Goal: Task Accomplishment & Management: Manage account settings

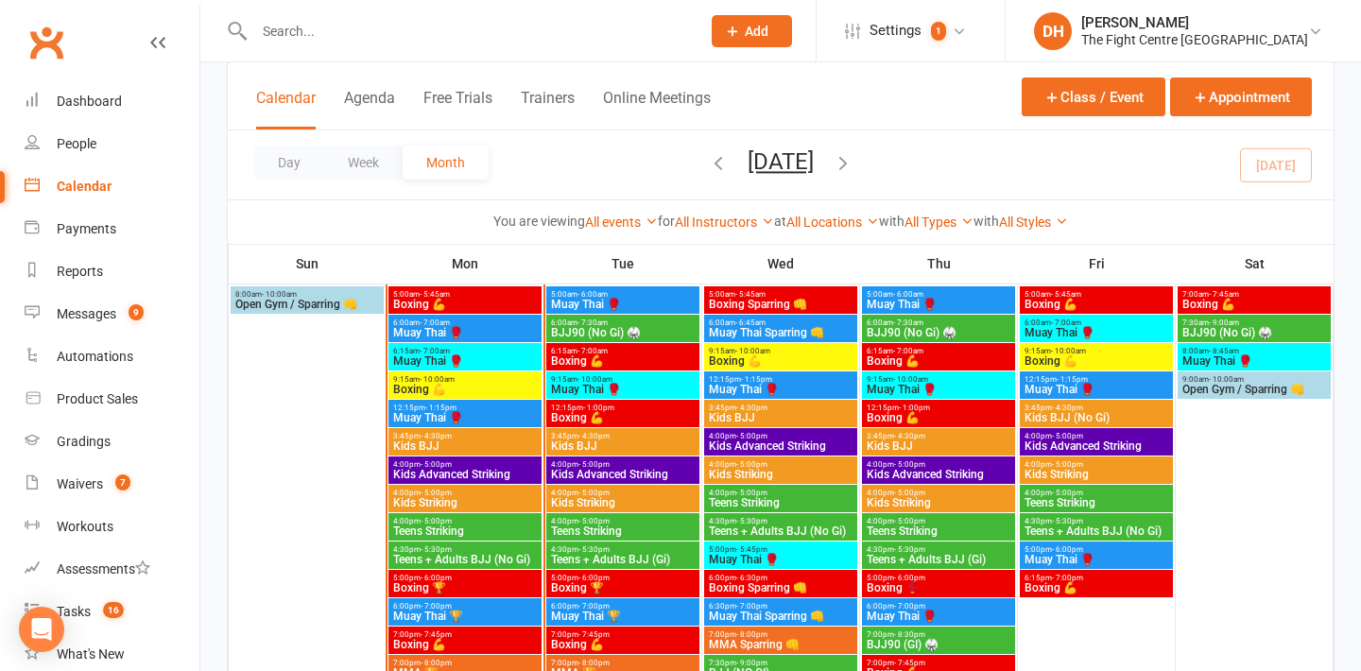
scroll to position [1168, 0]
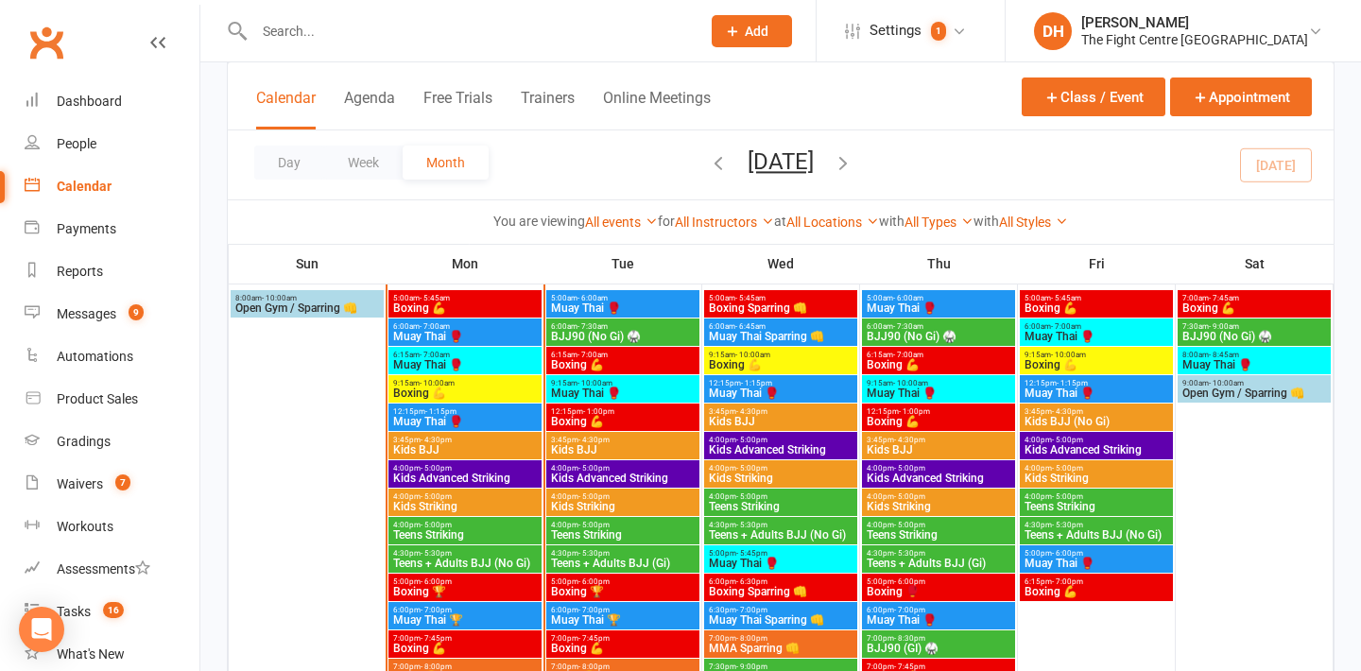
click at [436, 337] on span "Muay Thai 🥊" at bounding box center [465, 336] width 146 height 11
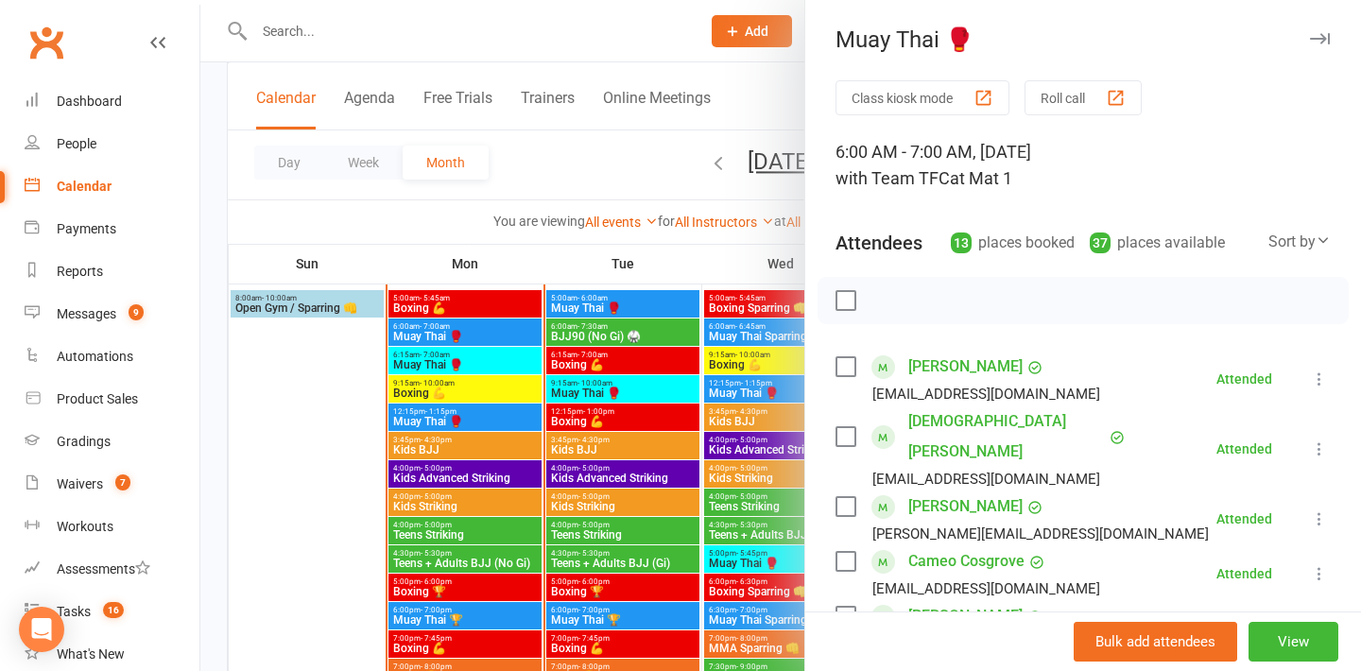
click at [461, 362] on div at bounding box center [780, 335] width 1160 height 671
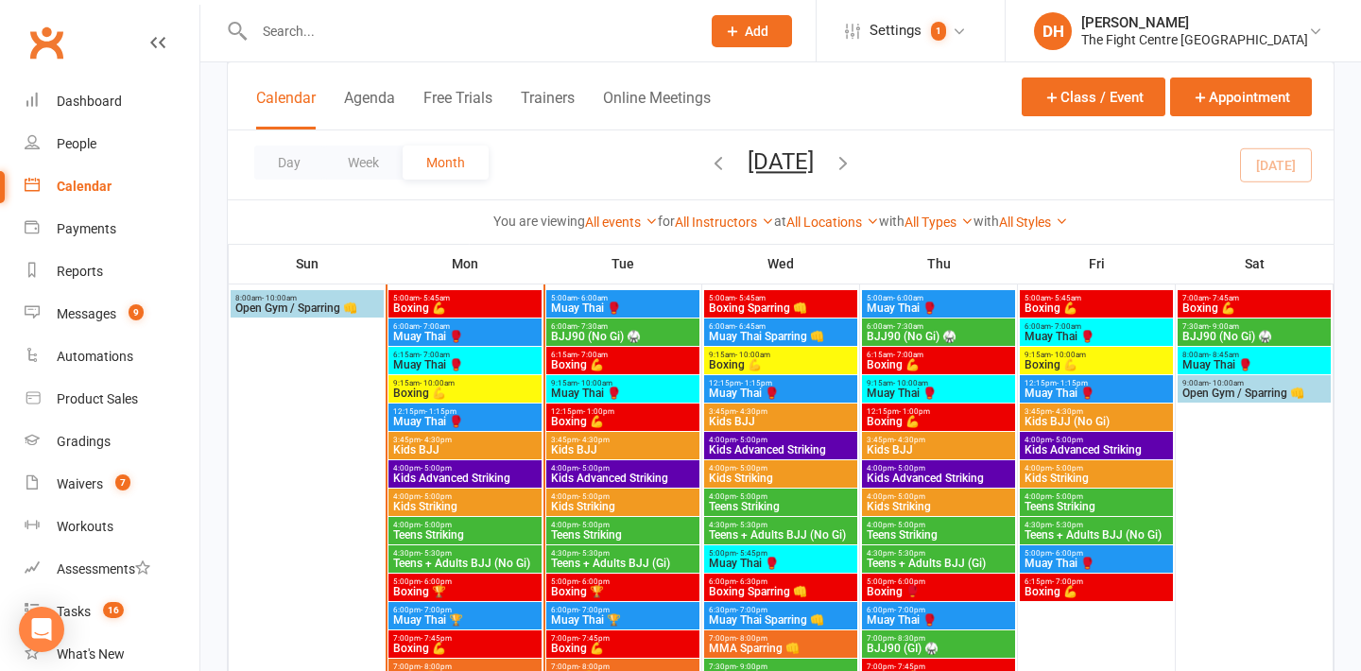
click at [458, 360] on span "Muay Thai 🥊" at bounding box center [465, 364] width 146 height 11
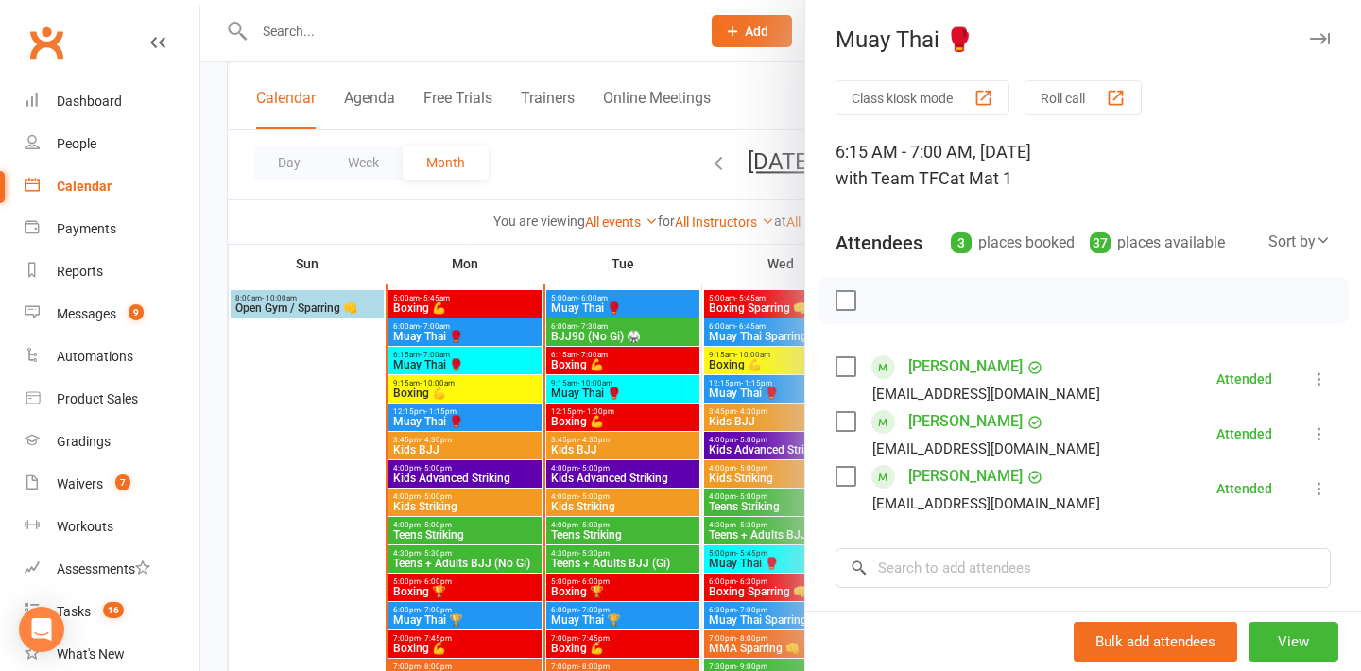
click at [445, 336] on div at bounding box center [780, 335] width 1160 height 671
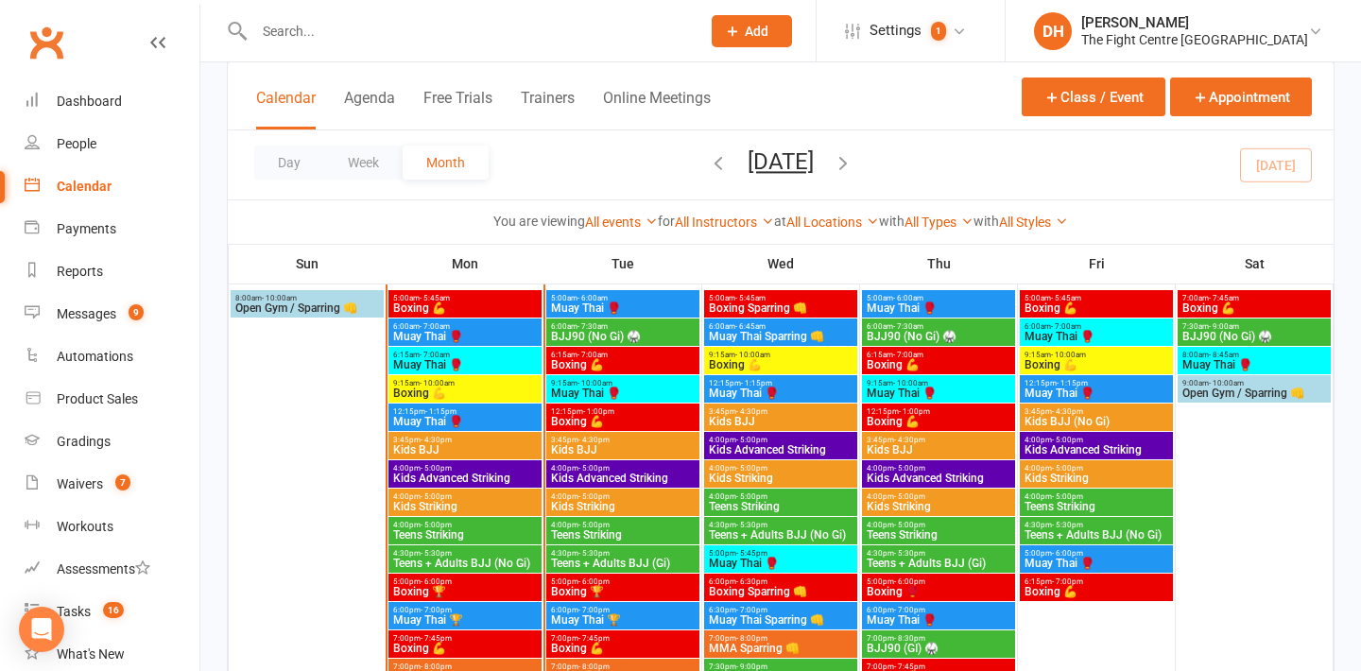
click at [445, 336] on span "Muay Thai 🥊" at bounding box center [465, 336] width 146 height 11
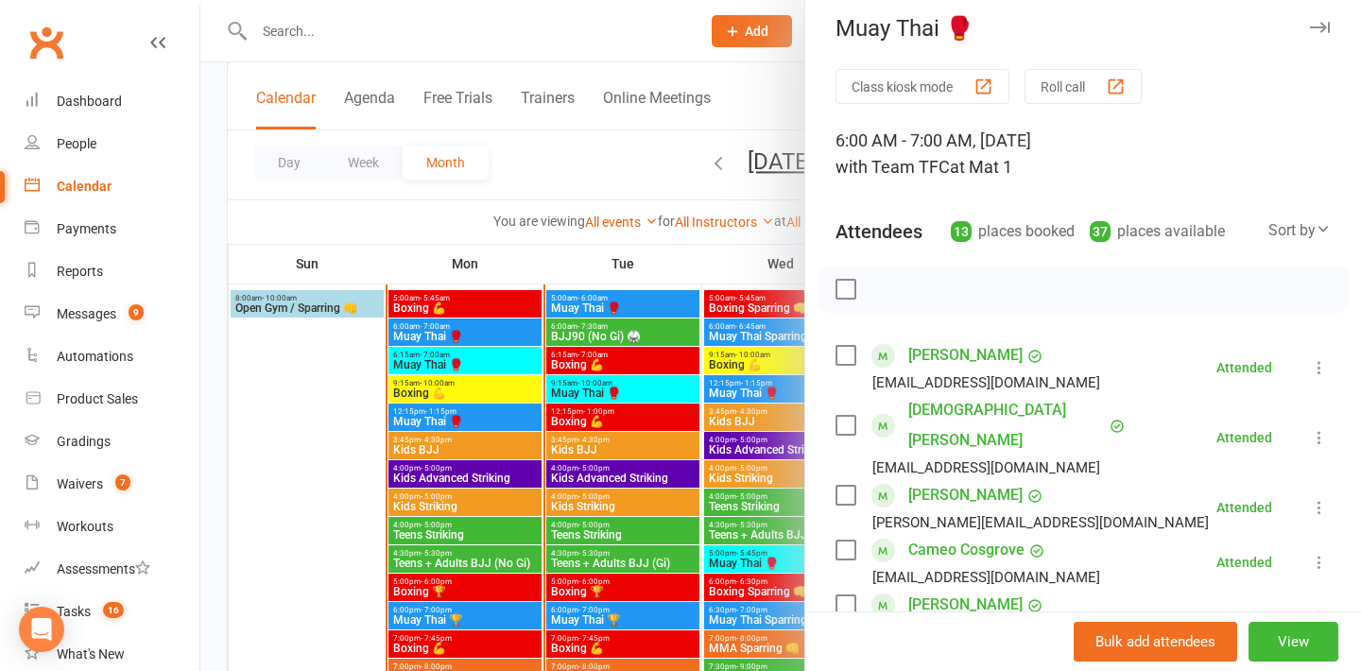
scroll to position [14, 0]
click at [443, 357] on div at bounding box center [780, 335] width 1160 height 671
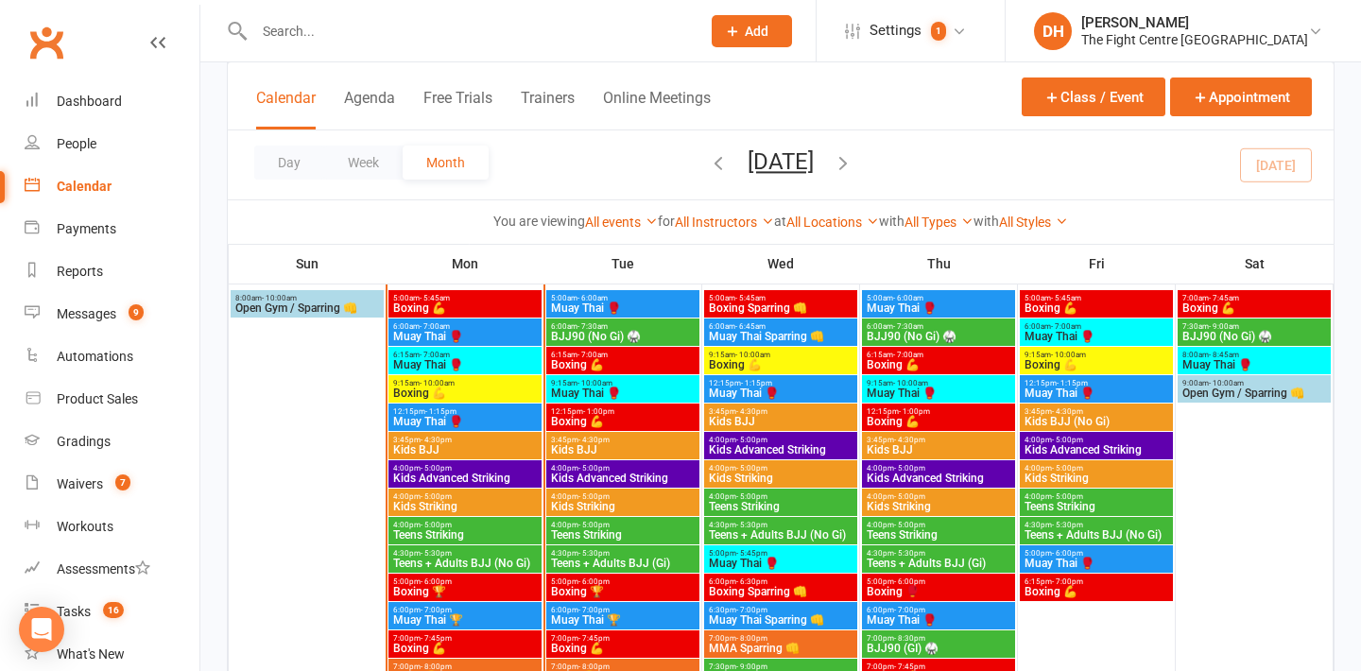
click at [443, 359] on span "Muay Thai 🥊" at bounding box center [465, 364] width 146 height 11
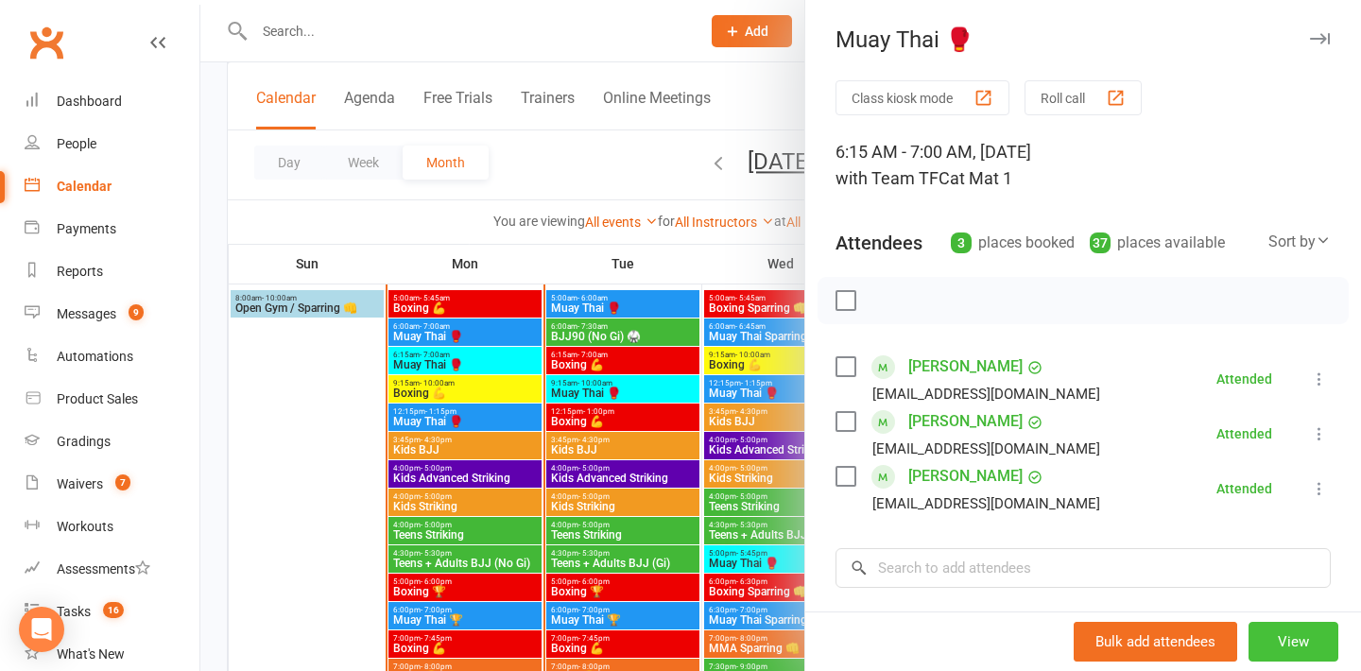
click at [1271, 632] on button "View" at bounding box center [1293, 642] width 90 height 40
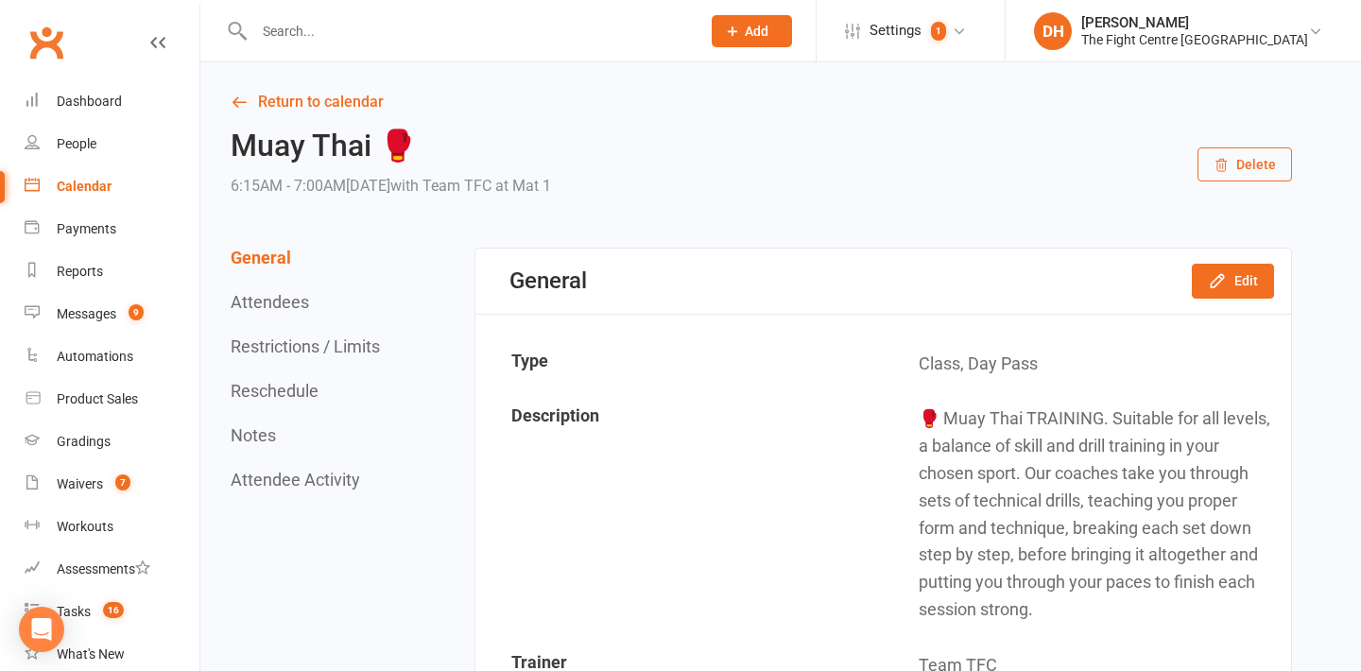
click at [1250, 161] on button "Delete" at bounding box center [1244, 164] width 94 height 34
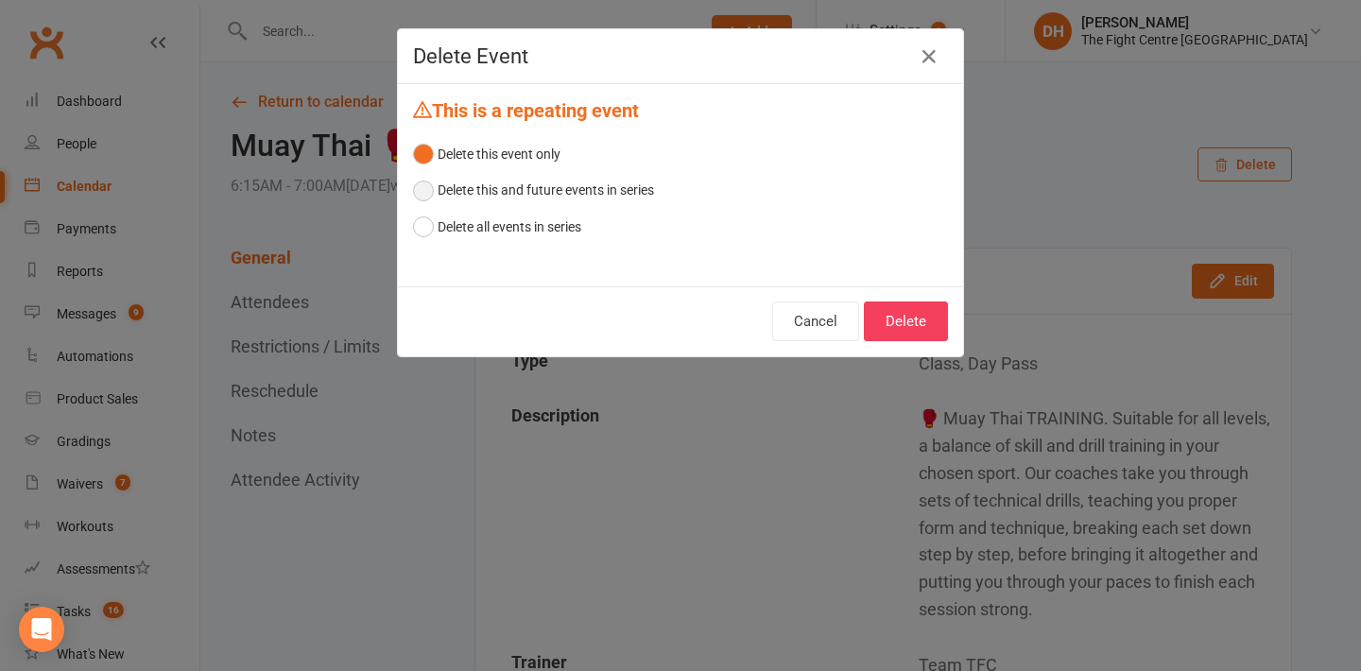
click at [516, 193] on button "Delete this and future events in series" at bounding box center [533, 190] width 241 height 36
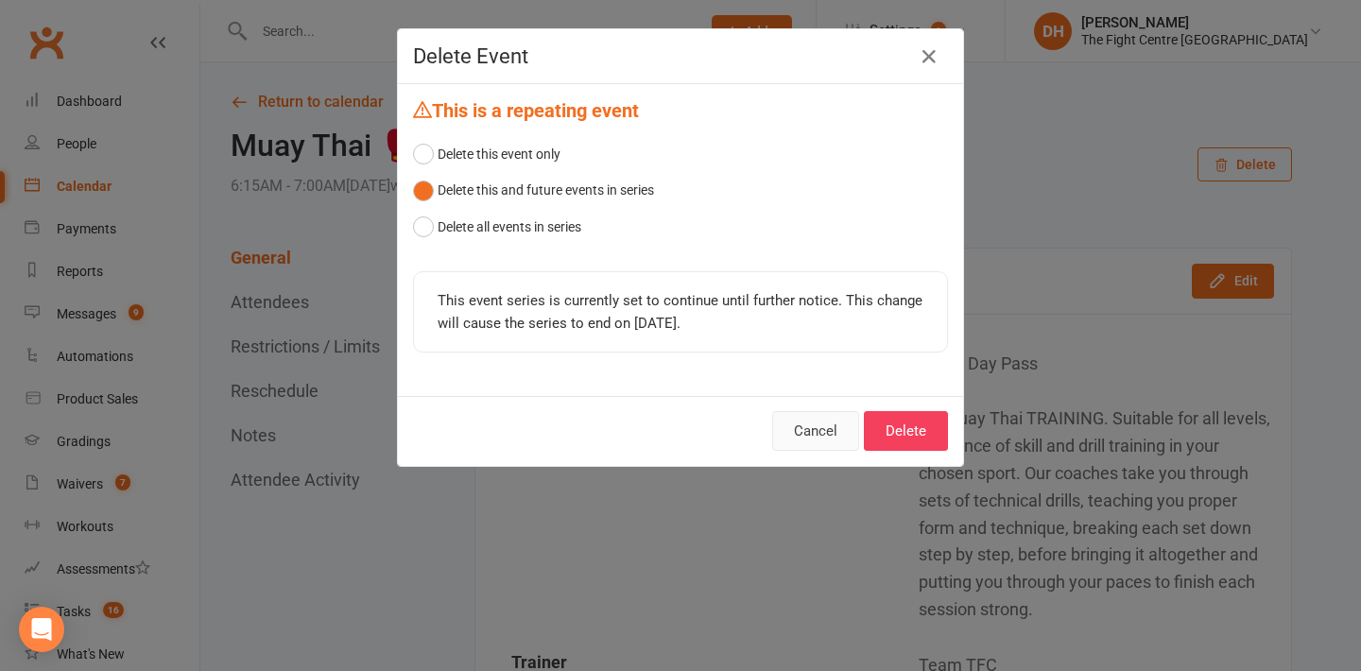
click at [814, 420] on button "Cancel" at bounding box center [815, 431] width 87 height 40
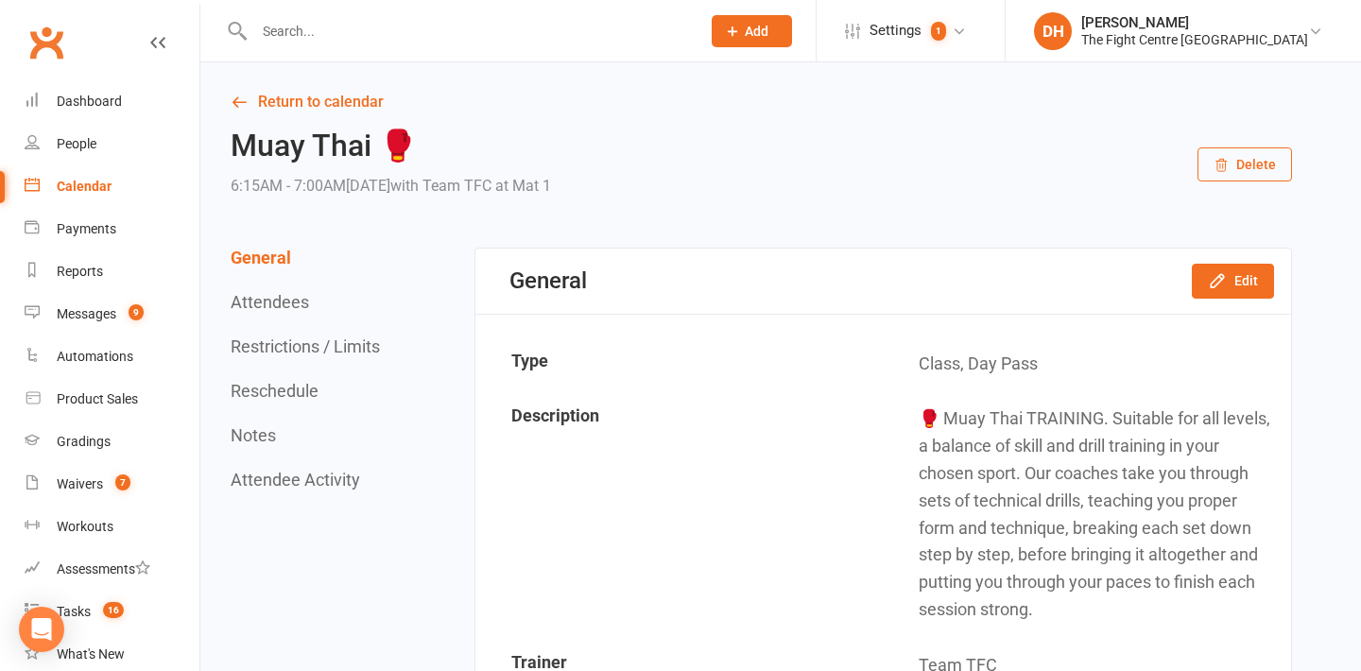
click at [1239, 163] on button "Delete" at bounding box center [1244, 164] width 94 height 34
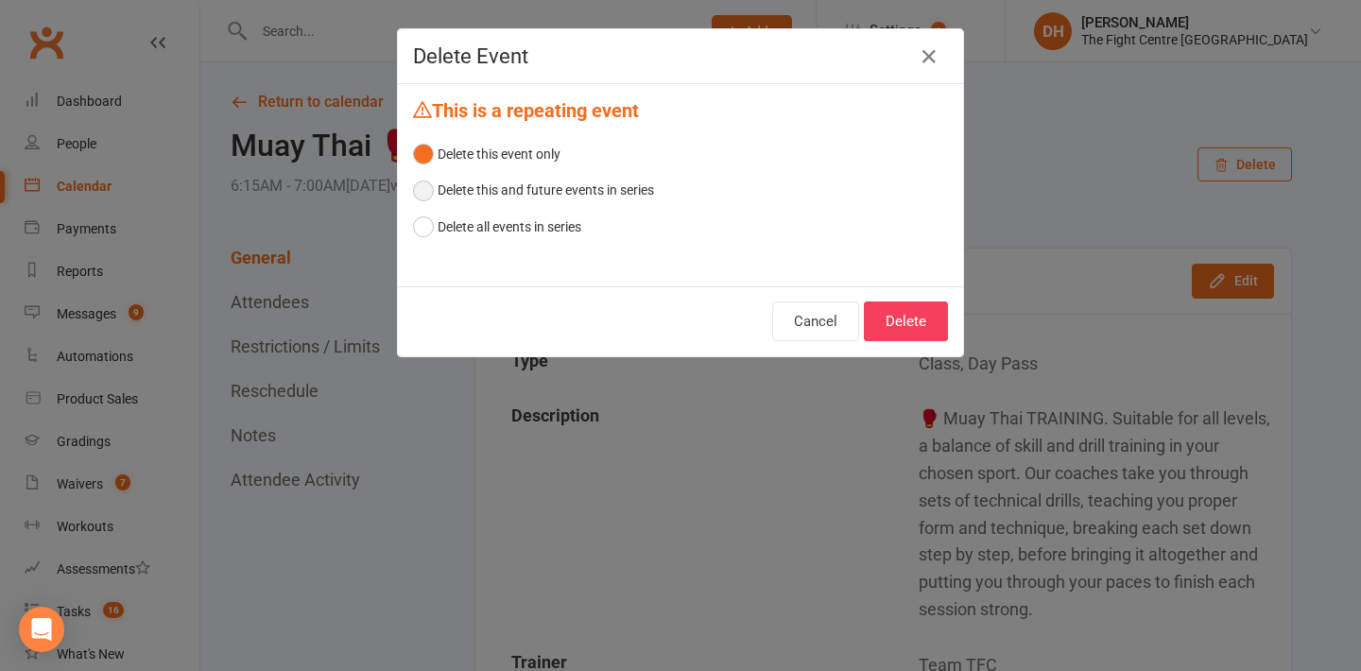
click at [491, 191] on button "Delete this and future events in series" at bounding box center [533, 190] width 241 height 36
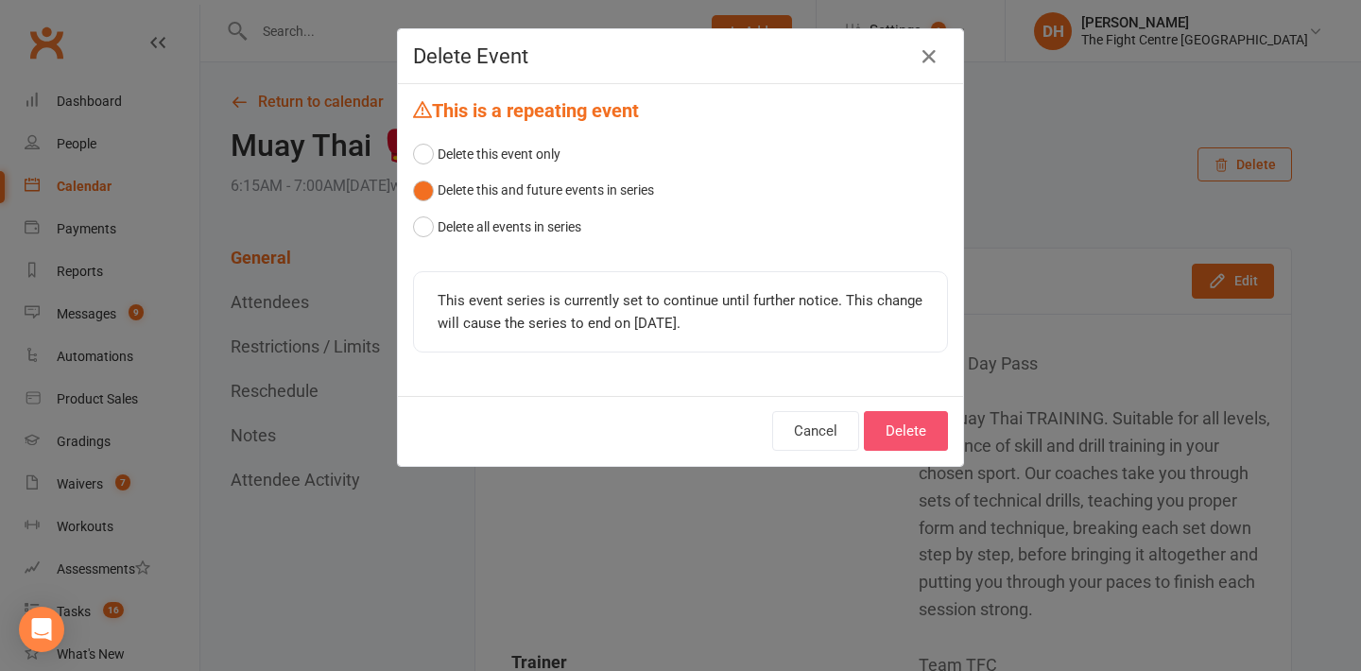
click at [909, 432] on button "Delete" at bounding box center [906, 431] width 84 height 40
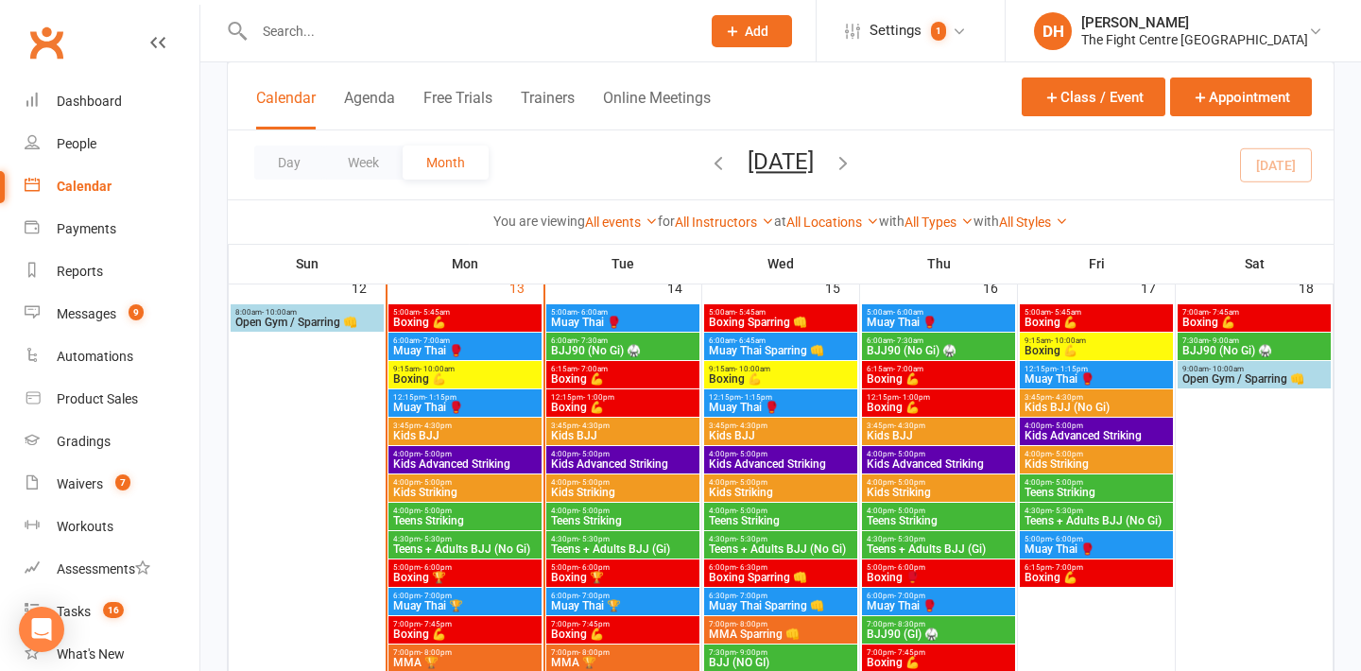
scroll to position [1119, 0]
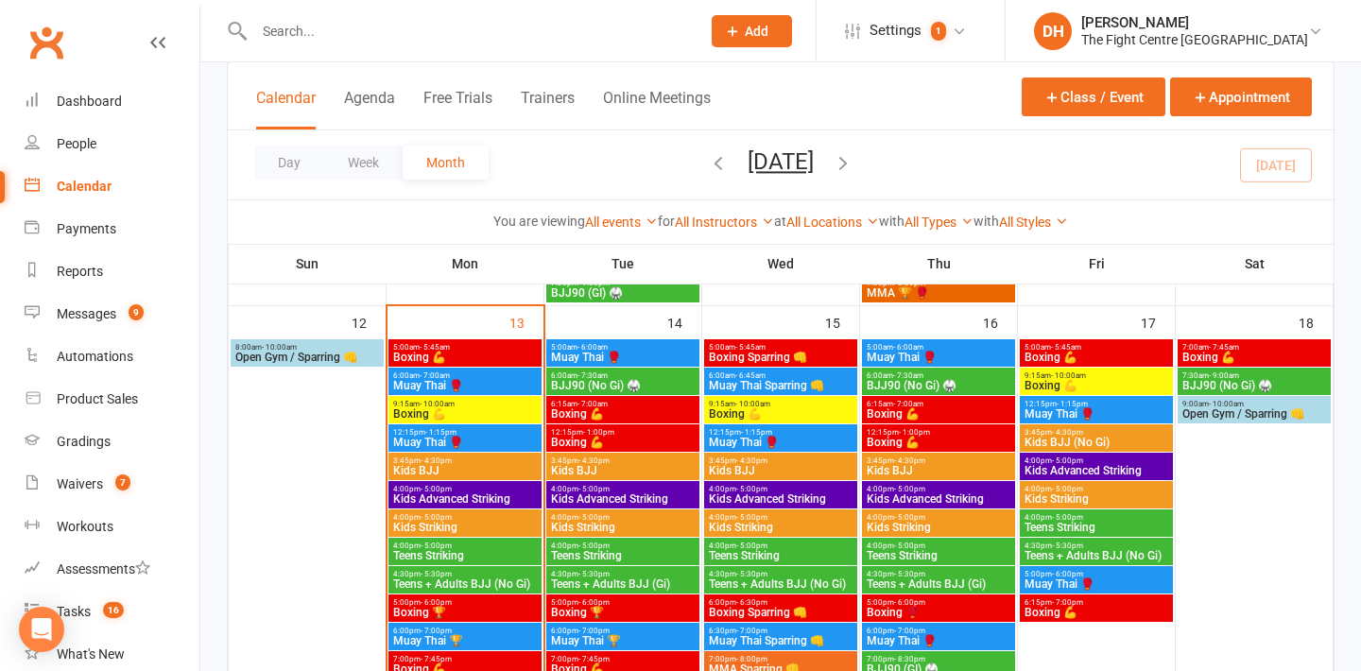
click at [434, 439] on span "Muay Thai 🥊" at bounding box center [465, 442] width 146 height 11
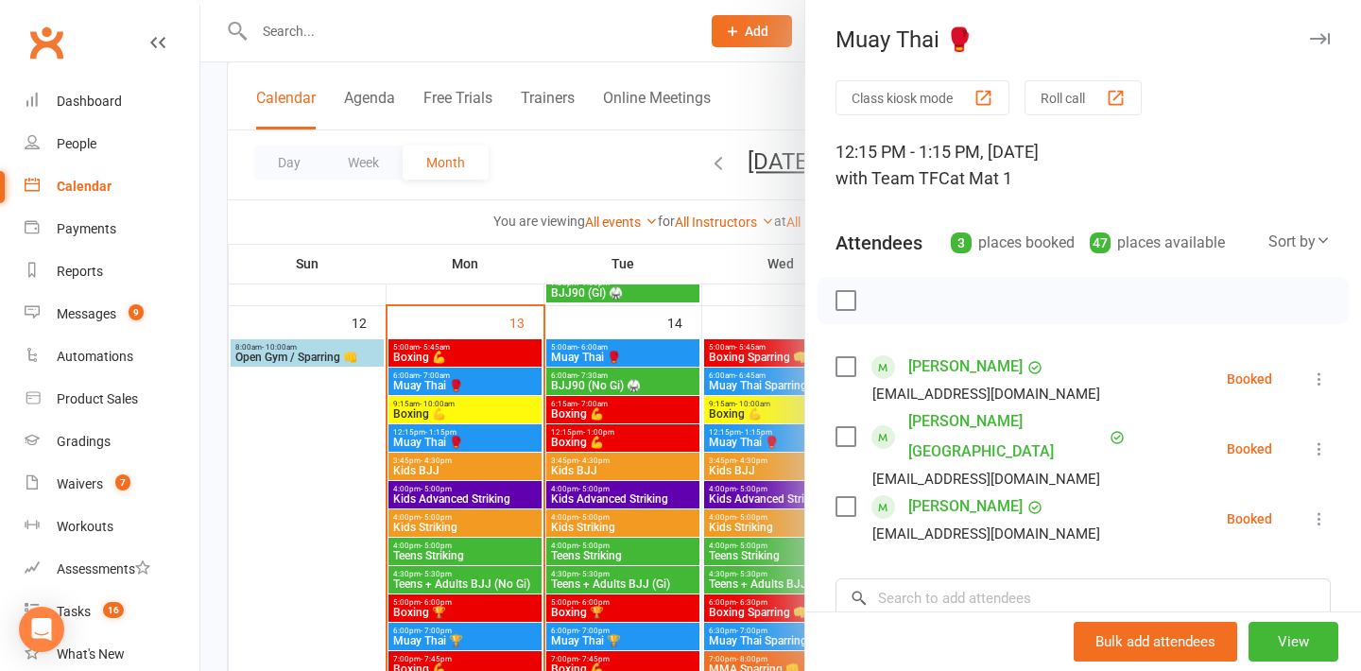
click at [430, 392] on div at bounding box center [780, 335] width 1160 height 671
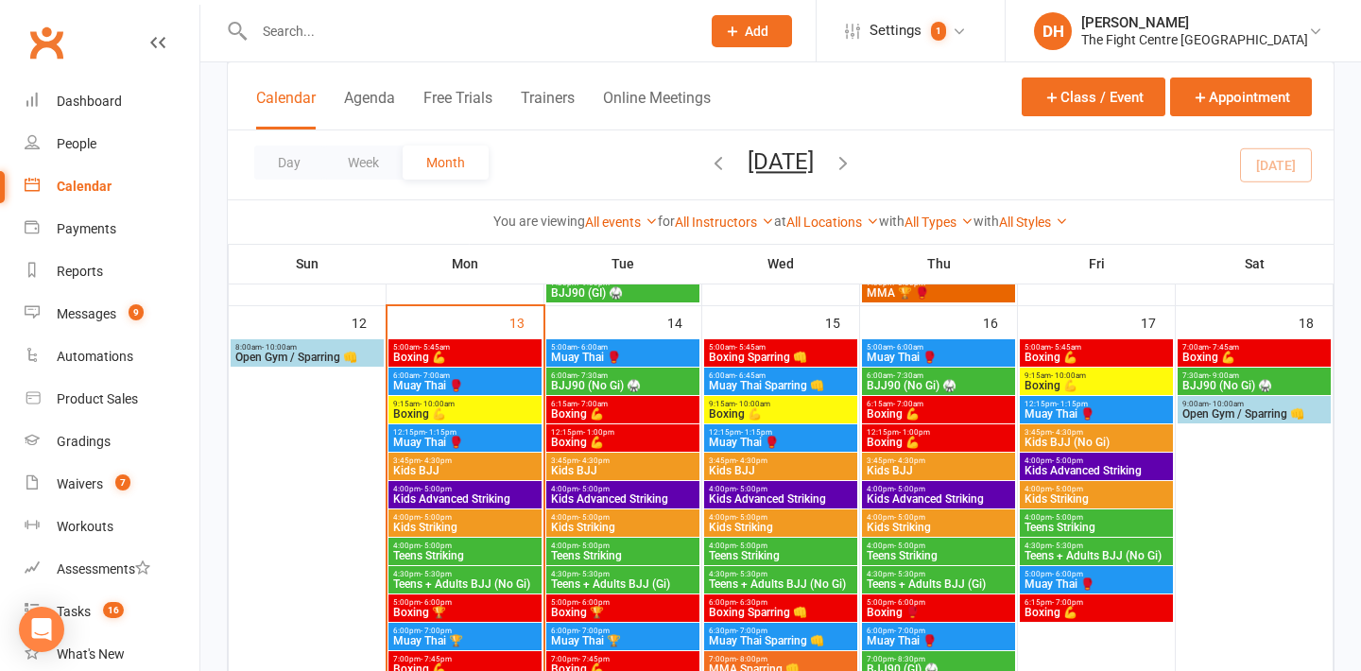
click at [429, 376] on span "- 7:00am" at bounding box center [435, 375] width 30 height 9
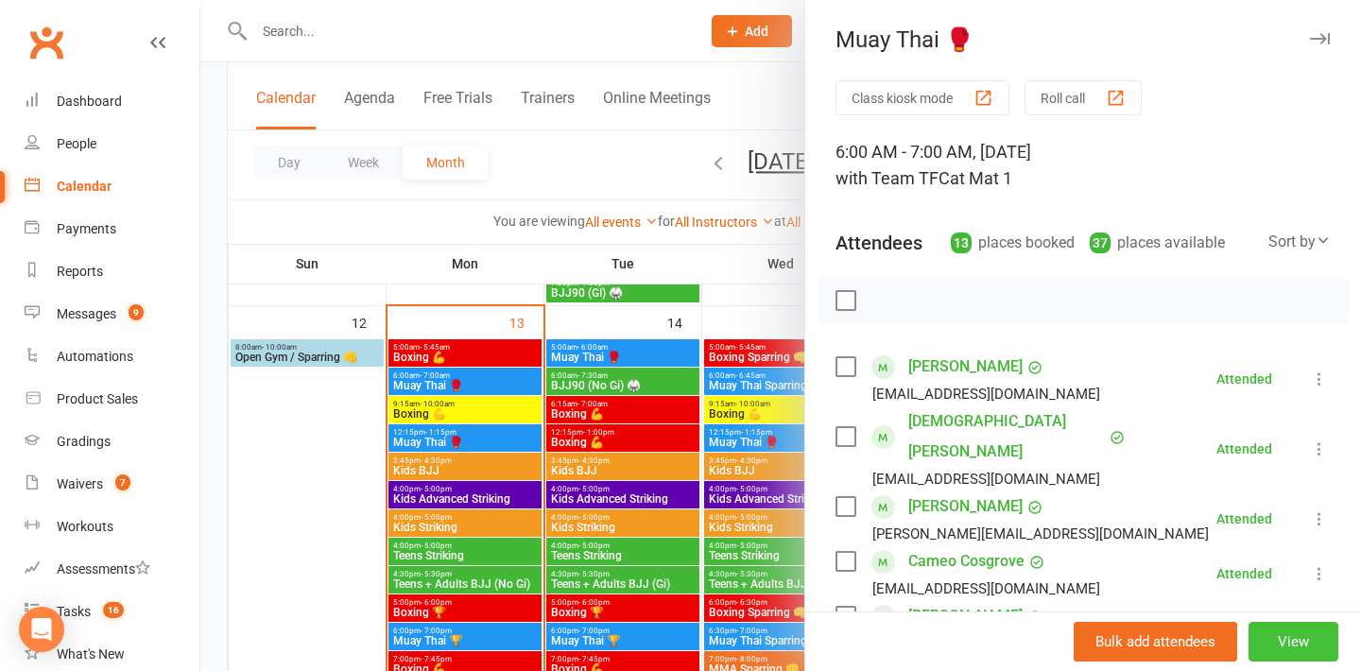
click at [1270, 637] on button "View" at bounding box center [1293, 642] width 90 height 40
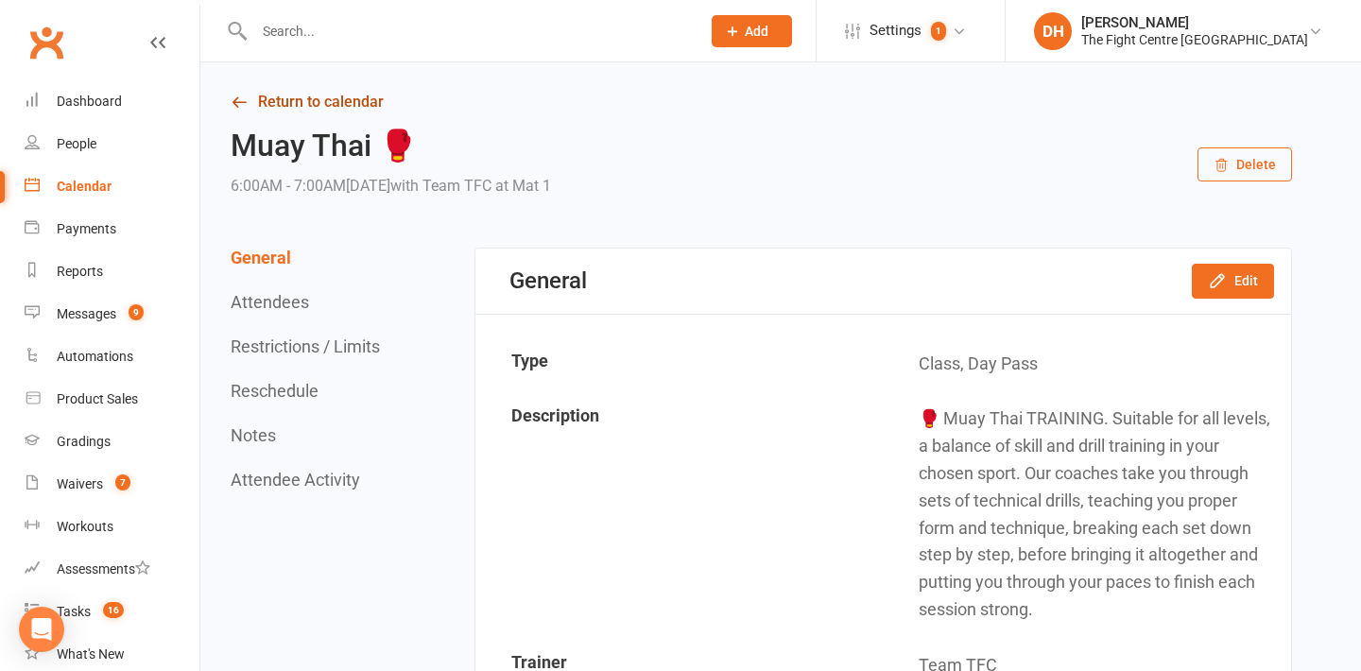
click at [335, 104] on link "Return to calendar" at bounding box center [761, 102] width 1061 height 26
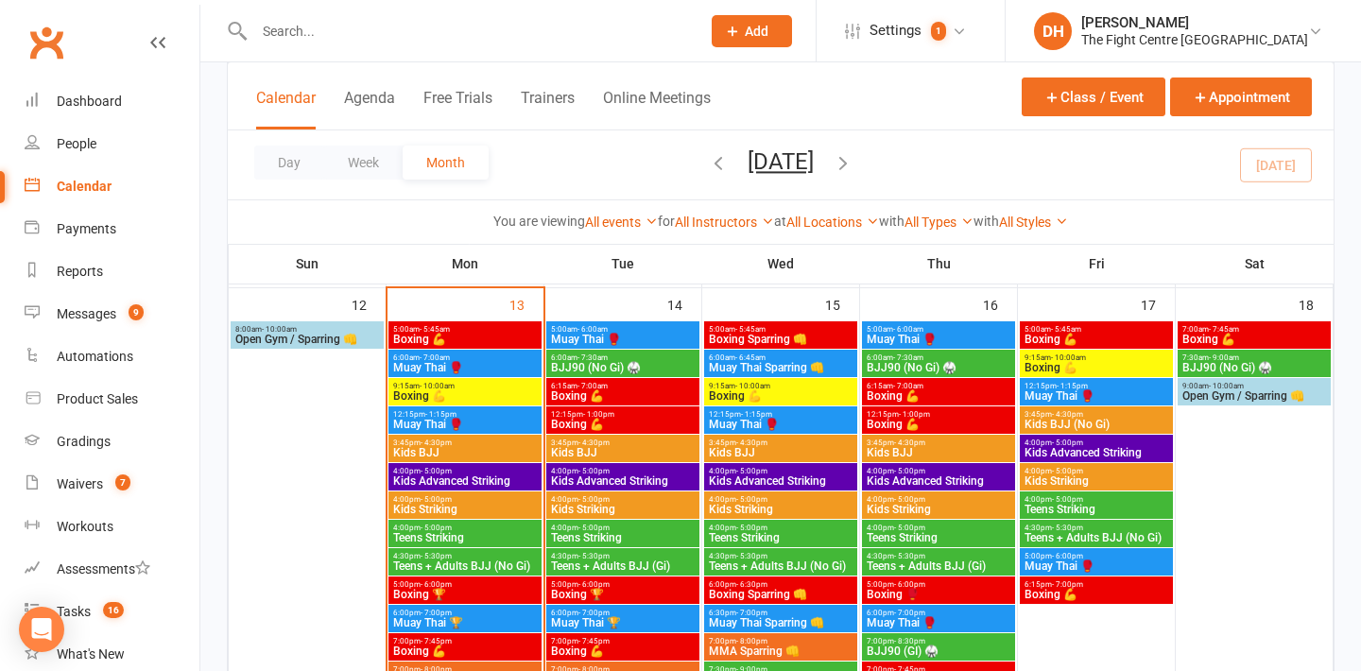
scroll to position [1130, 0]
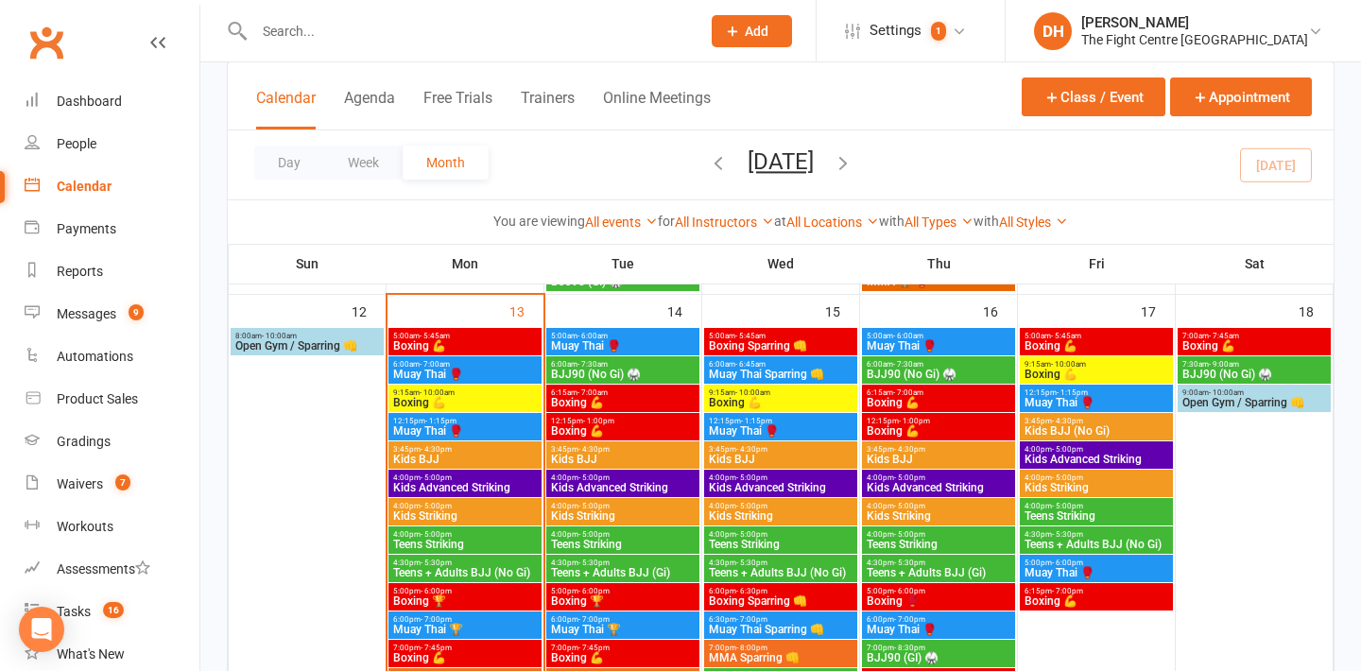
click at [870, 92] on div "Calendar Agenda Free Trials Trainers Online Meetings Class / Event Appointment" at bounding box center [781, 96] width 1106 height 68
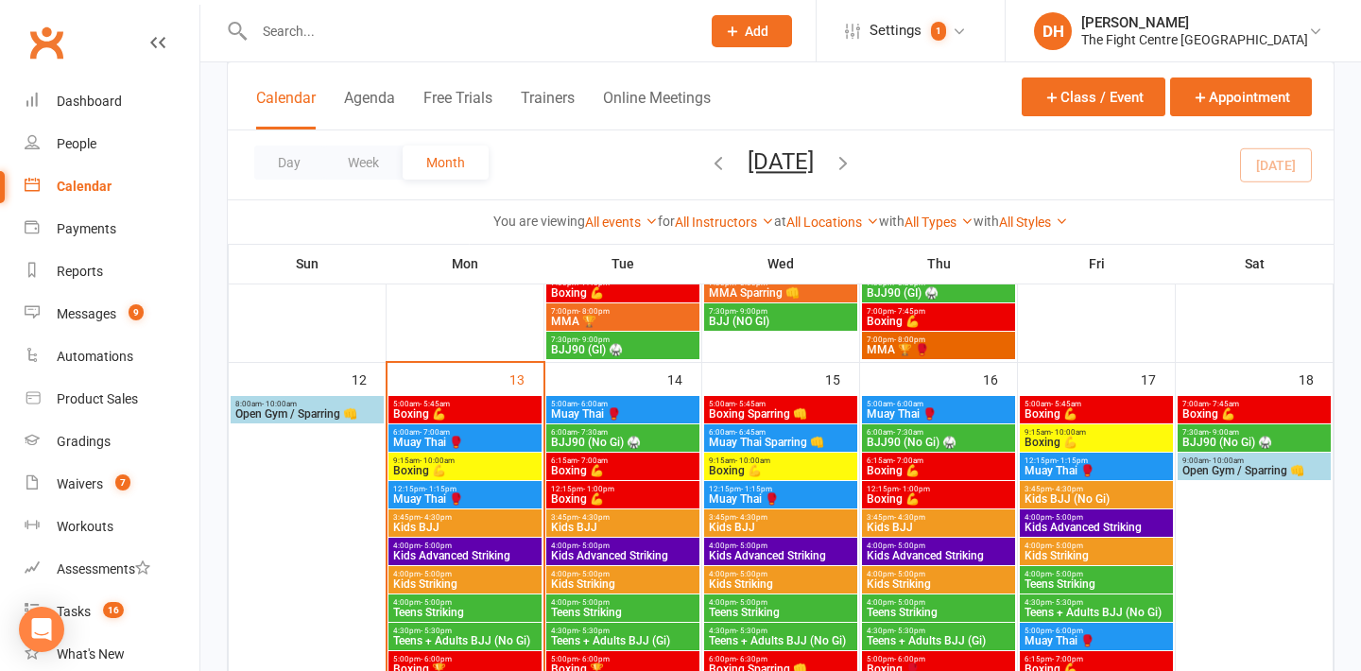
scroll to position [1063, 0]
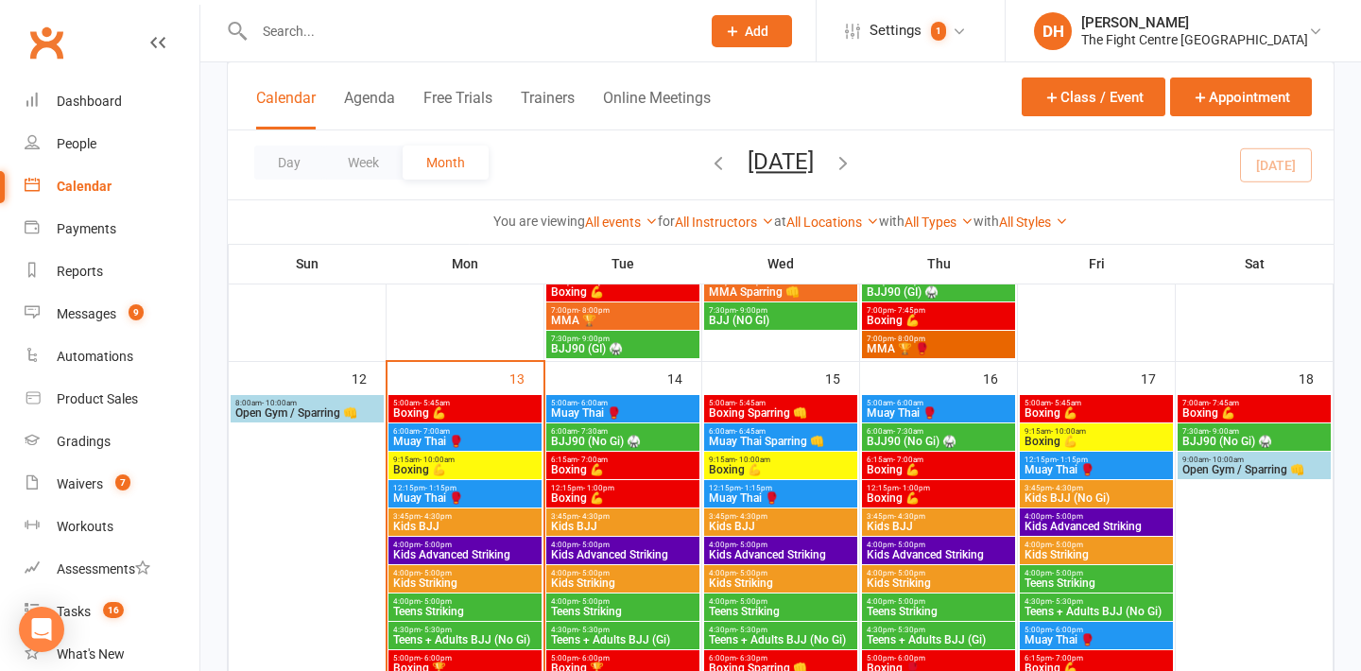
click at [468, 407] on span "Boxing 💪" at bounding box center [465, 412] width 146 height 11
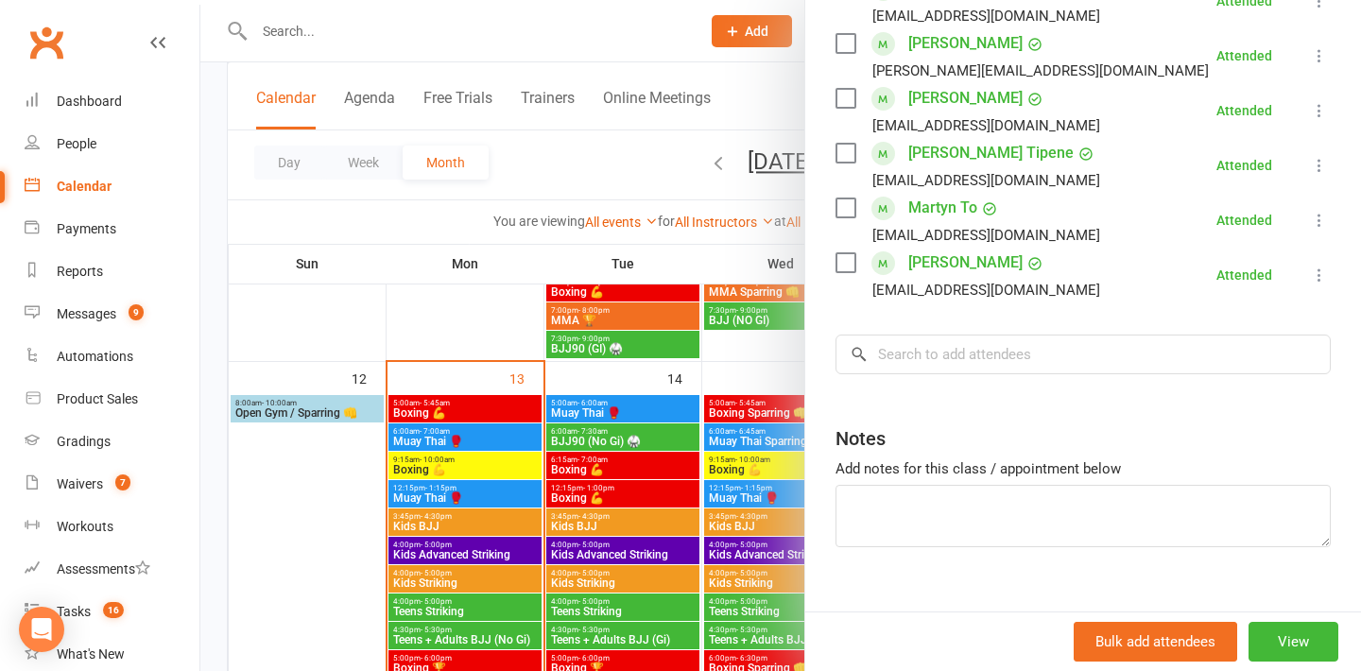
scroll to position [1085, 0]
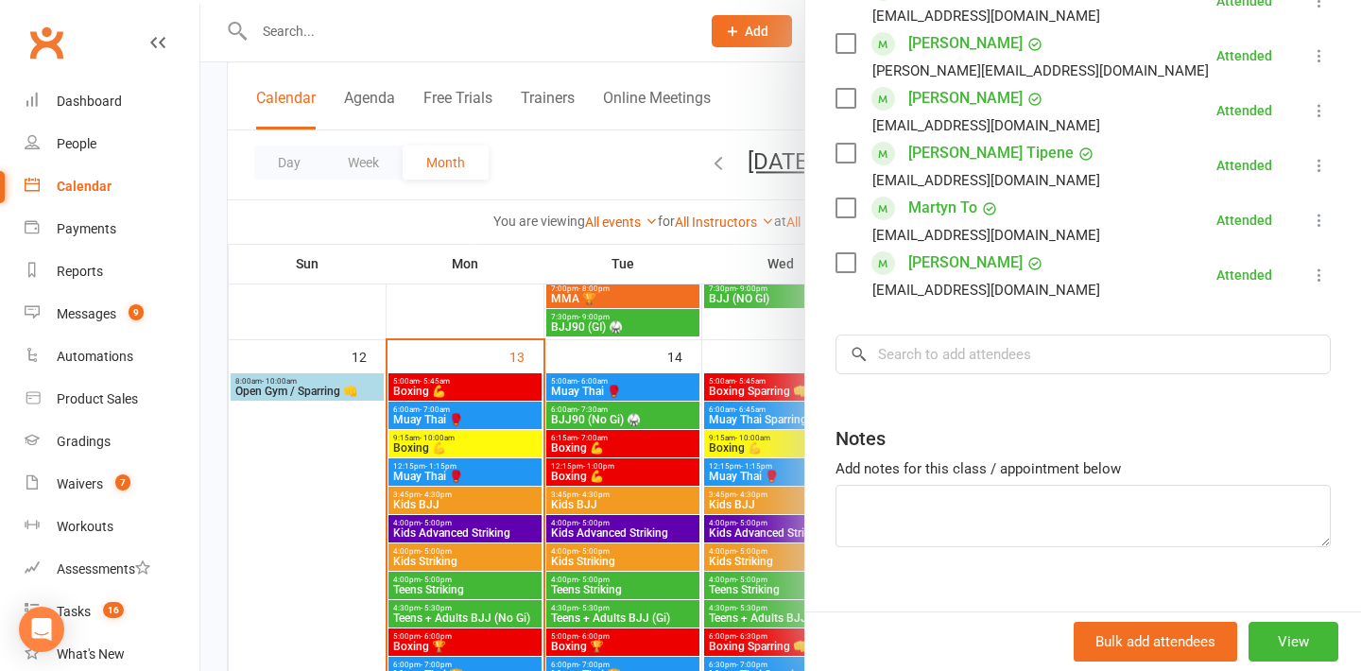
click at [364, 479] on div at bounding box center [780, 335] width 1160 height 671
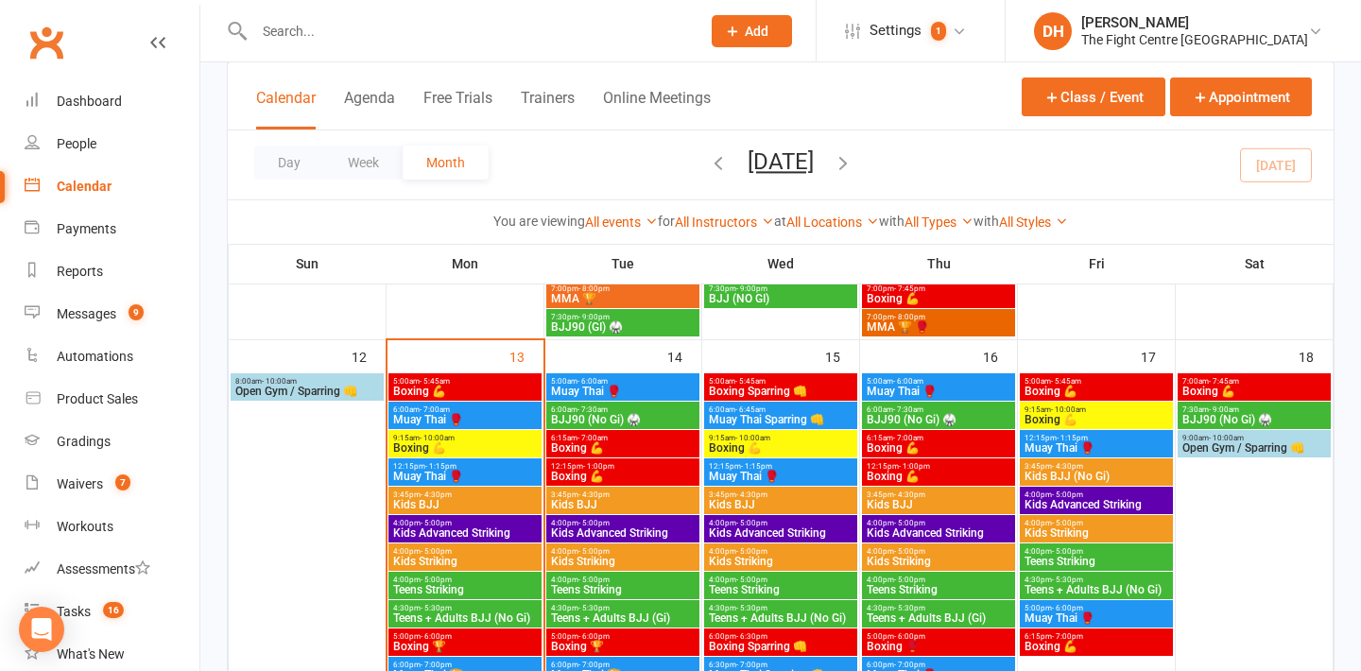
click at [449, 449] on span "Boxing 💪" at bounding box center [465, 447] width 146 height 11
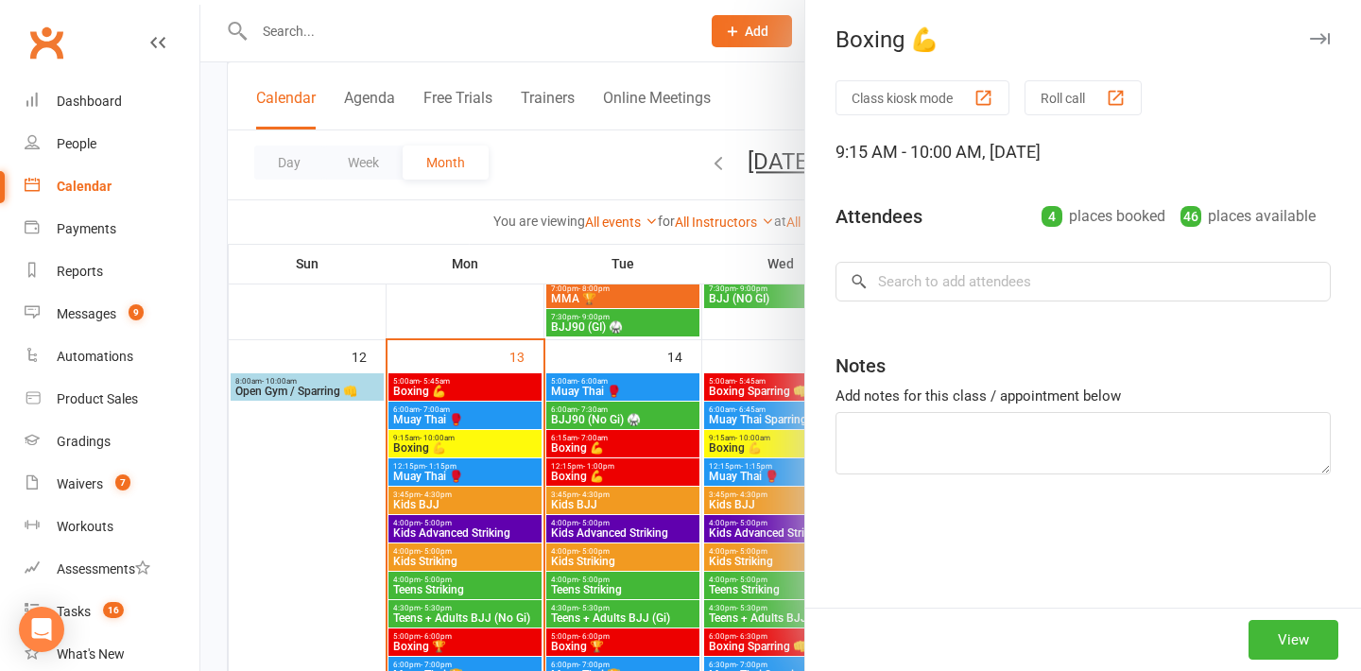
click at [437, 476] on div at bounding box center [780, 335] width 1160 height 671
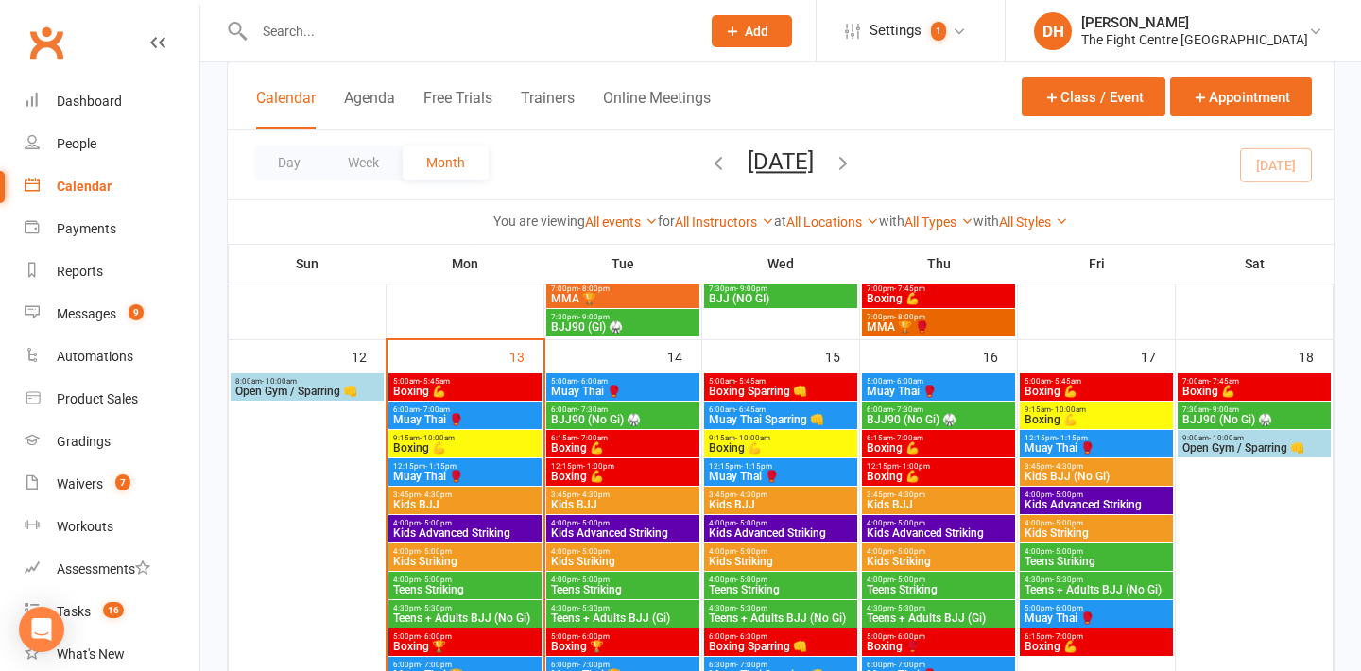
click at [437, 476] on span "Muay Thai 🥊" at bounding box center [465, 476] width 146 height 11
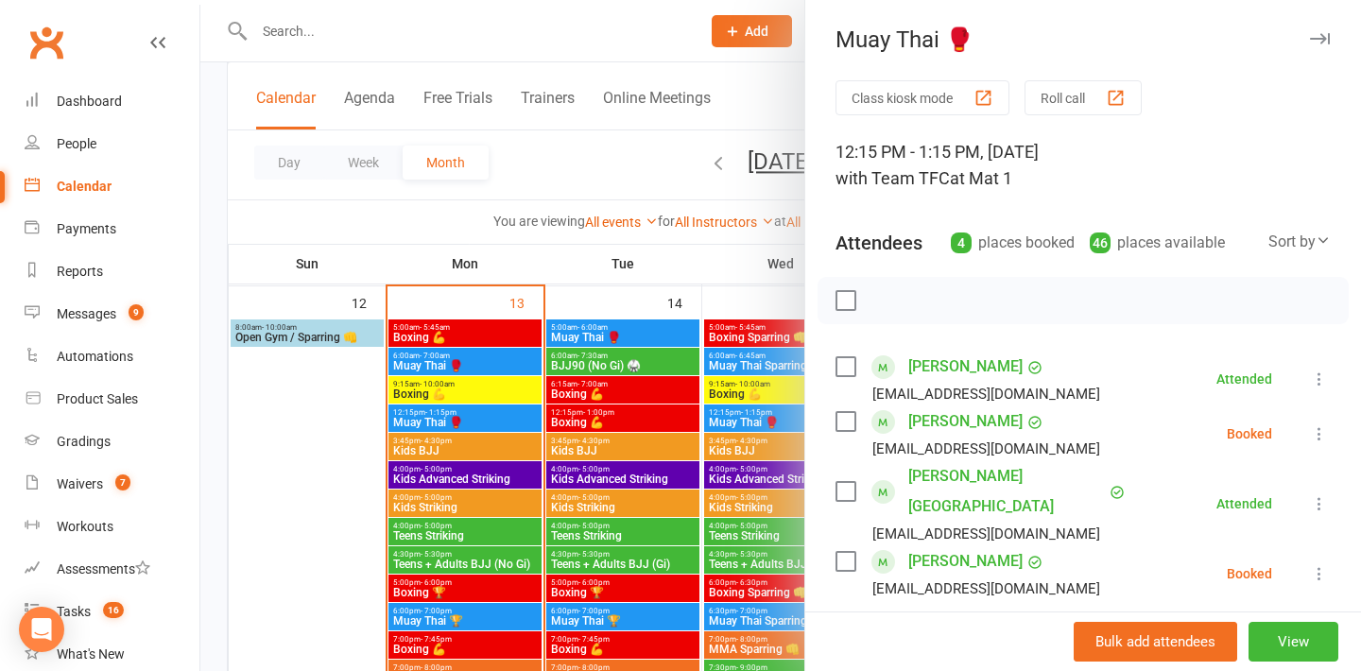
scroll to position [1140, 0]
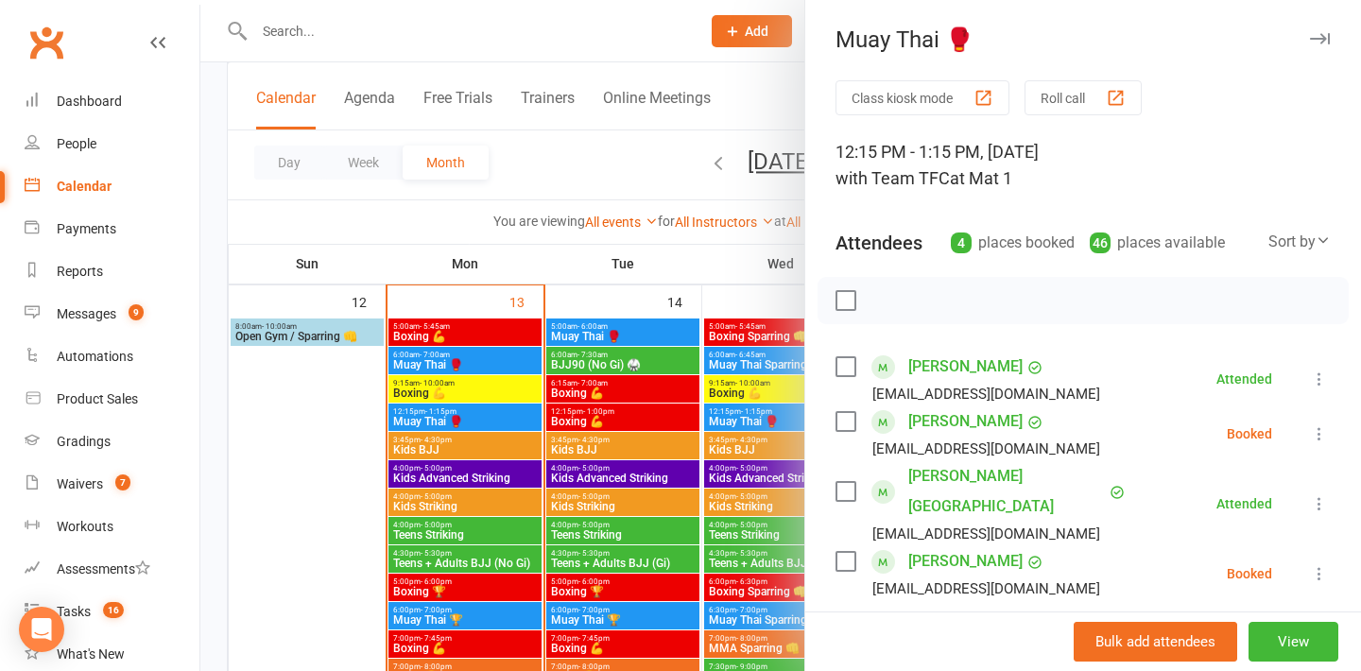
click at [425, 387] on div at bounding box center [780, 335] width 1160 height 671
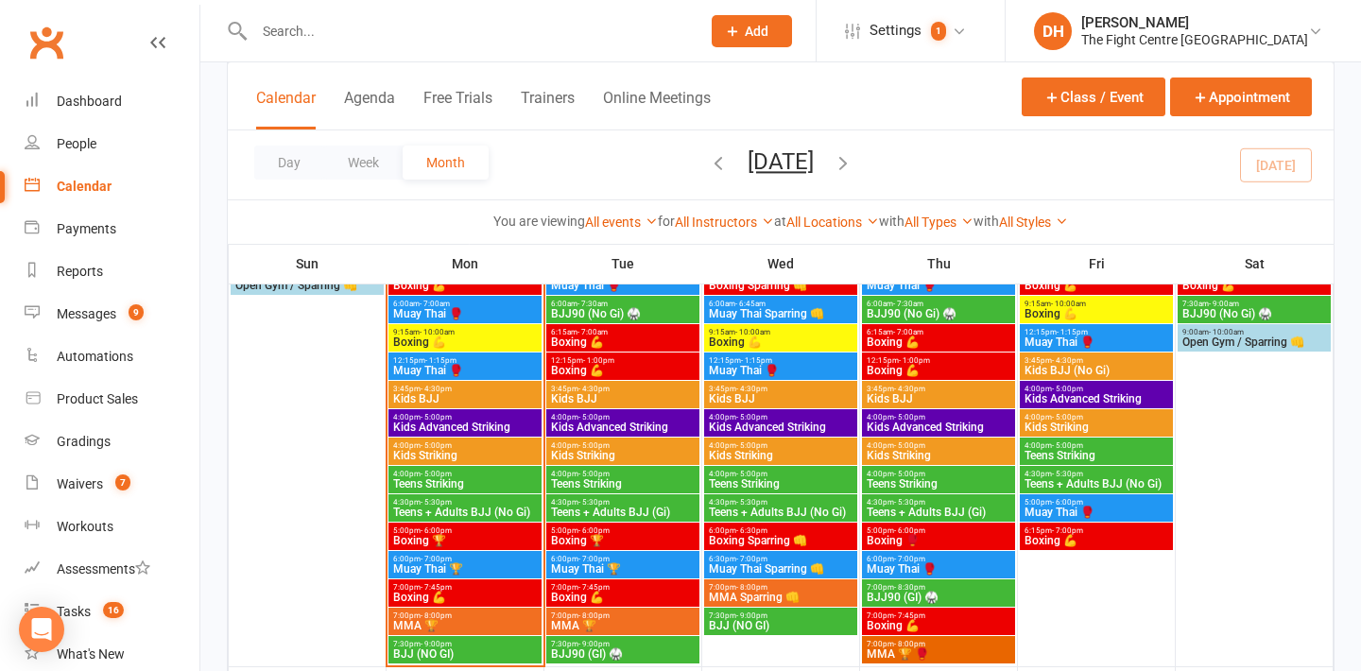
scroll to position [1146, 0]
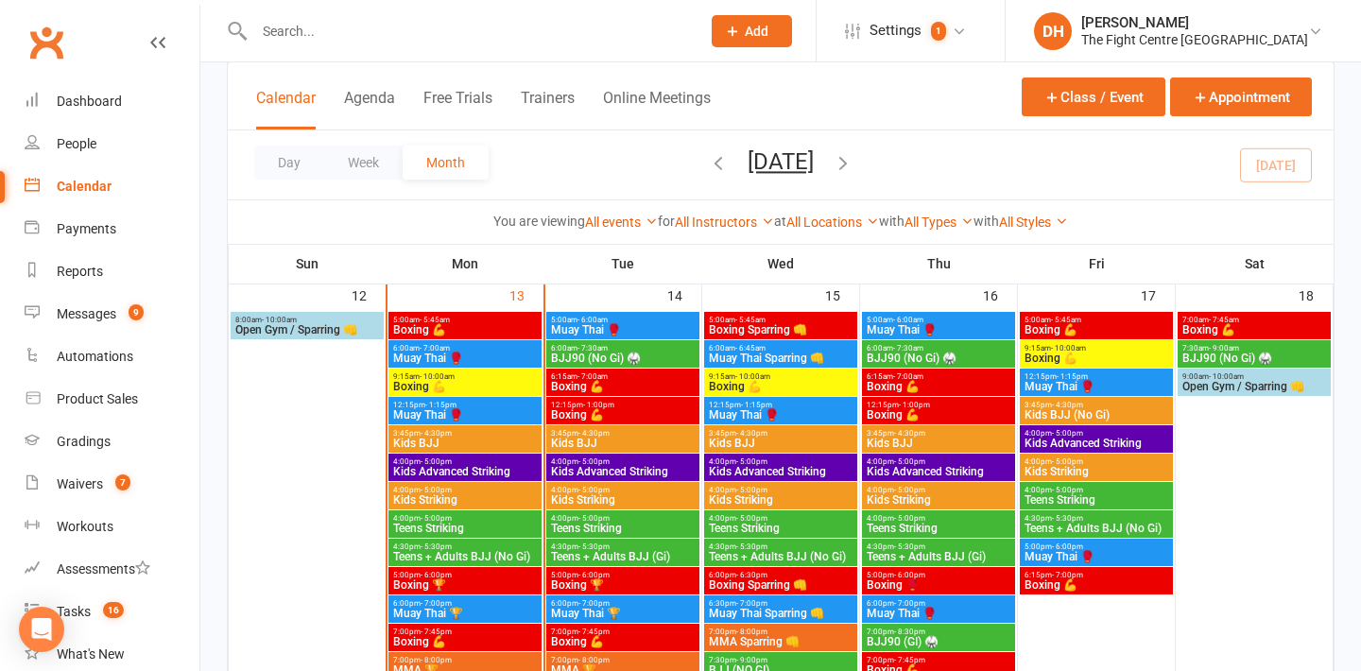
click at [792, 36] on button "Add" at bounding box center [751, 31] width 80 height 32
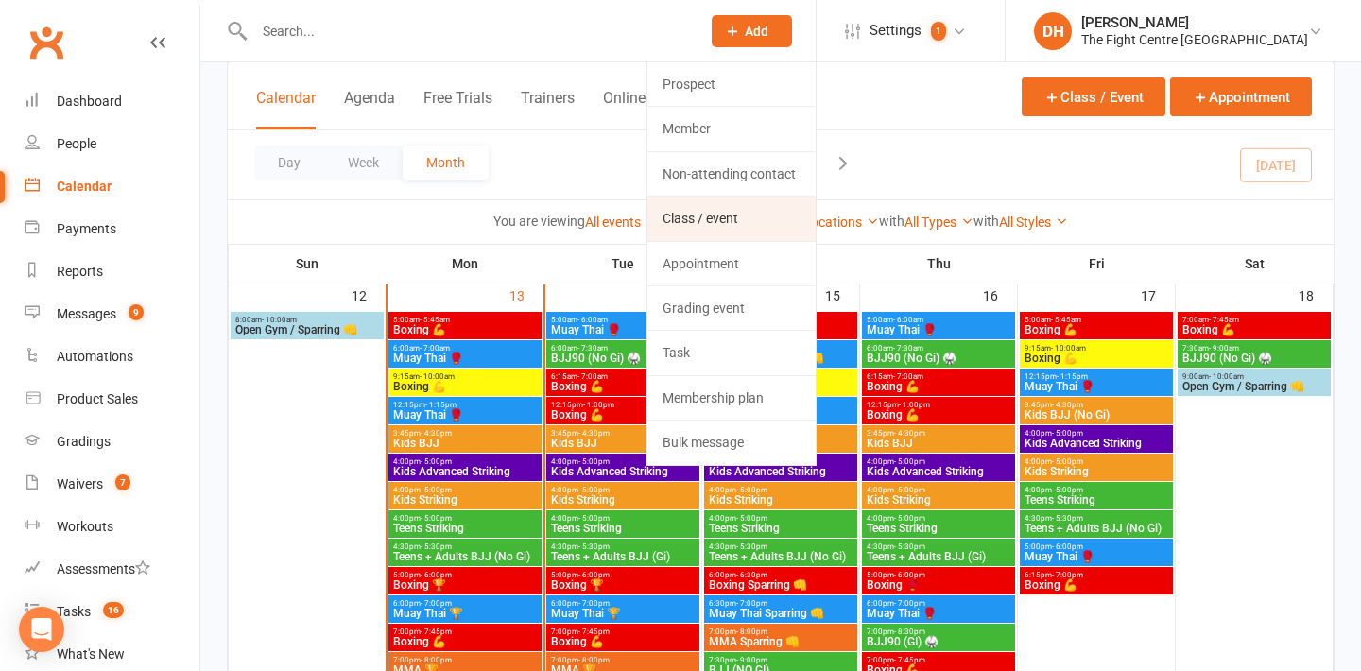
click at [768, 218] on link "Class / event" at bounding box center [731, 218] width 168 height 43
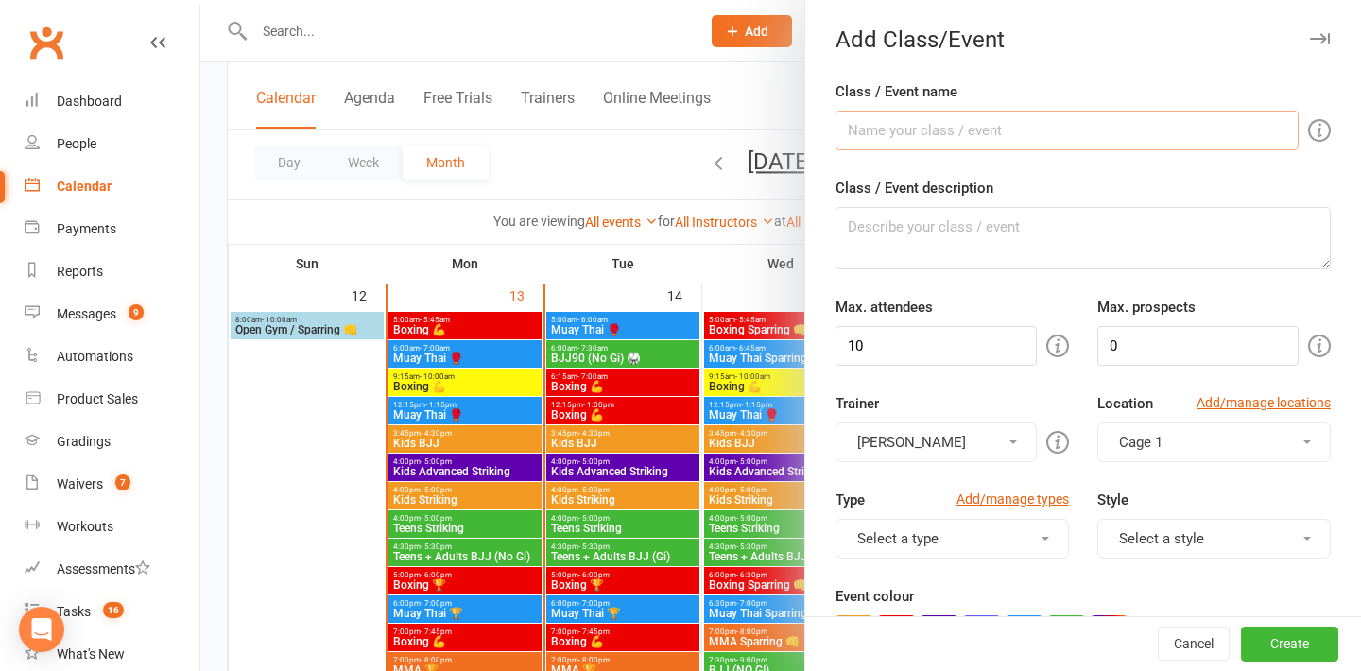
click at [883, 125] on input "Class / Event name" at bounding box center [1066, 131] width 463 height 40
type input "Muay Thai"
drag, startPoint x: 929, startPoint y: 353, endPoint x: 794, endPoint y: 351, distance: 135.1
click at [200, 0] on new-event-schedule "Add Class/Event Class / Event name Muay Thai Class / Event description Max. att…" at bounding box center [200, 0] width 0 height 0
type input "30"
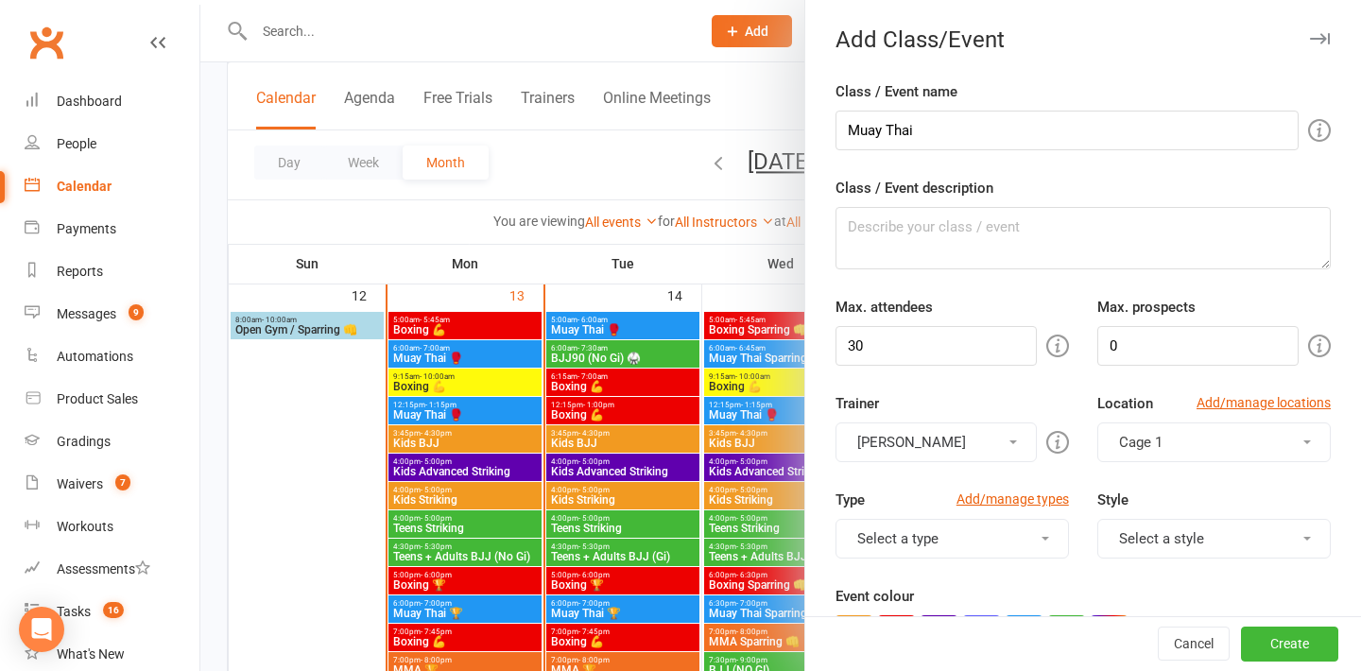
click at [970, 440] on button "[PERSON_NAME]" at bounding box center [935, 442] width 201 height 40
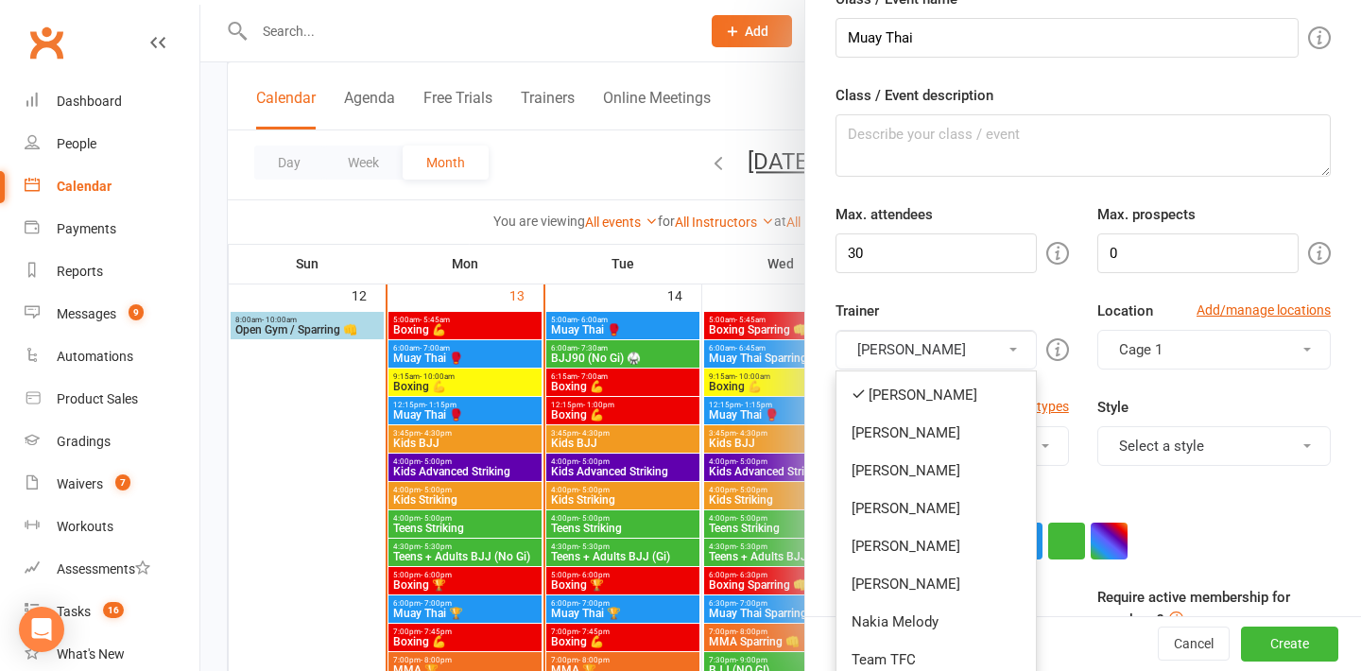
scroll to position [123, 0]
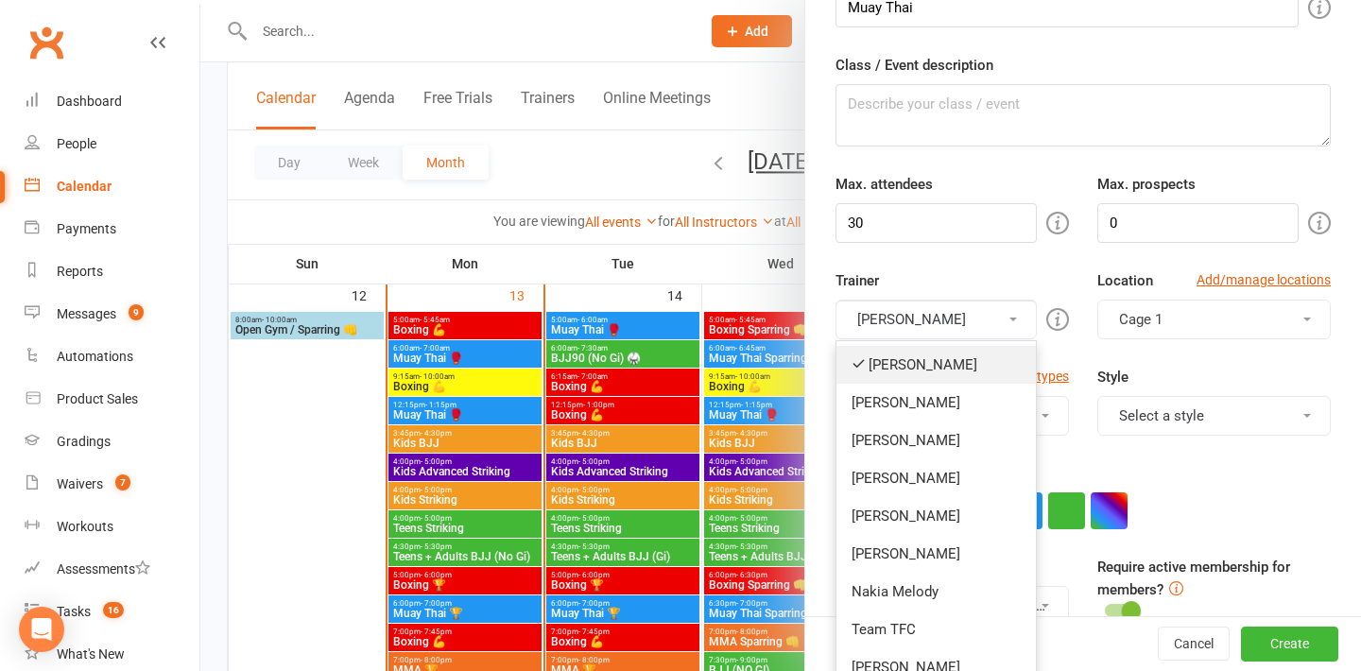
click at [917, 376] on link "[PERSON_NAME]" at bounding box center [935, 365] width 199 height 38
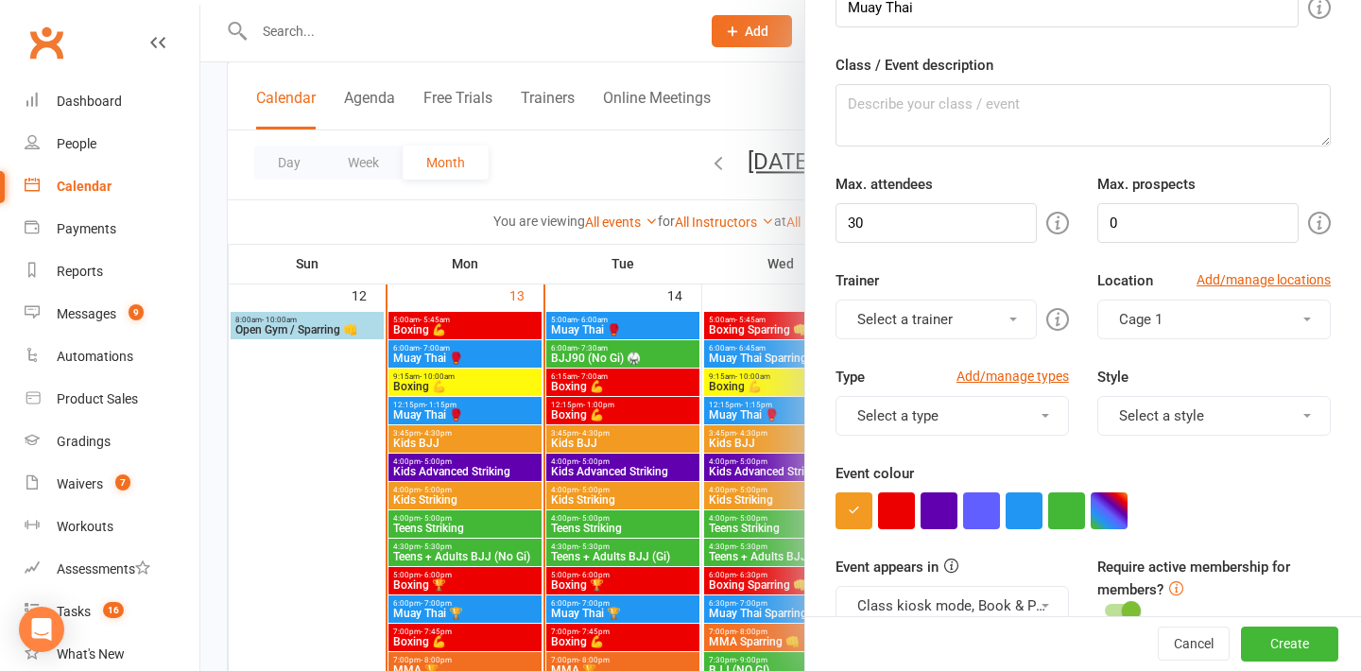
click at [912, 323] on button "Select a trainer" at bounding box center [935, 320] width 201 height 40
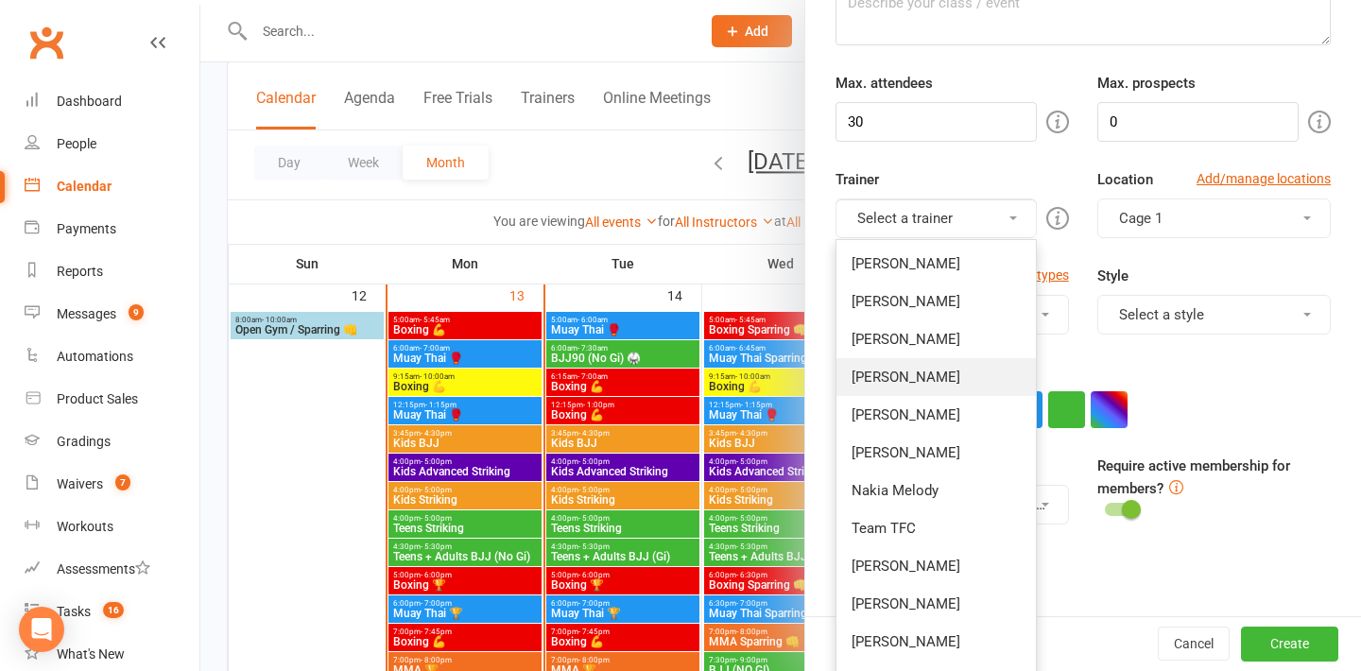
scroll to position [244, 0]
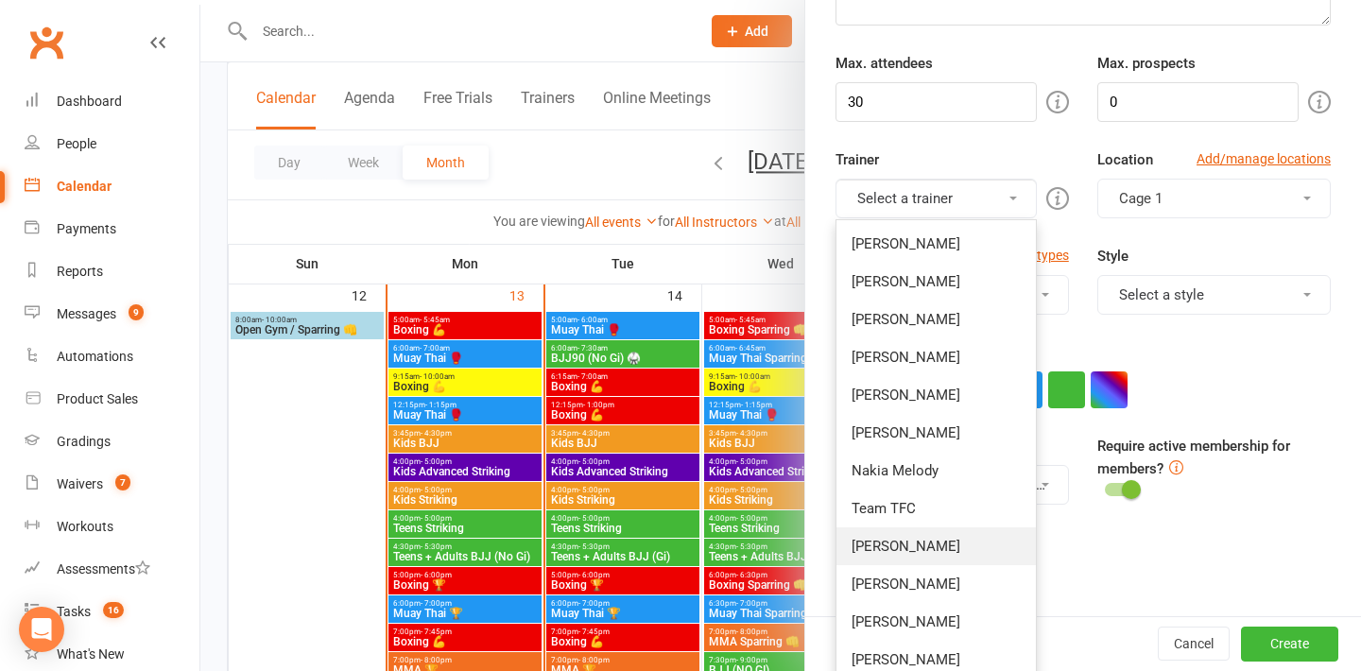
click at [920, 553] on link "[PERSON_NAME]" at bounding box center [935, 546] width 199 height 38
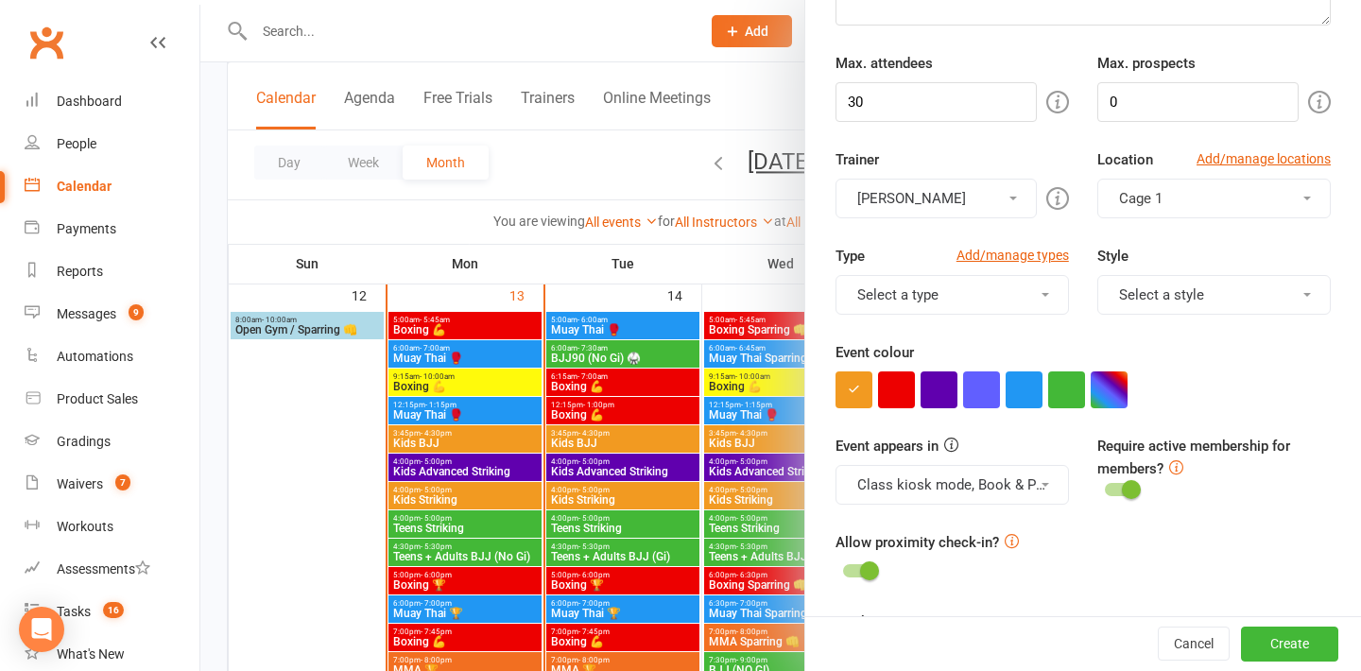
click at [1200, 215] on button "Cage 1" at bounding box center [1213, 199] width 233 height 40
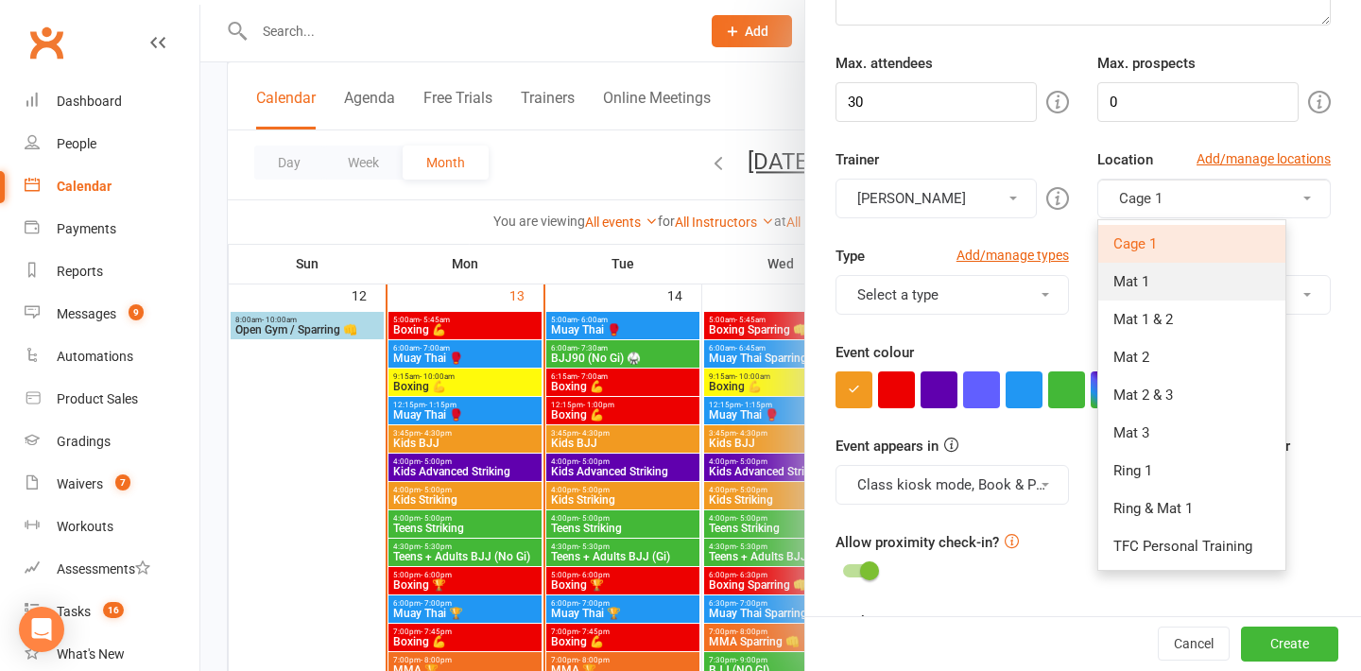
click at [1206, 276] on link "Mat 1" at bounding box center [1191, 282] width 187 height 38
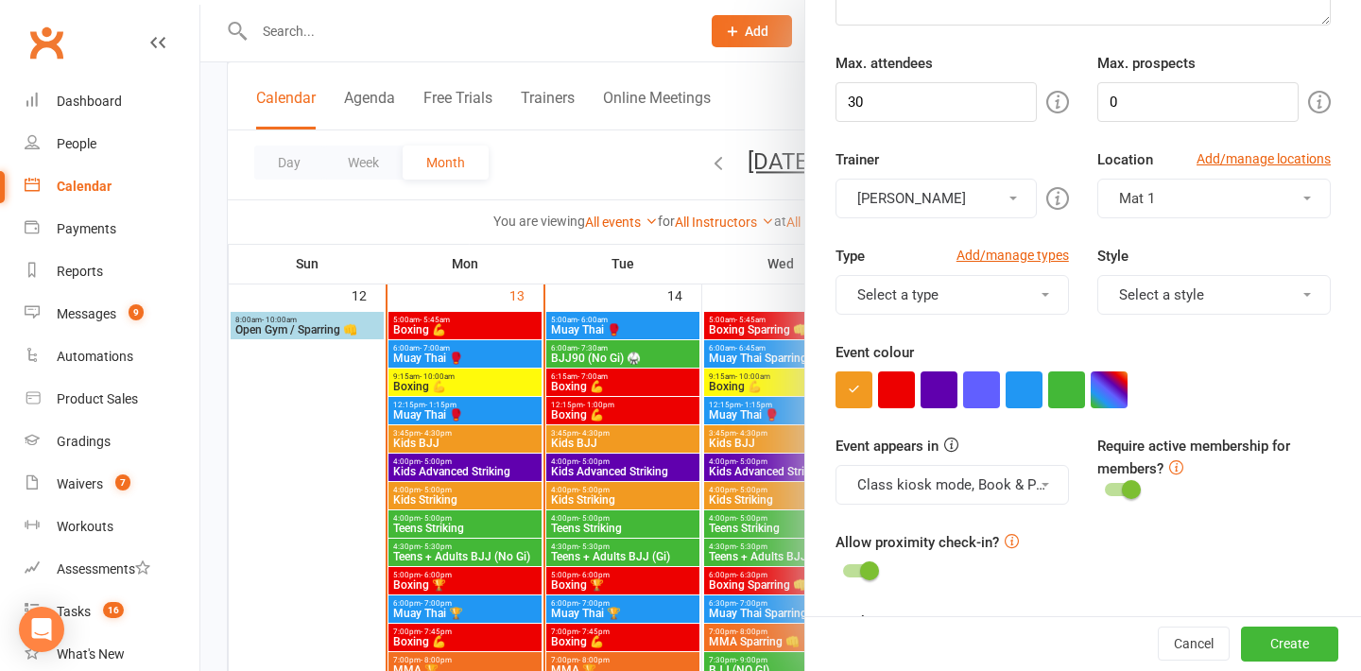
click at [1023, 288] on button "Select a type" at bounding box center [951, 295] width 233 height 40
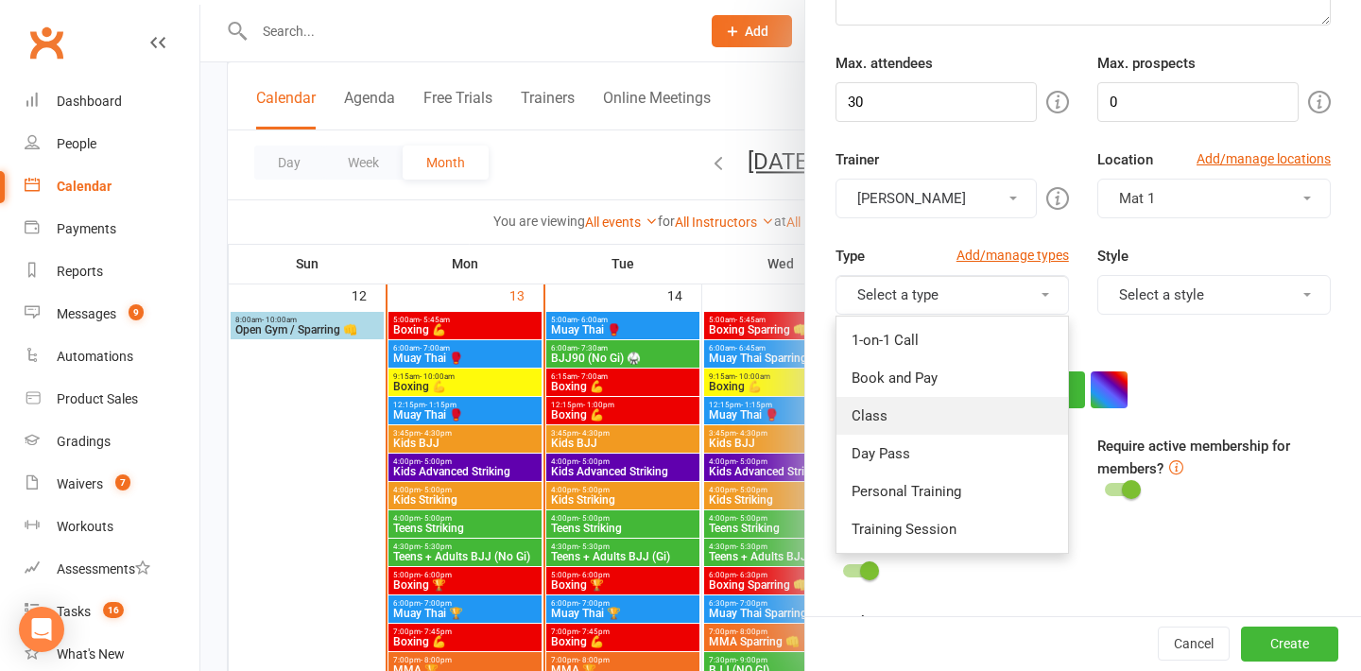
click at [917, 418] on link "Class" at bounding box center [951, 416] width 231 height 38
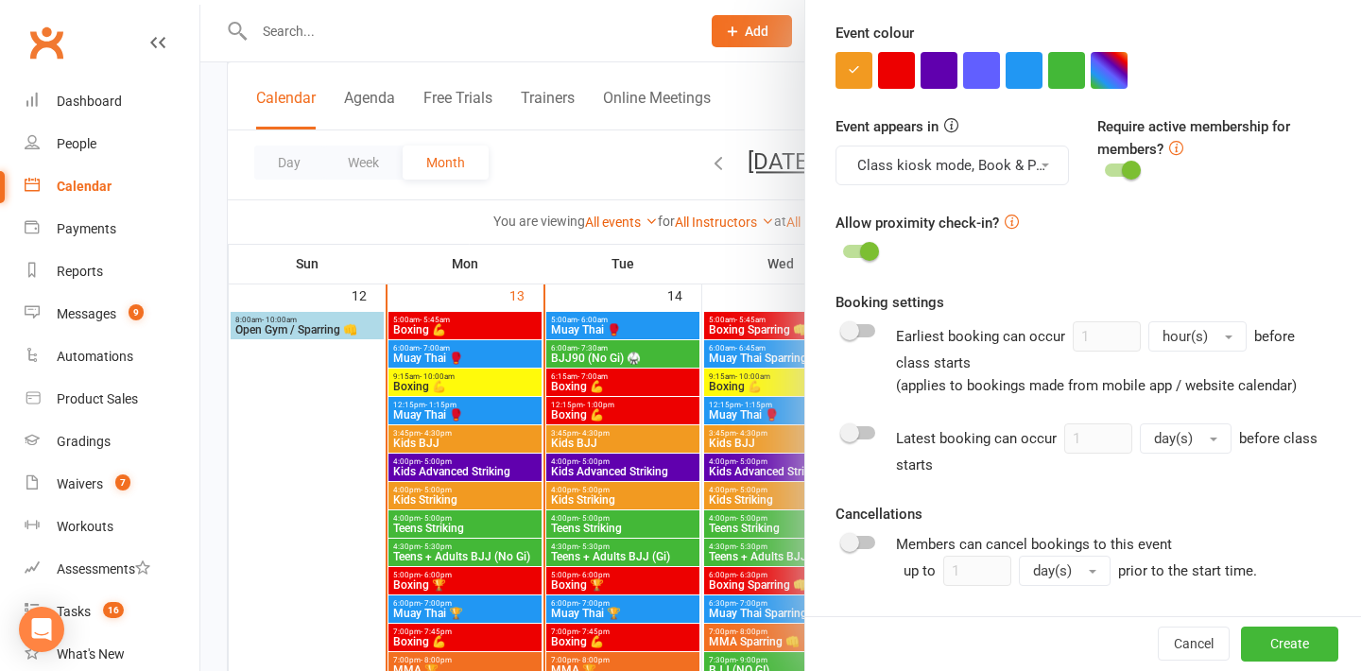
scroll to position [524, 0]
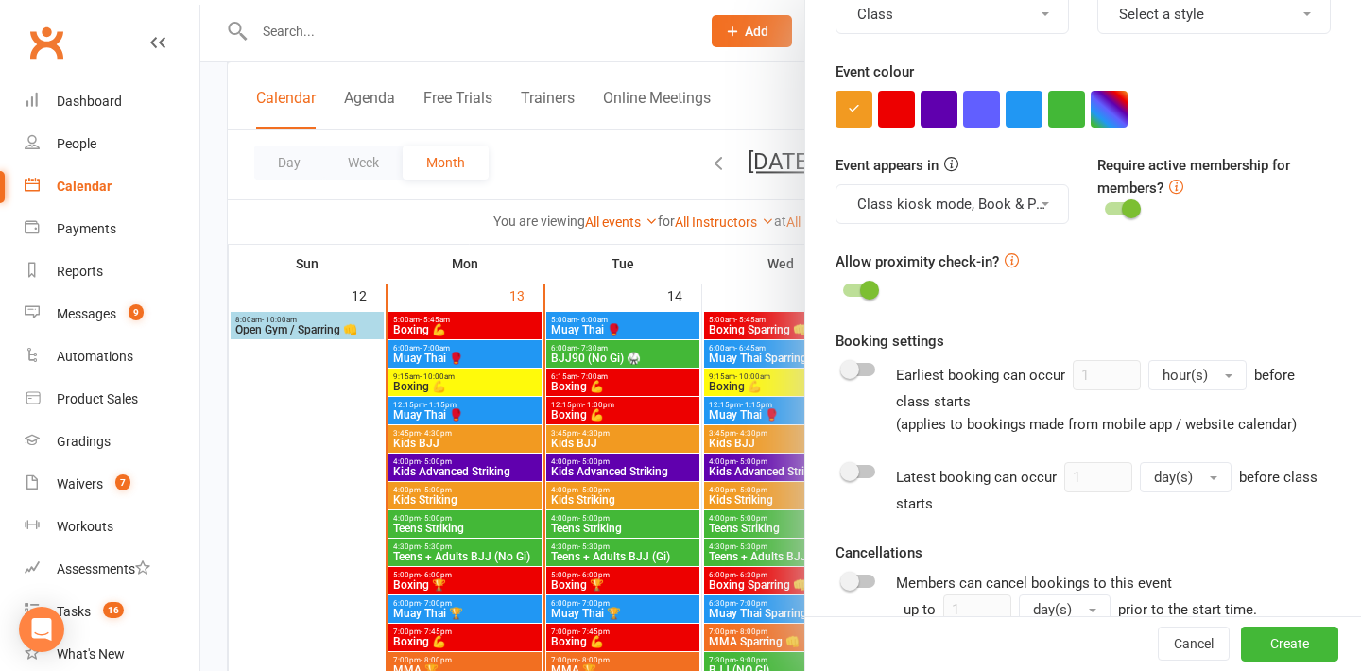
click at [862, 293] on span at bounding box center [869, 290] width 19 height 19
click at [843, 287] on input "checkbox" at bounding box center [843, 287] width 0 height 0
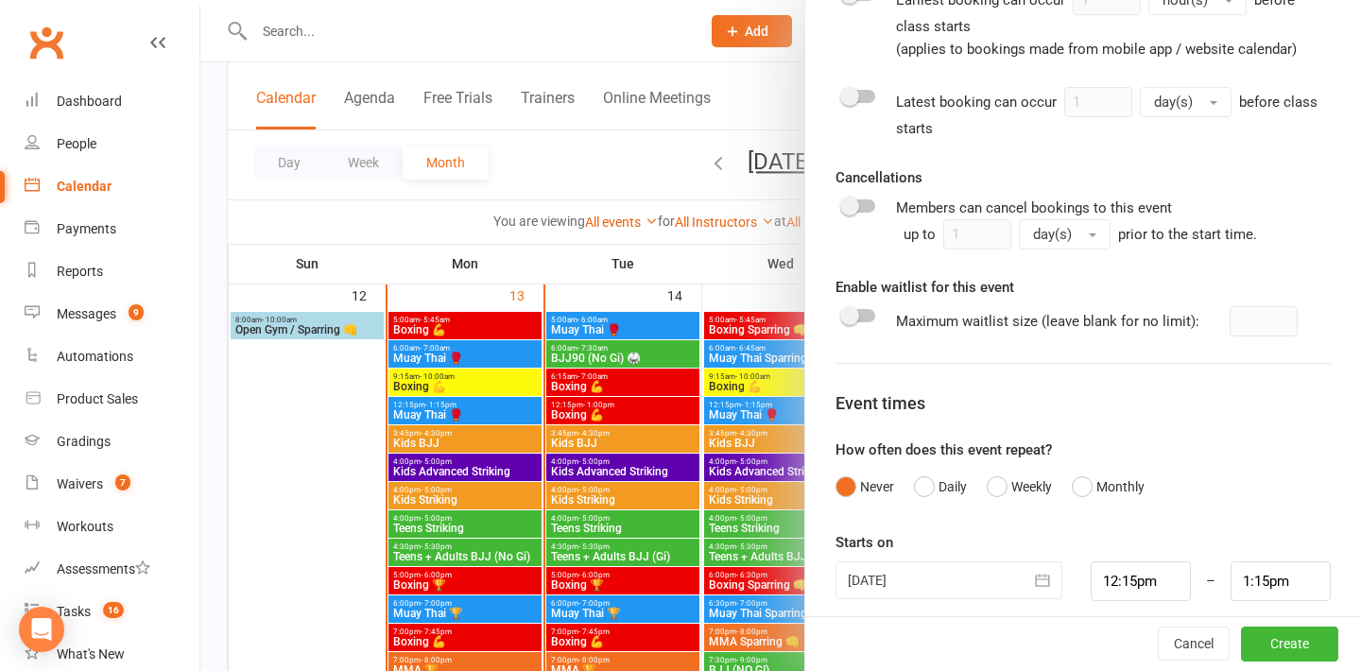
scroll to position [914, 0]
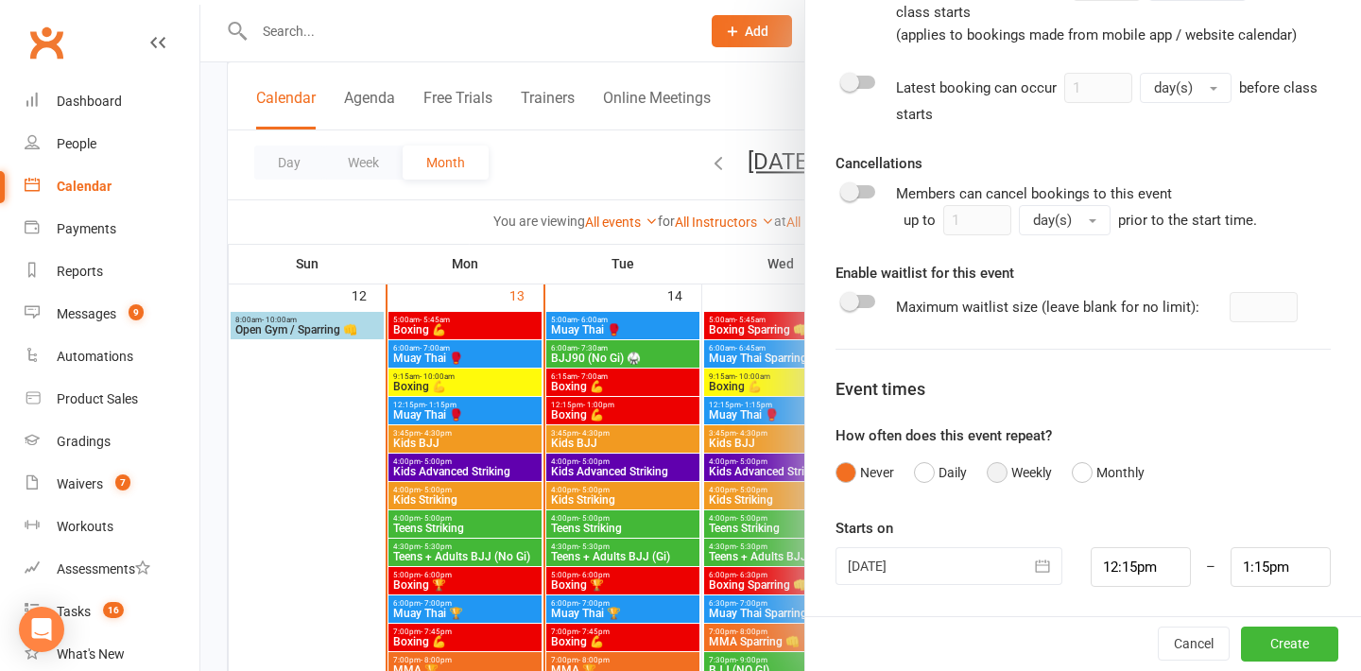
click at [996, 475] on button "Weekly" at bounding box center [1018, 472] width 65 height 36
drag, startPoint x: 862, startPoint y: 567, endPoint x: 823, endPoint y: 560, distance: 39.3
click at [823, 560] on div "Class / Event name Muay Thai Class / Event description Max. attendees 30 Max. p…" at bounding box center [1083, 243] width 556 height 2153
drag, startPoint x: 978, startPoint y: 563, endPoint x: 922, endPoint y: 563, distance: 55.7
click at [922, 563] on div "hours 00 minutes" at bounding box center [1082, 567] width 495 height 40
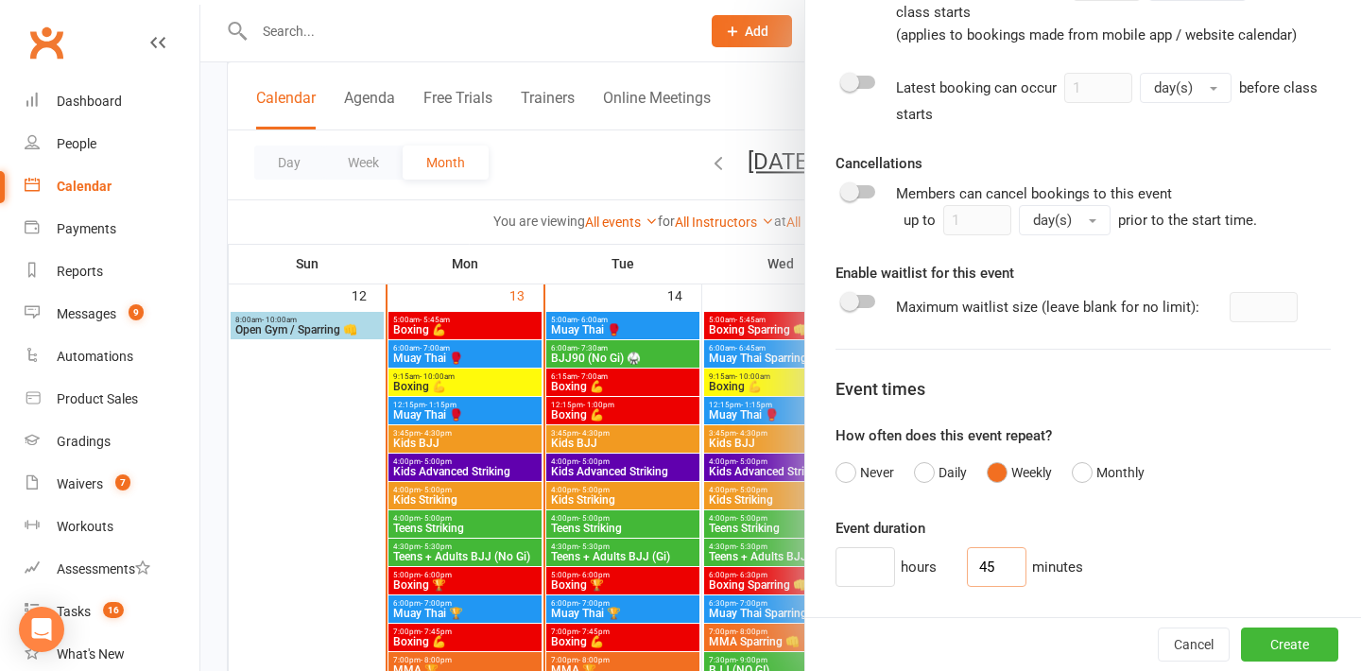
type input "45"
click at [1080, 545] on div "Event duration hours 45 minutes" at bounding box center [1082, 552] width 495 height 70
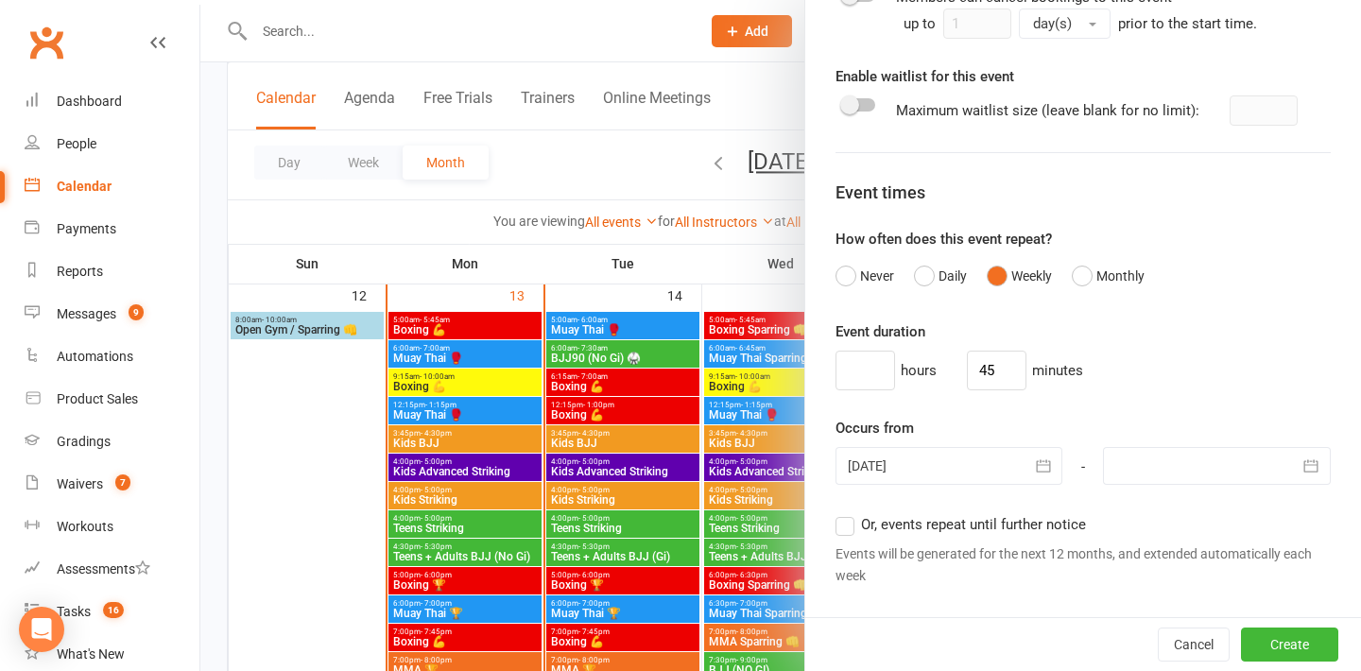
scroll to position [1260, 0]
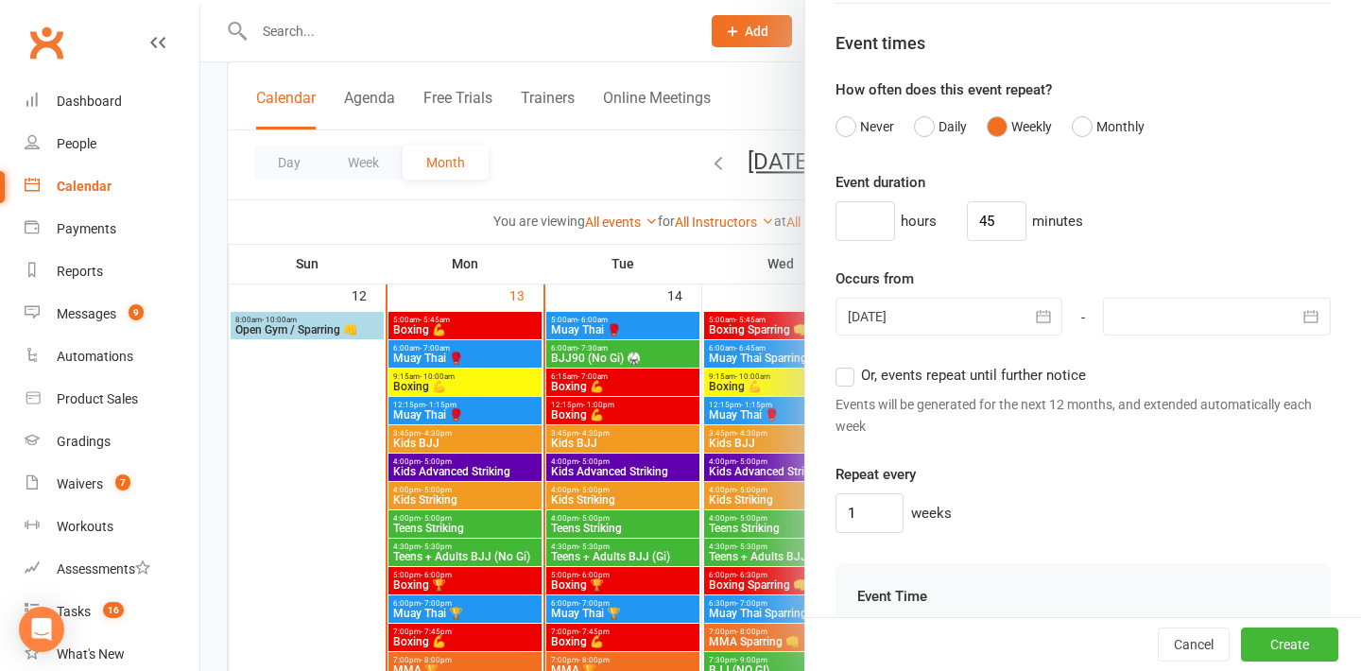
click at [875, 309] on div at bounding box center [949, 317] width 228 height 38
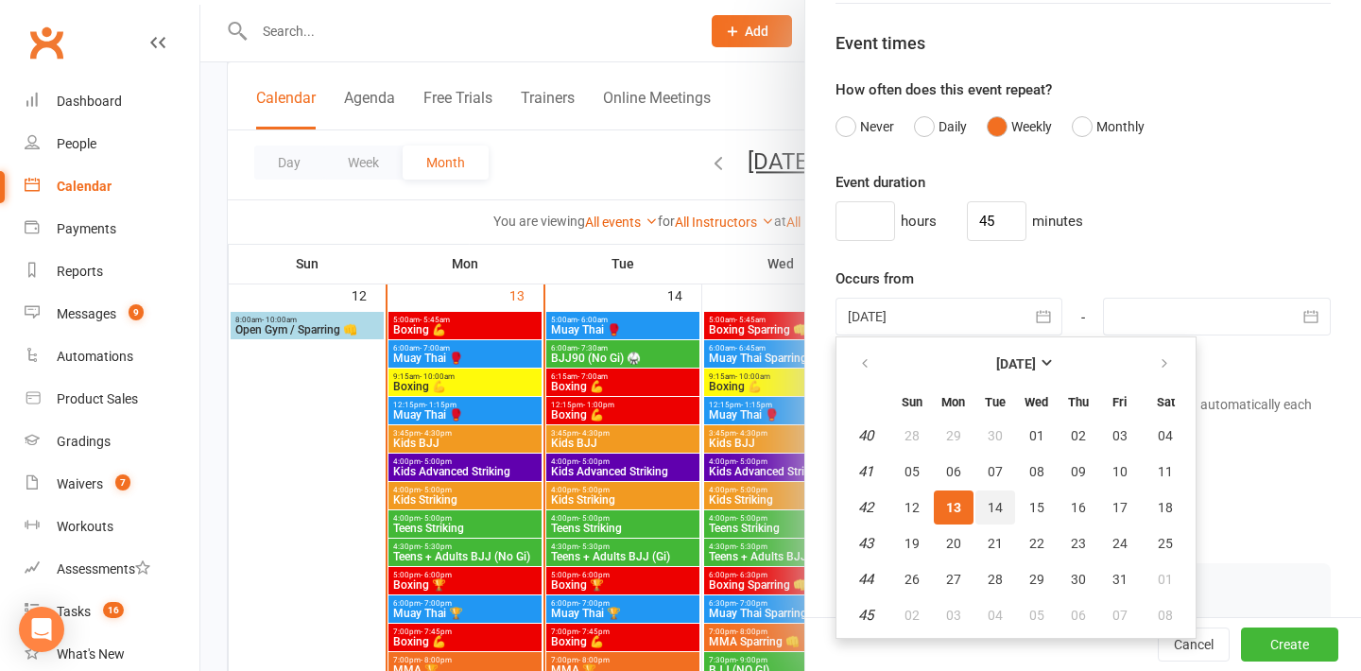
click at [1003, 506] on button "14" at bounding box center [995, 507] width 40 height 34
type input "14 Oct 2025"
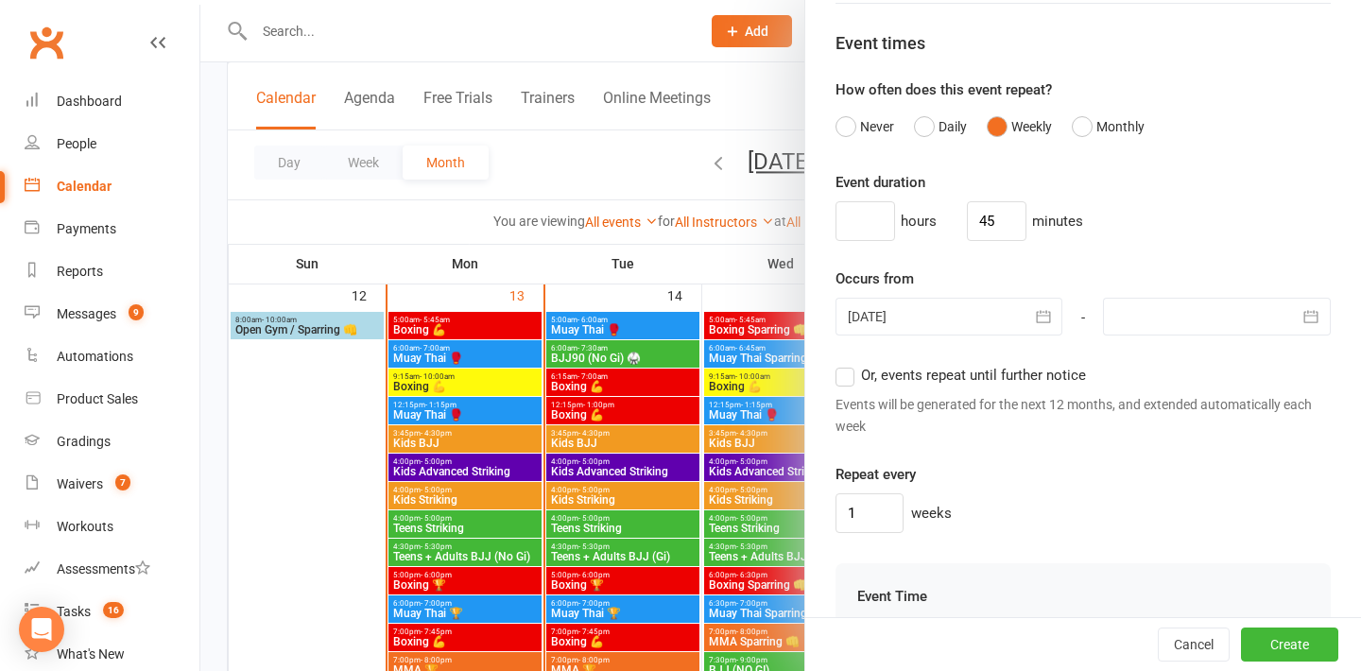
click at [845, 378] on label "Or, events repeat until further notice" at bounding box center [960, 375] width 250 height 23
click at [845, 364] on input "Or, events repeat until further notice" at bounding box center [841, 364] width 12 height 0
click at [862, 511] on input "1" at bounding box center [869, 513] width 68 height 40
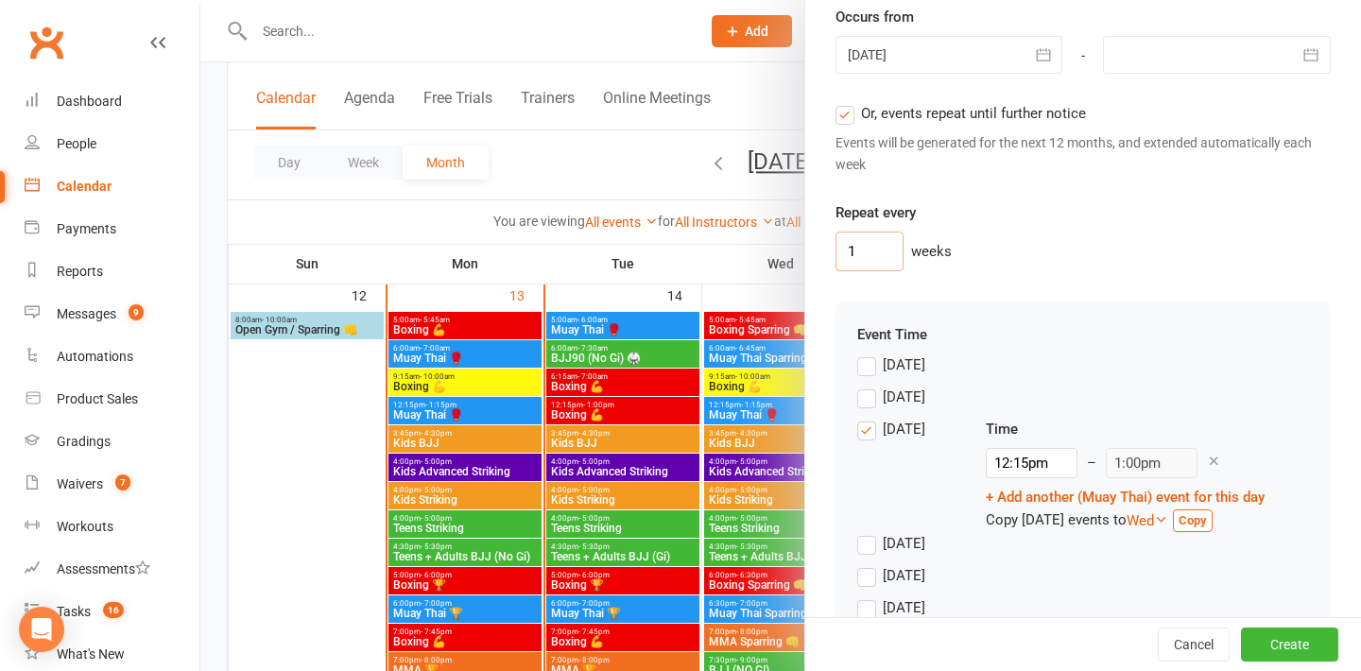
scroll to position [1525, 0]
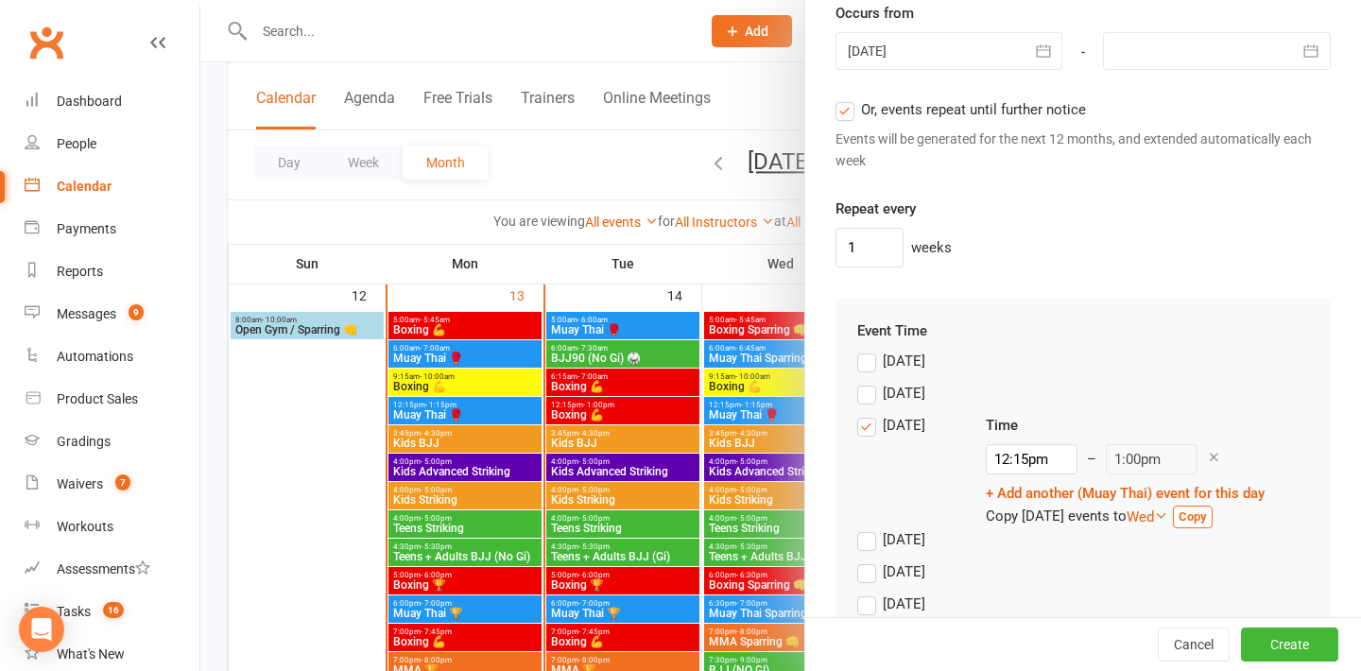
click at [868, 574] on label "Thursday" at bounding box center [891, 571] width 68 height 23
click at [868, 560] on input "Thursday" at bounding box center [863, 560] width 12 height 0
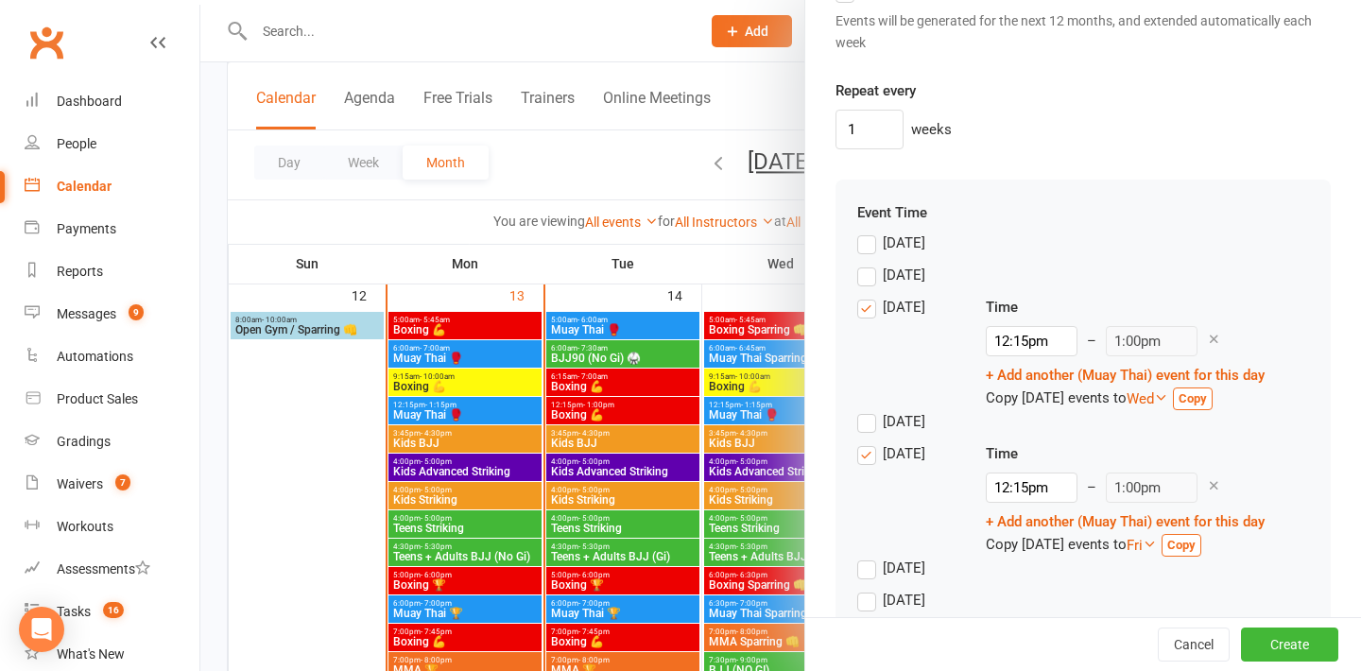
scroll to position [1646, 0]
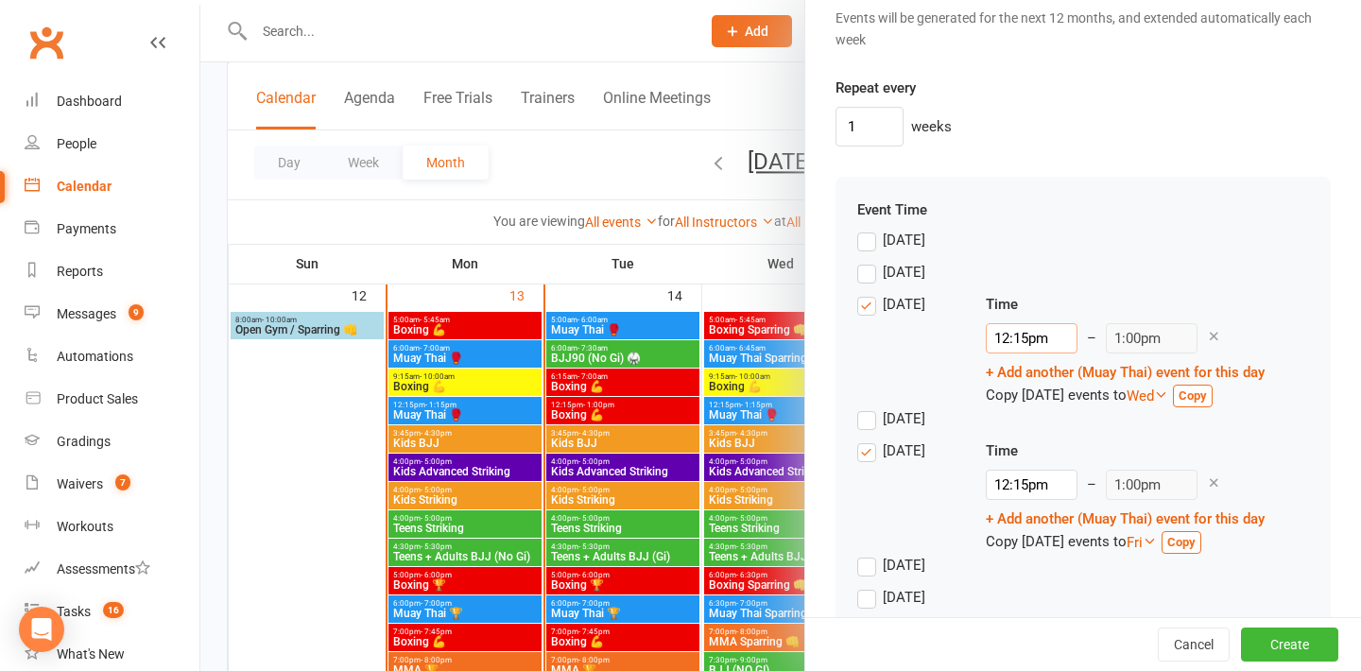
click at [1007, 342] on input "12:15pm" at bounding box center [1032, 338] width 92 height 30
type input "9:15am"
type input "10:00am"
click at [1013, 389] on li "9:15am" at bounding box center [1031, 385] width 91 height 28
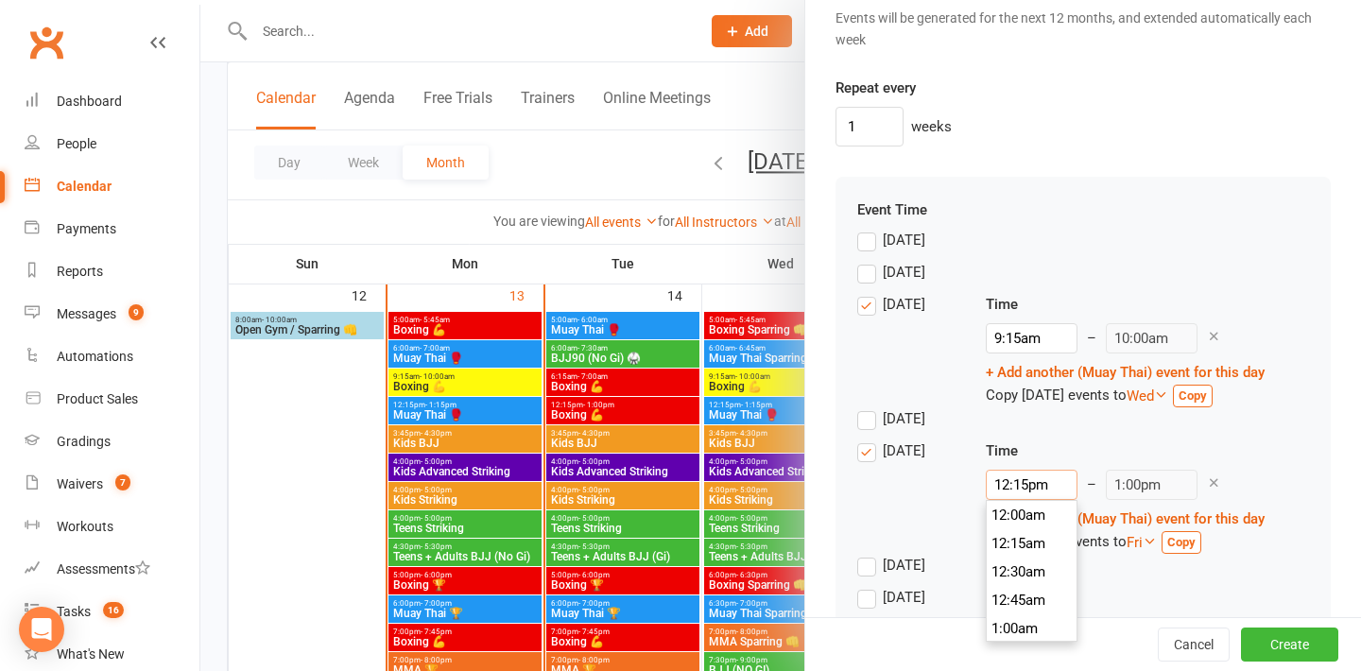
click at [1016, 481] on input "12:15pm" at bounding box center [1032, 485] width 92 height 30
type input "9:15am"
type input "10:00am"
click at [1010, 553] on li "9:15am" at bounding box center [1031, 557] width 91 height 28
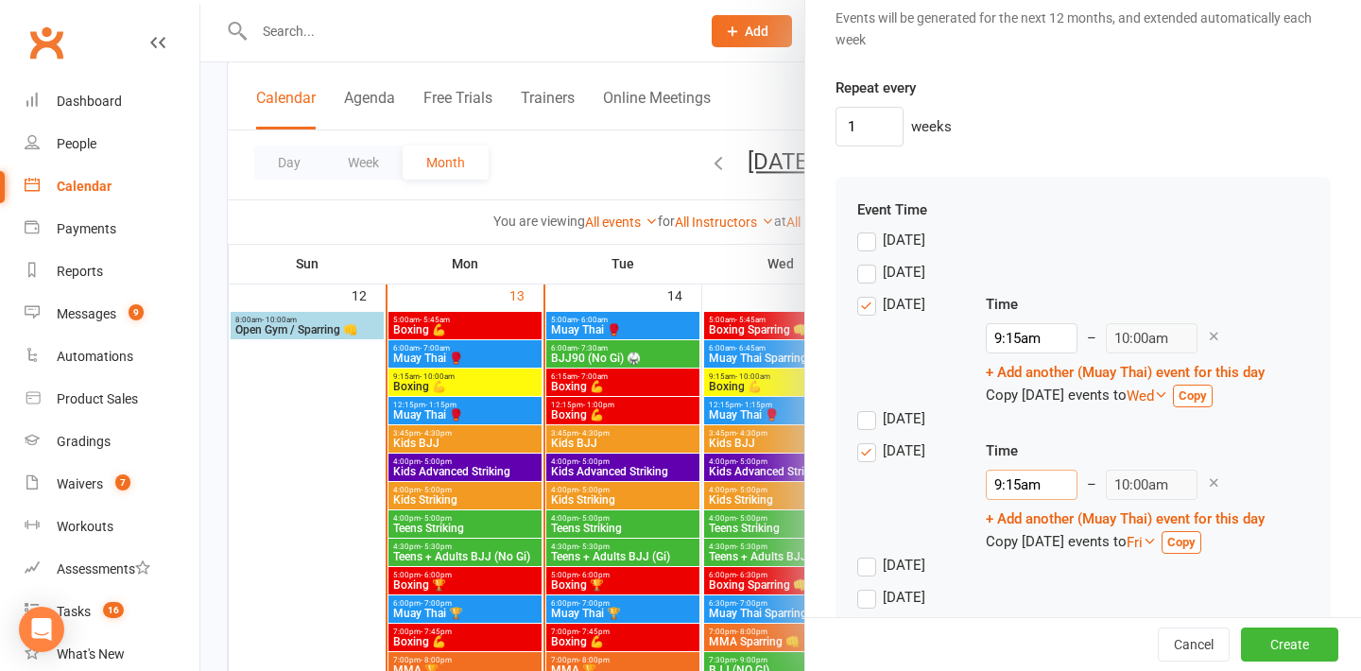
scroll to position [1699, 0]
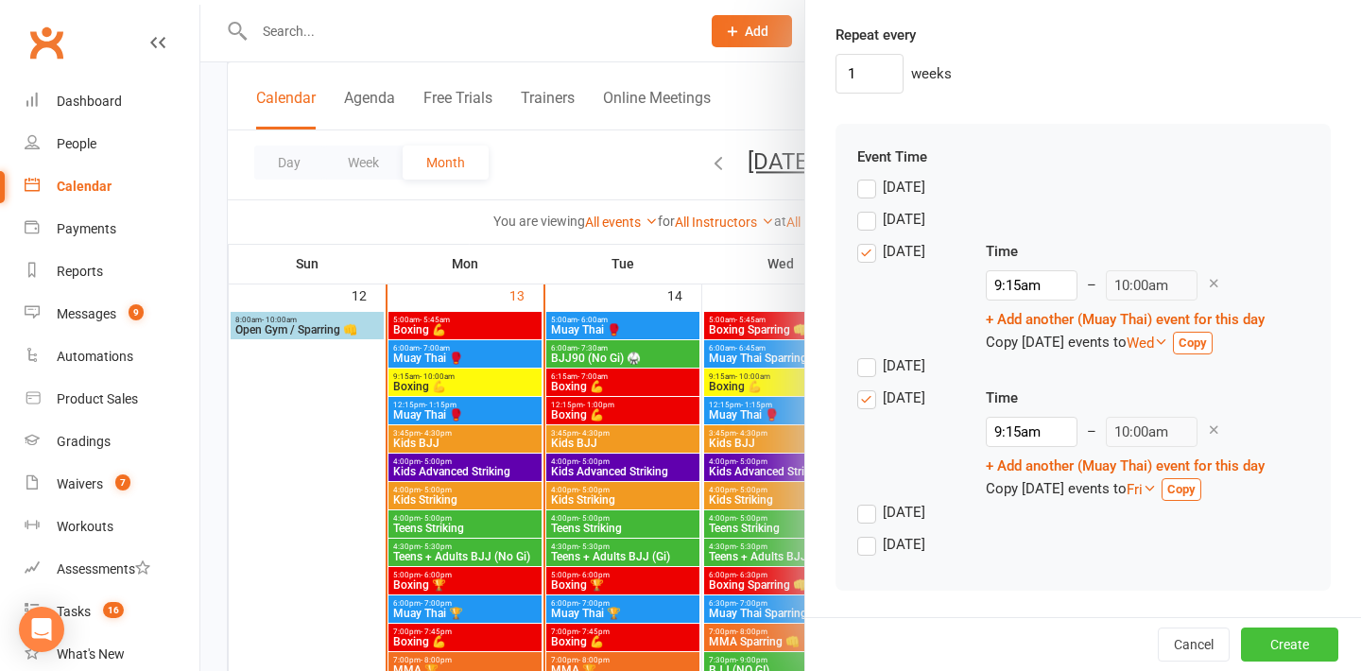
click at [1285, 644] on button "Create" at bounding box center [1289, 644] width 97 height 34
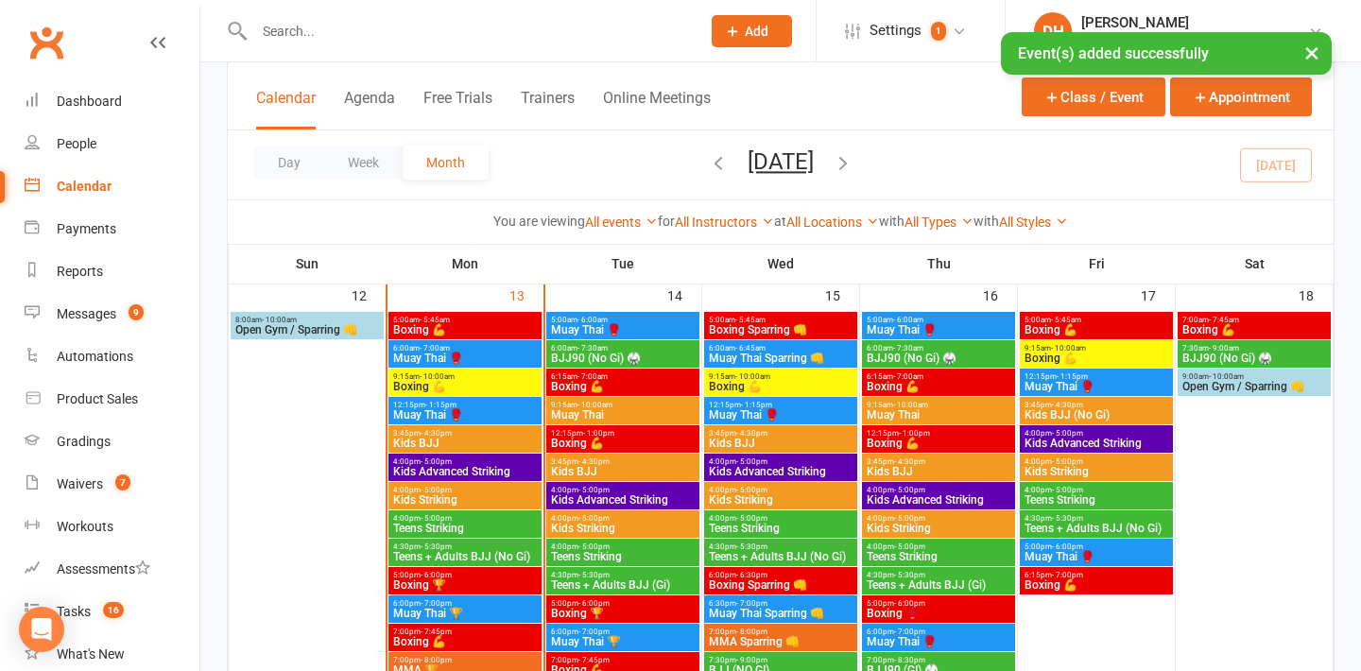
click at [598, 421] on div "9:15am - 10:00am Muay Thai" at bounding box center [622, 410] width 153 height 27
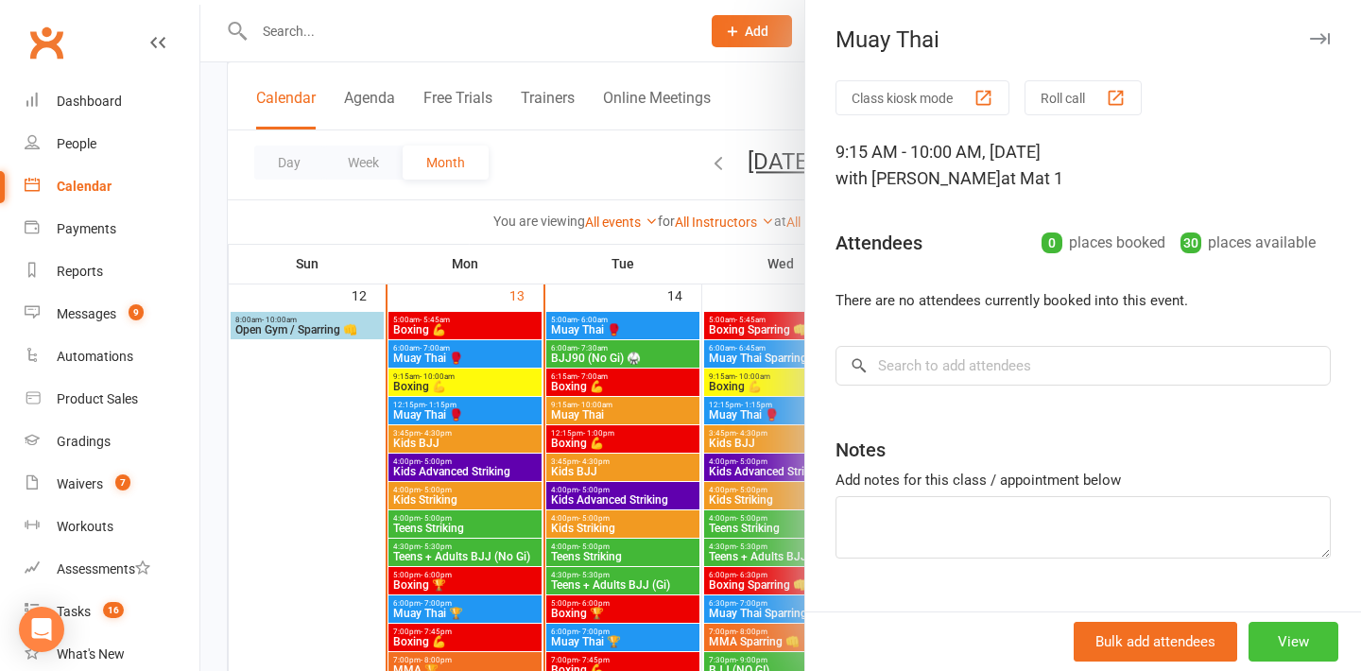
click at [1286, 642] on button "View" at bounding box center [1293, 642] width 90 height 40
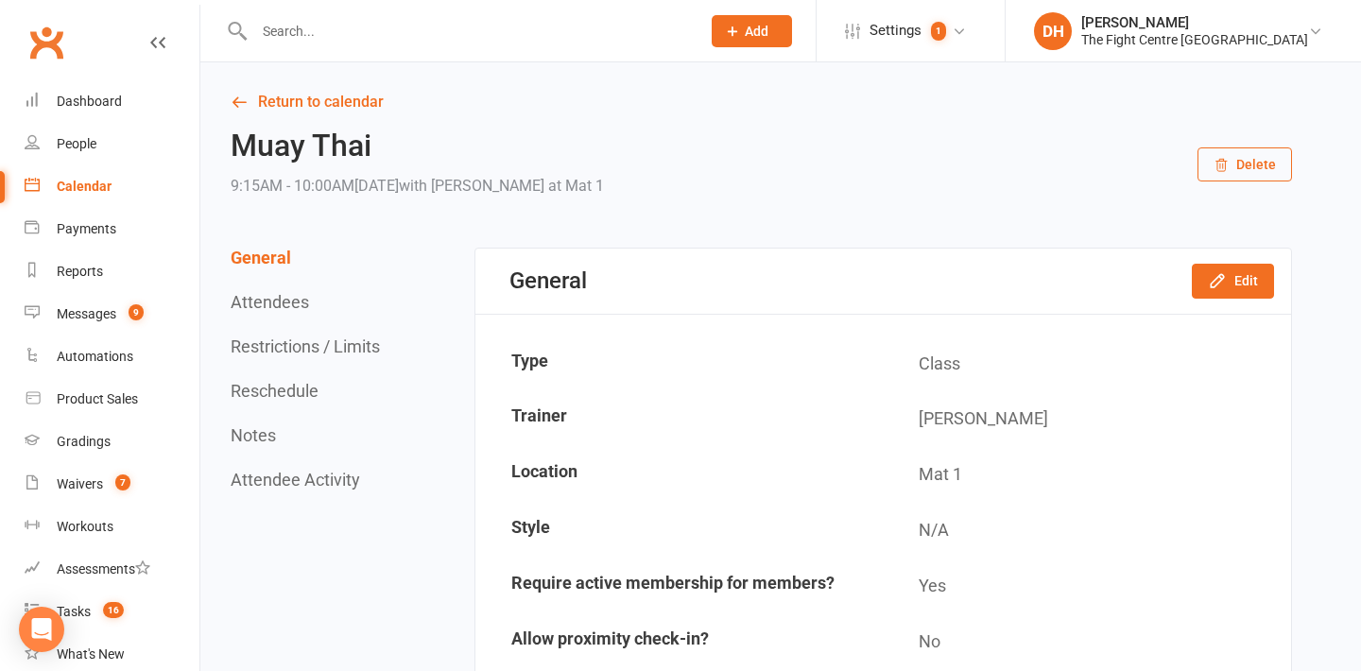
scroll to position [46, 0]
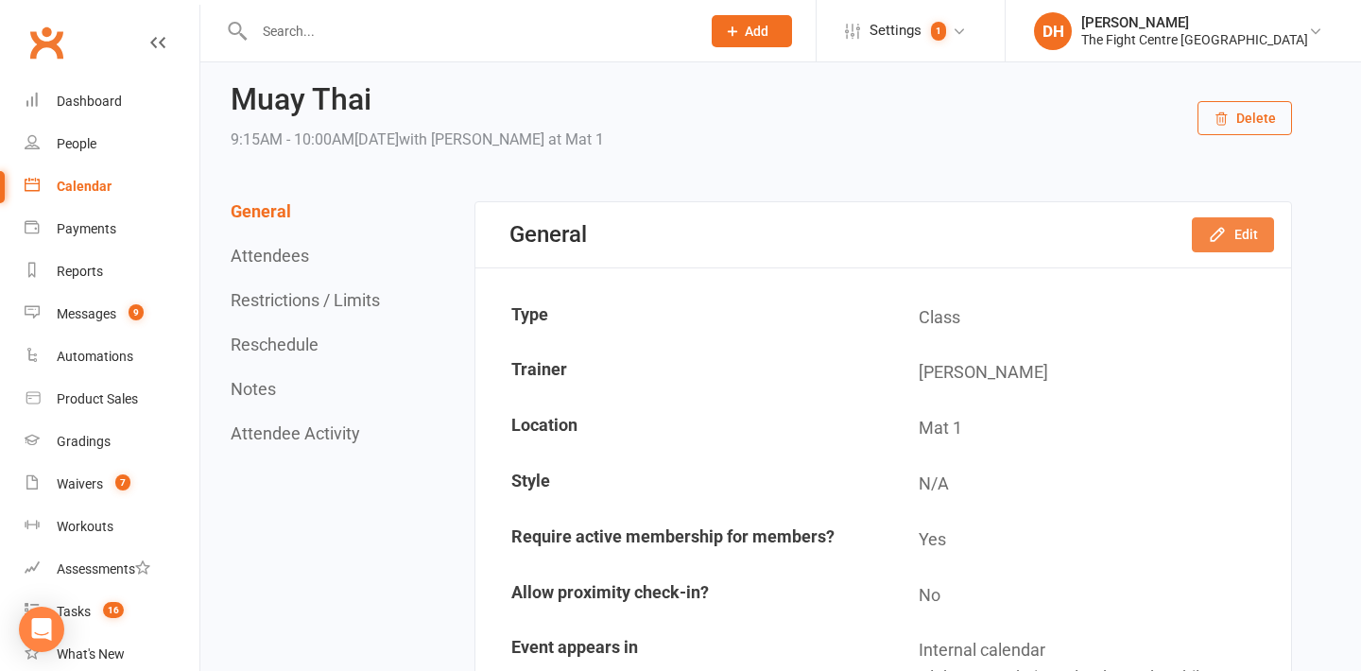
click at [1222, 229] on icon "button" at bounding box center [1216, 235] width 12 height 12
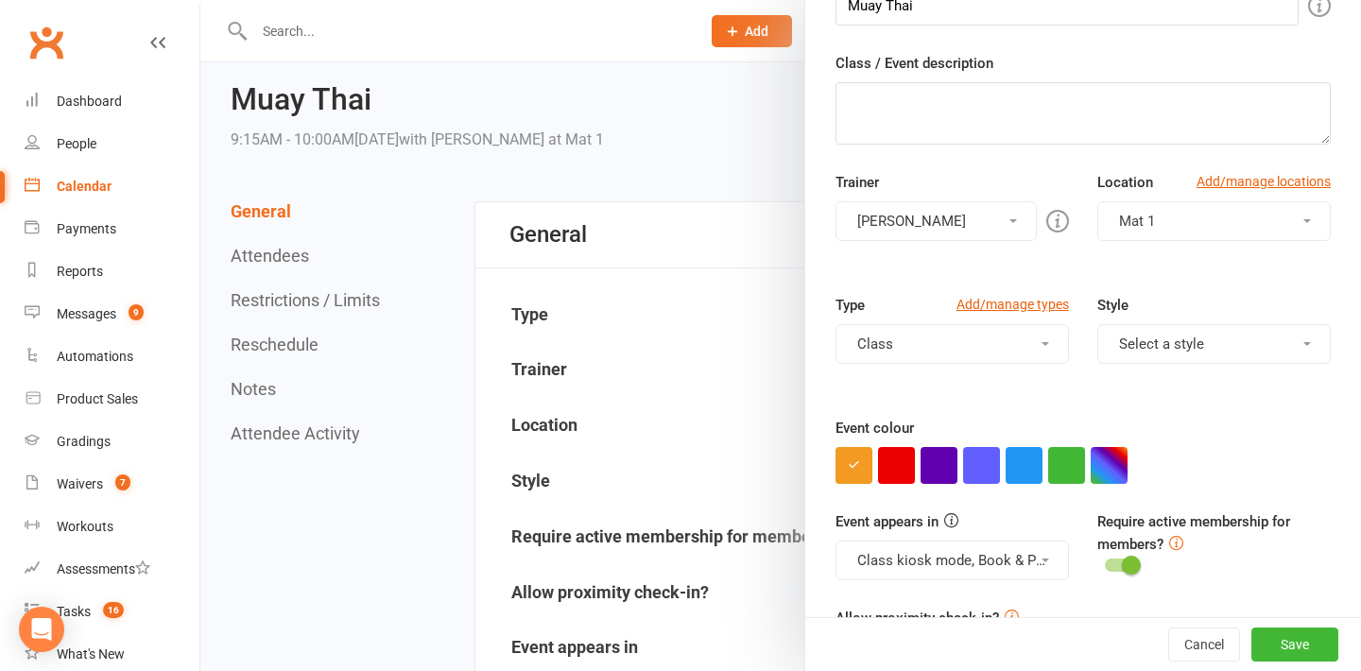
scroll to position [312, 0]
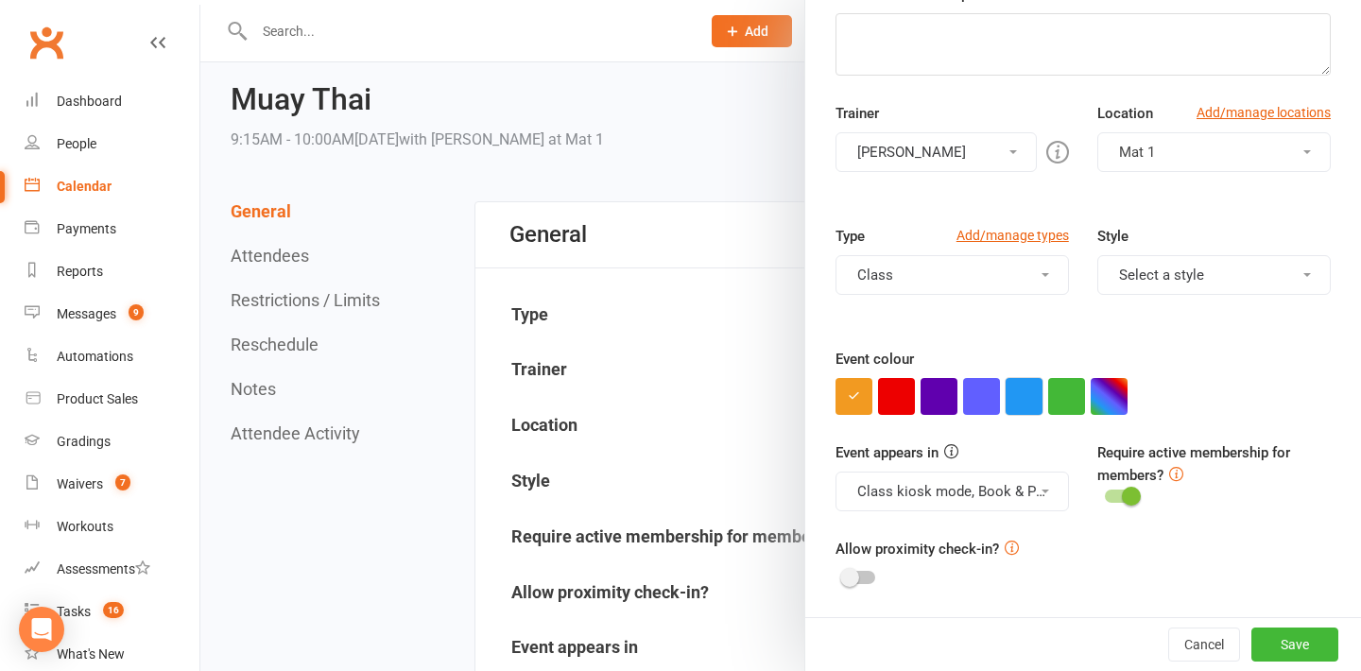
click at [1023, 385] on button "button" at bounding box center [1023, 396] width 37 height 37
click at [1294, 653] on button "Save" at bounding box center [1294, 644] width 87 height 34
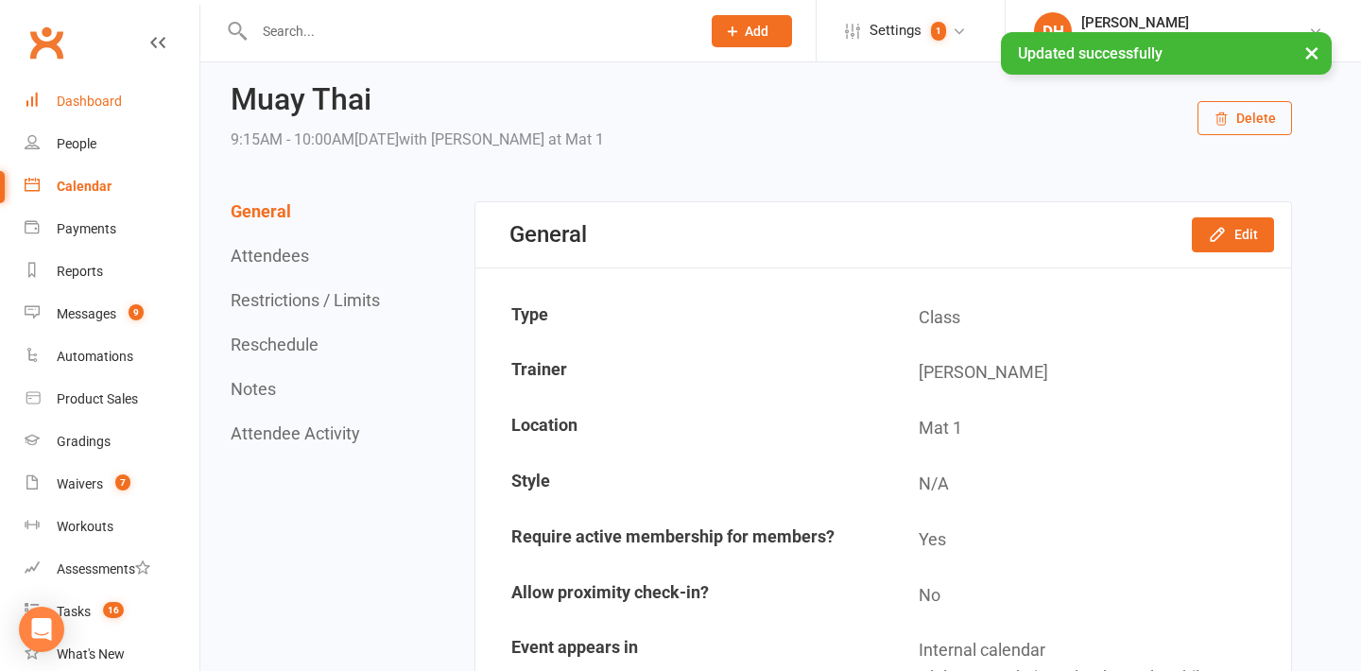
click at [94, 101] on div "Dashboard" at bounding box center [89, 101] width 65 height 15
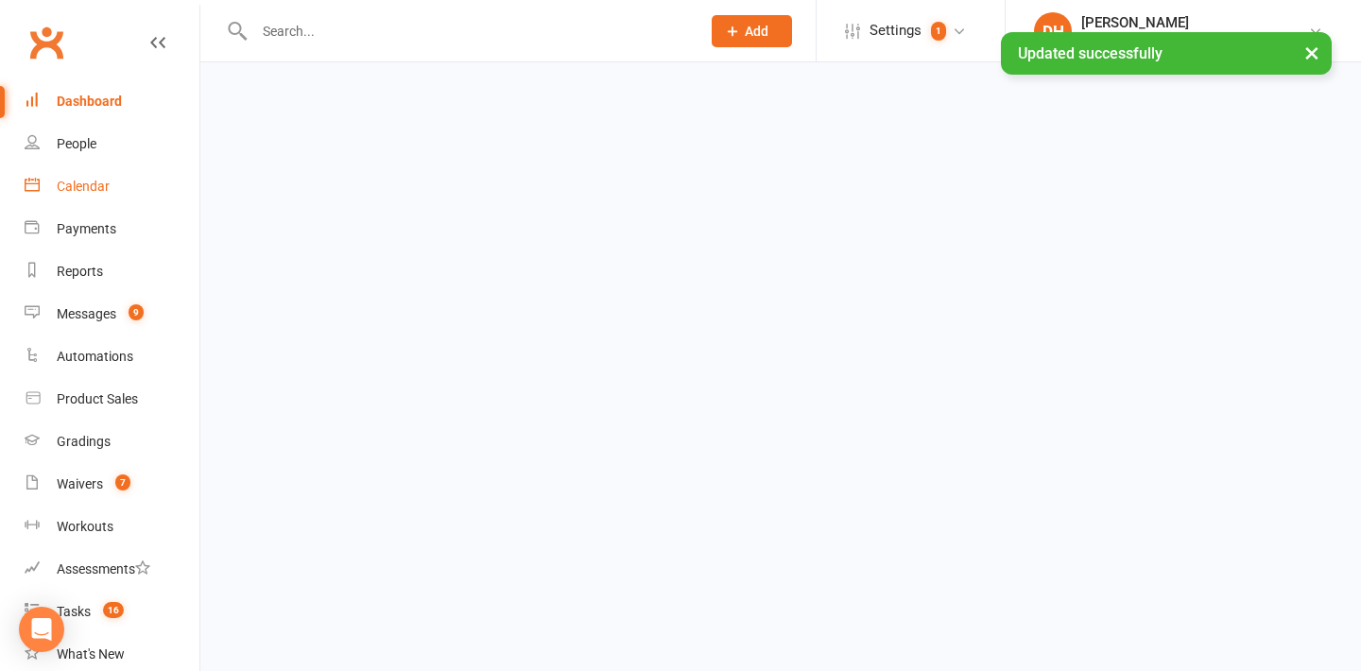
click at [94, 201] on link "Calendar" at bounding box center [112, 186] width 175 height 43
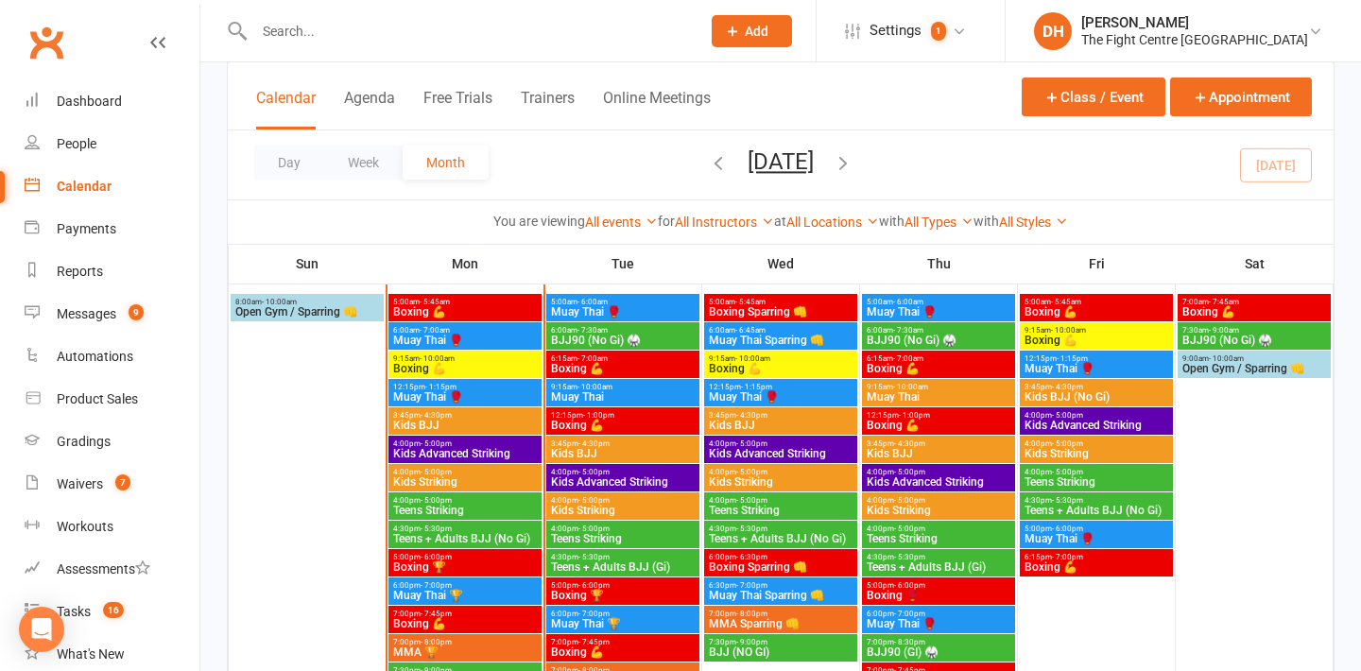
scroll to position [1160, 0]
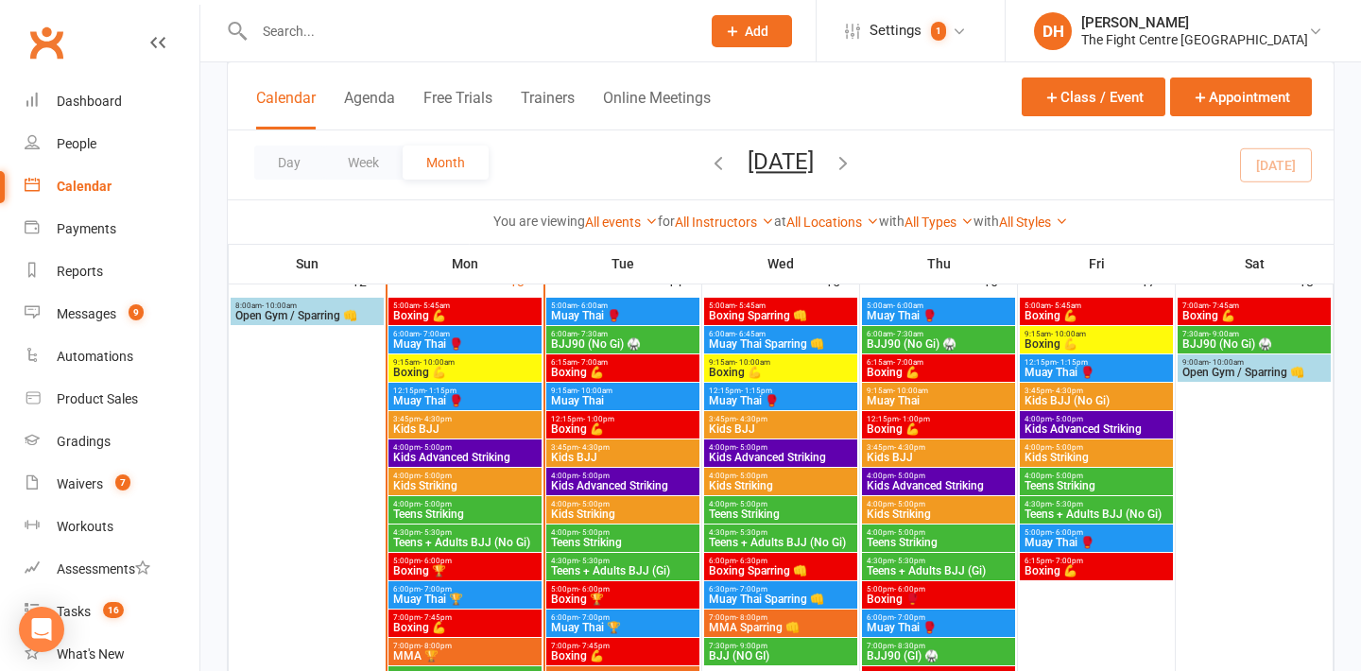
click at [886, 395] on span "Muay Thai" at bounding box center [939, 400] width 146 height 11
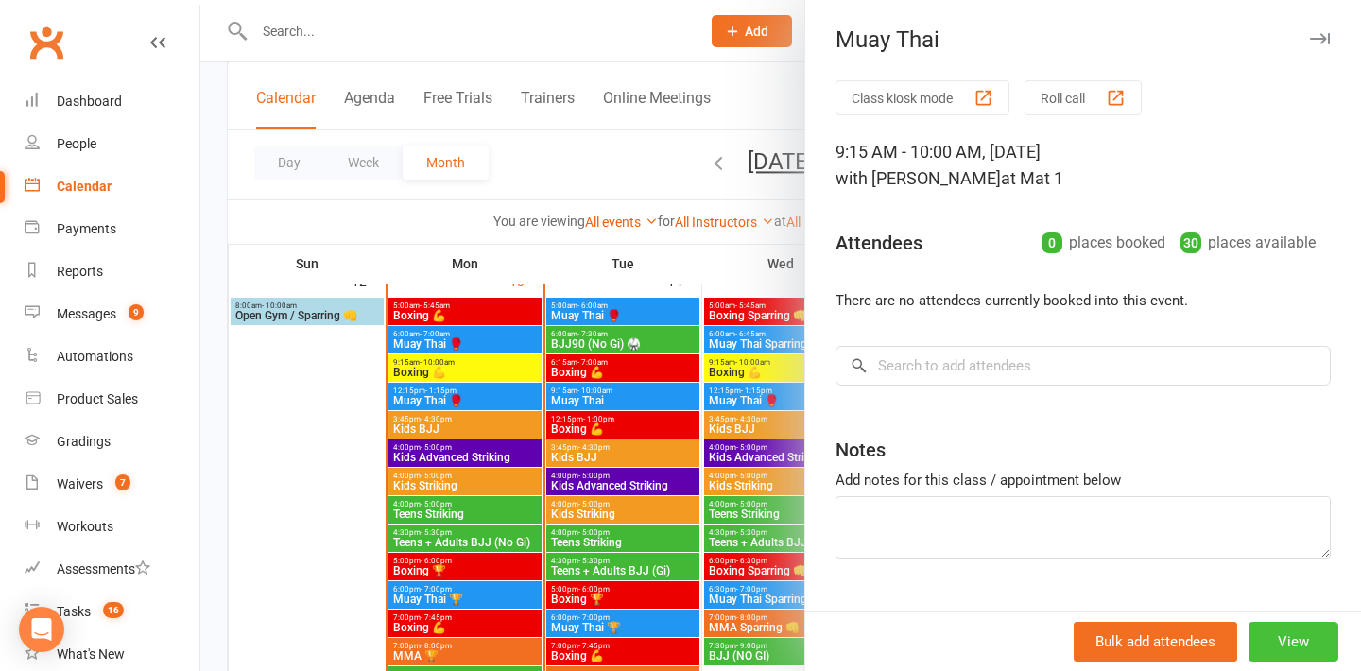
click at [1282, 638] on button "View" at bounding box center [1293, 642] width 90 height 40
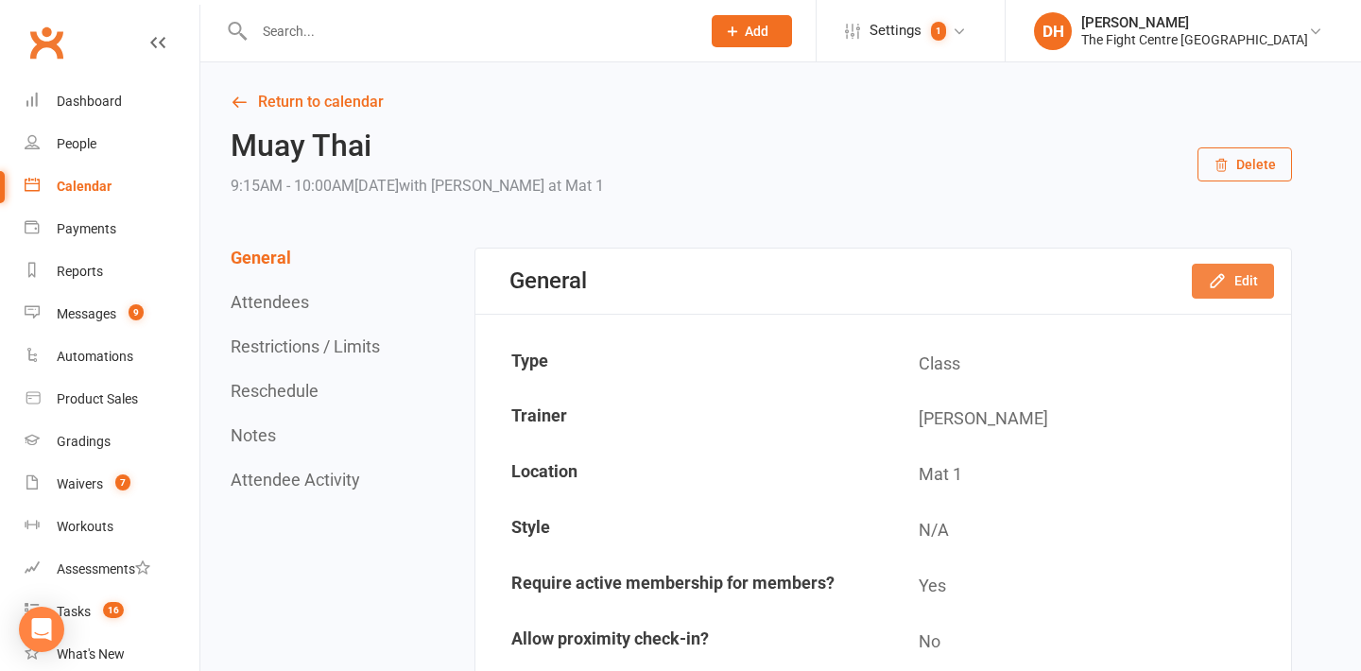
click at [1222, 275] on icon "button" at bounding box center [1216, 281] width 12 height 12
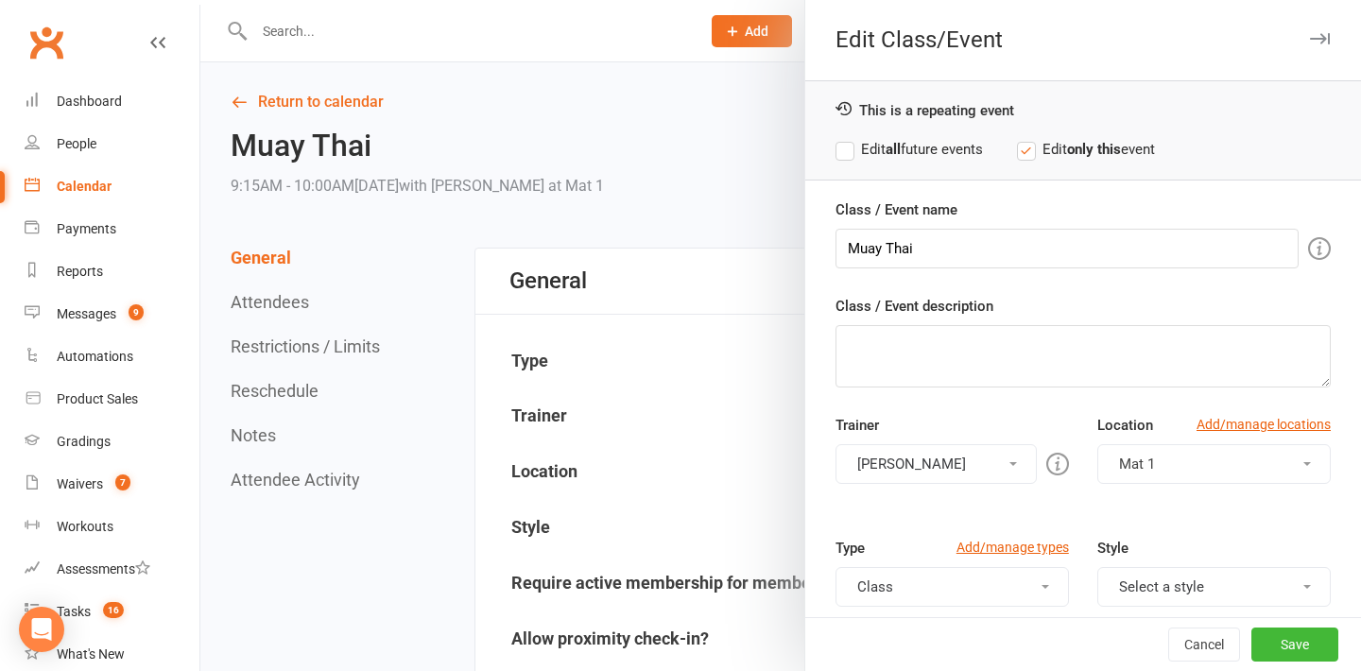
click at [936, 151] on label "Edit all future events" at bounding box center [908, 149] width 147 height 23
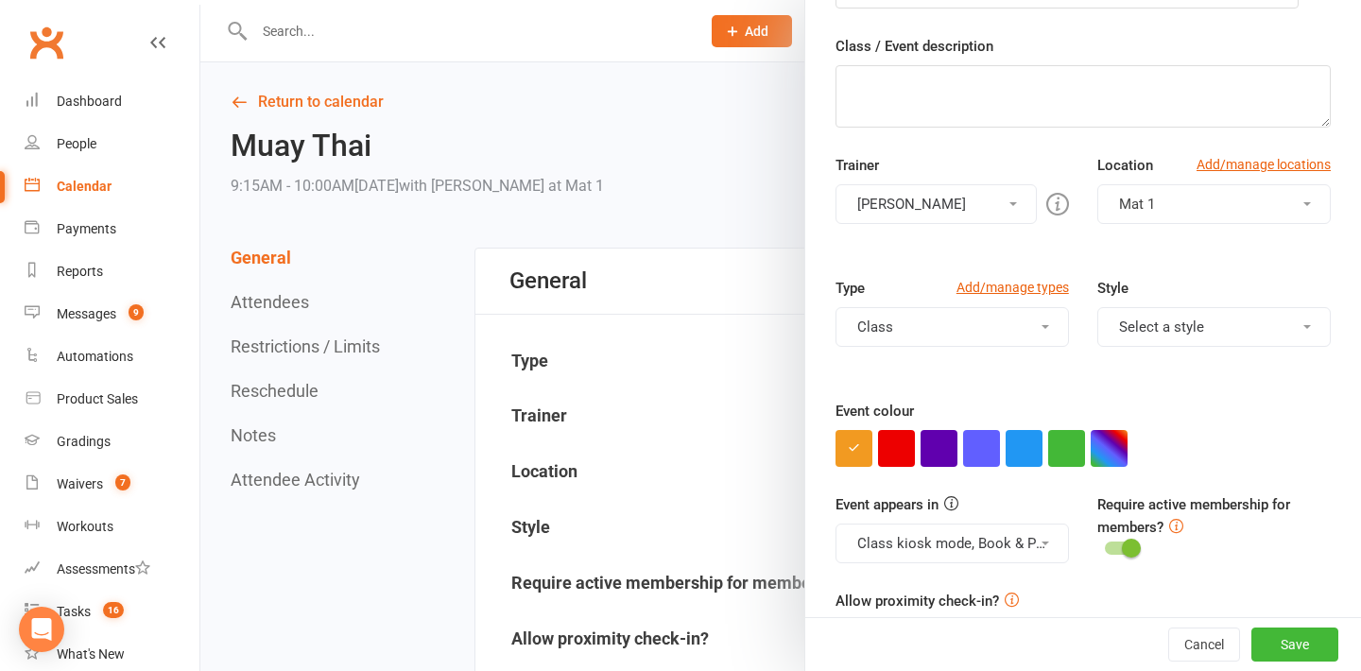
scroll to position [272, 0]
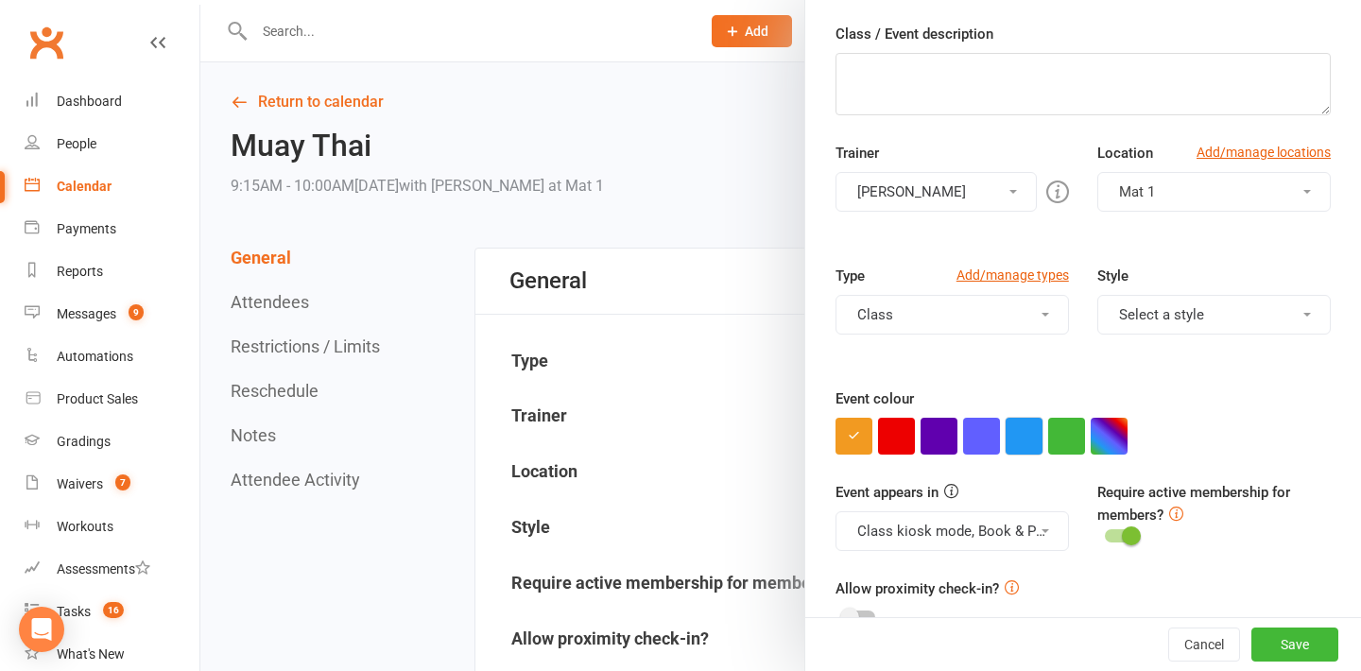
click at [1015, 427] on button "button" at bounding box center [1023, 436] width 37 height 37
click at [1271, 640] on button "Save" at bounding box center [1294, 644] width 87 height 34
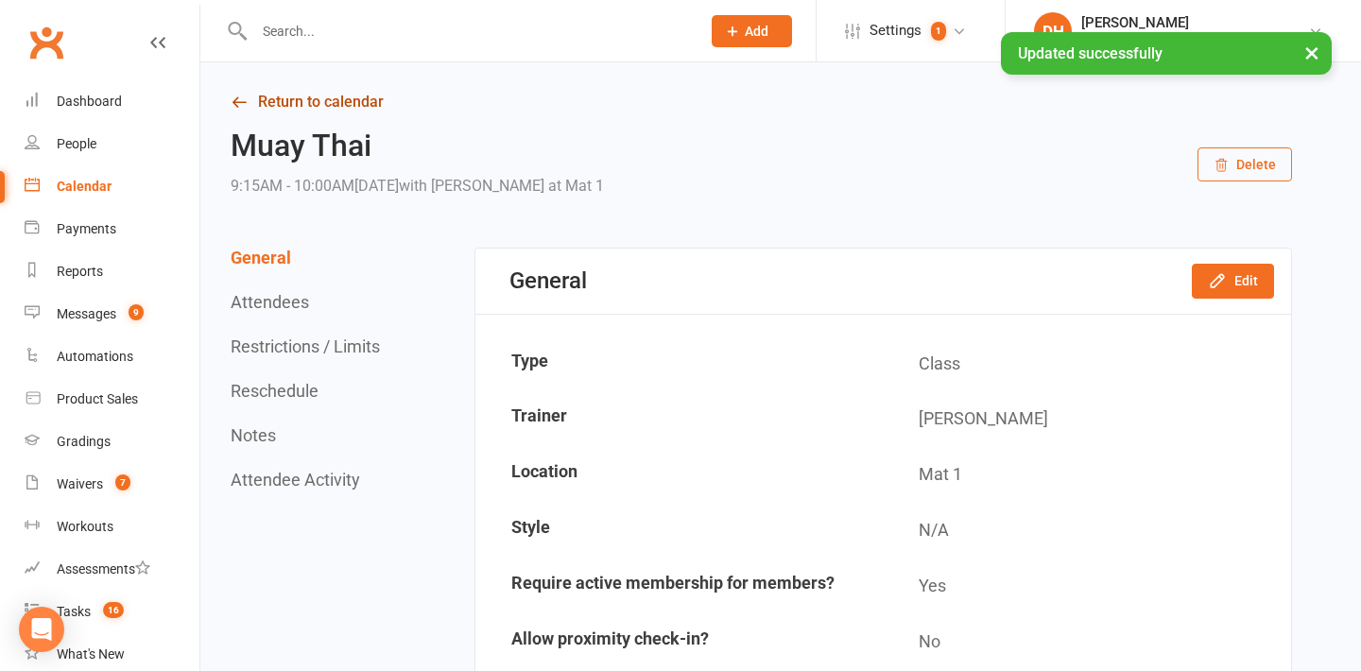
click at [270, 103] on link "Return to calendar" at bounding box center [761, 102] width 1061 height 26
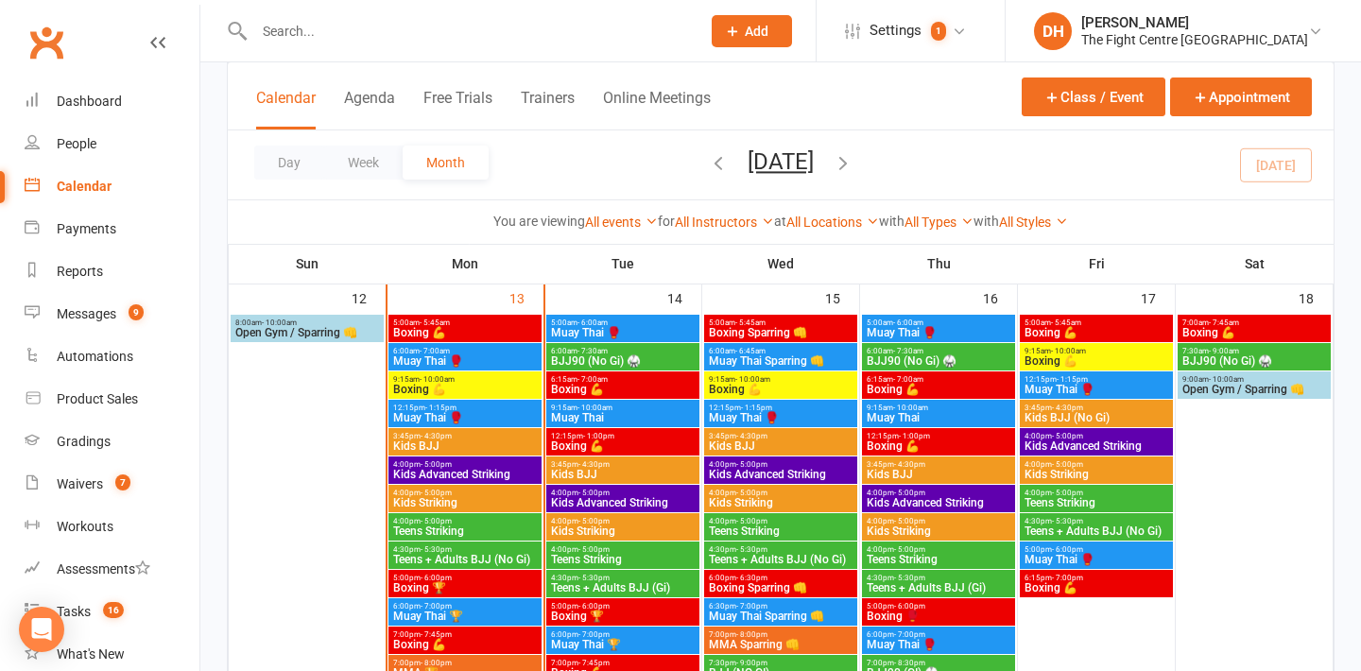
scroll to position [1162, 0]
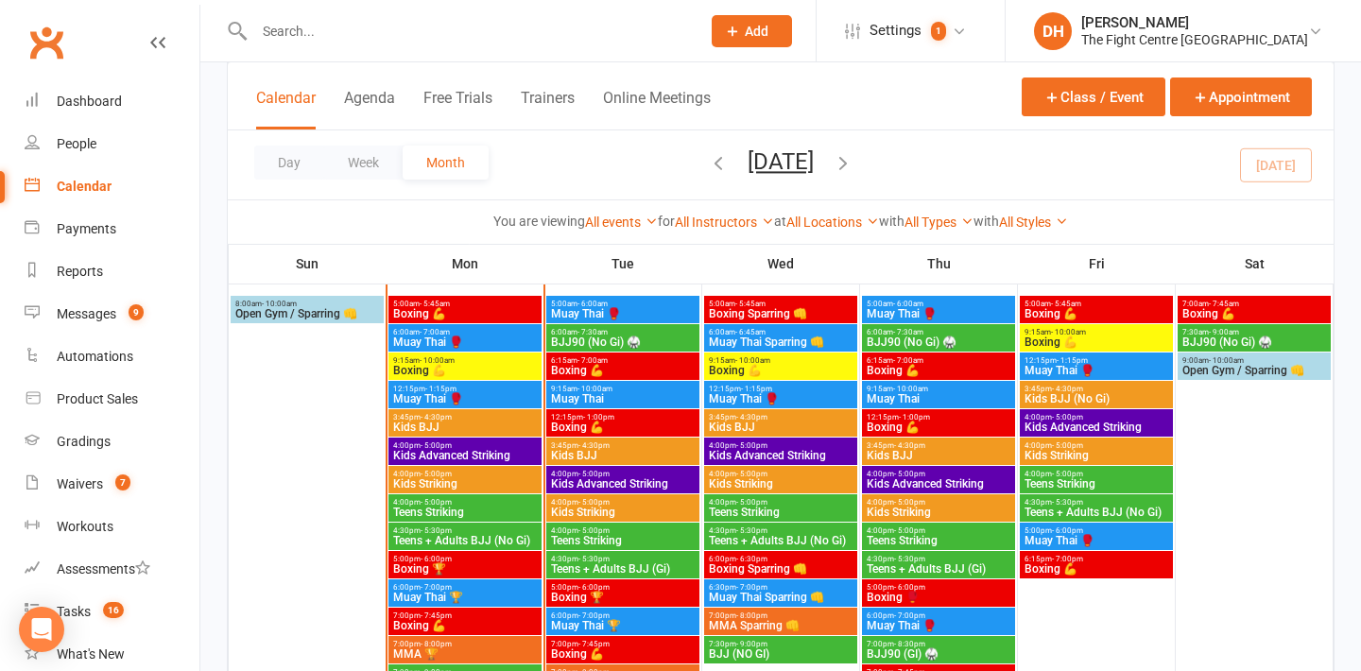
click at [609, 360] on span "6:15am - 7:00am" at bounding box center [623, 360] width 146 height 9
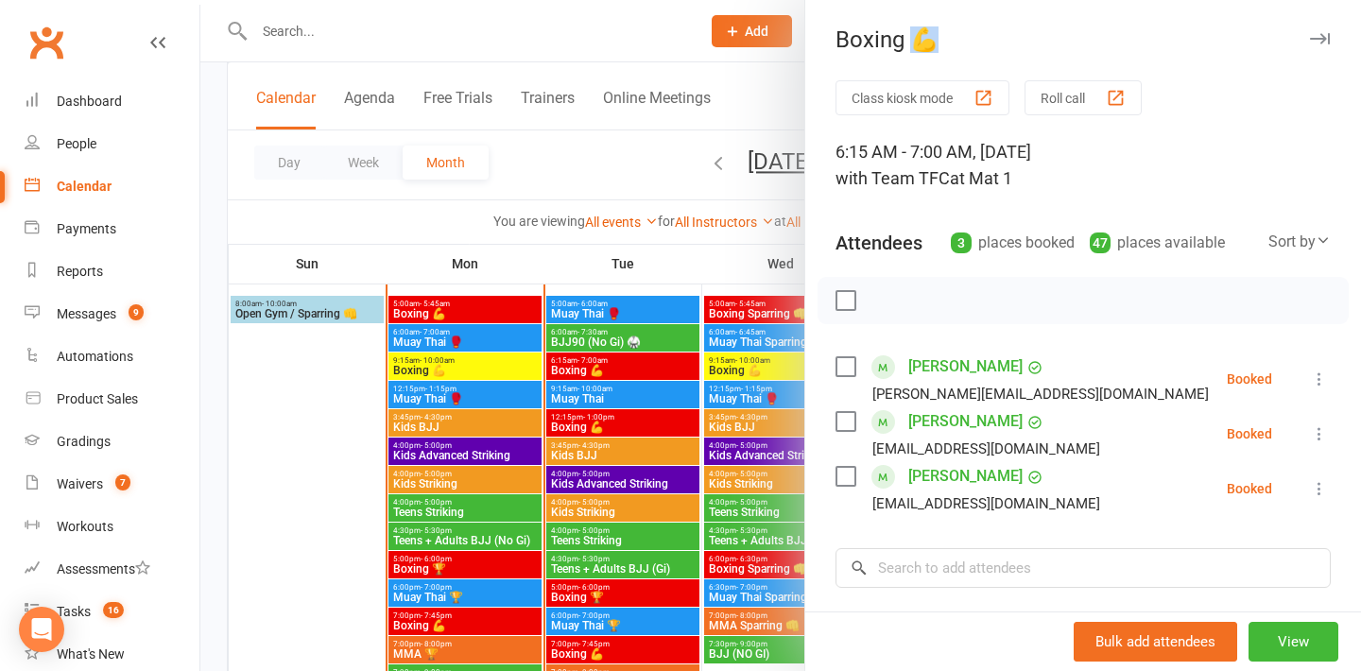
drag, startPoint x: 932, startPoint y: 38, endPoint x: 912, endPoint y: 36, distance: 19.9
click at [912, 37] on div "Boxing 💪" at bounding box center [1083, 39] width 556 height 26
click at [912, 36] on div "Boxing 💪" at bounding box center [1083, 39] width 556 height 26
click at [922, 40] on div "Boxing 💪" at bounding box center [1083, 39] width 556 height 26
drag, startPoint x: 934, startPoint y: 42, endPoint x: 910, endPoint y: 40, distance: 23.7
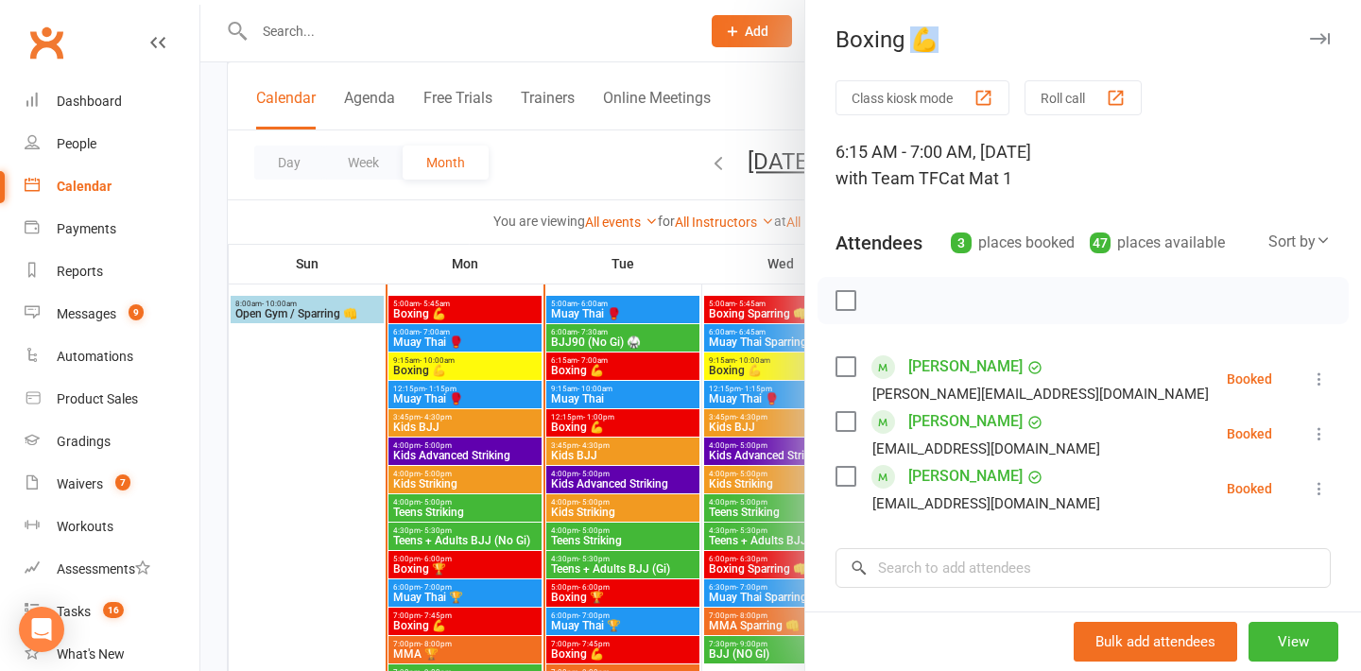
click at [910, 40] on div "Boxing 💪" at bounding box center [1083, 39] width 556 height 26
copy div "💪"
click at [626, 392] on div at bounding box center [780, 335] width 1160 height 671
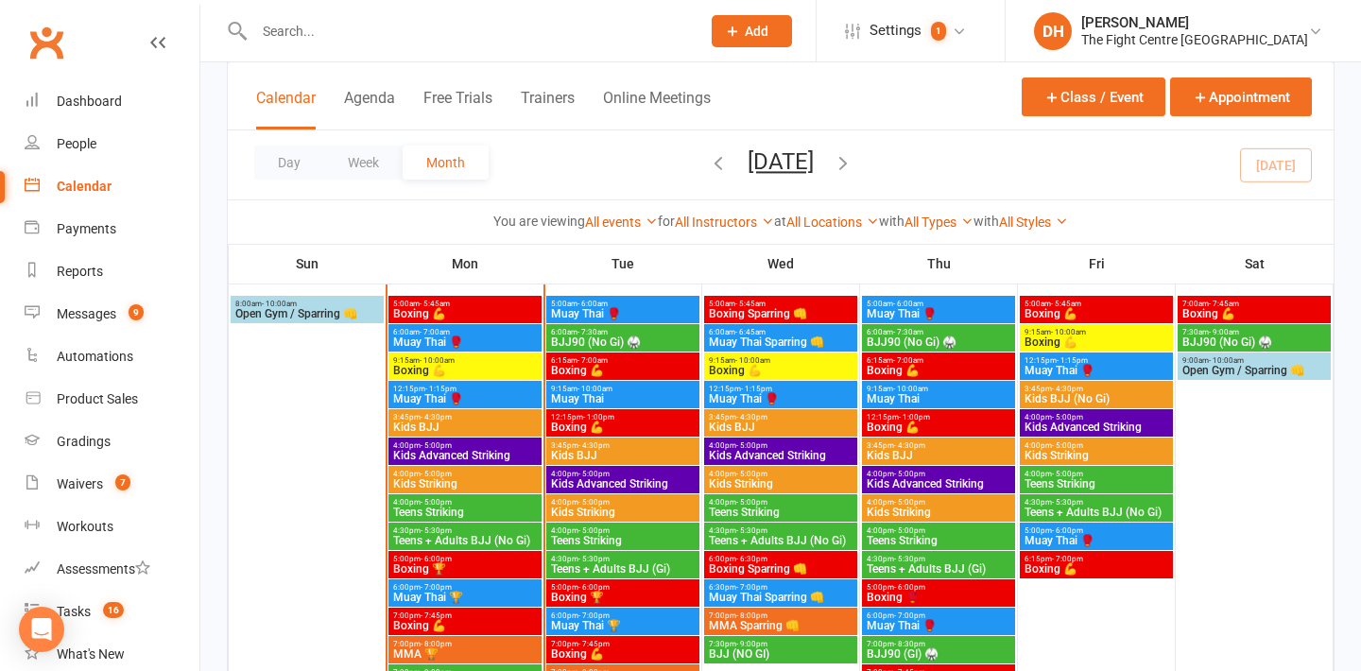
click at [626, 393] on span "Muay Thai" at bounding box center [623, 398] width 146 height 11
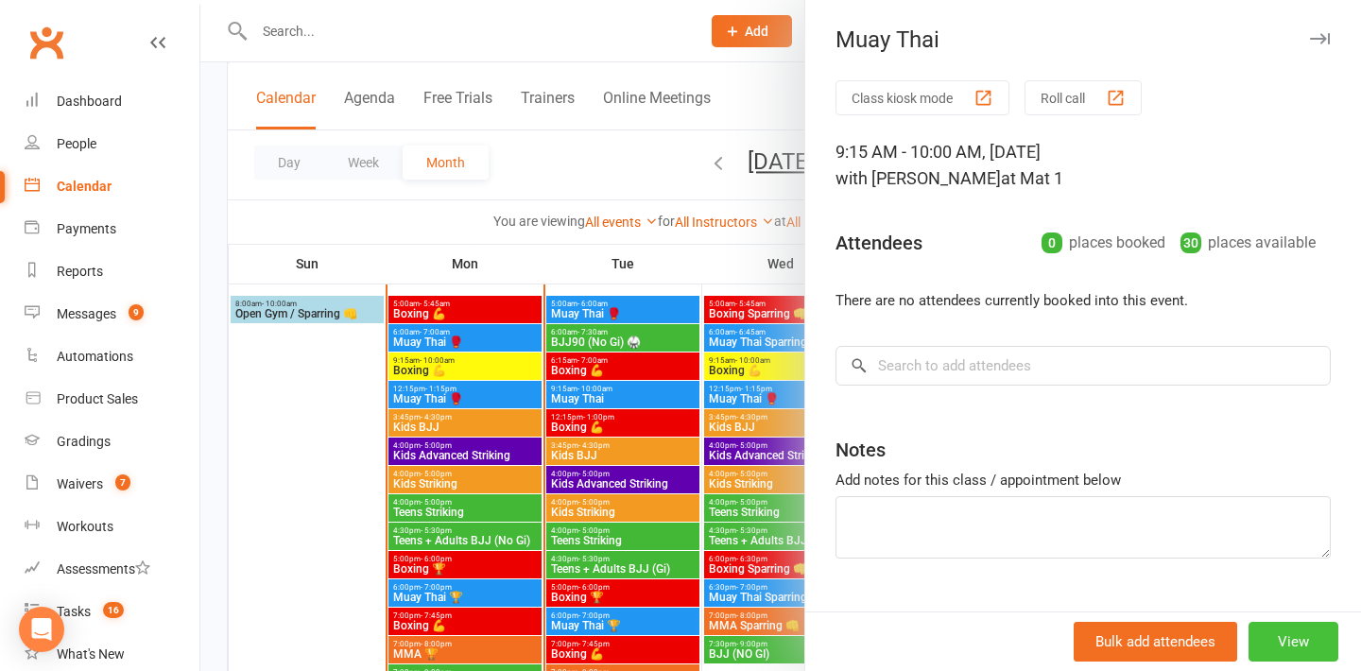
click at [1274, 630] on button "View" at bounding box center [1293, 642] width 90 height 40
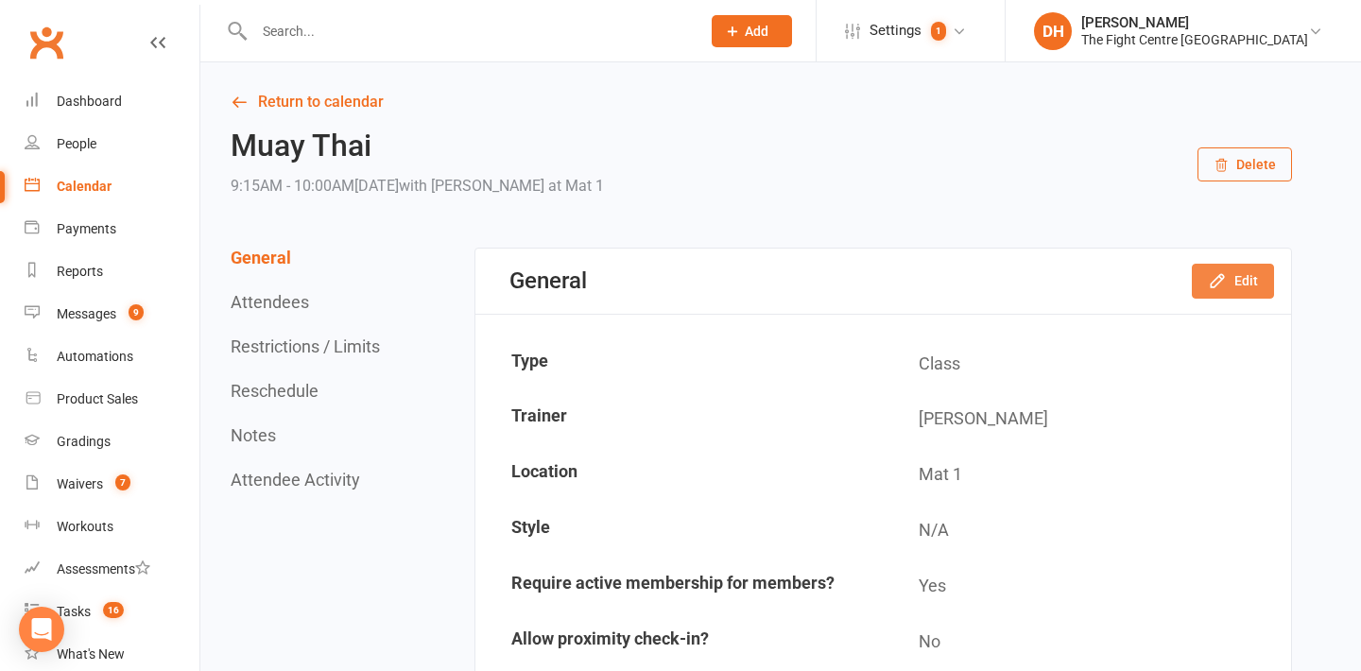
click at [1219, 276] on icon "button" at bounding box center [1216, 281] width 12 height 12
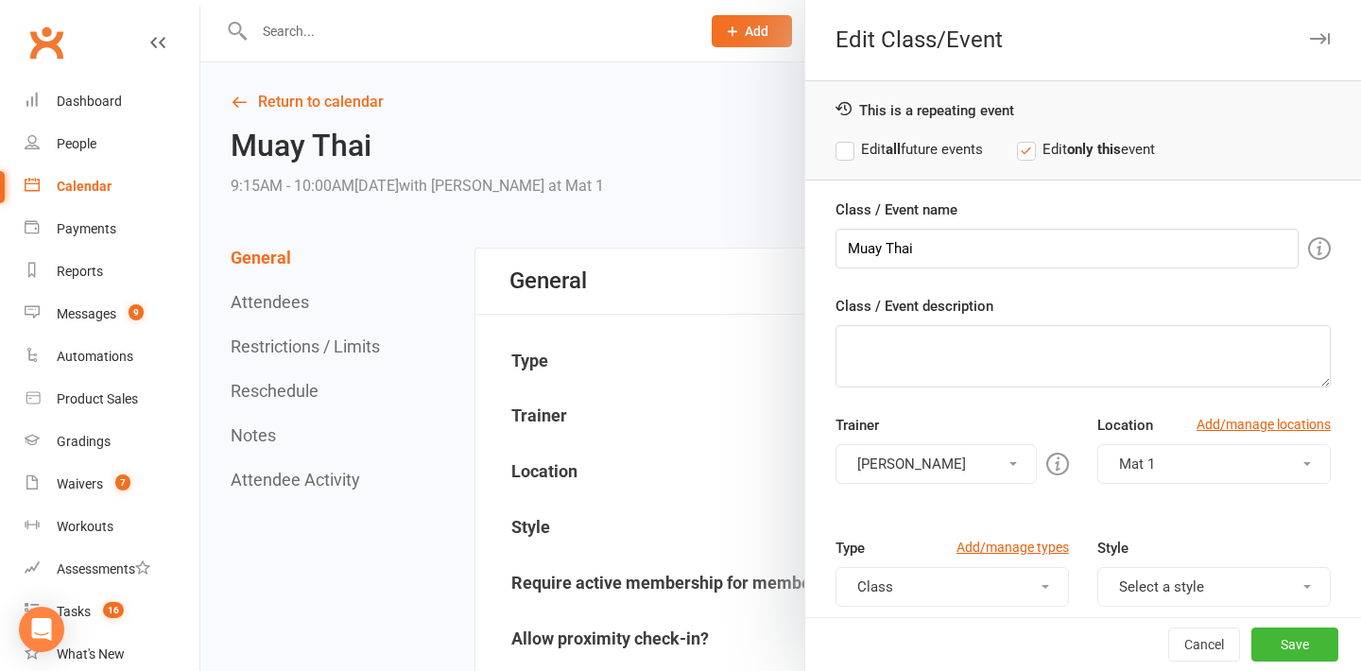
click at [880, 155] on label "Edit all future events" at bounding box center [908, 149] width 147 height 23
click at [950, 247] on input "Muay Thai" at bounding box center [1066, 249] width 463 height 40
paste input "💪"
type input "Muay Thai 💪"
click at [1280, 643] on button "Save" at bounding box center [1294, 644] width 87 height 34
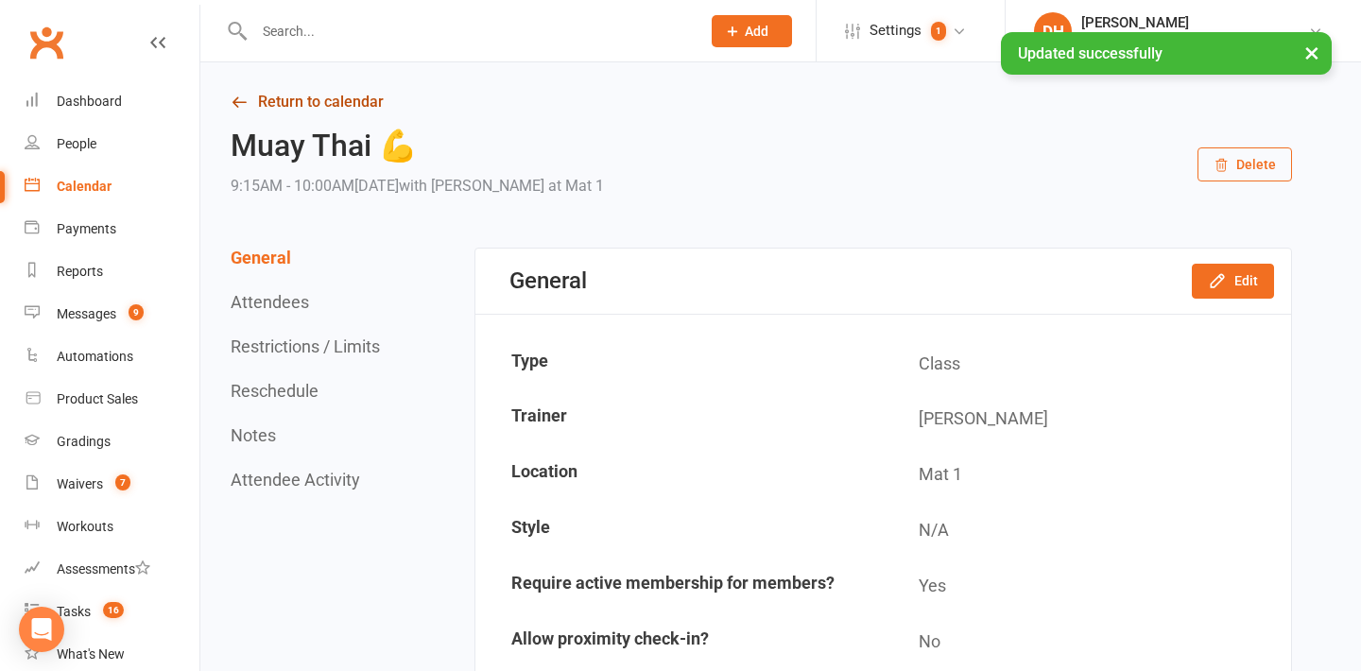
click at [311, 93] on link "Return to calendar" at bounding box center [761, 102] width 1061 height 26
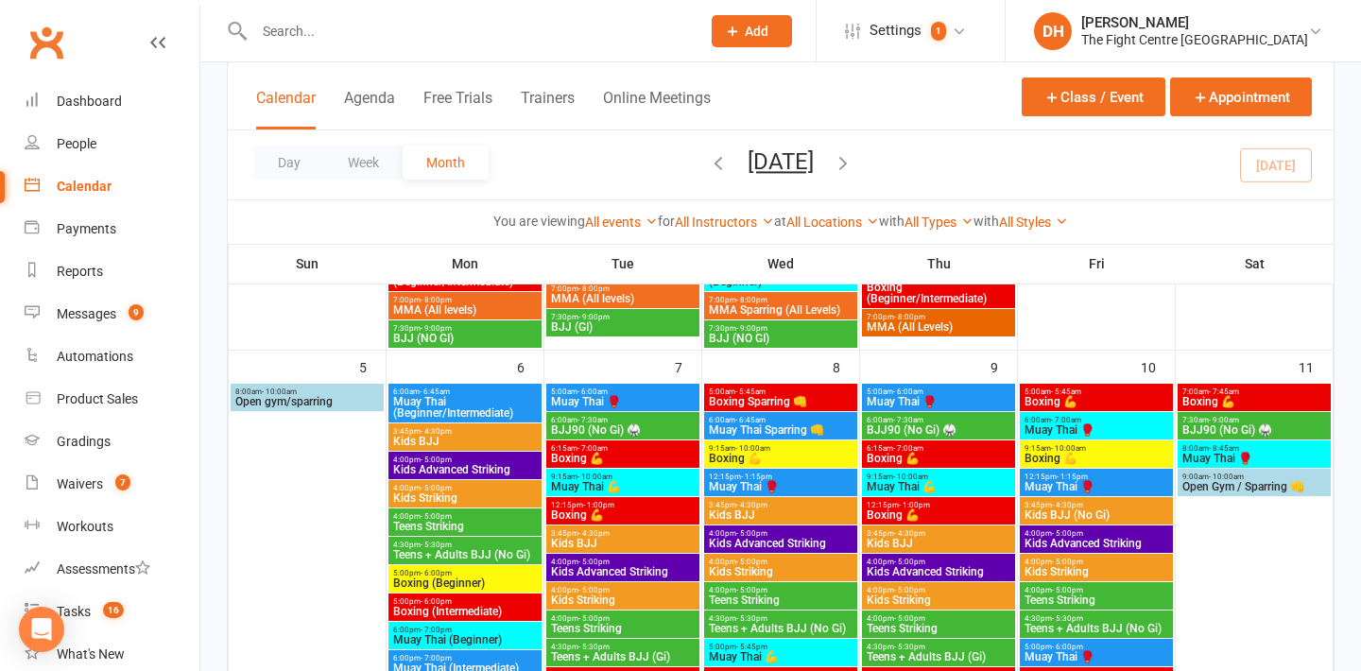
scroll to position [838, 0]
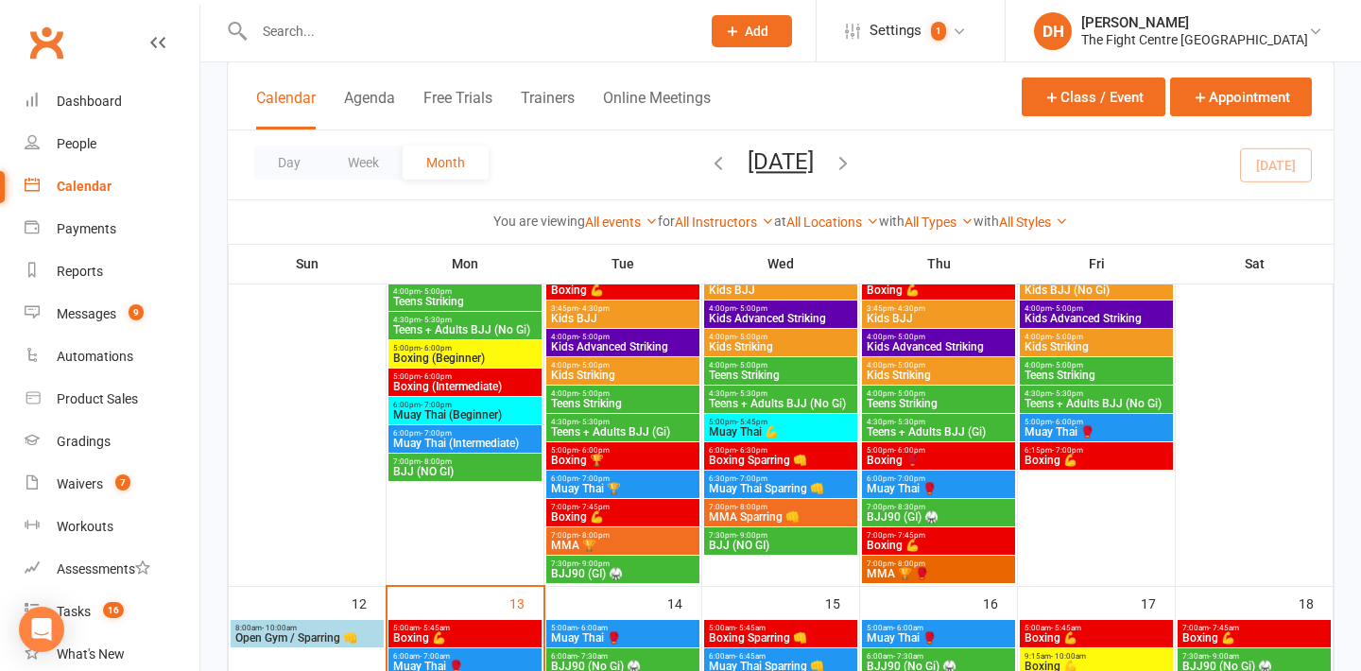
click at [800, 427] on span "Muay Thai 💪" at bounding box center [781, 431] width 146 height 11
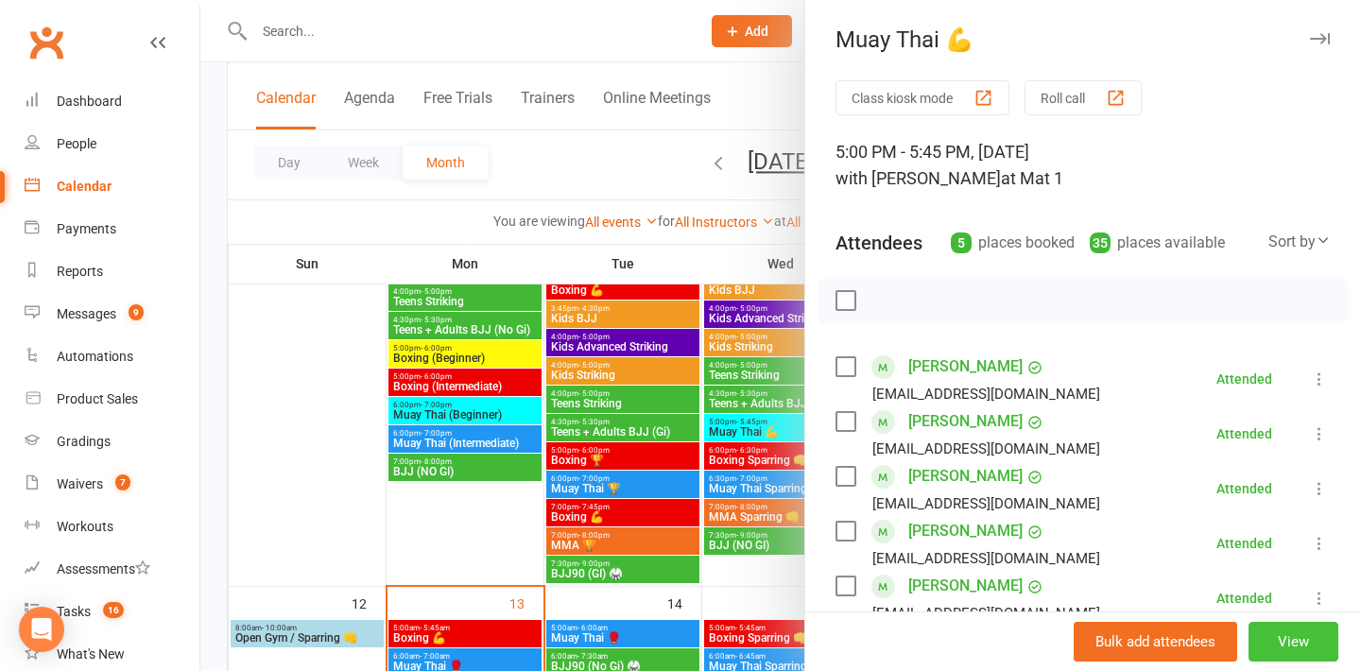
click at [1277, 643] on button "View" at bounding box center [1293, 642] width 90 height 40
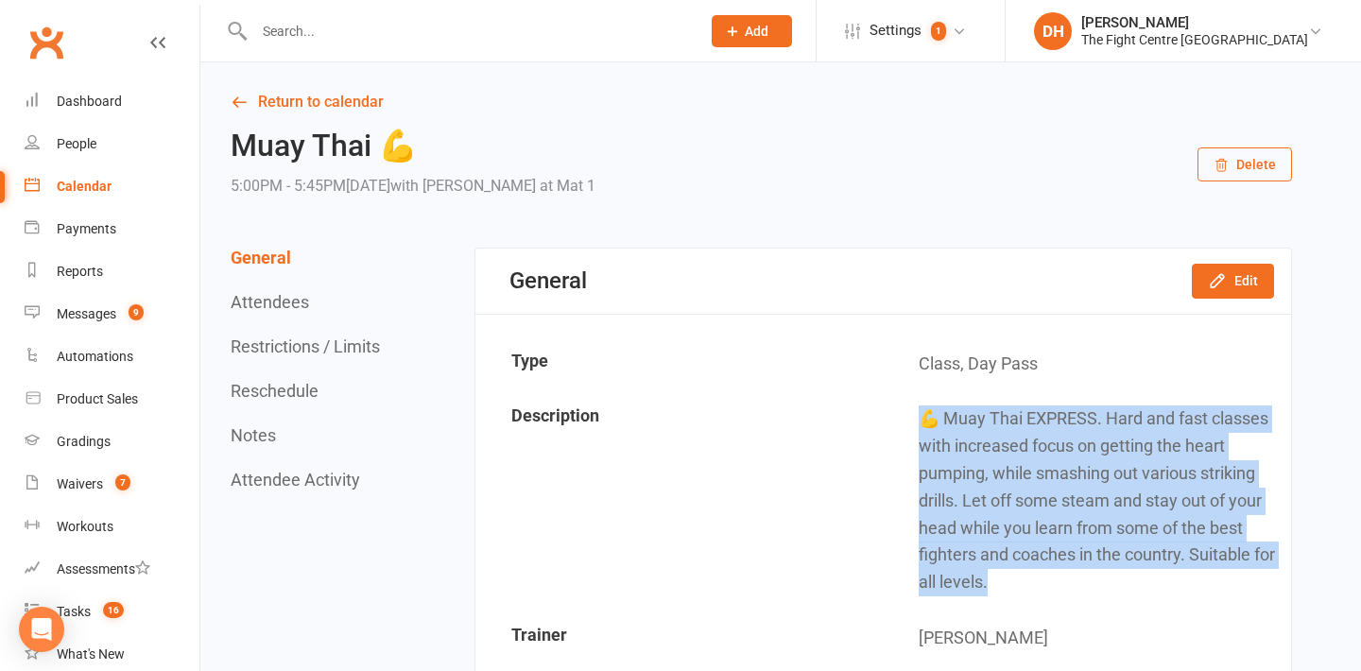
drag, startPoint x: 917, startPoint y: 418, endPoint x: 1032, endPoint y: 579, distance: 197.9
click at [1032, 579] on td "💪 Muay Thai EXPRESS. Hard and fast classes with increased focus on getting the …" at bounding box center [1086, 500] width 405 height 217
copy td "💪 Muay Thai EXPRESS. Hard and fast classes with increased focus on getting the …"
click at [291, 98] on link "Return to calendar" at bounding box center [761, 102] width 1061 height 26
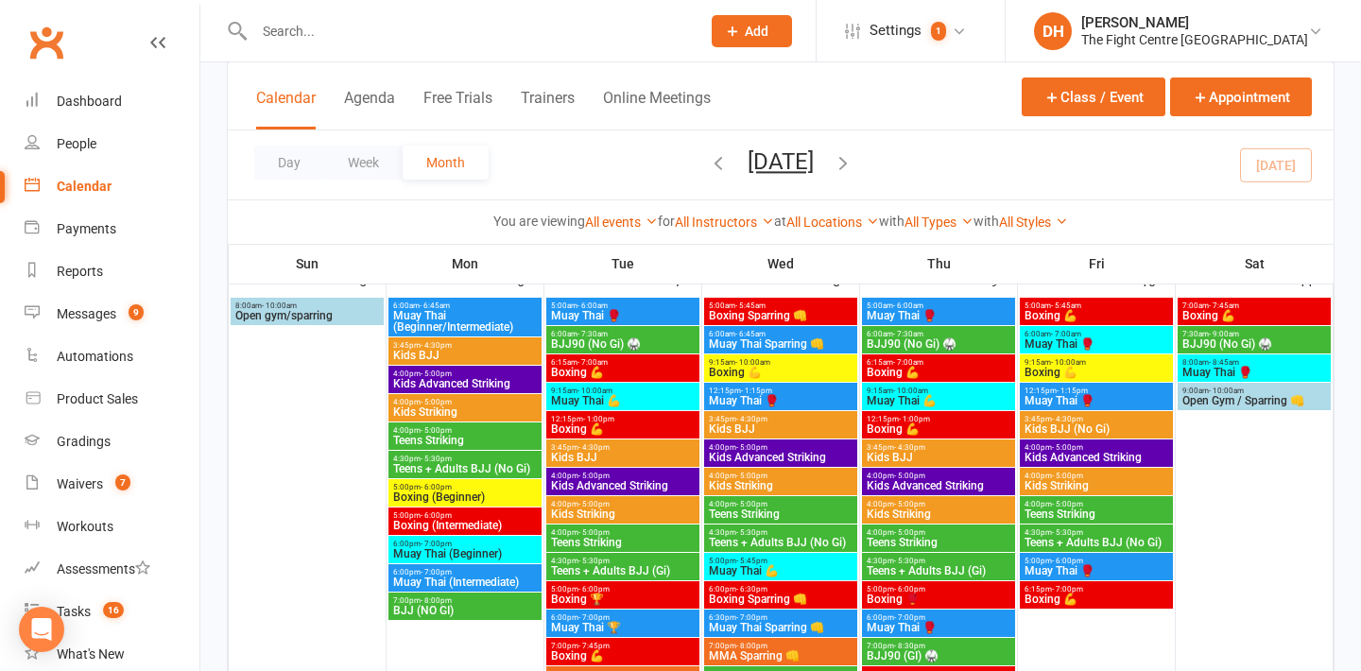
scroll to position [680, 0]
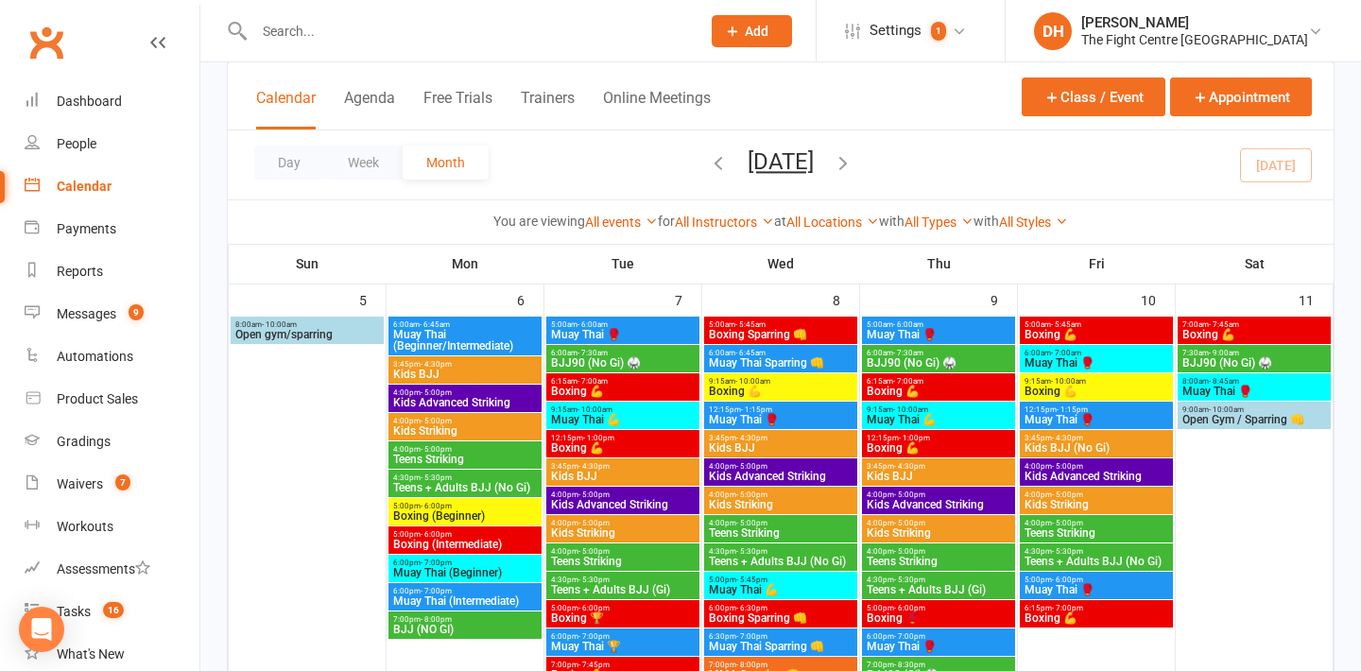
click at [640, 419] on span "Muay Thai 💪" at bounding box center [623, 419] width 146 height 11
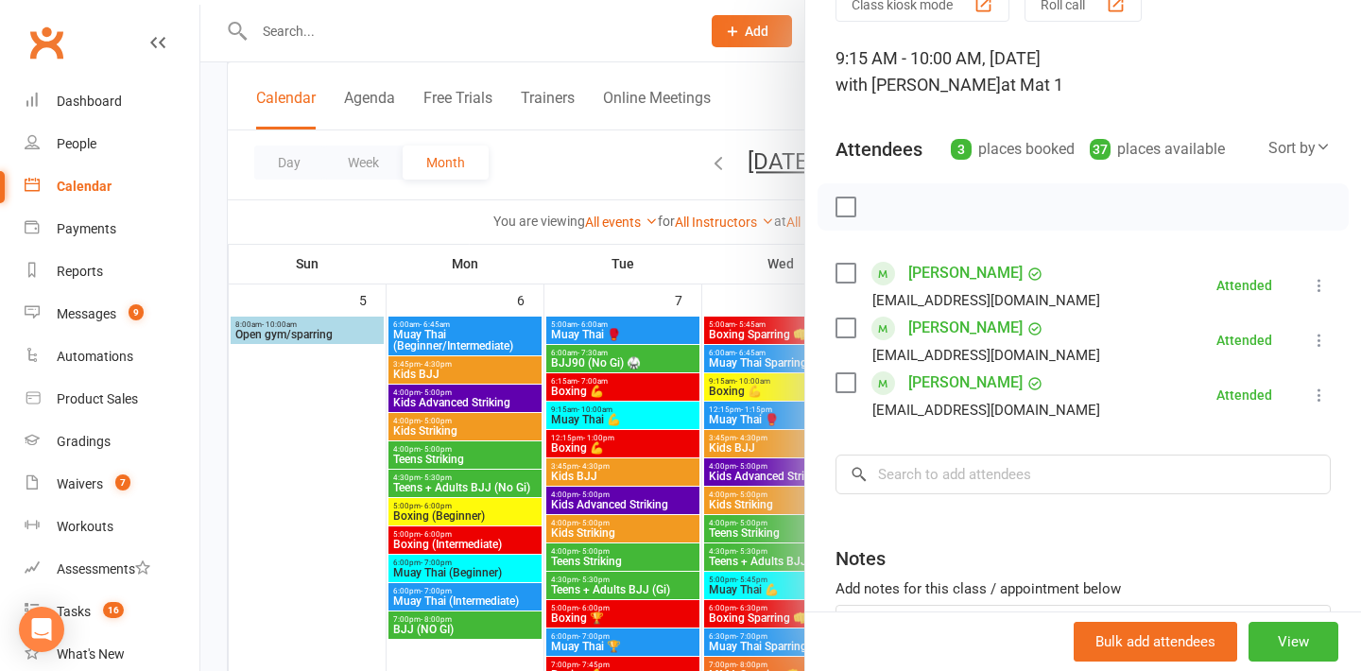
scroll to position [161, 0]
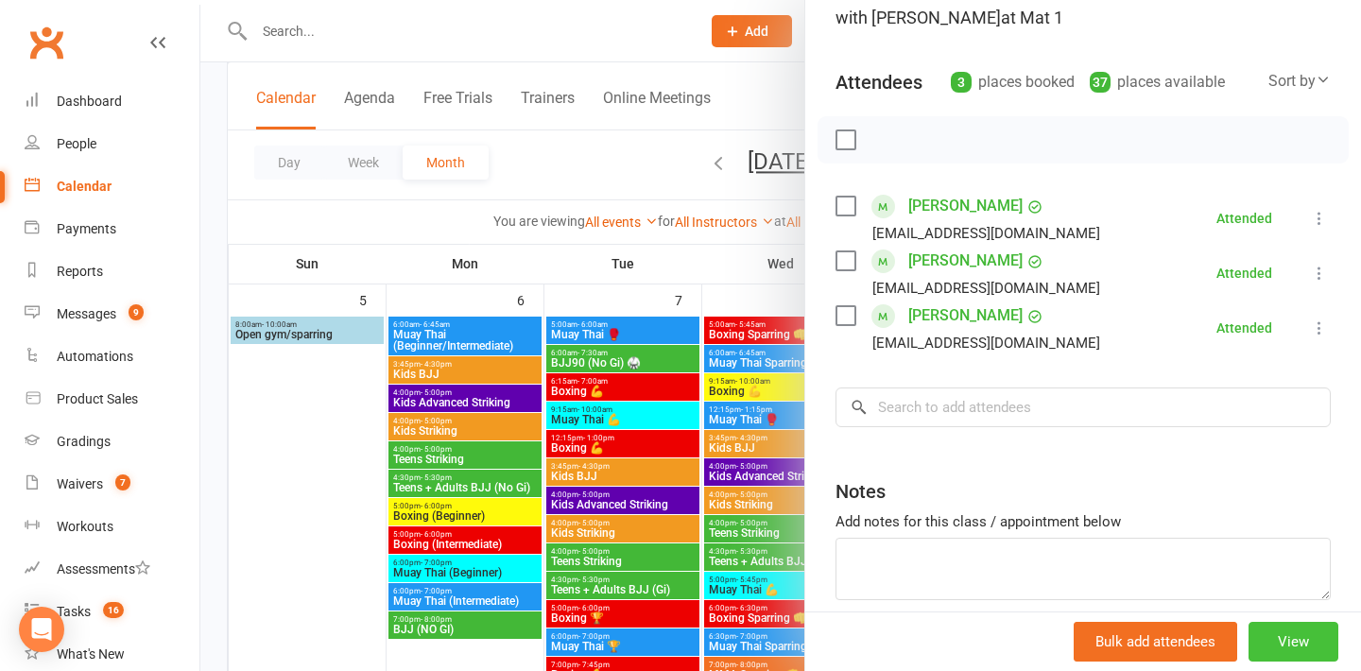
click at [1284, 634] on button "View" at bounding box center [1293, 642] width 90 height 40
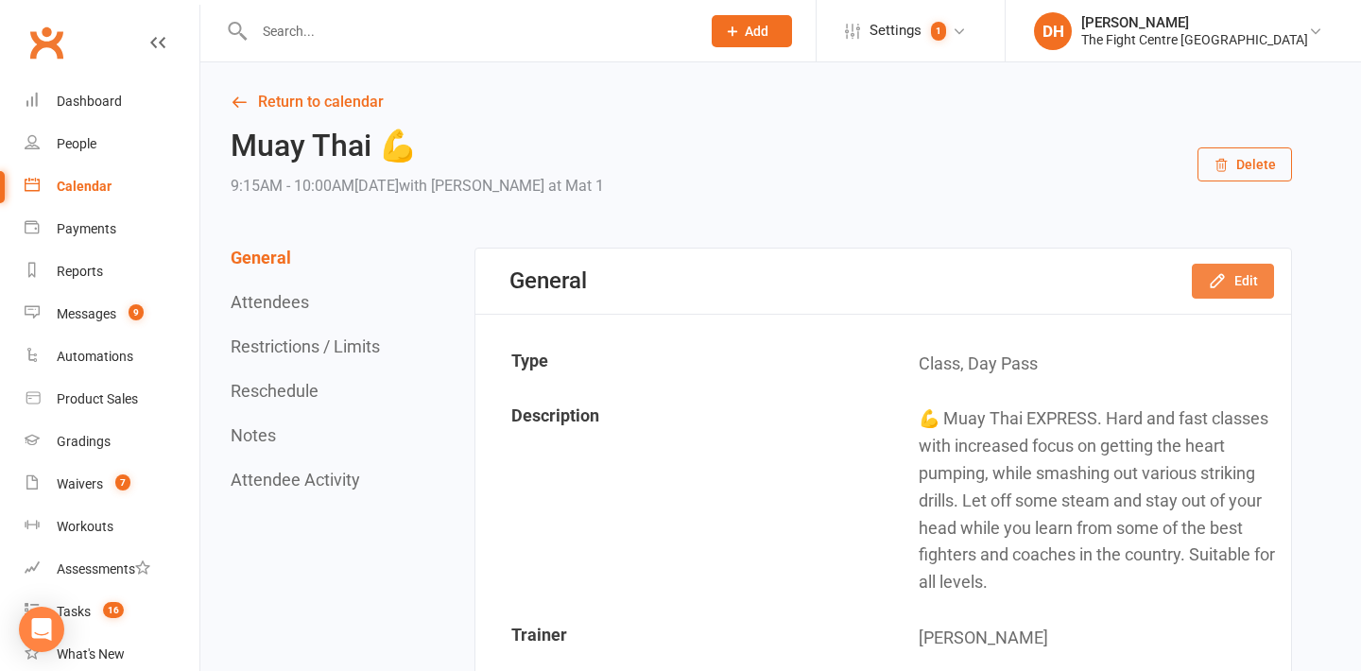
click at [1227, 291] on button "Edit" at bounding box center [1233, 281] width 82 height 34
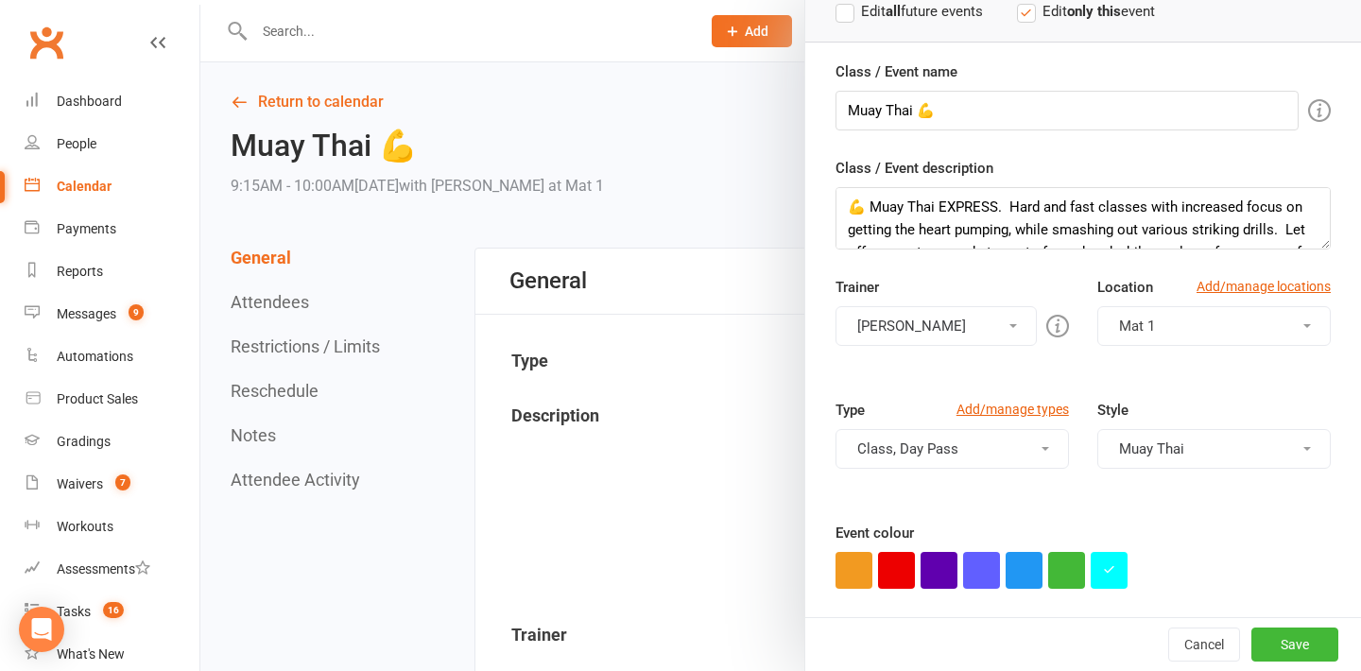
scroll to position [238, 0]
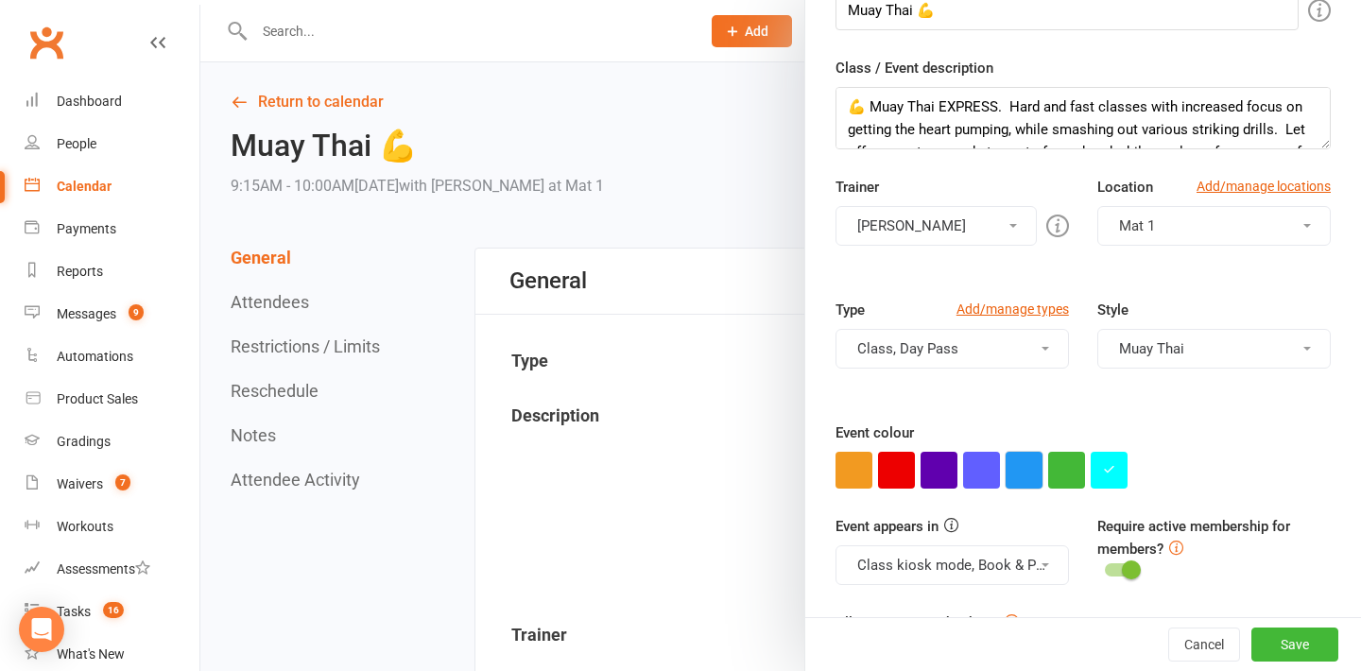
click at [1021, 481] on button "button" at bounding box center [1023, 470] width 37 height 37
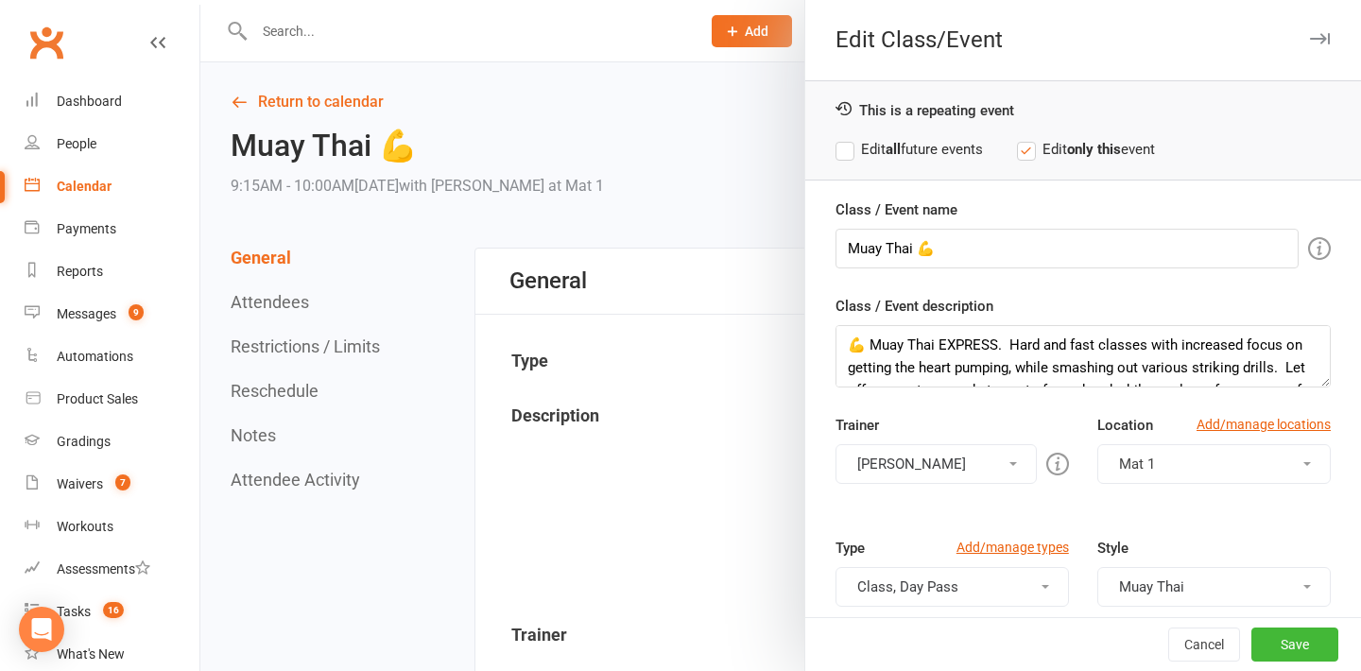
click at [958, 156] on label "Edit all future events" at bounding box center [908, 149] width 147 height 23
click at [1275, 638] on button "Save" at bounding box center [1294, 644] width 87 height 34
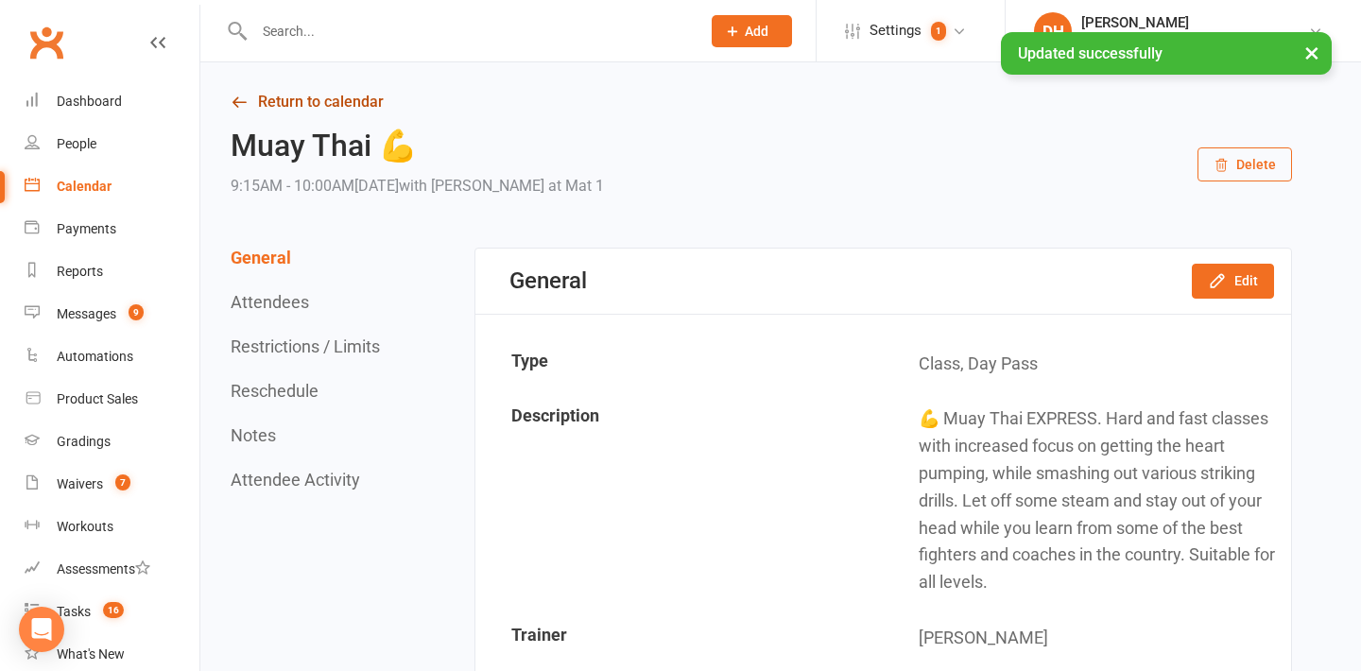
click at [284, 104] on link "Return to calendar" at bounding box center [761, 102] width 1061 height 26
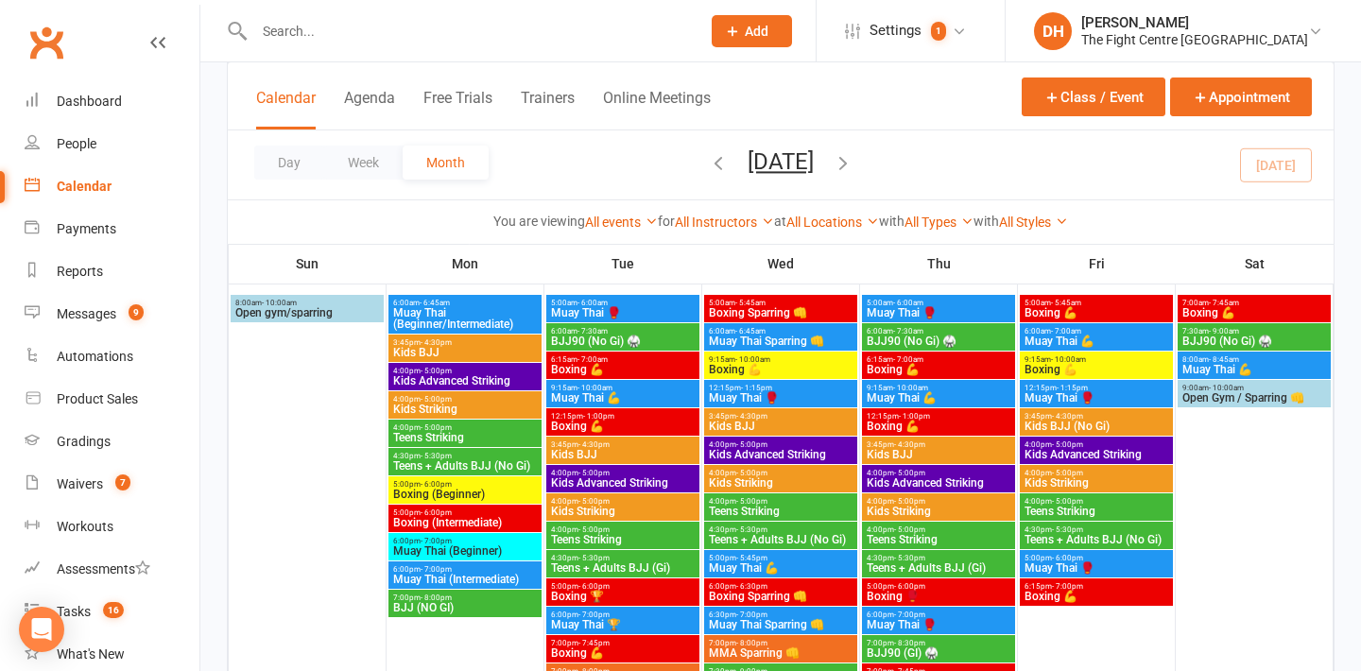
scroll to position [704, 0]
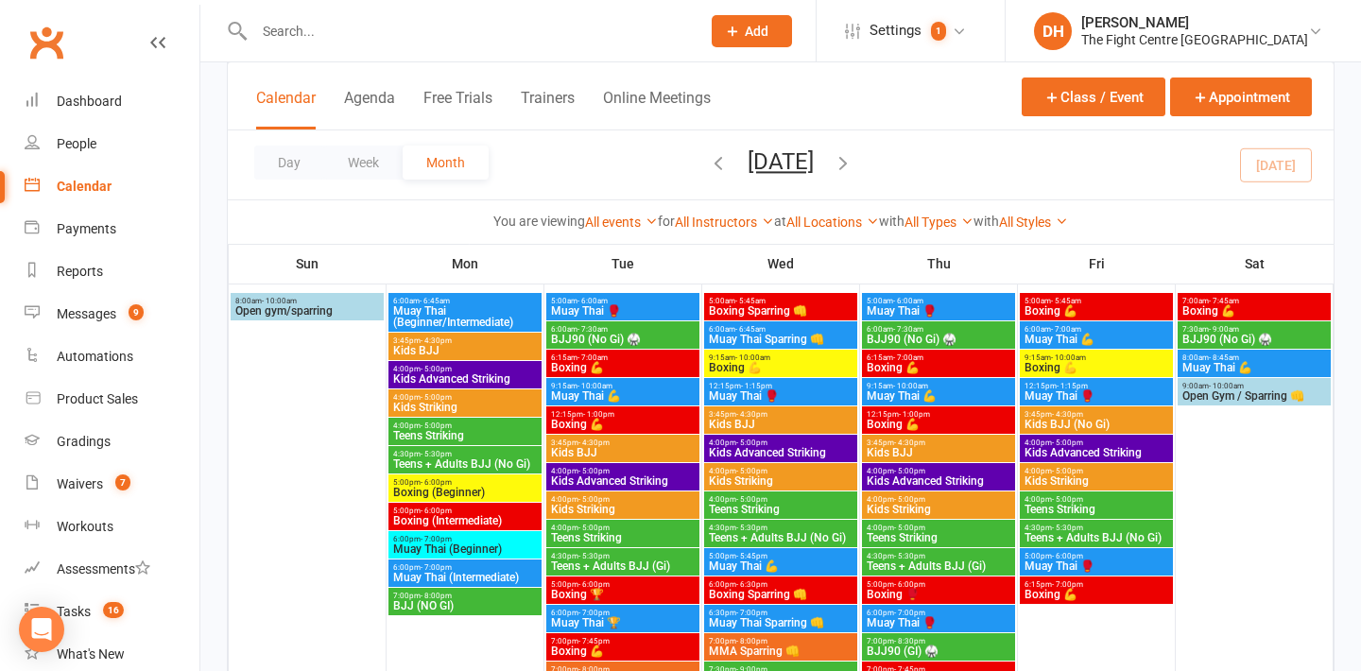
click at [649, 389] on span "9:15am - 10:00am" at bounding box center [623, 386] width 146 height 9
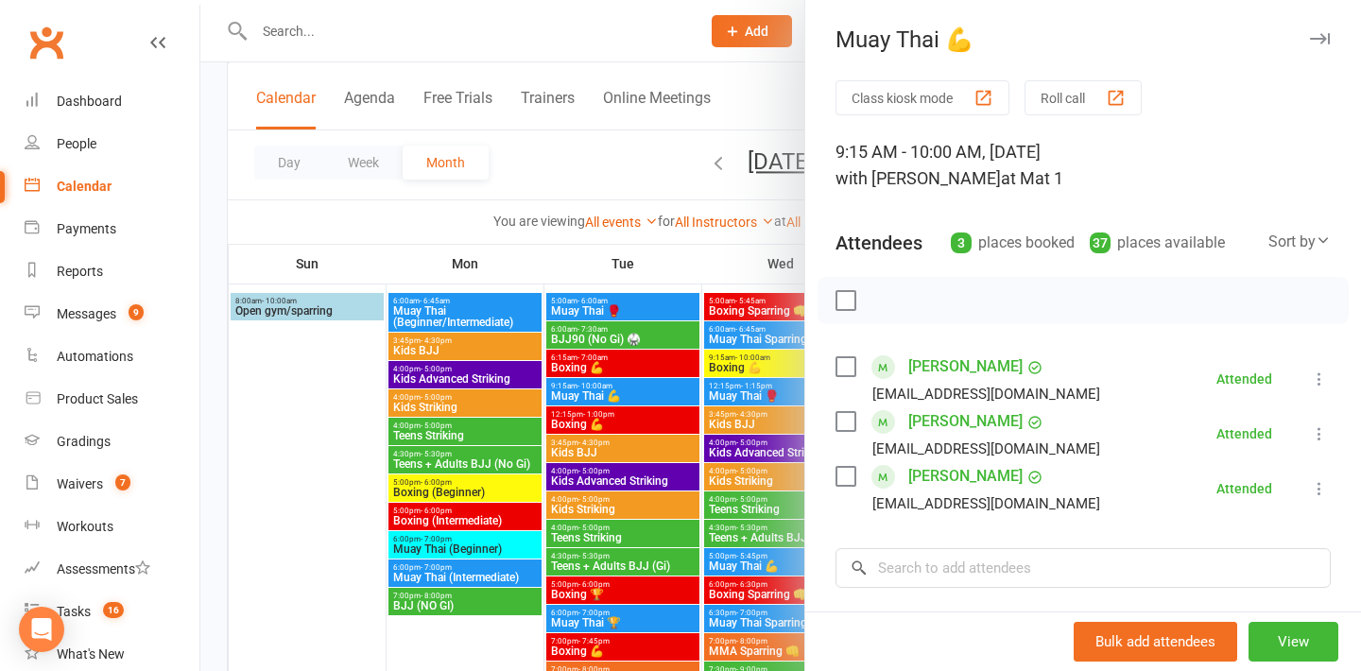
click at [349, 463] on div at bounding box center [780, 335] width 1160 height 671
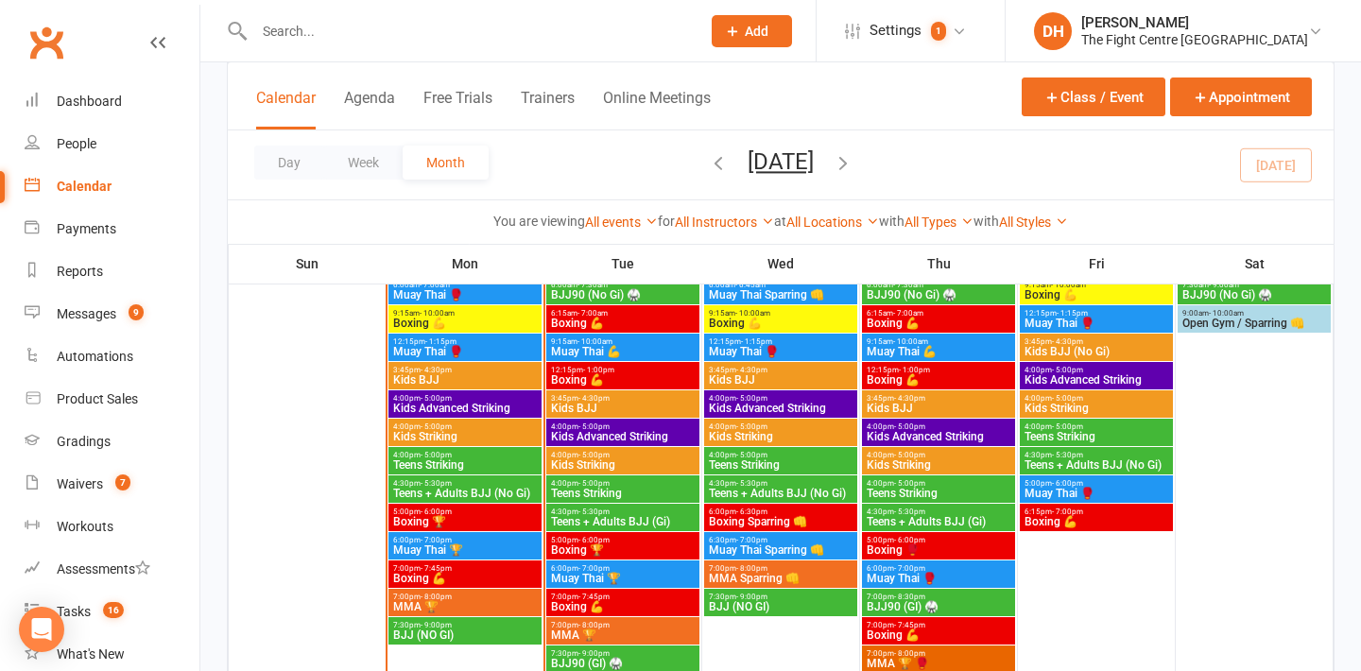
scroll to position [1210, 0]
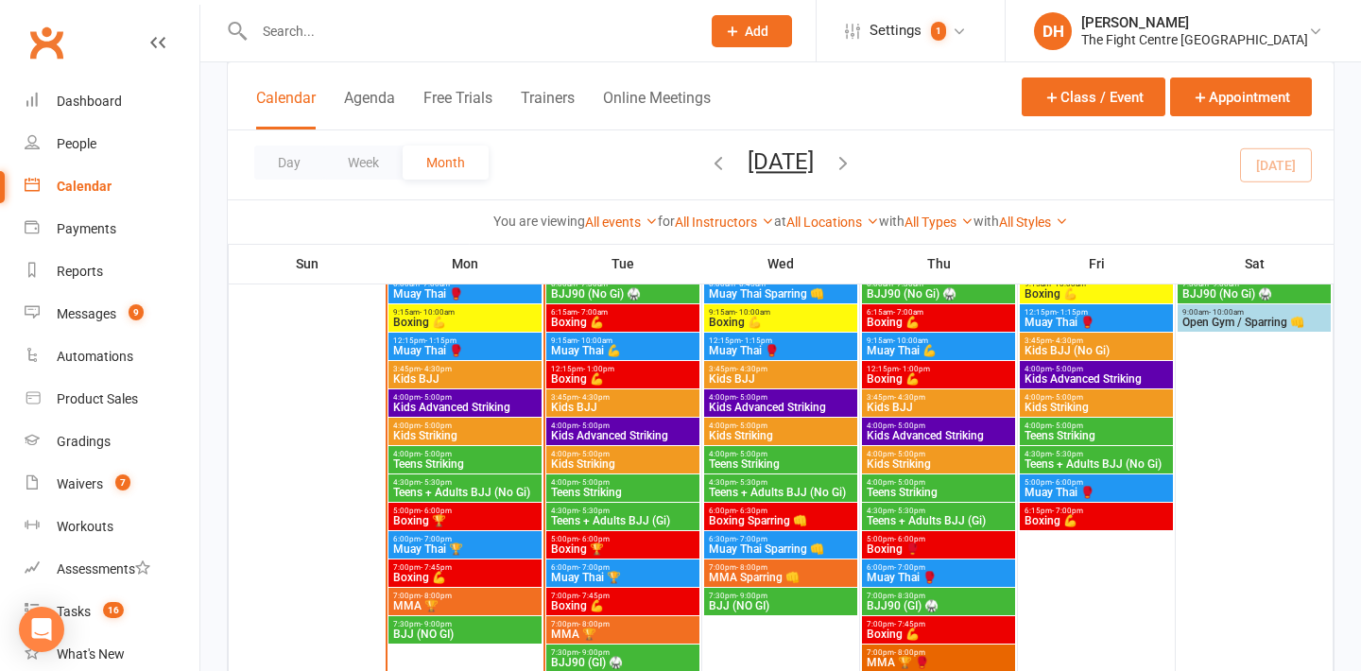
click at [503, 396] on span "4:00pm - 5:00pm" at bounding box center [465, 397] width 146 height 9
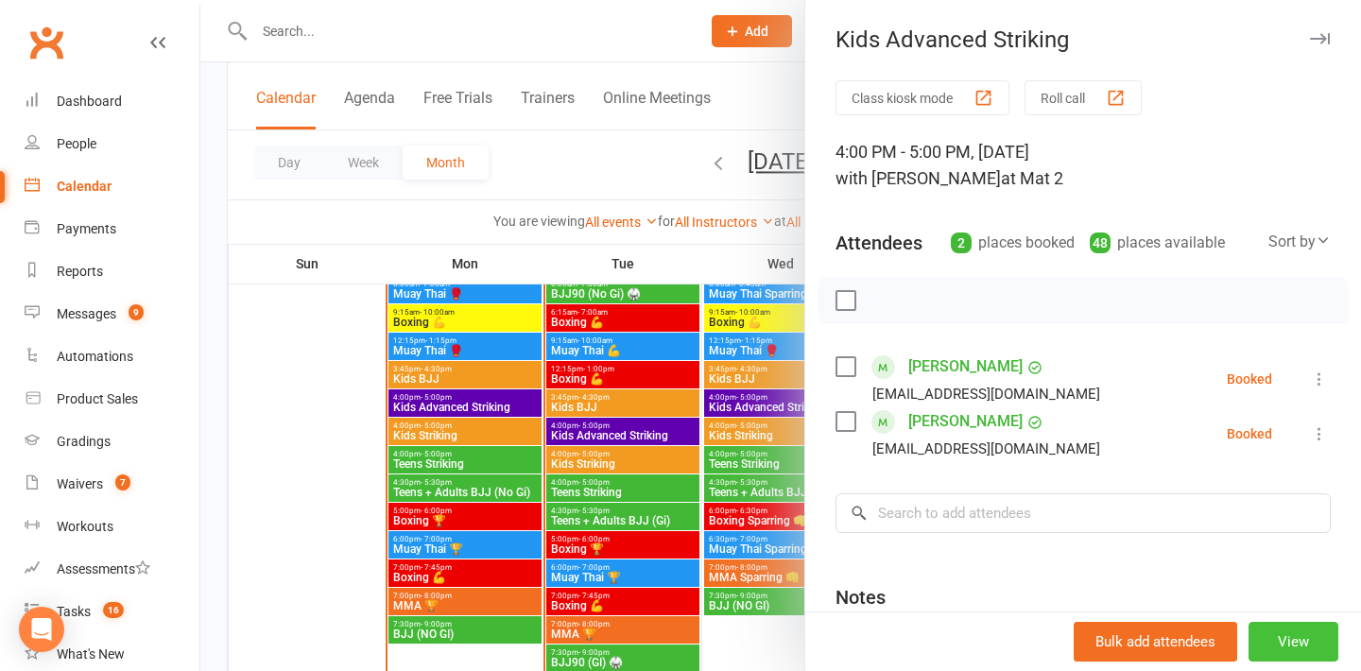
click at [1304, 638] on button "View" at bounding box center [1293, 642] width 90 height 40
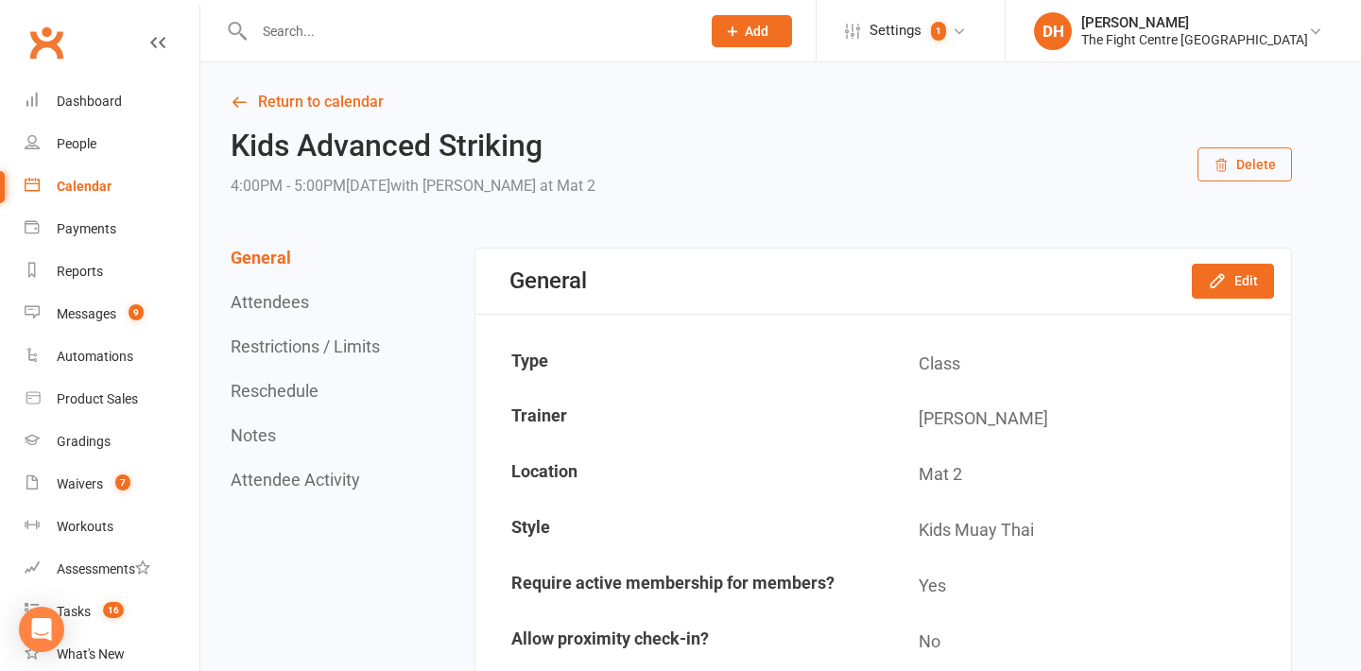
click at [1244, 163] on button "Delete" at bounding box center [1244, 164] width 94 height 34
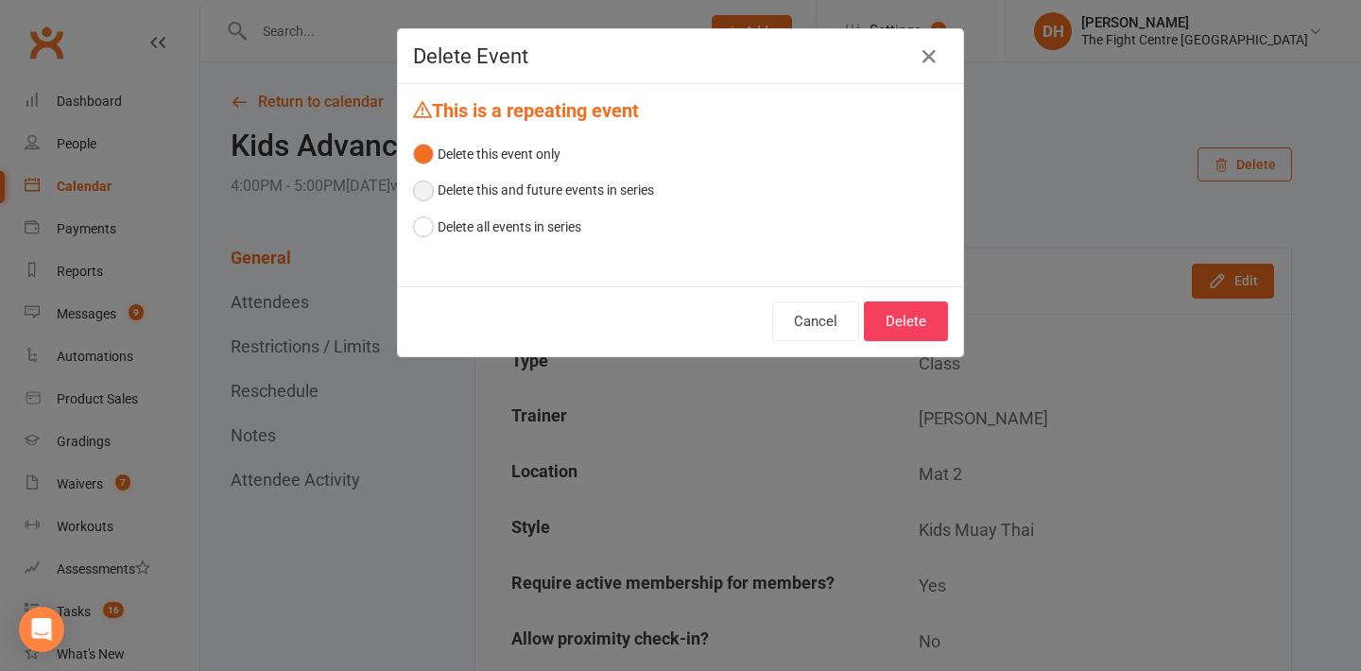
click at [570, 193] on button "Delete this and future events in series" at bounding box center [533, 190] width 241 height 36
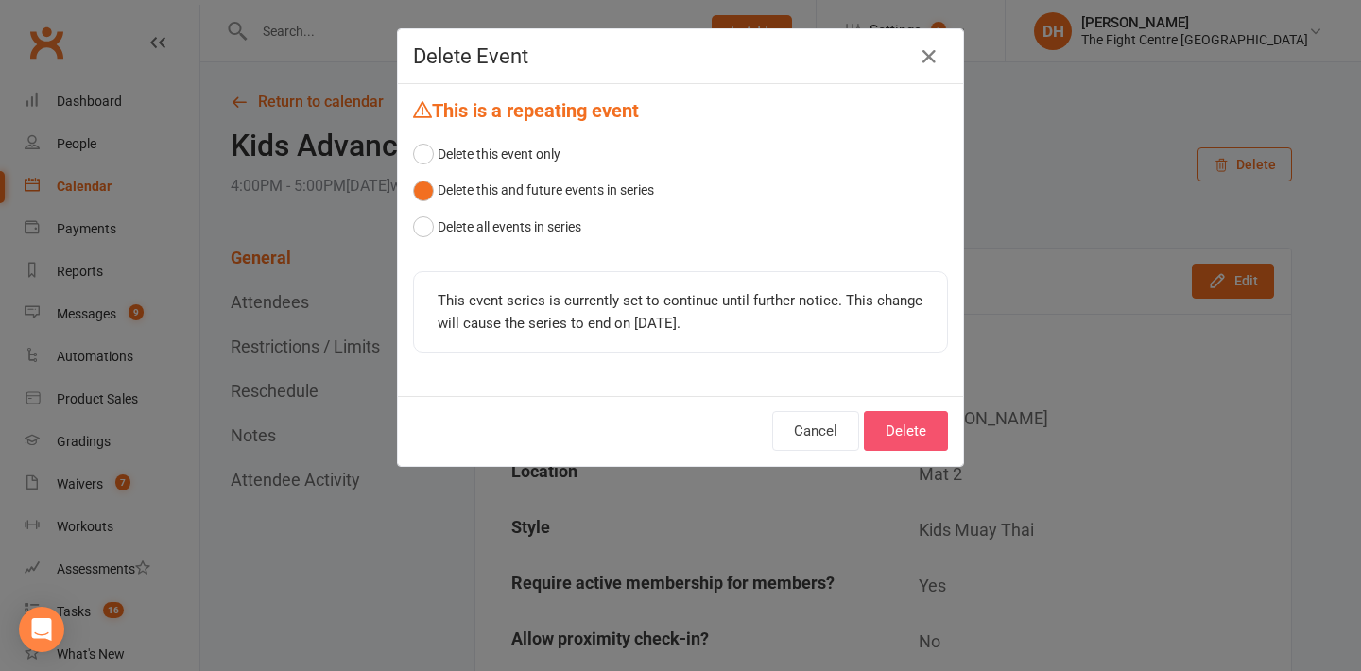
click at [905, 442] on button "Delete" at bounding box center [906, 431] width 84 height 40
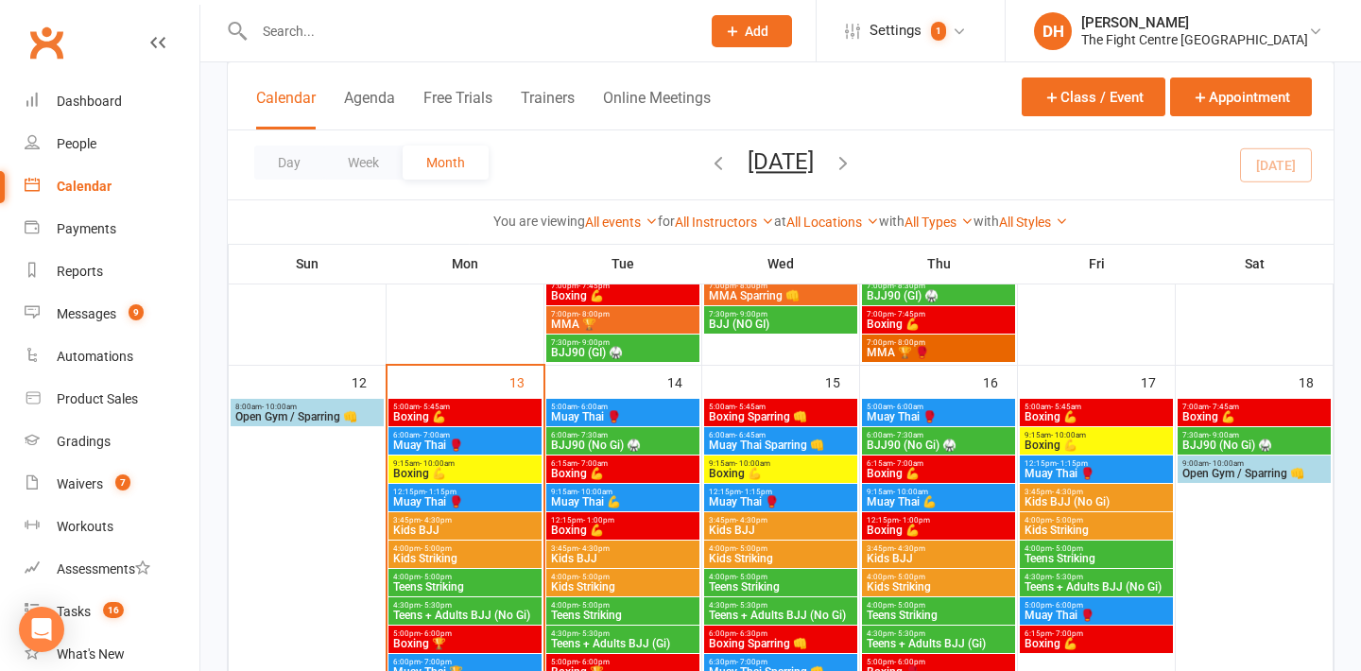
scroll to position [1061, 0]
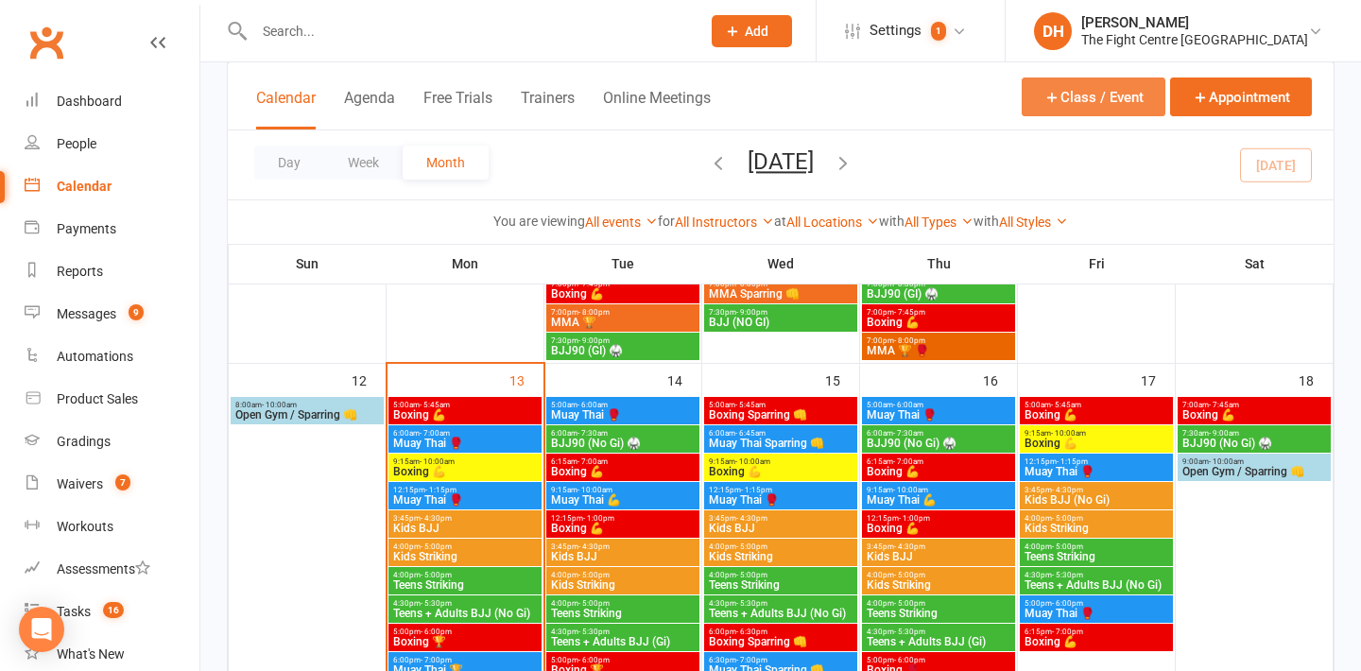
click at [1103, 100] on button "Class / Event" at bounding box center [1093, 96] width 144 height 39
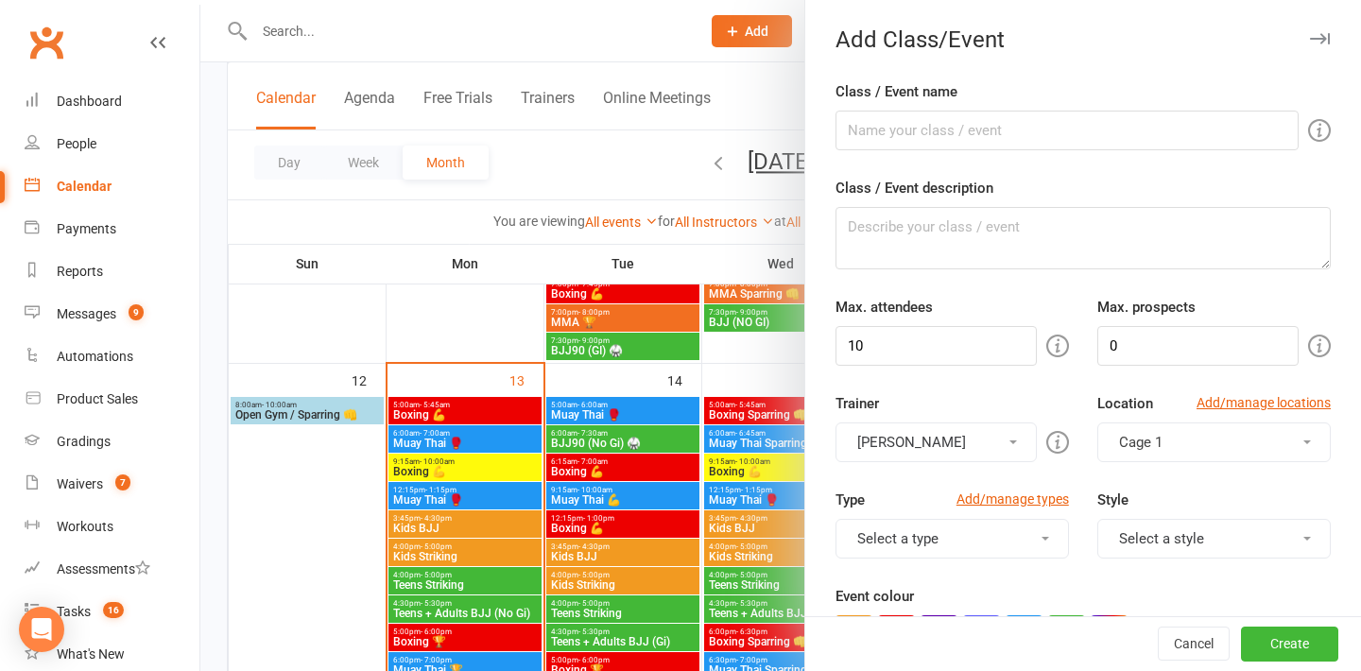
click at [767, 453] on div at bounding box center [780, 335] width 1160 height 671
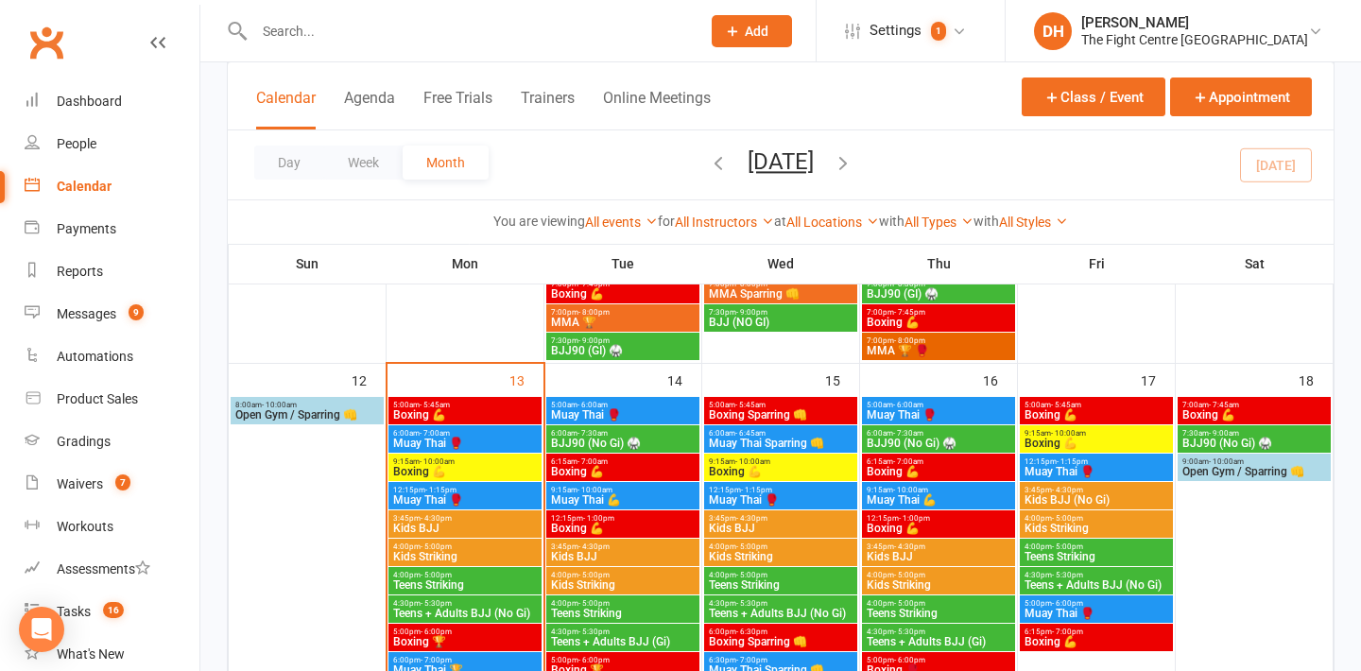
click at [927, 404] on span "5:00am - 6:00am" at bounding box center [939, 405] width 146 height 9
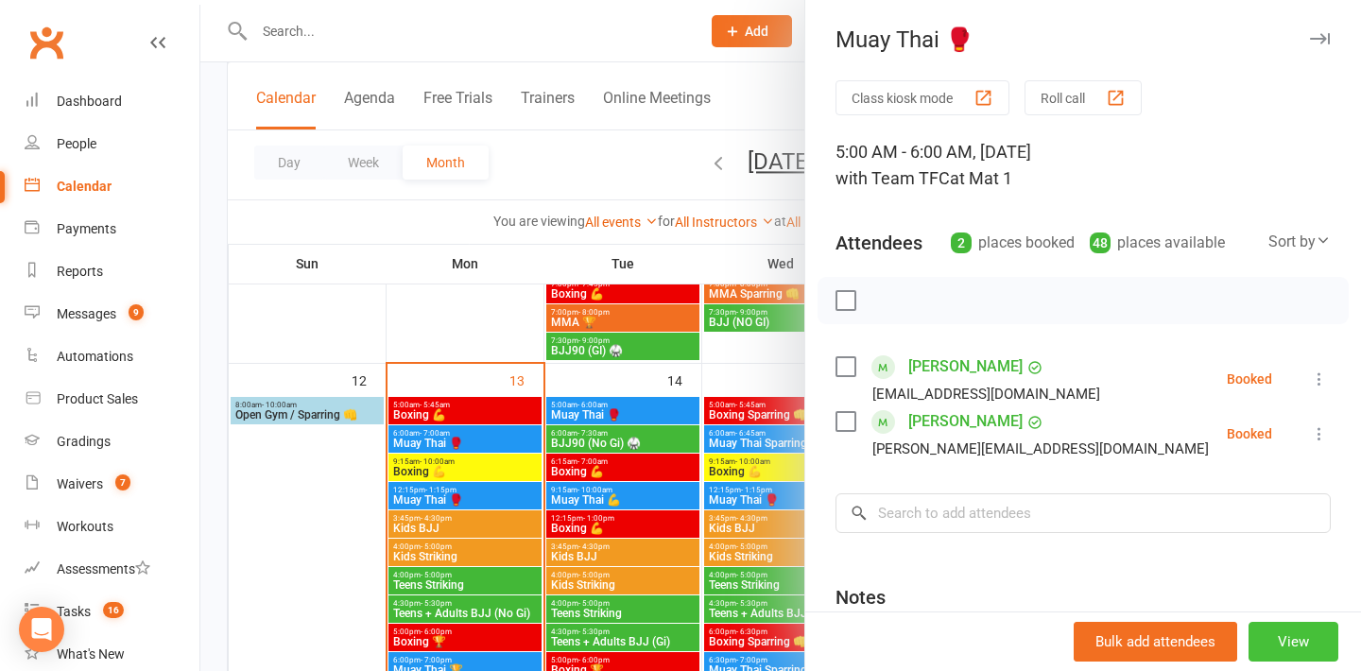
click at [1283, 642] on button "View" at bounding box center [1293, 642] width 90 height 40
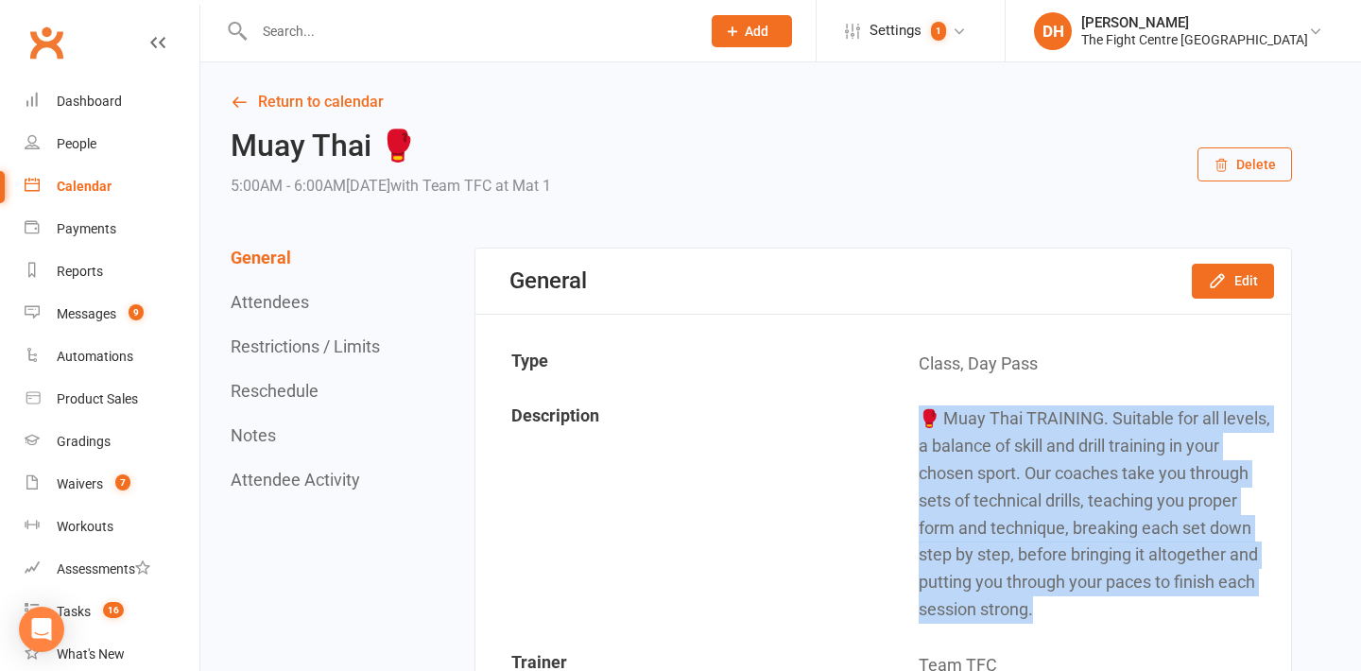
drag, startPoint x: 1041, startPoint y: 619, endPoint x: 917, endPoint y: 423, distance: 231.5
click at [917, 423] on td "🥊 Muay Thai TRAINING. Suitable for all levels, a balance of skill and drill tra…" at bounding box center [1086, 514] width 405 height 244
copy td "🥊 Muay Thai TRAINING. Suitable for all levels, a balance of skill and drill tra…"
click at [311, 92] on link "Return to calendar" at bounding box center [761, 102] width 1061 height 26
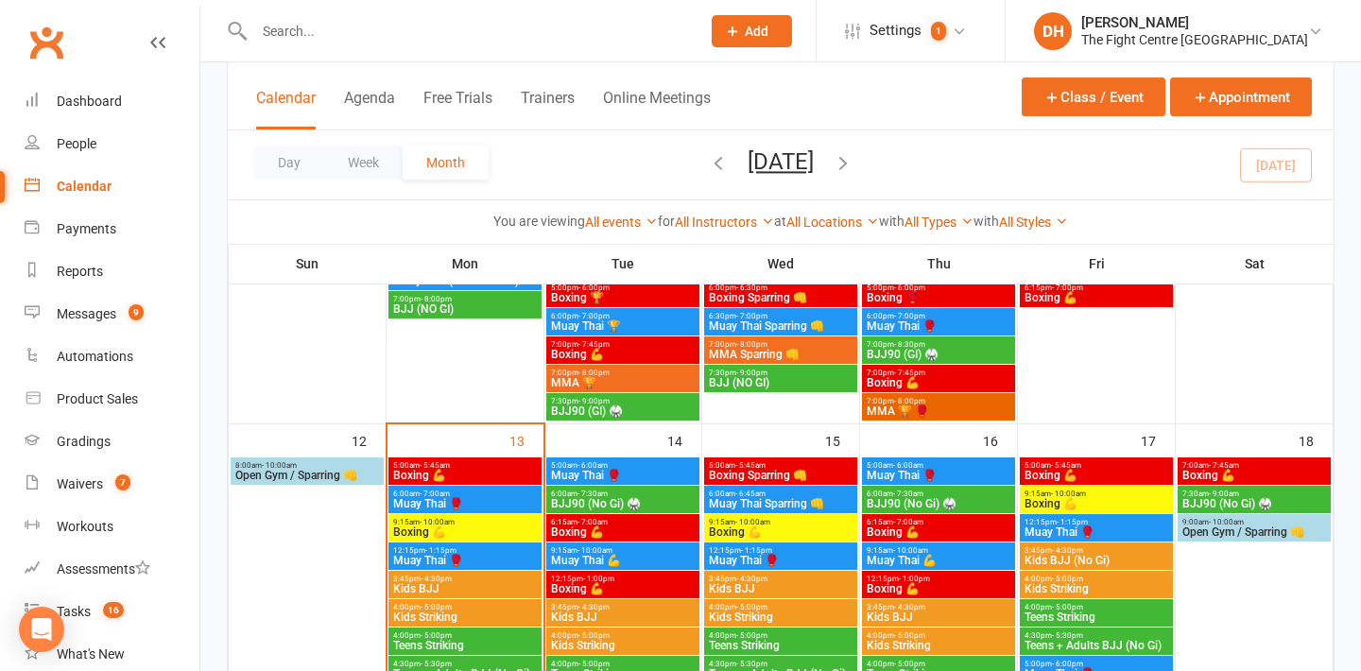
scroll to position [1086, 0]
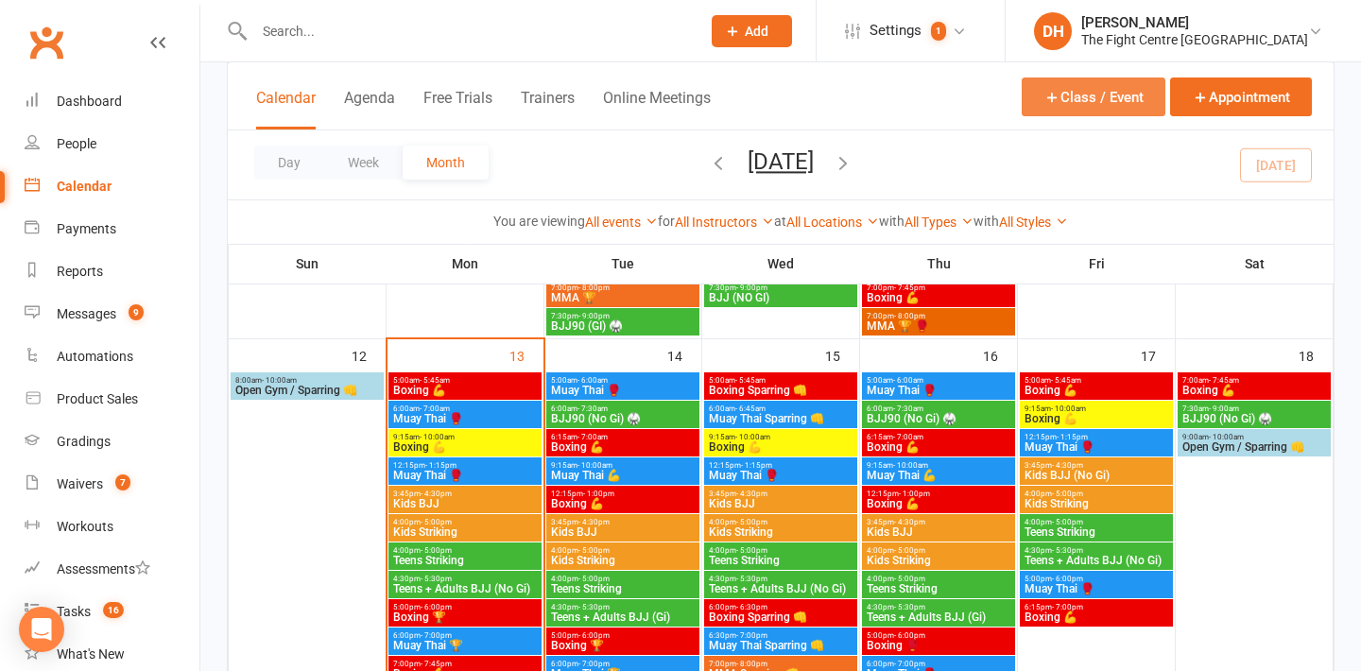
click at [1061, 106] on button "Class / Event" at bounding box center [1093, 96] width 144 height 39
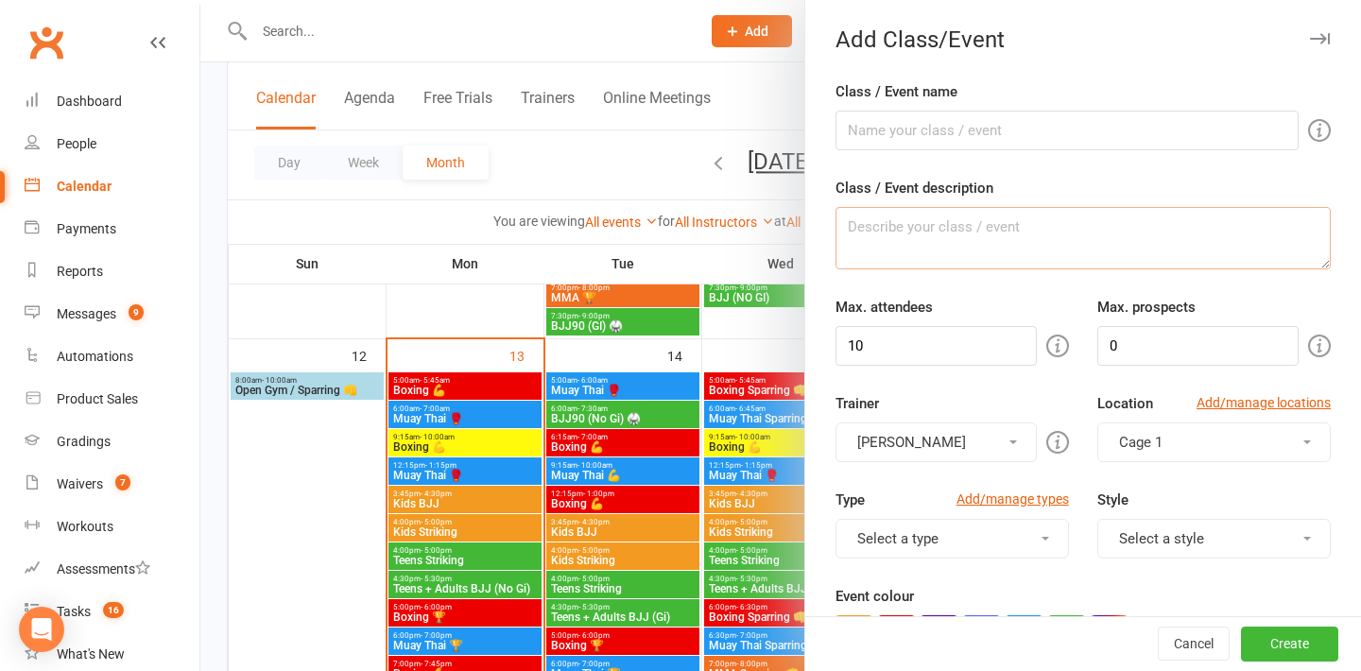
click at [903, 222] on textarea "Class / Event description" at bounding box center [1082, 238] width 495 height 62
paste textarea "🥊 Muay Thai TRAINING. Suitable for all levels, a balance of skill and drill tra…"
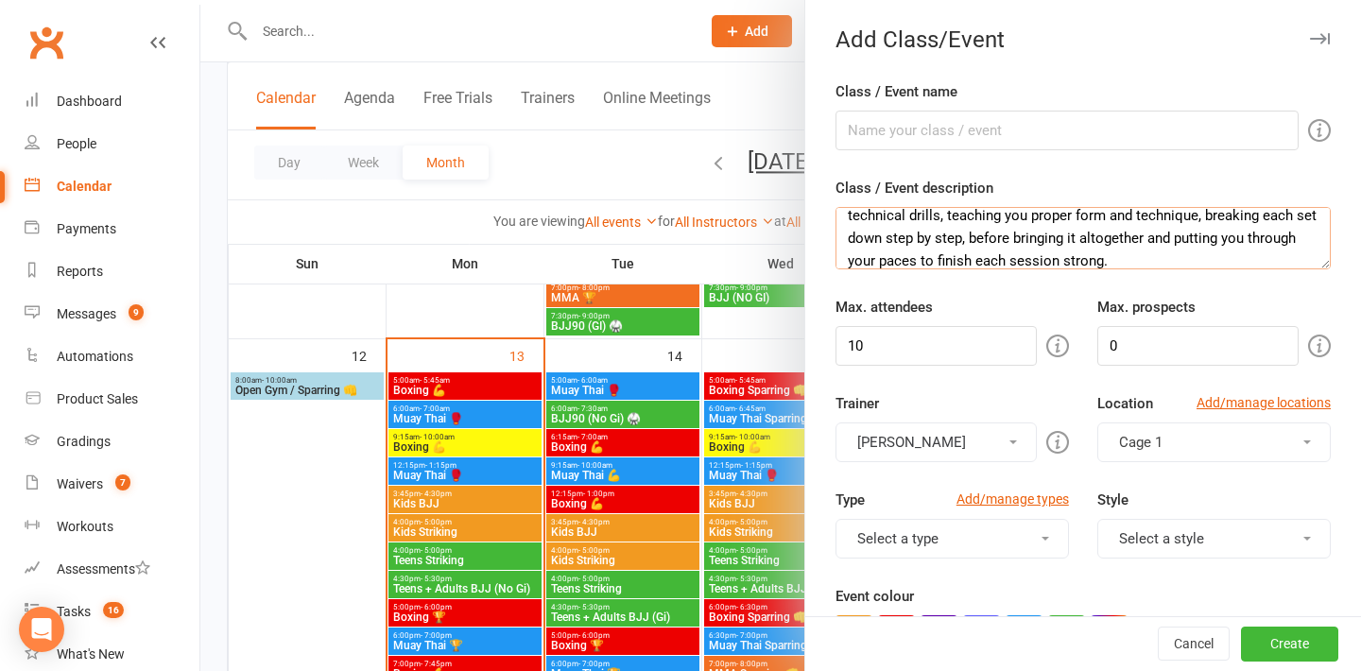
scroll to position [0, 0]
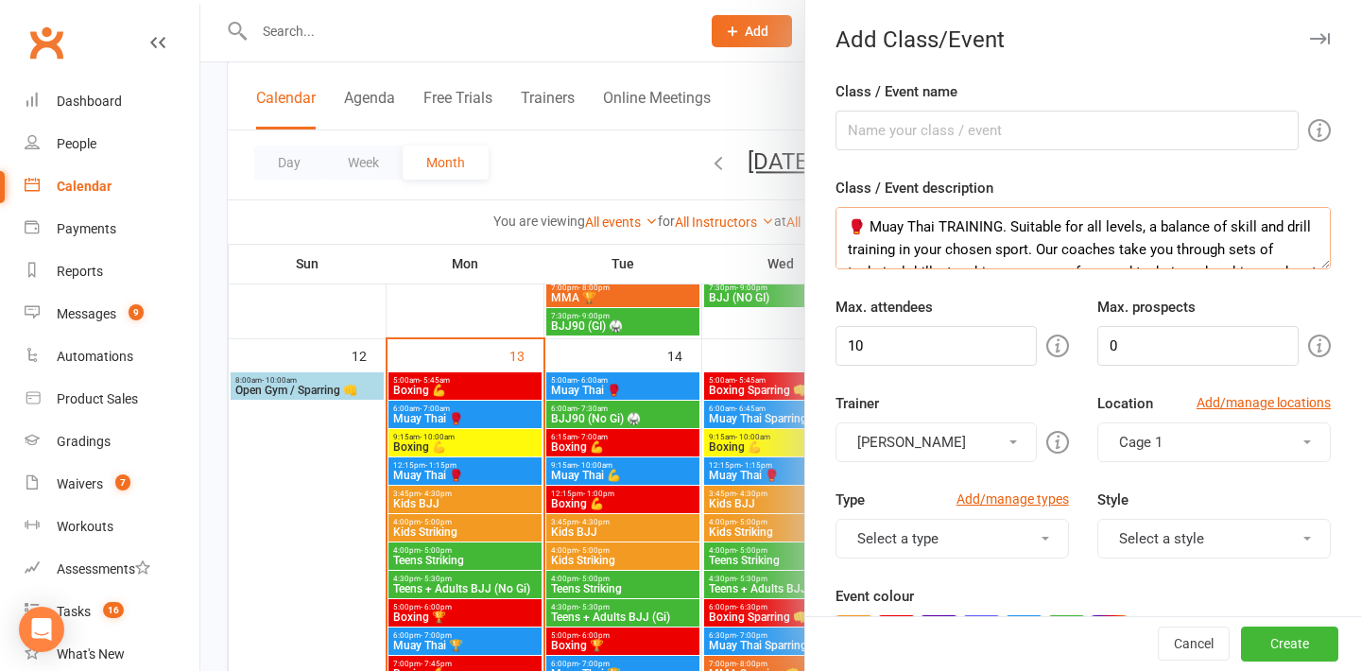
drag, startPoint x: 931, startPoint y: 226, endPoint x: 864, endPoint y: 224, distance: 67.1
click at [864, 224] on textarea "🥊 Muay Thai TRAINING. Suitable for all levels, a balance of skill and drill tra…" at bounding box center [1082, 238] width 495 height 62
type textarea "🥊 Muay Thai TRAINING. Suitable for all levels, a balance of skill and drill tra…"
click at [869, 140] on input "Class / Event name" at bounding box center [1066, 131] width 463 height 40
paste input "Muay Thai"
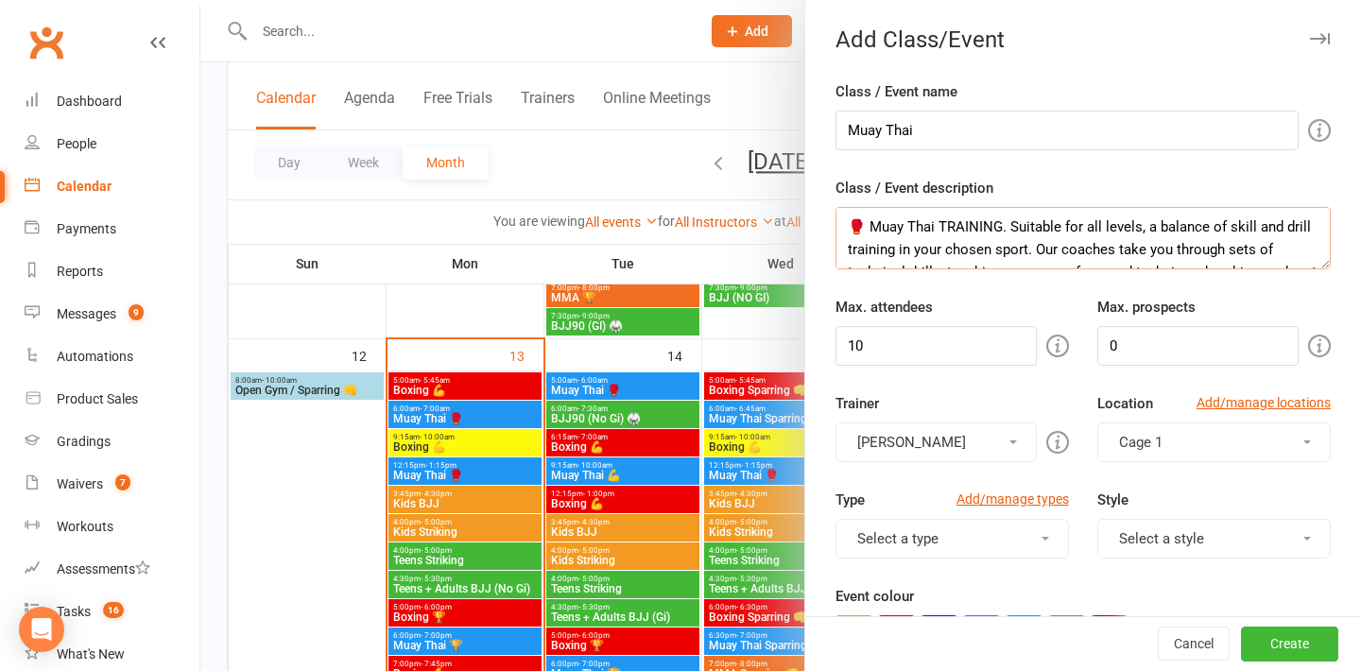
click at [852, 228] on textarea "🥊 Muay Thai TRAINING. Suitable for all levels, a balance of skill and drill tra…" at bounding box center [1082, 238] width 495 height 62
click at [969, 129] on input "Muay Thai" at bounding box center [1066, 131] width 463 height 40
paste input "🥊"
type input "Muay Thai 🥊"
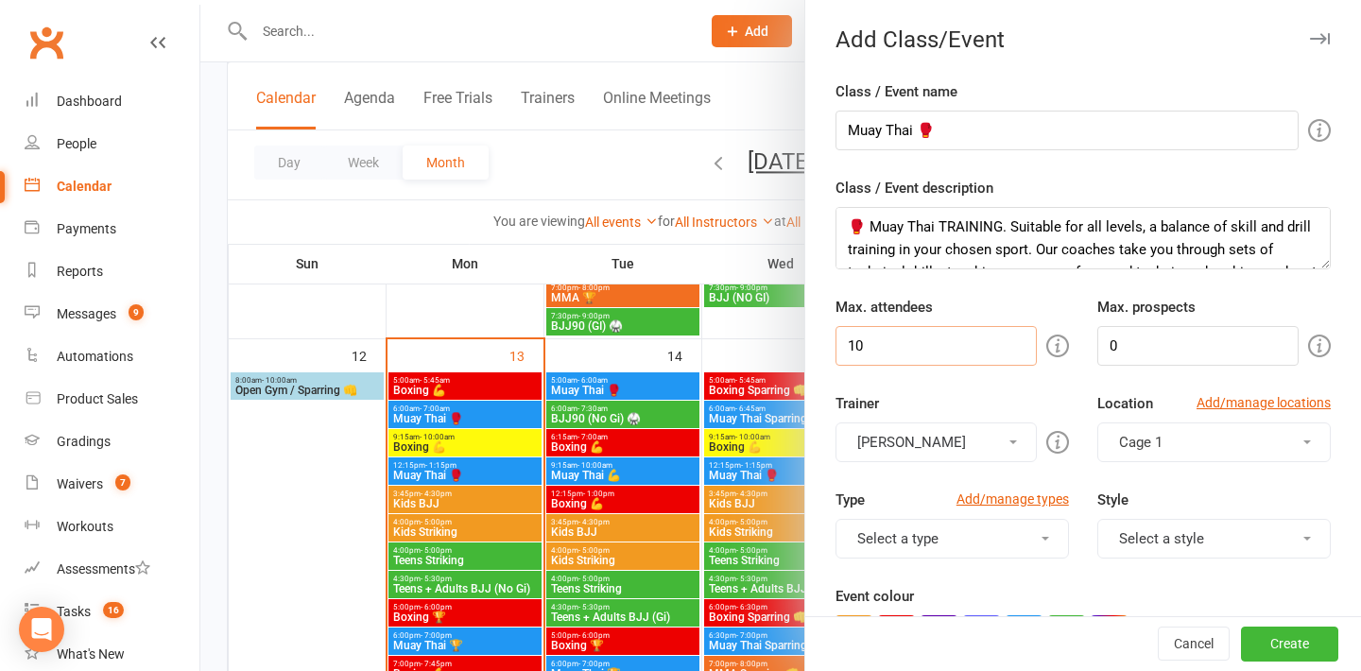
drag, startPoint x: 984, startPoint y: 338, endPoint x: 763, endPoint y: 331, distance: 221.2
click at [200, 0] on new-event-schedule "Add Class/Event Class / Event name Muay Thai 🥊 Class / Event description 🥊 Muay…" at bounding box center [200, 0] width 0 height 0
type input "30"
click at [943, 452] on button "[PERSON_NAME]" at bounding box center [935, 442] width 201 height 40
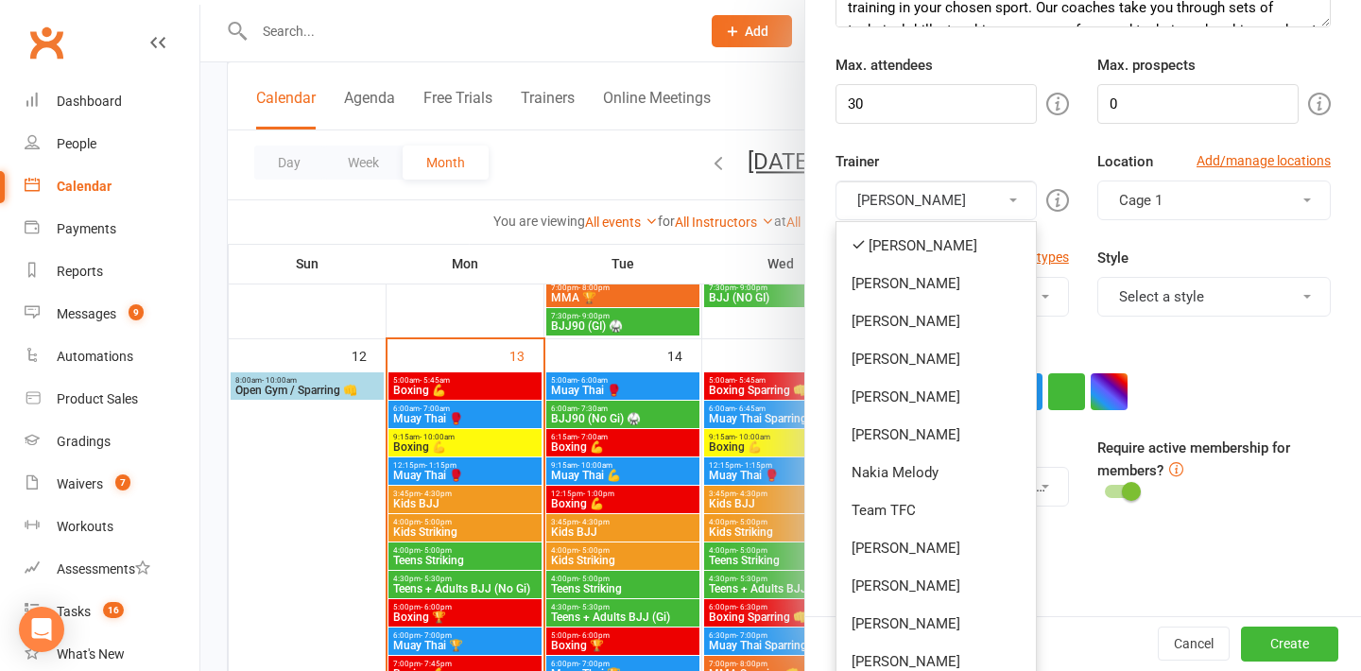
scroll to position [251, 0]
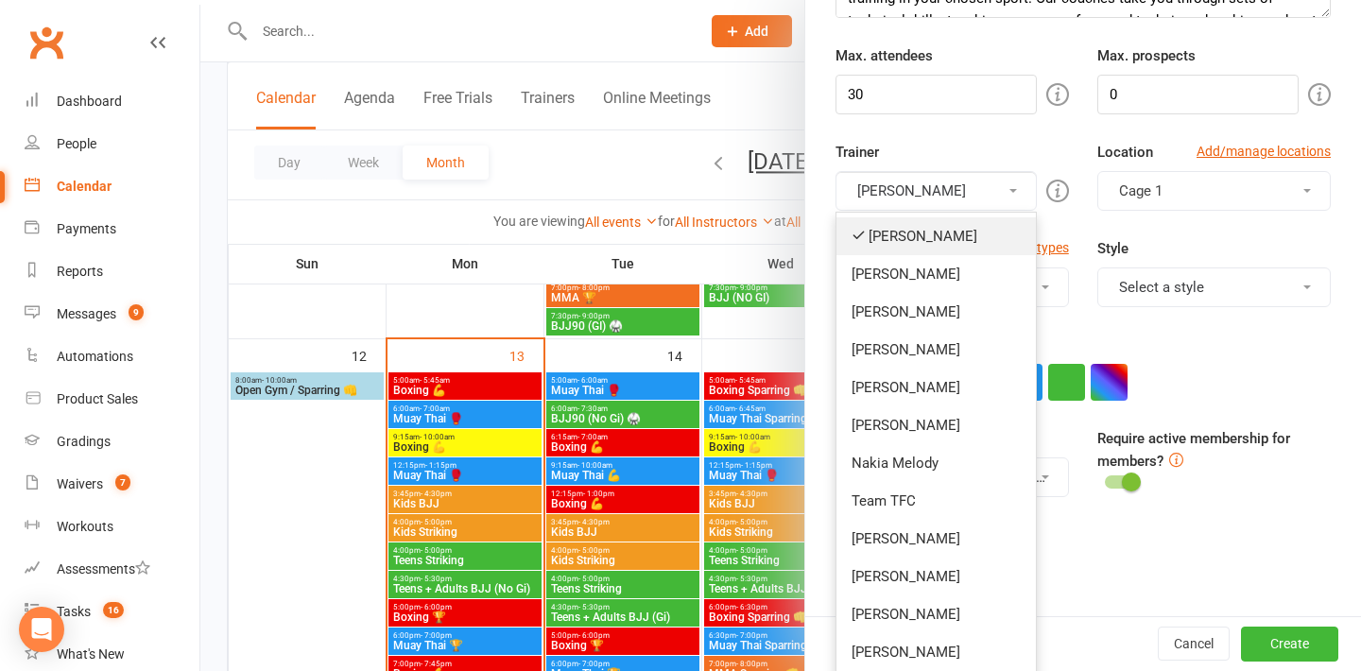
click at [903, 242] on link "[PERSON_NAME]" at bounding box center [935, 236] width 199 height 38
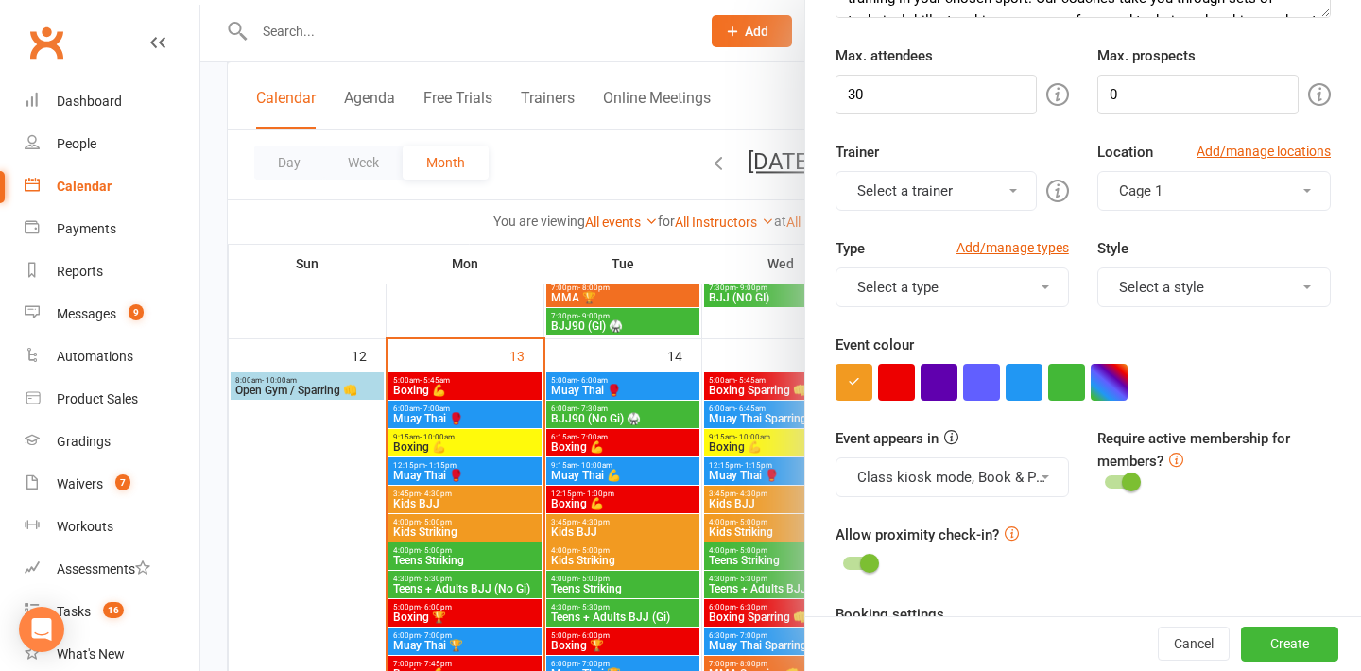
click at [919, 195] on button "Select a trainer" at bounding box center [935, 191] width 201 height 40
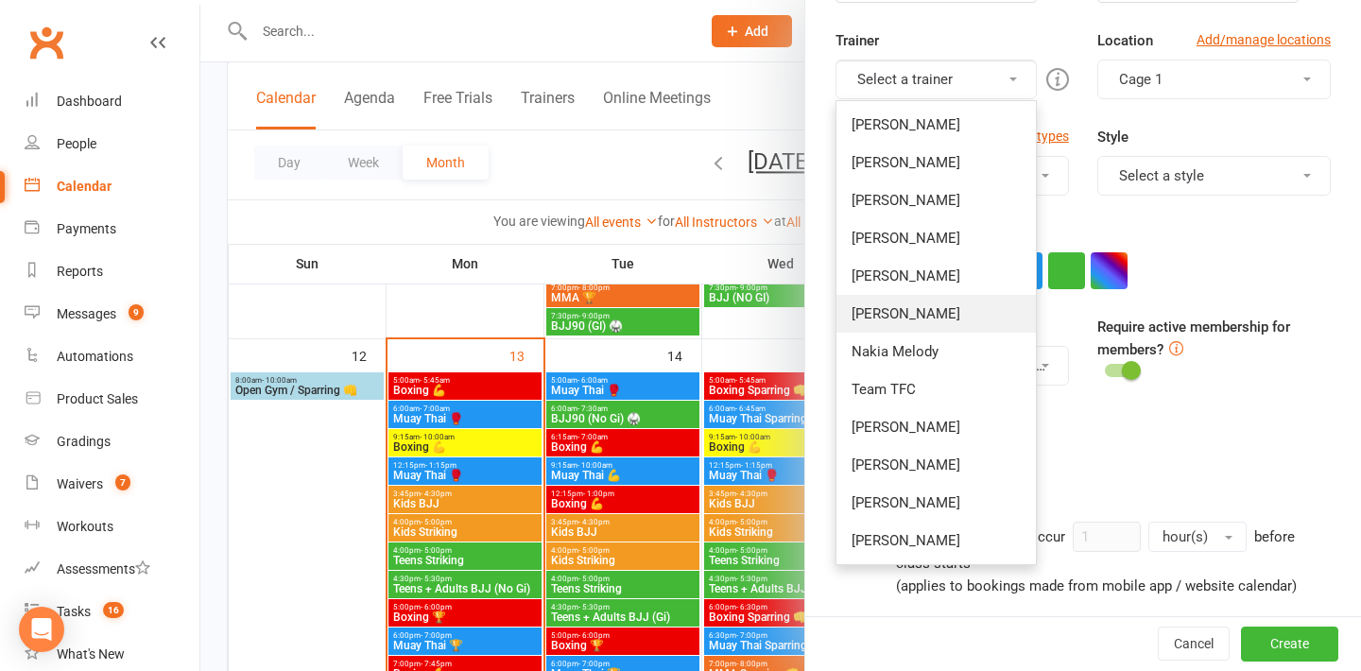
scroll to position [371, 0]
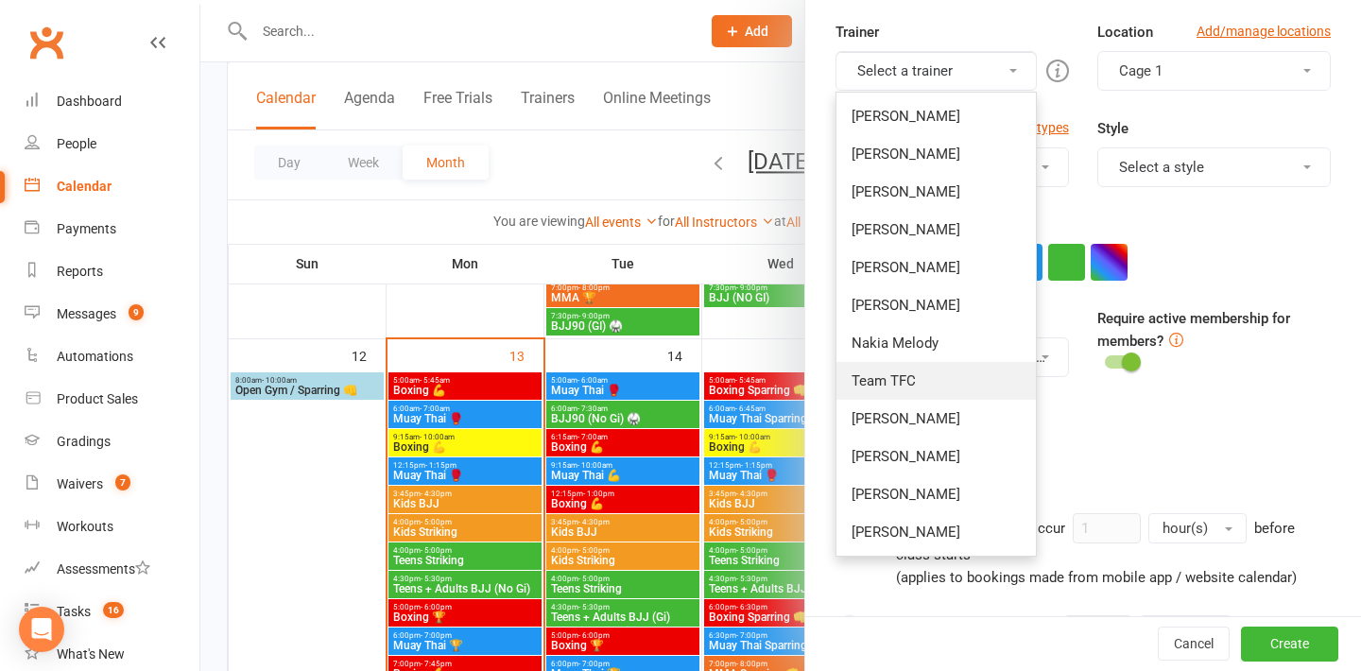
click at [914, 383] on link "Team TFC" at bounding box center [935, 381] width 199 height 38
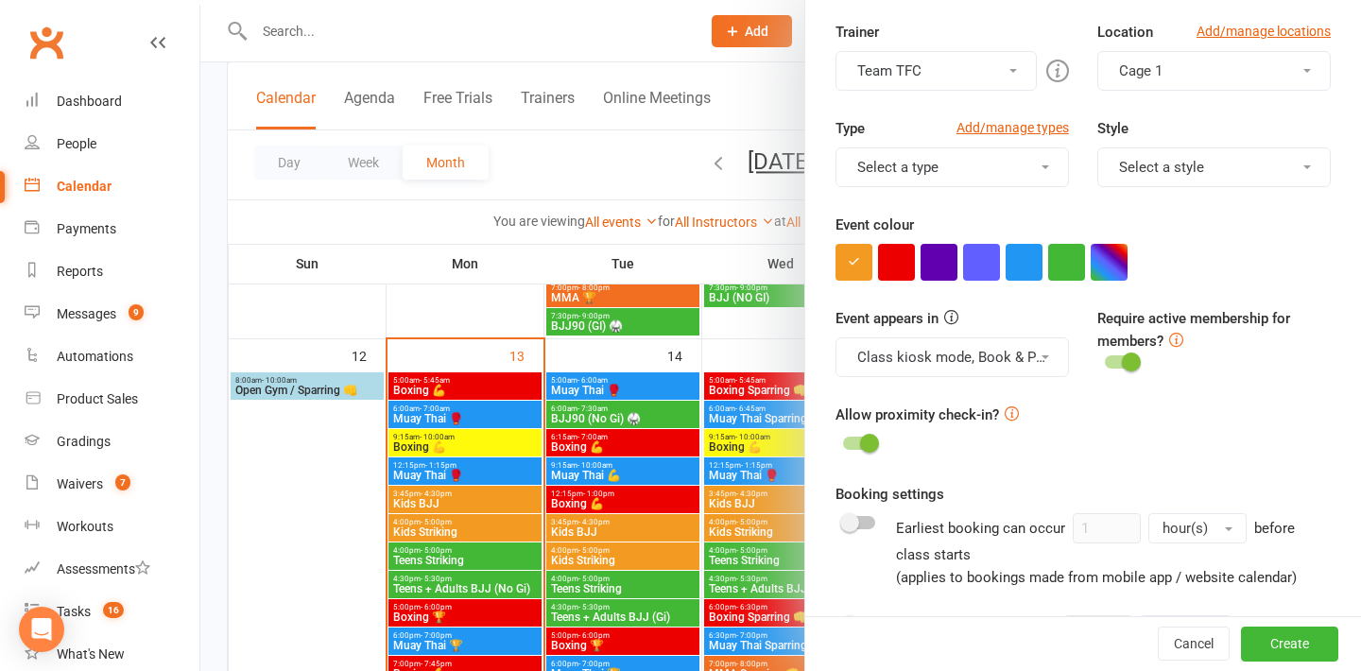
click at [1176, 167] on button "Select a style" at bounding box center [1213, 167] width 233 height 40
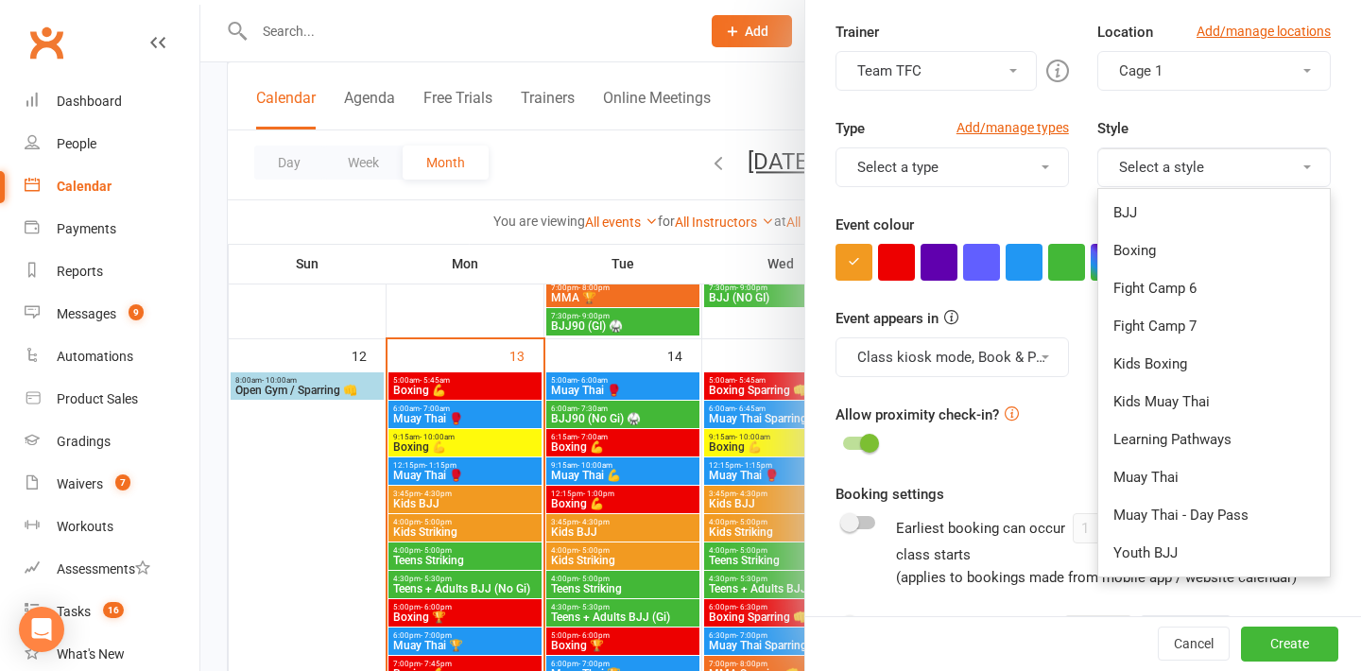
click at [1176, 165] on button "Select a style" at bounding box center [1213, 167] width 233 height 40
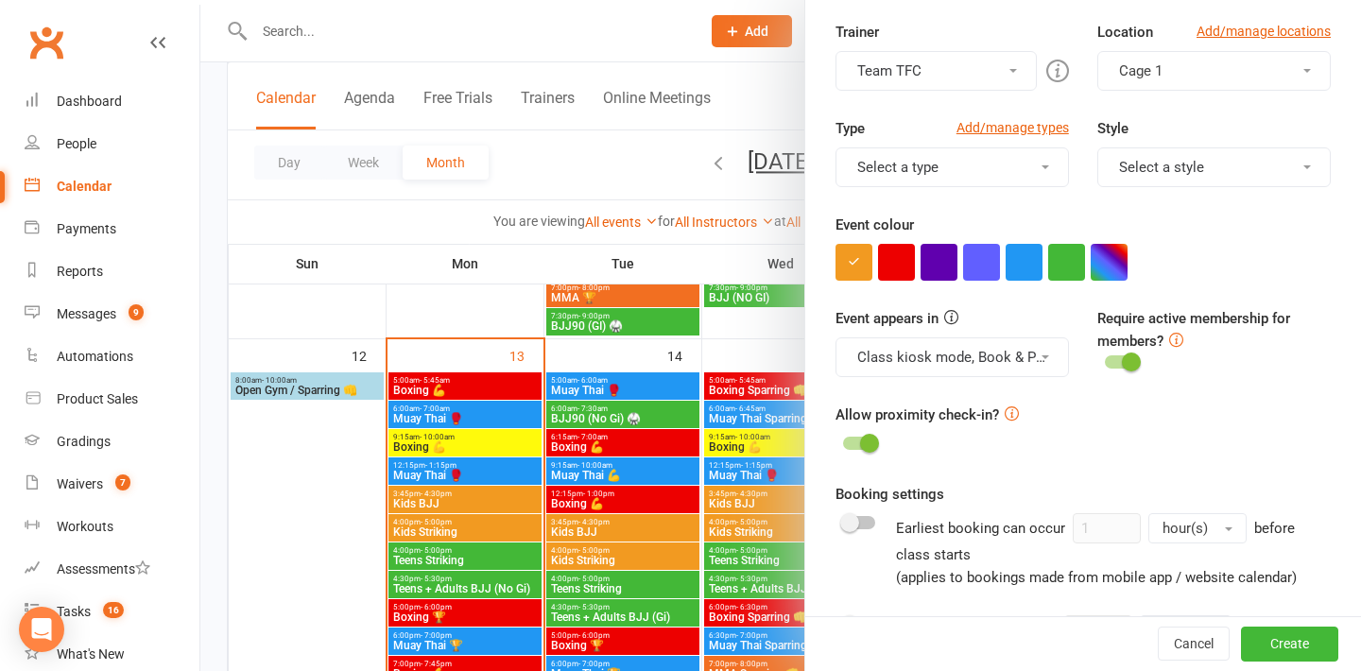
click at [1018, 173] on button "Select a type" at bounding box center [951, 167] width 233 height 40
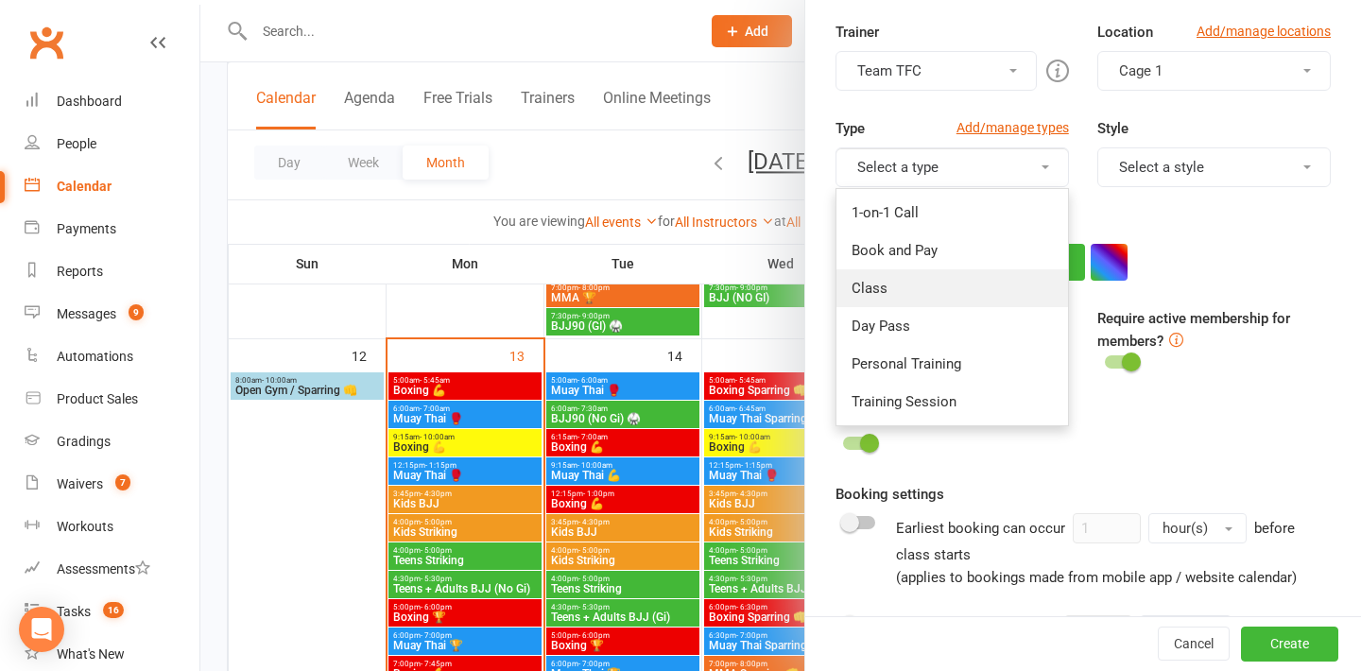
click at [951, 299] on link "Class" at bounding box center [951, 288] width 231 height 38
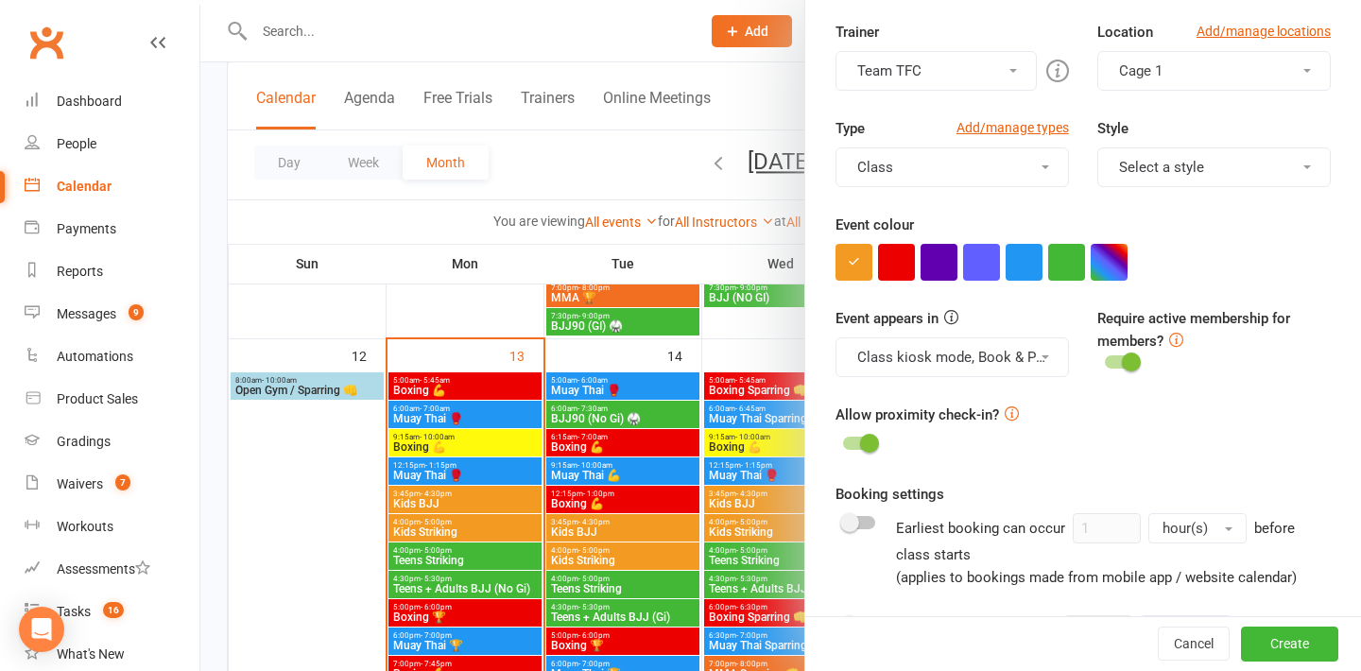
click at [864, 447] on span at bounding box center [869, 443] width 19 height 19
click at [843, 440] on input "checkbox" at bounding box center [843, 440] width 0 height 0
click at [985, 264] on button "button" at bounding box center [981, 262] width 37 height 37
click at [1014, 264] on button "button" at bounding box center [1023, 262] width 37 height 37
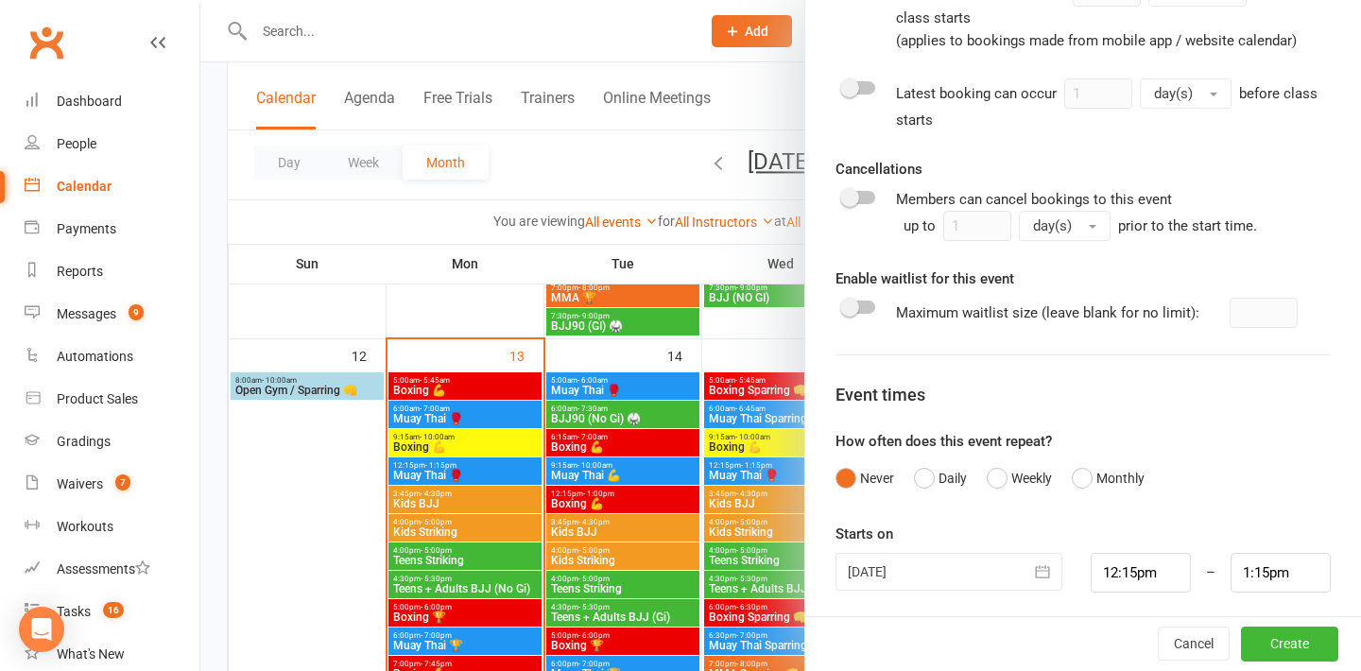
scroll to position [914, 0]
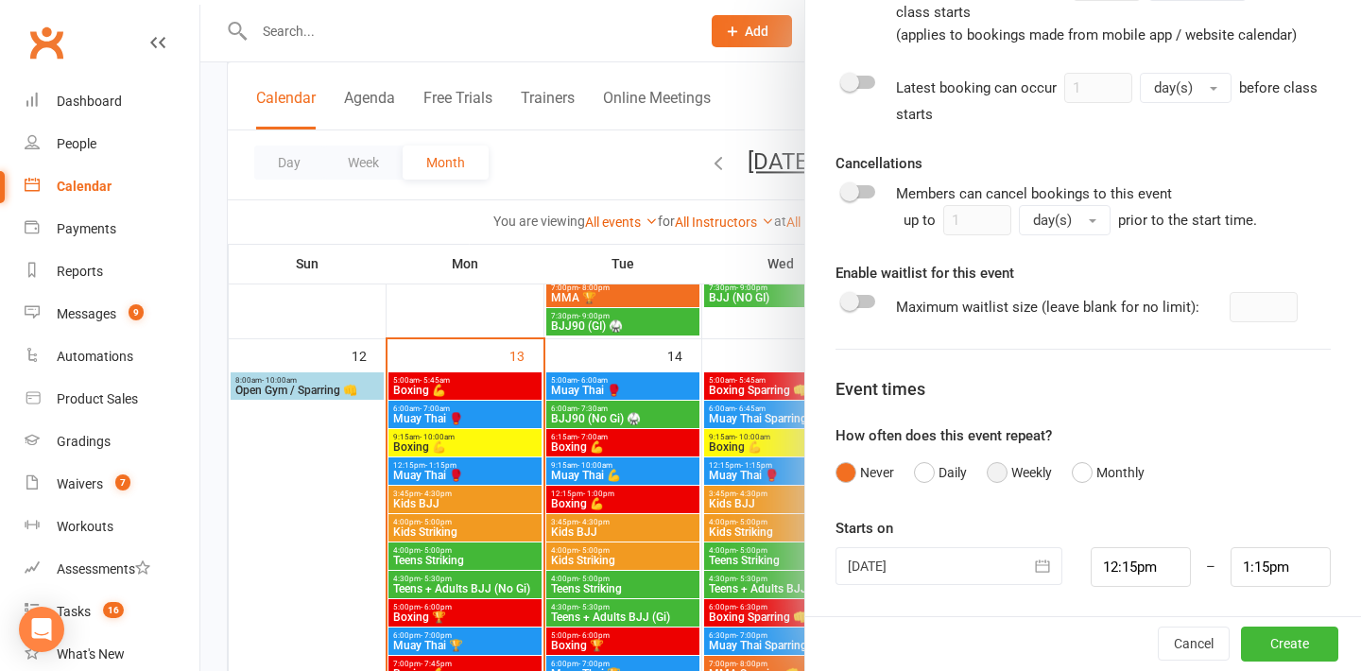
click at [1003, 479] on button "Weekly" at bounding box center [1018, 472] width 65 height 36
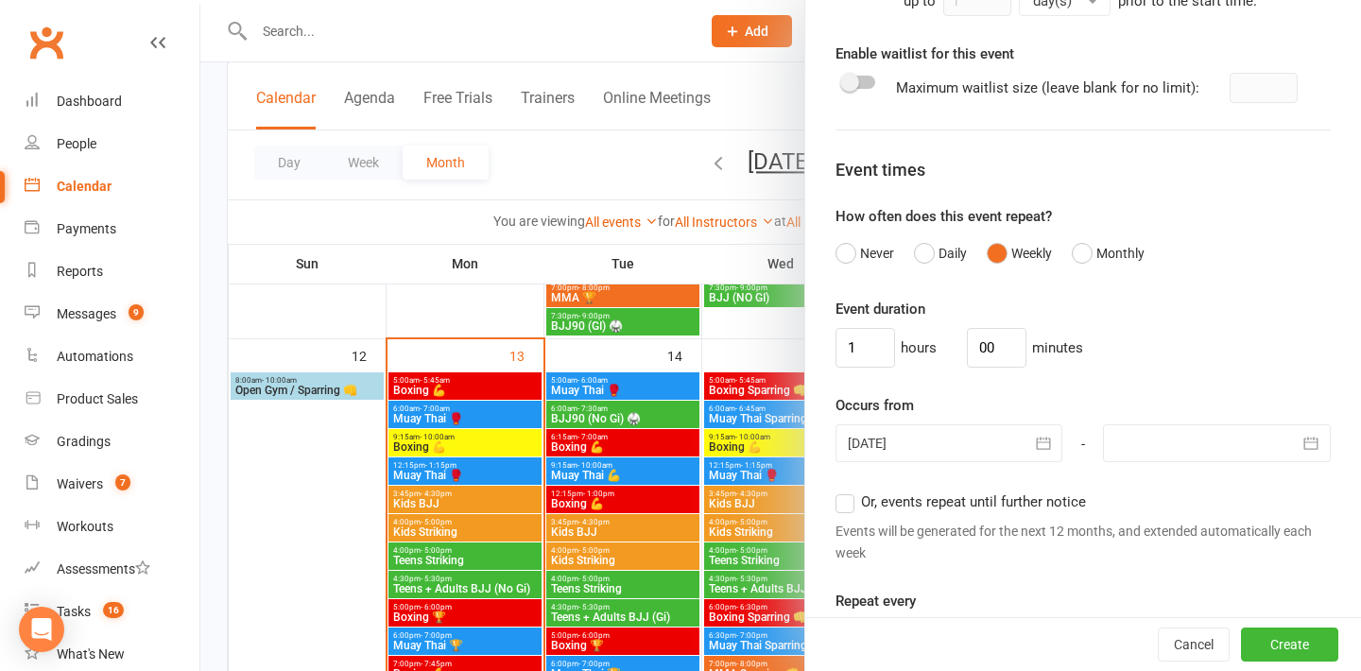
click at [956, 445] on div at bounding box center [949, 443] width 228 height 38
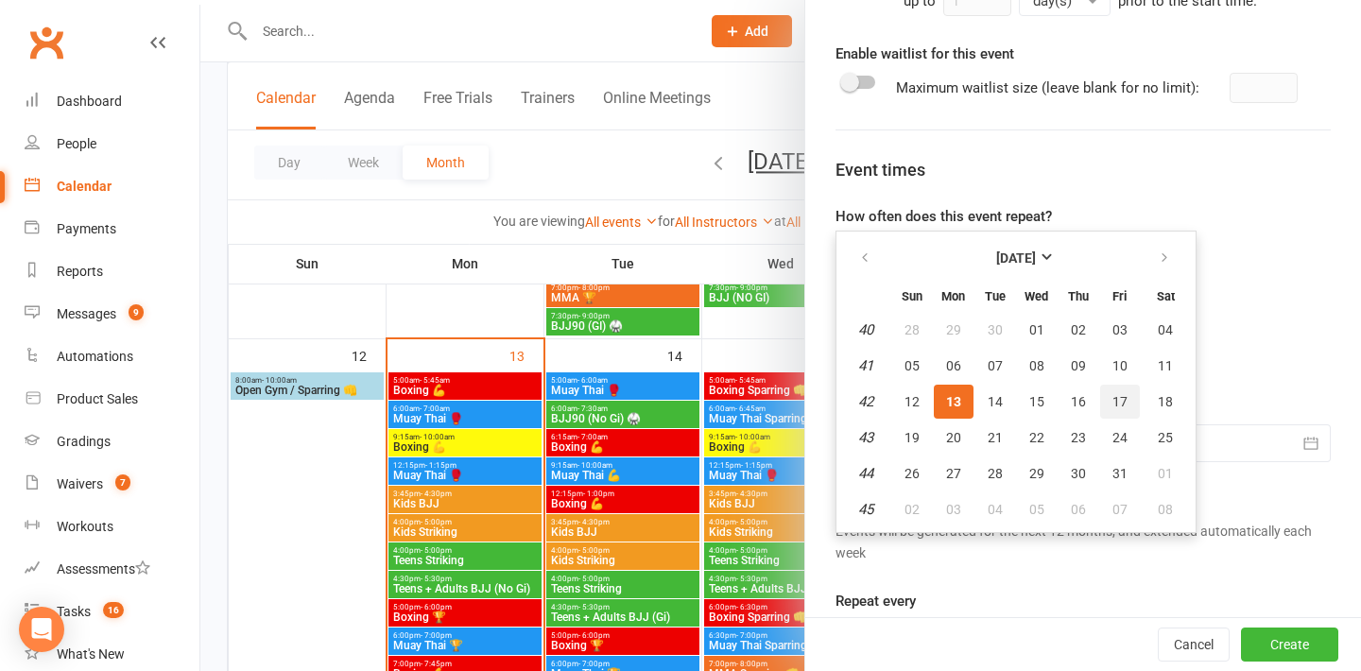
click at [1113, 400] on span "17" at bounding box center [1119, 401] width 15 height 15
type input "17 Oct 2025"
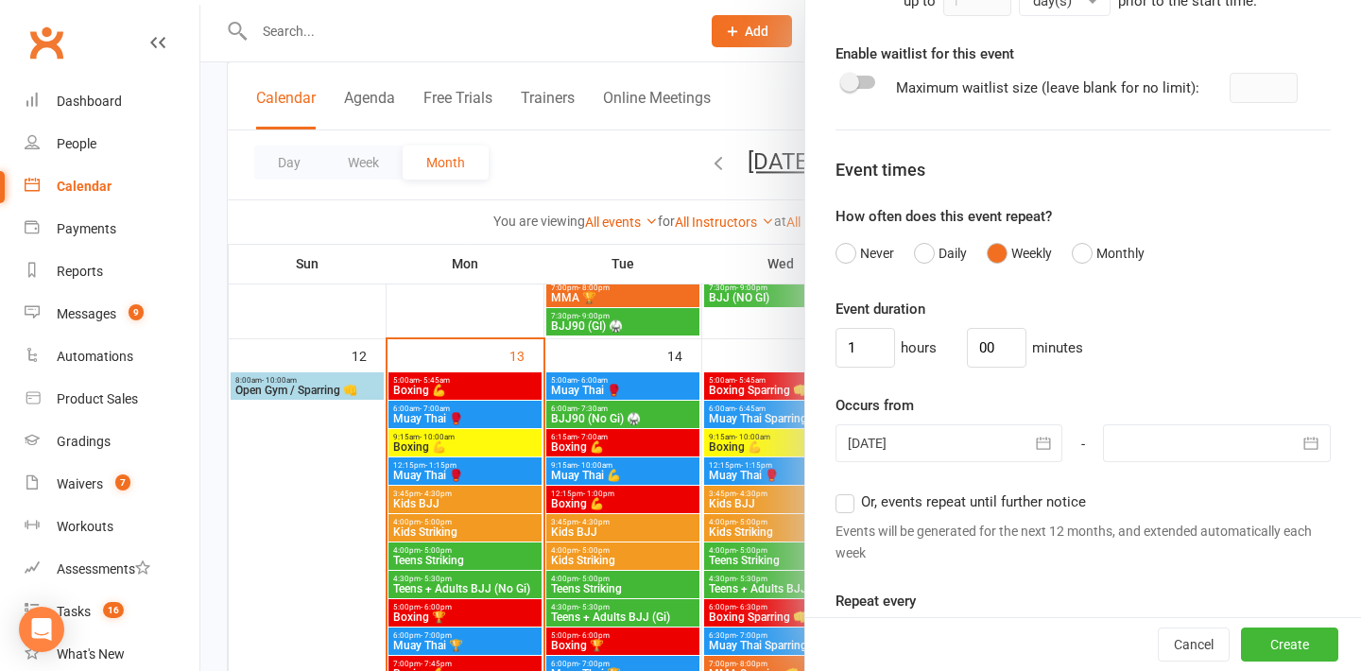
click at [1204, 356] on div "1 hours 00 minutes" at bounding box center [1082, 348] width 495 height 40
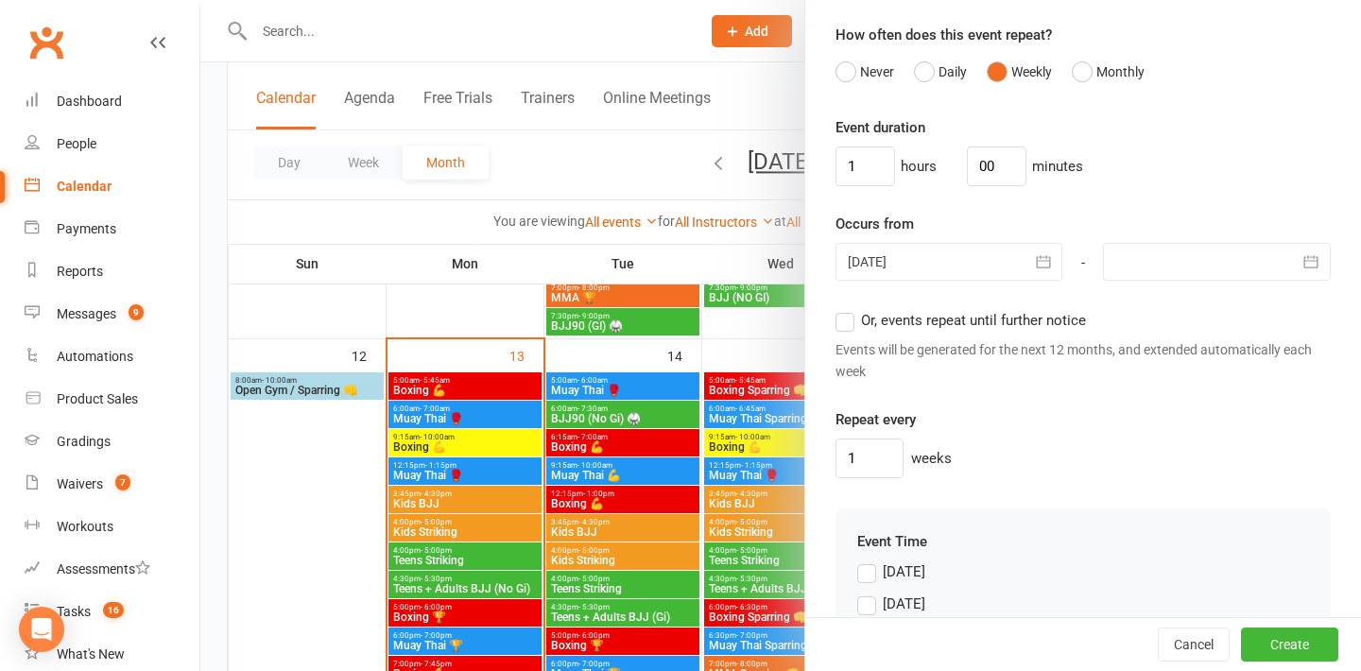
click at [842, 319] on label "Or, events repeat until further notice" at bounding box center [960, 320] width 250 height 23
click at [842, 309] on input "Or, events repeat until further notice" at bounding box center [841, 309] width 12 height 0
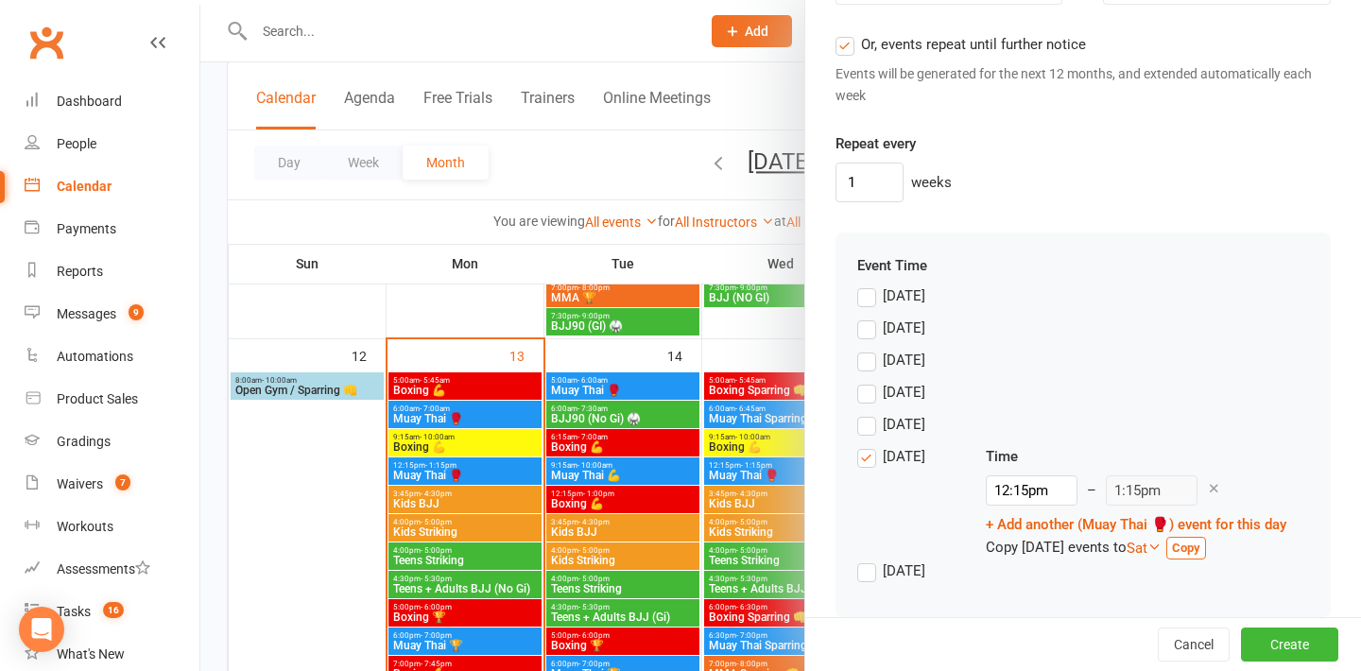
scroll to position [1598, 0]
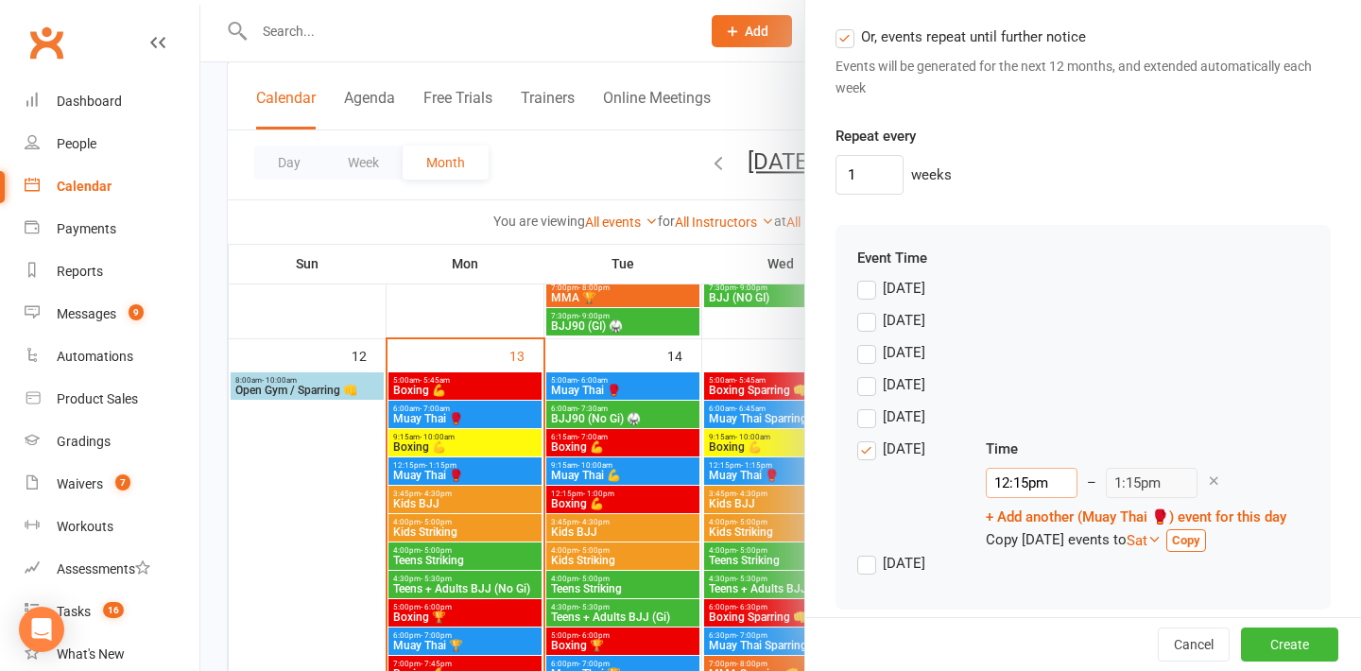
click at [1028, 479] on input "12:15pm" at bounding box center [1032, 483] width 92 height 30
type input "5:00am"
type input "6:00am"
click at [1032, 512] on li "5:00am" at bounding box center [1031, 523] width 91 height 28
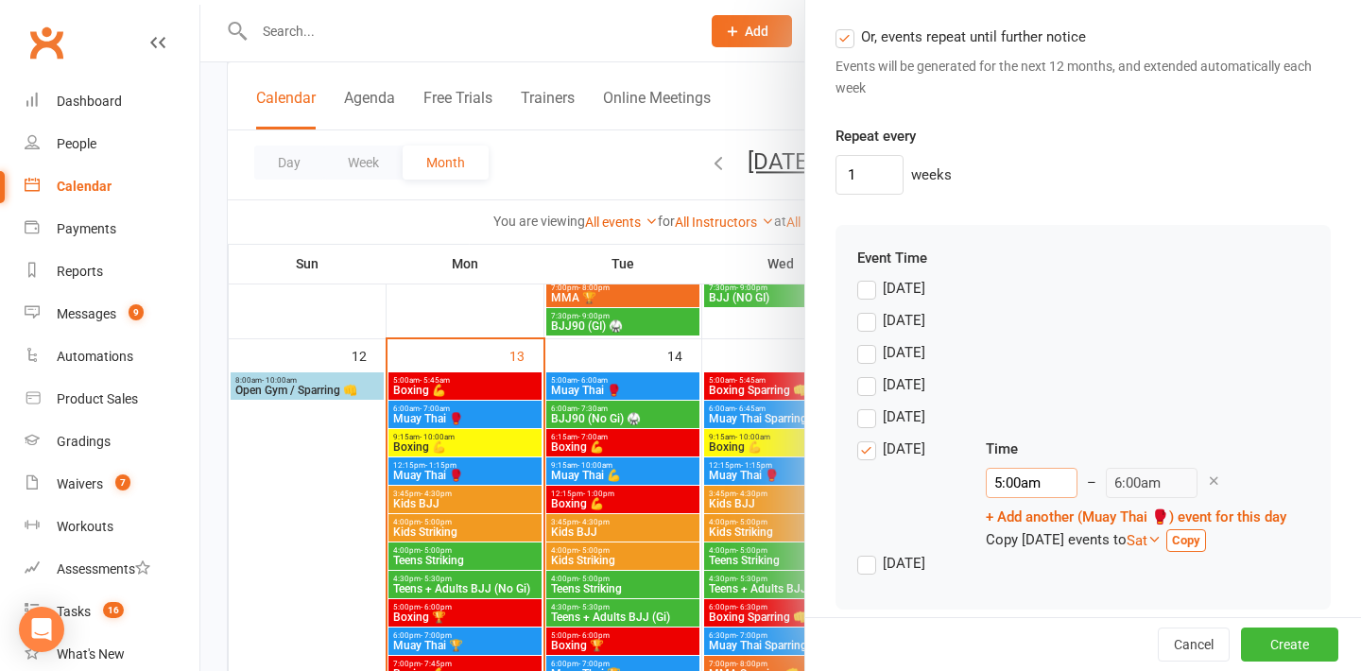
scroll to position [1617, 0]
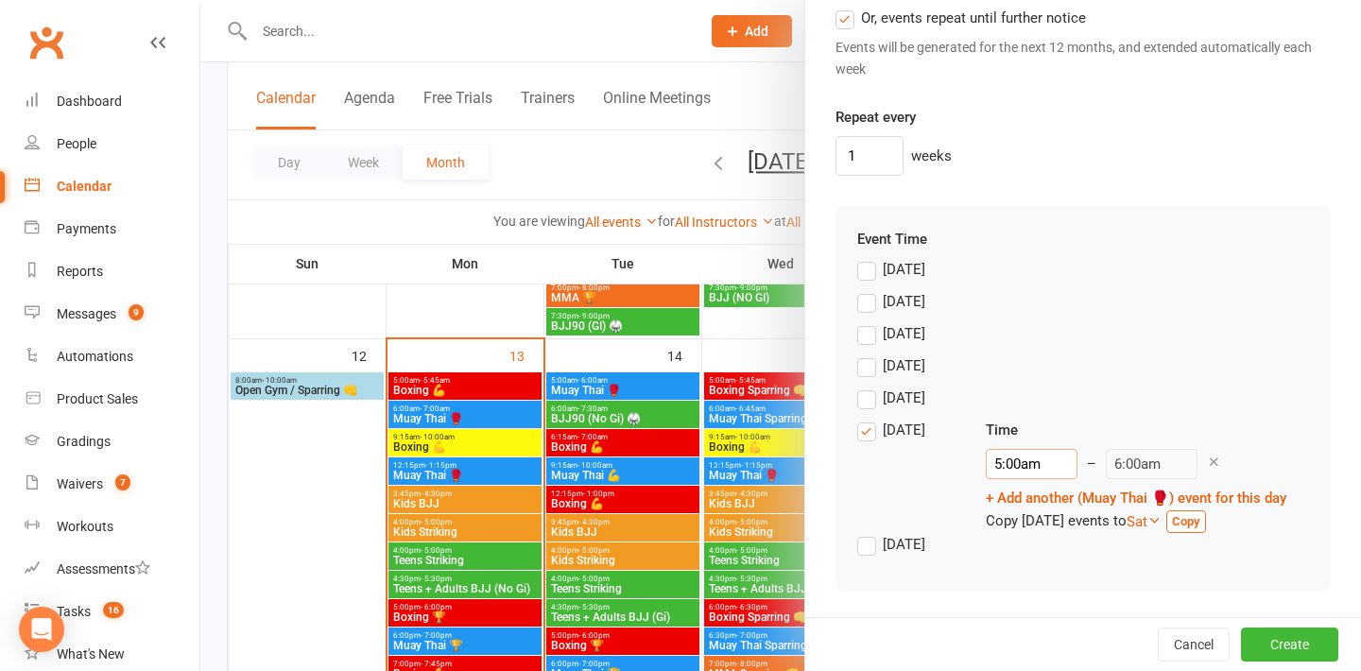
click at [1012, 471] on input "5:00am" at bounding box center [1032, 464] width 92 height 30
type input "6:00am"
type input "7:00am"
click at [1015, 606] on li "6:00am" at bounding box center [1031, 603] width 91 height 28
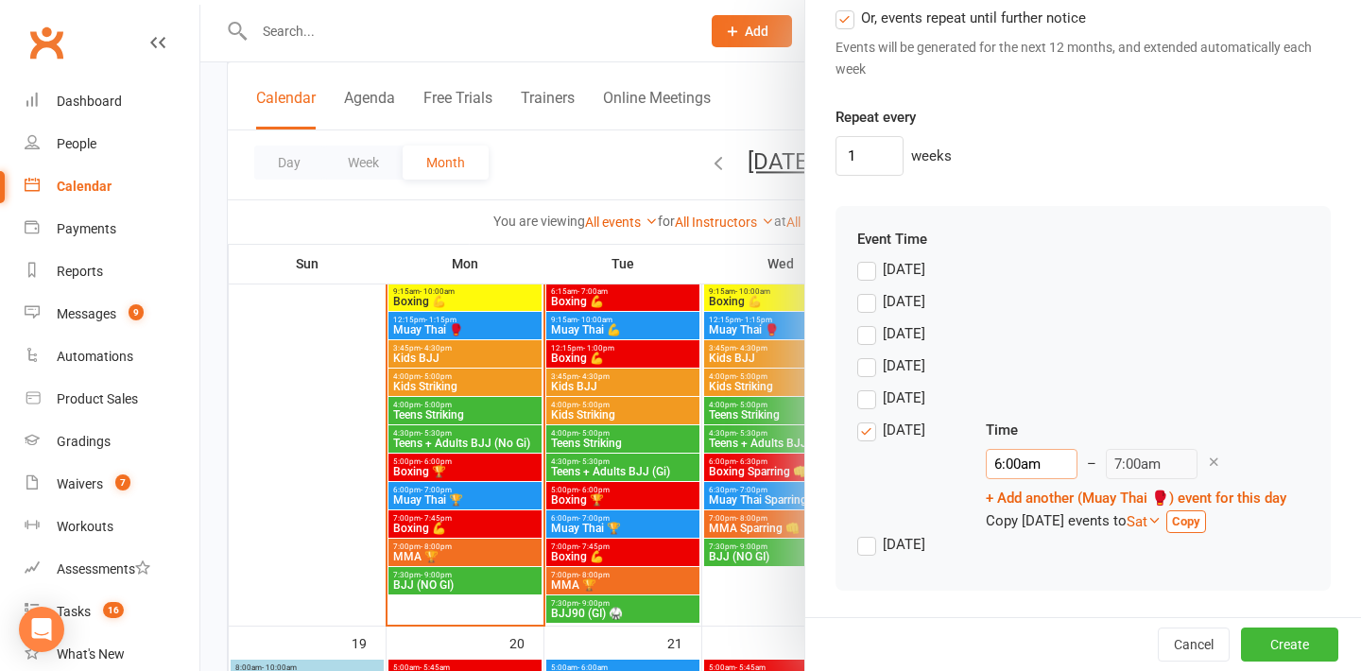
scroll to position [1228, 0]
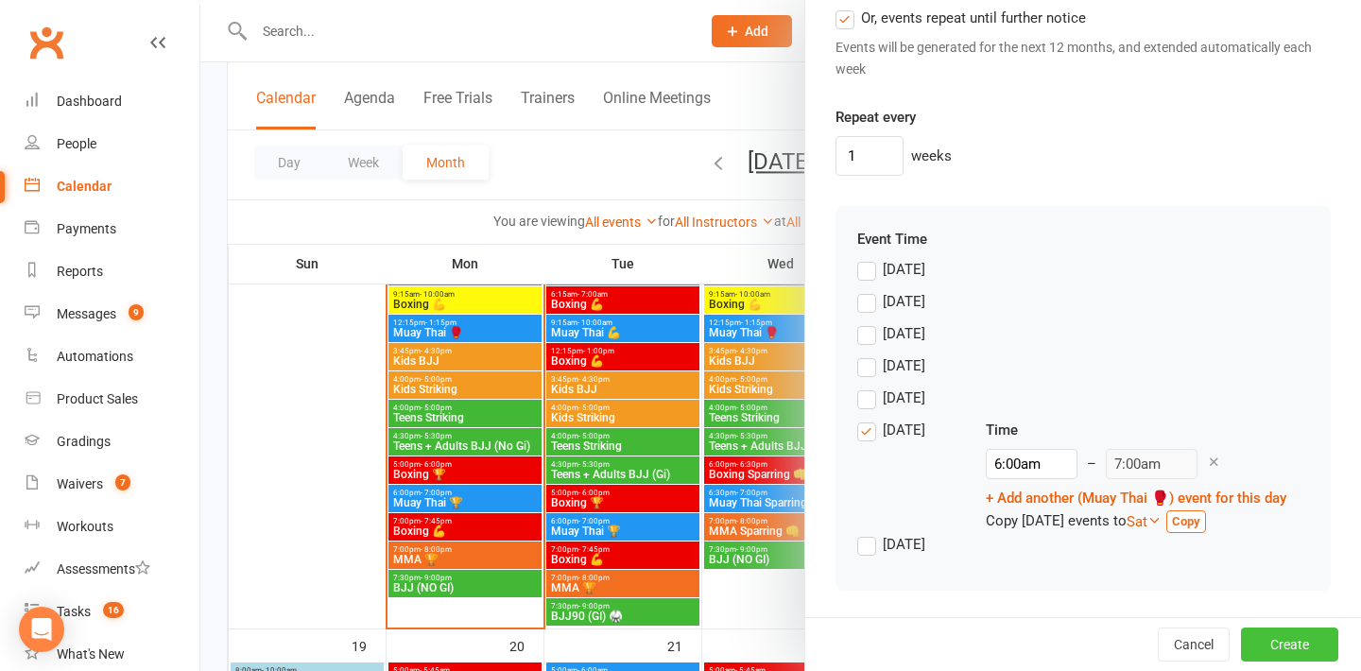
click at [1294, 646] on button "Create" at bounding box center [1289, 644] width 97 height 34
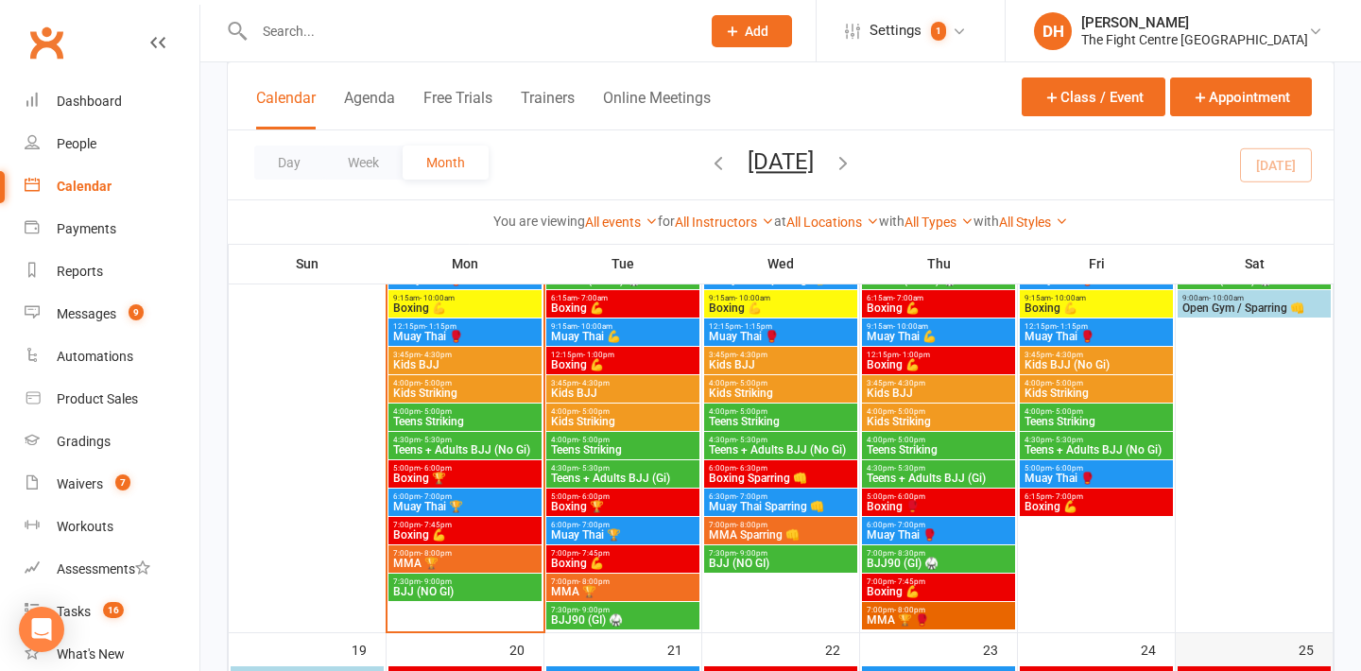
scroll to position [1103, 0]
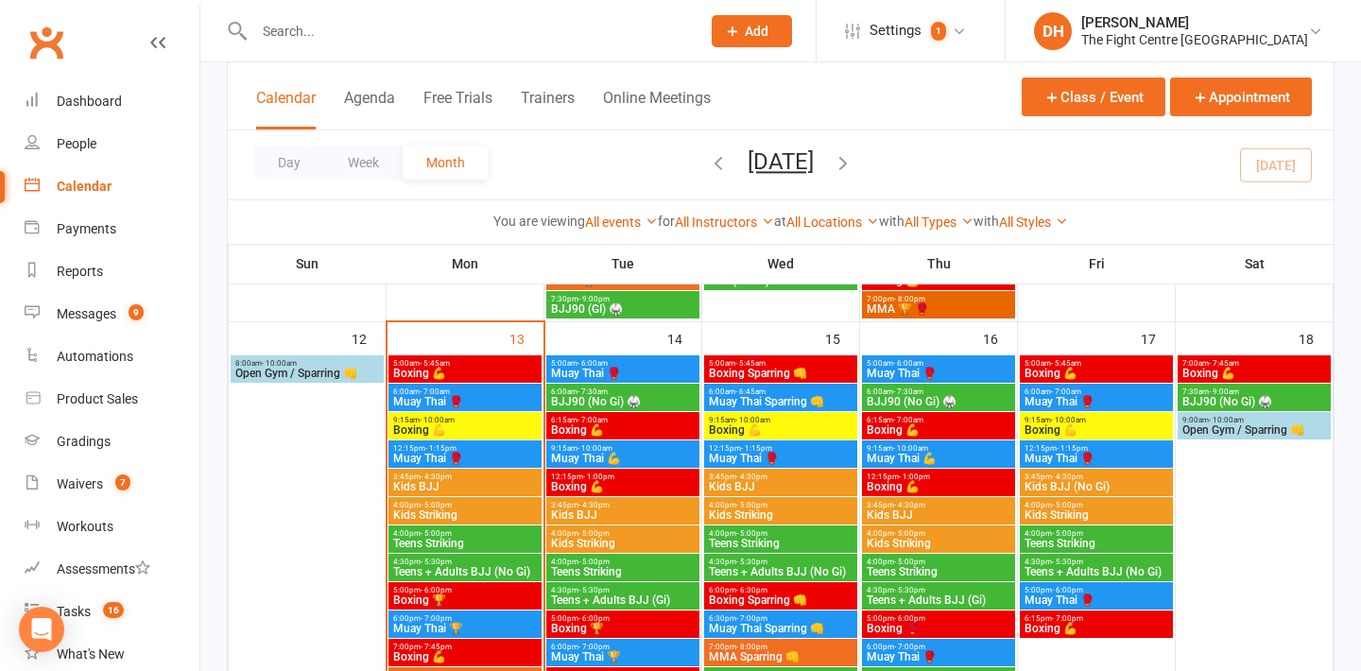
click at [1105, 394] on span "6:00am - 7:00am" at bounding box center [1096, 391] width 146 height 9
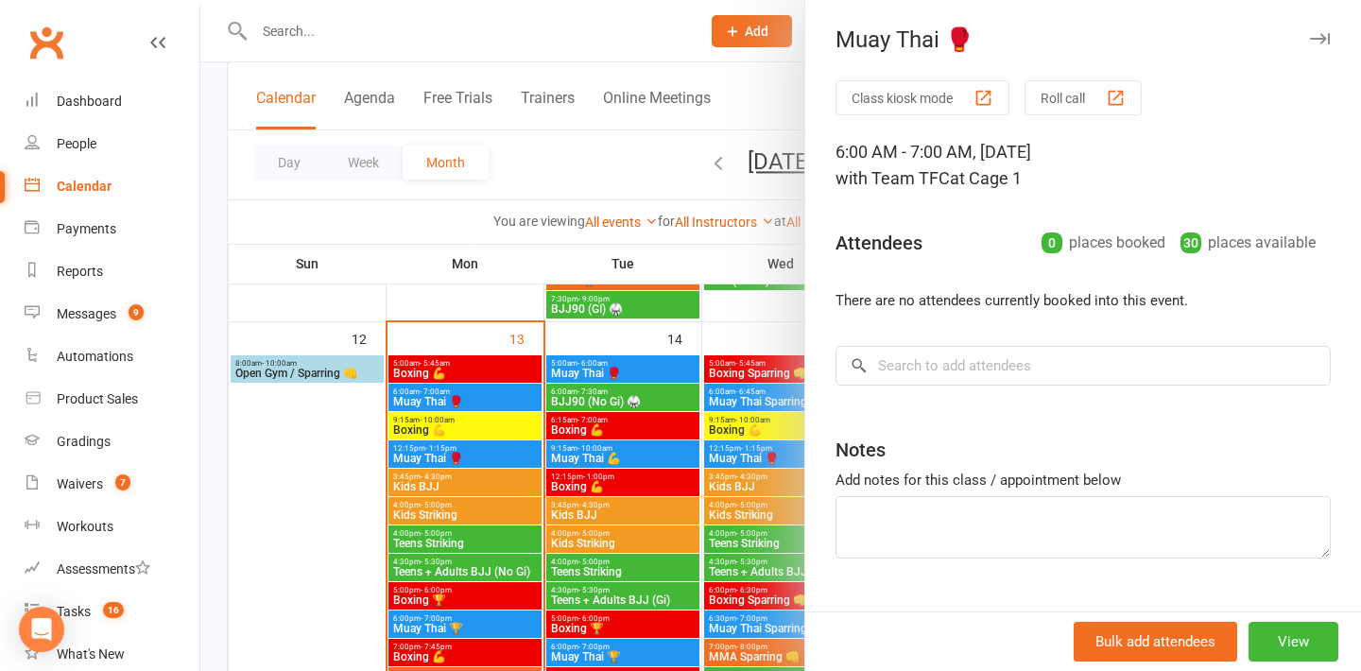
click at [766, 88] on div at bounding box center [780, 335] width 1160 height 671
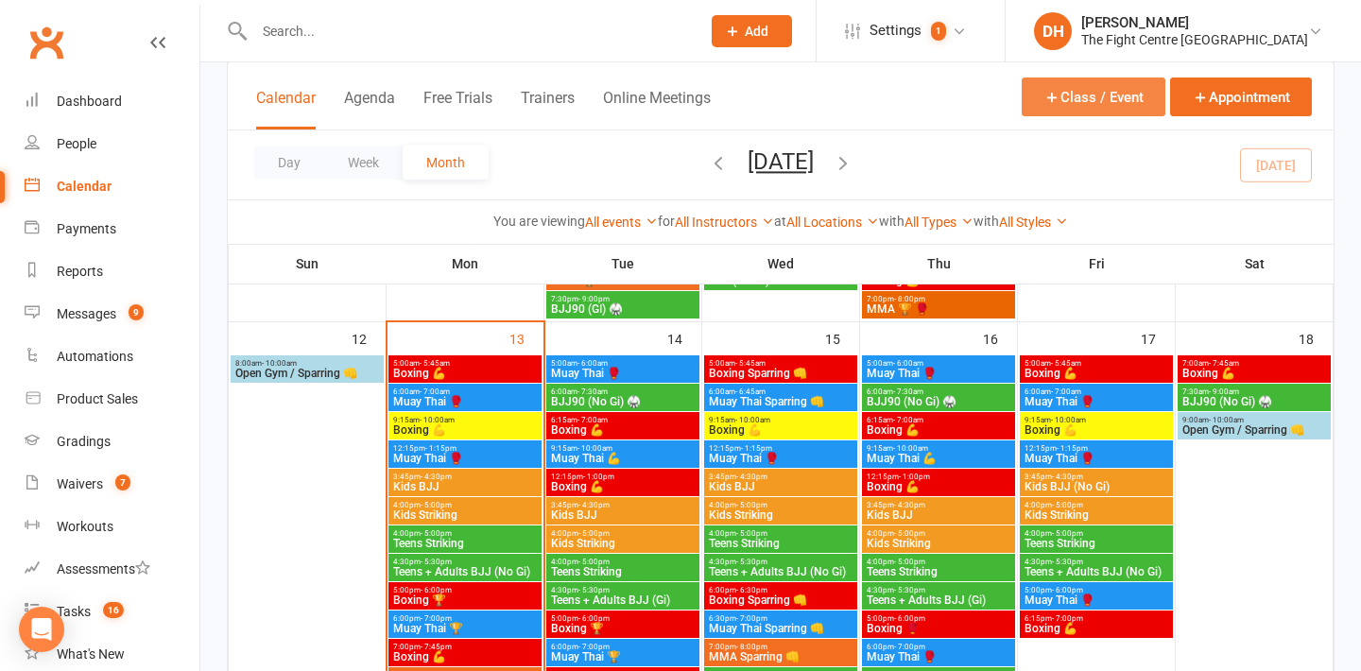
click at [1054, 108] on button "Class / Event" at bounding box center [1093, 96] width 144 height 39
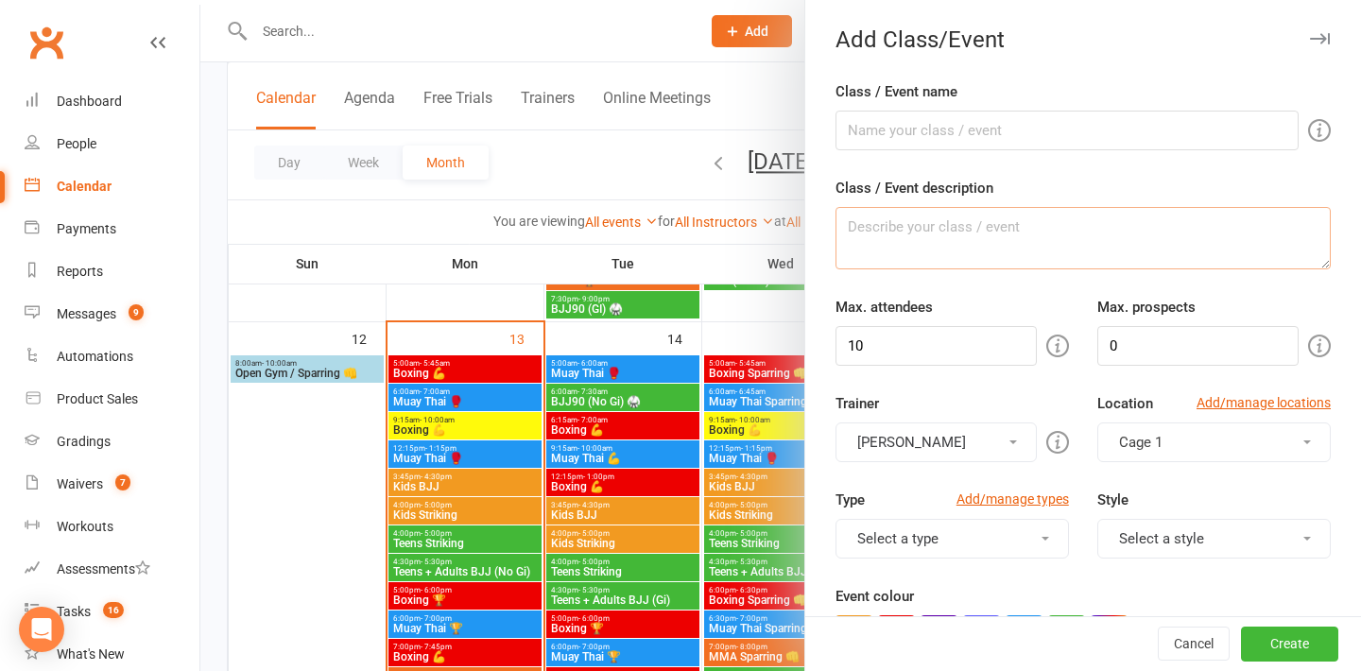
click at [900, 245] on textarea "Class / Event description" at bounding box center [1082, 238] width 495 height 62
paste textarea "🥊"
type textarea "🥊"
click at [892, 118] on input "Class / Event name" at bounding box center [1066, 131] width 463 height 40
type input "Muay Thai 🥊"
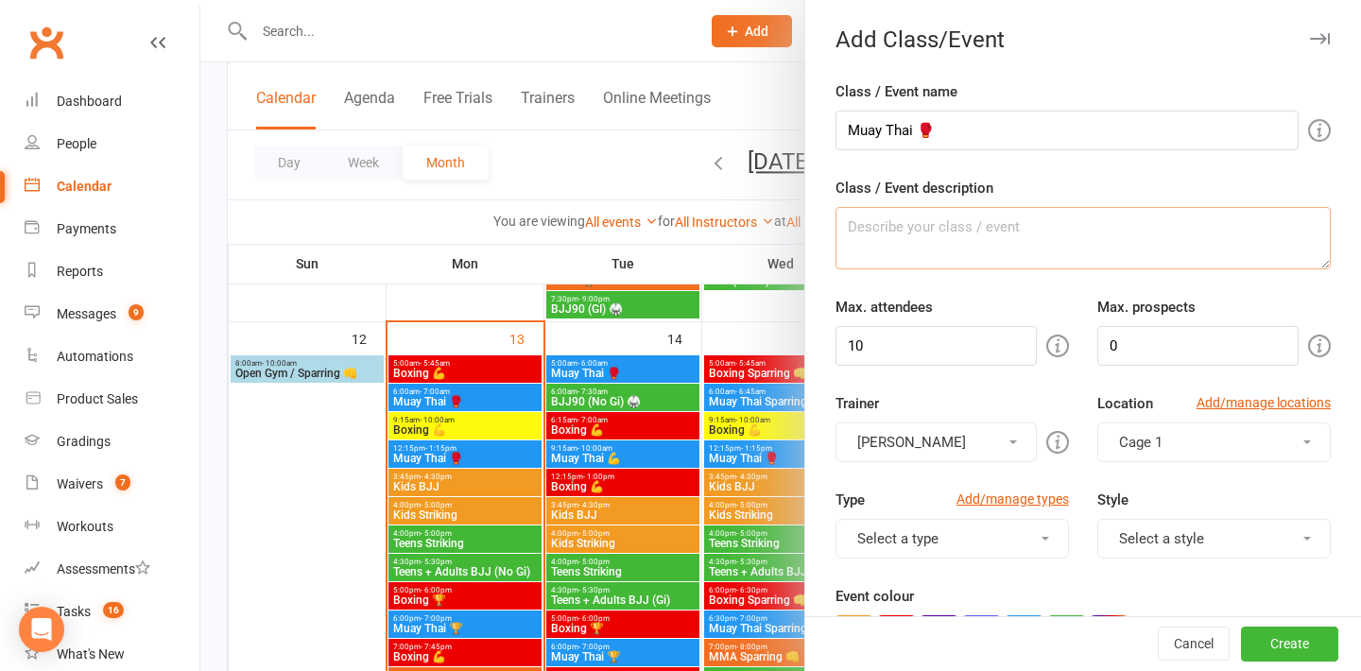
click at [965, 249] on textarea "Class / Event description" at bounding box center [1082, 238] width 495 height 62
drag, startPoint x: 947, startPoint y: 338, endPoint x: 836, endPoint y: 335, distance: 110.6
click at [836, 337] on input "10" at bounding box center [935, 346] width 201 height 40
type input "40"
click at [962, 444] on button "[PERSON_NAME]" at bounding box center [935, 442] width 201 height 40
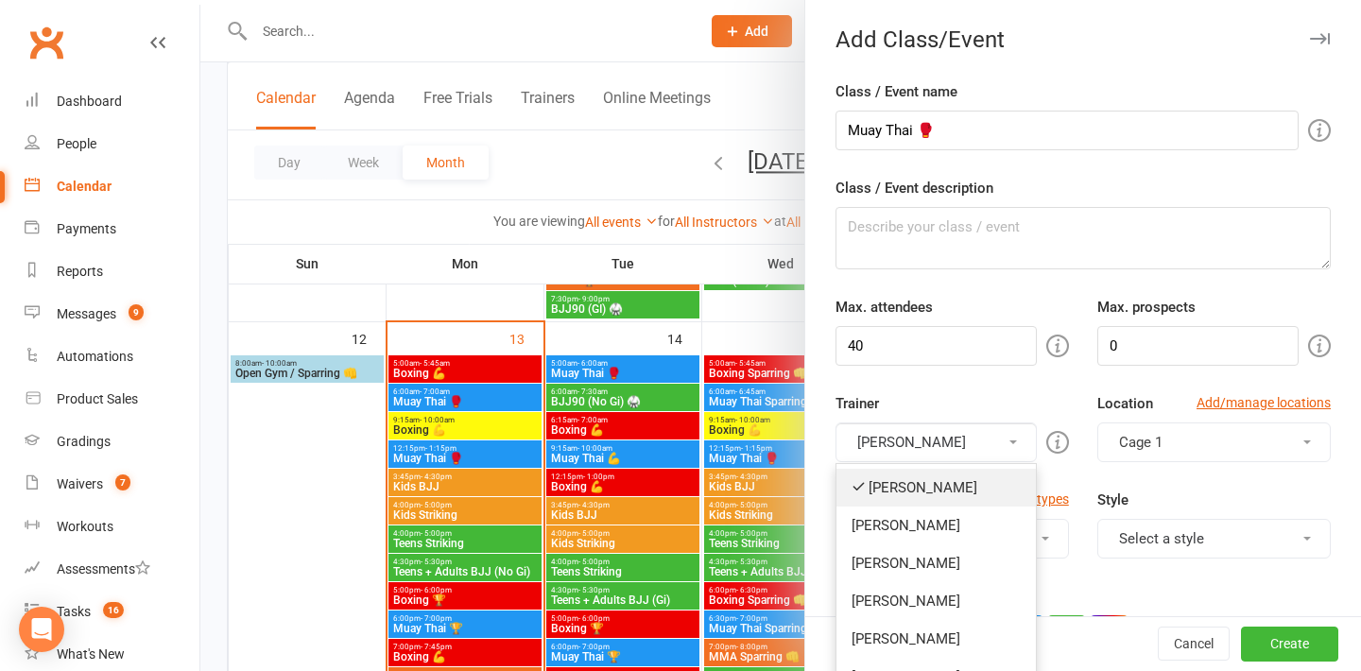
click at [938, 494] on link "[PERSON_NAME]" at bounding box center [935, 488] width 199 height 38
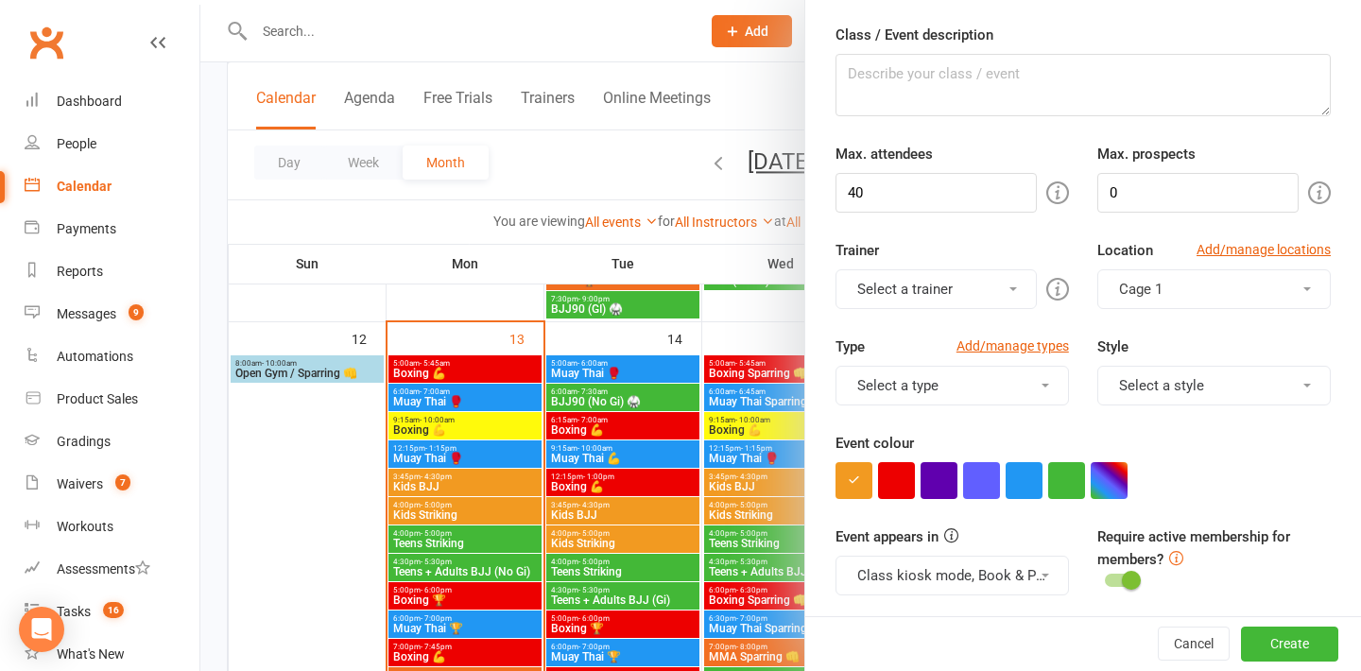
scroll to position [155, 0]
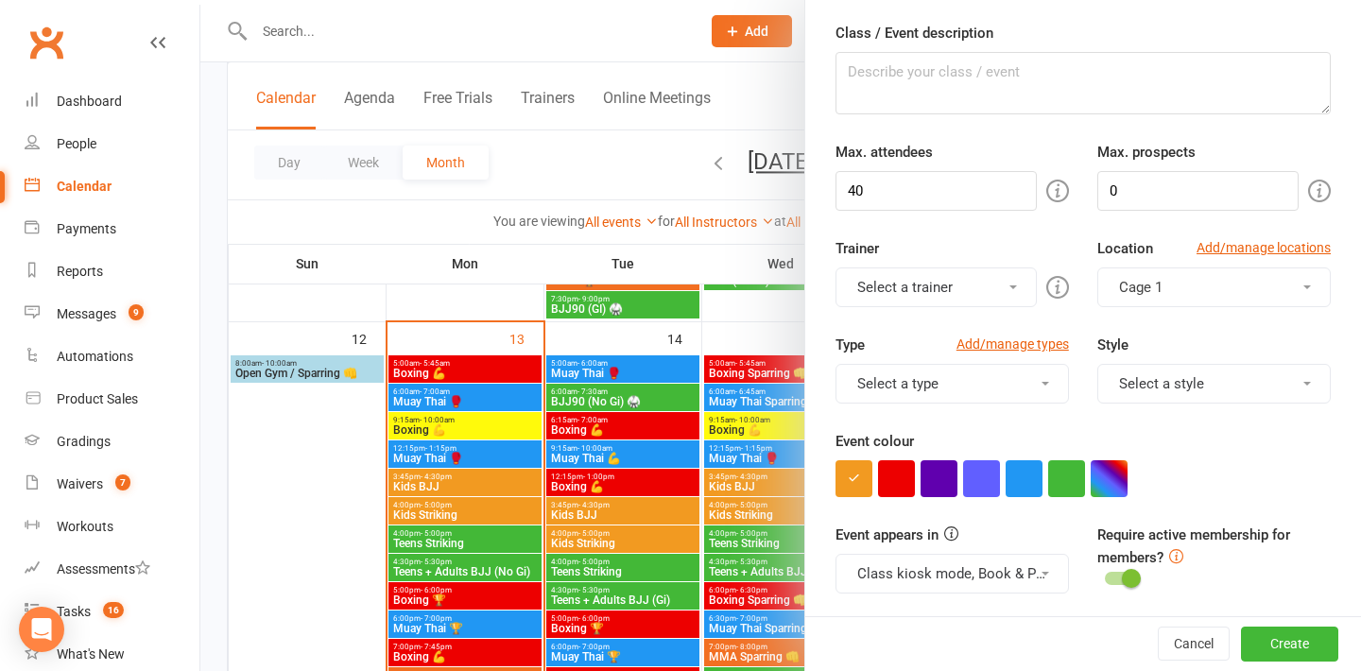
click at [914, 287] on button "Select a trainer" at bounding box center [935, 287] width 201 height 40
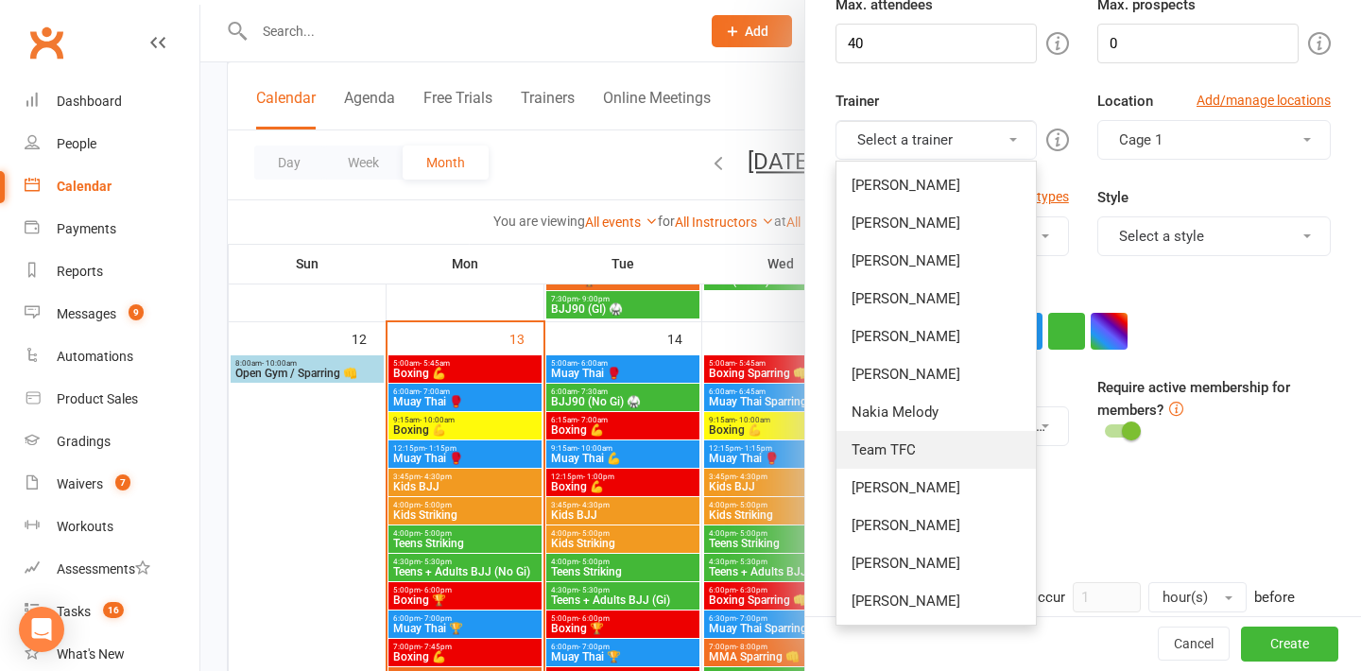
scroll to position [314, 0]
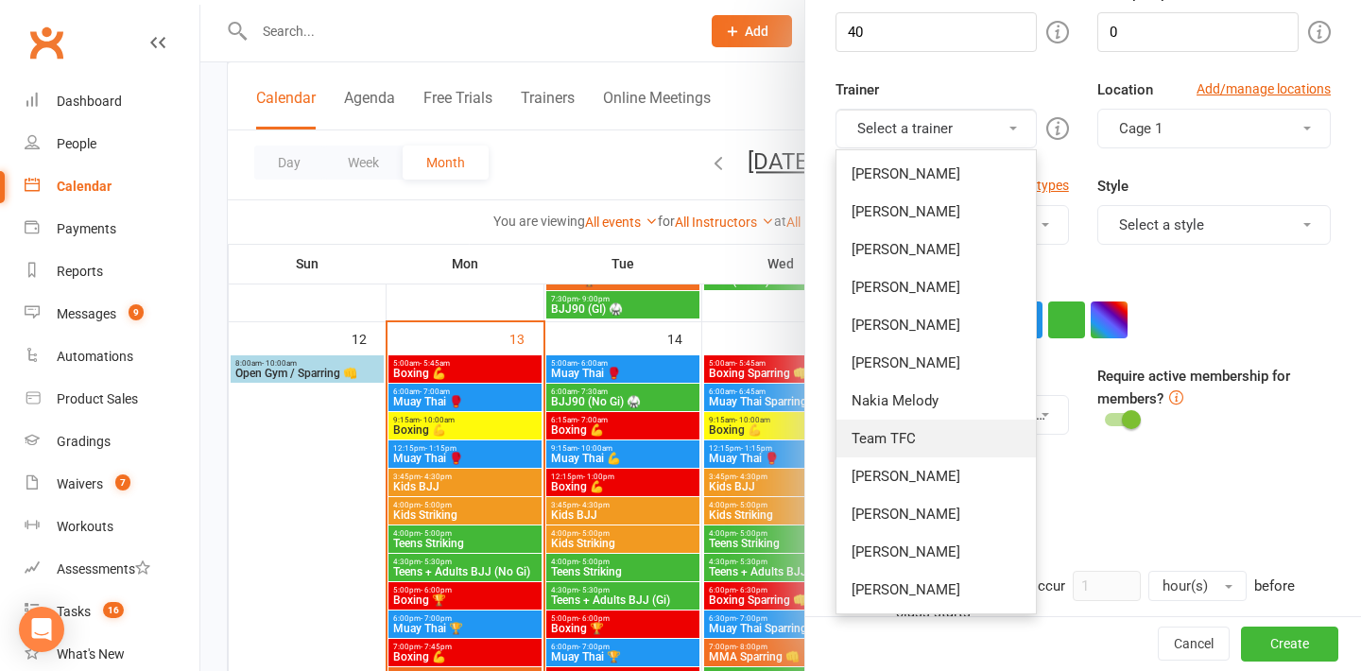
click at [906, 433] on link "Team TFC" at bounding box center [935, 439] width 199 height 38
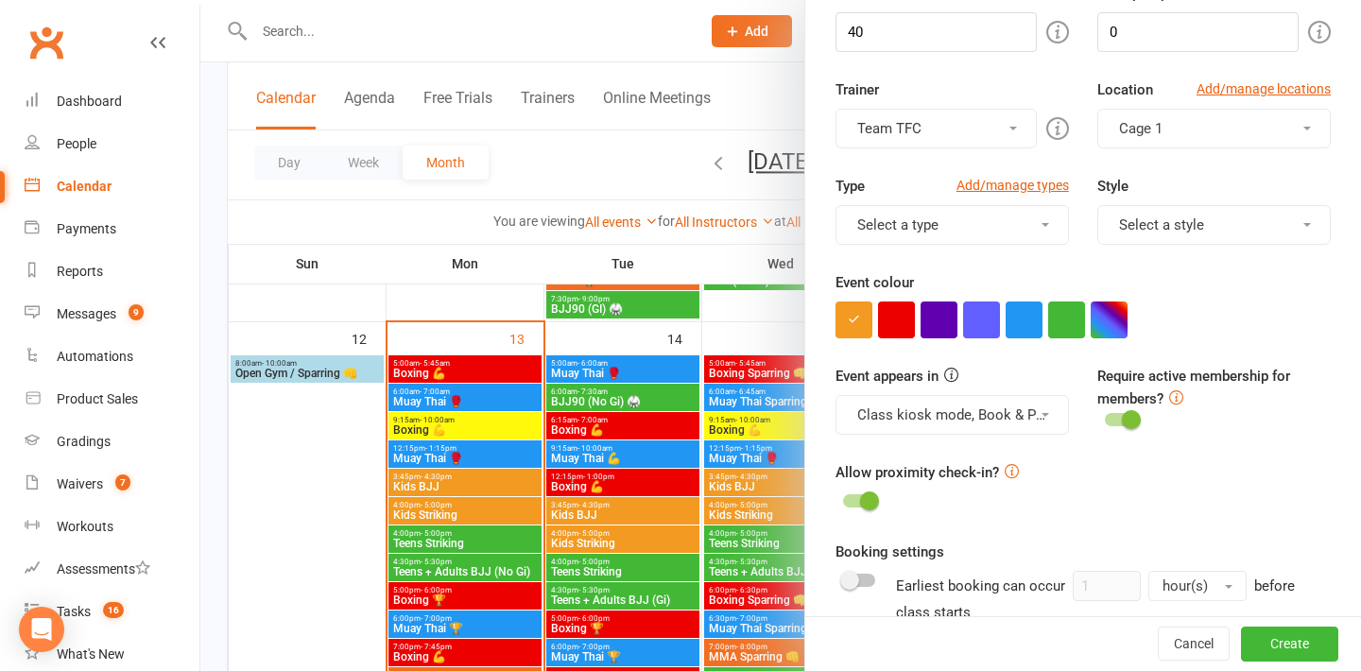
click at [1165, 134] on button "Cage 1" at bounding box center [1213, 129] width 233 height 40
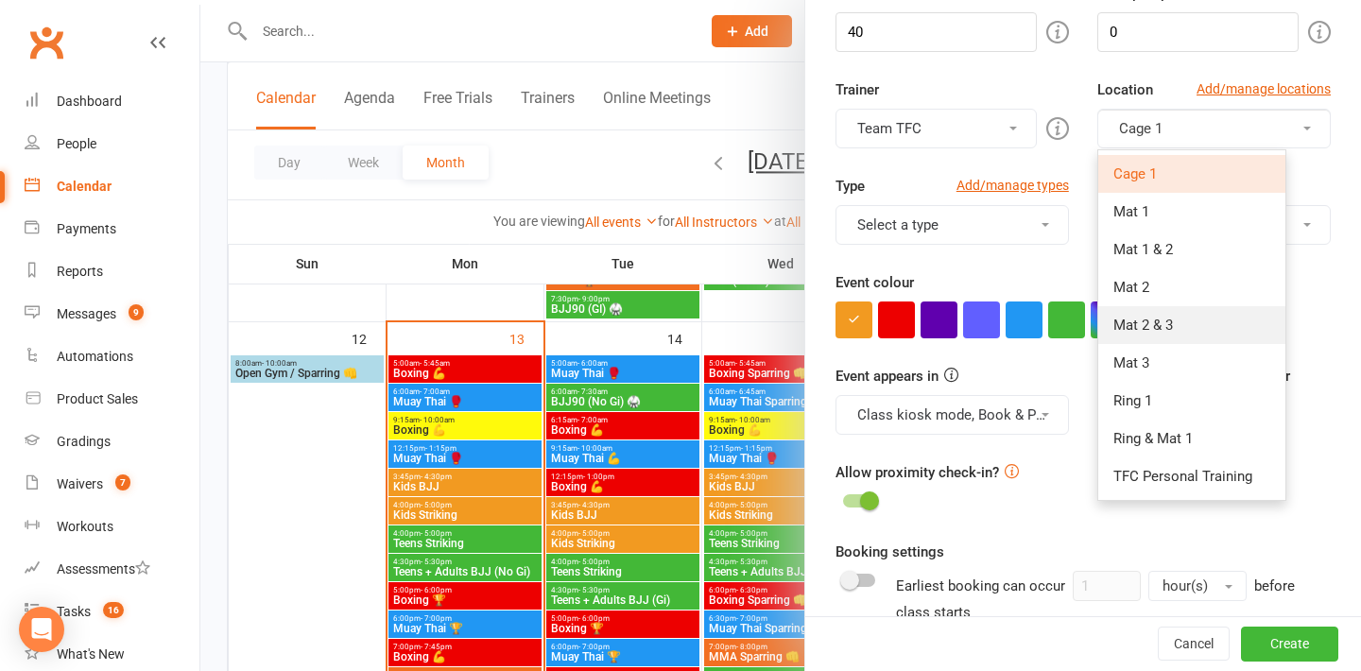
click at [1144, 317] on span "Mat 2 & 3" at bounding box center [1143, 325] width 60 height 17
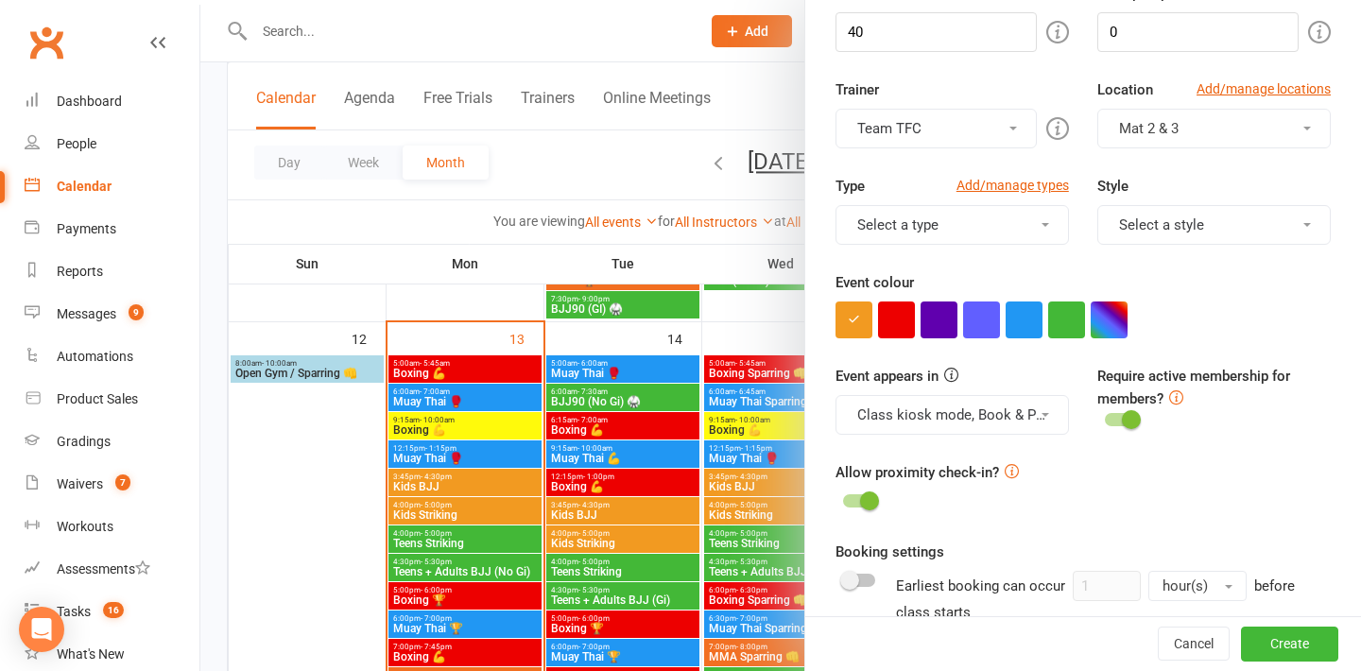
click at [1164, 125] on span "Mat 2 & 3" at bounding box center [1149, 128] width 60 height 17
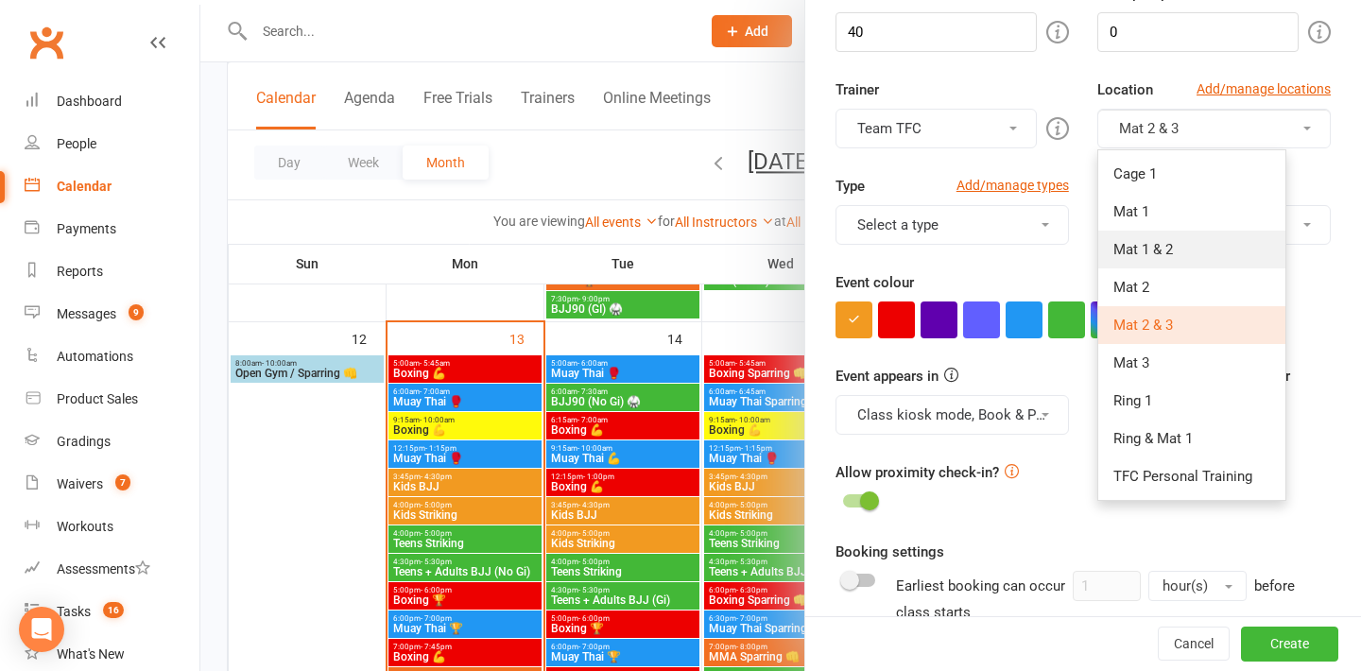
click at [1161, 249] on span "Mat 1 & 2" at bounding box center [1143, 249] width 60 height 17
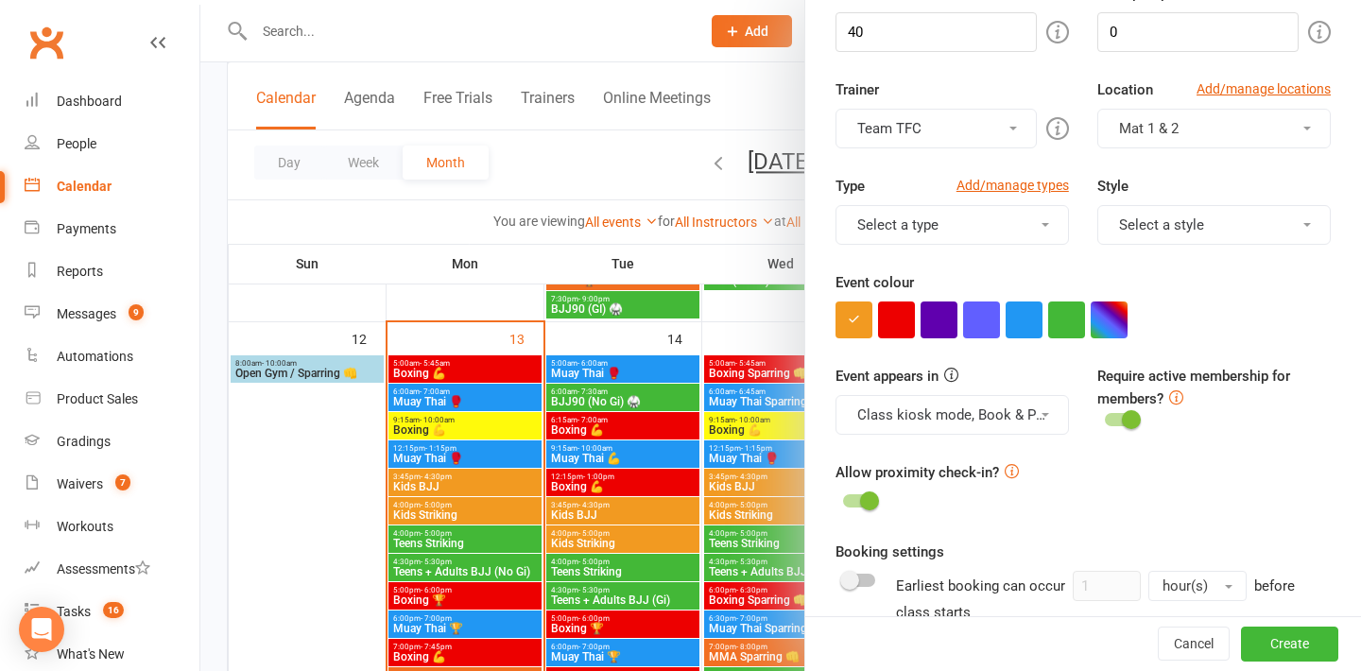
click at [1002, 230] on button "Select a type" at bounding box center [951, 225] width 233 height 40
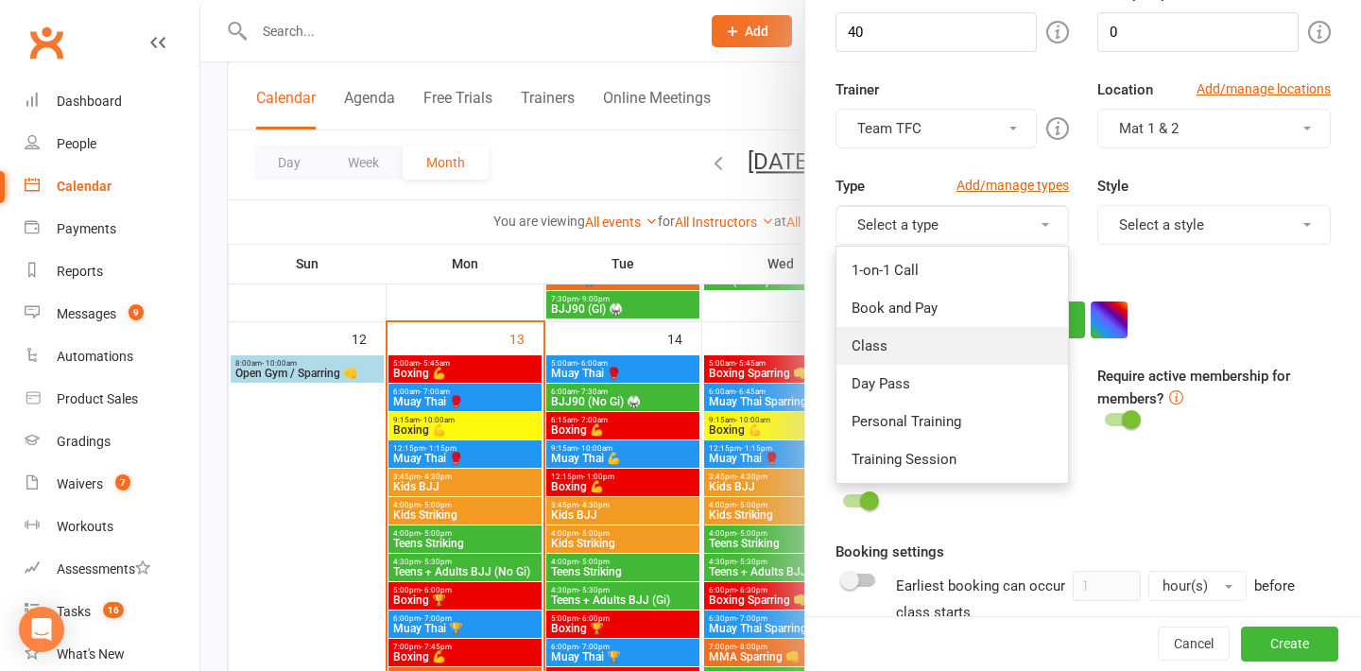
click at [915, 347] on link "Class" at bounding box center [951, 346] width 231 height 38
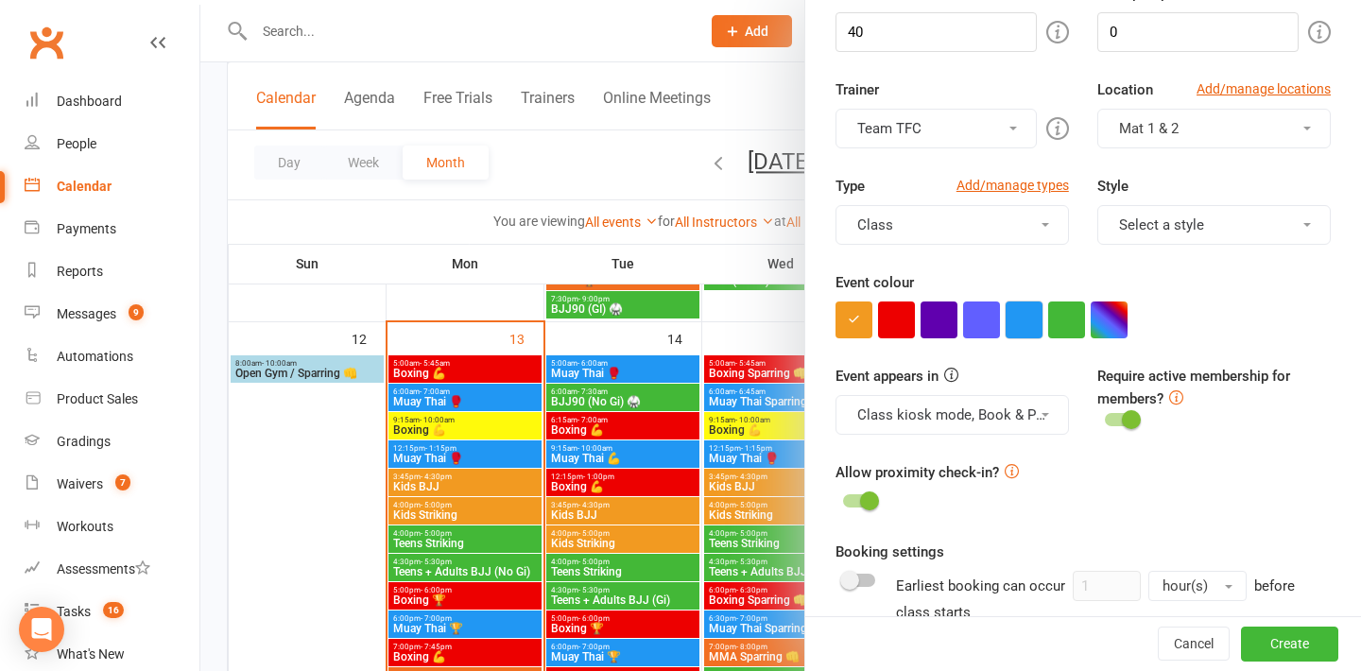
click at [1026, 322] on button "button" at bounding box center [1023, 319] width 37 height 37
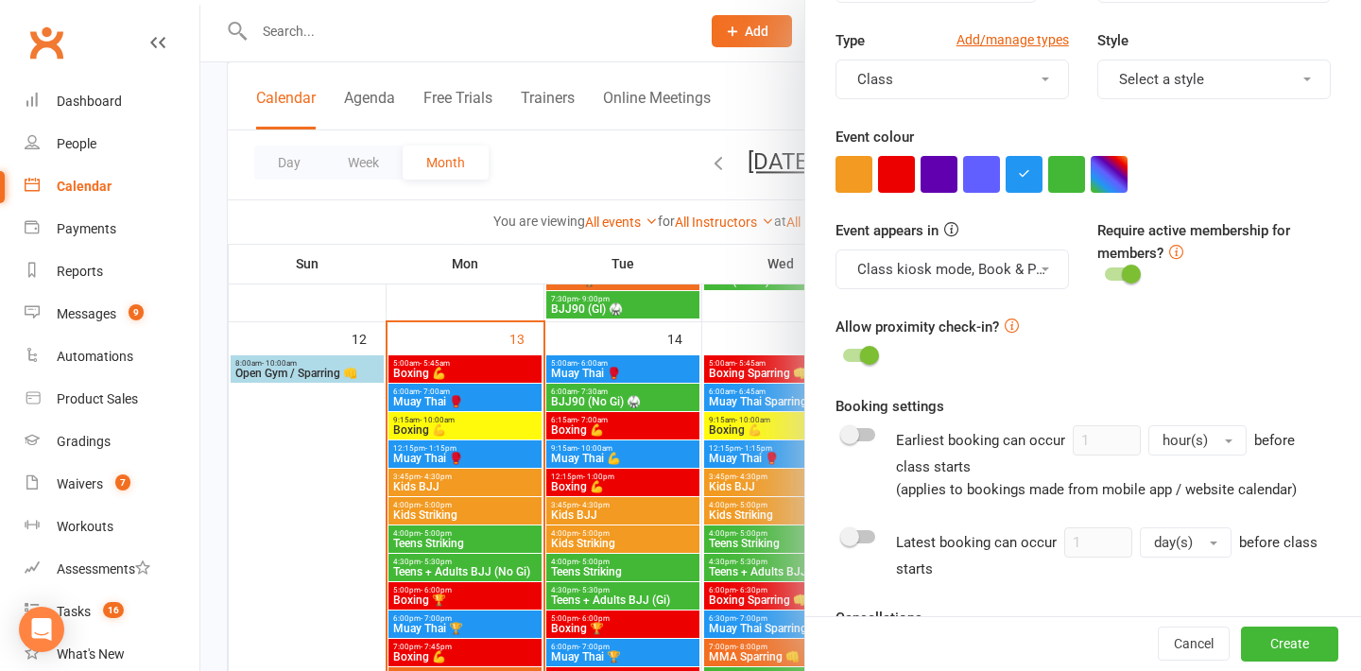
scroll to position [469, 0]
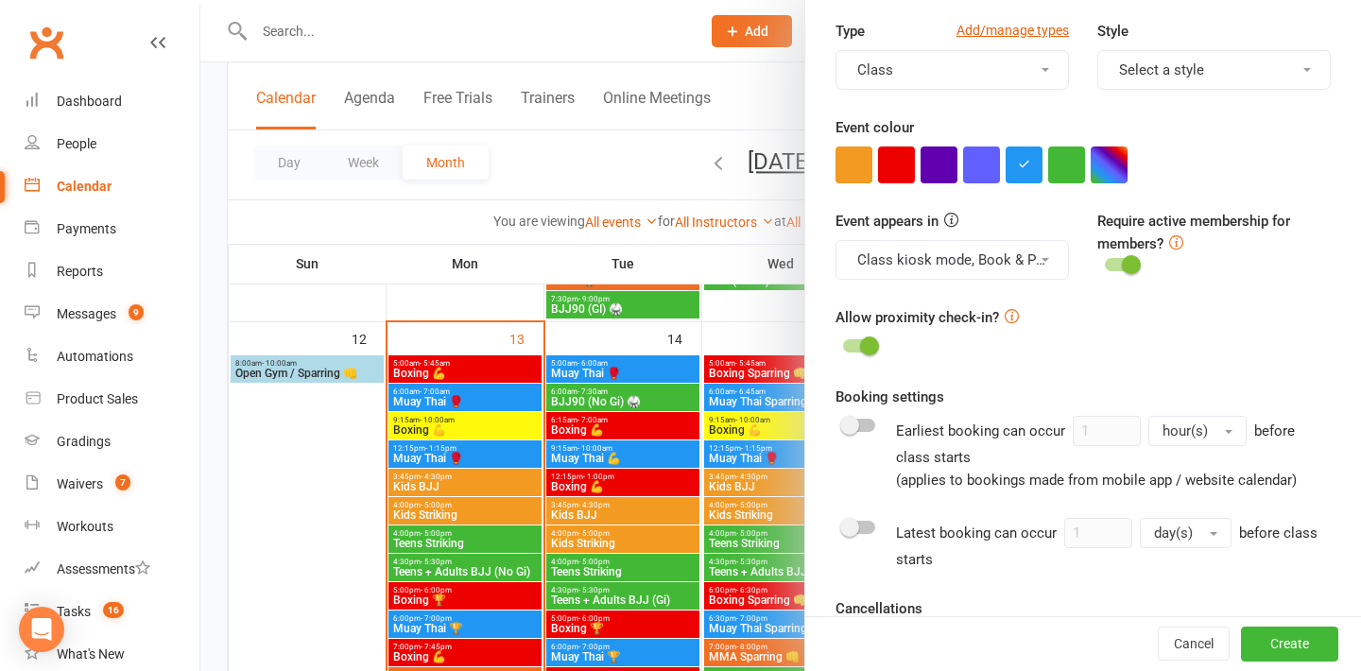
click at [867, 349] on span at bounding box center [869, 345] width 19 height 19
click at [843, 343] on input "checkbox" at bounding box center [843, 343] width 0 height 0
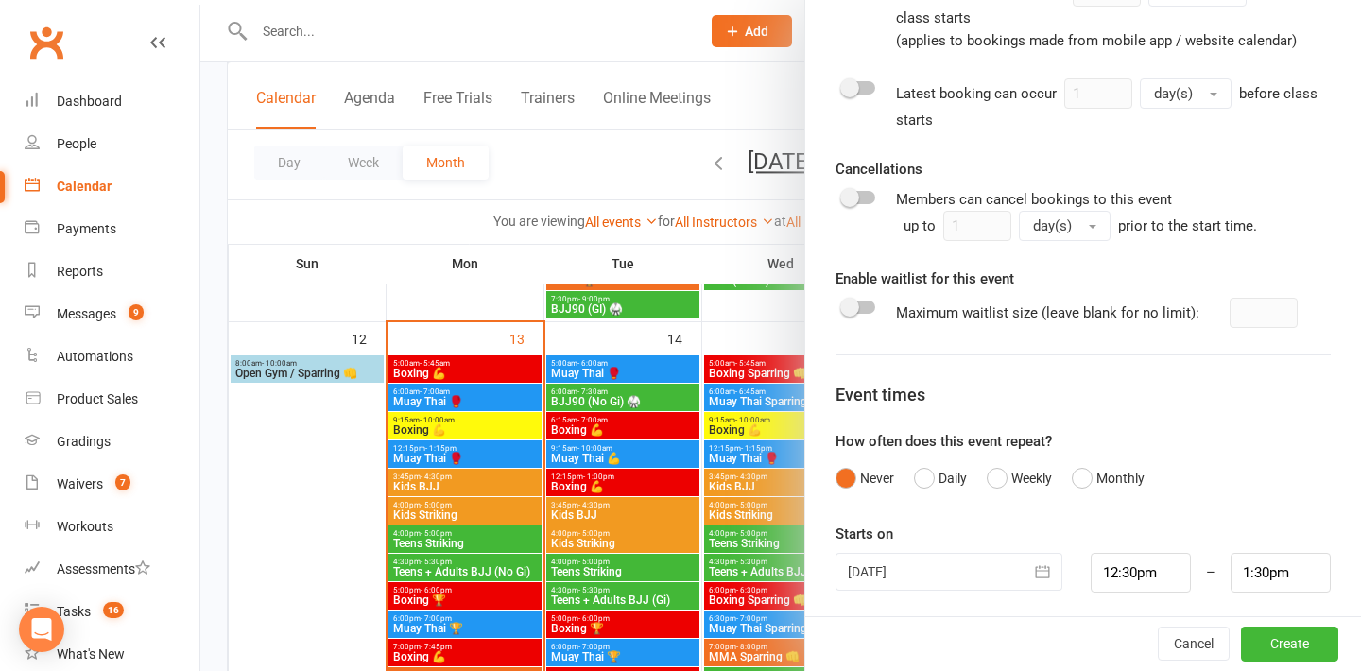
scroll to position [914, 0]
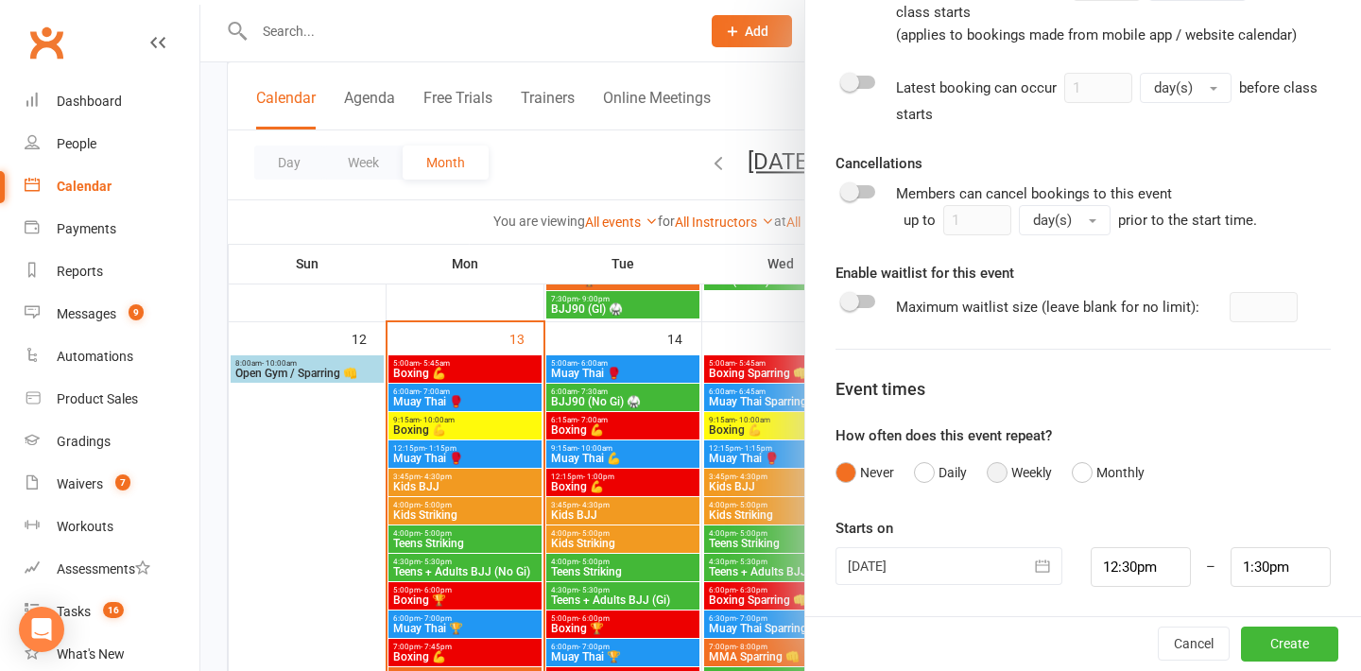
click at [1005, 468] on button "Weekly" at bounding box center [1018, 472] width 65 height 36
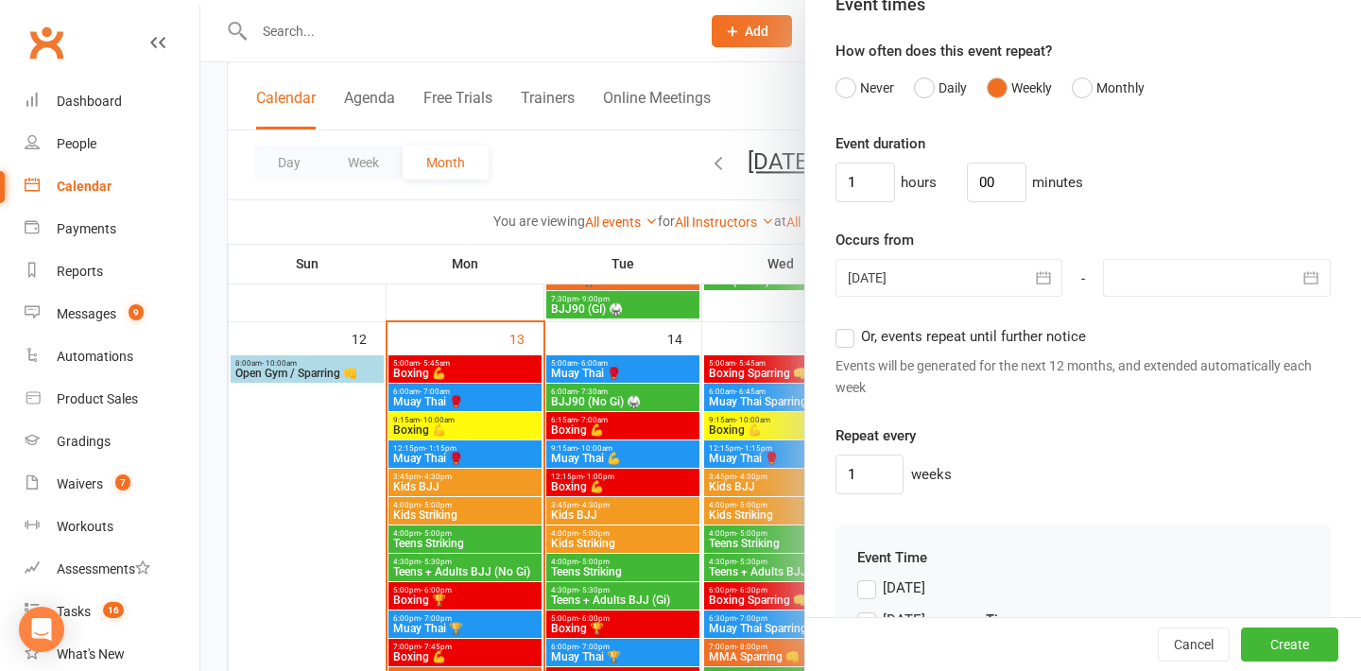
scroll to position [1294, 0]
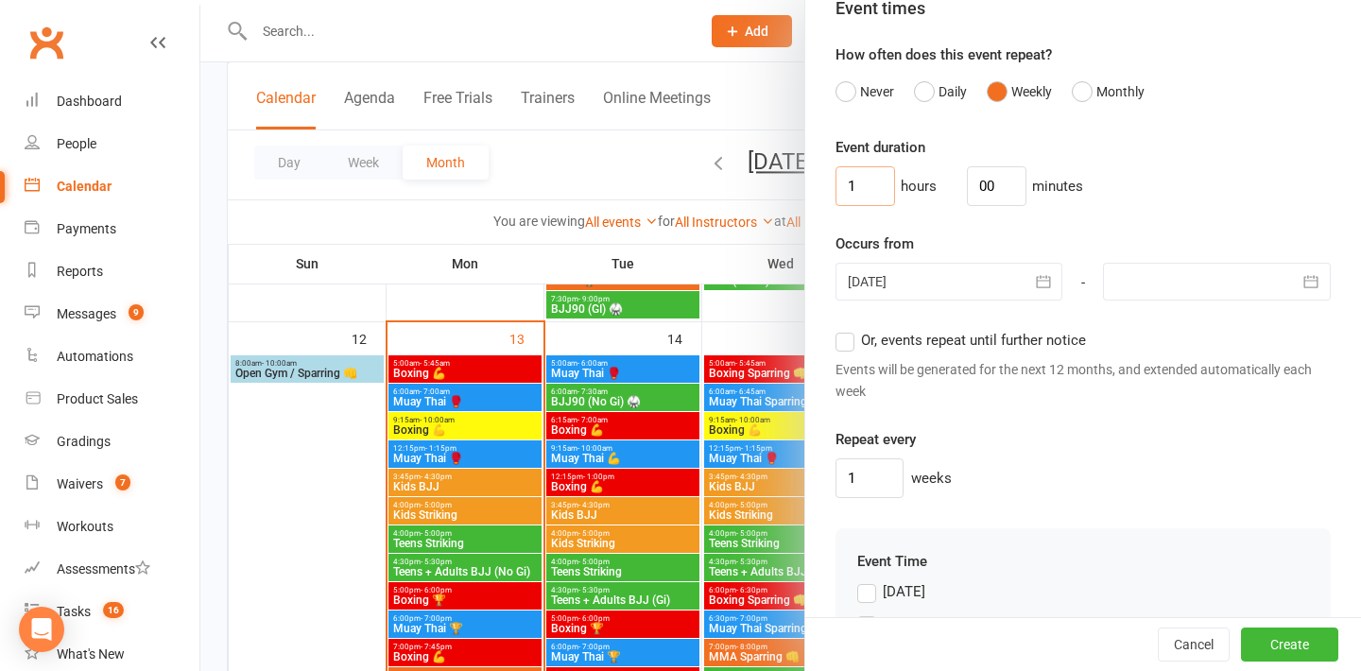
drag, startPoint x: 862, startPoint y: 179, endPoint x: 788, endPoint y: 178, distance: 73.7
click at [200, 0] on new-event-schedule "Add Class/Event Class / Event name Muay Thai 🥊 Class / Event description Max. a…" at bounding box center [200, 0] width 0 height 0
drag, startPoint x: 982, startPoint y: 185, endPoint x: 919, endPoint y: 185, distance: 62.4
click at [919, 185] on div "hours 00 minutes" at bounding box center [1082, 186] width 495 height 40
type input "45"
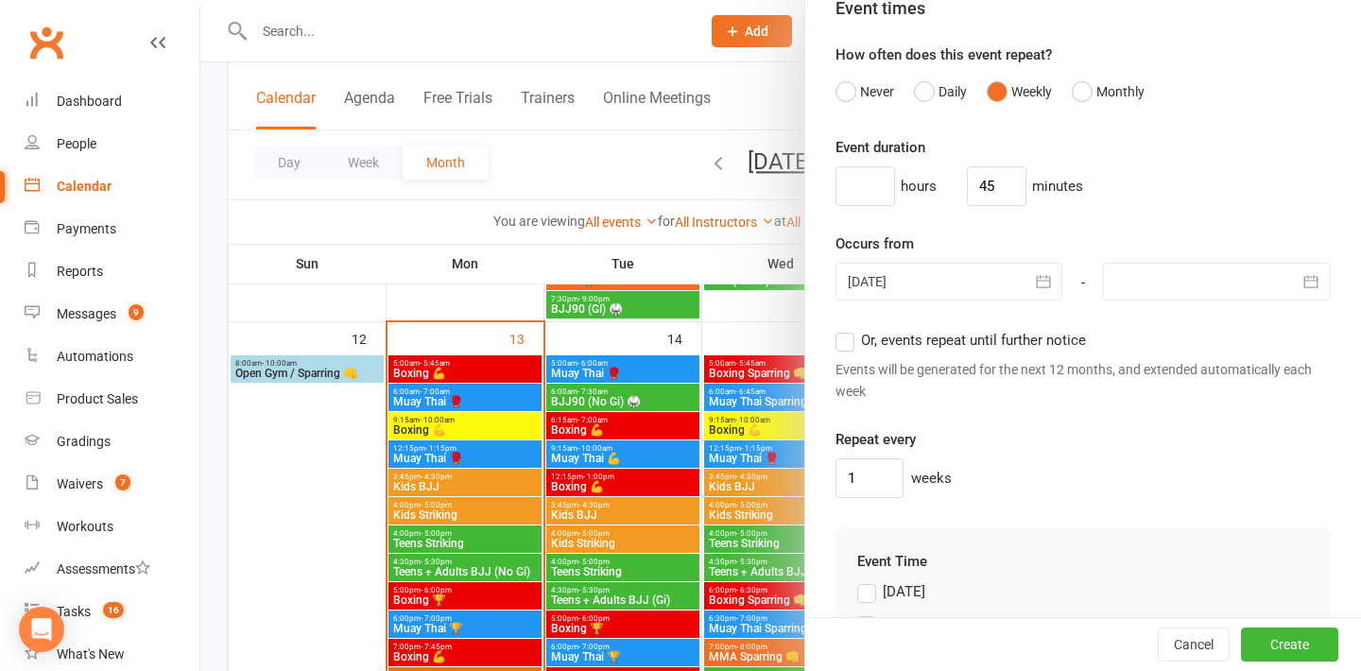
click at [1094, 204] on div "hours 45 minutes" at bounding box center [1082, 186] width 495 height 40
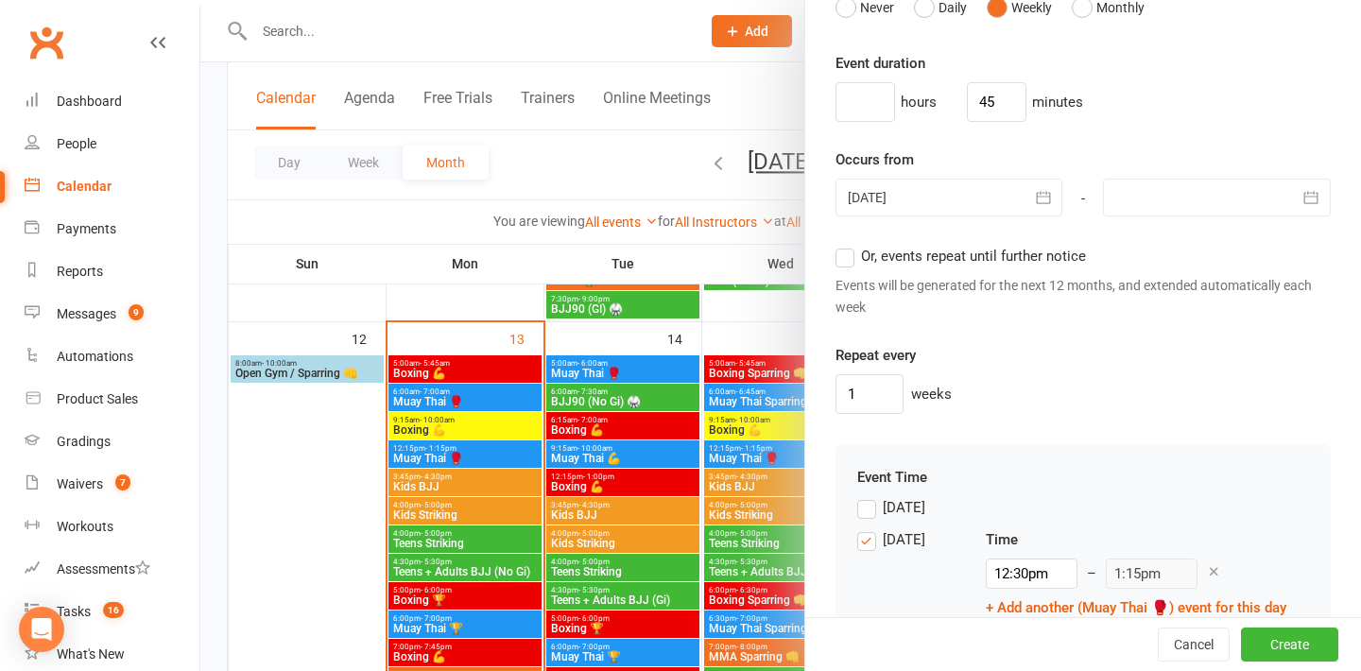
click at [848, 263] on label "Or, events repeat until further notice" at bounding box center [960, 256] width 250 height 23
click at [848, 245] on input "Or, events repeat until further notice" at bounding box center [841, 245] width 12 height 0
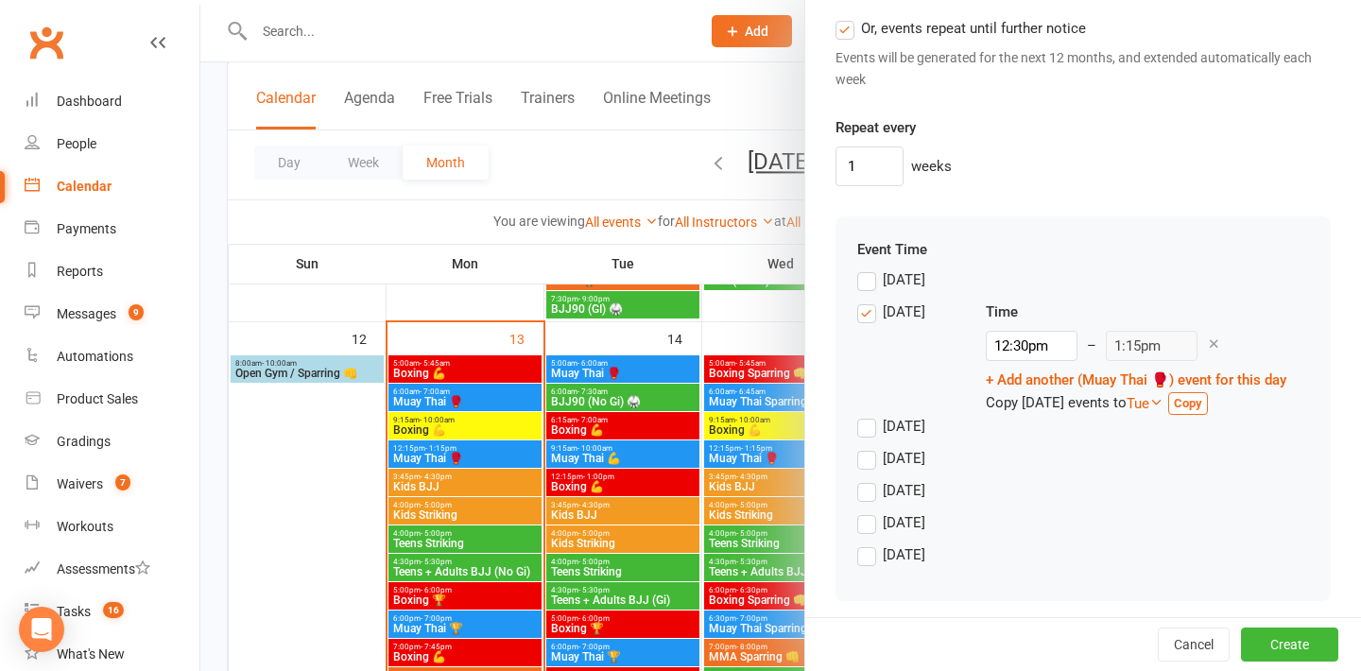
scroll to position [1617, 0]
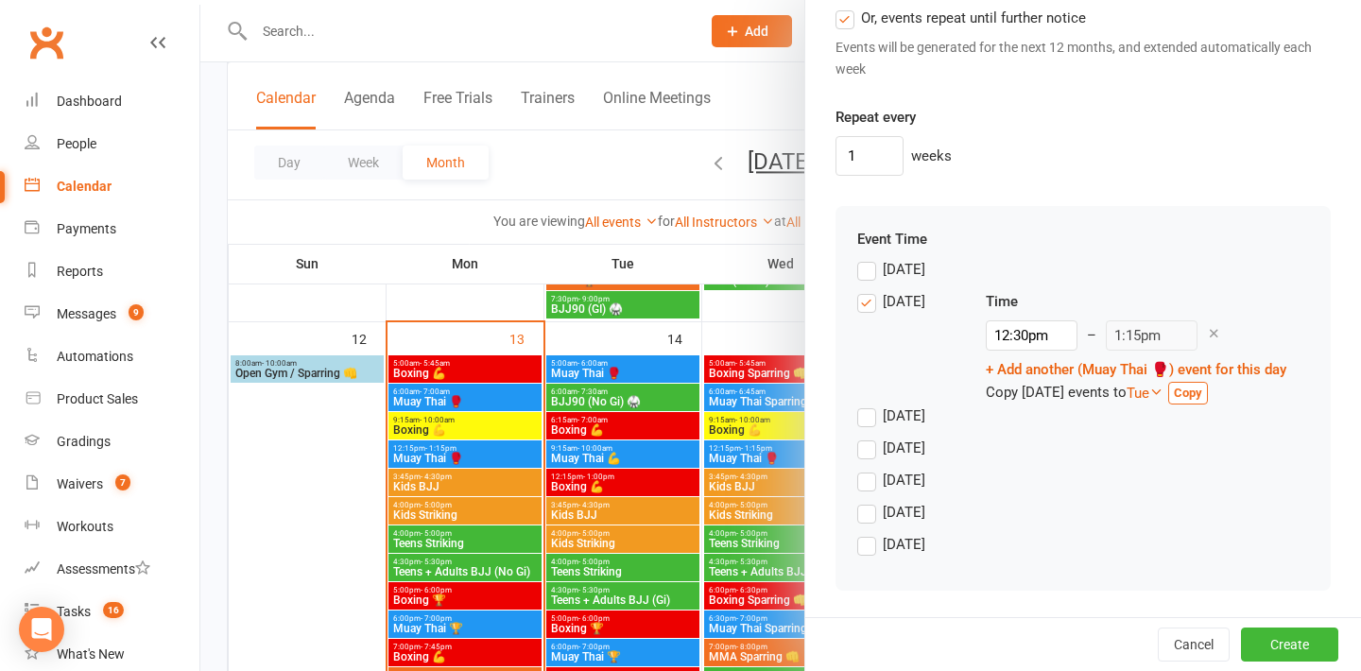
click at [868, 516] on label "Friday" at bounding box center [891, 512] width 68 height 23
click at [868, 501] on input "Friday" at bounding box center [863, 501] width 12 height 0
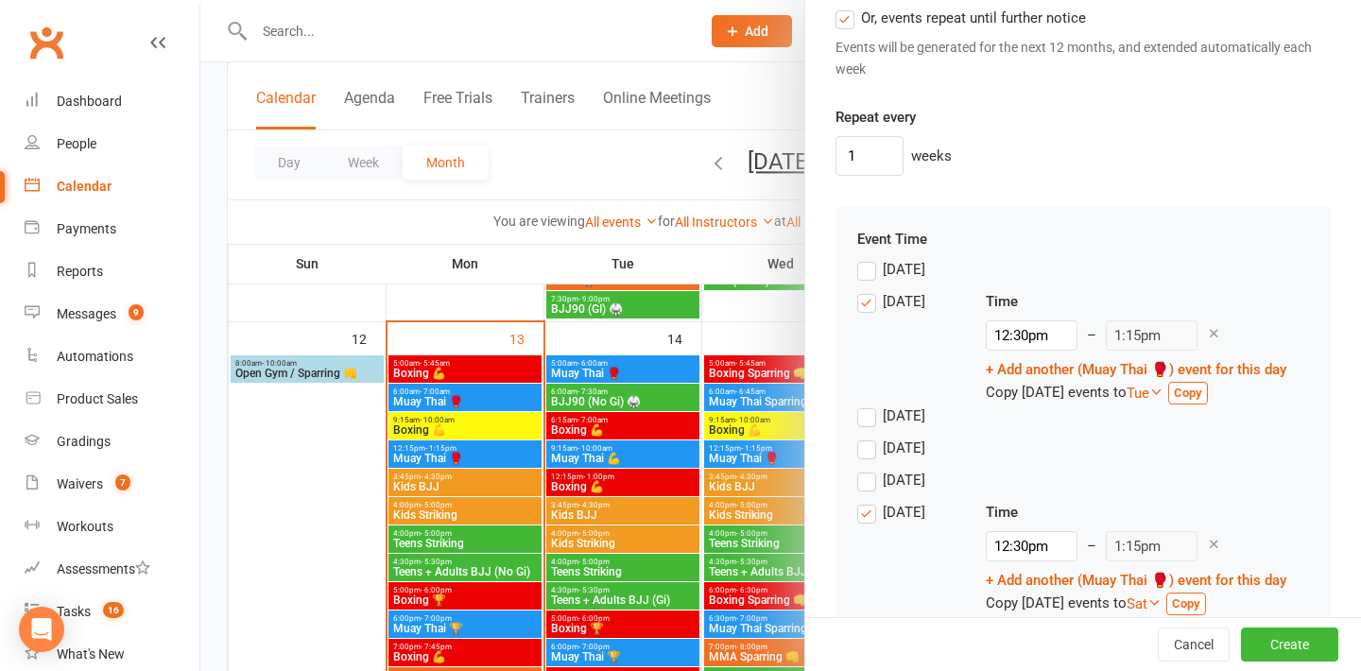
click at [866, 303] on label "Monday" at bounding box center [891, 301] width 68 height 23
click at [866, 290] on input "Monday" at bounding box center [863, 290] width 12 height 0
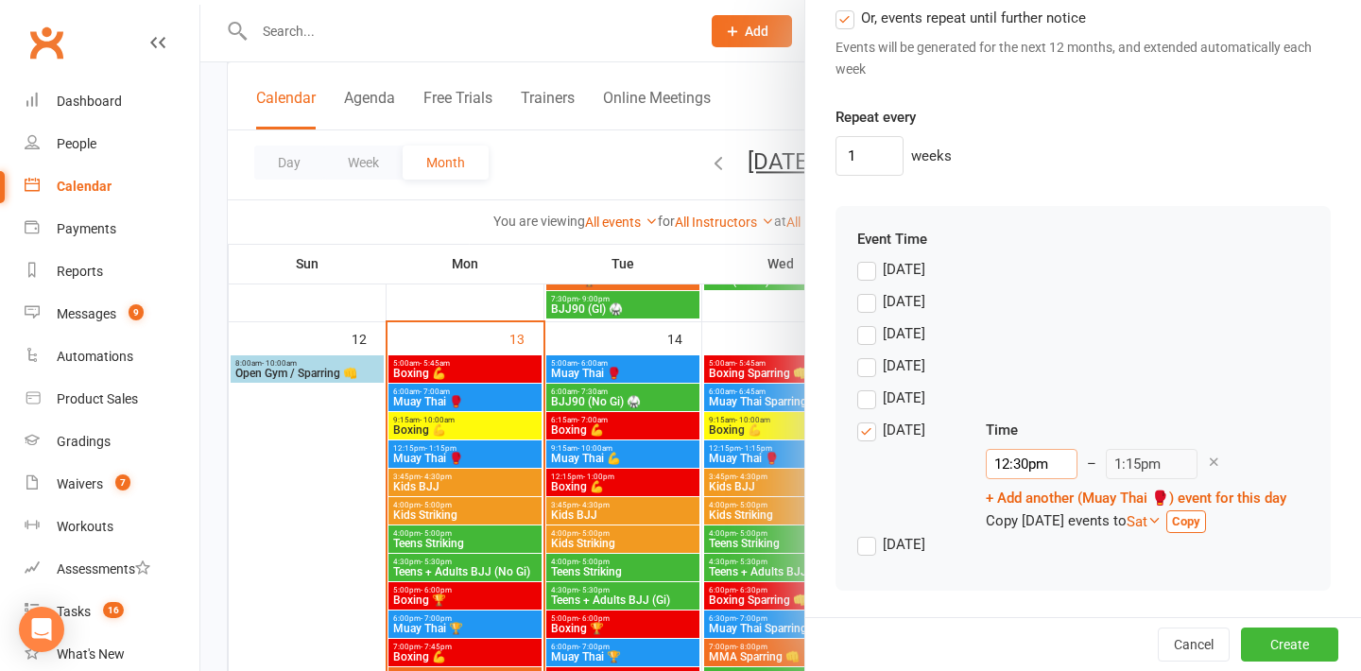
click at [1024, 467] on input "12:30pm" at bounding box center [1032, 464] width 92 height 30
click at [866, 548] on label "Saturday" at bounding box center [891, 544] width 68 height 23
click at [866, 533] on input "Saturday" at bounding box center [863, 533] width 12 height 0
click at [869, 440] on div "Friday" at bounding box center [906, 471] width 98 height 105
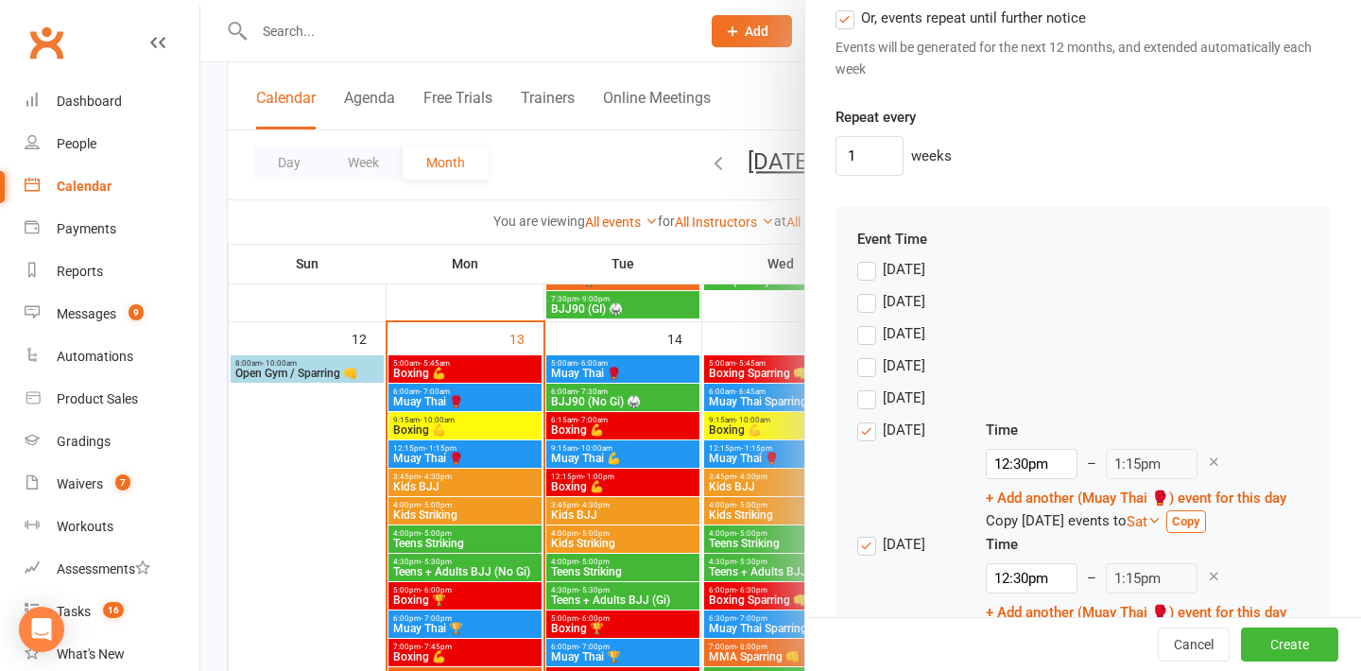
click at [870, 433] on label "Friday" at bounding box center [891, 430] width 68 height 23
click at [869, 419] on input "Friday" at bounding box center [863, 419] width 12 height 0
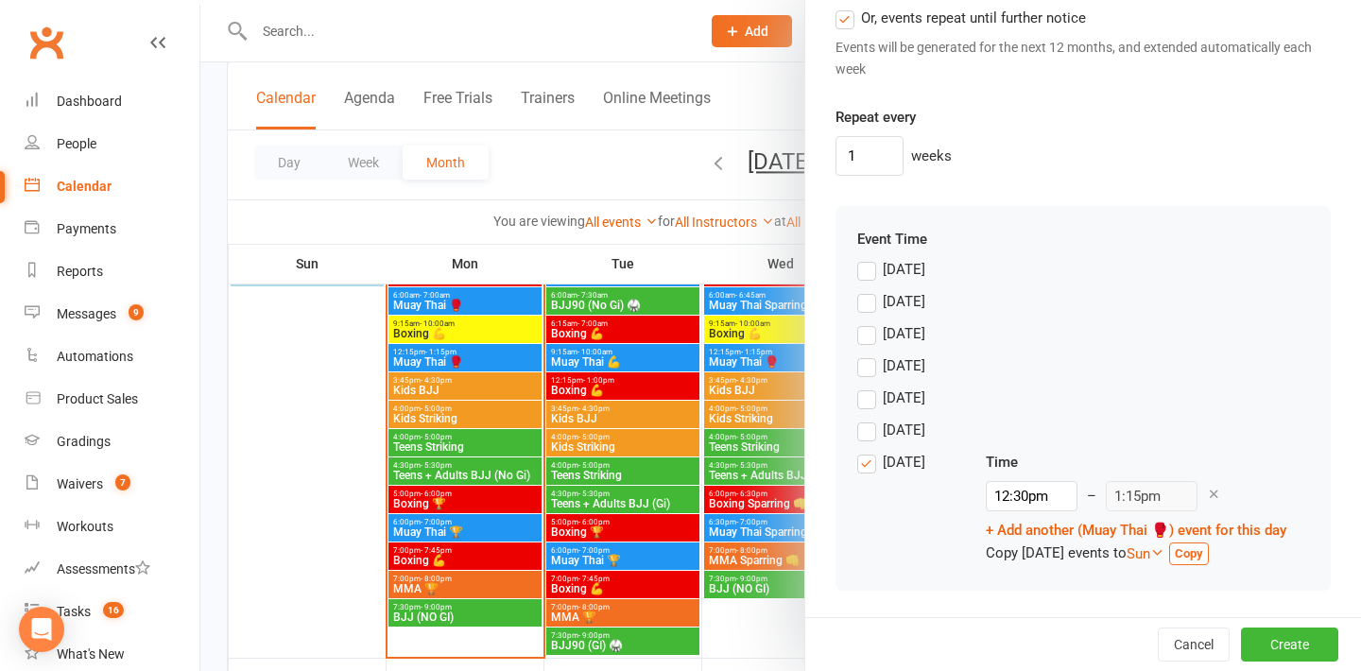
scroll to position [1203, 0]
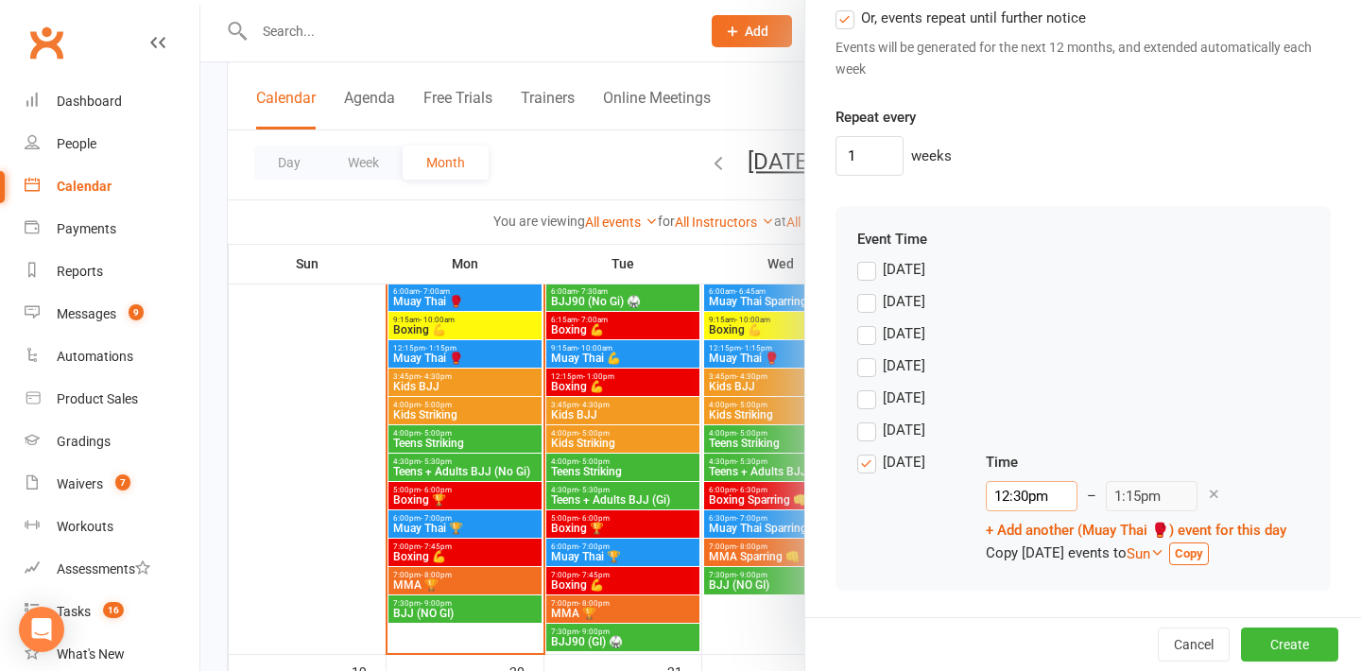
click at [1020, 502] on input "12:30pm" at bounding box center [1032, 496] width 92 height 30
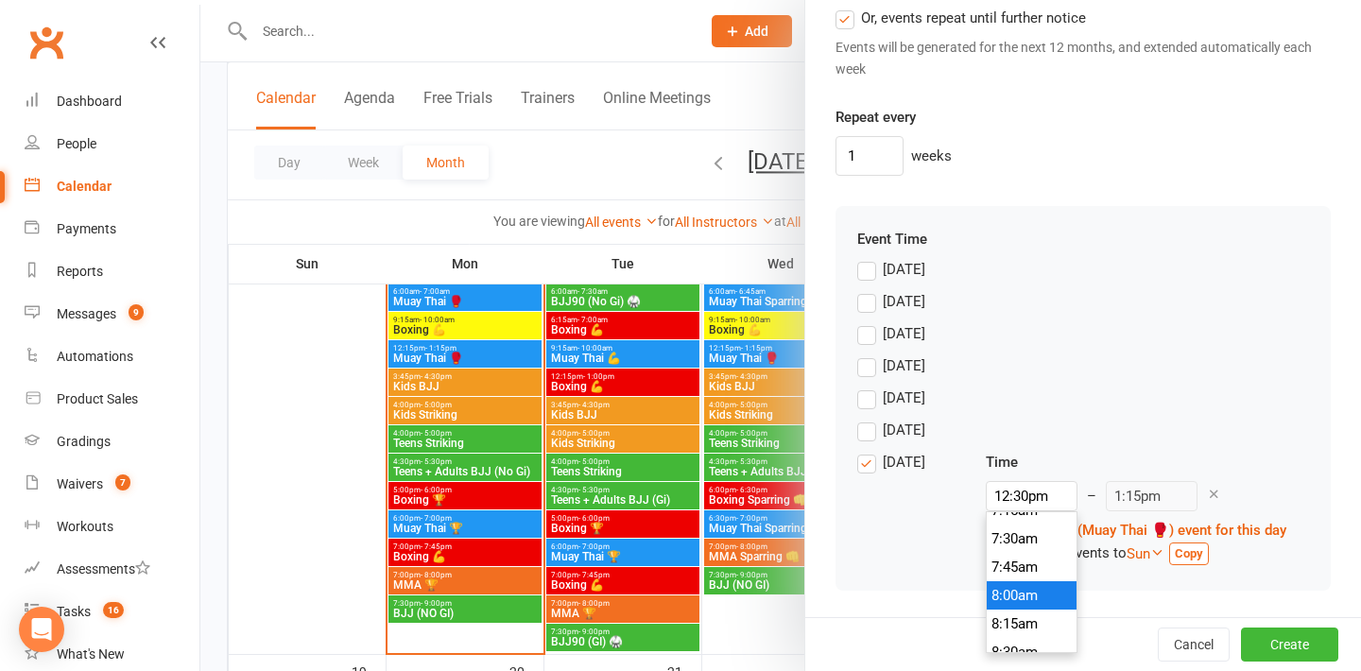
type input "8:00am"
type input "8:45am"
click at [1030, 589] on li "8:00am" at bounding box center [1031, 595] width 91 height 28
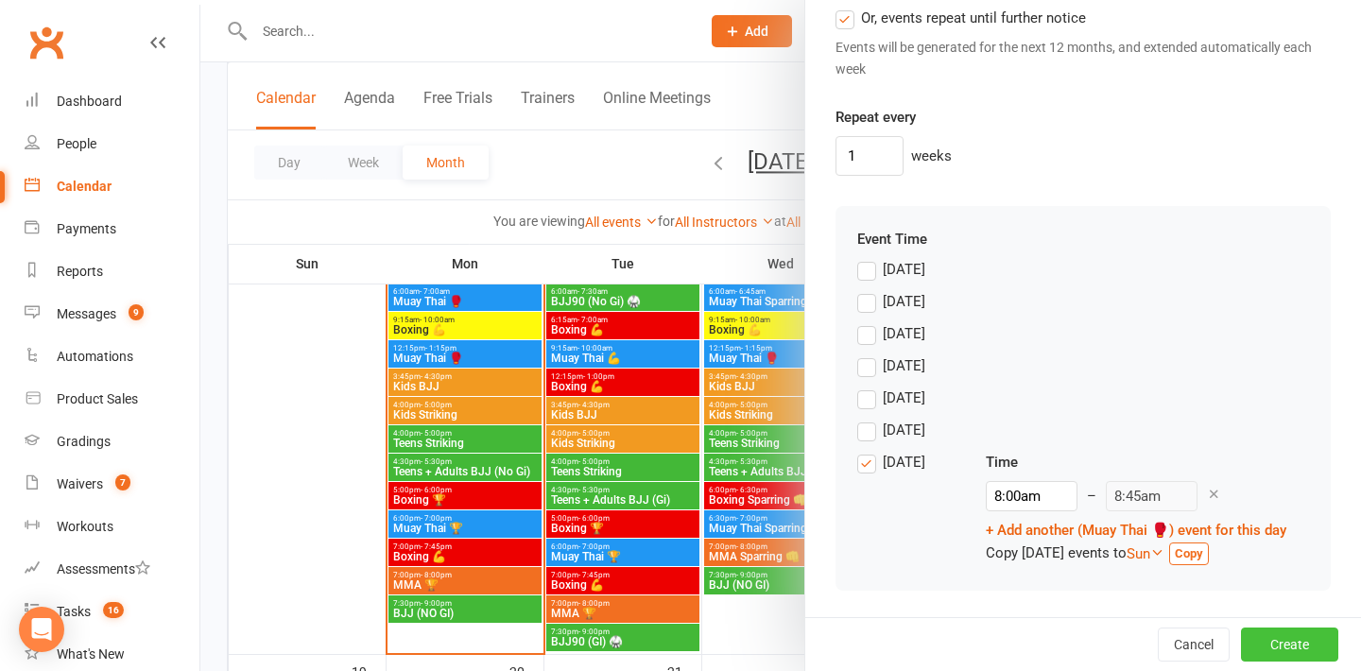
click at [1299, 642] on button "Create" at bounding box center [1289, 644] width 97 height 34
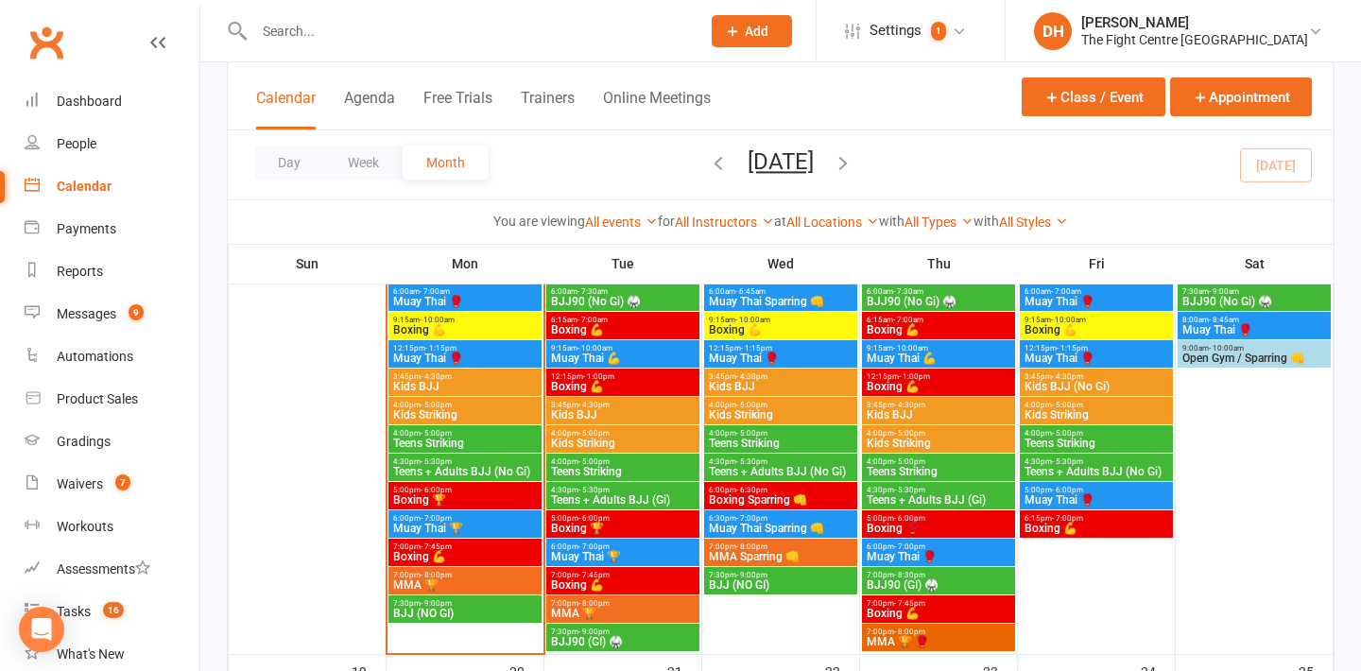
click at [488, 347] on span "12:15pm - 1:15pm" at bounding box center [465, 348] width 146 height 9
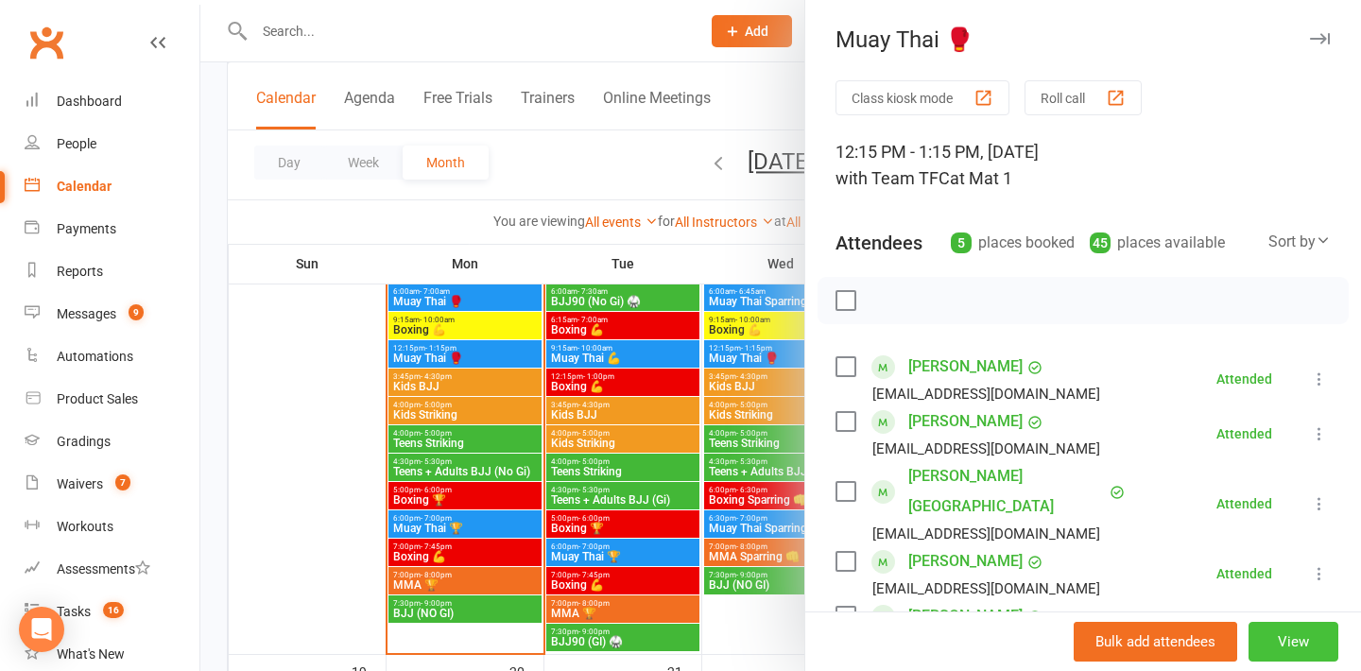
click at [1277, 643] on button "View" at bounding box center [1293, 642] width 90 height 40
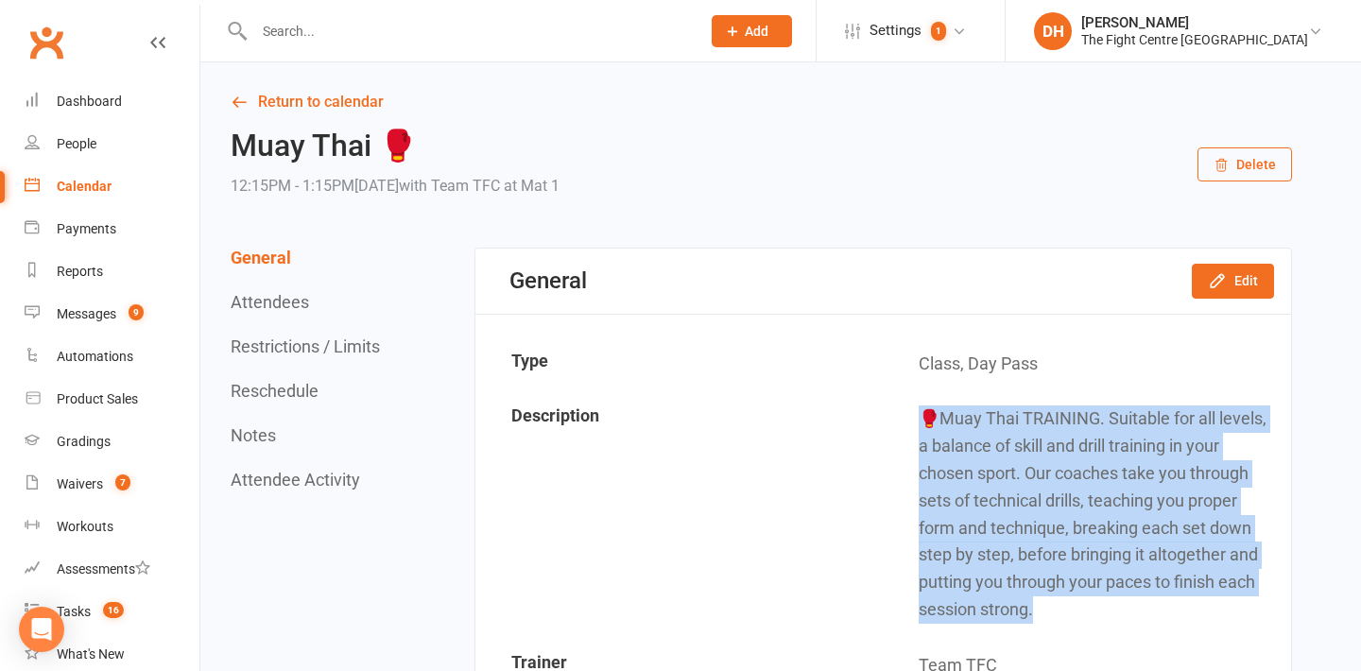
drag, startPoint x: 973, startPoint y: 614, endPoint x: 896, endPoint y: 409, distance: 219.2
click at [896, 409] on td "🥊Muay Thai TRAINING. Suitable for all levels, a balance of skill and drill trai…" at bounding box center [1086, 514] width 405 height 244
copy td "🥊Muay Thai TRAINING. Suitable for all levels, a balance of skill and drill trai…"
click at [335, 94] on link "Return to calendar" at bounding box center [761, 102] width 1061 height 26
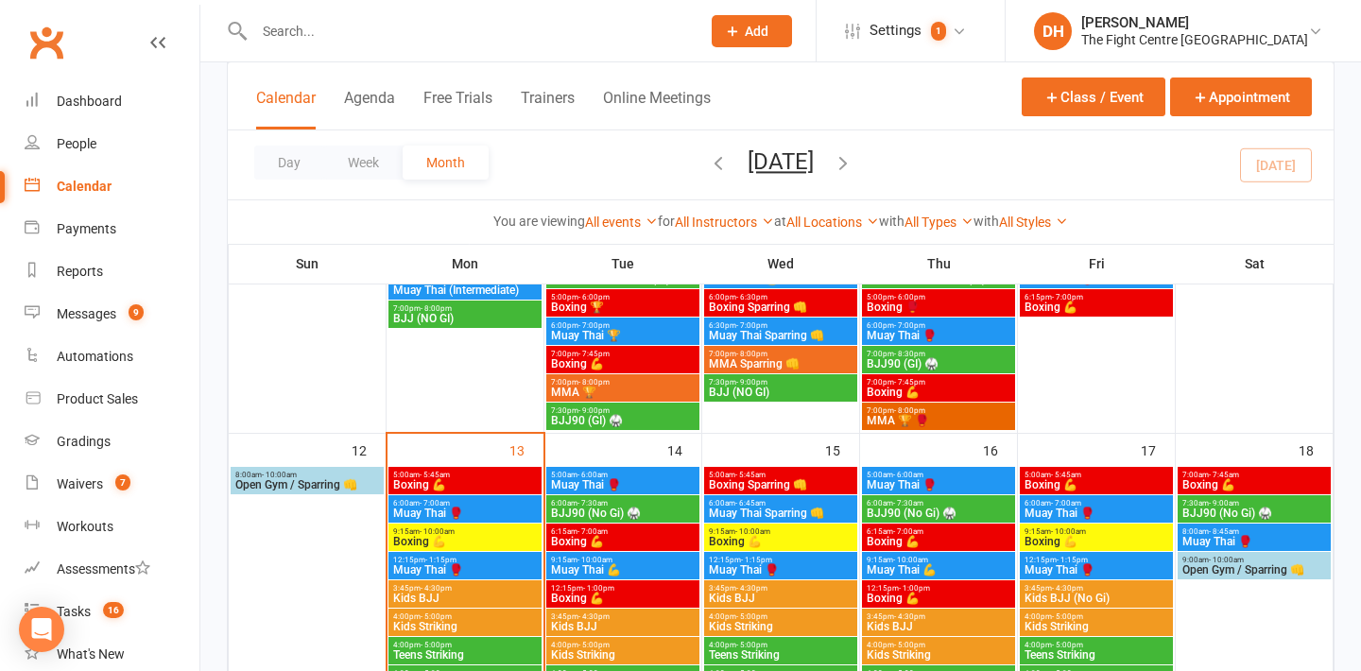
scroll to position [1072, 0]
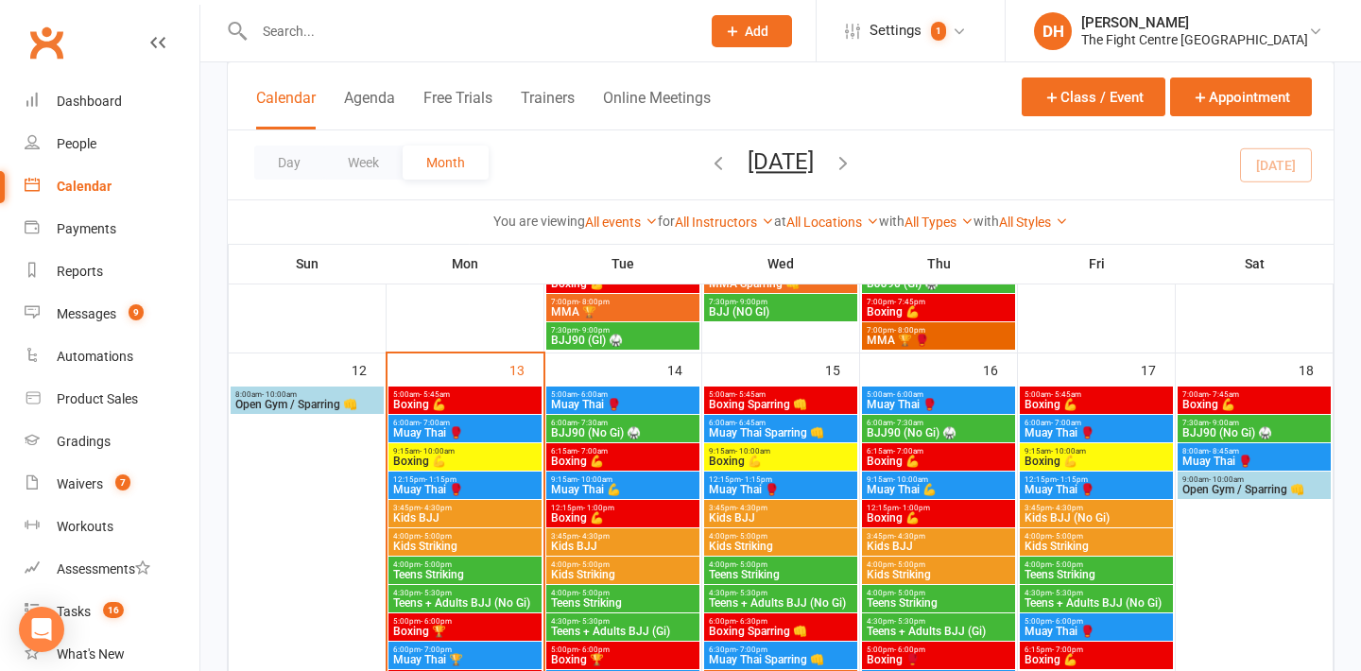
click at [1223, 457] on span "Muay Thai 🥊" at bounding box center [1254, 460] width 146 height 11
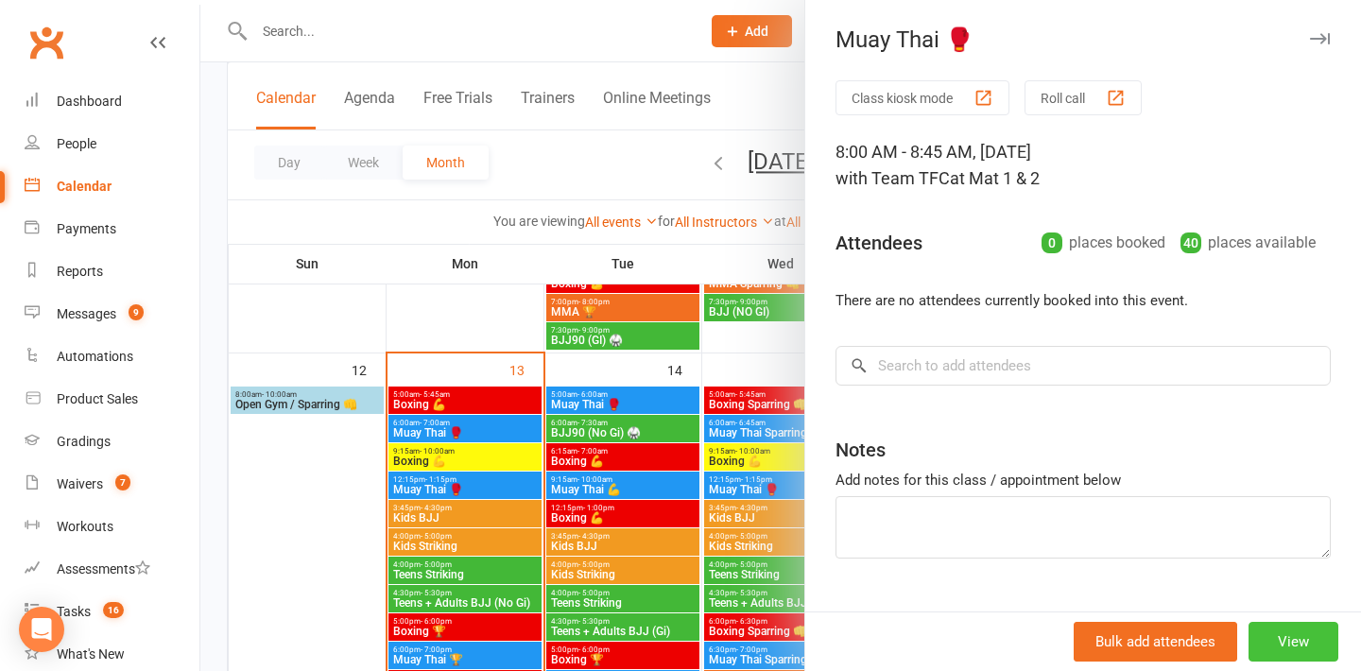
click at [1287, 638] on button "View" at bounding box center [1293, 642] width 90 height 40
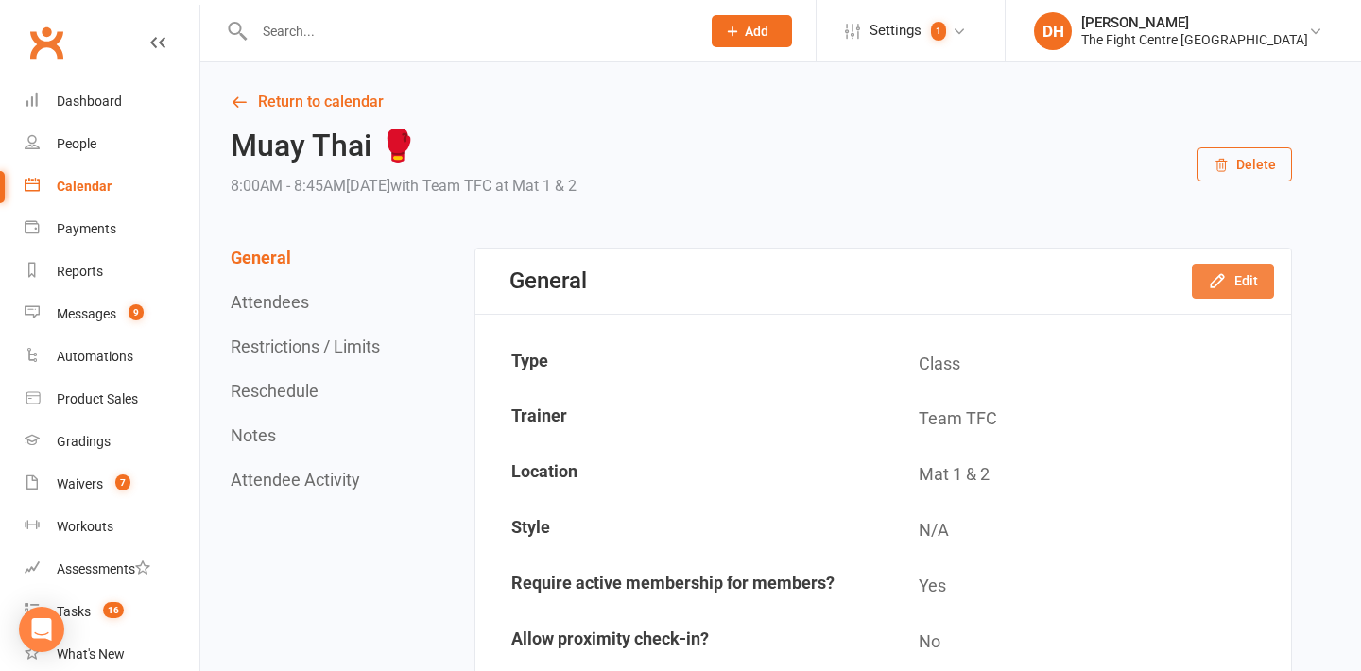
click at [1202, 287] on button "Edit" at bounding box center [1233, 281] width 82 height 34
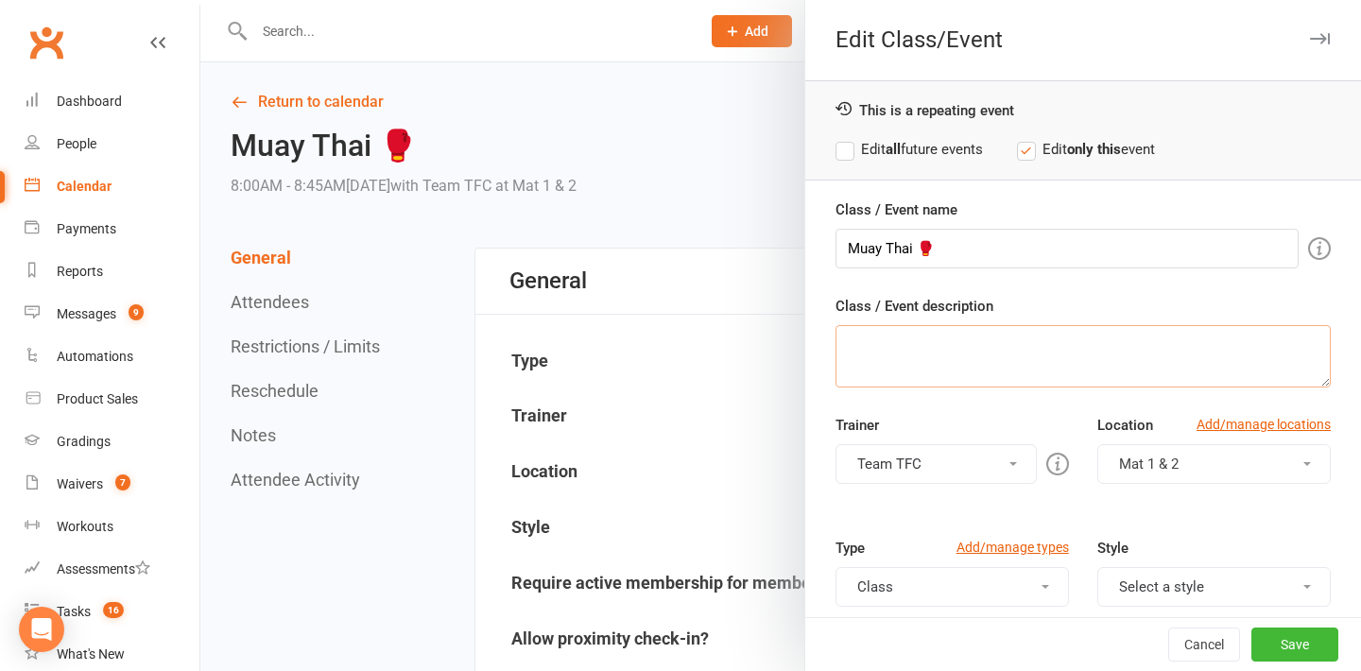
click at [899, 351] on textarea "Class / Event description" at bounding box center [1082, 356] width 495 height 62
paste textarea "🥊Muay Thai TRAINING. Suitable for all levels, a balance of skill and drill trai…"
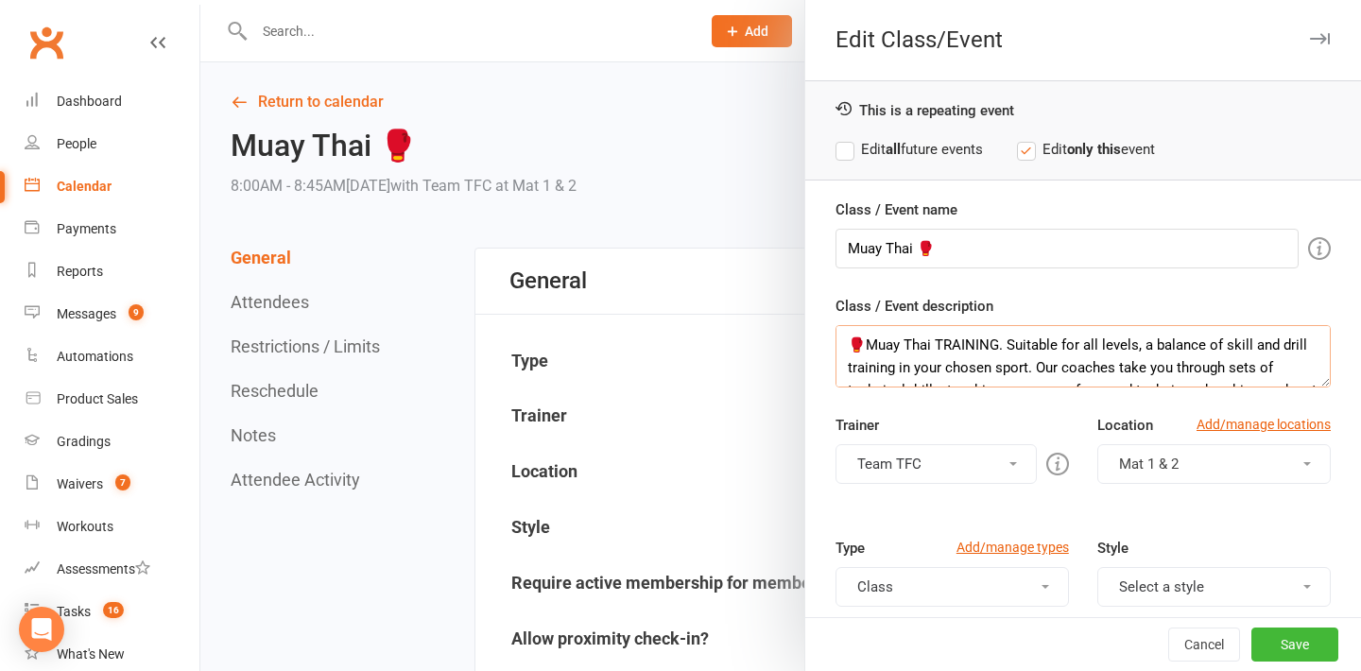
scroll to position [57, 0]
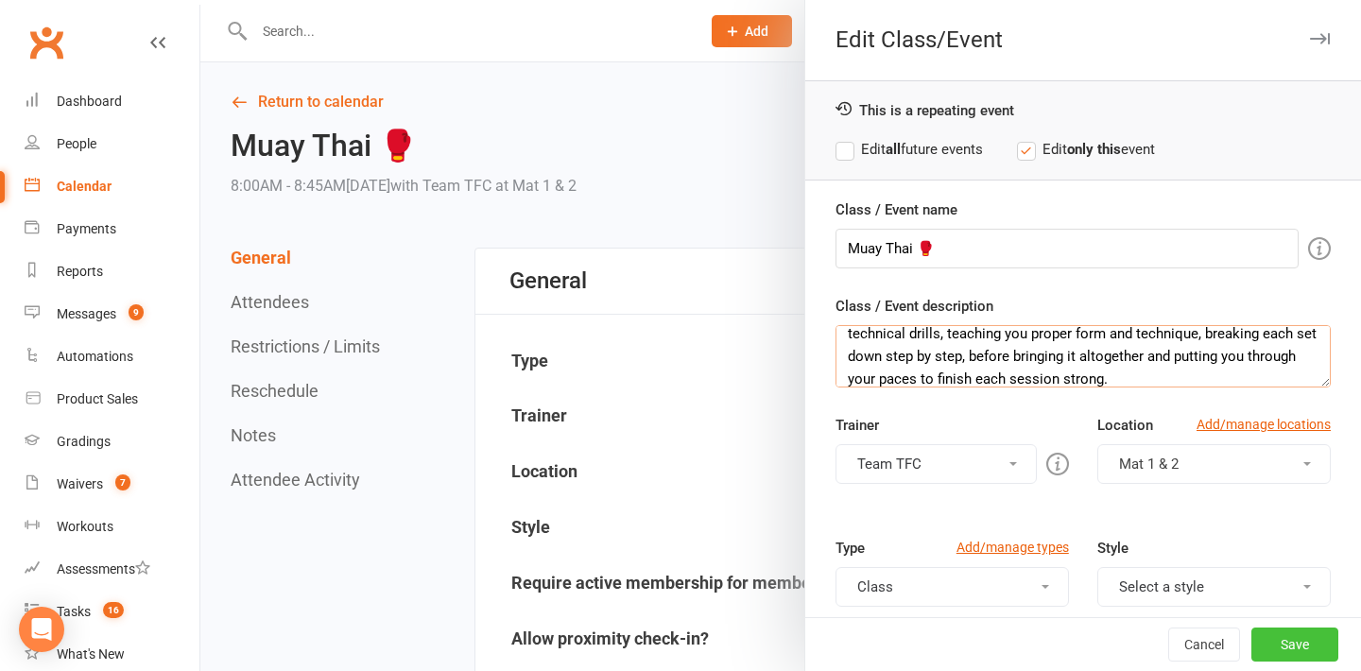
type textarea "🥊Muay Thai TRAINING. Suitable for all levels, a balance of skill and drill trai…"
click at [1301, 645] on button "Save" at bounding box center [1294, 644] width 87 height 34
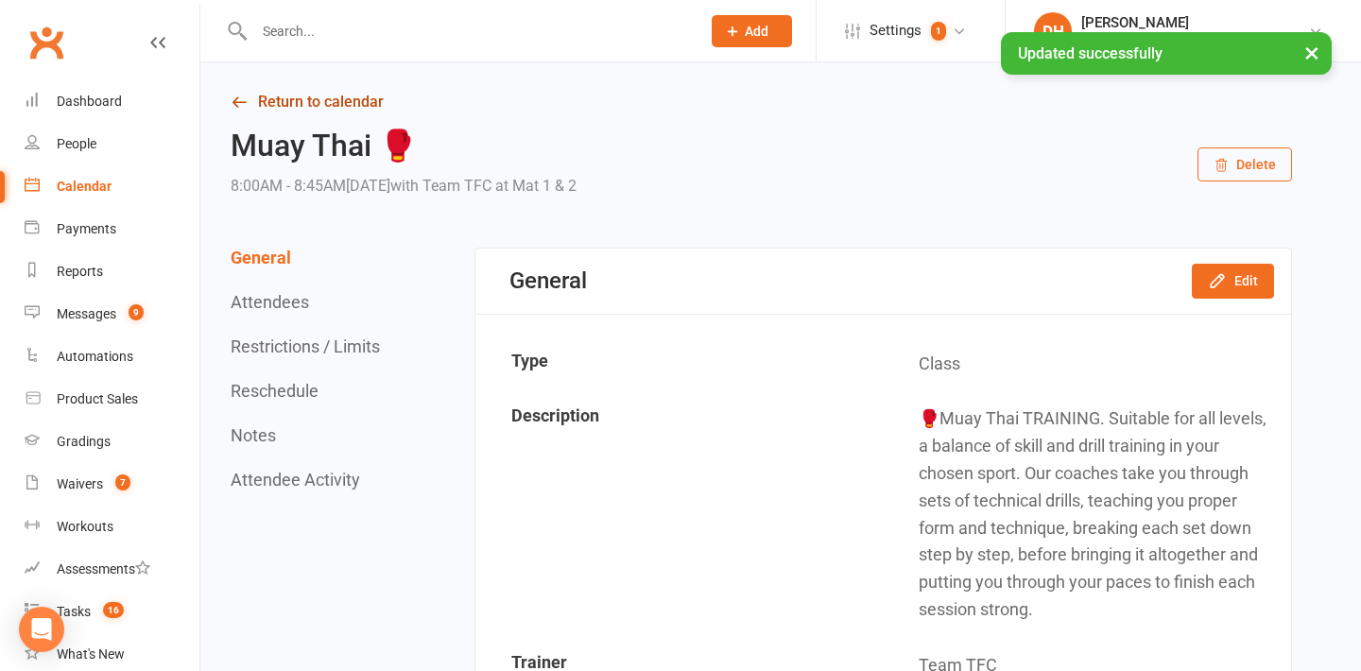
click at [338, 99] on link "Return to calendar" at bounding box center [761, 102] width 1061 height 26
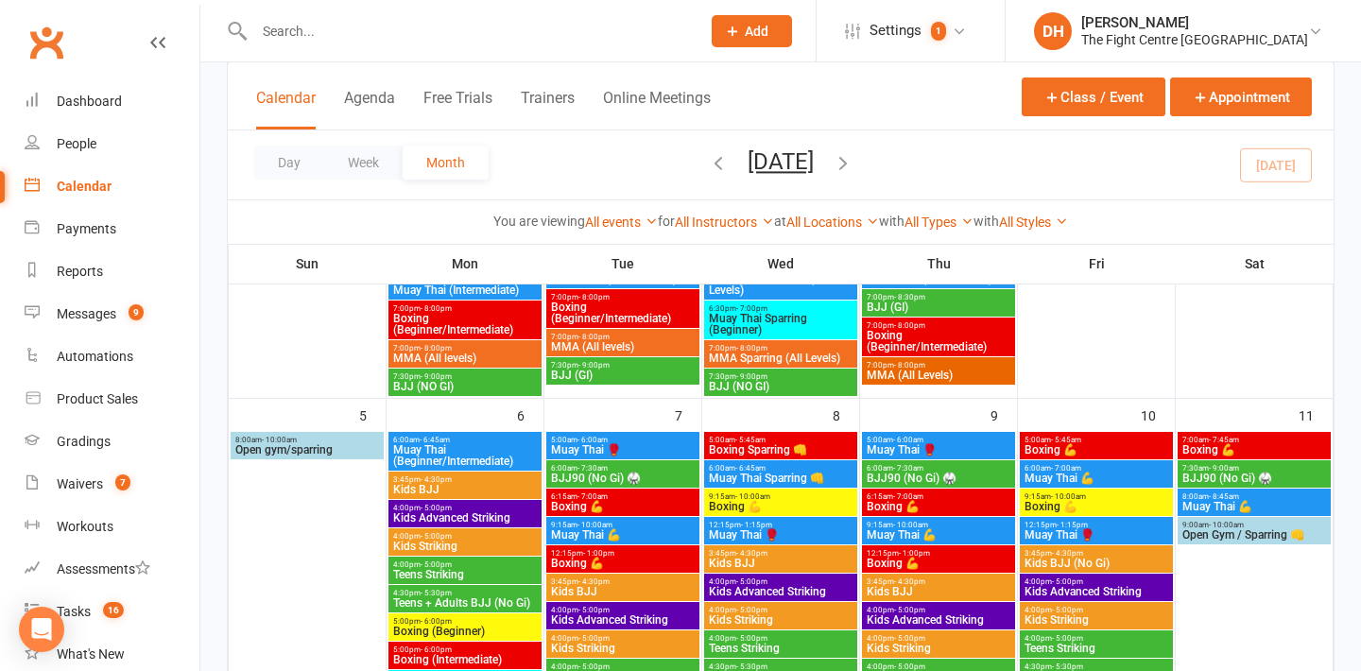
scroll to position [567, 0]
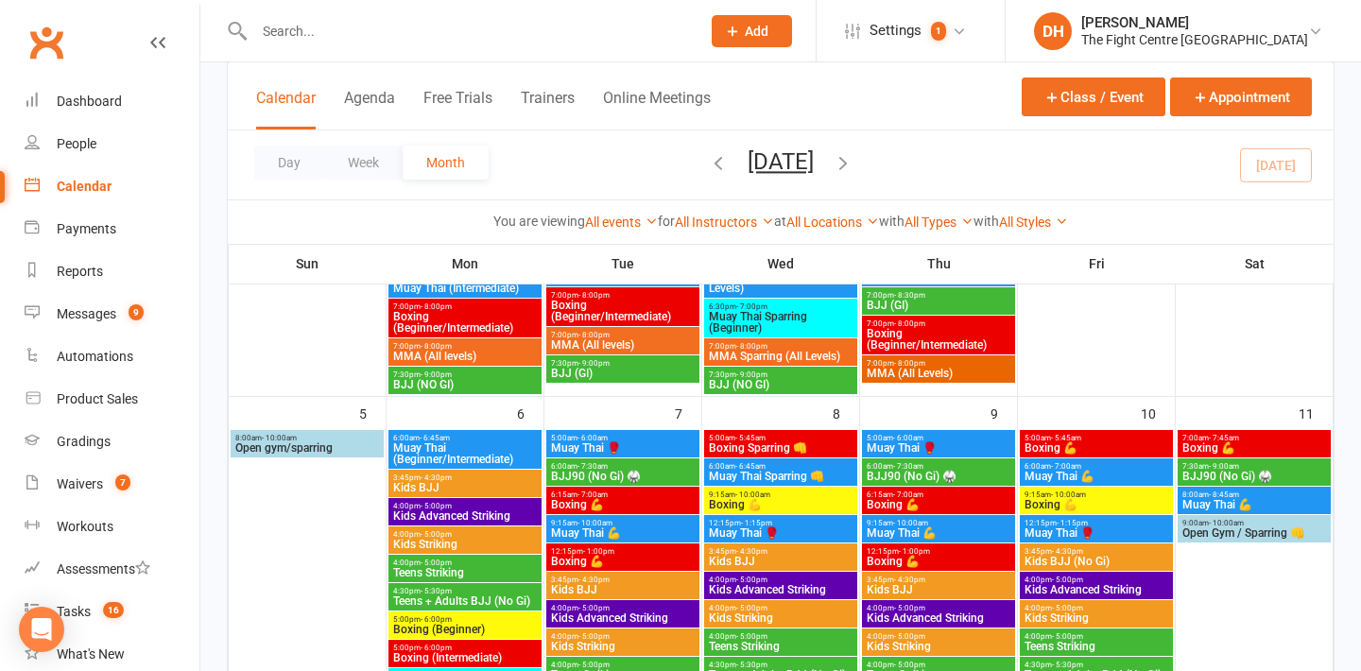
click at [963, 523] on span "9:15am - 10:00am" at bounding box center [939, 523] width 146 height 9
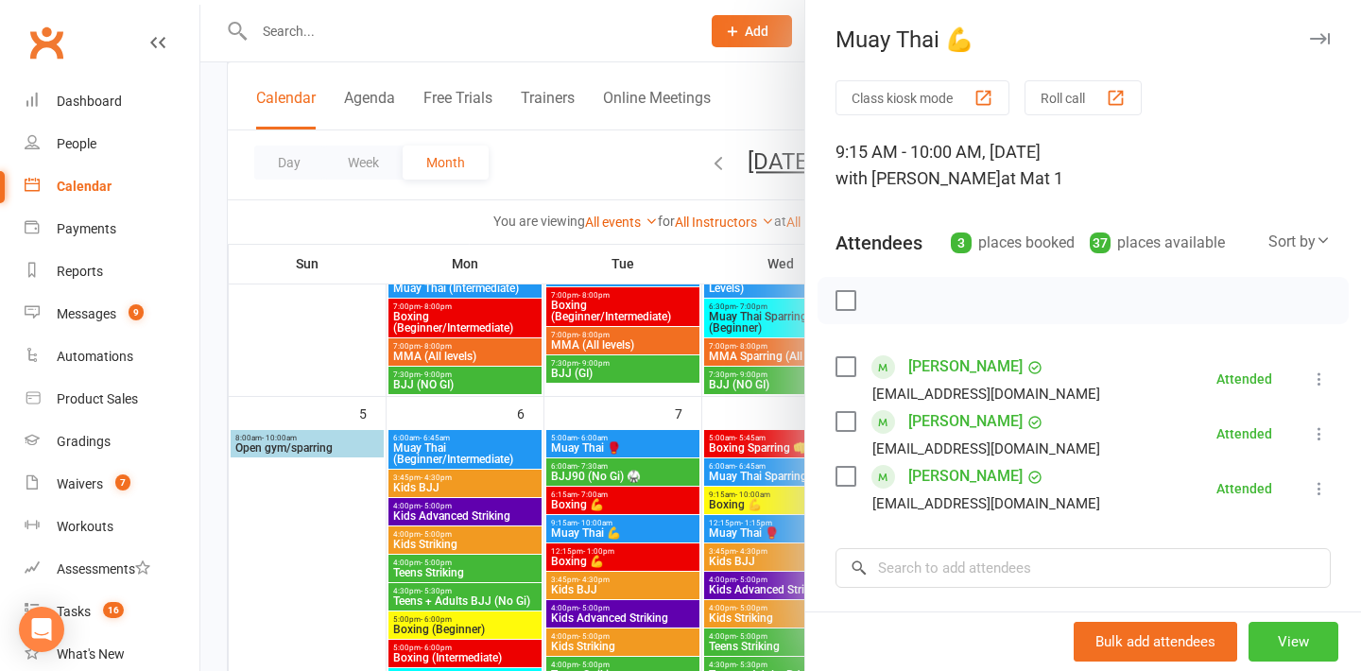
click at [1270, 634] on button "View" at bounding box center [1293, 642] width 90 height 40
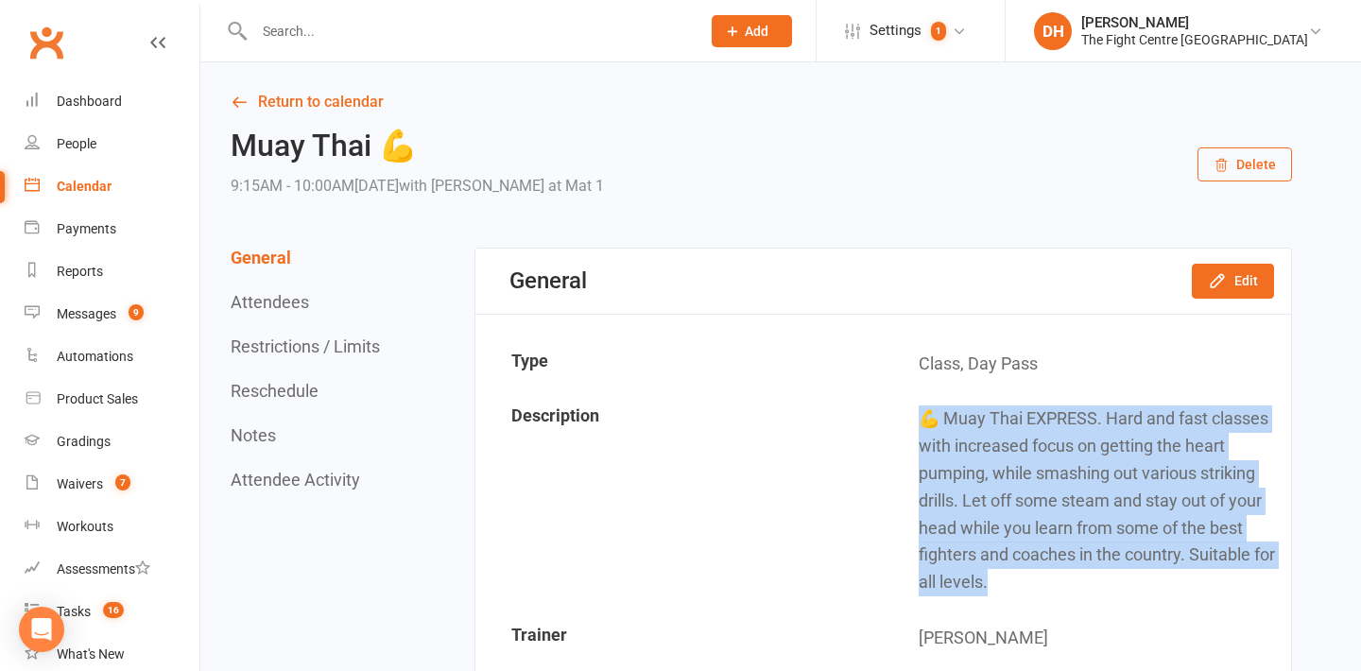
drag, startPoint x: 1019, startPoint y: 585, endPoint x: 901, endPoint y: 395, distance: 223.2
click at [901, 395] on td "💪 Muay Thai EXPRESS. Hard and fast classes with increased focus on getting the …" at bounding box center [1086, 500] width 405 height 217
copy td "💪 Muay Thai EXPRESS. Hard and fast classes with increased focus on getting the …"
click at [350, 95] on link "Return to calendar" at bounding box center [761, 102] width 1061 height 26
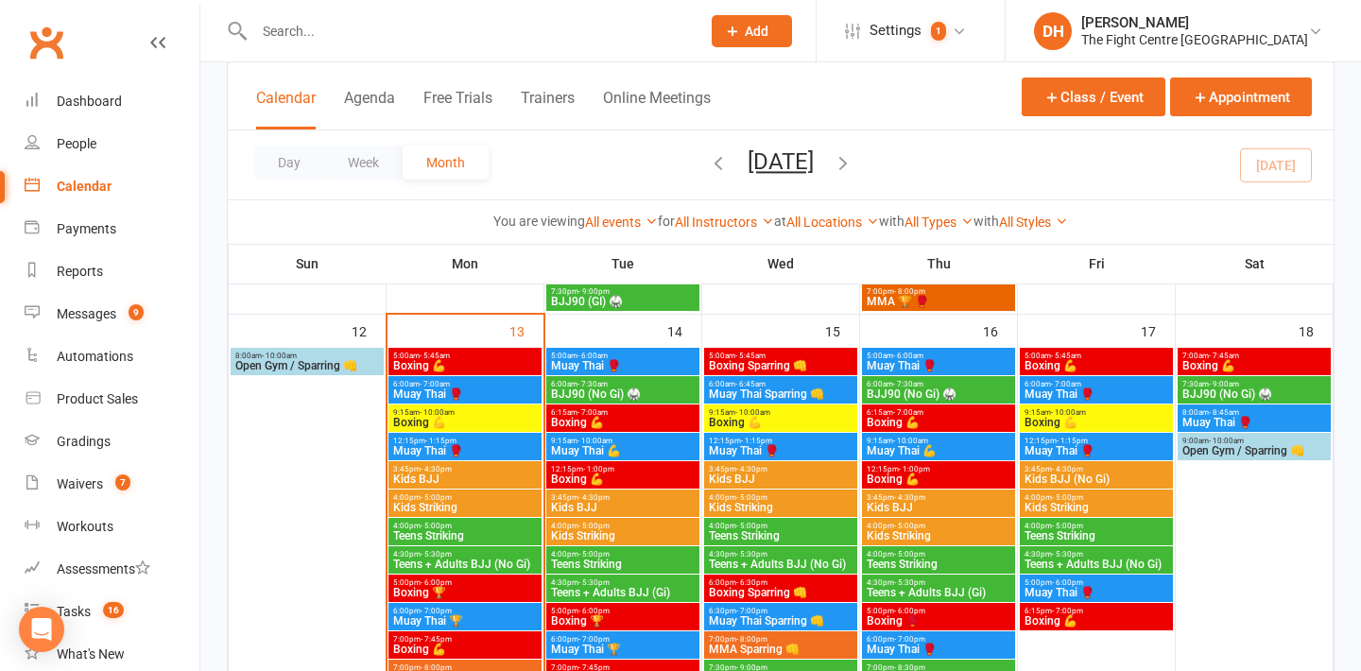
scroll to position [1090, 0]
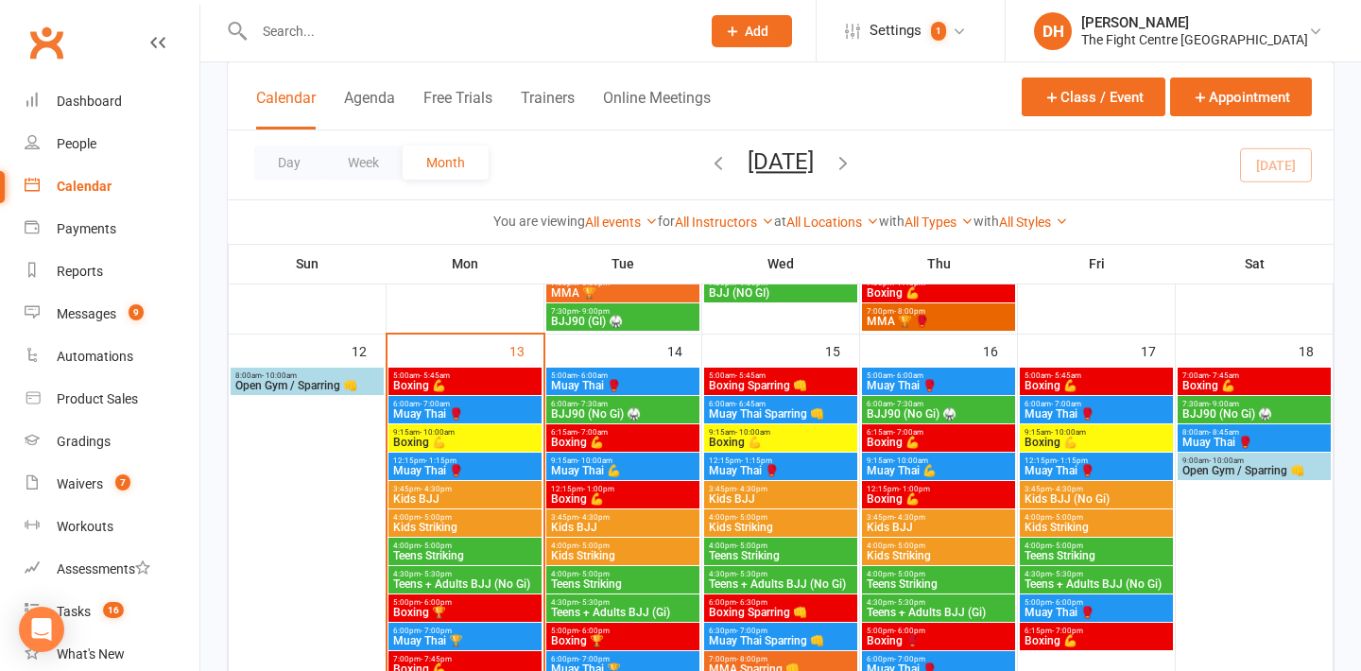
click at [1226, 438] on span "Muay Thai 🥊" at bounding box center [1254, 442] width 146 height 11
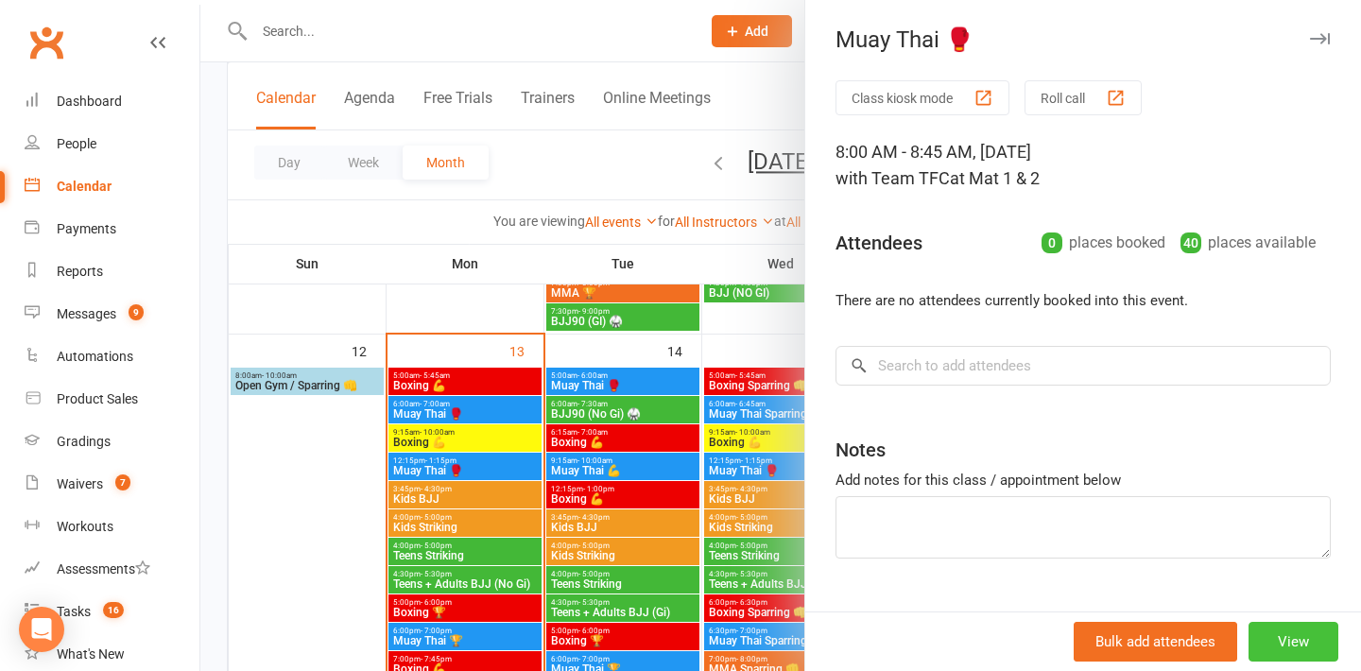
click at [1304, 637] on button "View" at bounding box center [1293, 642] width 90 height 40
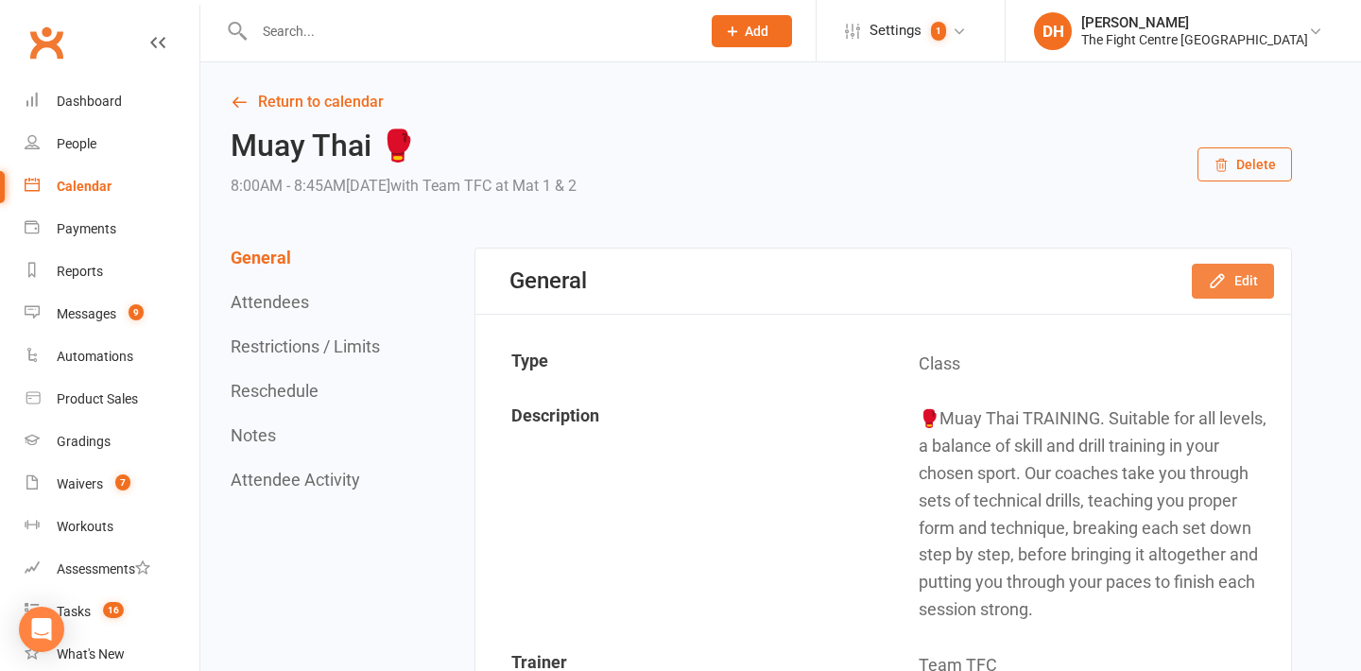
click at [1248, 283] on button "Edit" at bounding box center [1233, 281] width 82 height 34
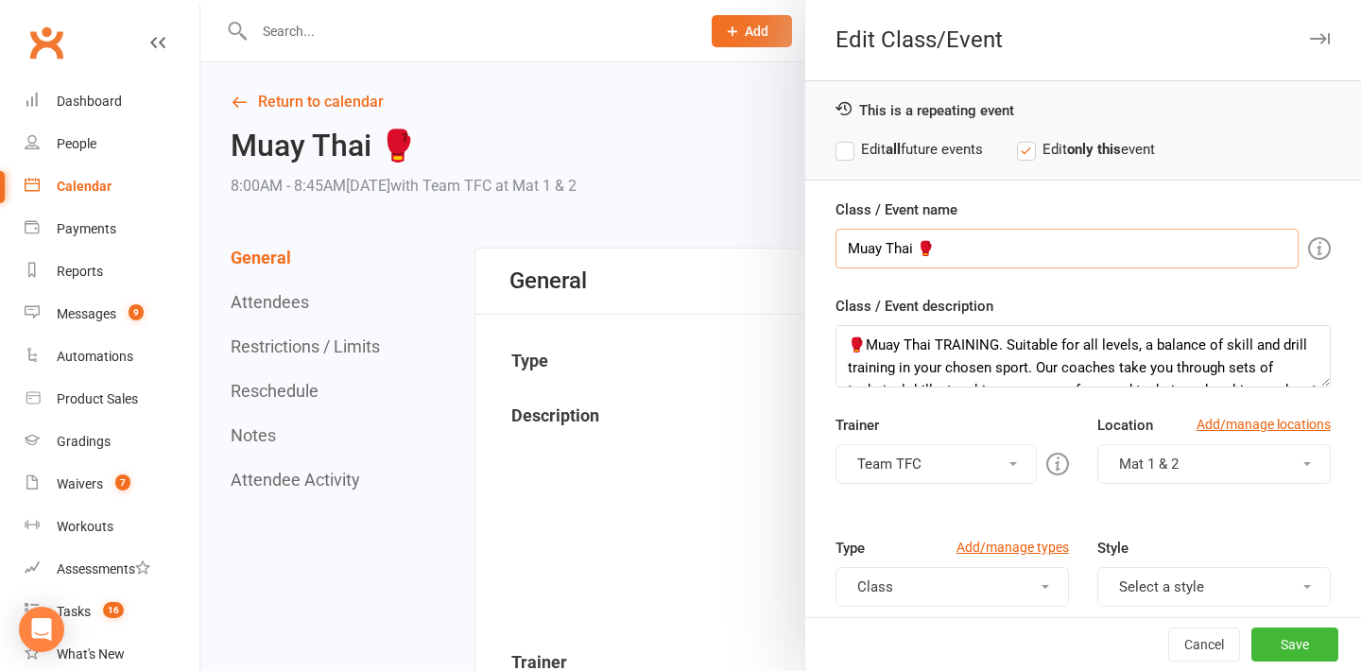
drag, startPoint x: 993, startPoint y: 241, endPoint x: 701, endPoint y: 233, distance: 292.1
click at [701, 0] on div "Edit Class/Event This is a repeating event Edit all future events Edit only thi…" at bounding box center [780, 0] width 1160 height 0
drag, startPoint x: 1089, startPoint y: 371, endPoint x: 650, endPoint y: 201, distance: 470.3
click at [650, 0] on div "Edit Class/Event This is a repeating event Edit all future events Edit only thi…" at bounding box center [780, 0] width 1160 height 0
paste textarea "Muay Thai EXPRESS. Hard and fast classes with increased focus on getting the he…"
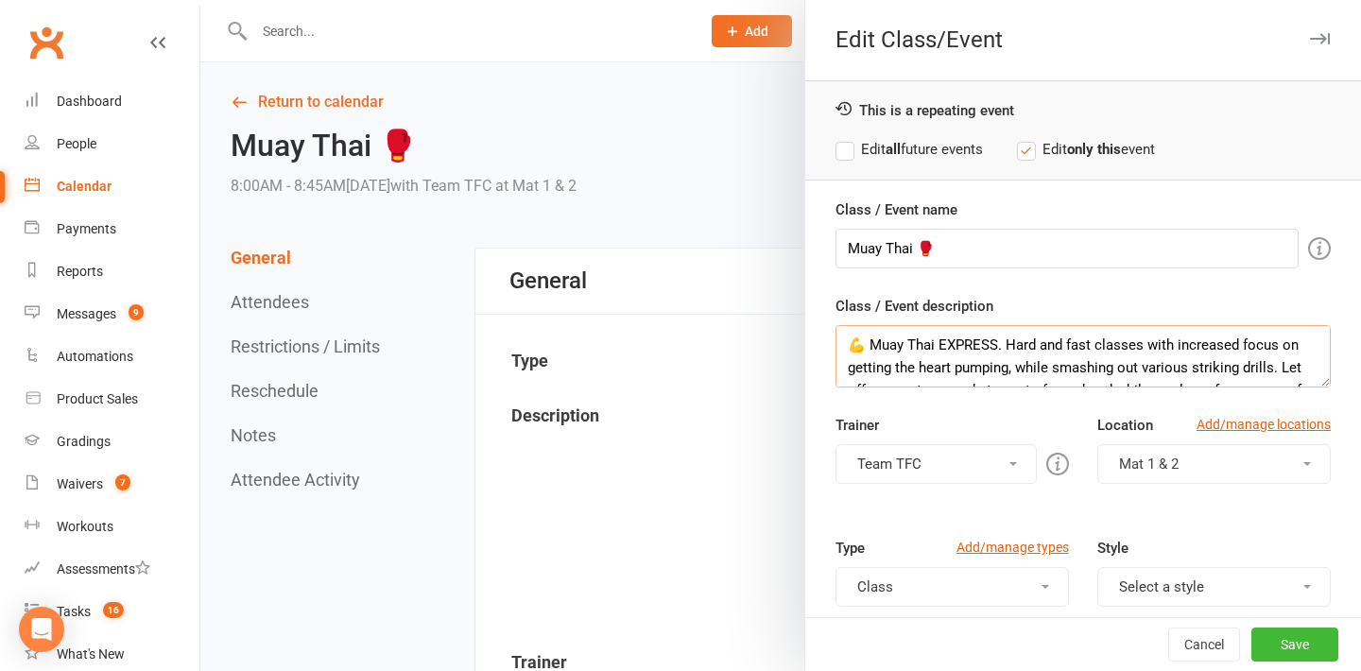
drag, startPoint x: 994, startPoint y: 341, endPoint x: 866, endPoint y: 337, distance: 128.6
click at [866, 337] on textarea "💪 Muay Thai EXPRESS. Hard and fast classes with increased focus on getting the …" at bounding box center [1082, 356] width 495 height 62
type textarea "💪 Muay Thai EXPRESS. Hard and fast classes with increased focus on getting the …"
drag, startPoint x: 951, startPoint y: 253, endPoint x: 834, endPoint y: 248, distance: 116.4
click at [834, 248] on div "Class / Event name Muay Thai 🥊 Class / Event description 💪 Muay Thai EXPRESS. H…" at bounding box center [1083, 563] width 556 height 730
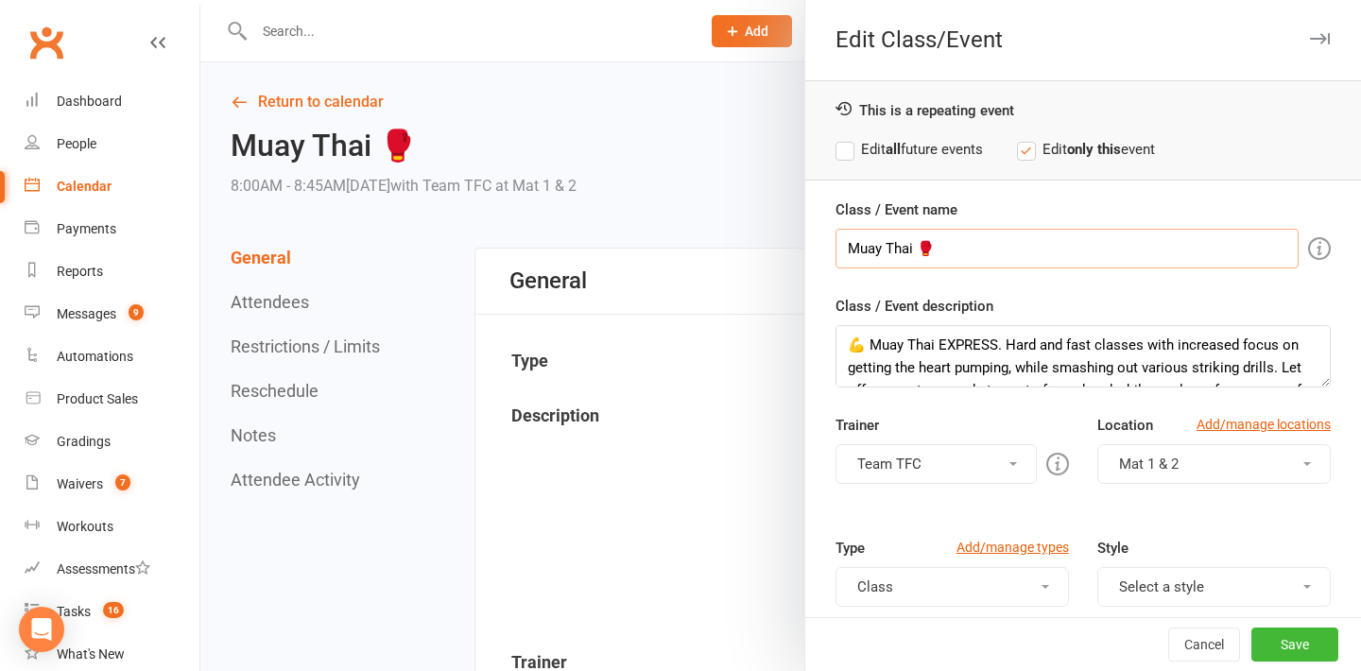
paste input "EXPRESS"
click at [851, 349] on textarea "💪 Muay Thai EXPRESS. Hard and fast classes with increased focus on getting the …" at bounding box center [1082, 356] width 495 height 62
click at [1016, 255] on input "Muay Thai EXPRESS" at bounding box center [1066, 249] width 463 height 40
paste input "💪"
type input "Muay Thai EXPRESS 💪"
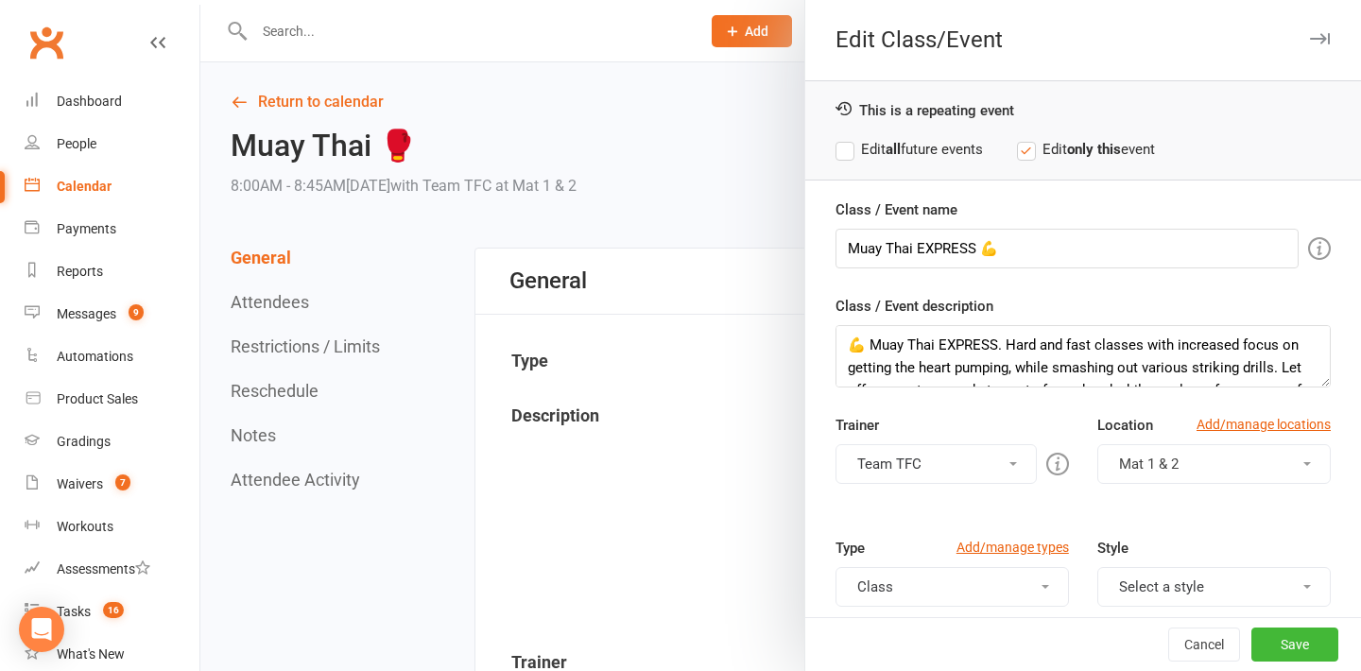
click at [1168, 294] on div "Class / Event name Muay Thai EXPRESS 💪 Class / Event description 💪 Muay Thai EX…" at bounding box center [1083, 563] width 556 height 730
click at [1291, 648] on button "Save" at bounding box center [1294, 644] width 87 height 34
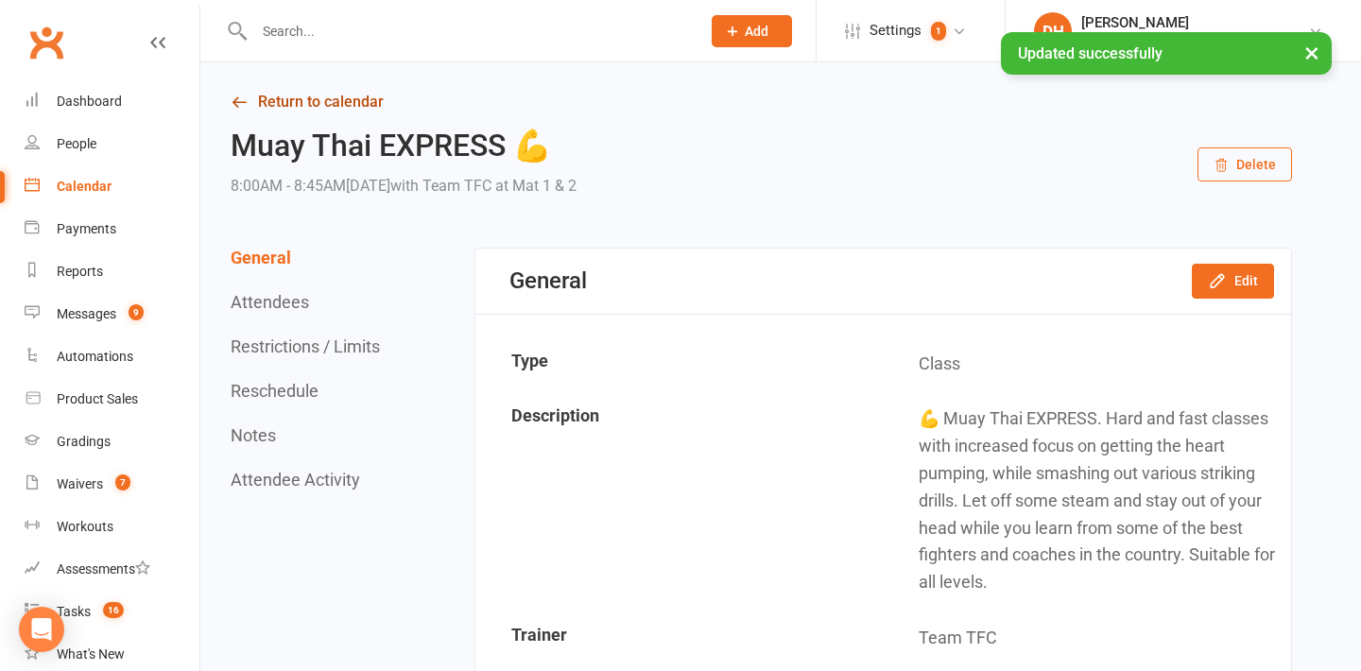
click at [363, 98] on link "Return to calendar" at bounding box center [761, 102] width 1061 height 26
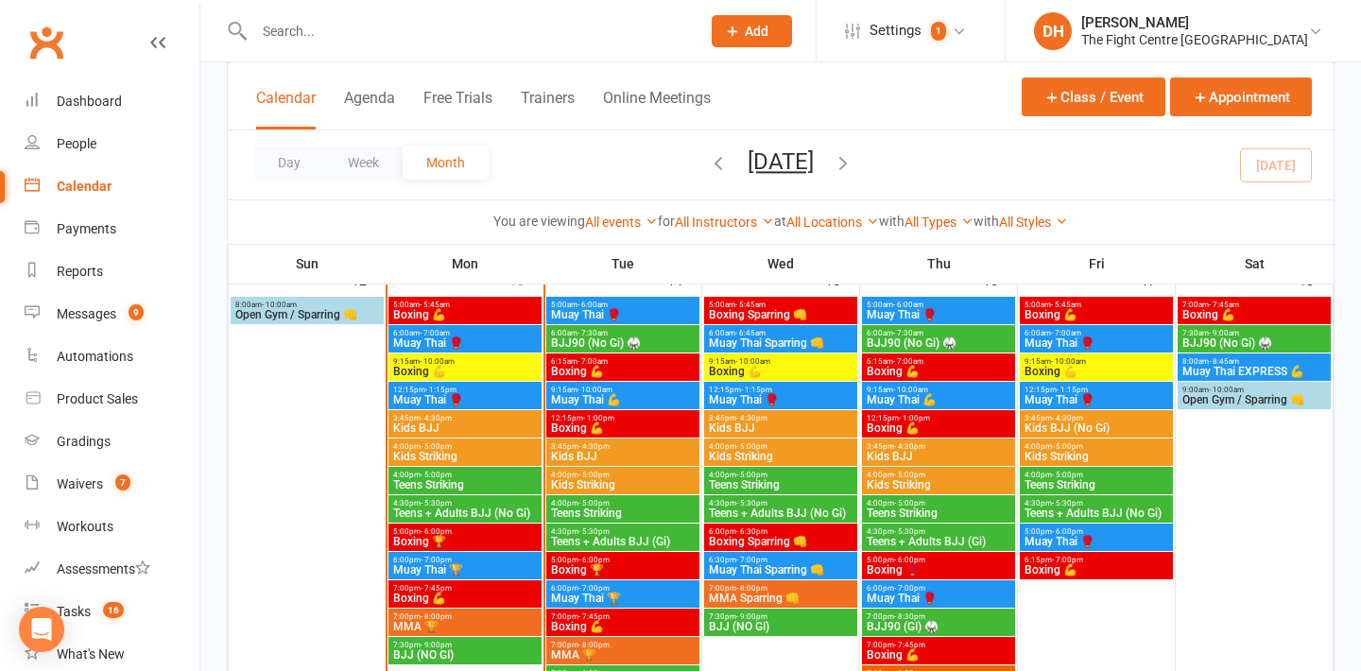
scroll to position [1159, 0]
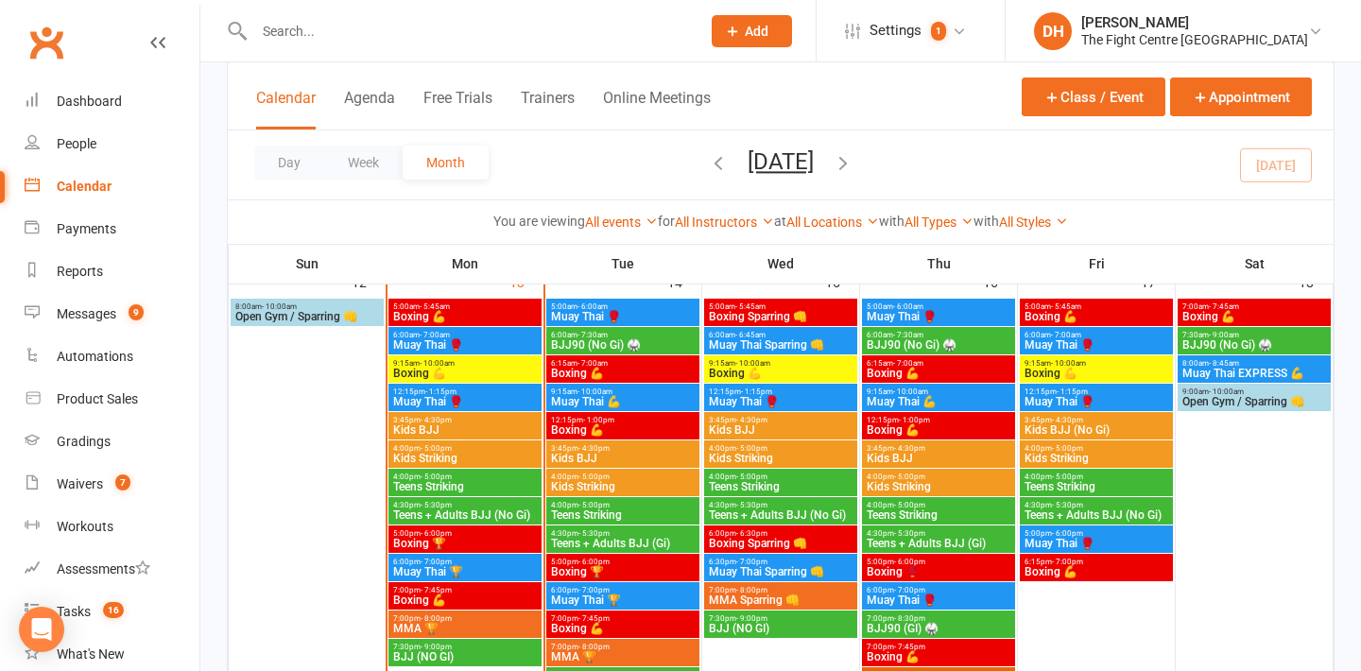
click at [1290, 368] on span "Muay Thai EXPRESS 💪" at bounding box center [1254, 373] width 146 height 11
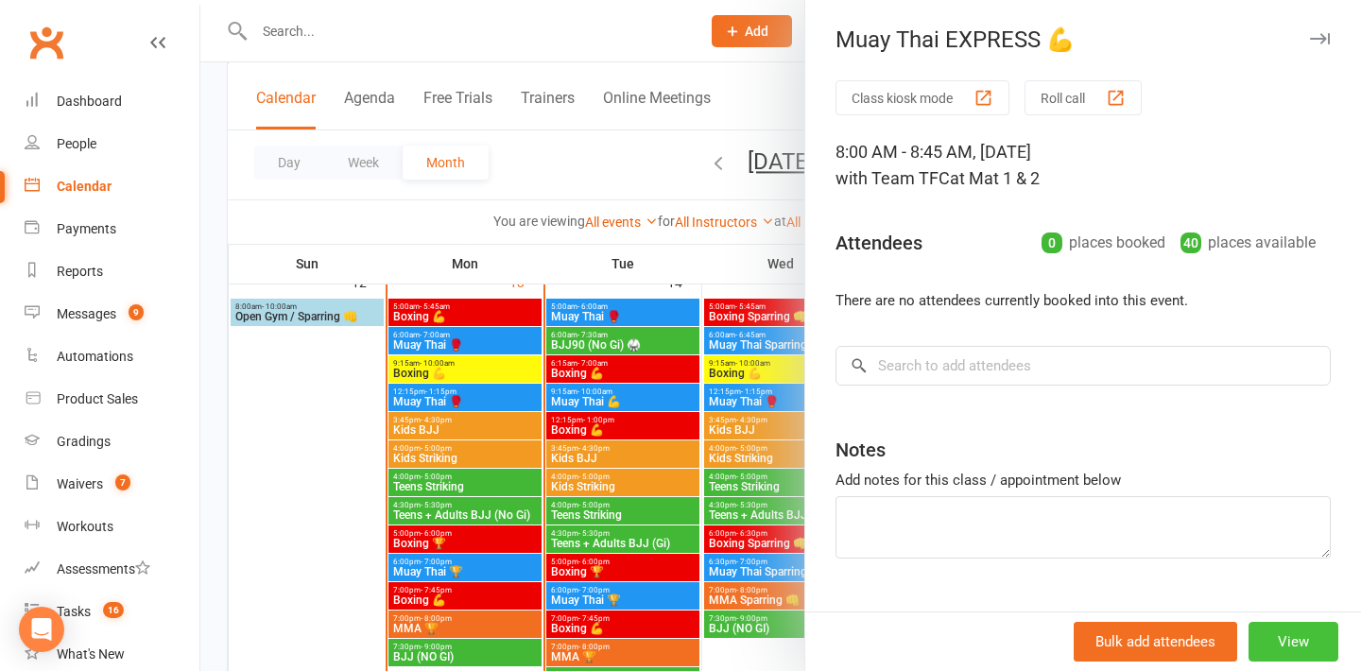
click at [1308, 630] on button "View" at bounding box center [1293, 642] width 90 height 40
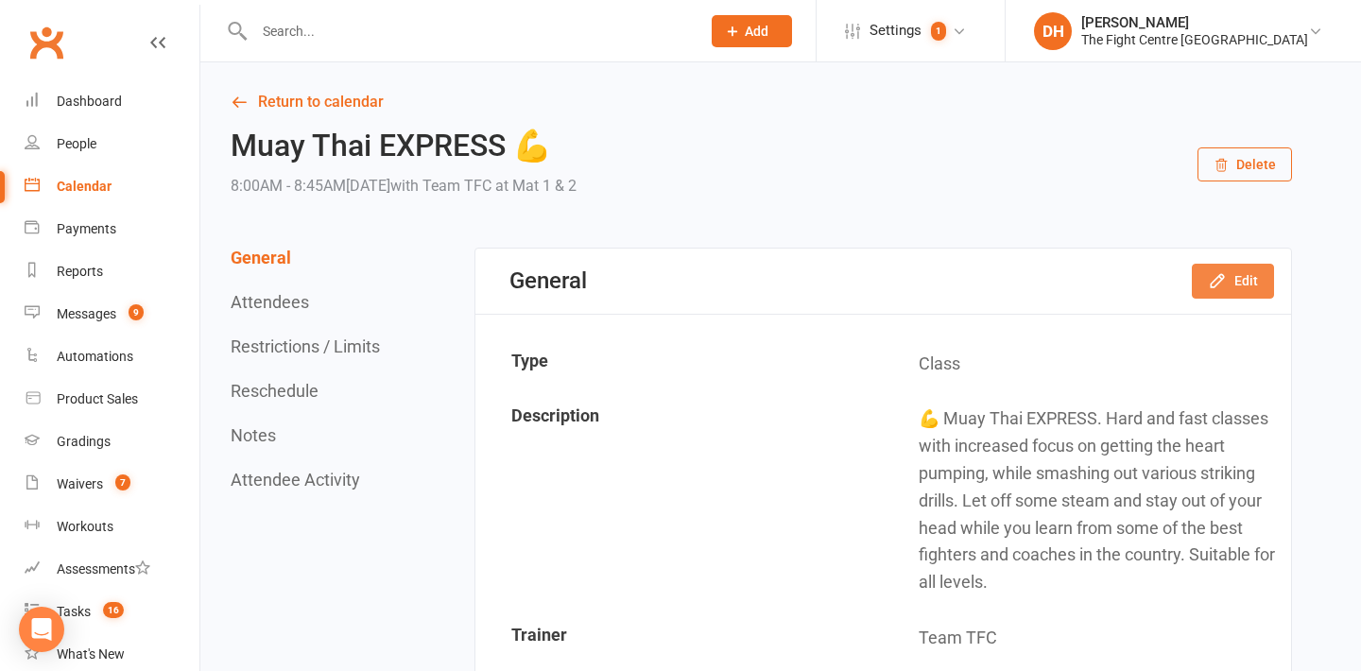
click at [1226, 292] on button "Edit" at bounding box center [1233, 281] width 82 height 34
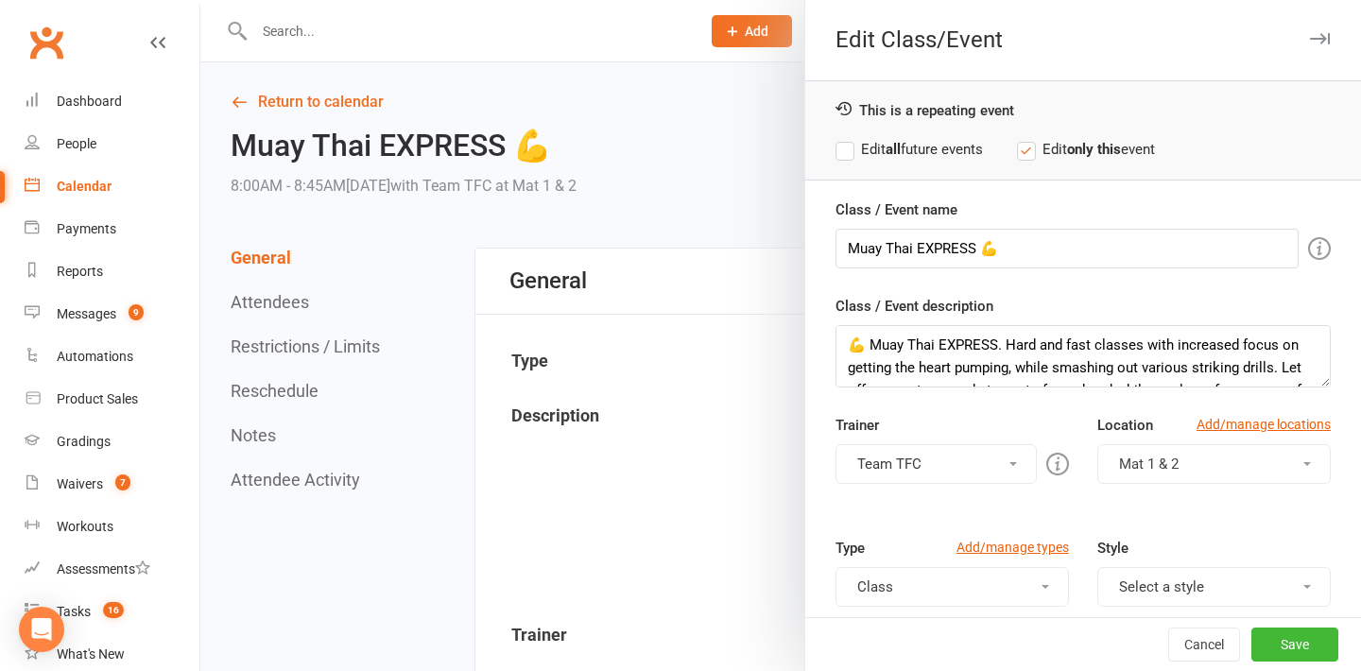
click at [918, 146] on label "Edit all future events" at bounding box center [908, 149] width 147 height 23
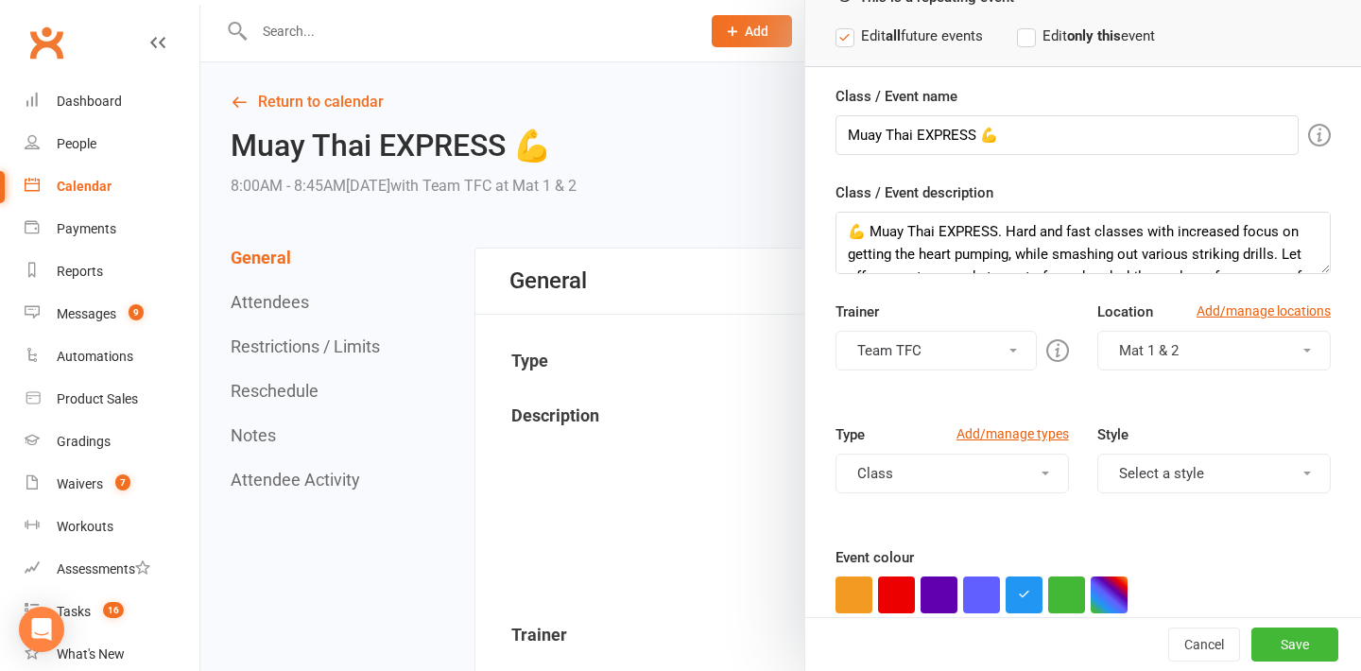
scroll to position [114, 0]
click at [1167, 471] on button "Select a style" at bounding box center [1213, 473] width 233 height 40
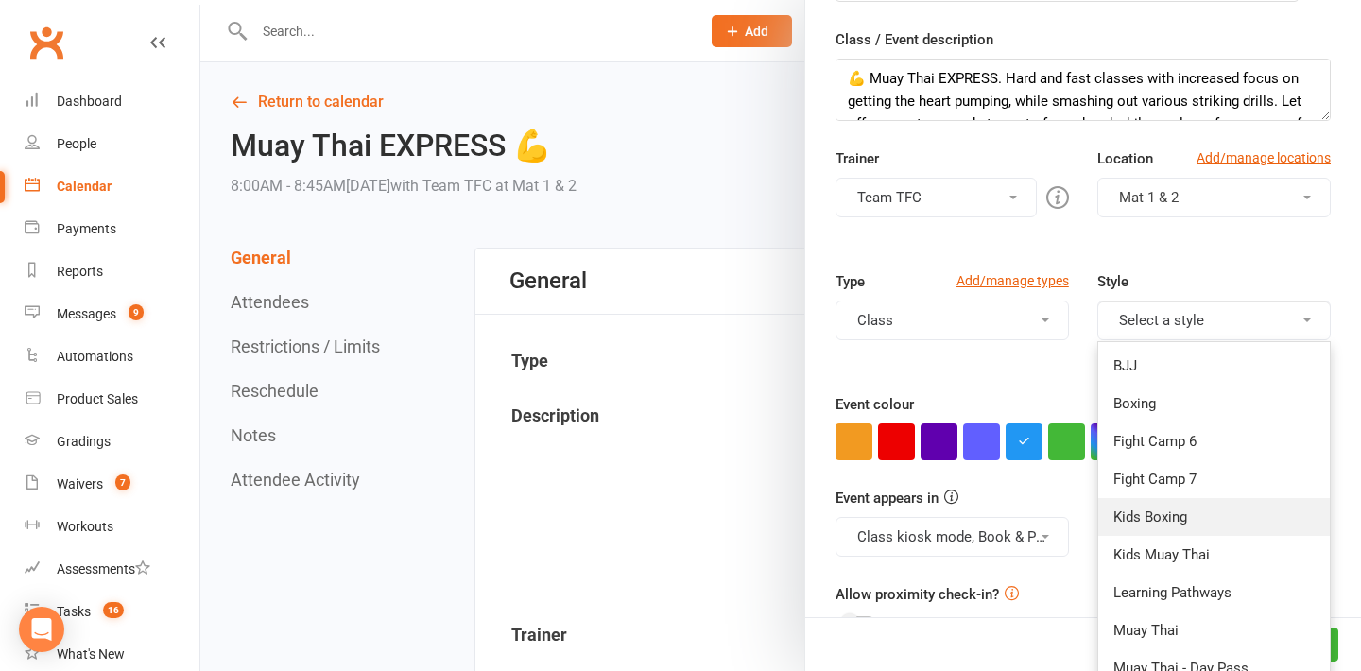
scroll to position [326, 0]
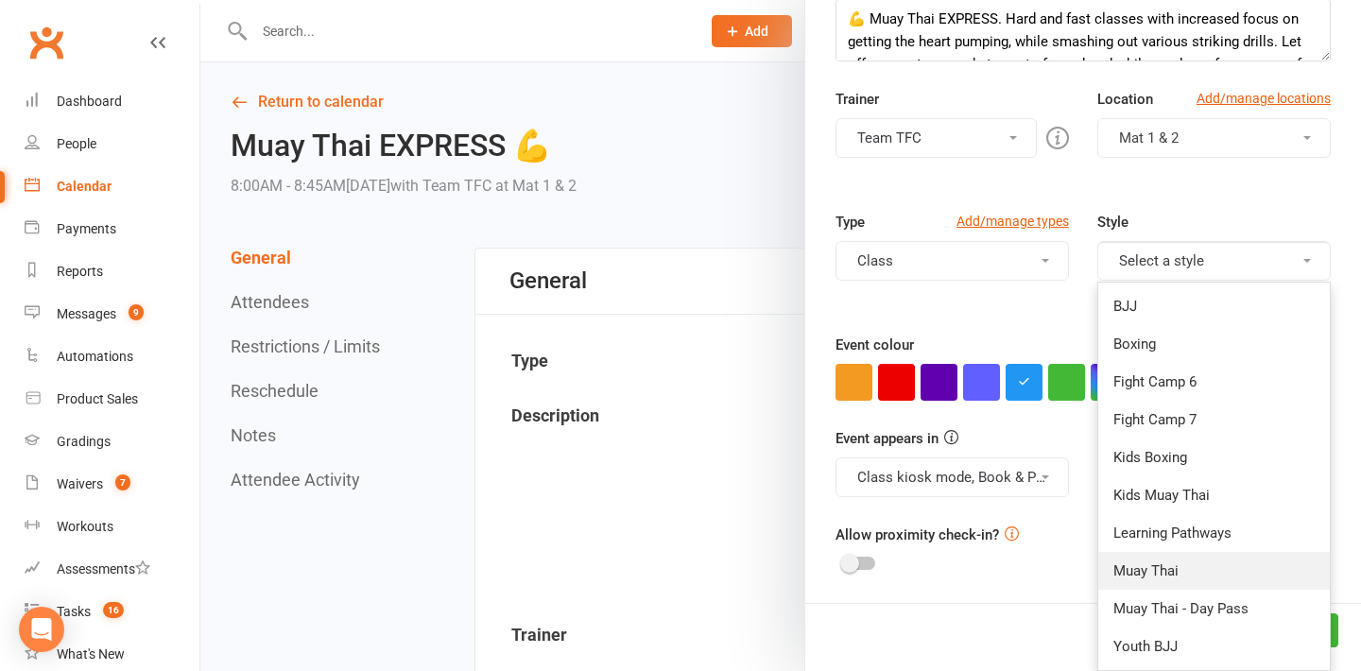
click at [1167, 571] on link "Muay Thai" at bounding box center [1213, 571] width 231 height 38
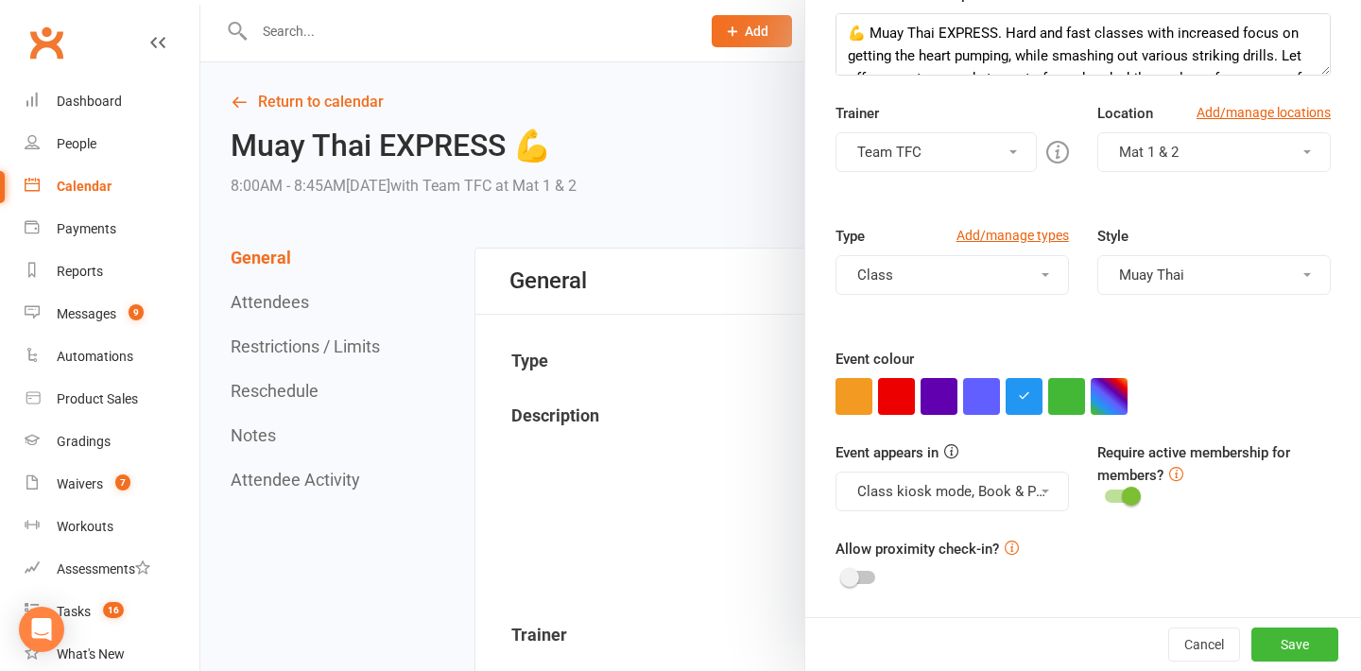
scroll to position [312, 0]
click at [1271, 636] on button "Save" at bounding box center [1294, 644] width 87 height 34
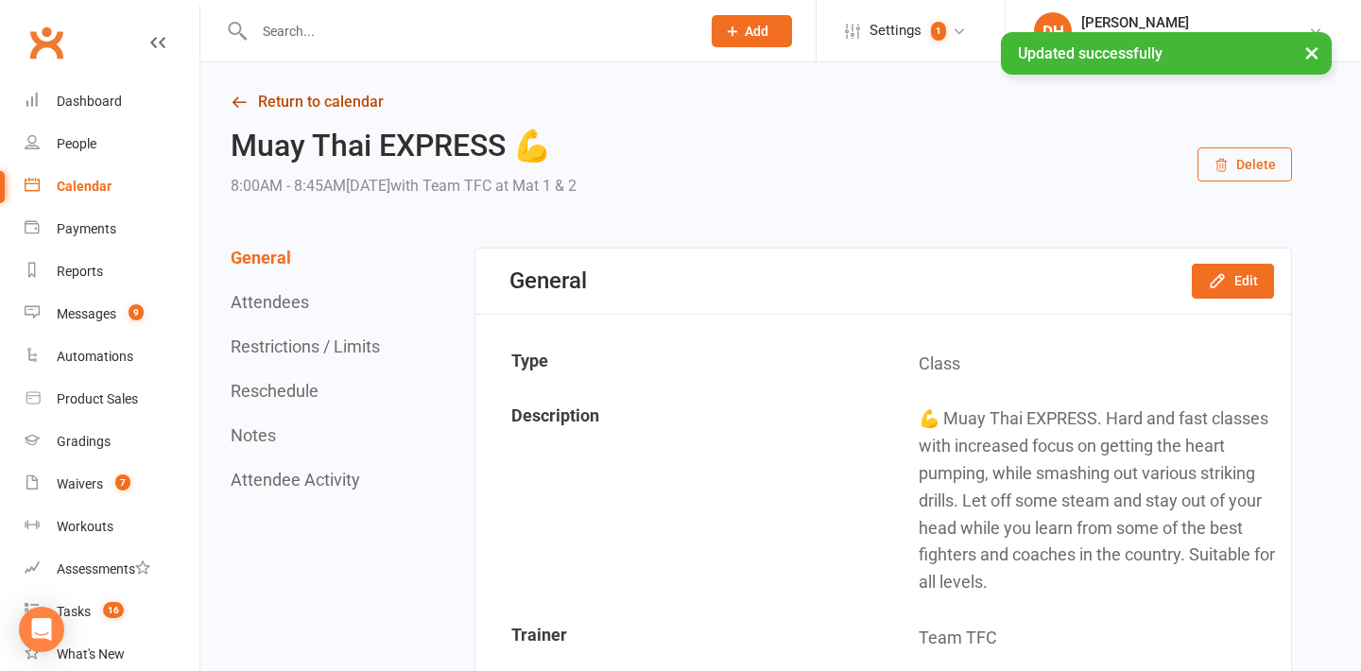
click at [322, 111] on link "Return to calendar" at bounding box center [761, 102] width 1061 height 26
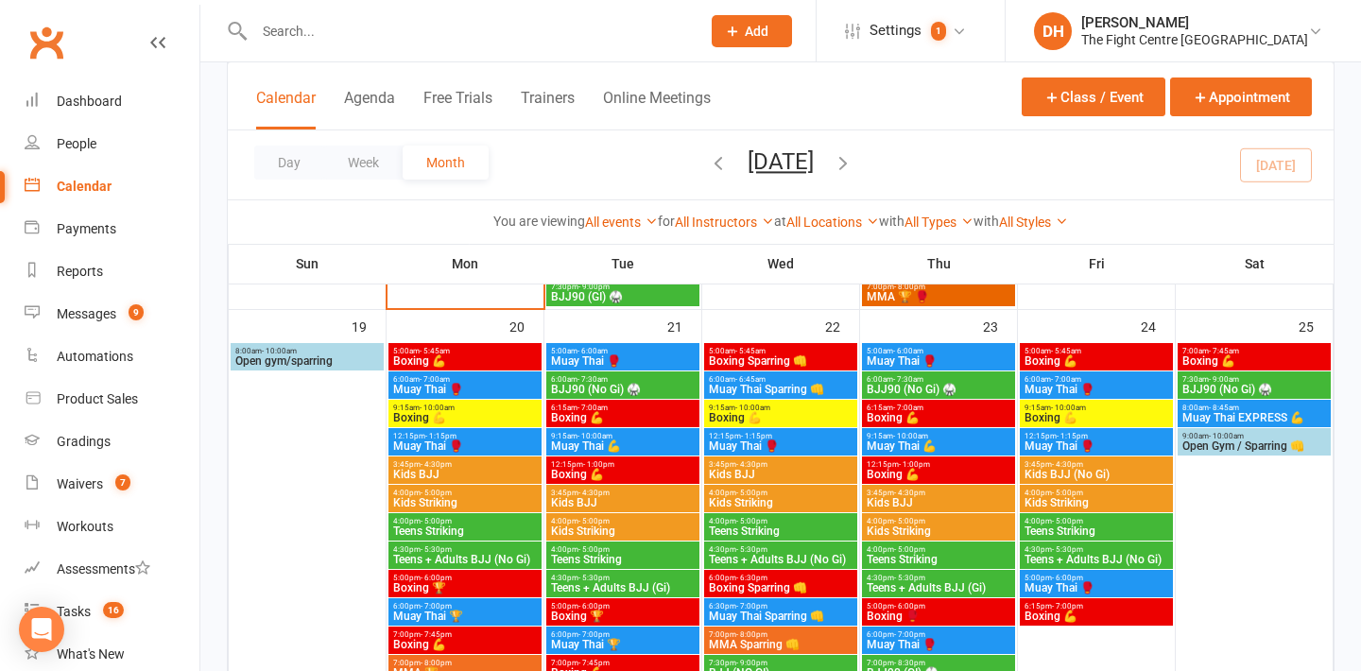
scroll to position [1553, 0]
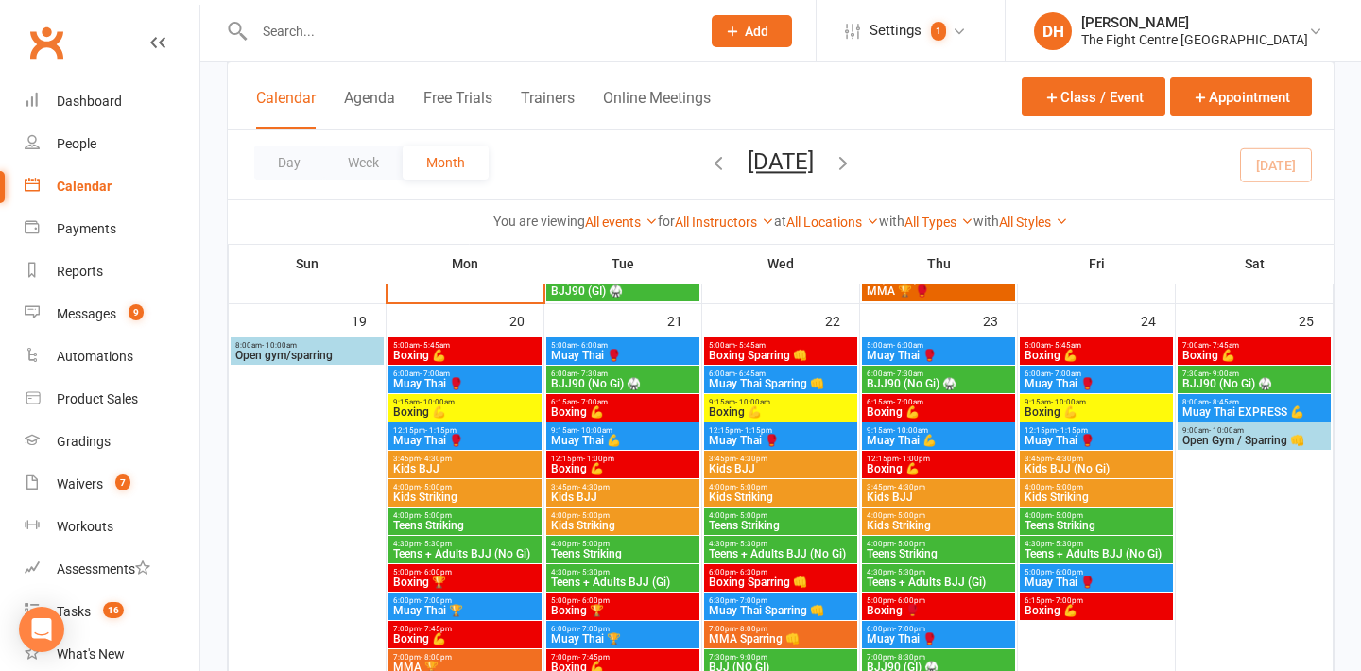
click at [1246, 399] on span "8:00am - 8:45am" at bounding box center [1254, 402] width 146 height 9
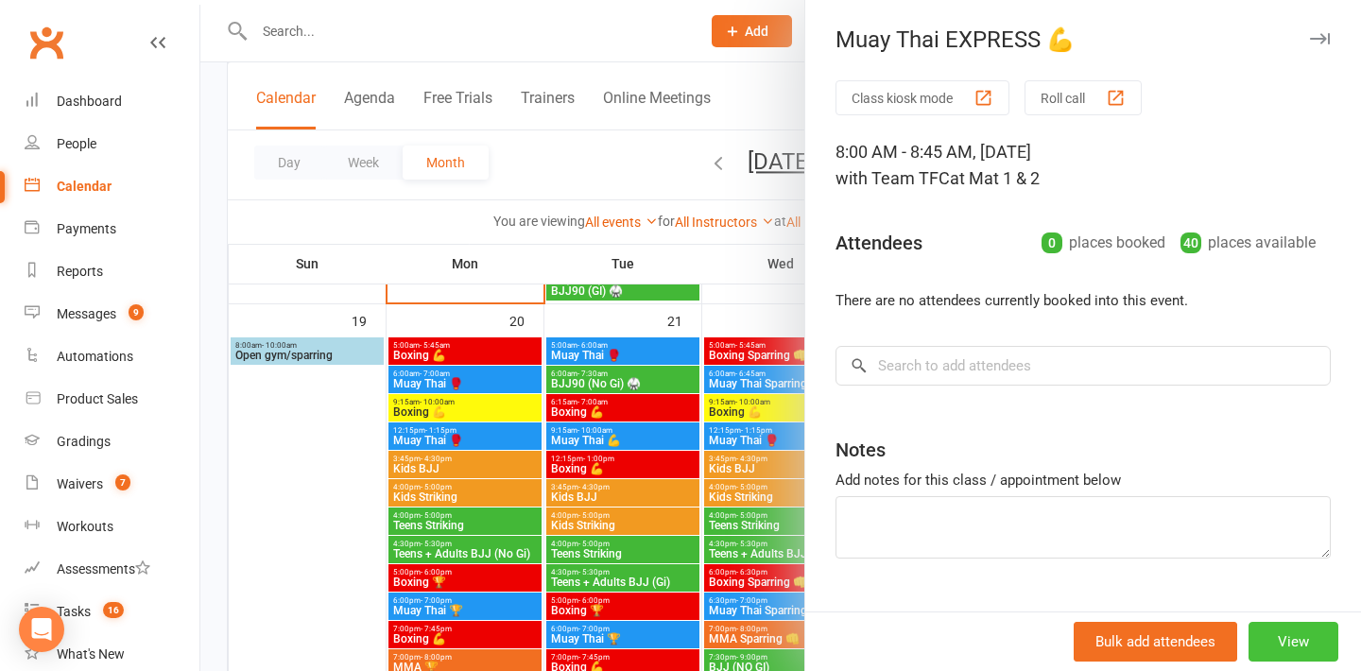
click at [1300, 646] on button "View" at bounding box center [1293, 642] width 90 height 40
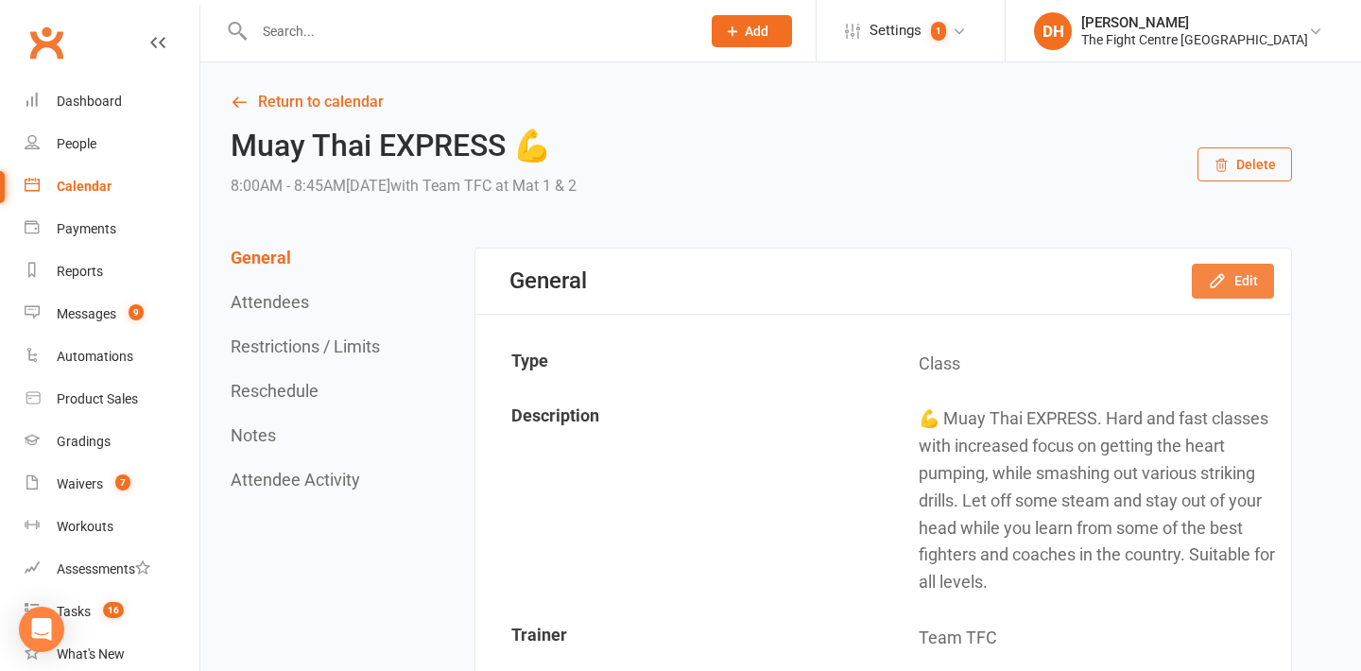
click at [1239, 269] on button "Edit" at bounding box center [1233, 281] width 82 height 34
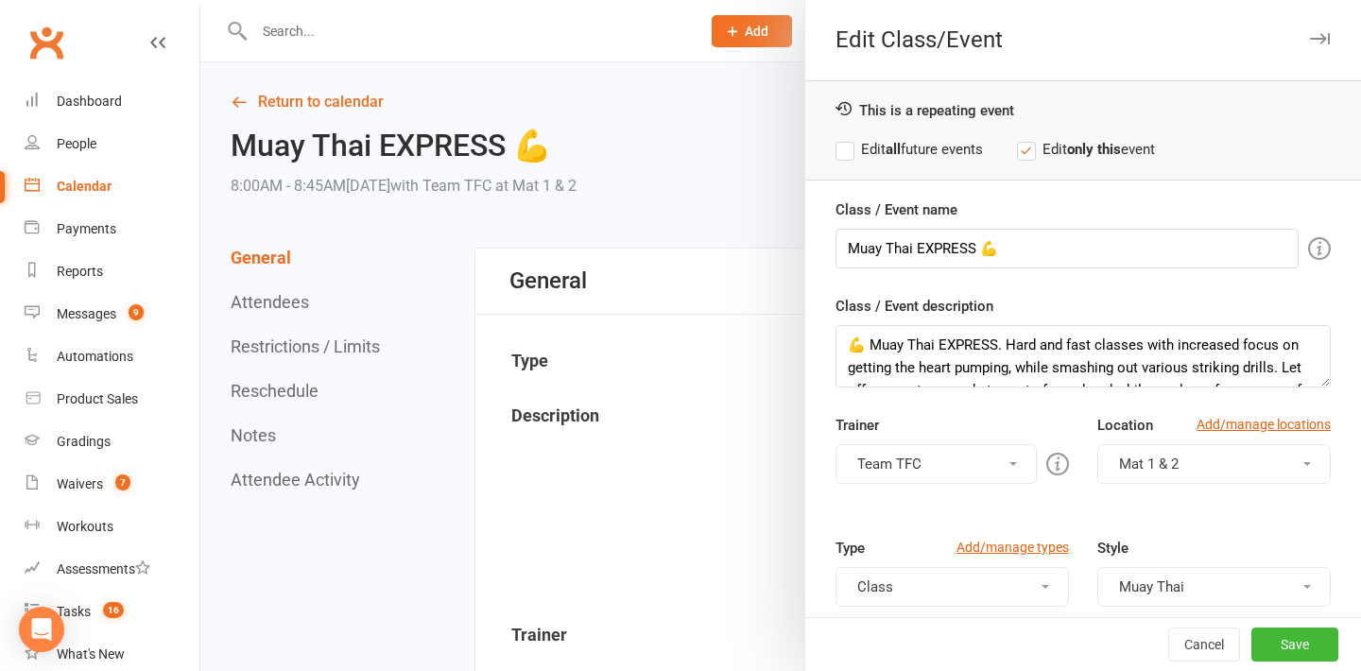
click at [915, 142] on label "Edit all future events" at bounding box center [908, 149] width 147 height 23
drag, startPoint x: 974, startPoint y: 249, endPoint x: 912, endPoint y: 247, distance: 62.4
click at [912, 247] on input "Muay Thai EXPRESS 💪" at bounding box center [1066, 249] width 463 height 40
type input "Muay Thai 💪"
click at [1291, 645] on button "Save" at bounding box center [1294, 644] width 87 height 34
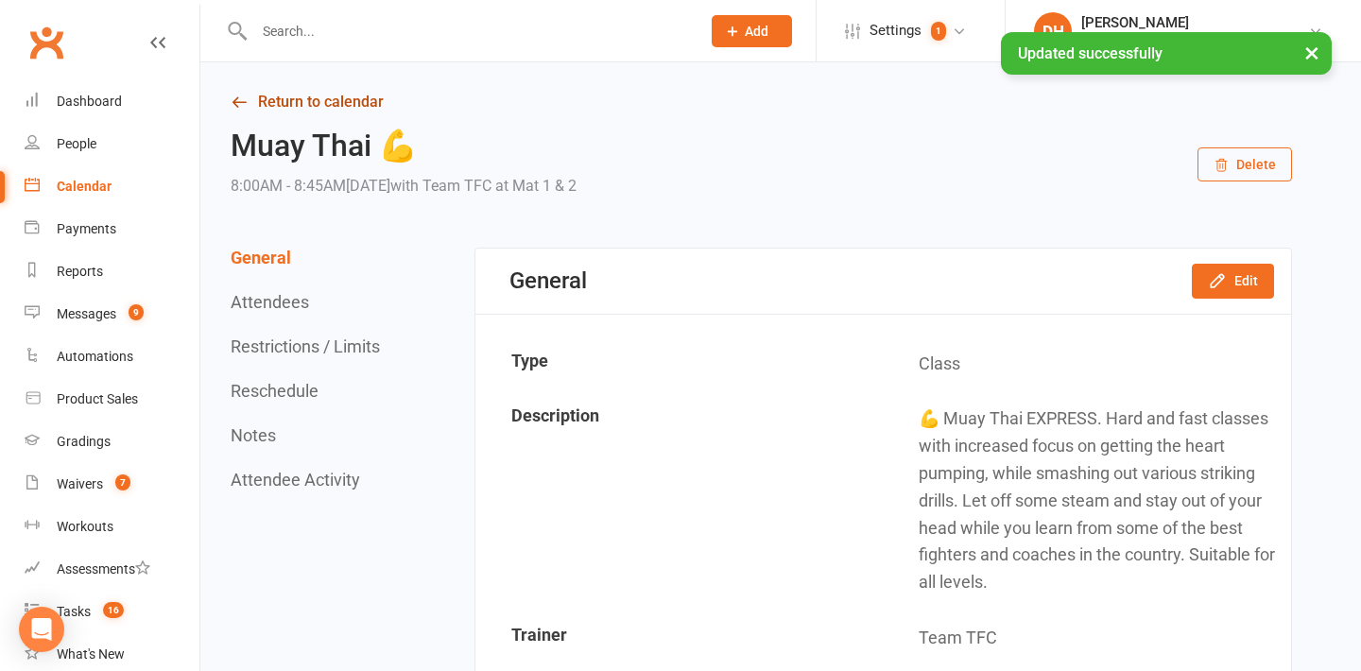
click at [338, 97] on link "Return to calendar" at bounding box center [761, 102] width 1061 height 26
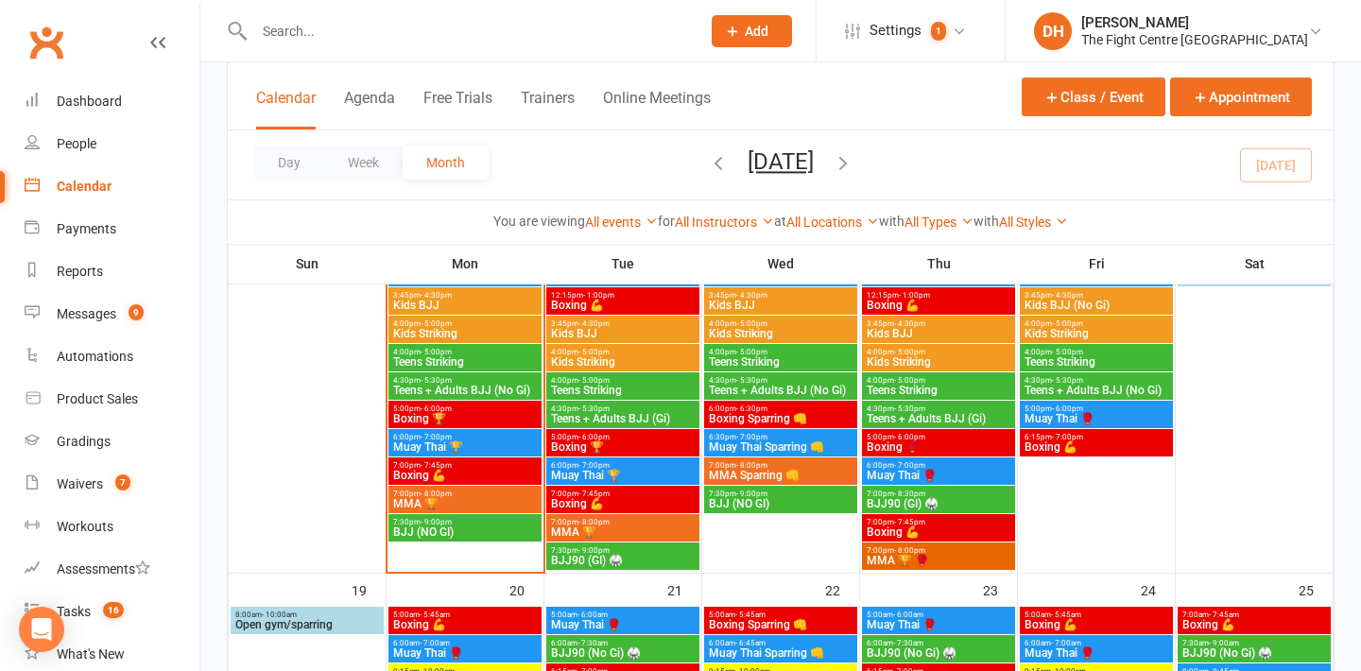
scroll to position [1287, 0]
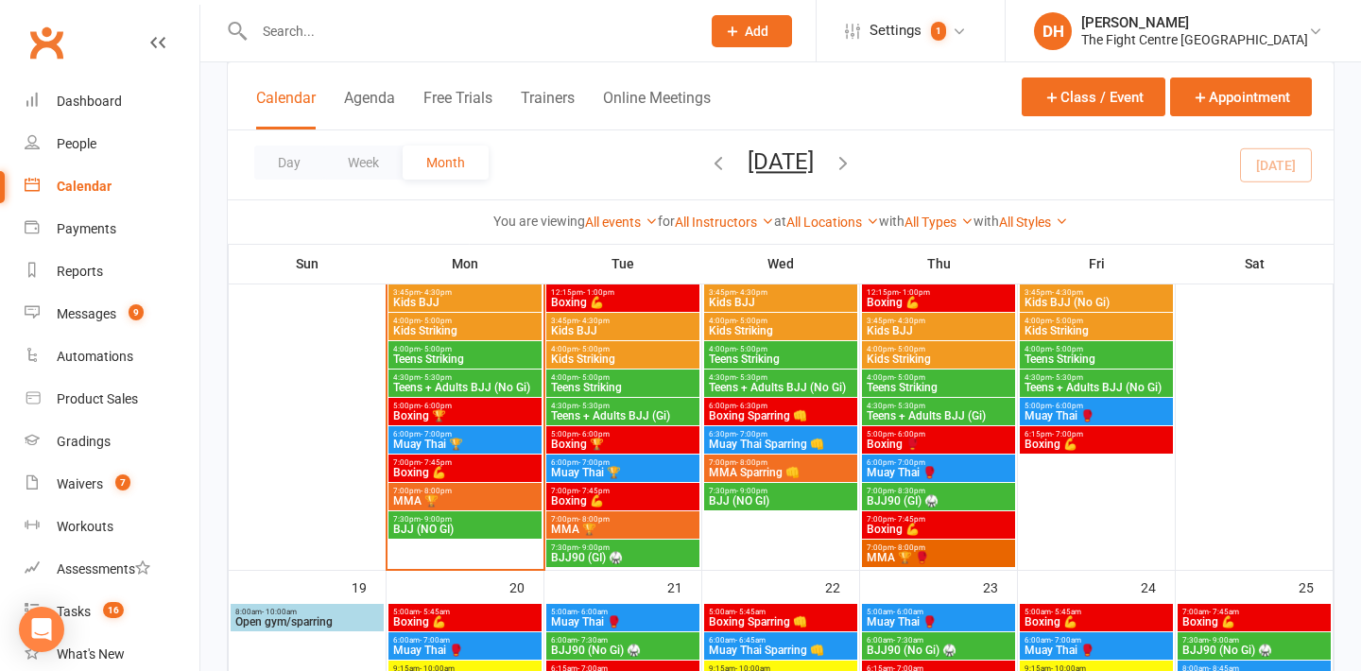
click at [980, 556] on span "MMA 🏆 🥊" at bounding box center [939, 557] width 146 height 11
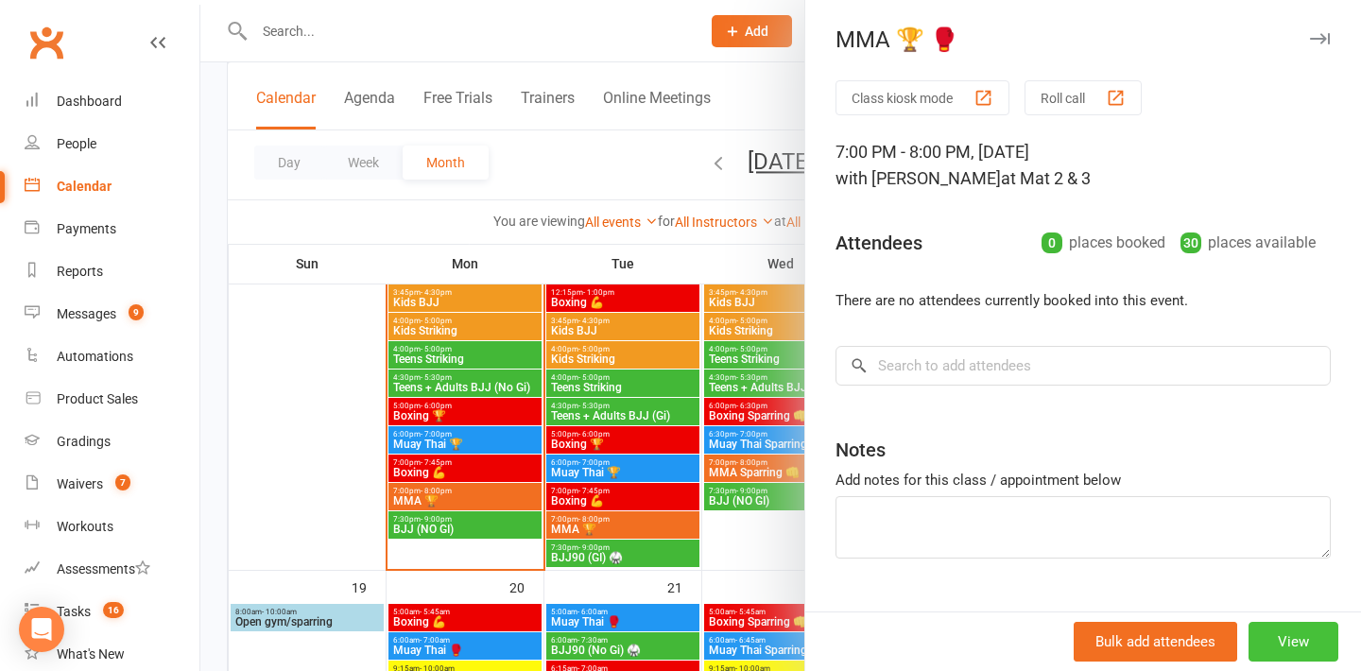
click at [1271, 628] on button "View" at bounding box center [1293, 642] width 90 height 40
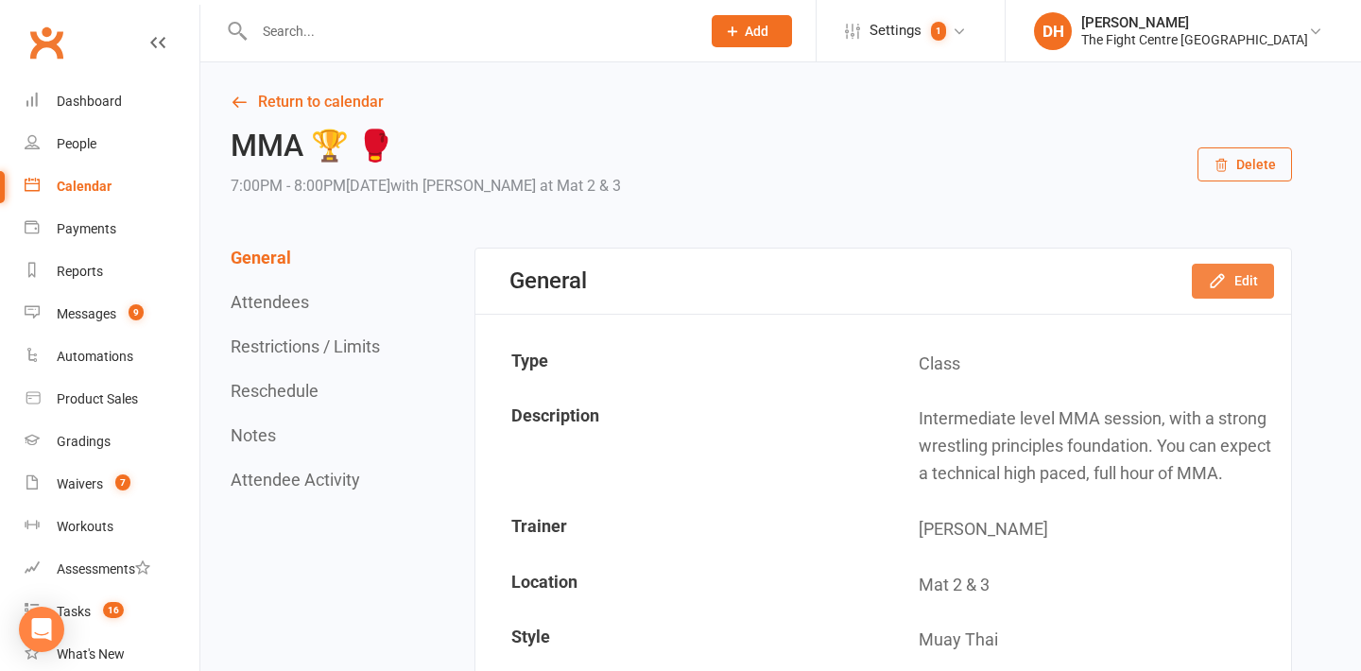
click at [1242, 290] on button "Edit" at bounding box center [1233, 281] width 82 height 34
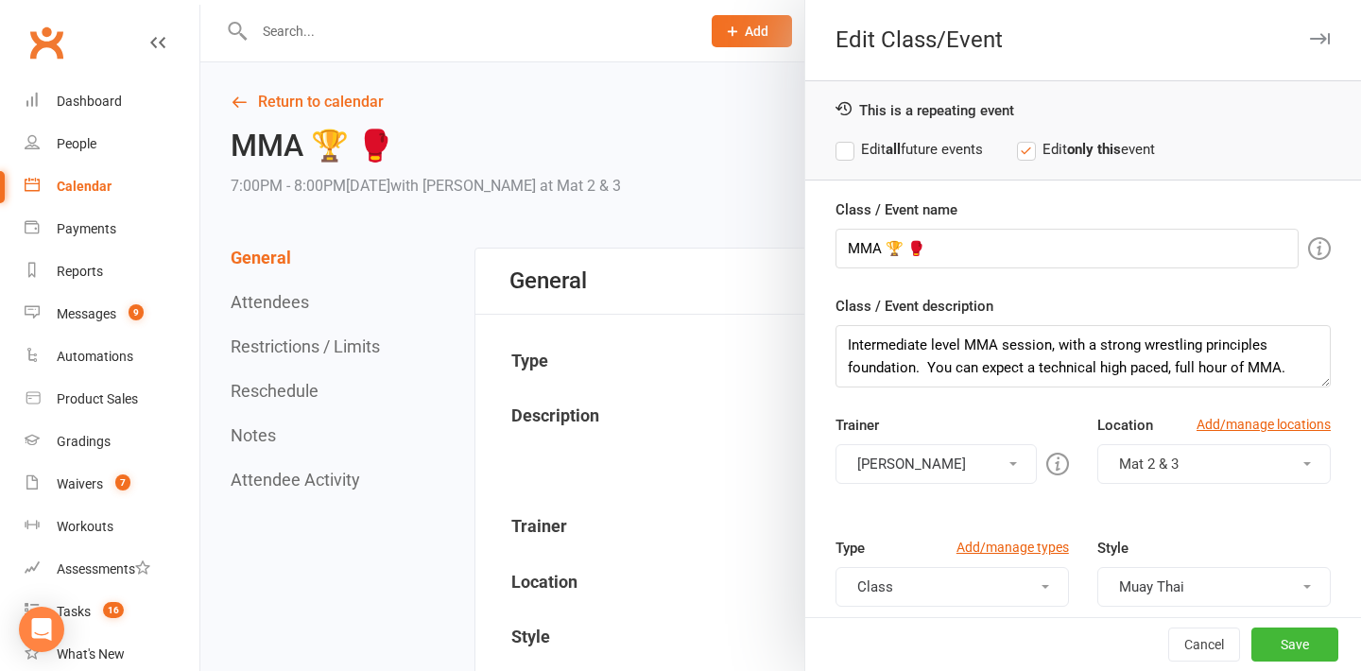
click at [917, 153] on label "Edit all future events" at bounding box center [908, 149] width 147 height 23
click at [900, 255] on input "MMA 🏆 🥊" at bounding box center [1066, 249] width 463 height 40
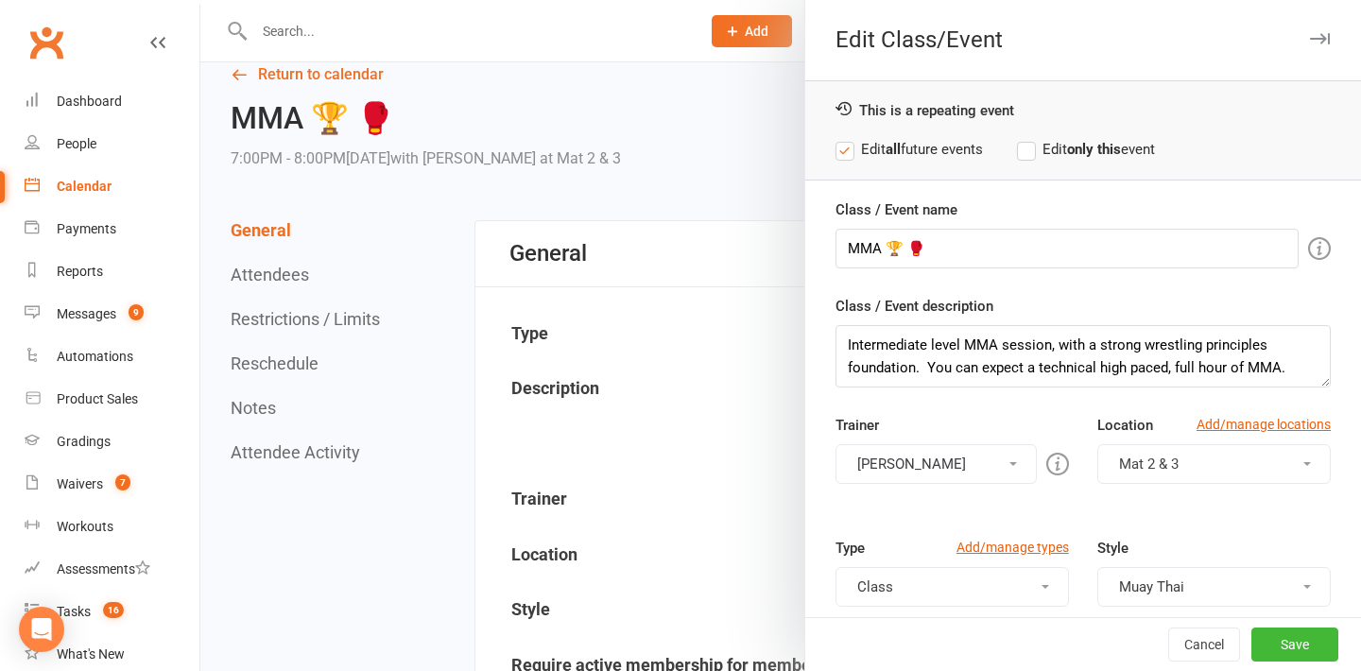
click at [680, 55] on div at bounding box center [780, 335] width 1160 height 671
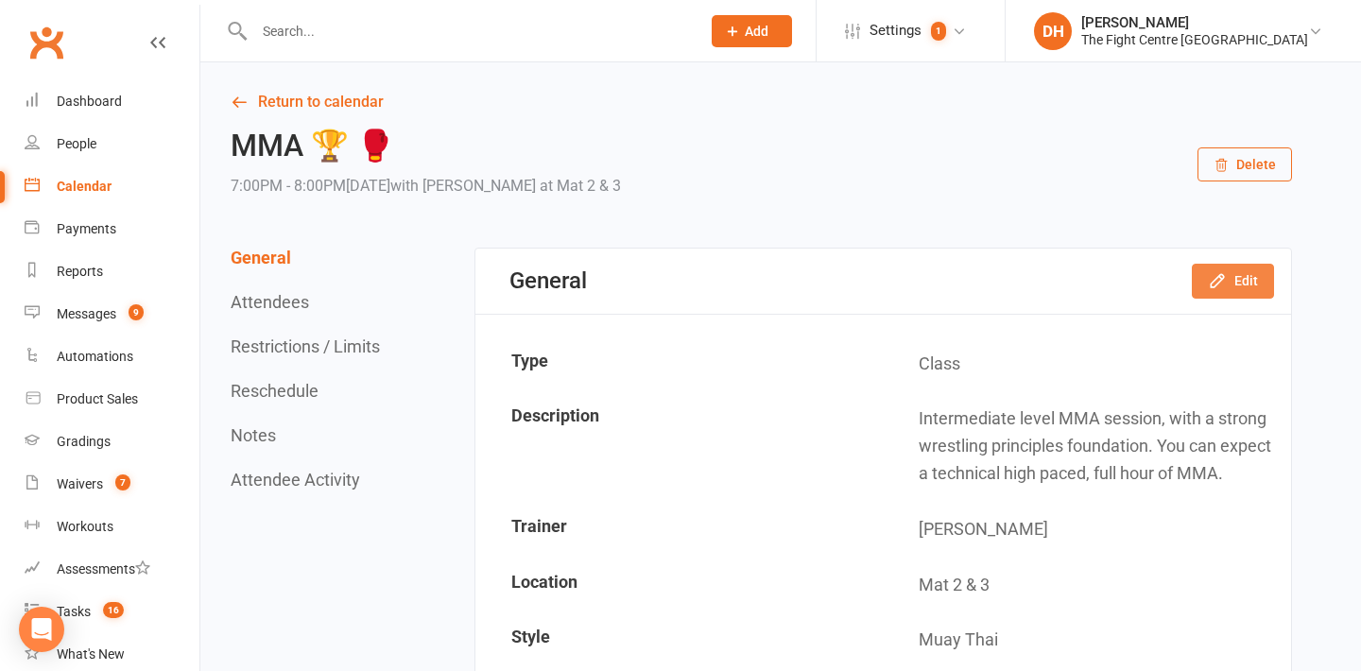
click at [1229, 288] on button "Edit" at bounding box center [1233, 281] width 82 height 34
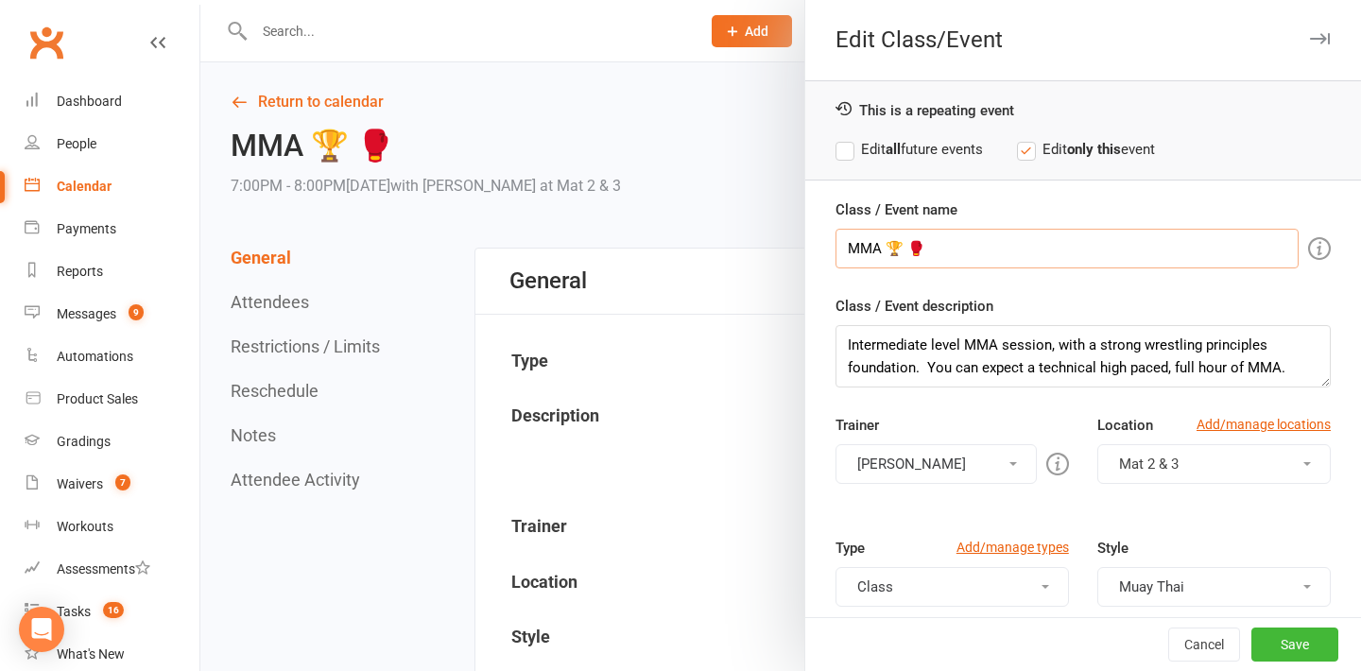
click at [903, 252] on input "MMA 🏆 🥊" at bounding box center [1066, 249] width 463 height 40
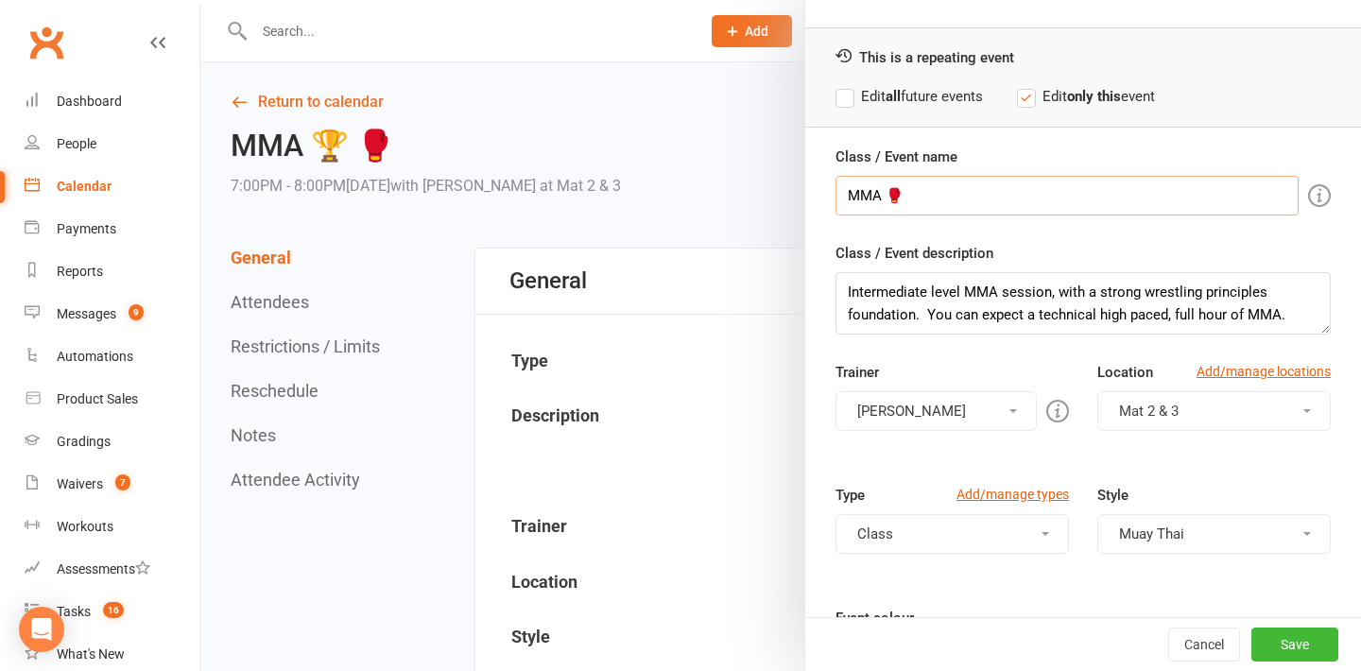
scroll to position [55, 0]
type input "MMA 🥊"
click at [1040, 313] on textarea "Intermediate level MMA session, with a strong wrestling principles foundation. …" at bounding box center [1082, 301] width 495 height 62
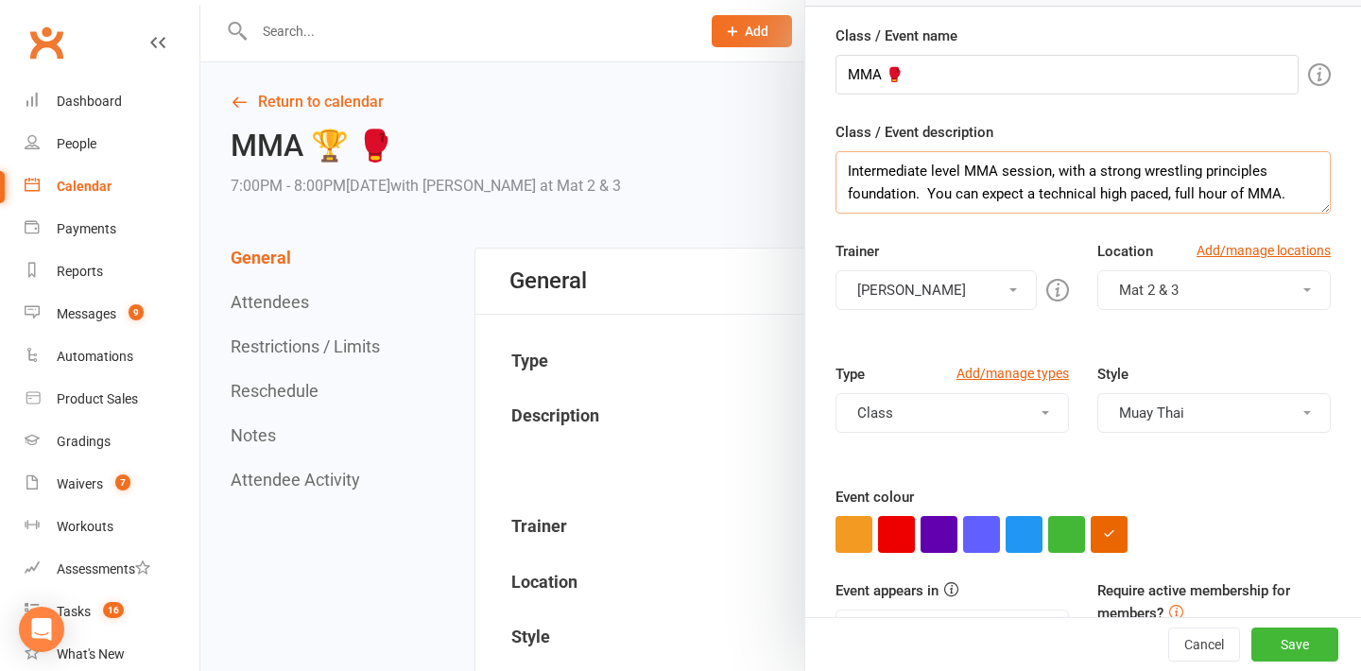
scroll to position [0, 0]
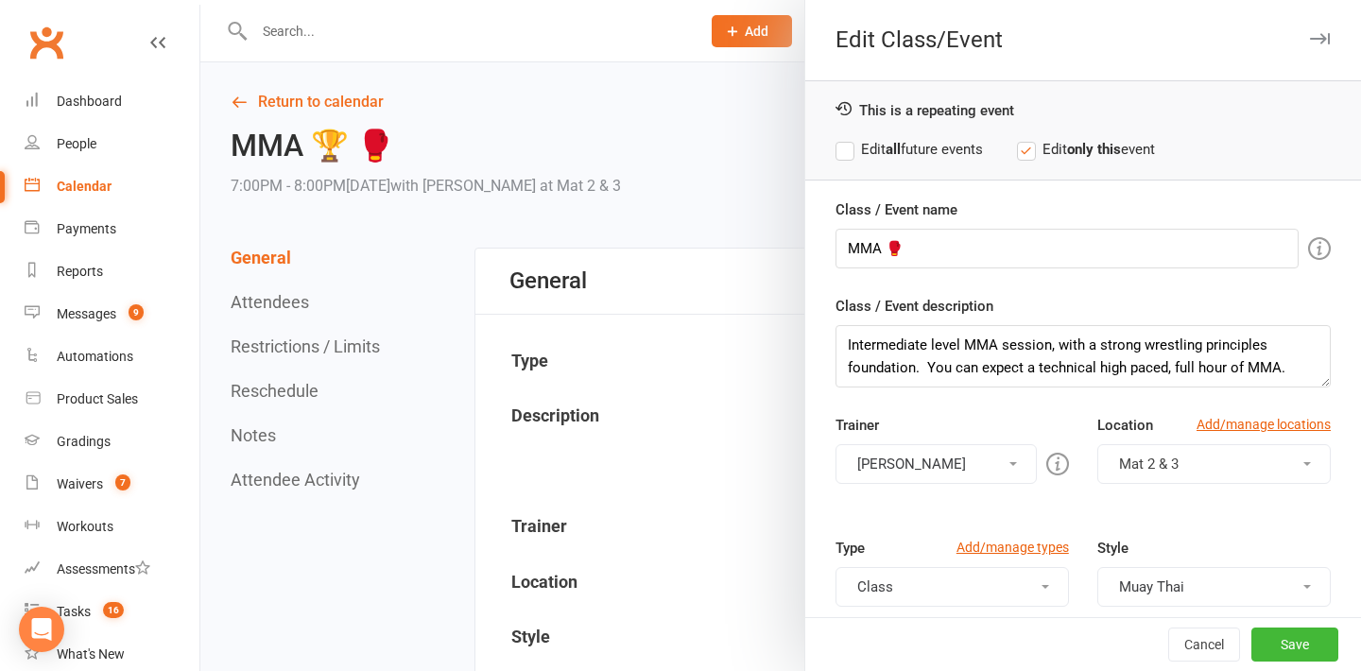
click at [960, 142] on label "Edit all future events" at bounding box center [908, 149] width 147 height 23
click at [1291, 657] on button "Save" at bounding box center [1294, 644] width 87 height 34
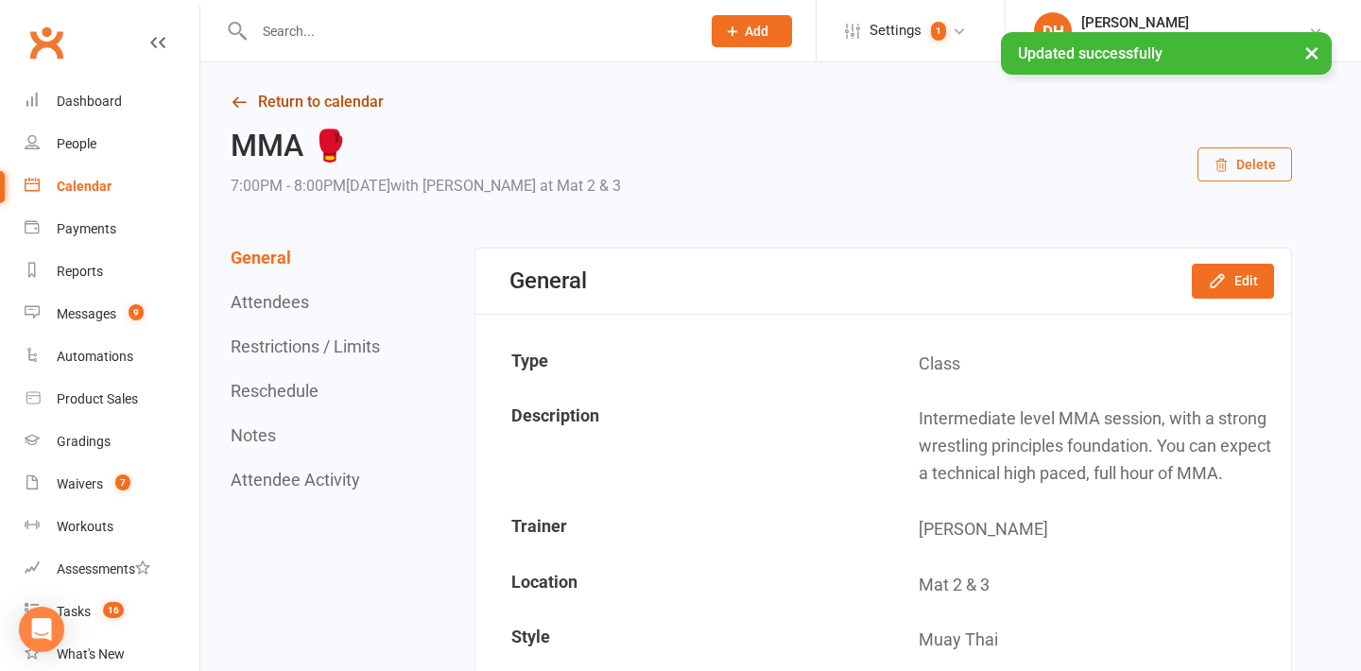
click at [342, 106] on link "Return to calendar" at bounding box center [761, 102] width 1061 height 26
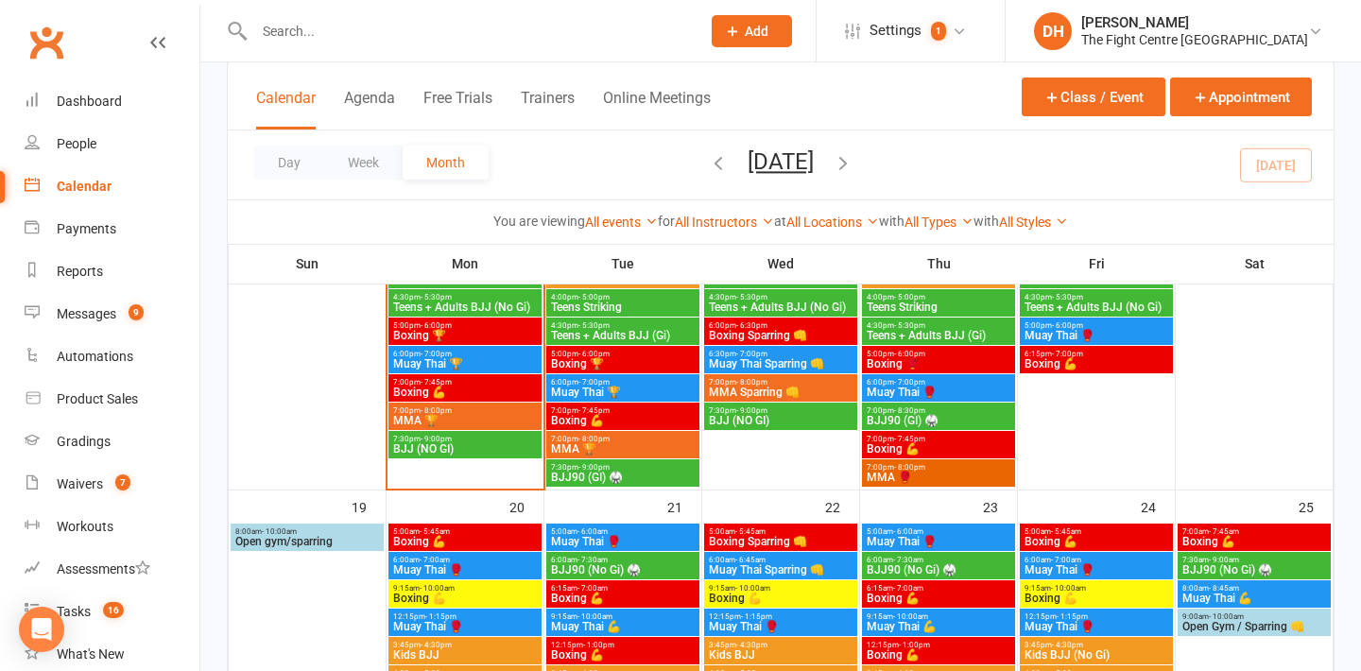
scroll to position [1377, 0]
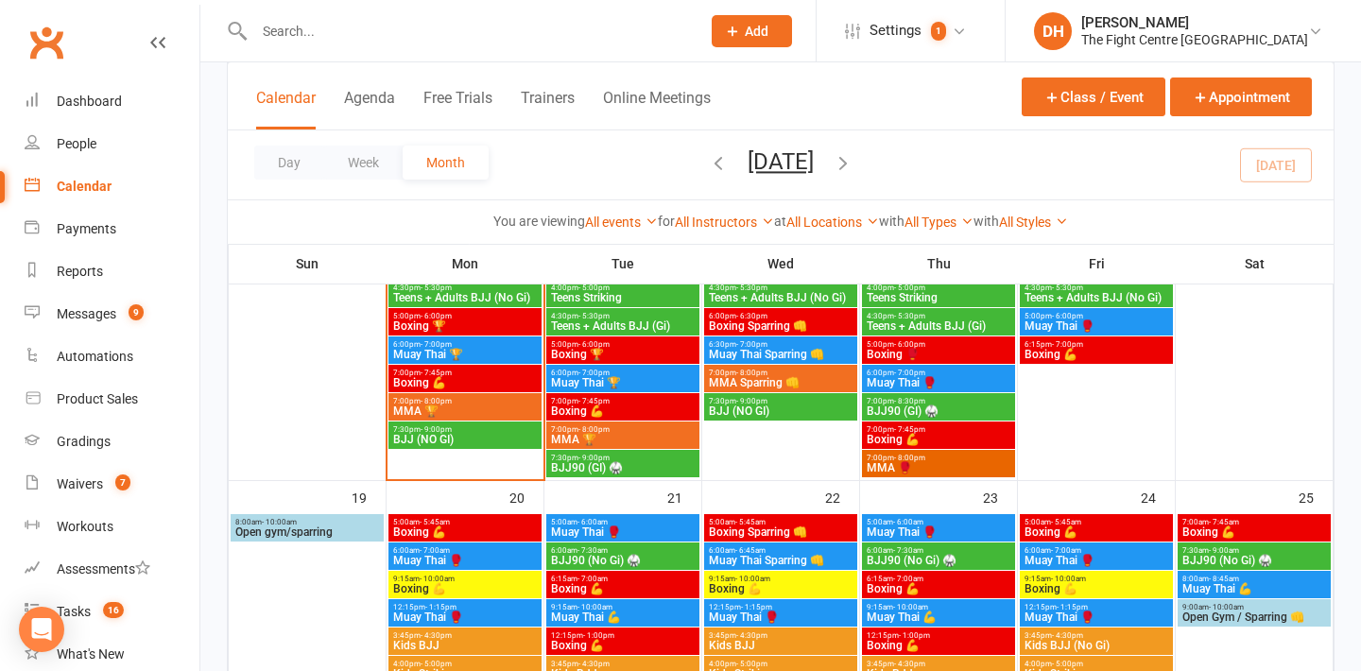
click at [471, 523] on span "5:00am - 5:45am" at bounding box center [465, 522] width 146 height 9
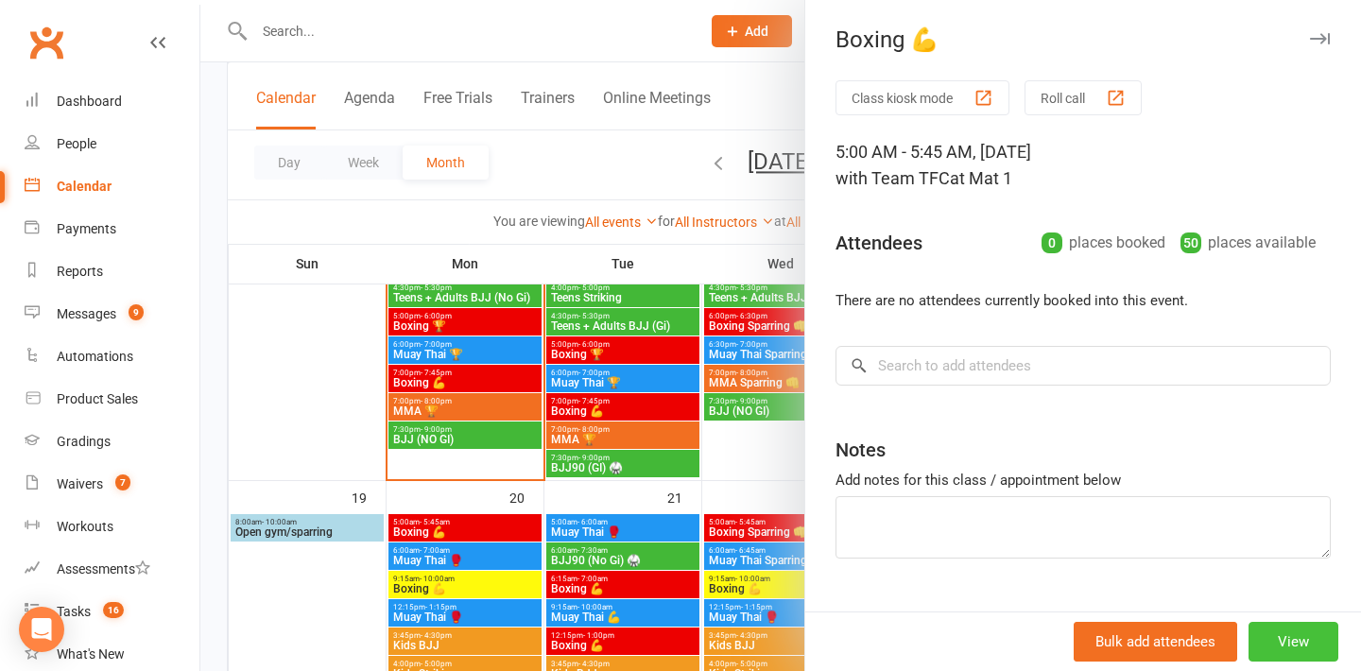
click at [1305, 643] on button "View" at bounding box center [1293, 642] width 90 height 40
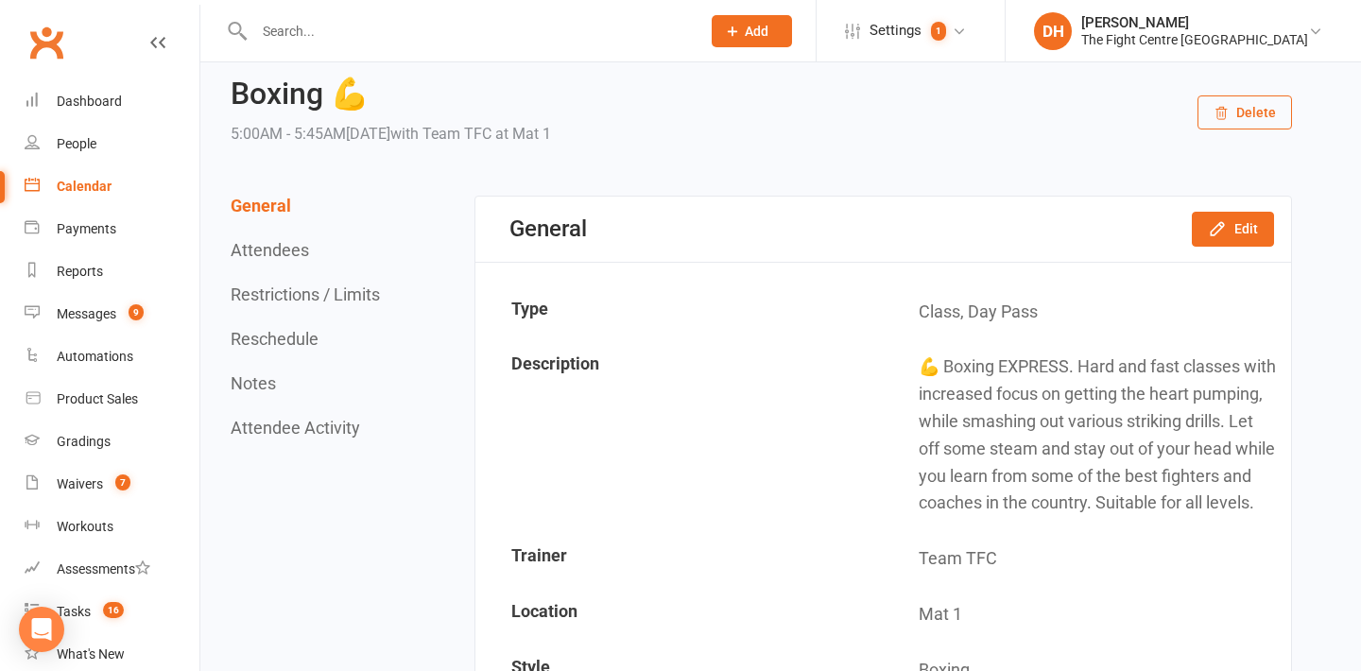
scroll to position [63, 0]
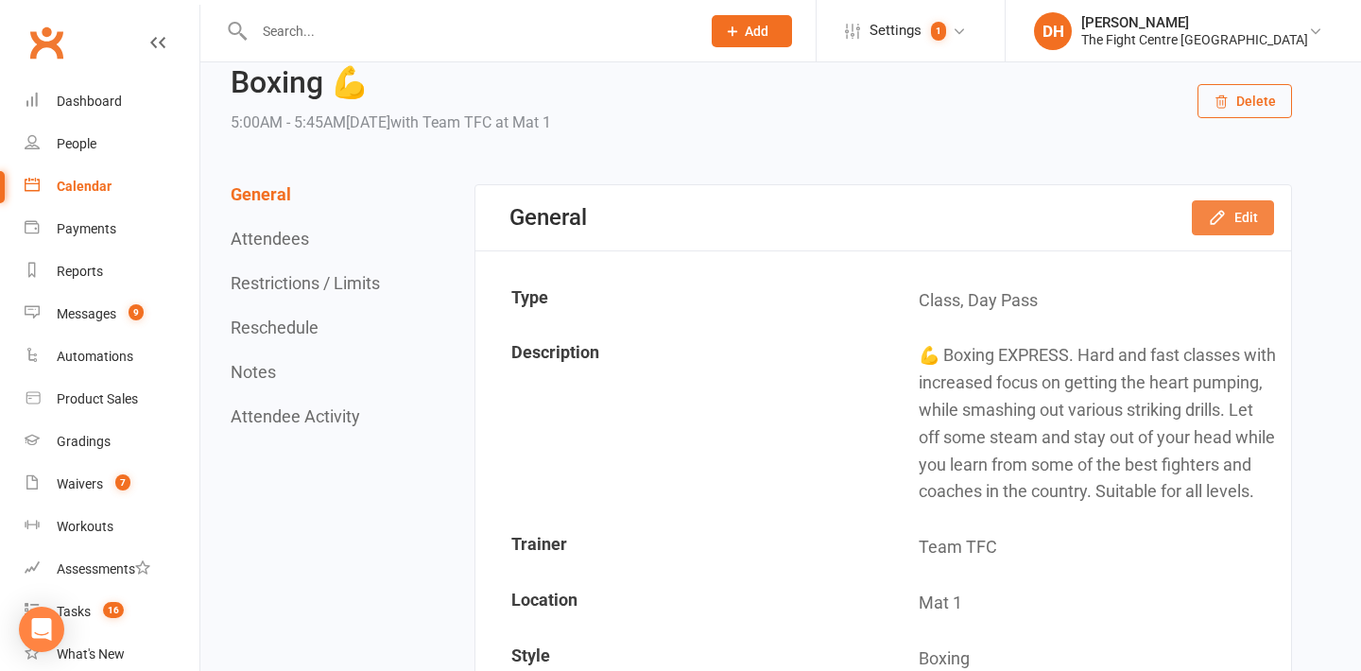
click at [1218, 225] on icon "button" at bounding box center [1217, 217] width 19 height 19
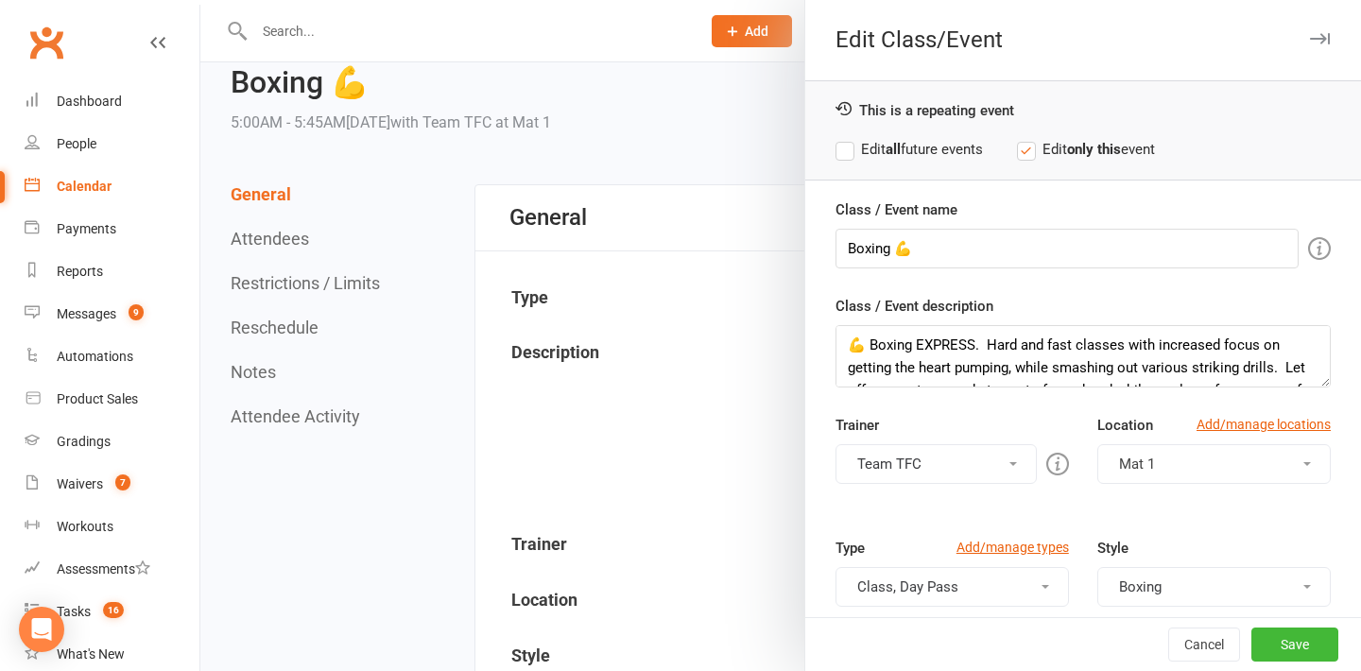
click at [910, 151] on label "Edit all future events" at bounding box center [908, 149] width 147 height 23
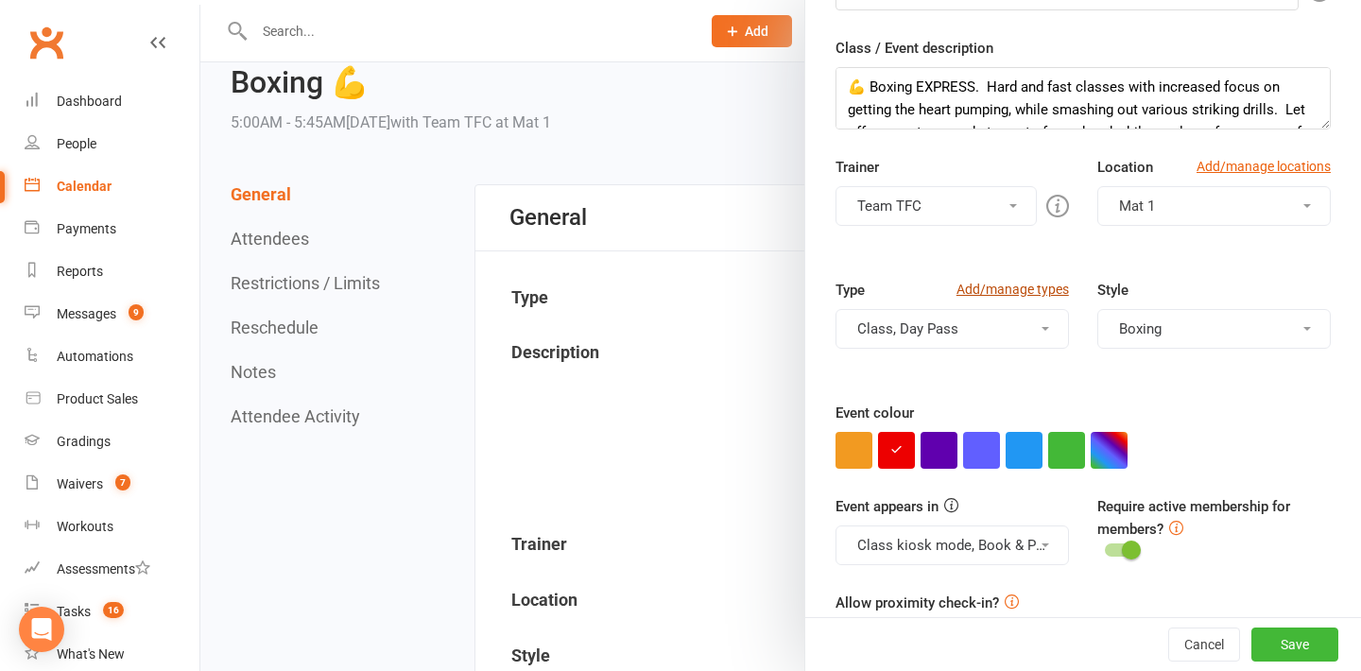
scroll to position [259, 0]
click at [1109, 440] on button "button" at bounding box center [1108, 449] width 37 height 37
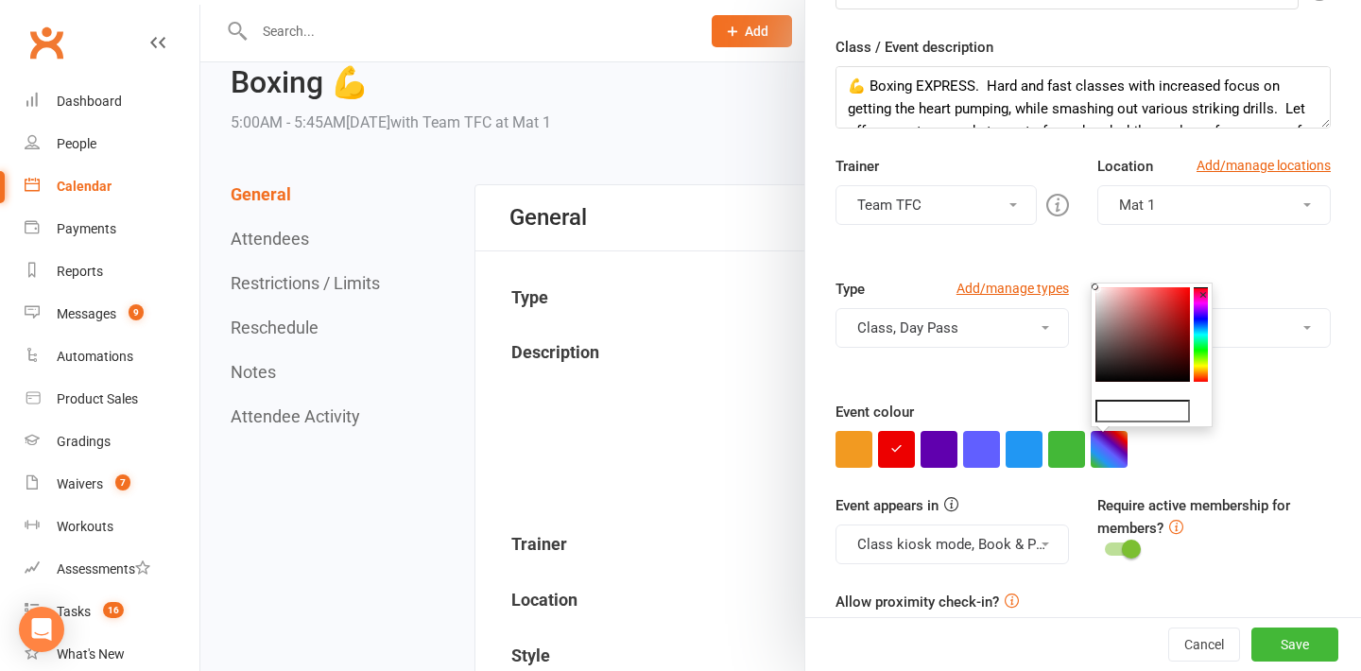
click at [1200, 369] on colorpicker-hue at bounding box center [1200, 334] width 14 height 94
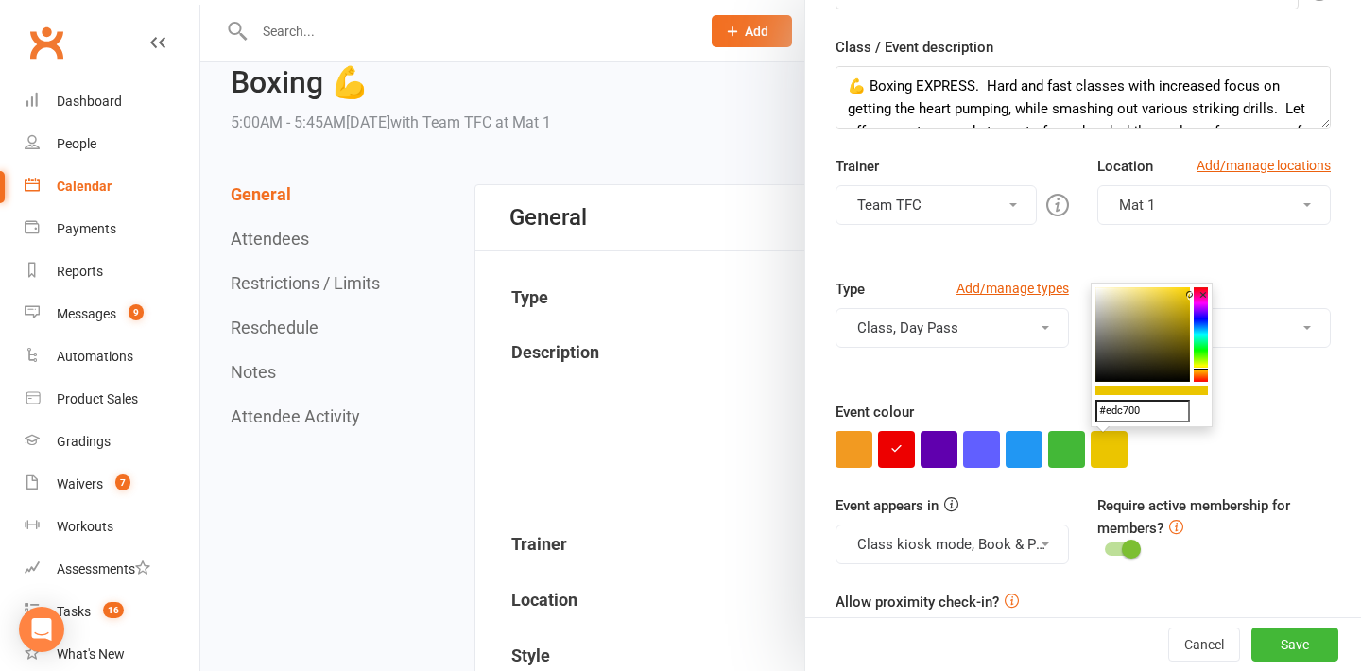
drag, startPoint x: 1096, startPoint y: 286, endPoint x: 1209, endPoint y: 294, distance: 112.7
click at [1209, 294] on div "#edc700 ×" at bounding box center [1151, 355] width 122 height 145
type input "#ffd600"
drag, startPoint x: 1187, startPoint y: 295, endPoint x: 1205, endPoint y: 261, distance: 38.5
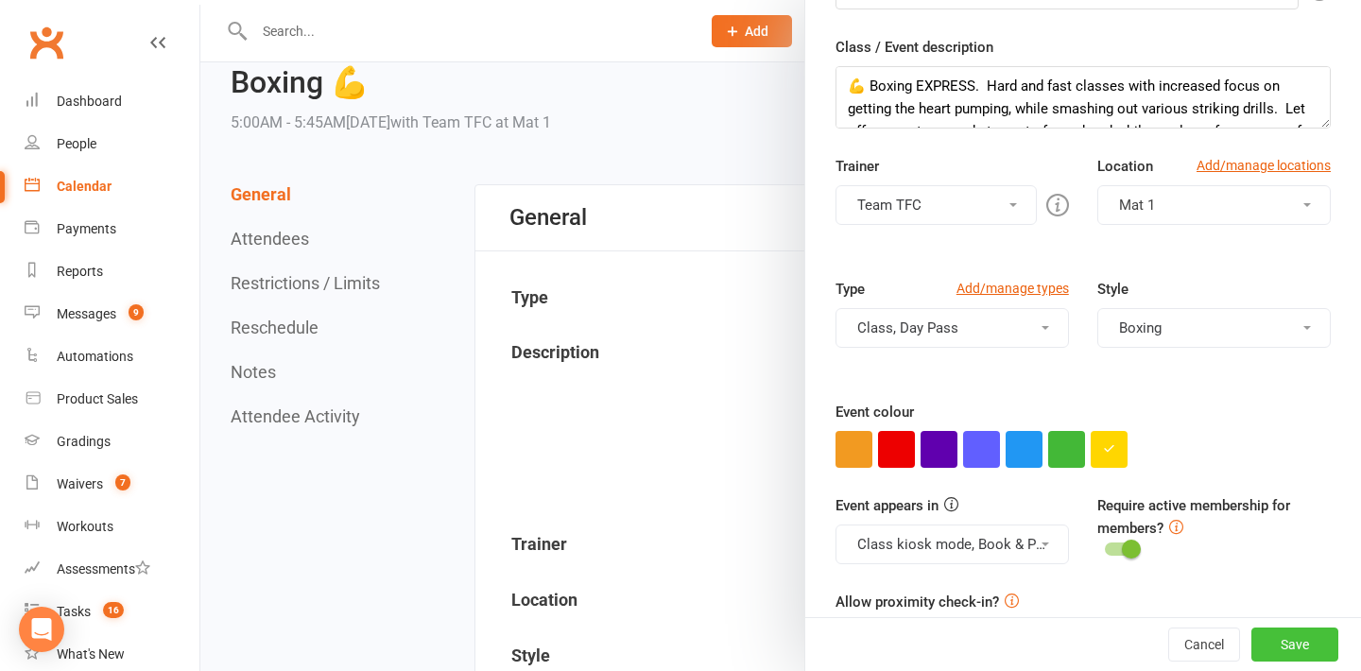
click at [1310, 647] on button "Save" at bounding box center [1294, 644] width 87 height 34
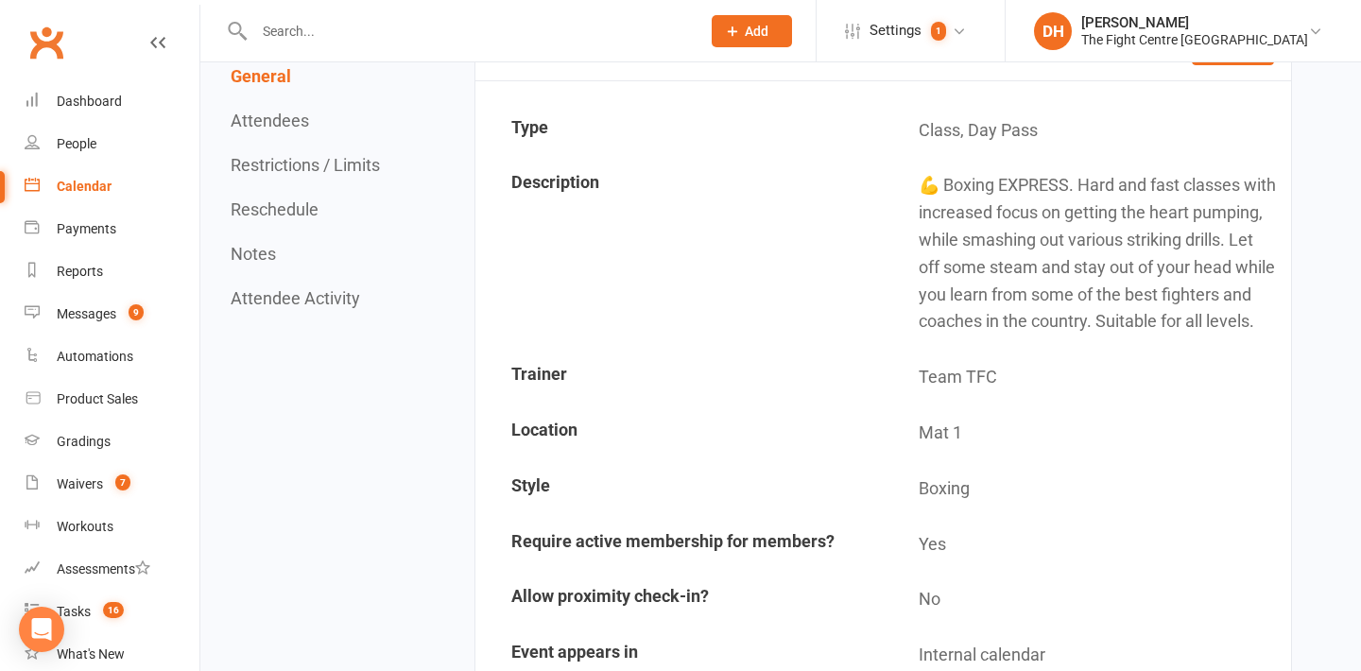
scroll to position [94, 0]
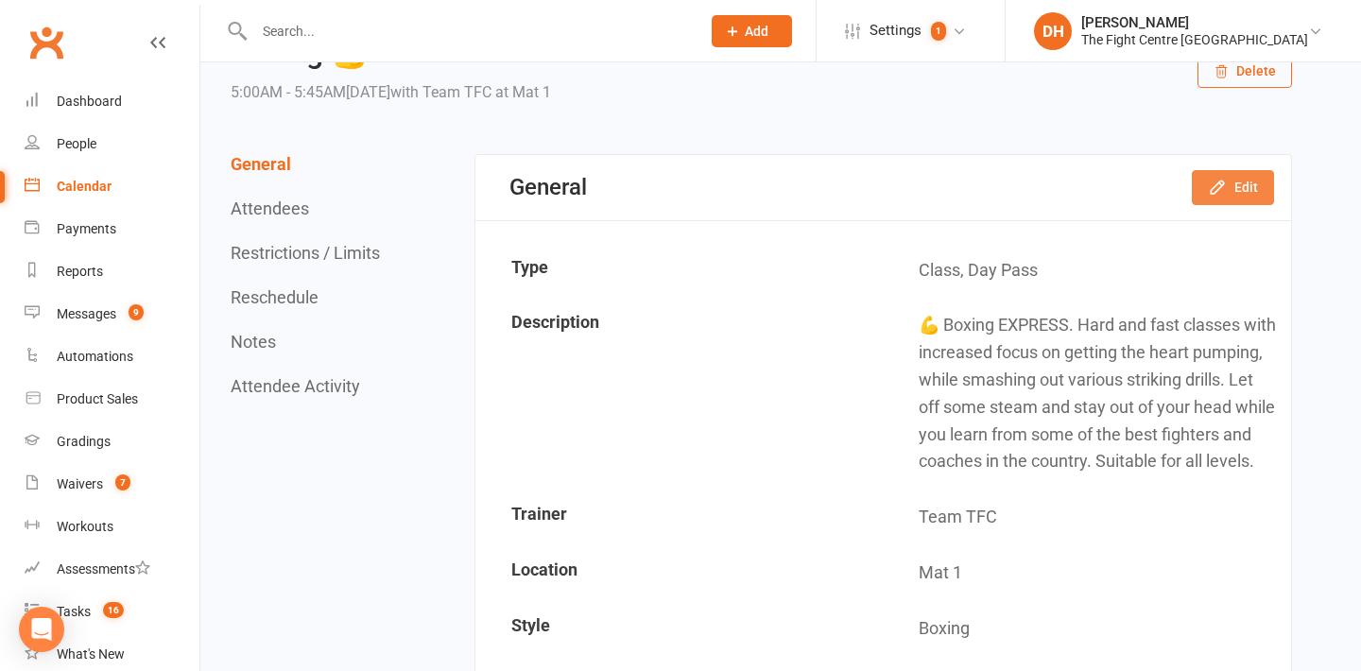
click at [1227, 189] on button "Edit" at bounding box center [1233, 187] width 82 height 34
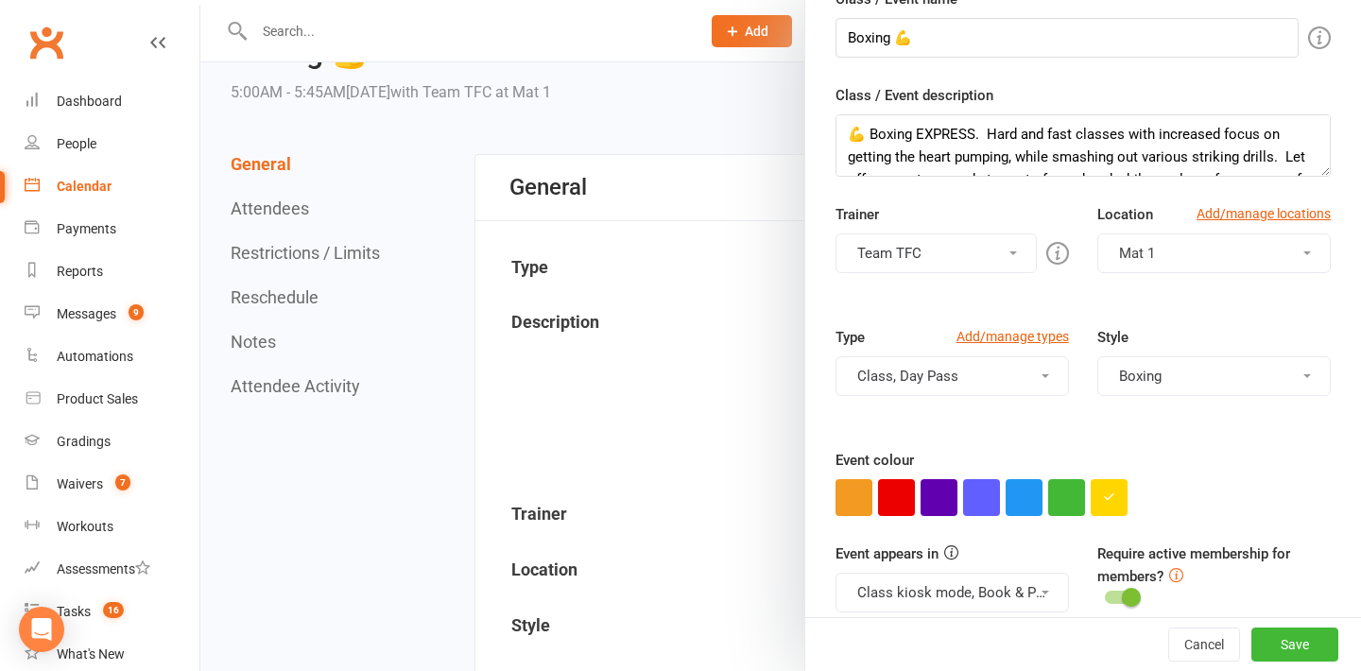
scroll to position [214, 0]
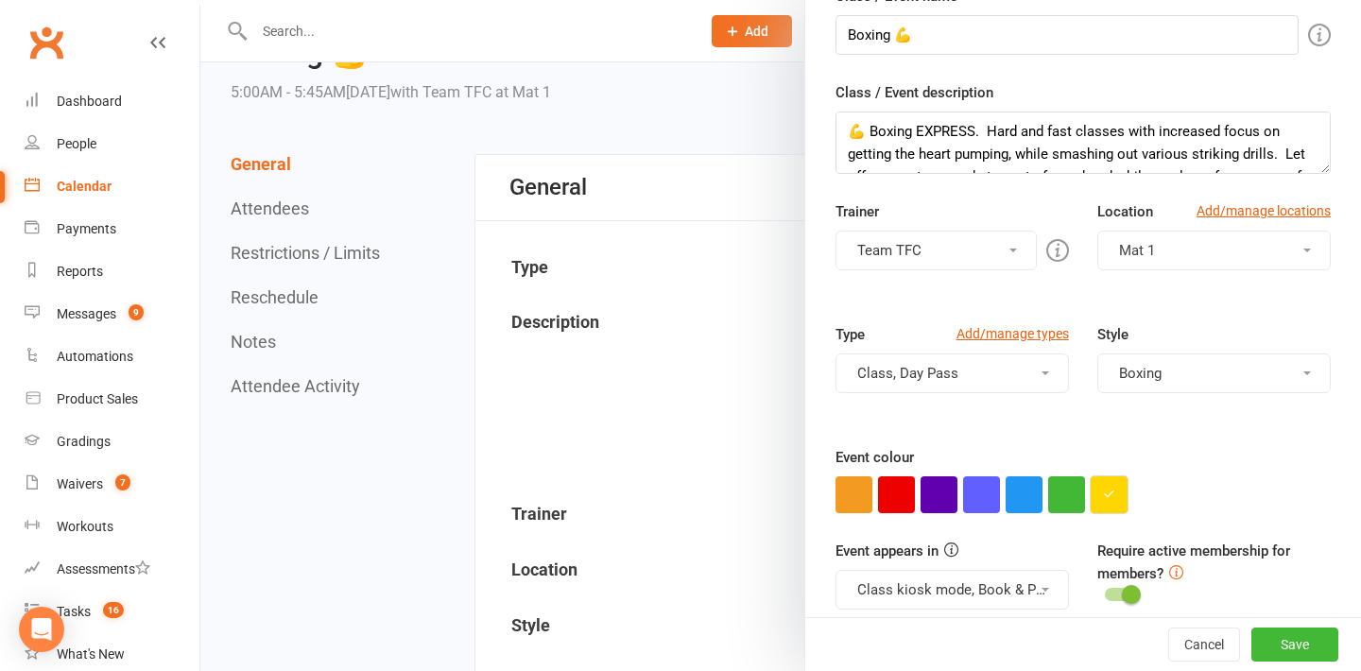
click at [1114, 491] on icon "button" at bounding box center [1109, 494] width 12 height 12
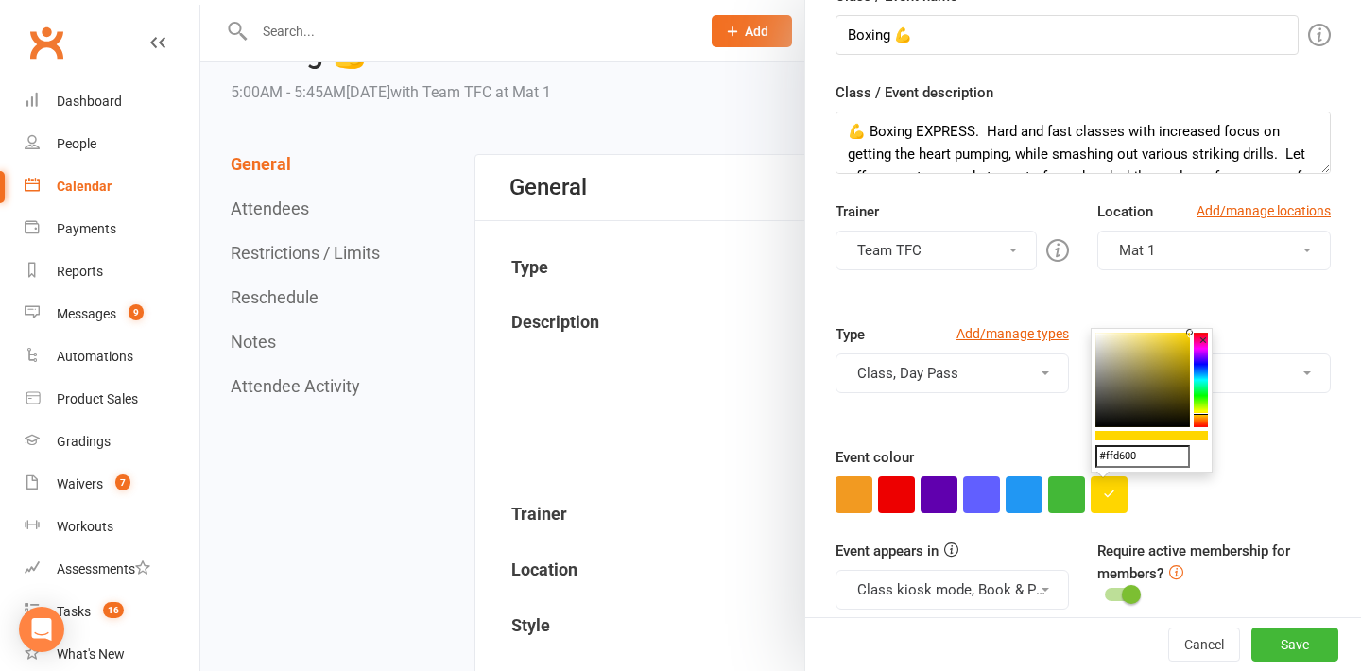
drag, startPoint x: 1141, startPoint y: 455, endPoint x: 1075, endPoint y: 455, distance: 66.1
click at [1294, 638] on button "Save" at bounding box center [1294, 644] width 87 height 34
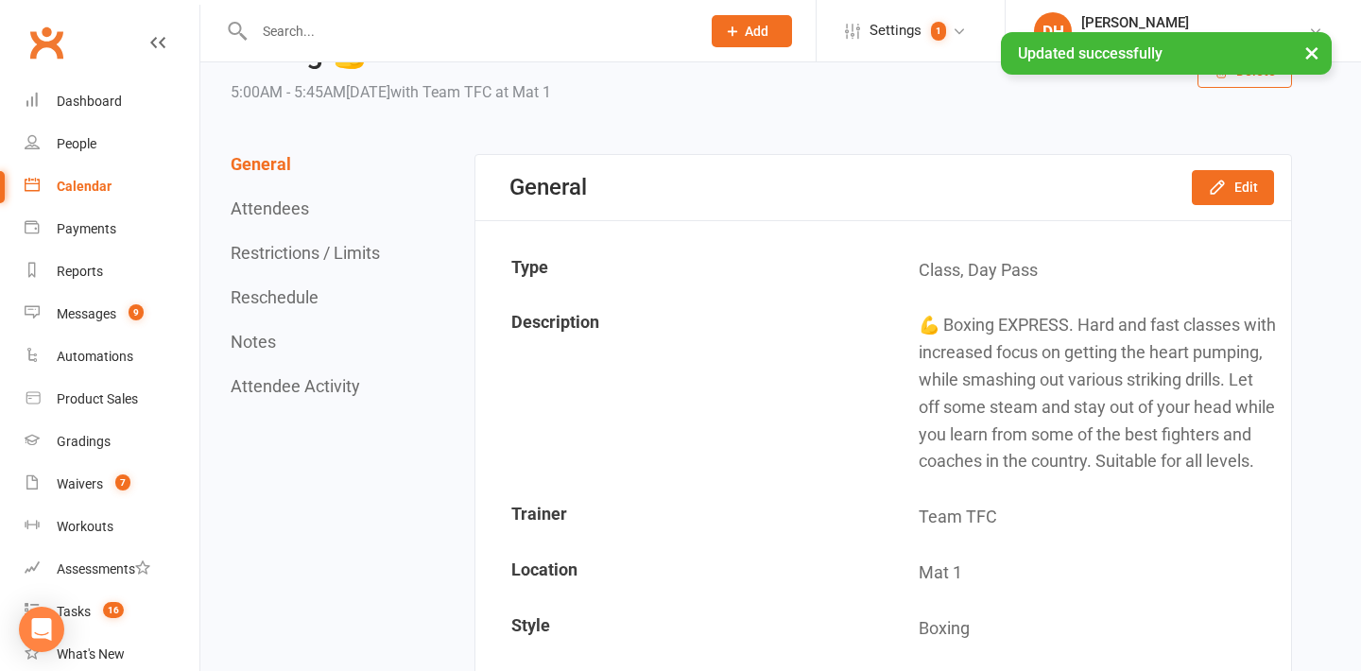
scroll to position [0, 0]
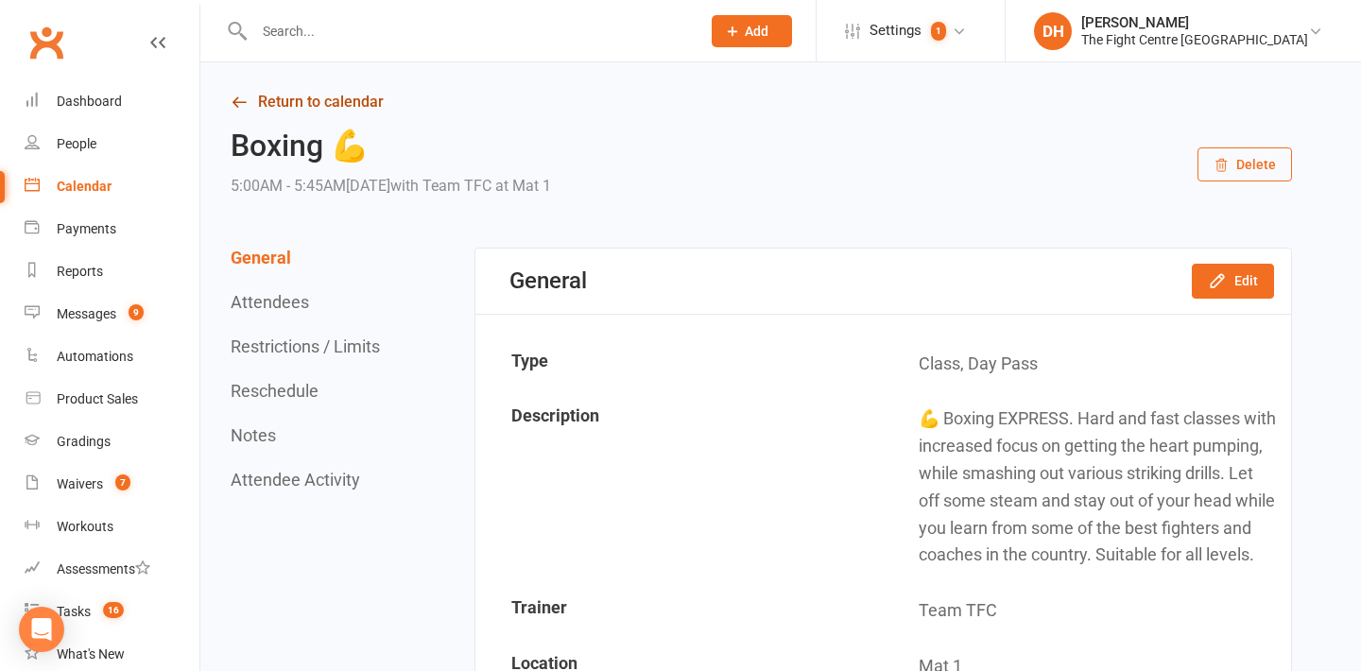
click at [326, 110] on link "Return to calendar" at bounding box center [761, 102] width 1061 height 26
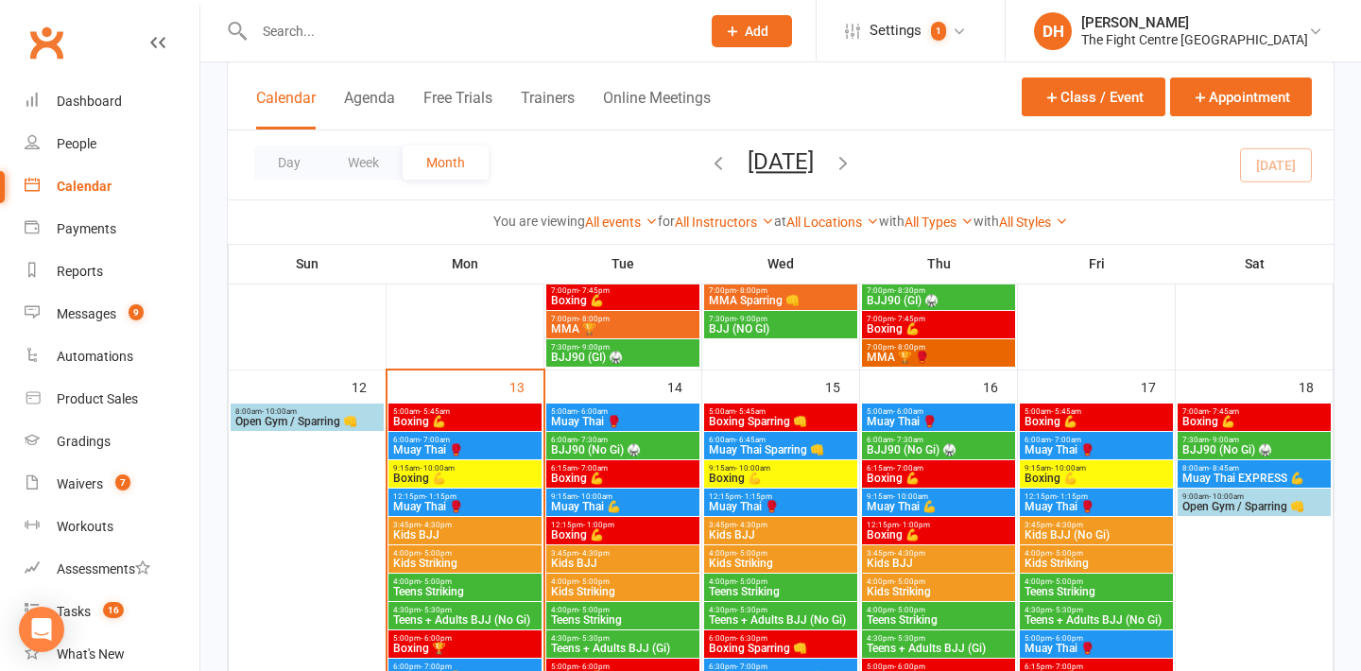
scroll to position [1041, 0]
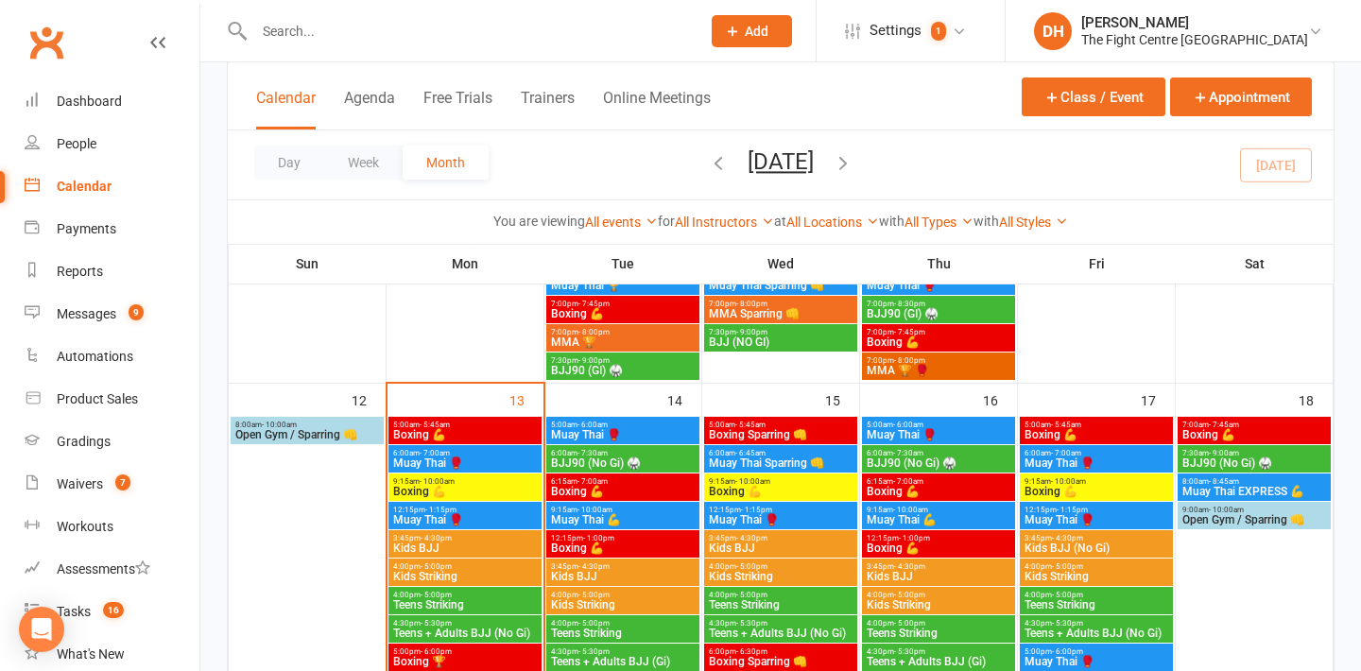
click at [473, 437] on span "Boxing 💪" at bounding box center [465, 434] width 146 height 11
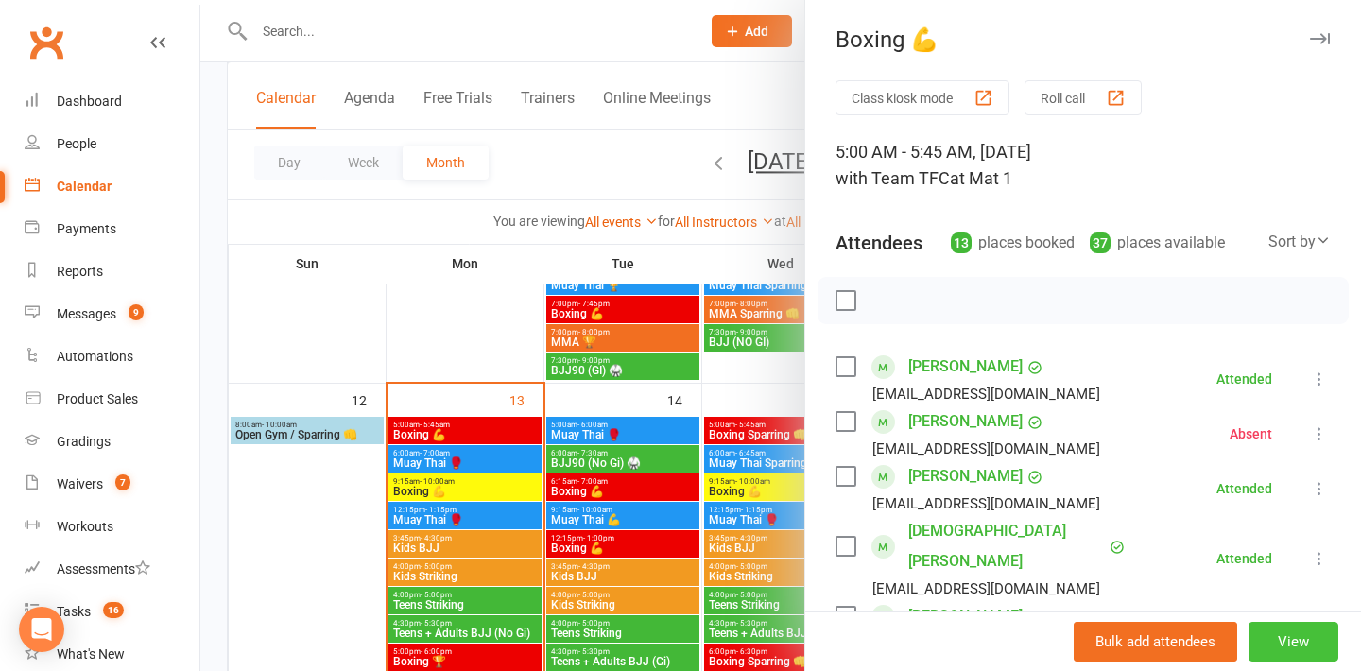
click at [1273, 630] on button "View" at bounding box center [1293, 642] width 90 height 40
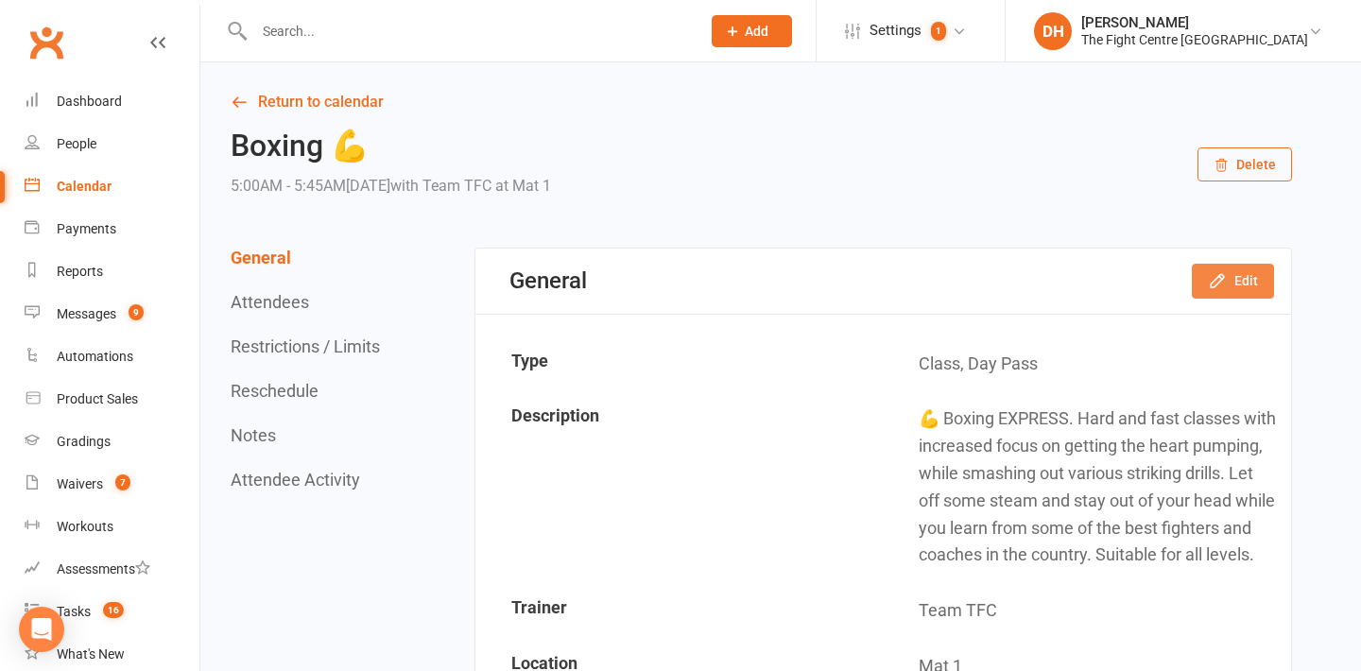
click at [1213, 289] on icon "button" at bounding box center [1217, 280] width 19 height 19
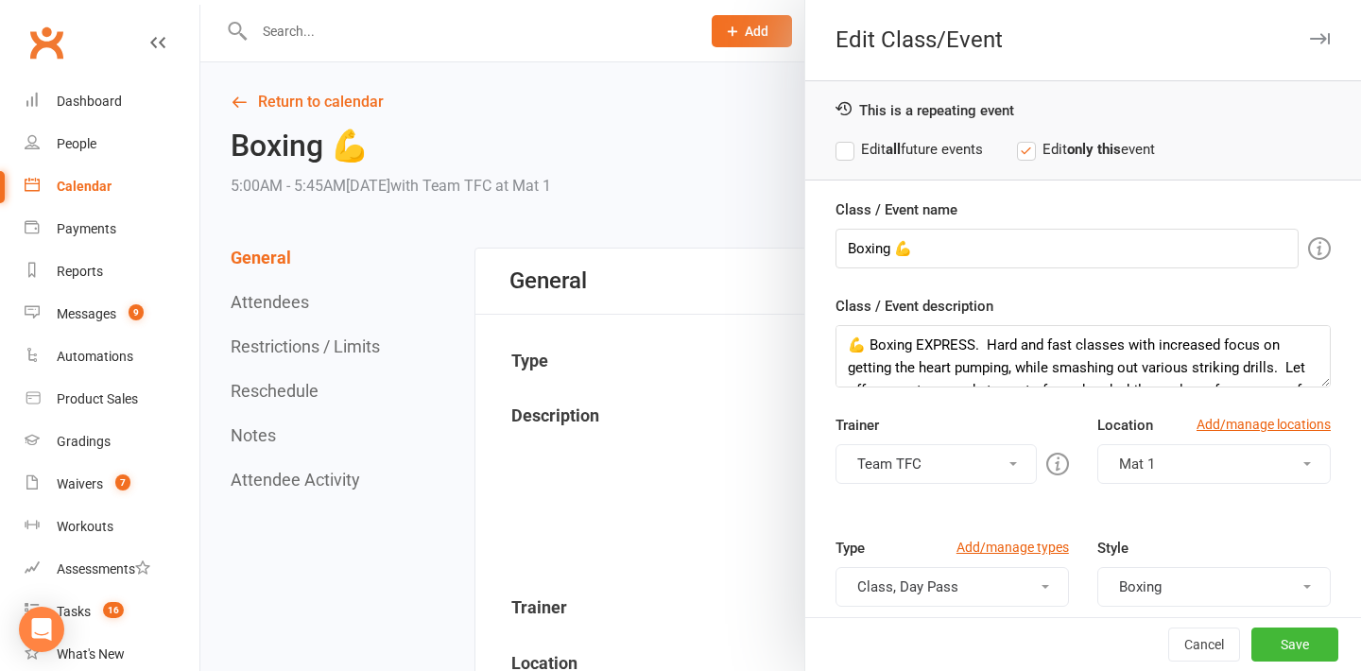
click at [895, 151] on strong "all" at bounding box center [892, 149] width 15 height 17
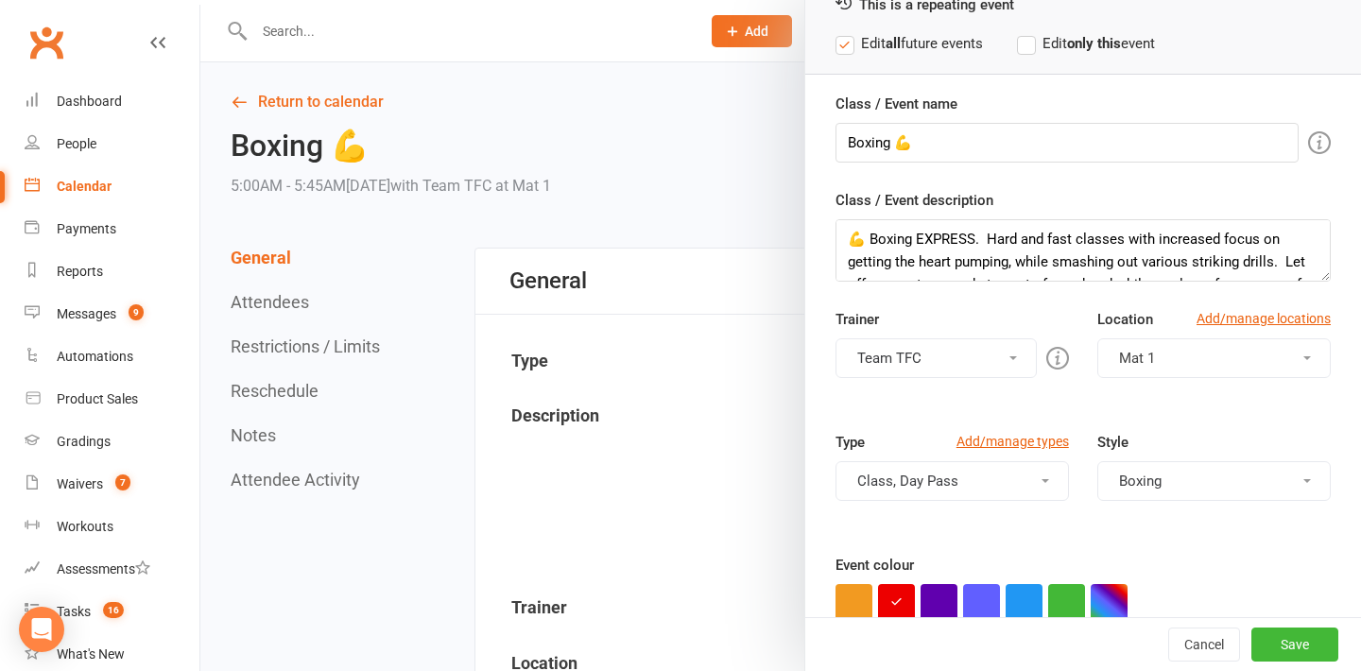
scroll to position [312, 0]
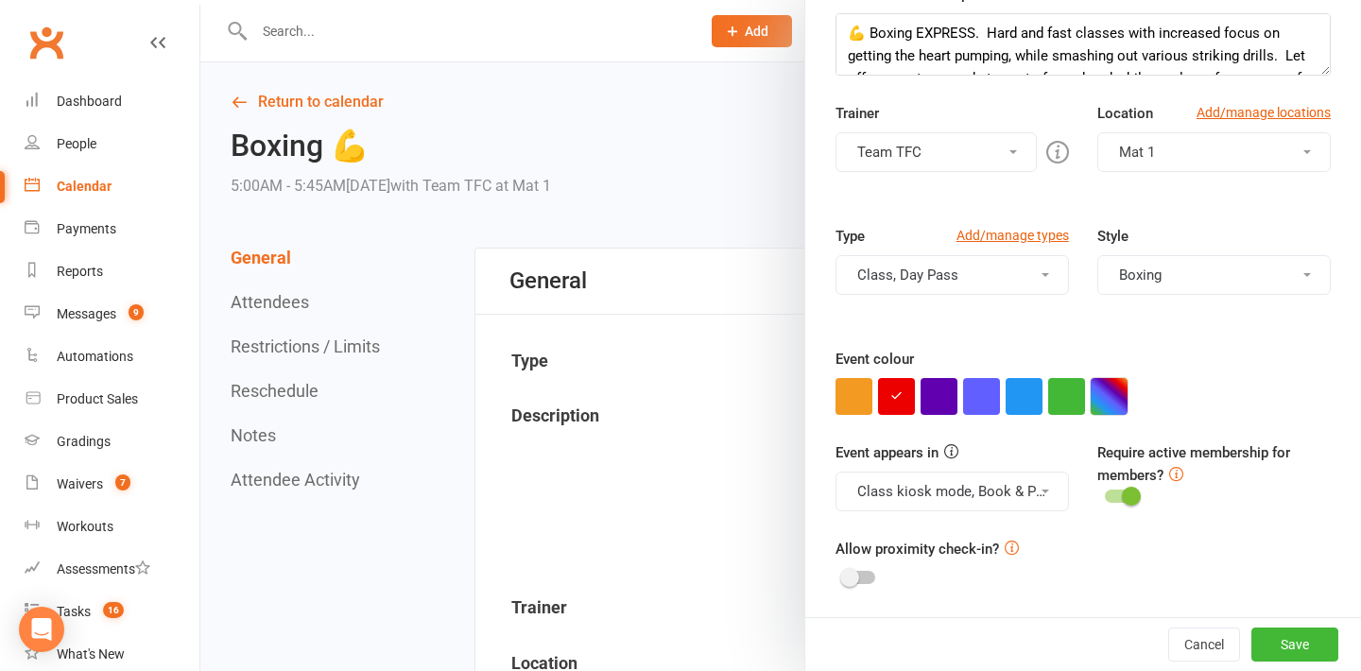
click at [1117, 401] on button "button" at bounding box center [1108, 396] width 37 height 37
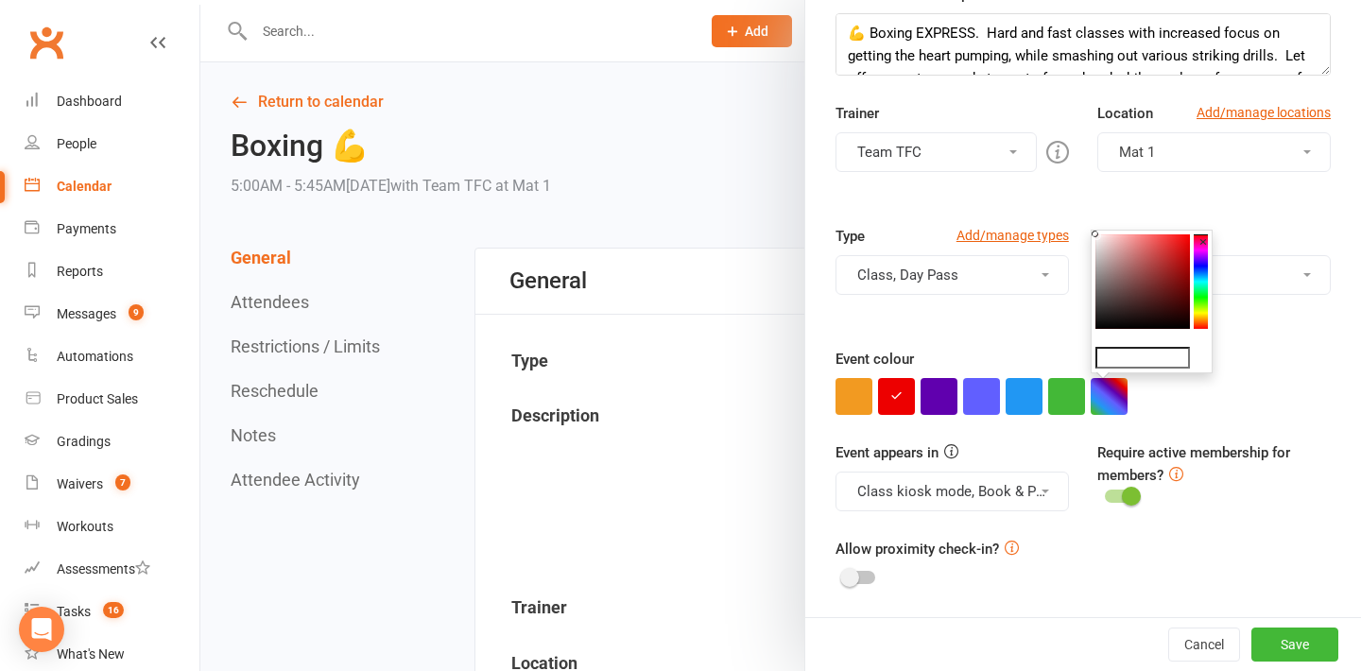
click at [1146, 359] on input "text" at bounding box center [1142, 358] width 94 height 23
paste input "#ffd600"
type input "#ffd600"
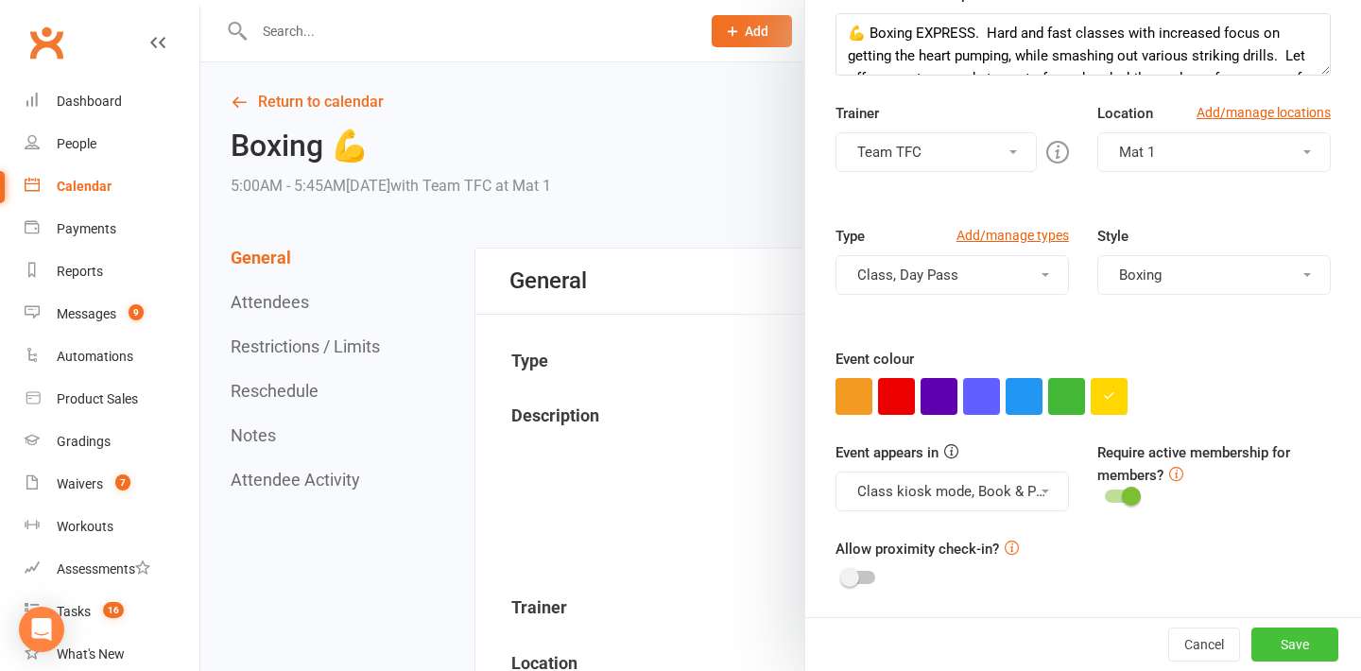
click at [1302, 633] on button "Save" at bounding box center [1294, 644] width 87 height 34
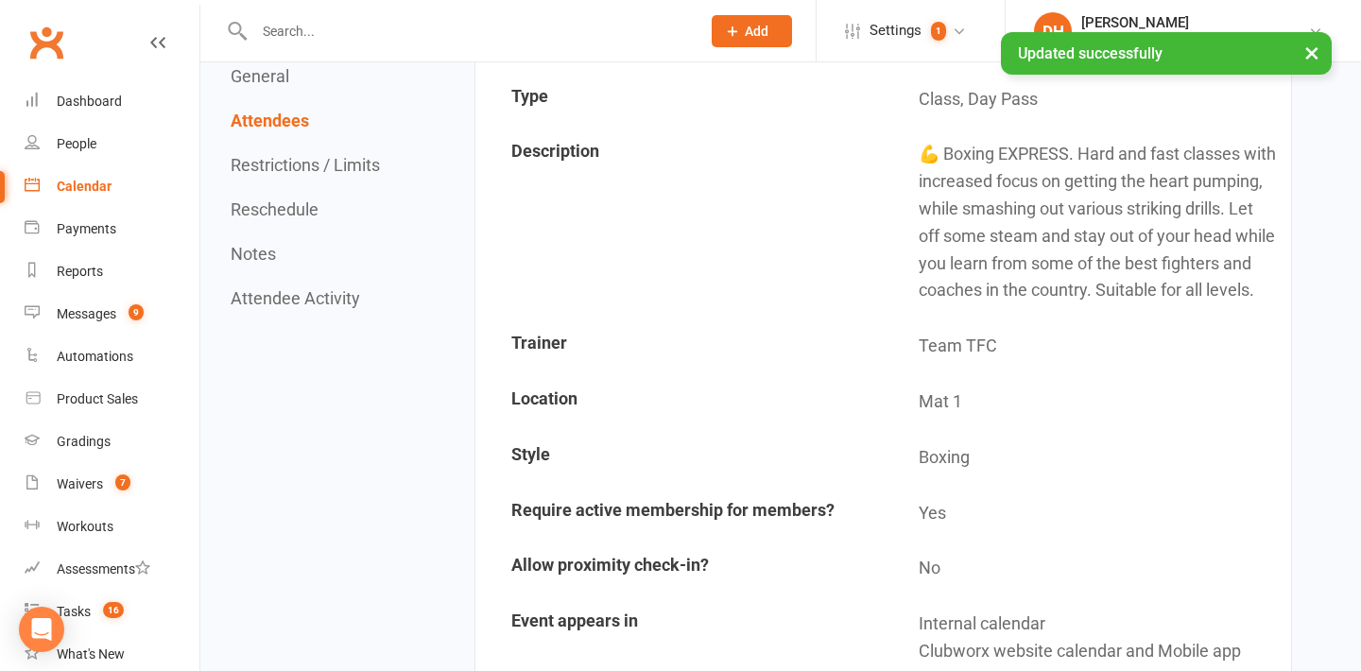
scroll to position [0, 0]
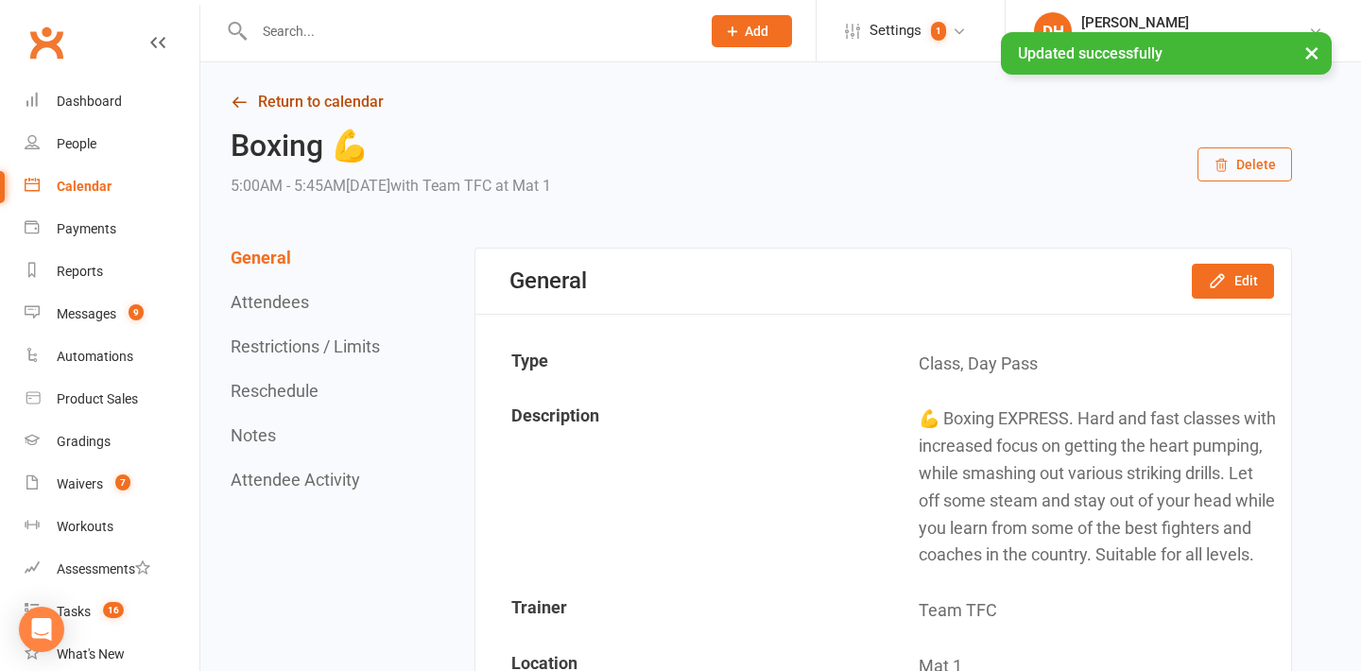
click at [326, 100] on link "Return to calendar" at bounding box center [761, 102] width 1061 height 26
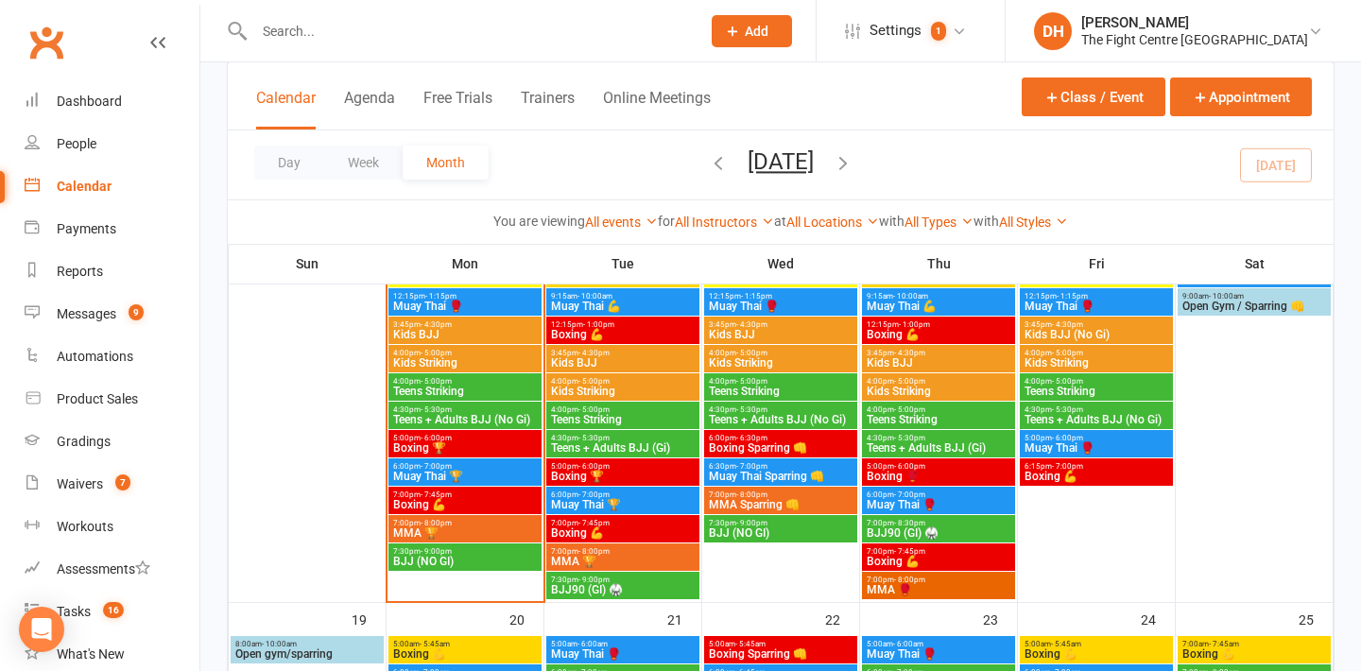
scroll to position [1064, 0]
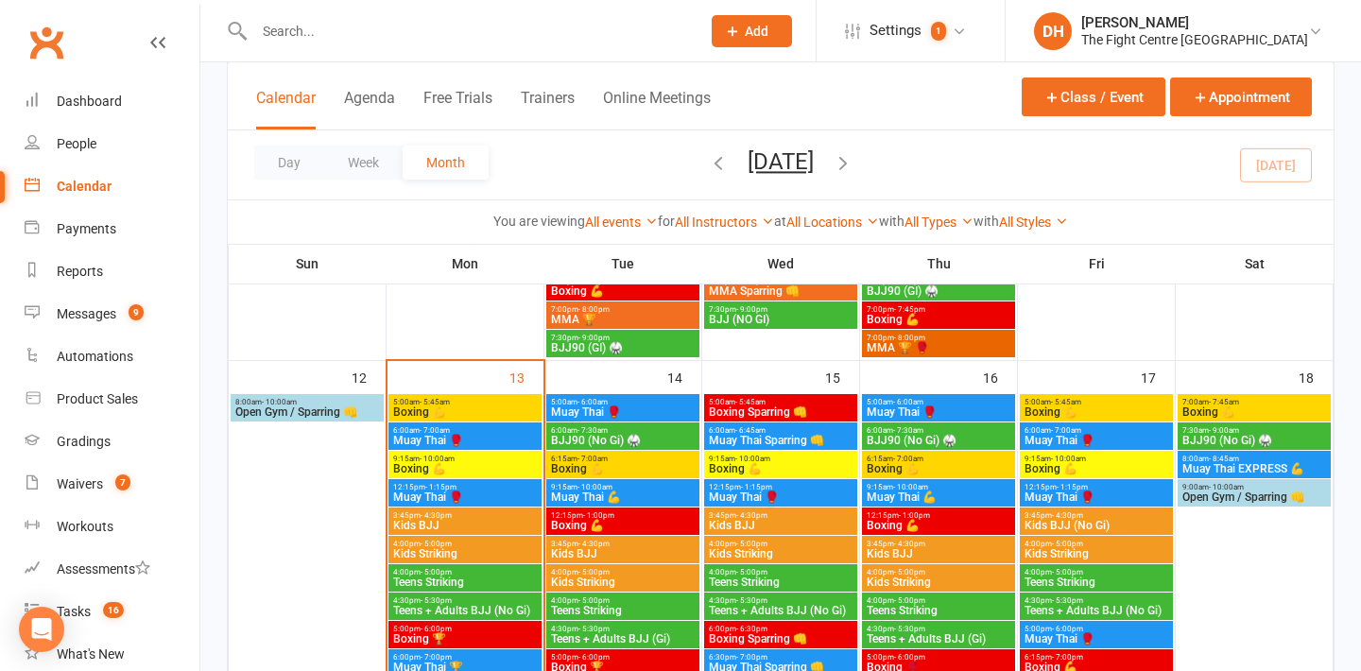
click at [476, 431] on span "6:00am - 7:00am" at bounding box center [465, 430] width 146 height 9
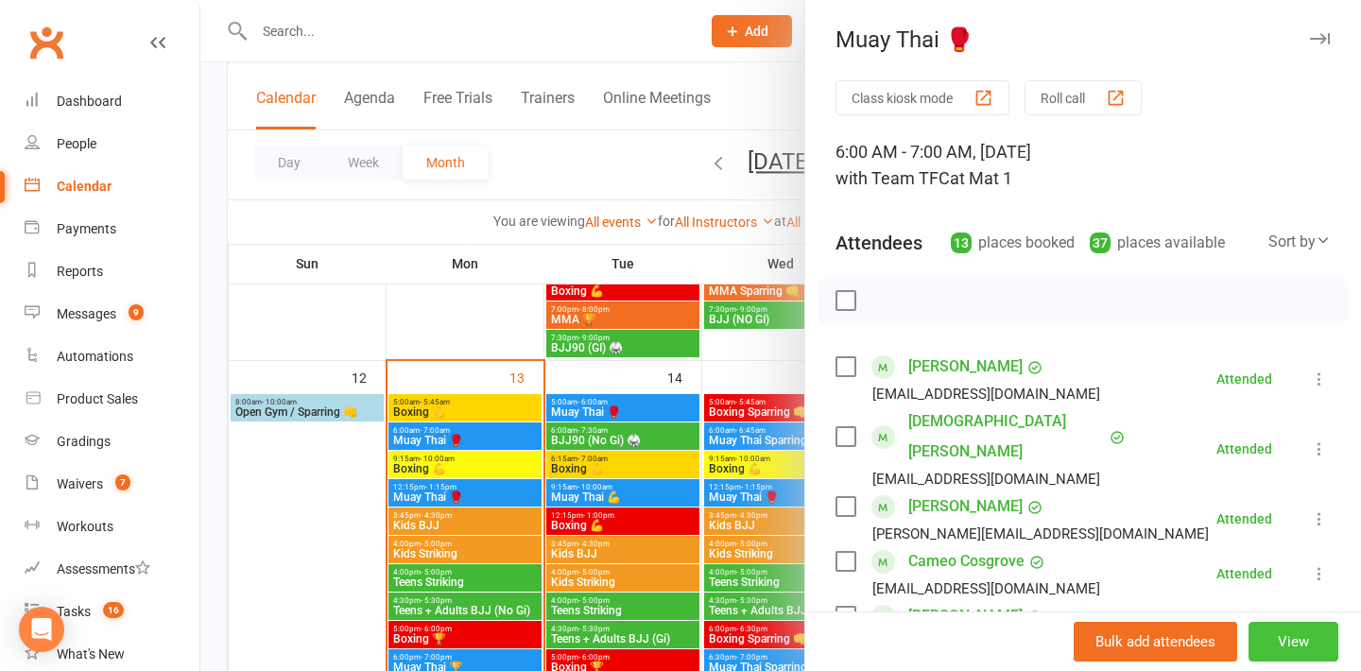
click at [1284, 651] on button "View" at bounding box center [1293, 642] width 90 height 40
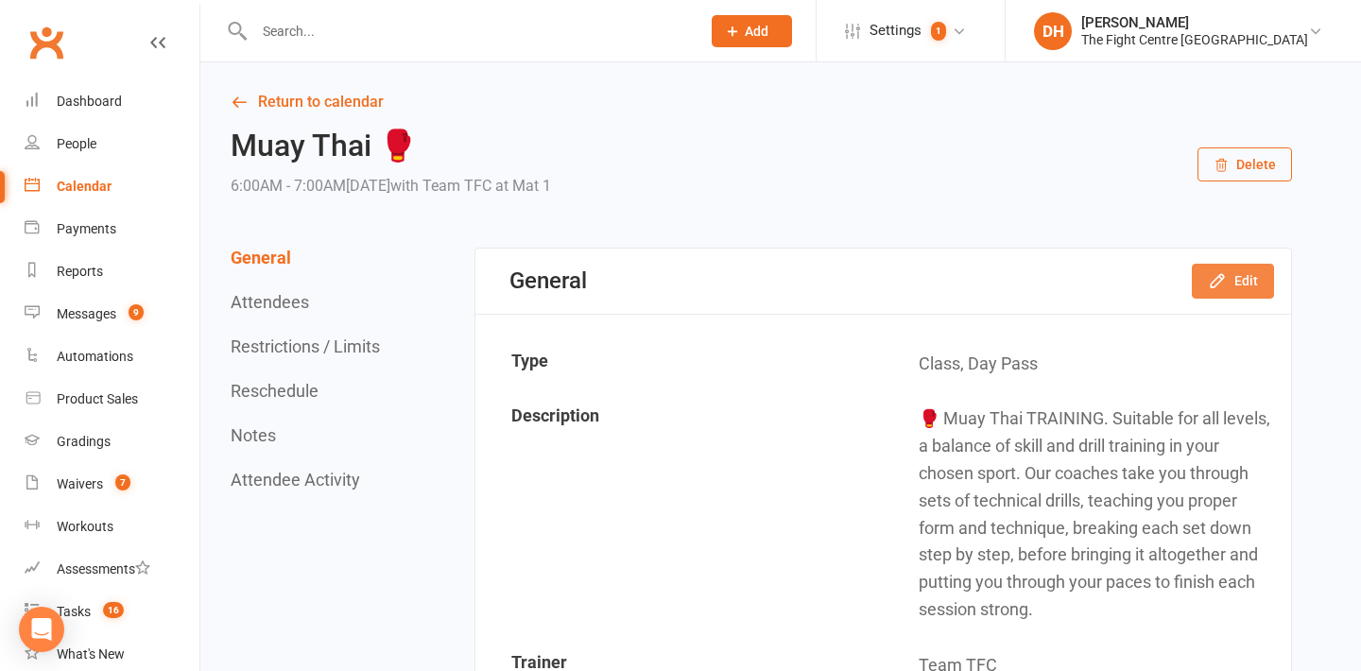
click at [1238, 290] on button "Edit" at bounding box center [1233, 281] width 82 height 34
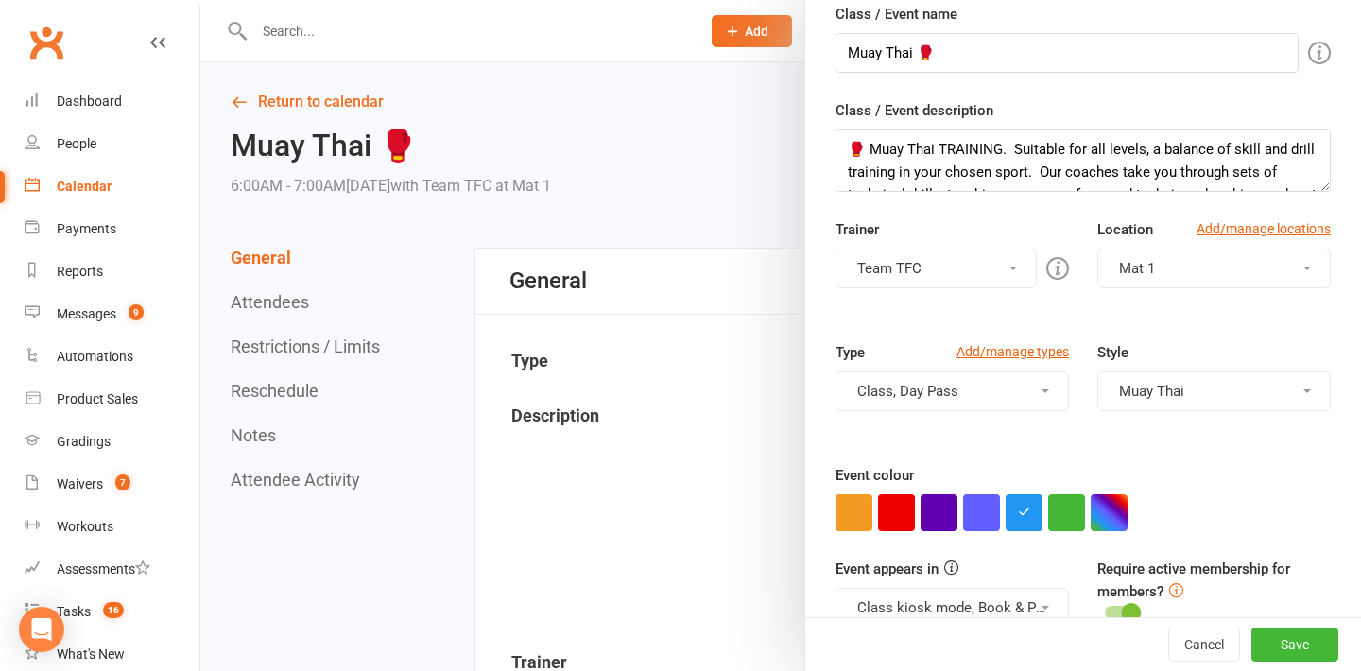
scroll to position [197, 0]
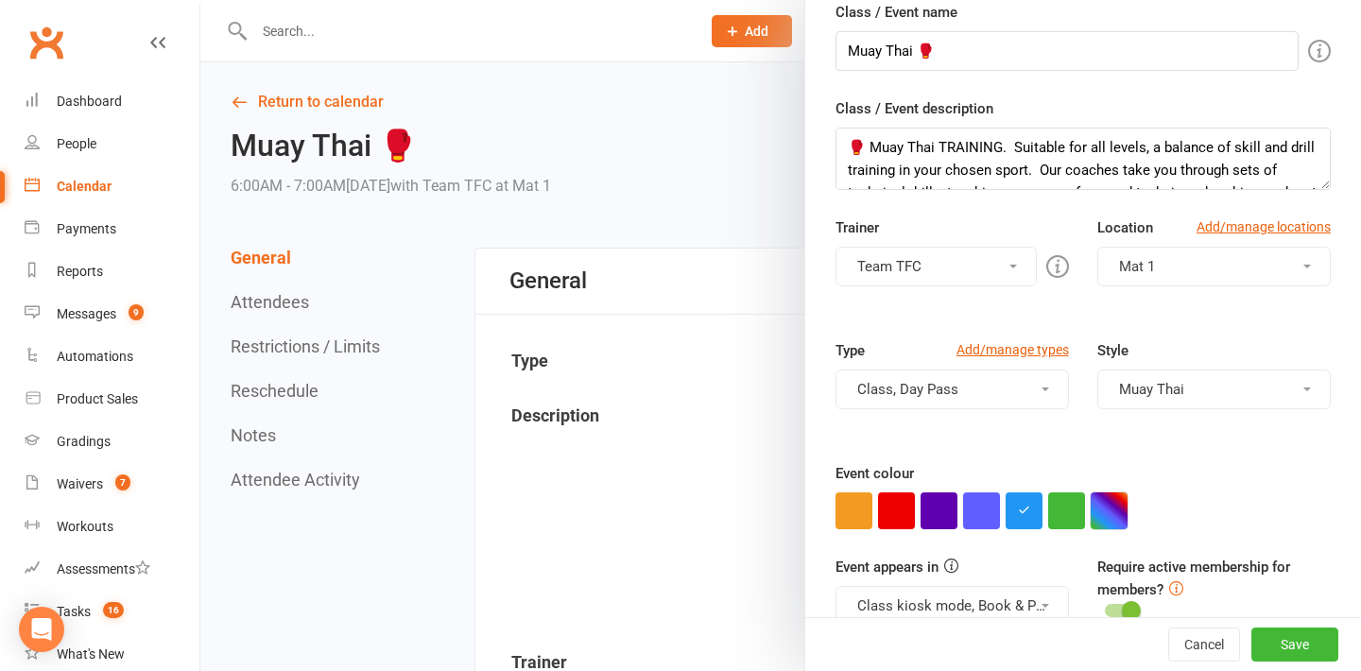
click at [1113, 507] on button "button" at bounding box center [1108, 510] width 37 height 37
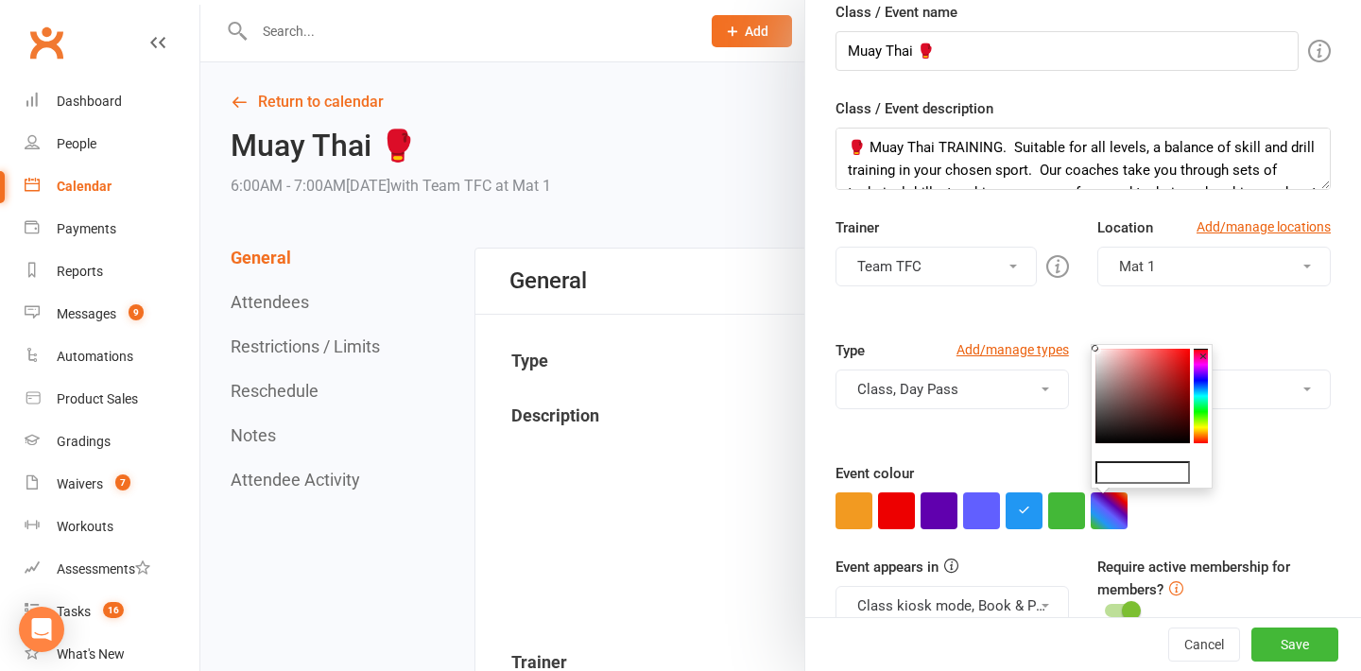
click at [1117, 469] on input "text" at bounding box center [1142, 472] width 94 height 23
paste input "#ffd600"
type input "#ffd600"
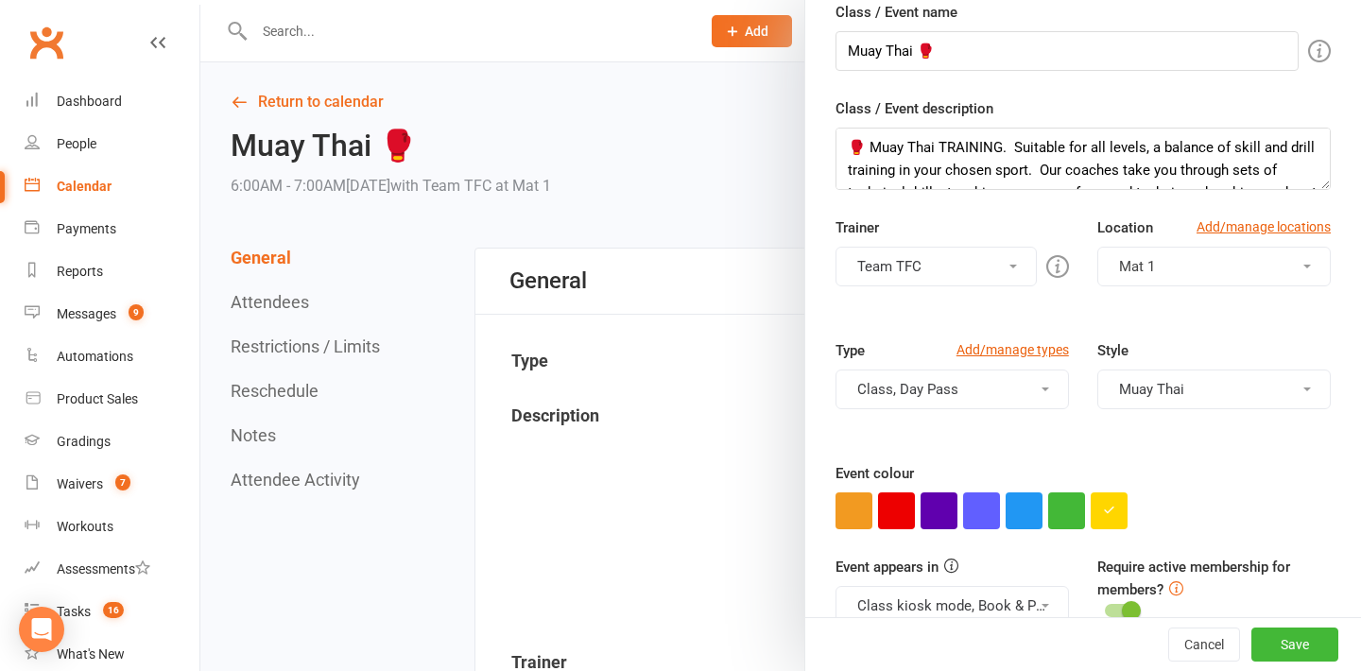
click at [1059, 225] on div "Trainer Team TFC James Jarvie James Jarvie Nick Kepu Diego Pereira Max Davidson…" at bounding box center [952, 251] width 262 height 70
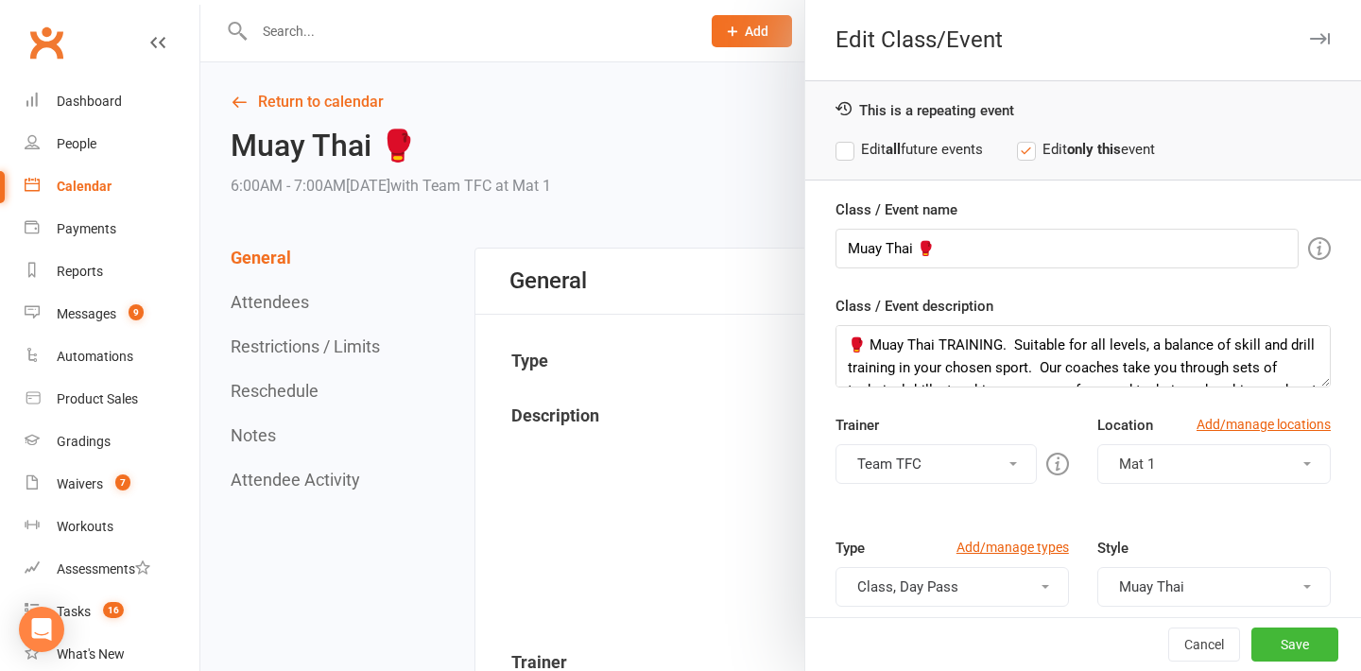
click at [878, 142] on label "Edit all future events" at bounding box center [908, 149] width 147 height 23
click at [1291, 654] on button "Save" at bounding box center [1294, 644] width 87 height 34
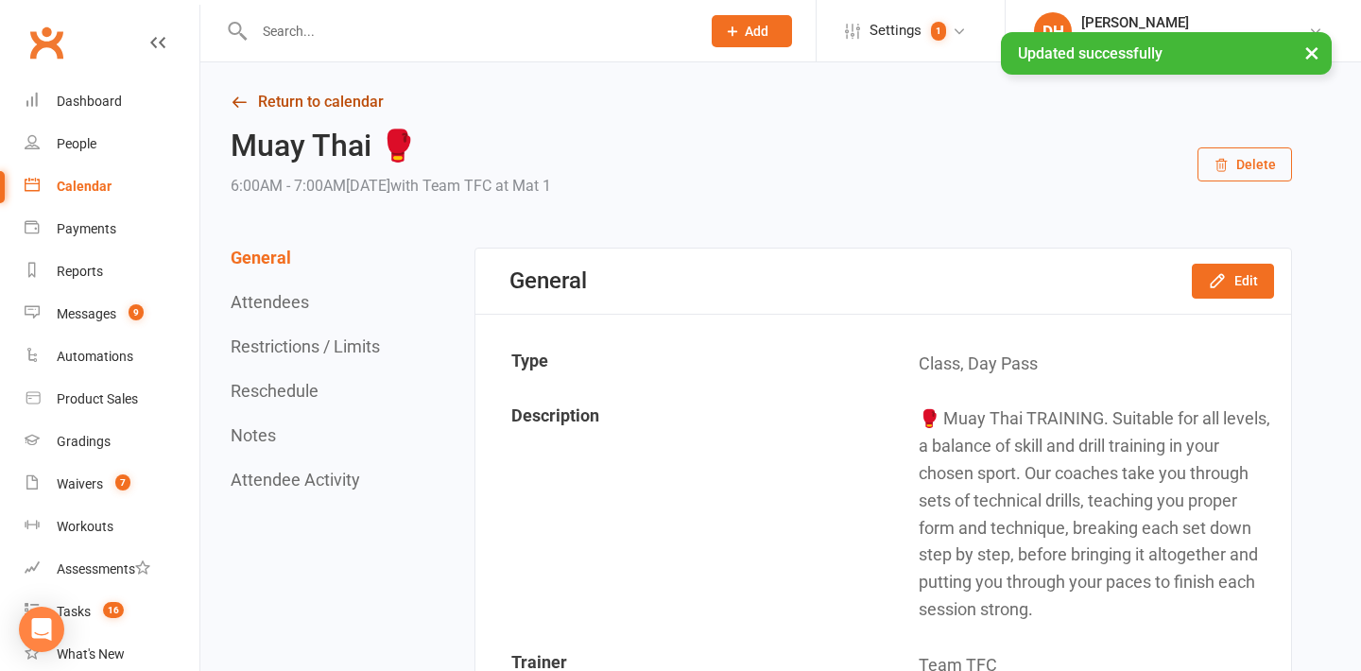
click at [302, 95] on link "Return to calendar" at bounding box center [761, 102] width 1061 height 26
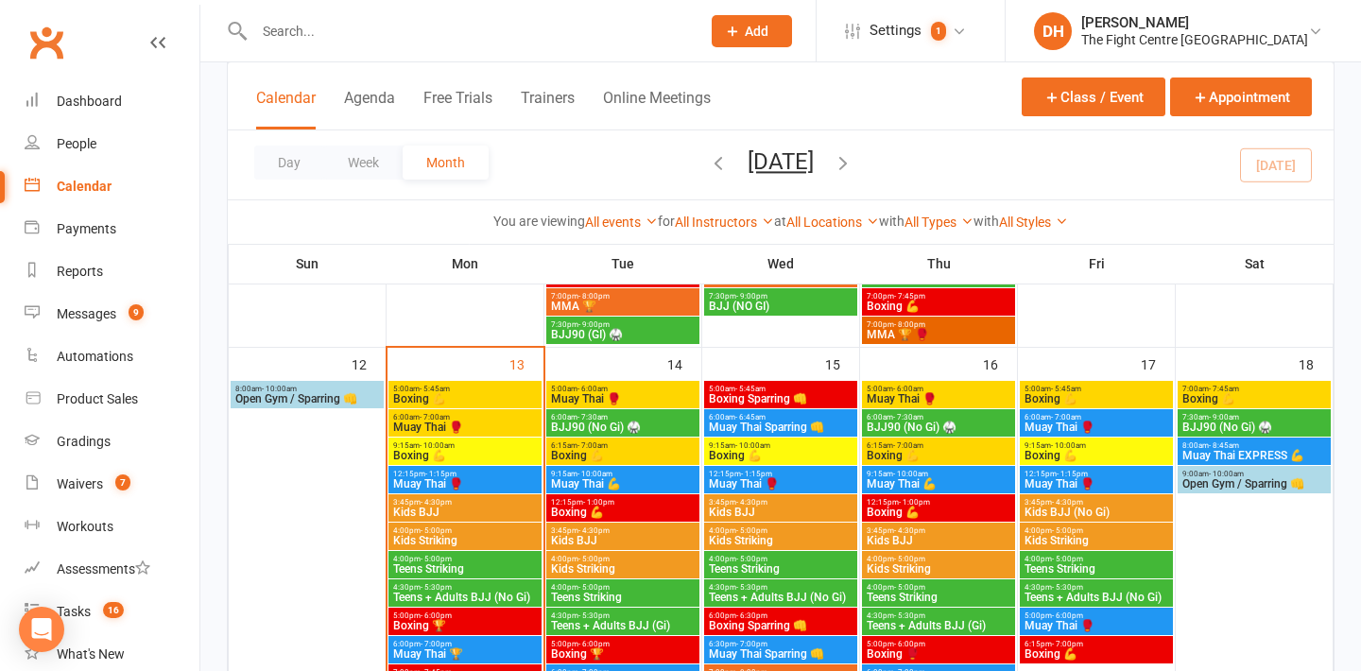
scroll to position [1075, 0]
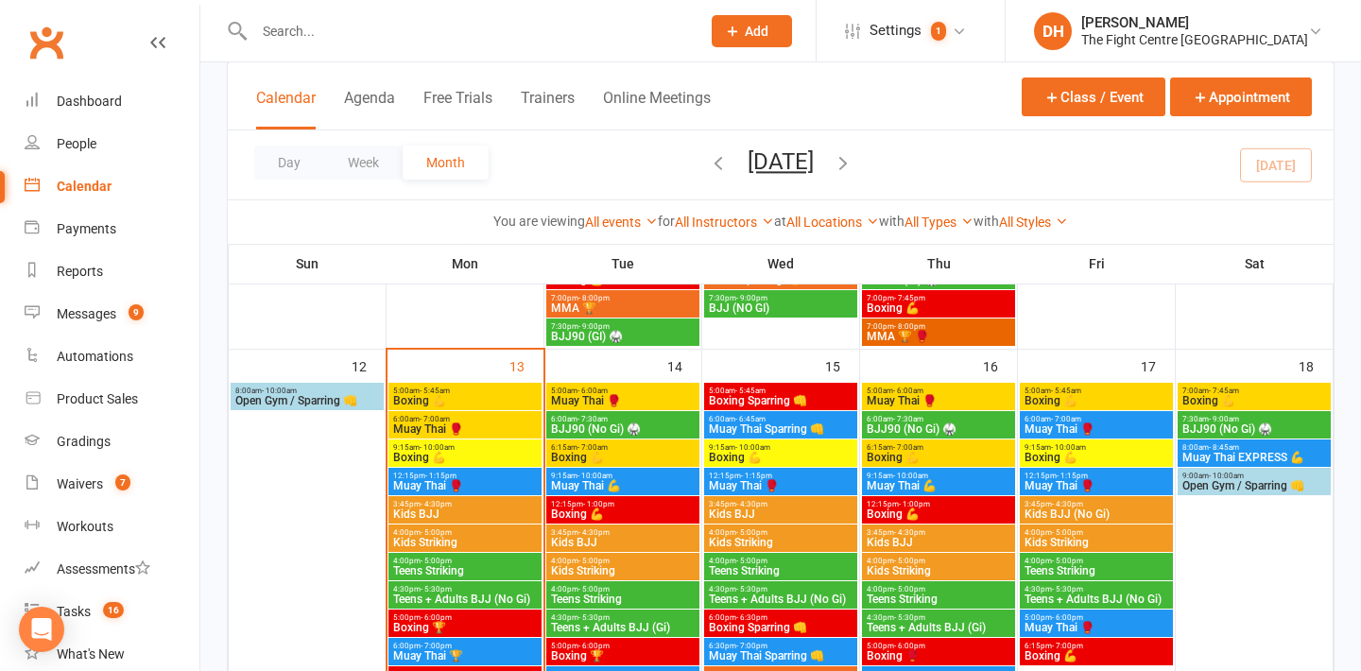
click at [643, 424] on span "BJJ90 (No Gi) 🥋" at bounding box center [623, 428] width 146 height 11
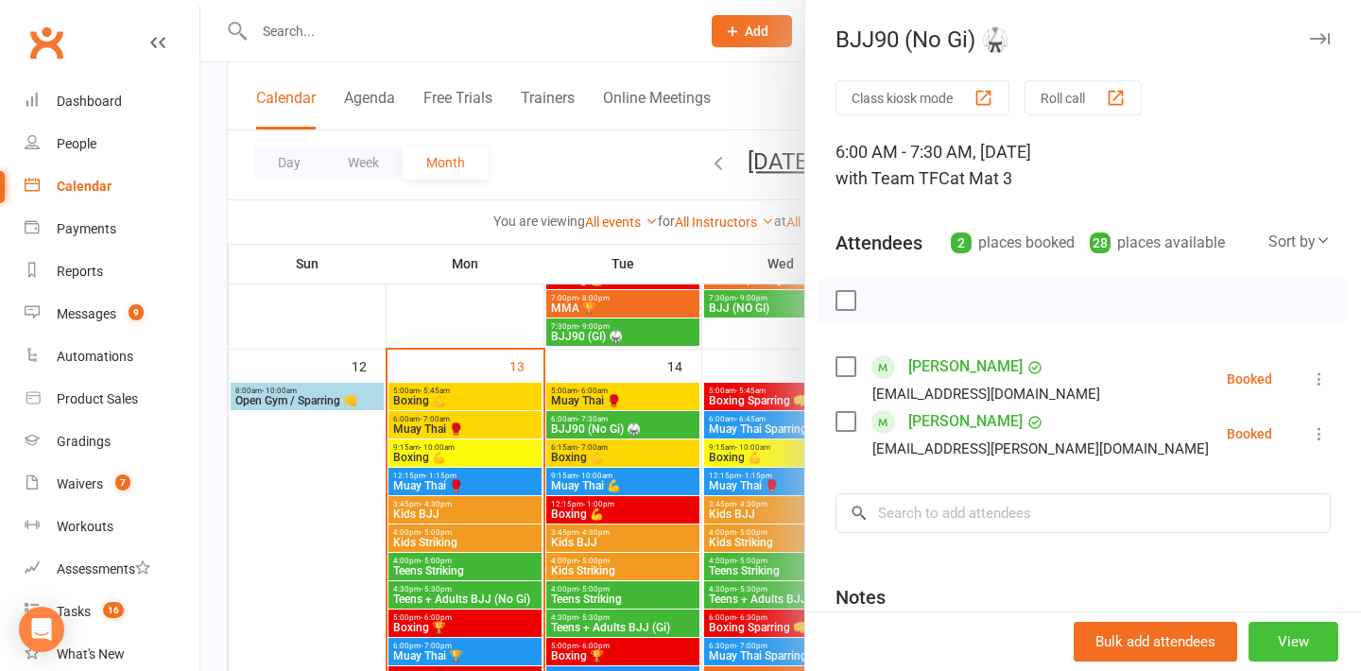
click at [1270, 632] on button "View" at bounding box center [1293, 642] width 90 height 40
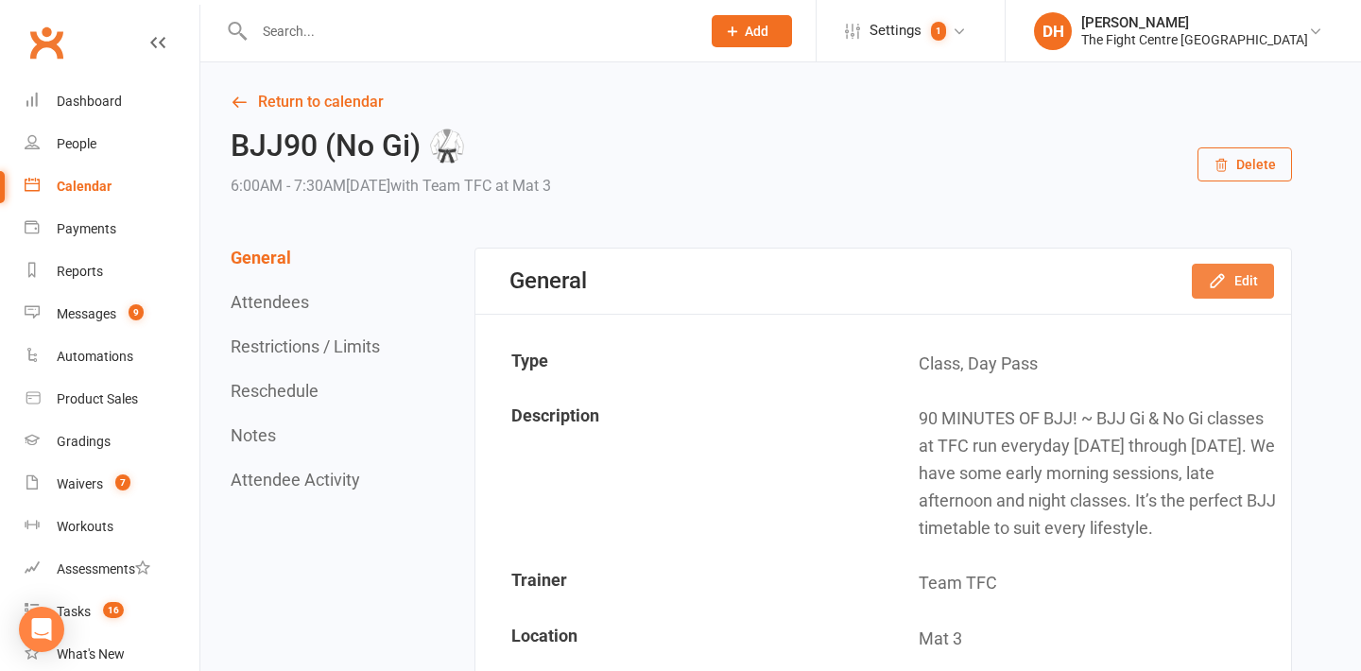
click at [1231, 281] on button "Edit" at bounding box center [1233, 281] width 82 height 34
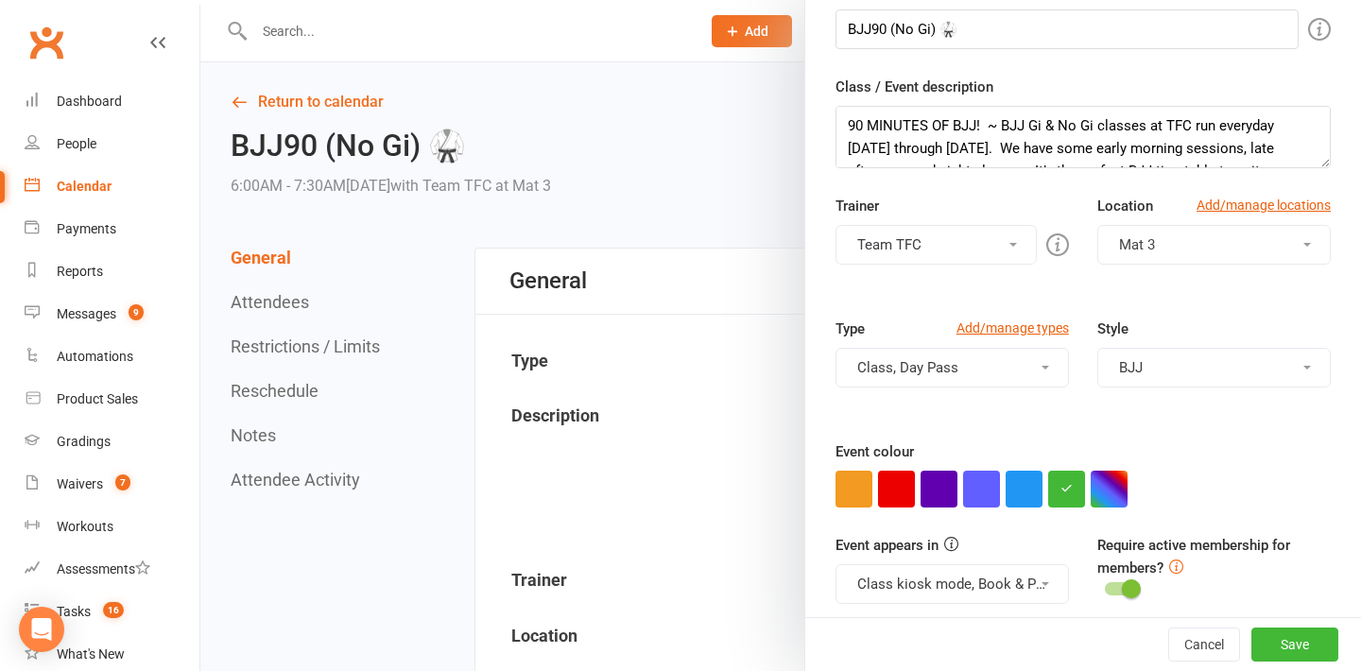
scroll to position [312, 0]
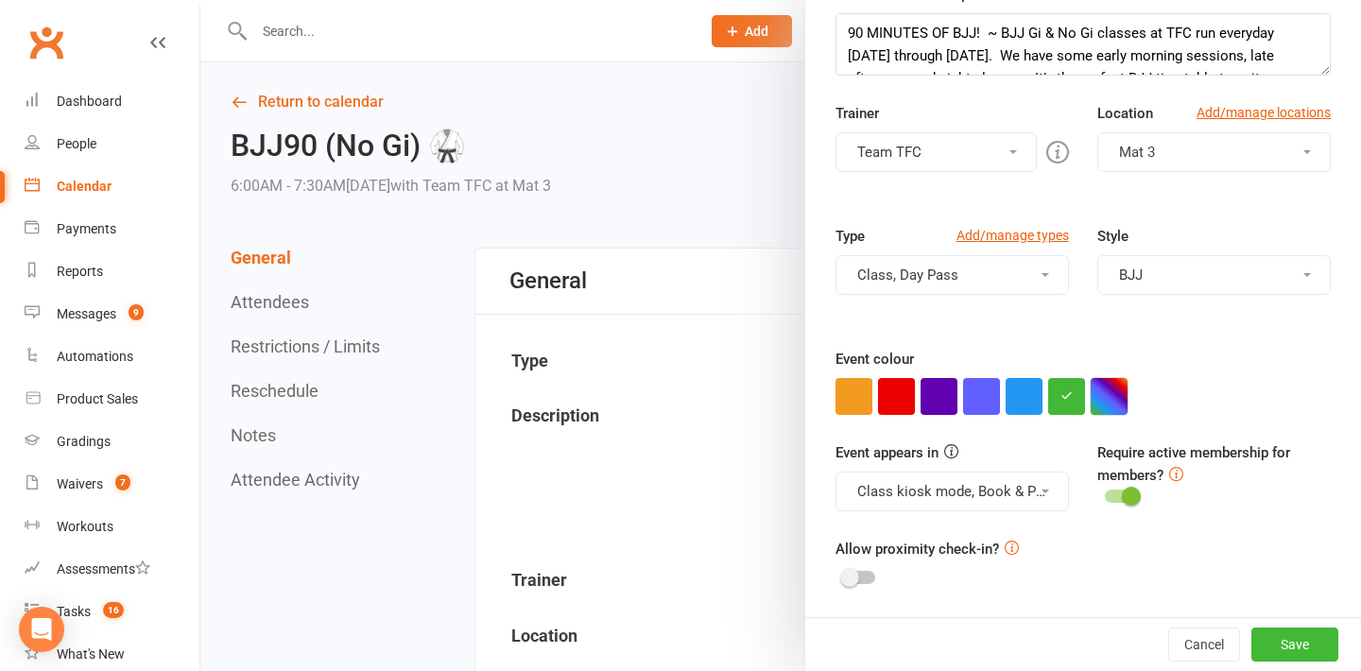
click at [1106, 405] on button "button" at bounding box center [1108, 396] width 37 height 37
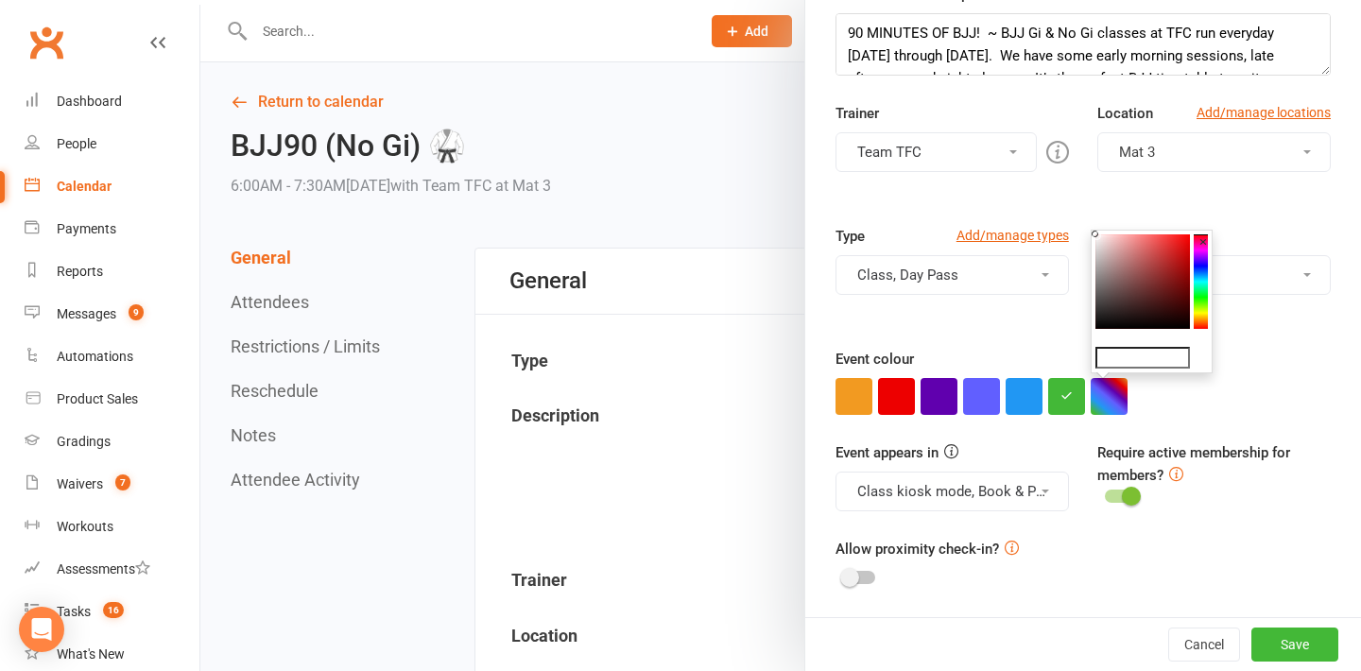
click at [1160, 353] on input "text" at bounding box center [1142, 358] width 94 height 23
paste input "#ffd600"
type input "#ffd600"
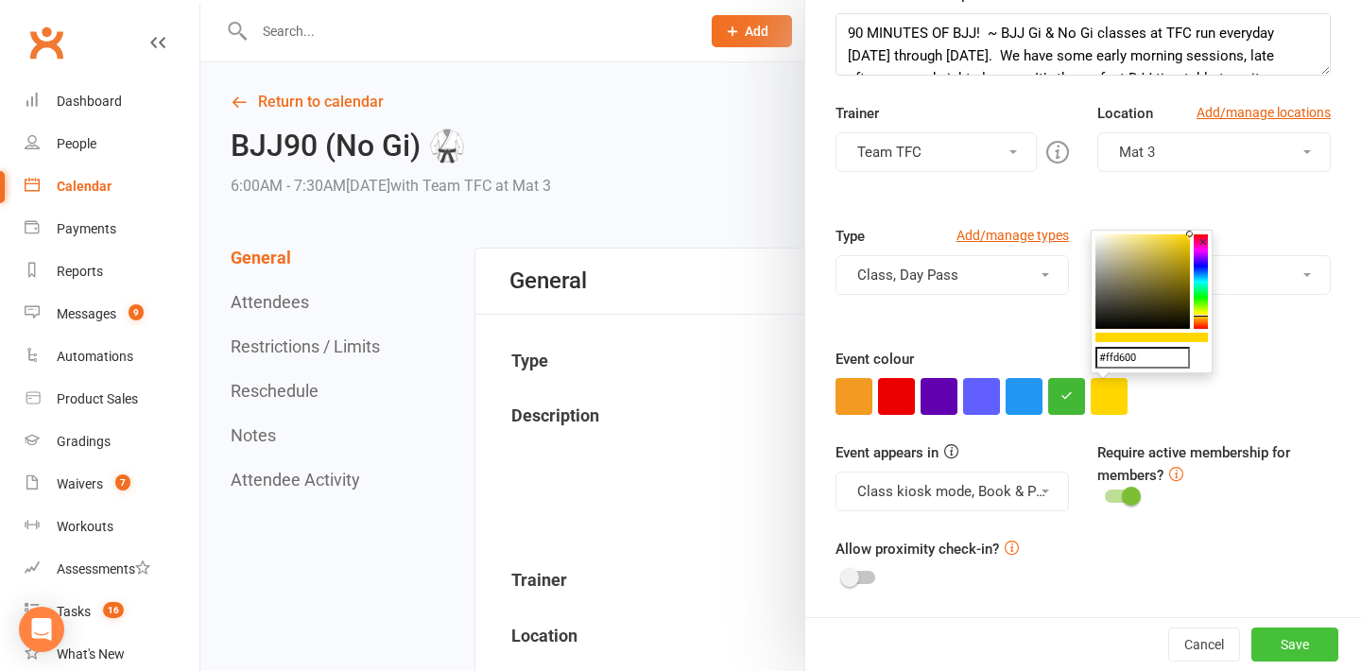
click at [1285, 646] on button "Save" at bounding box center [1294, 644] width 87 height 34
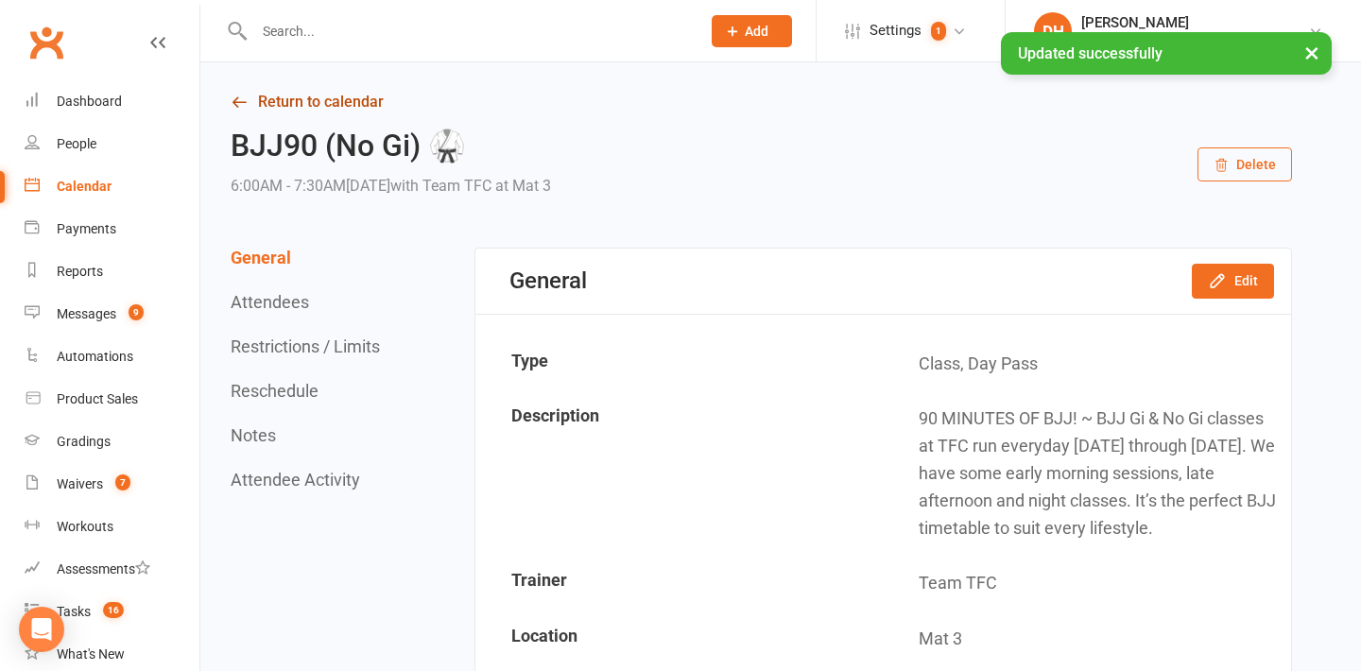
click at [313, 110] on link "Return to calendar" at bounding box center [761, 102] width 1061 height 26
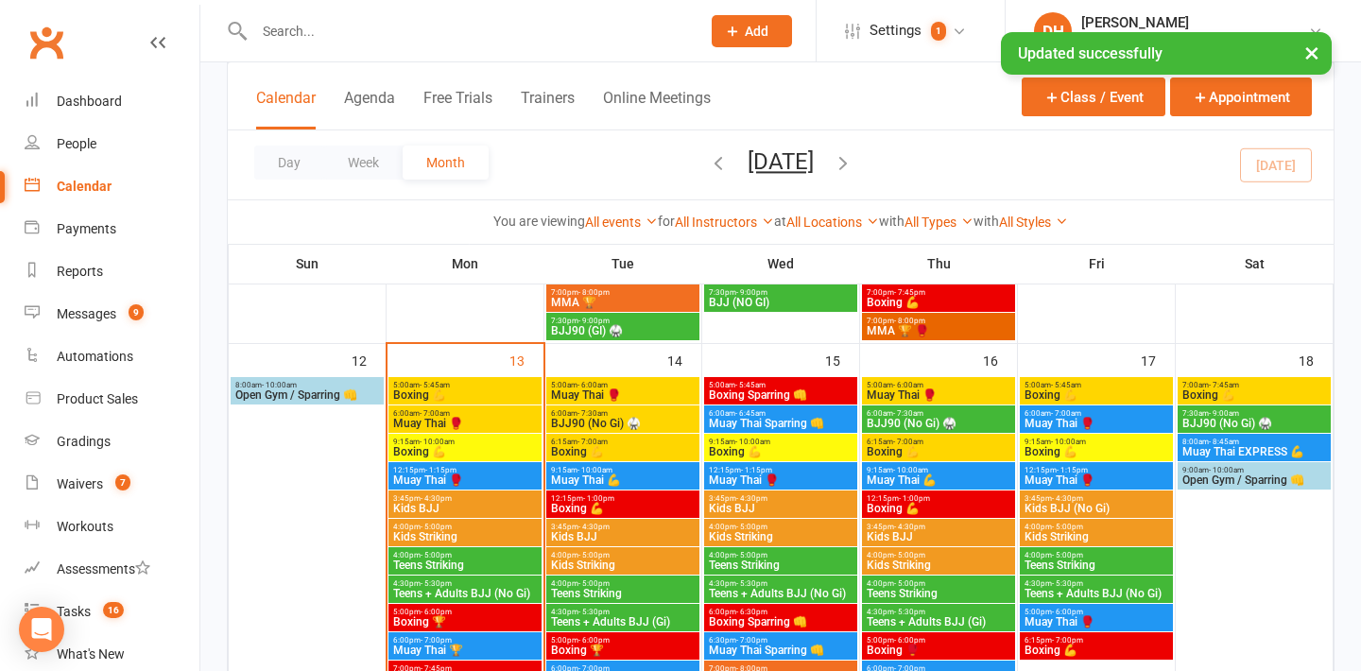
scroll to position [1112, 0]
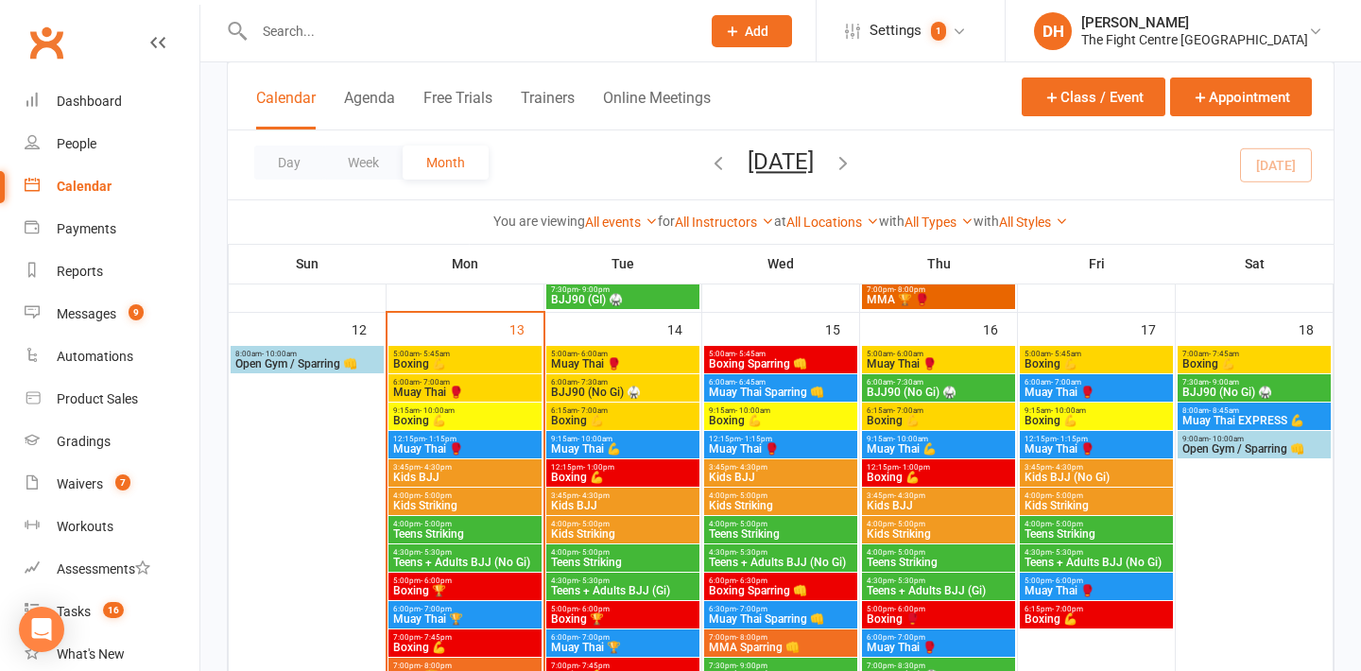
click at [792, 358] on span "Boxing Sparring 👊" at bounding box center [781, 363] width 146 height 11
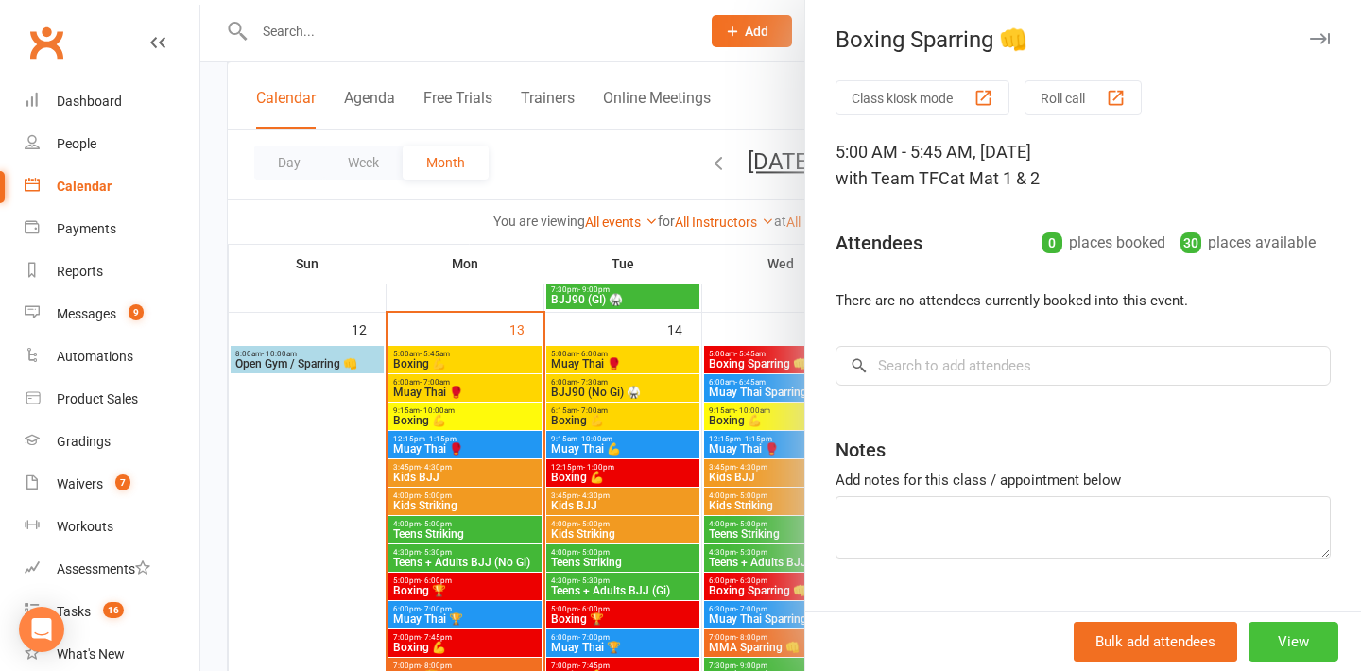
click at [1305, 645] on button "View" at bounding box center [1293, 642] width 90 height 40
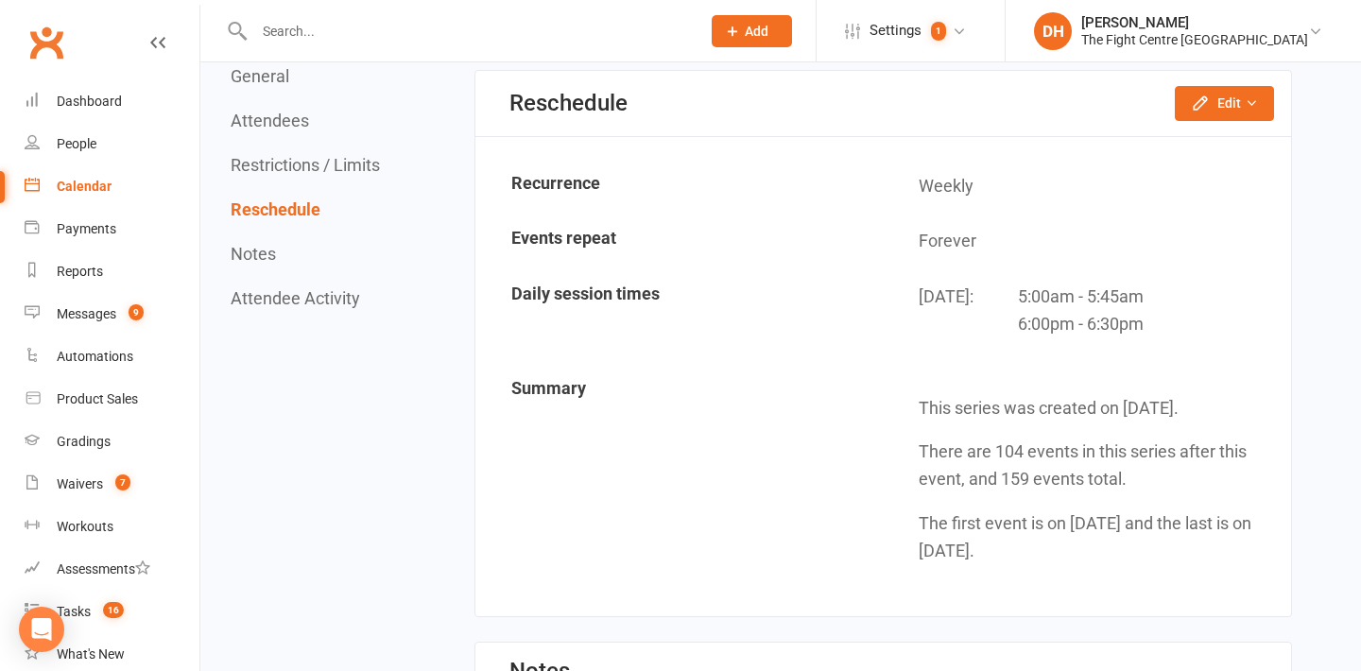
scroll to position [1843, 0]
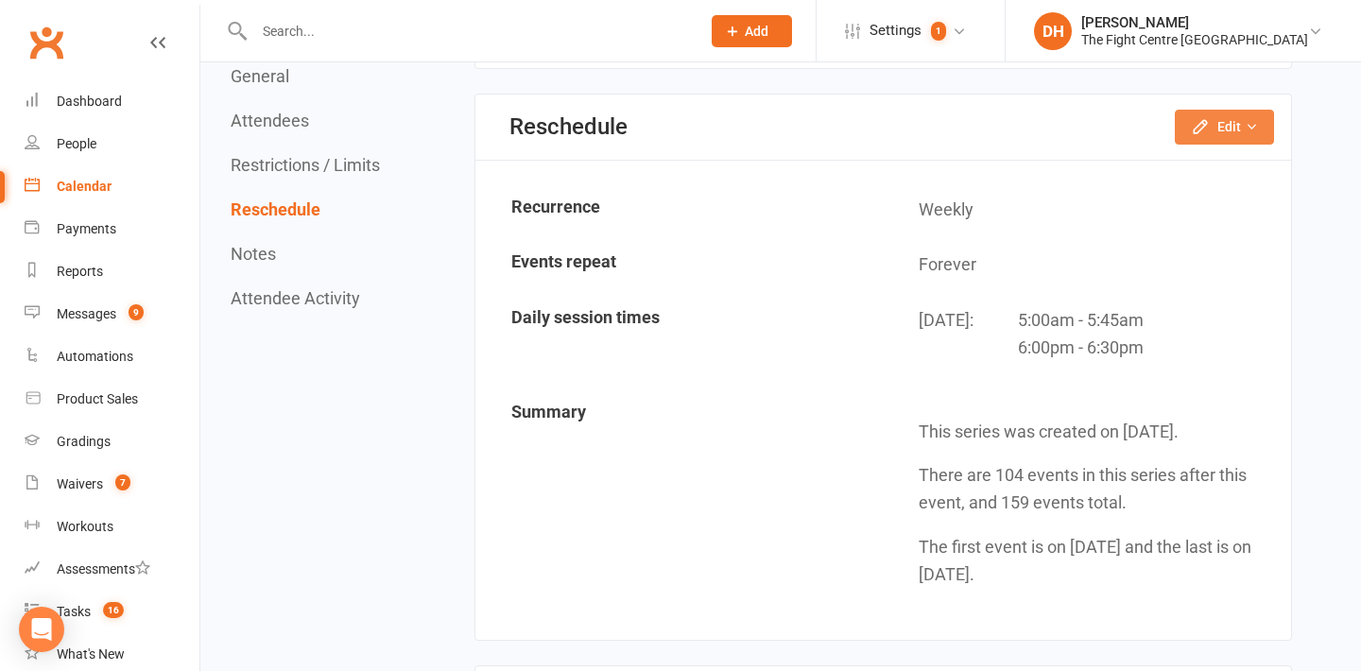
click at [1223, 138] on button "Edit" at bounding box center [1223, 127] width 99 height 34
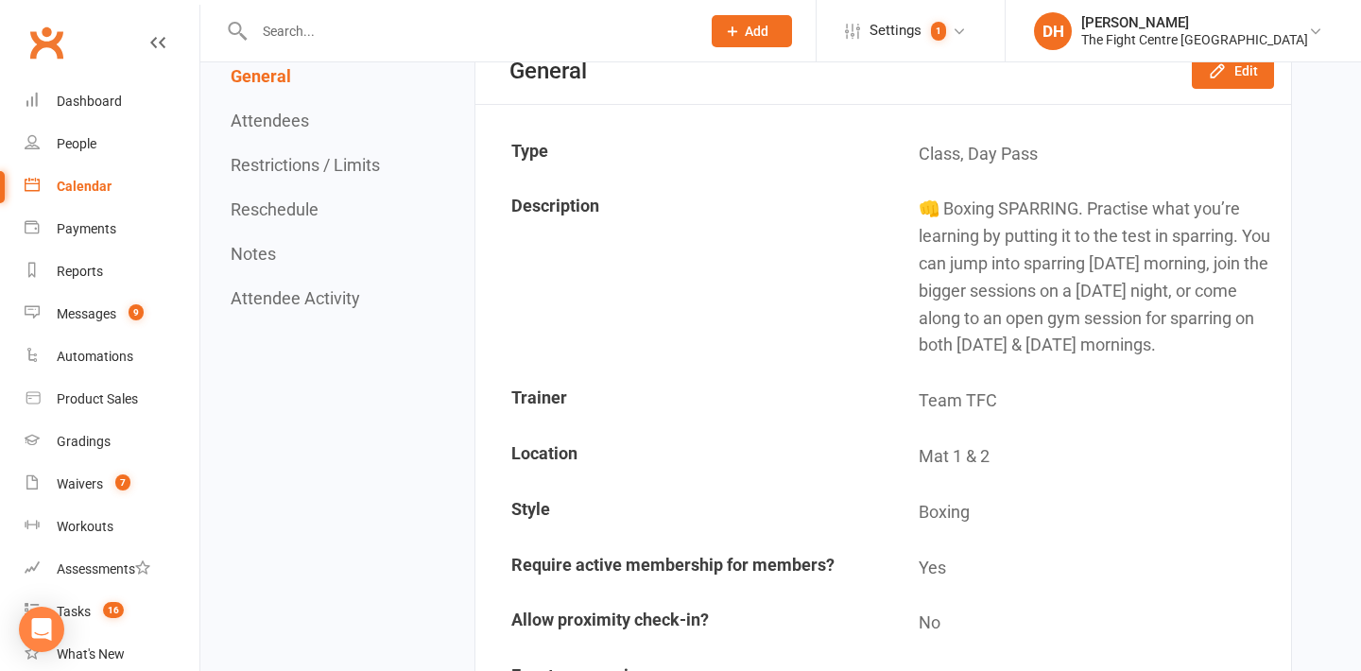
scroll to position [0, 0]
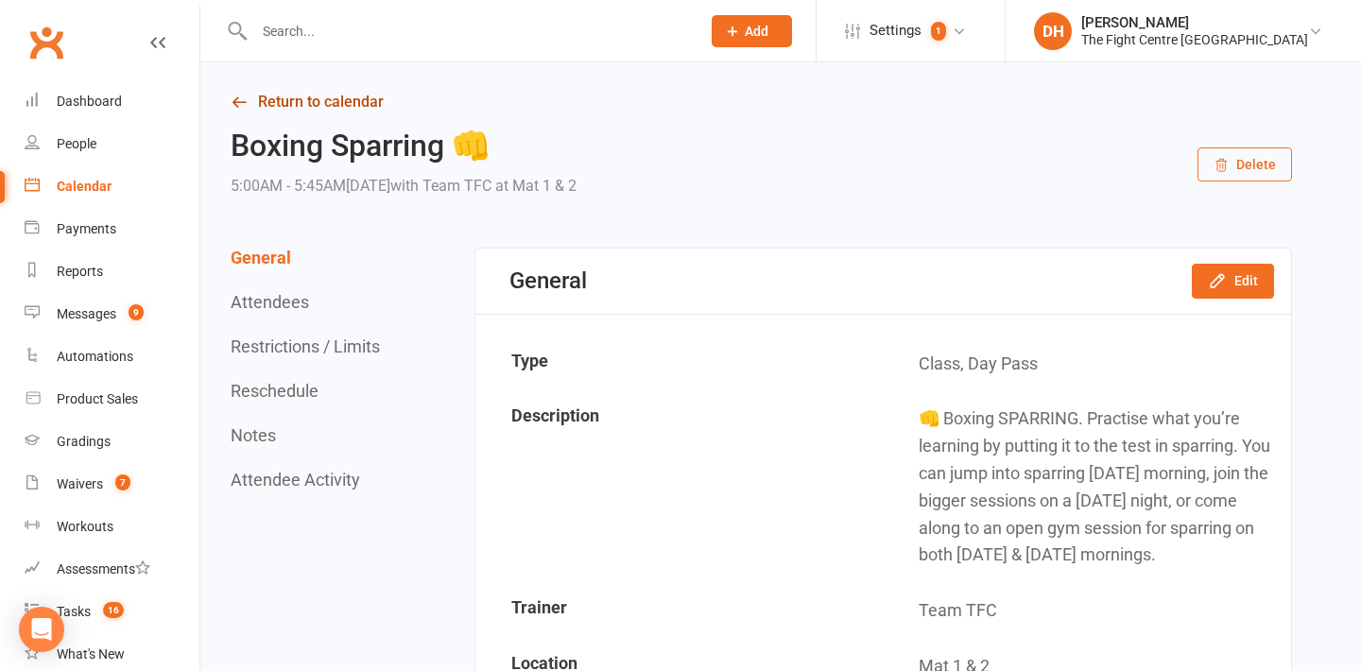
click at [270, 97] on link "Return to calendar" at bounding box center [761, 102] width 1061 height 26
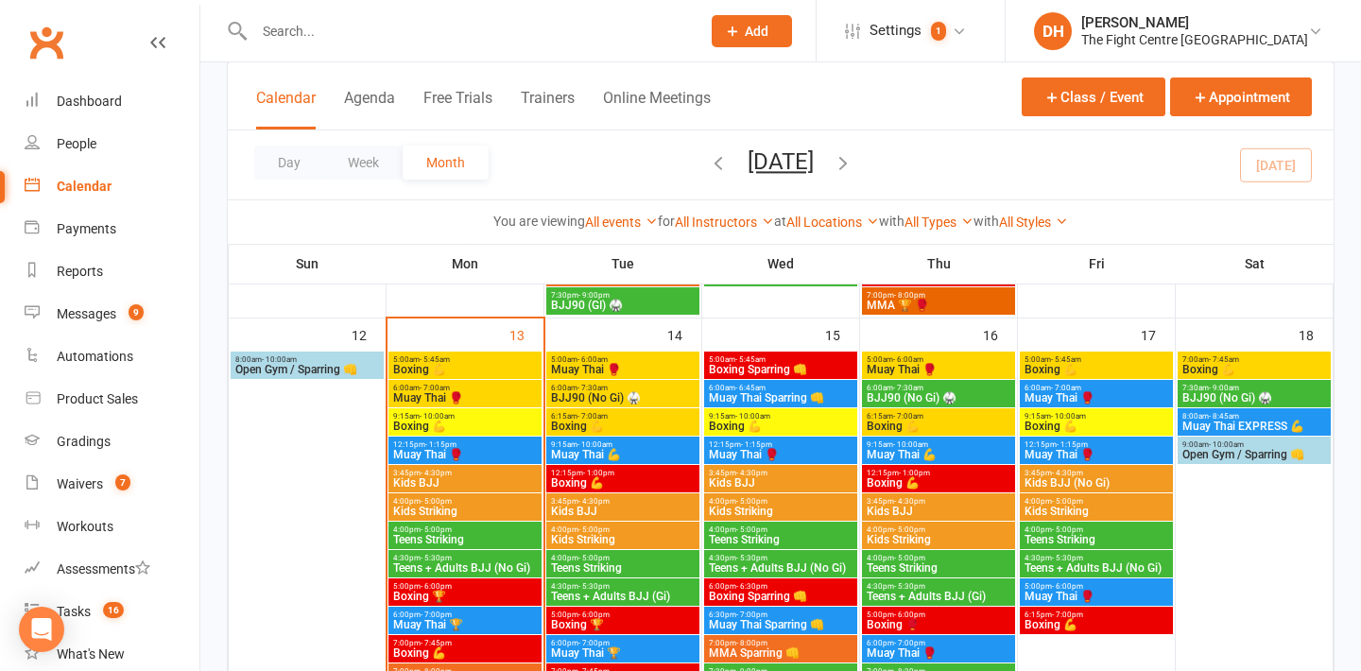
scroll to position [1109, 0]
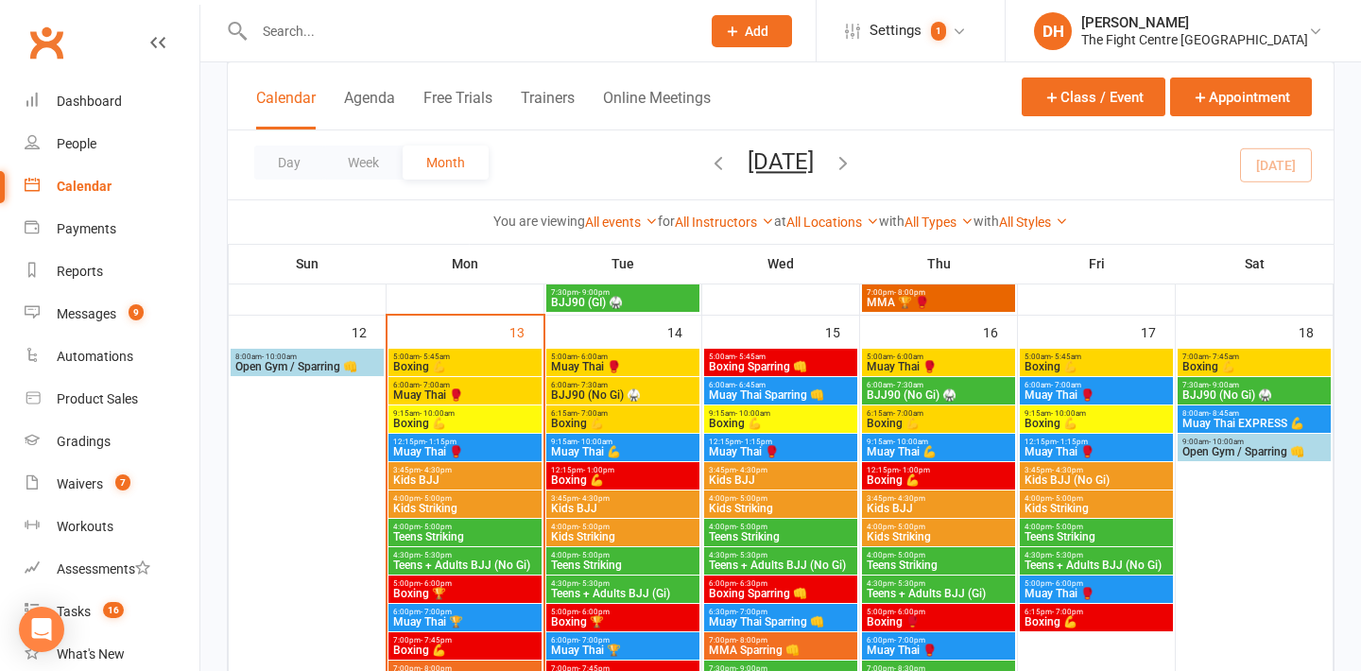
click at [477, 418] on span "Boxing 💪" at bounding box center [465, 423] width 146 height 11
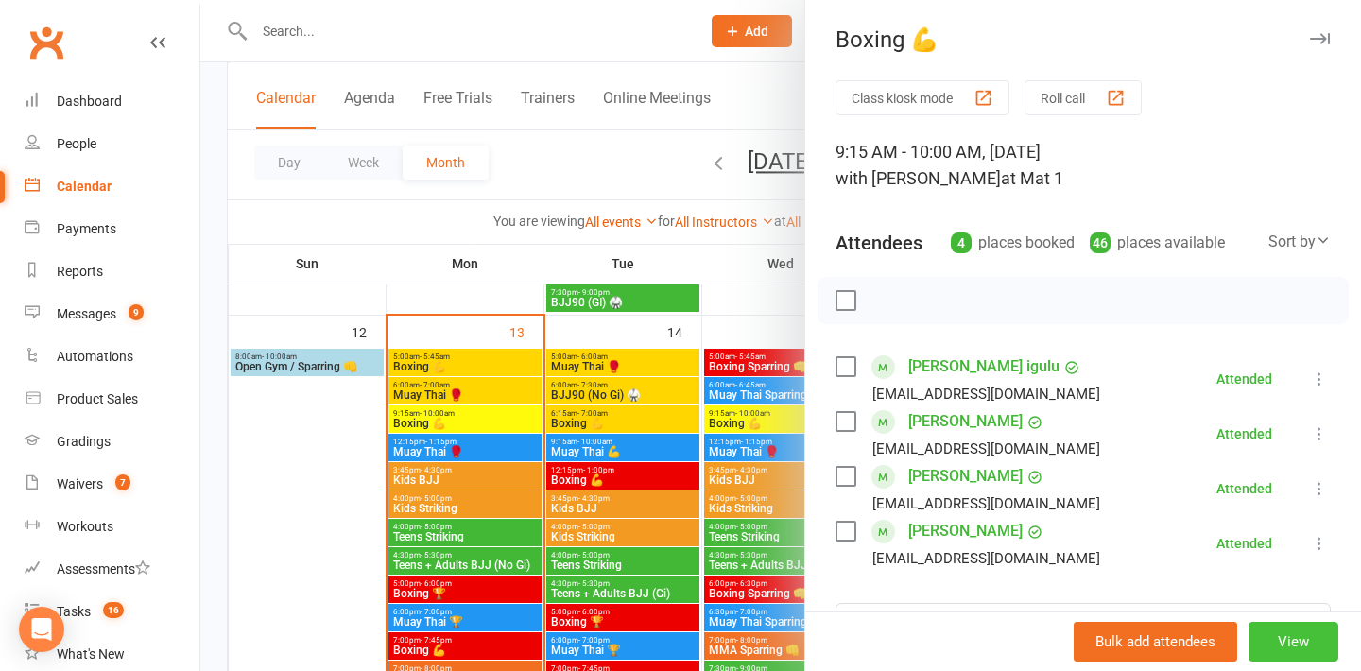
click at [1294, 644] on button "View" at bounding box center [1293, 642] width 90 height 40
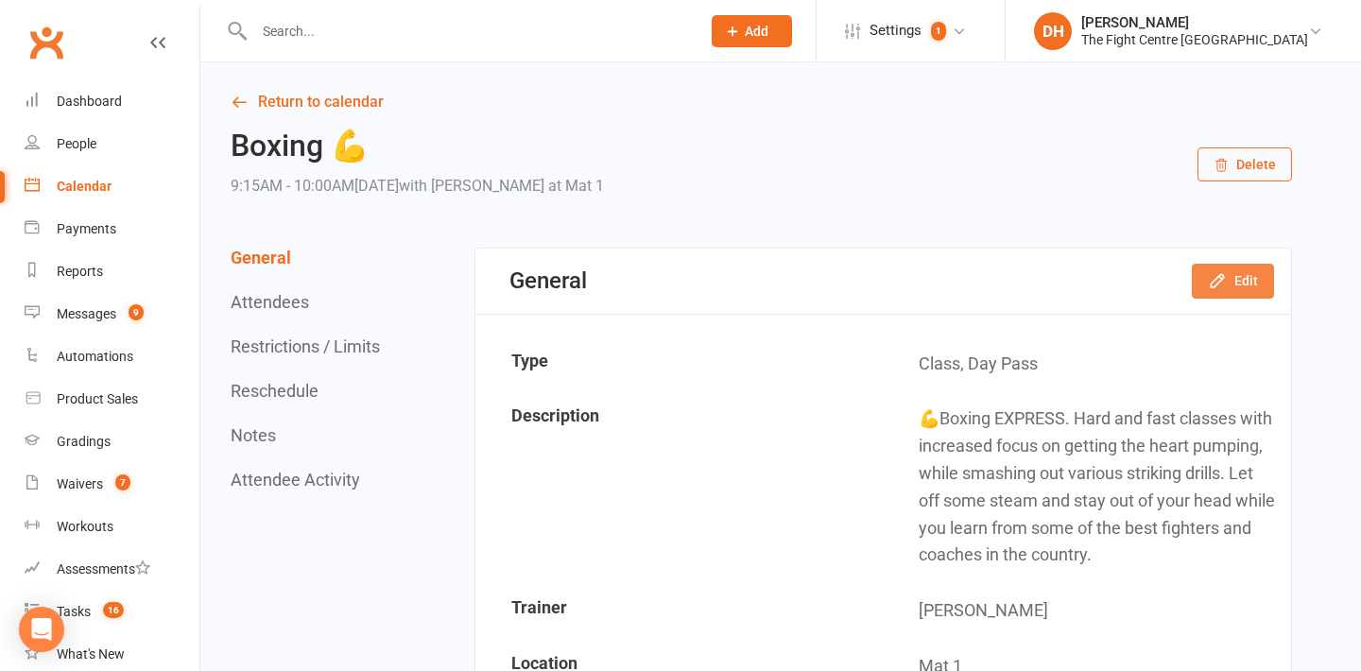
click at [1226, 279] on icon "button" at bounding box center [1217, 280] width 19 height 19
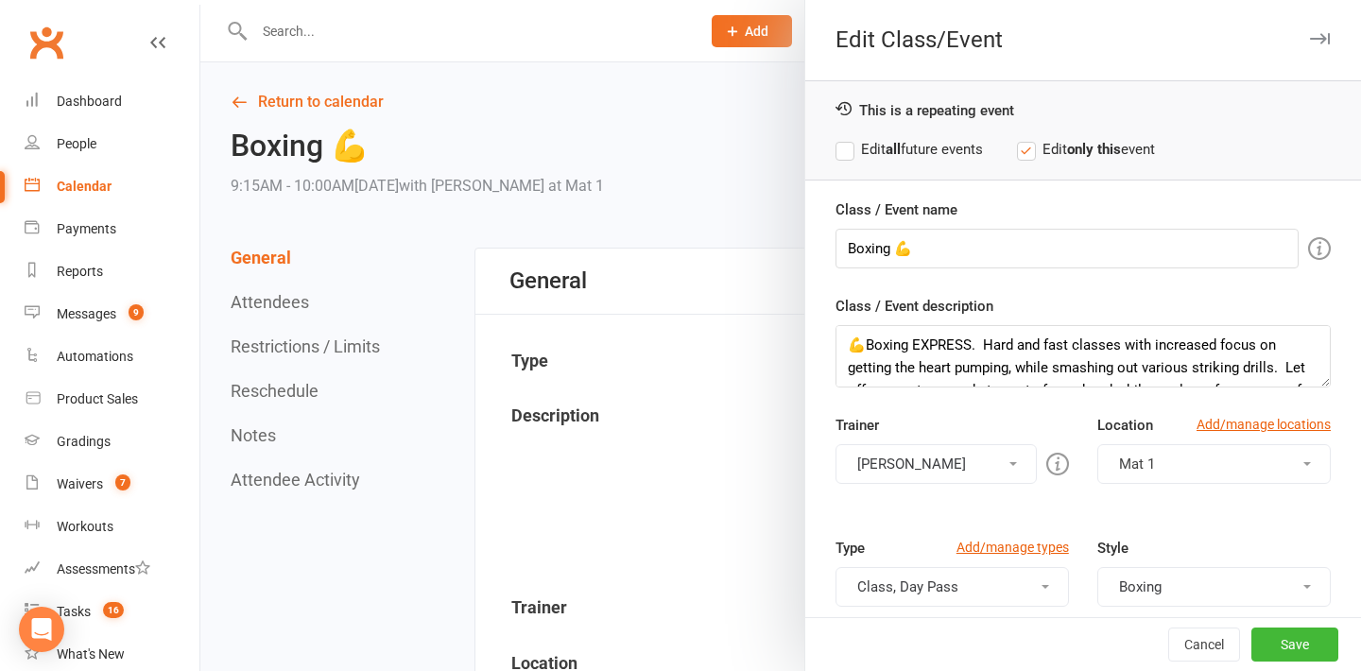
click at [934, 154] on label "Edit all future events" at bounding box center [908, 149] width 147 height 23
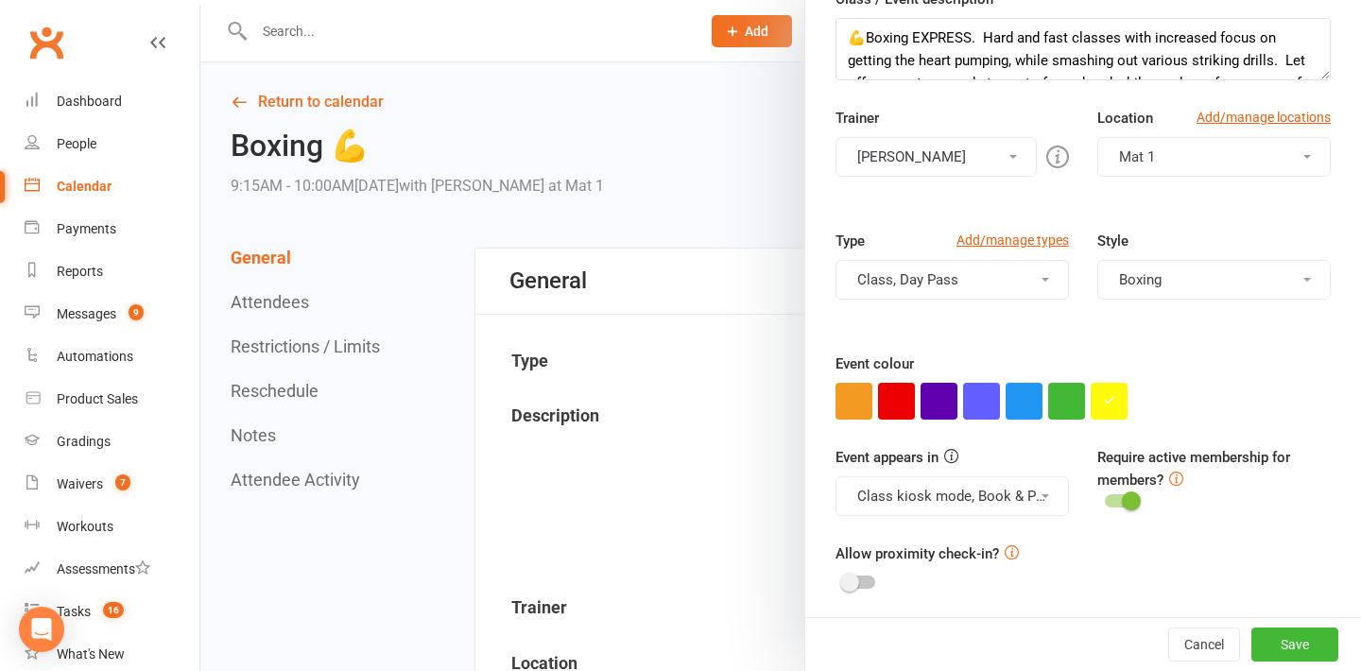
scroll to position [312, 0]
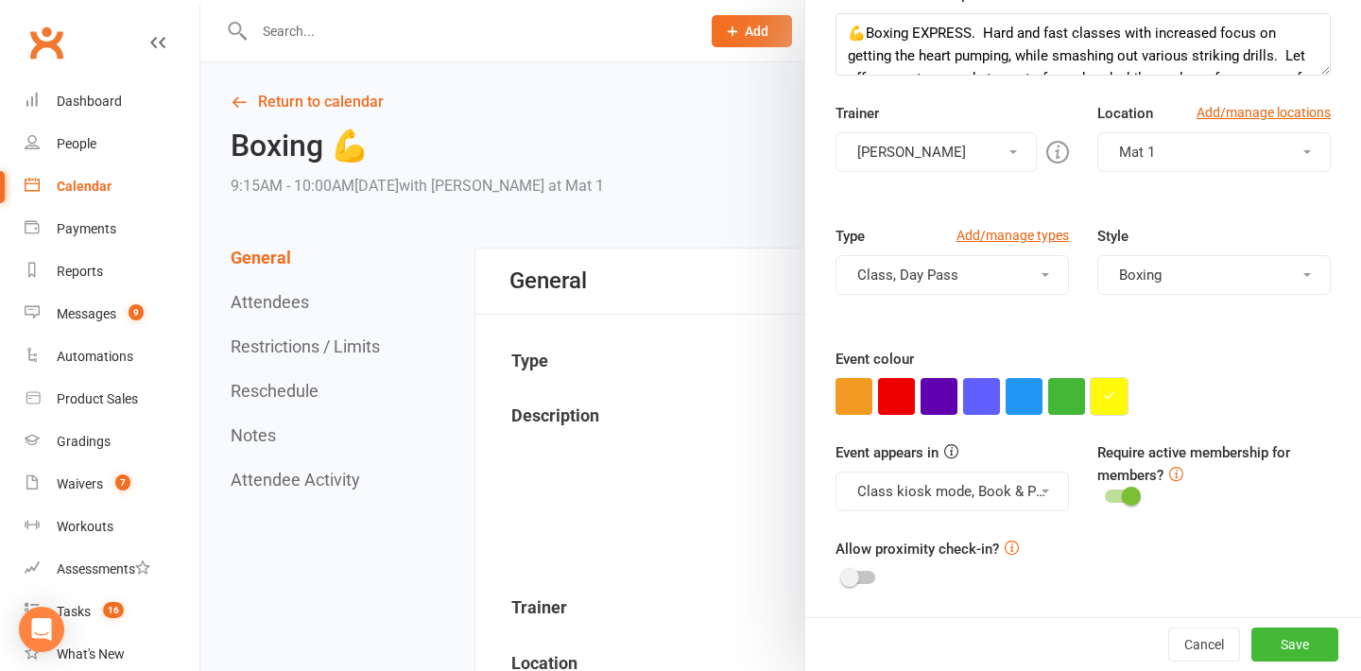
click at [1106, 395] on icon "button" at bounding box center [1109, 395] width 12 height 12
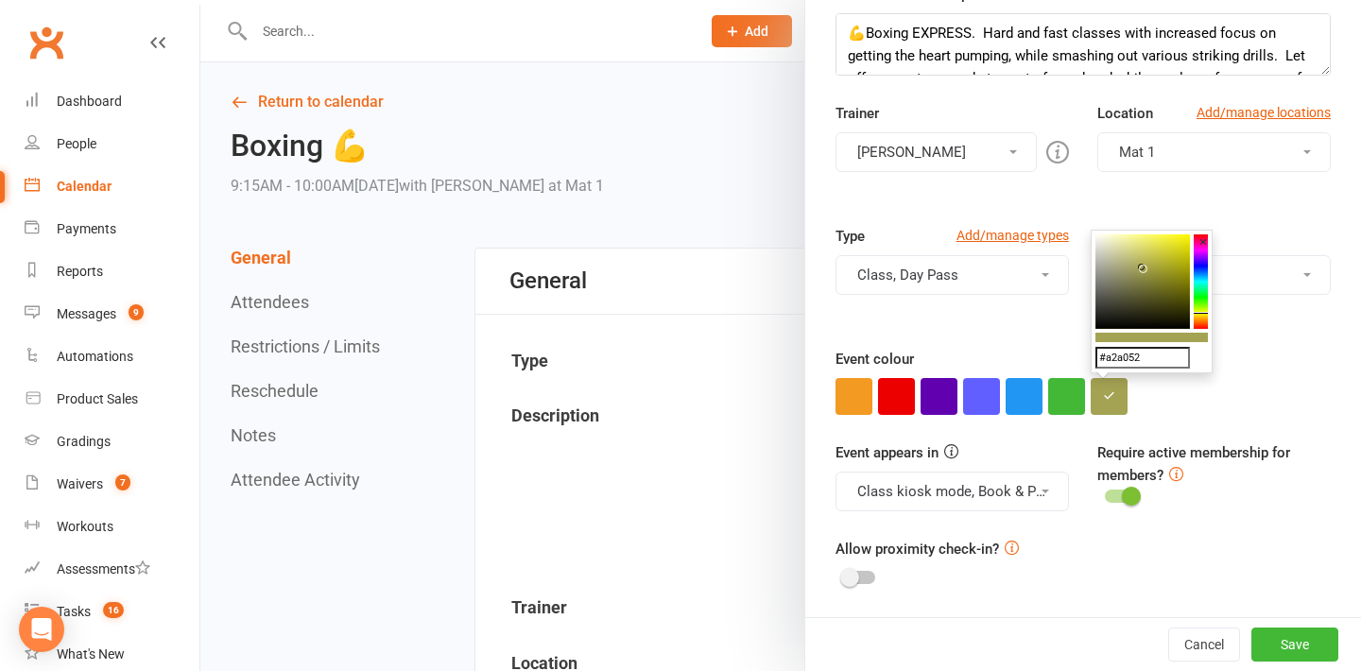
drag, startPoint x: 1185, startPoint y: 237, endPoint x: 1142, endPoint y: 267, distance: 52.2
click at [1142, 268] on icon at bounding box center [1141, 267] width 7 height 7
click at [1202, 321] on colorpicker-hue at bounding box center [1200, 281] width 14 height 94
type input "#ff7300"
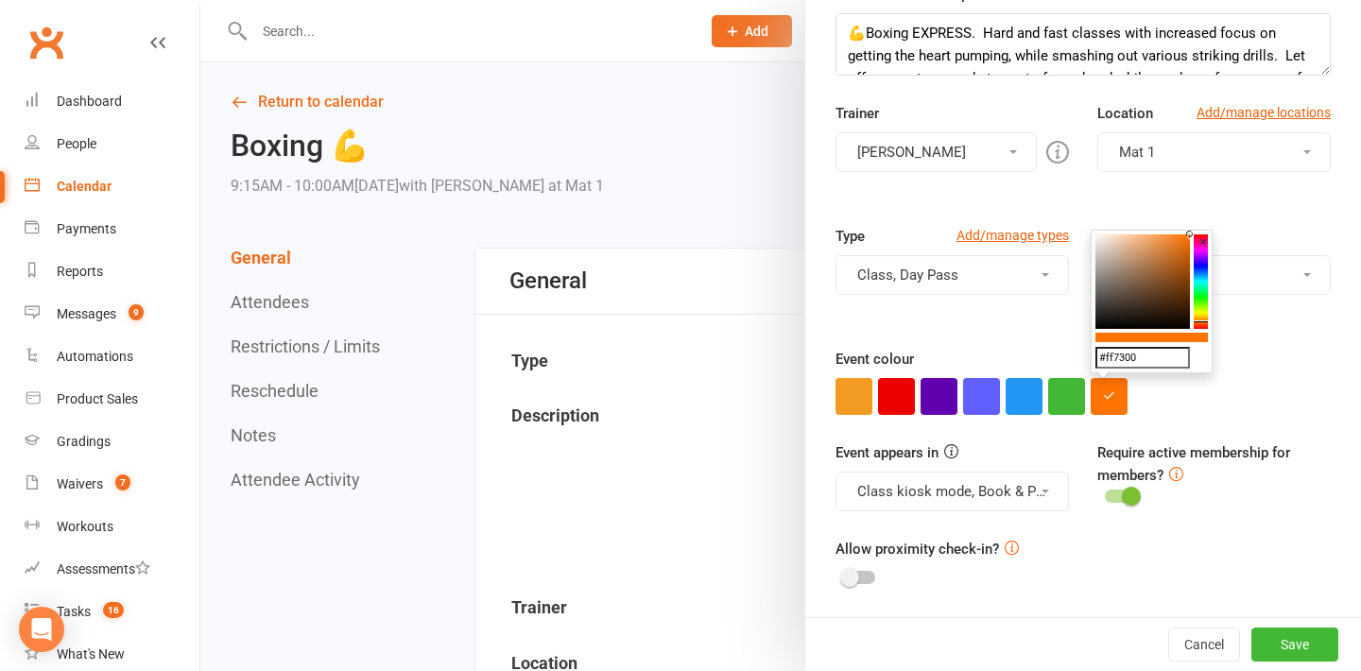
drag, startPoint x: 1145, startPoint y: 270, endPoint x: 1197, endPoint y: 215, distance: 75.5
click at [1141, 354] on input "#ff7300" at bounding box center [1142, 358] width 94 height 23
drag, startPoint x: 1141, startPoint y: 354, endPoint x: 1091, endPoint y: 354, distance: 50.1
click at [1091, 354] on div "#ff7300 ×" at bounding box center [1151, 302] width 122 height 145
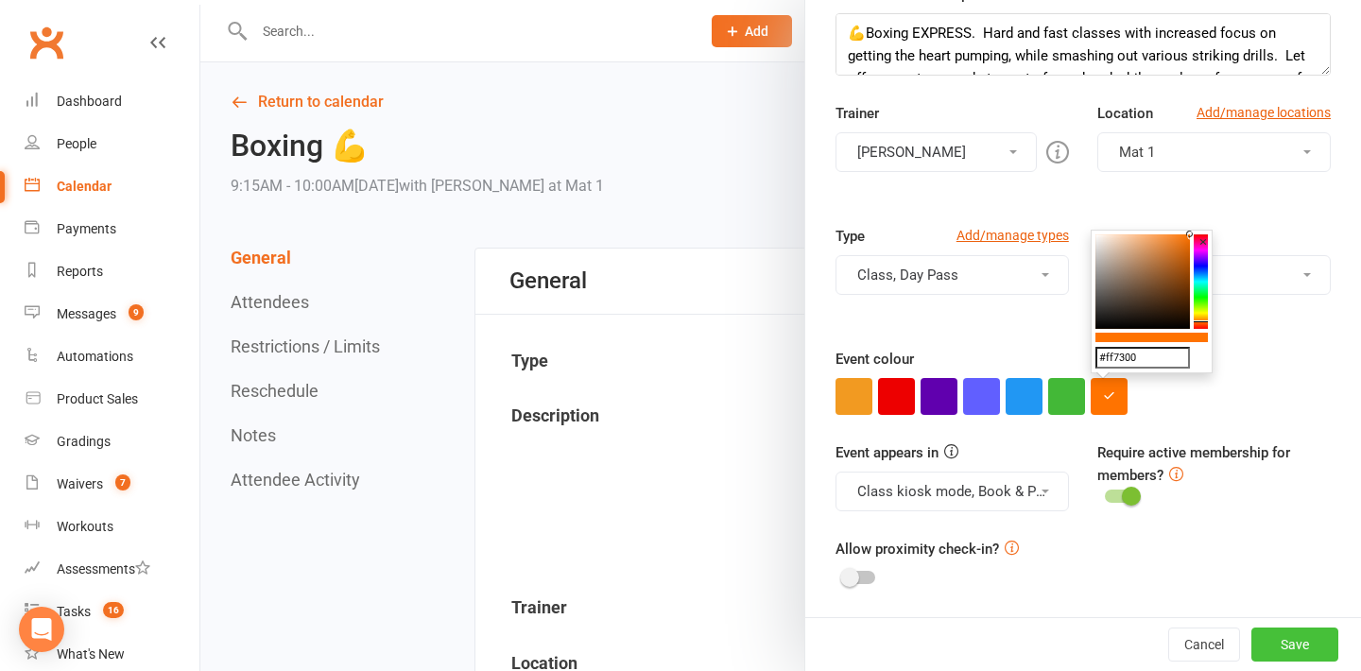
click at [1312, 644] on button "Save" at bounding box center [1294, 644] width 87 height 34
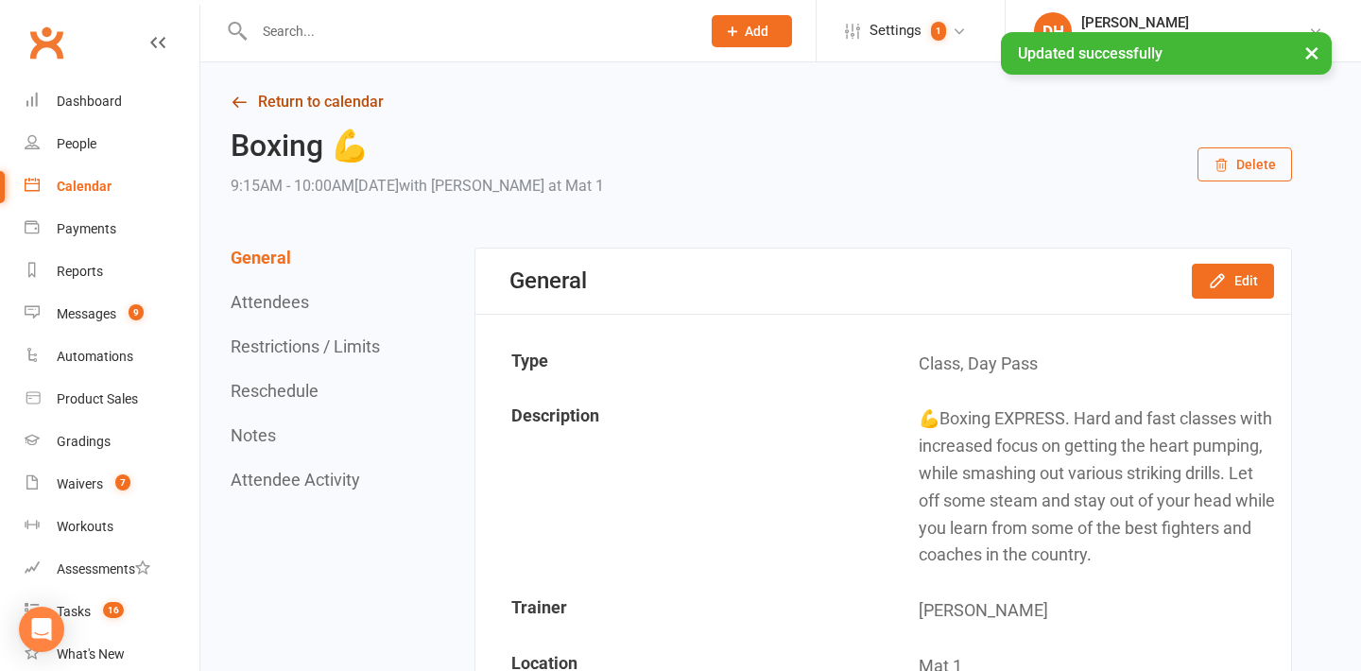
click at [369, 105] on link "Return to calendar" at bounding box center [761, 102] width 1061 height 26
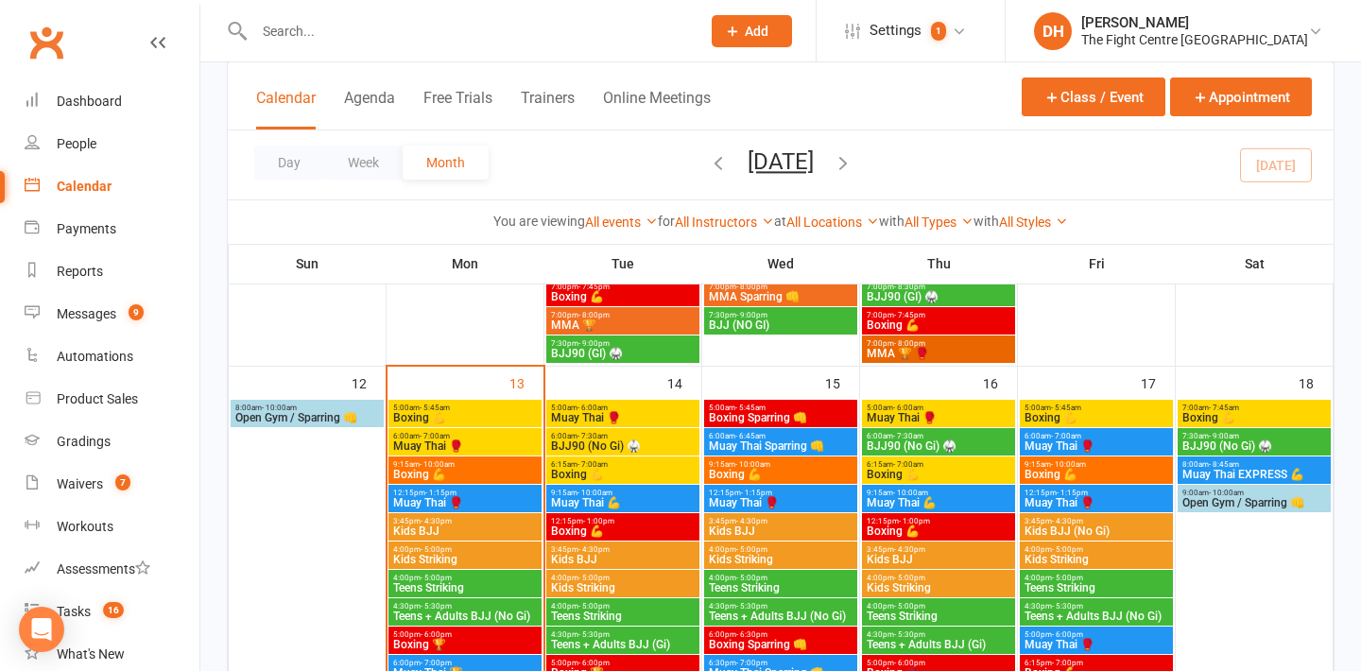
scroll to position [1054, 0]
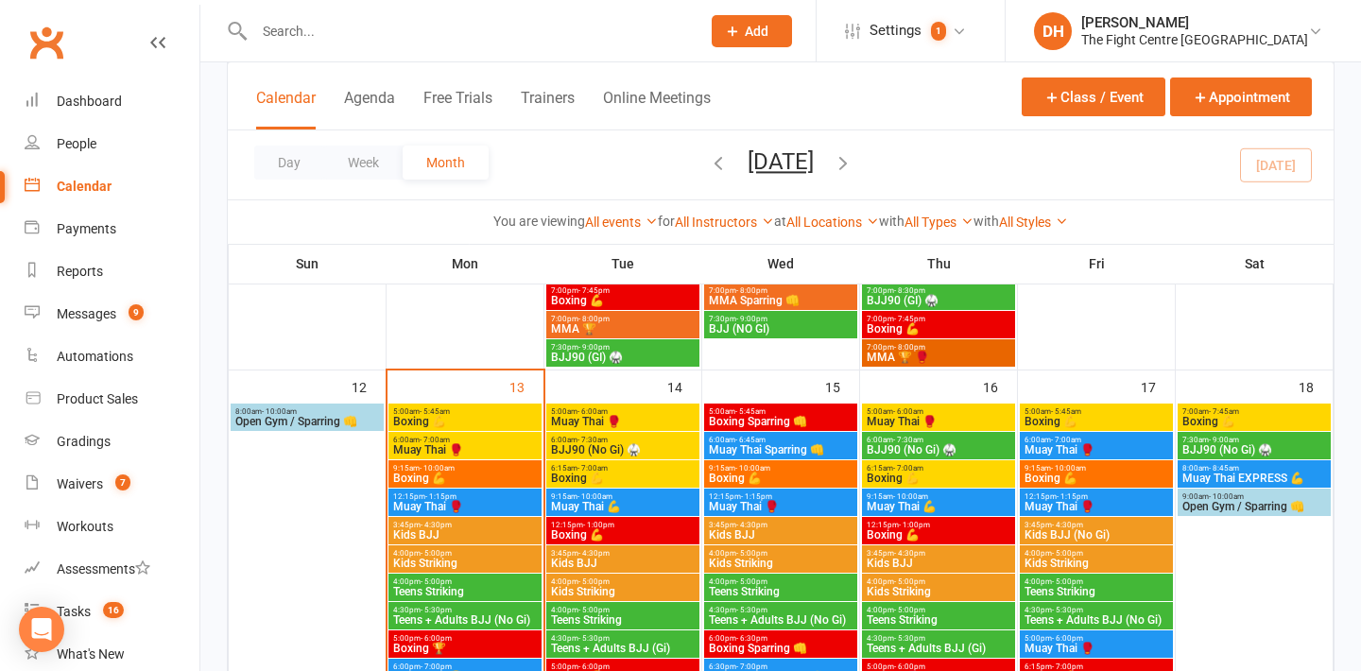
click at [918, 444] on span "BJJ90 (No Gi) 🥋" at bounding box center [939, 449] width 146 height 11
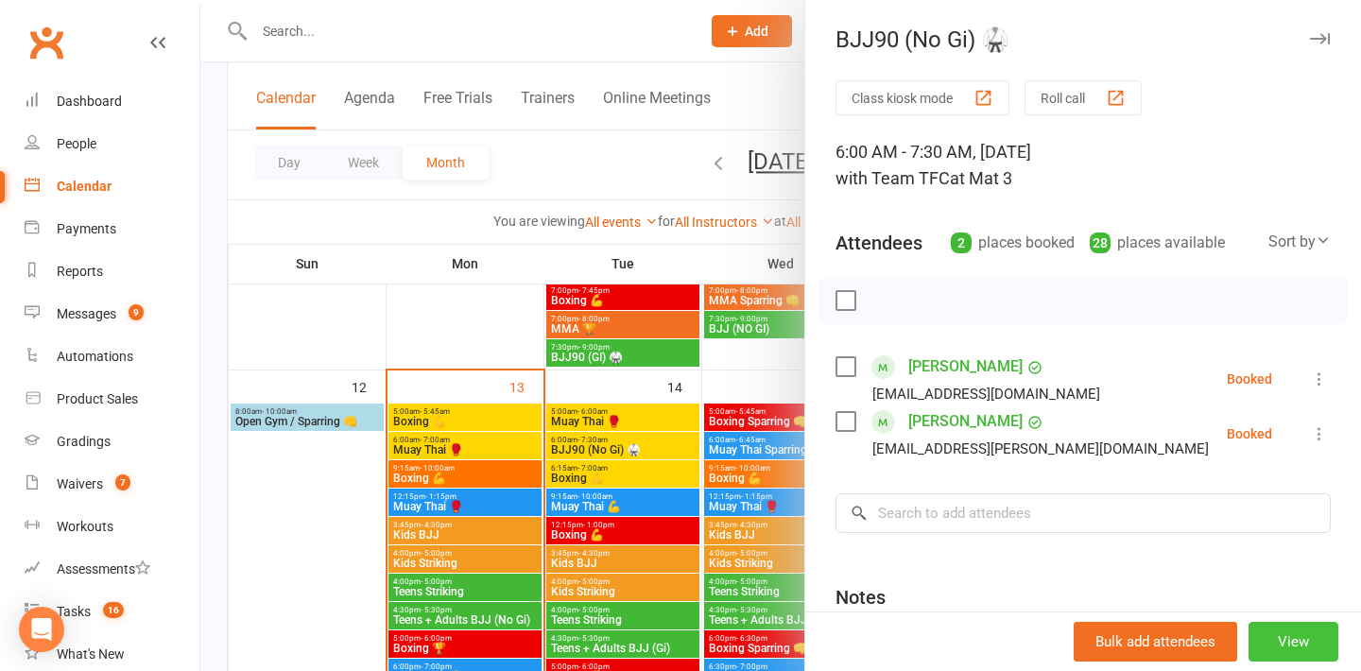
click at [1292, 634] on button "View" at bounding box center [1293, 642] width 90 height 40
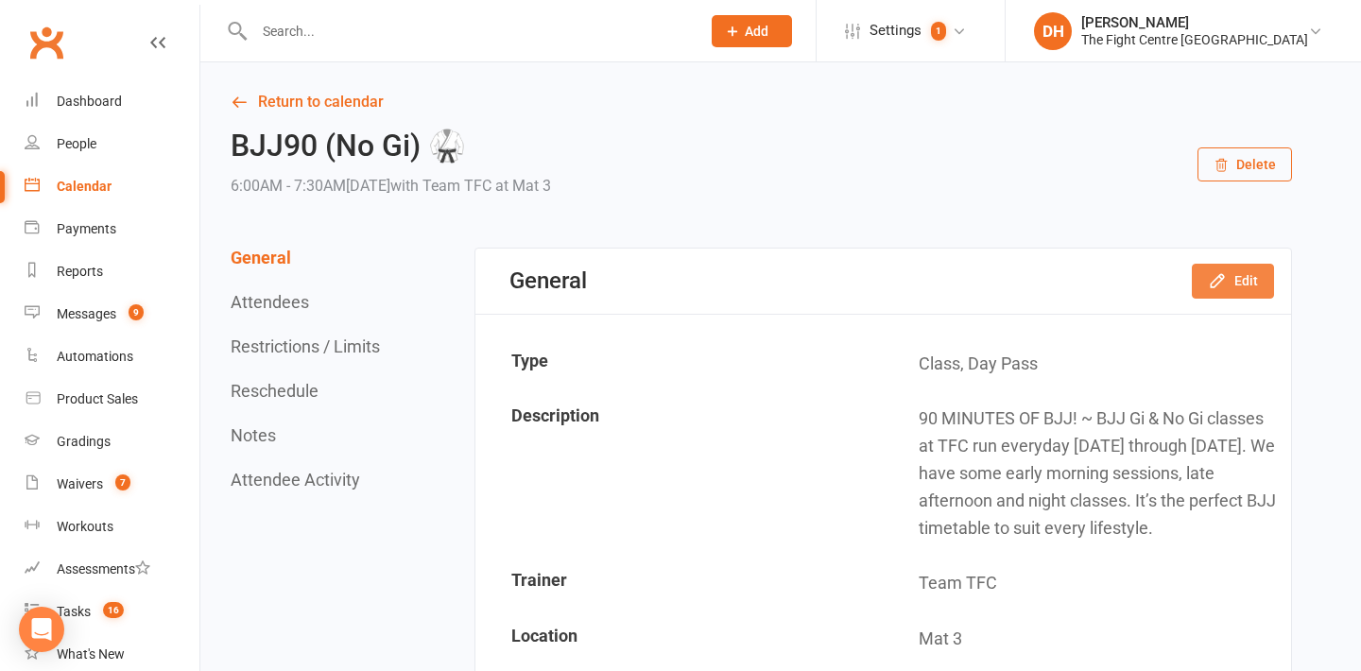
click at [1223, 277] on icon "button" at bounding box center [1216, 281] width 12 height 12
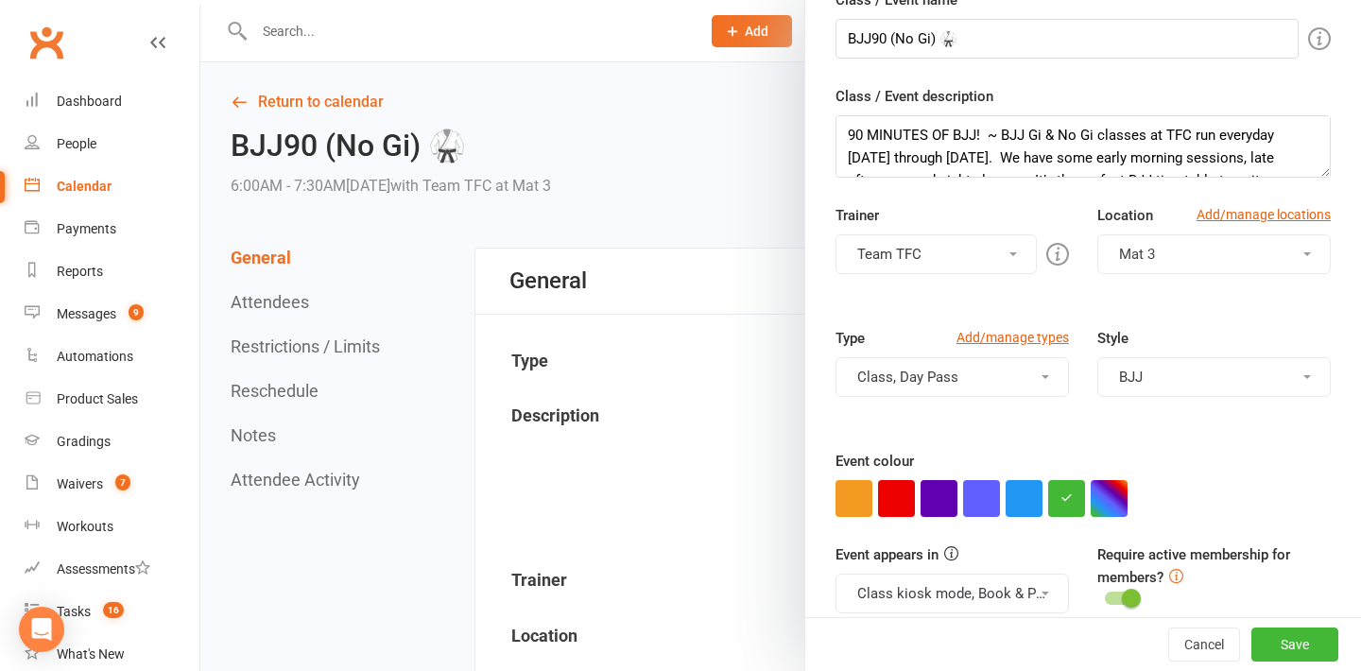
scroll to position [213, 0]
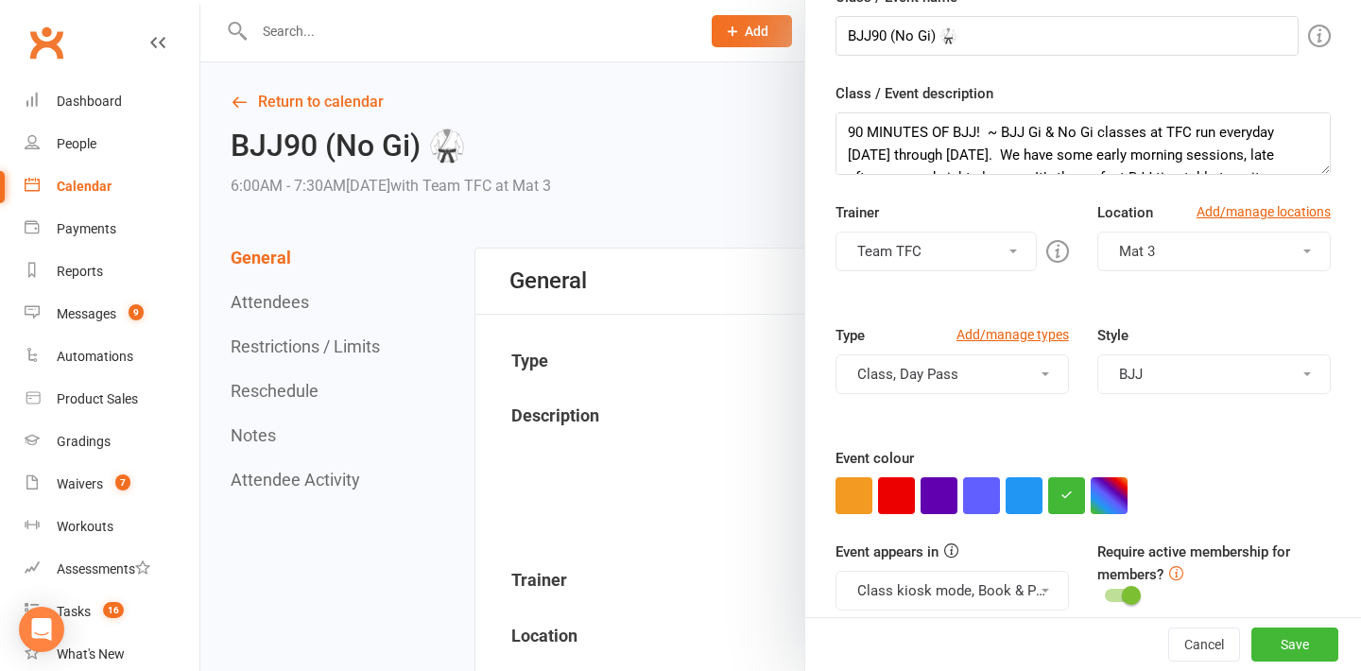
click at [355, 105] on div at bounding box center [780, 335] width 1160 height 671
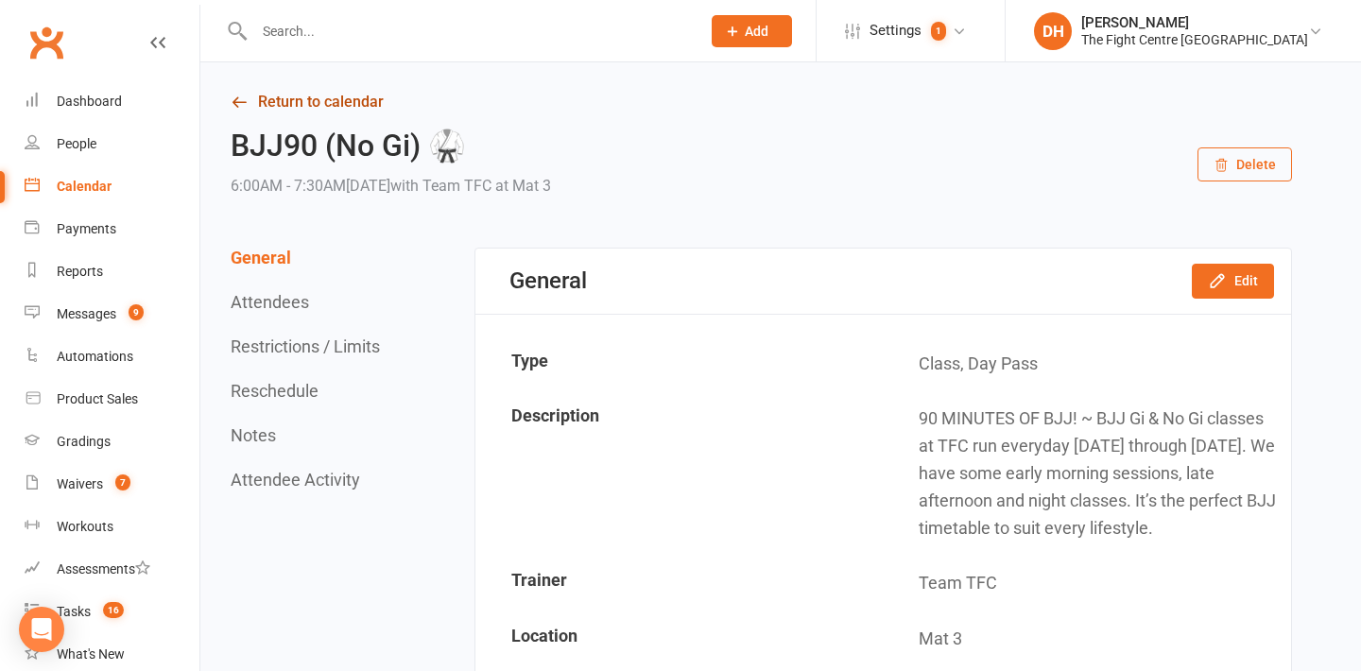
click at [349, 104] on link "Return to calendar" at bounding box center [761, 102] width 1061 height 26
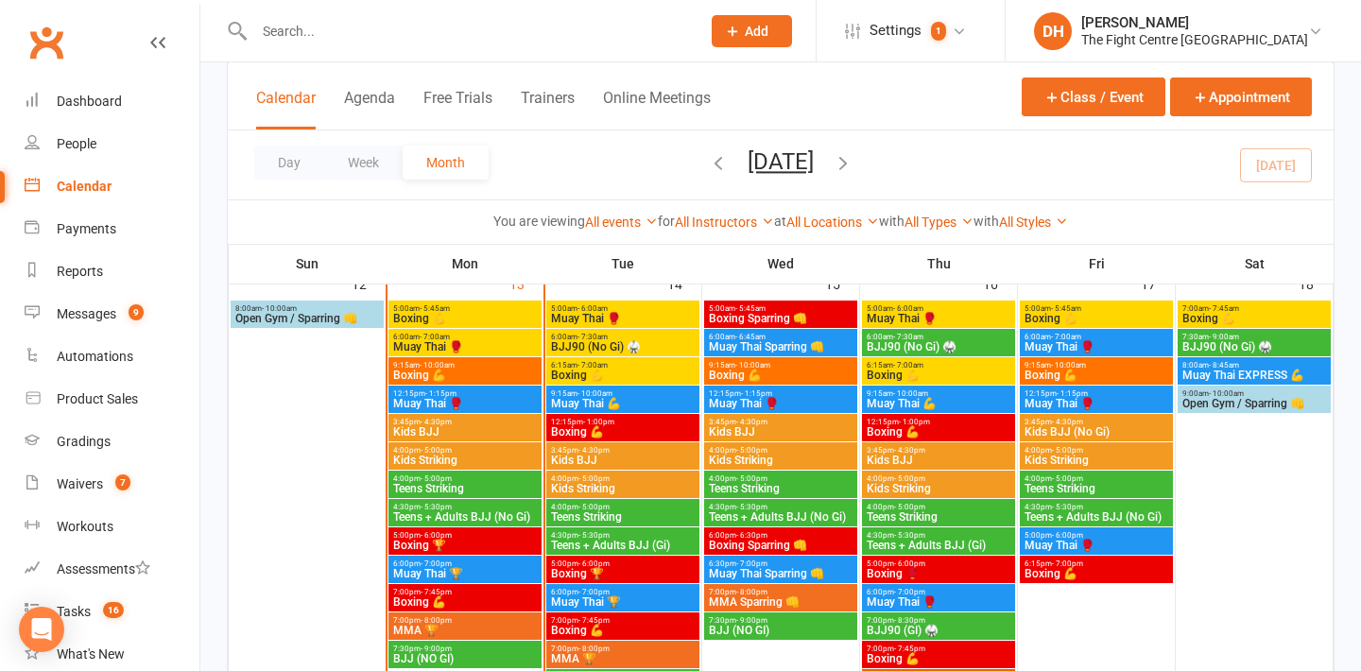
scroll to position [1099, 0]
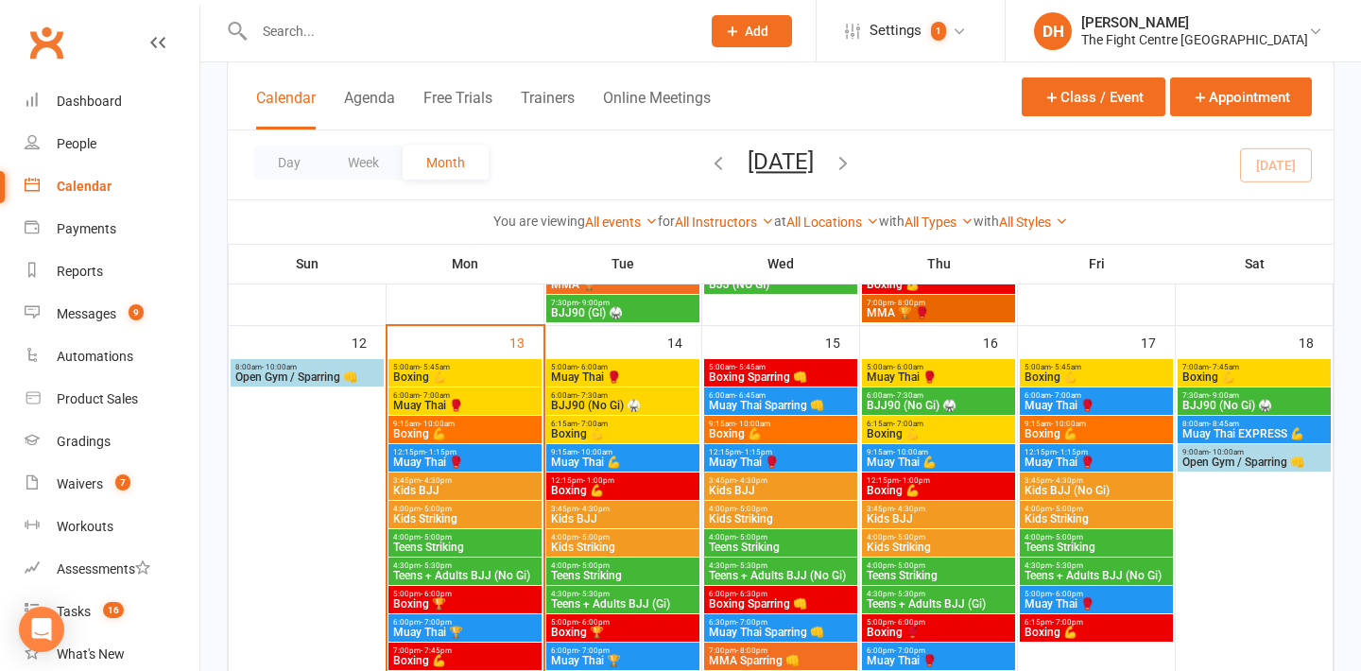
click at [499, 465] on span "Muay Thai 🥊" at bounding box center [465, 461] width 146 height 11
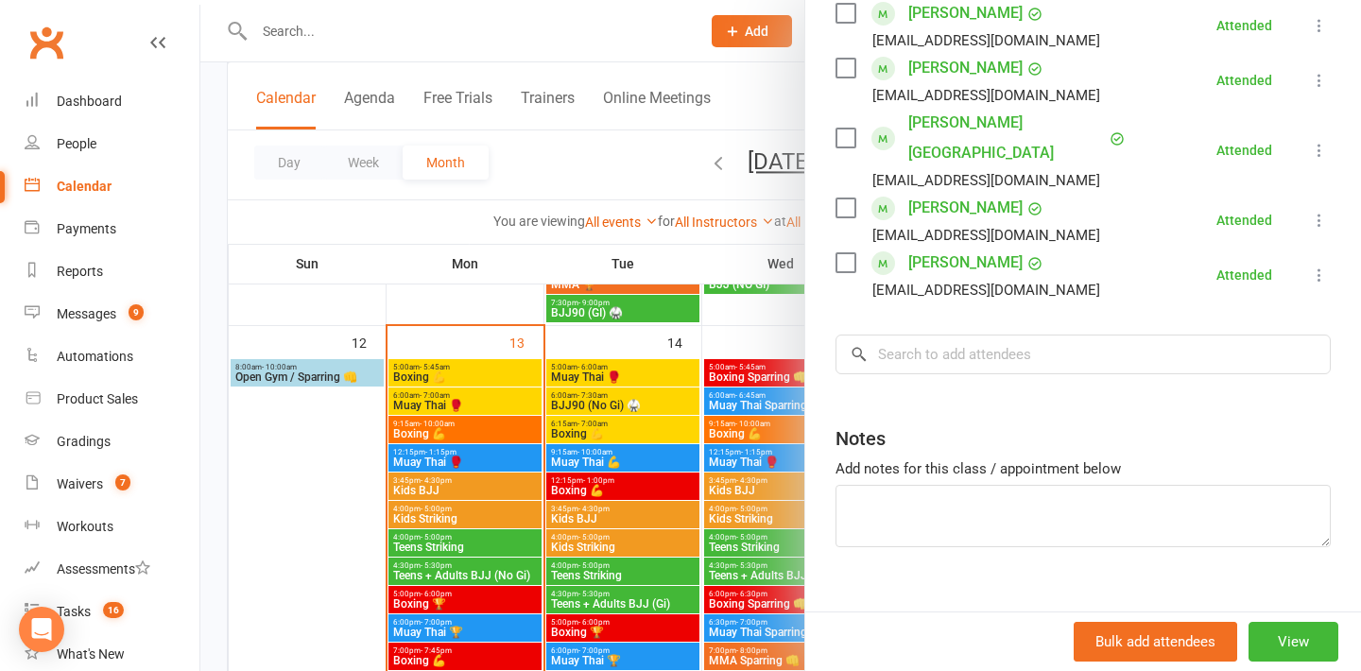
scroll to position [0, 0]
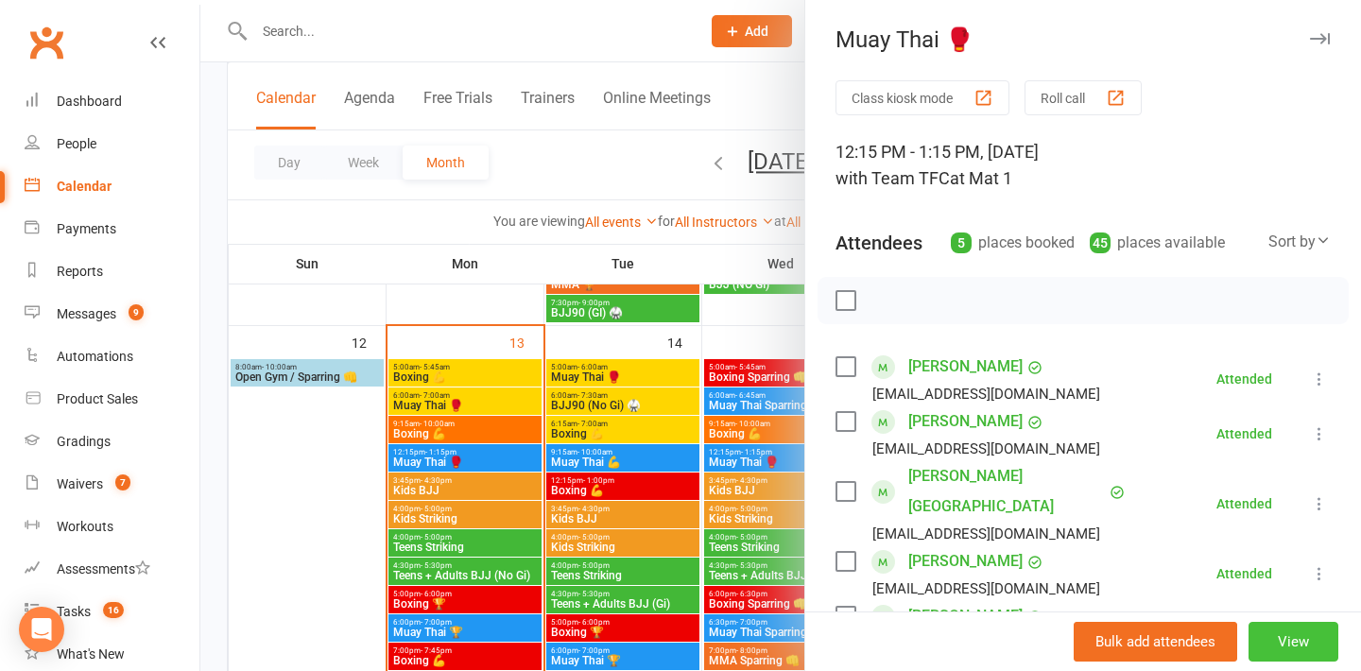
click at [1265, 640] on button "View" at bounding box center [1293, 642] width 90 height 40
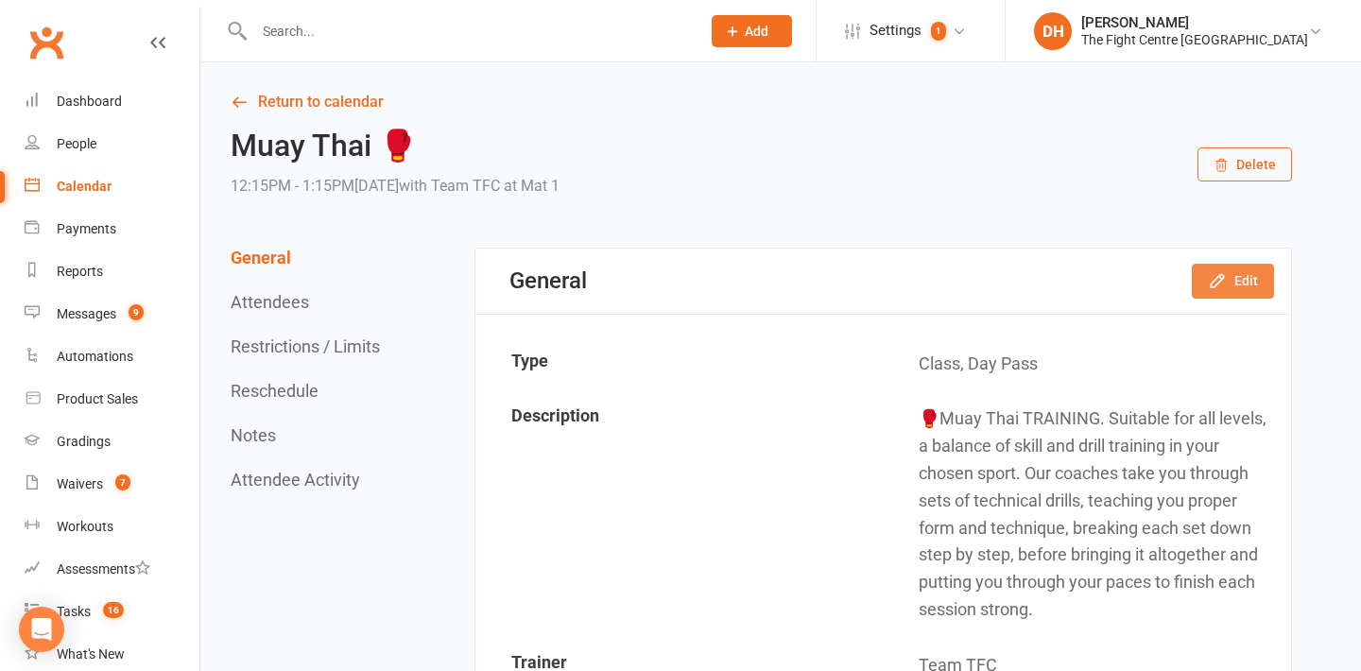
click at [1245, 285] on button "Edit" at bounding box center [1233, 281] width 82 height 34
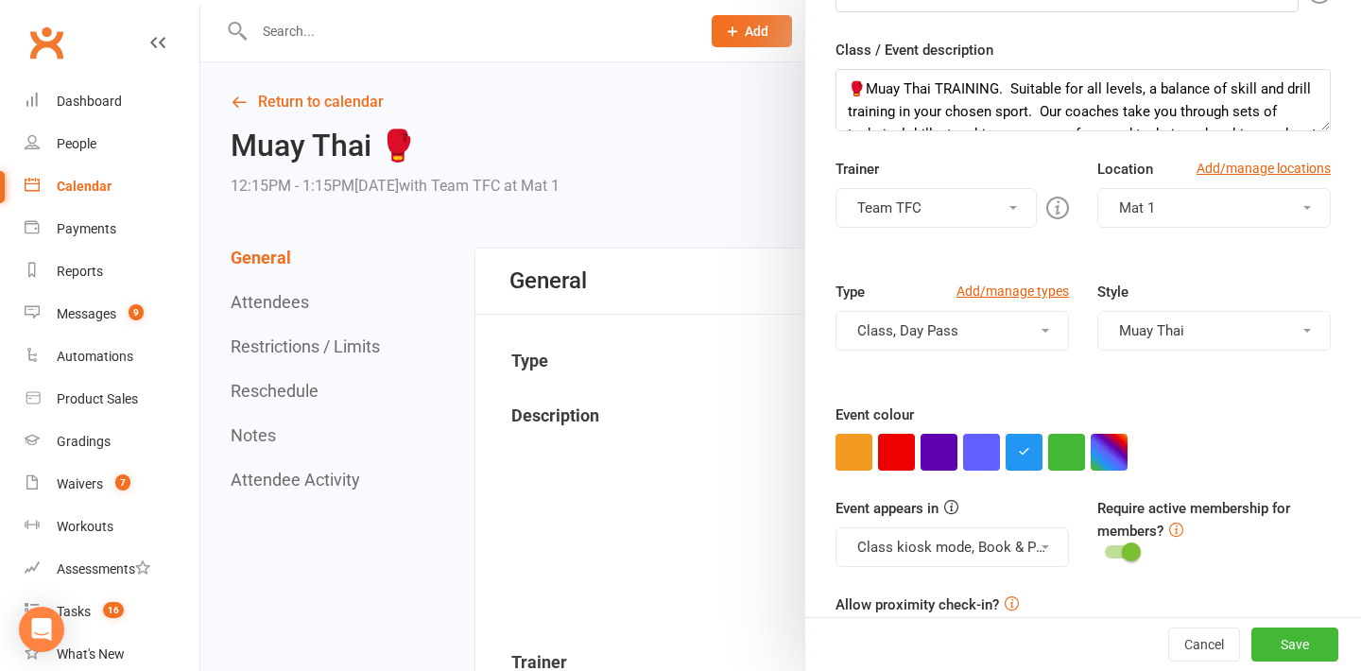
scroll to position [312, 0]
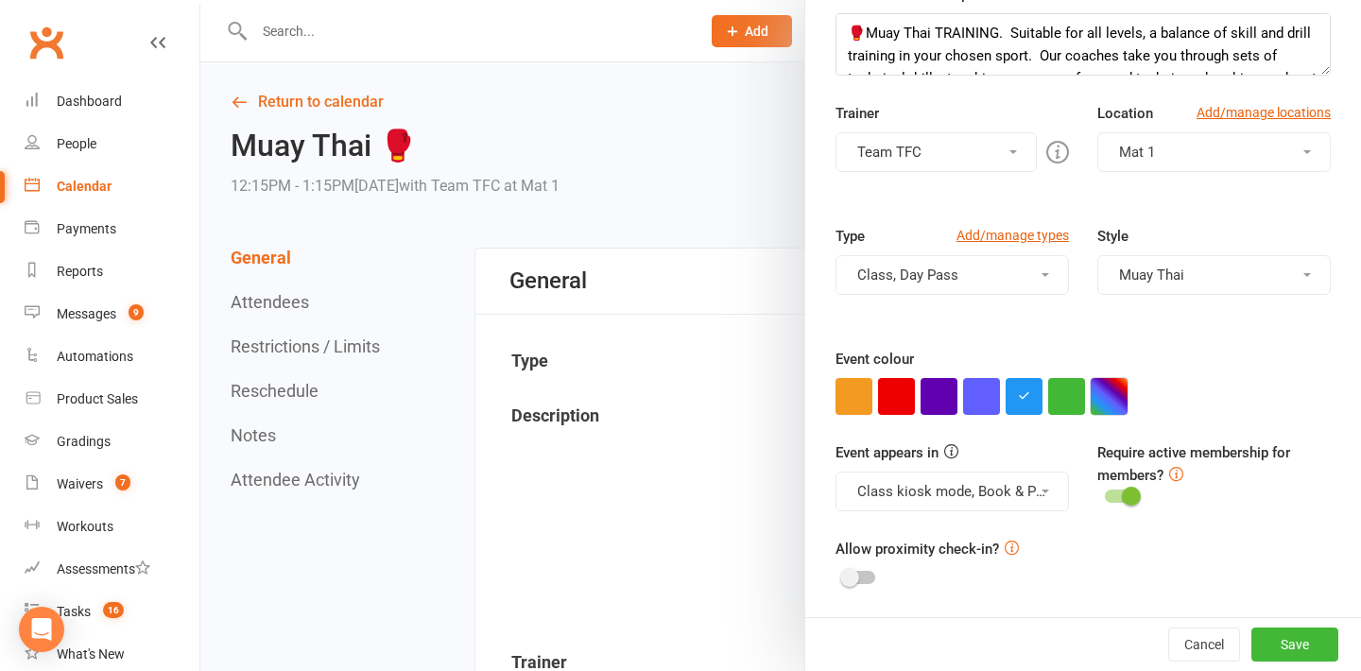
click at [1115, 408] on button "button" at bounding box center [1108, 396] width 37 height 37
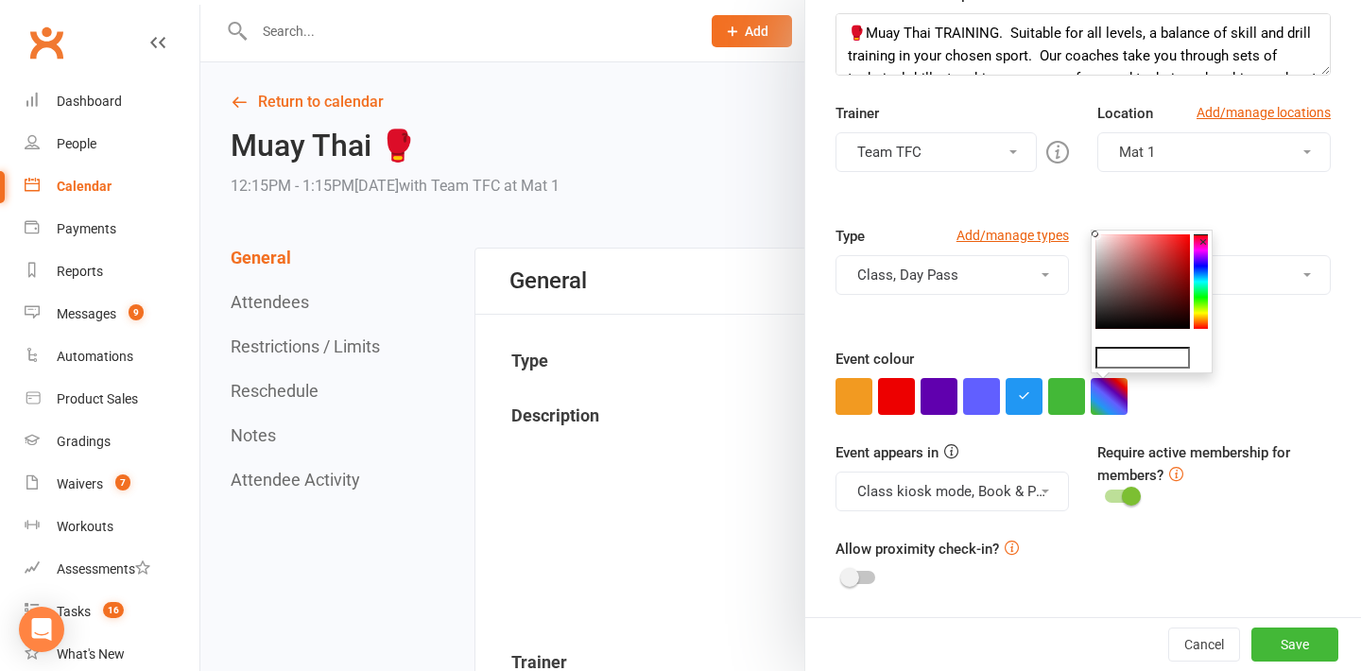
click at [1138, 356] on input "text" at bounding box center [1142, 358] width 94 height 23
paste input "#ff7300"
type input "#ff7300"
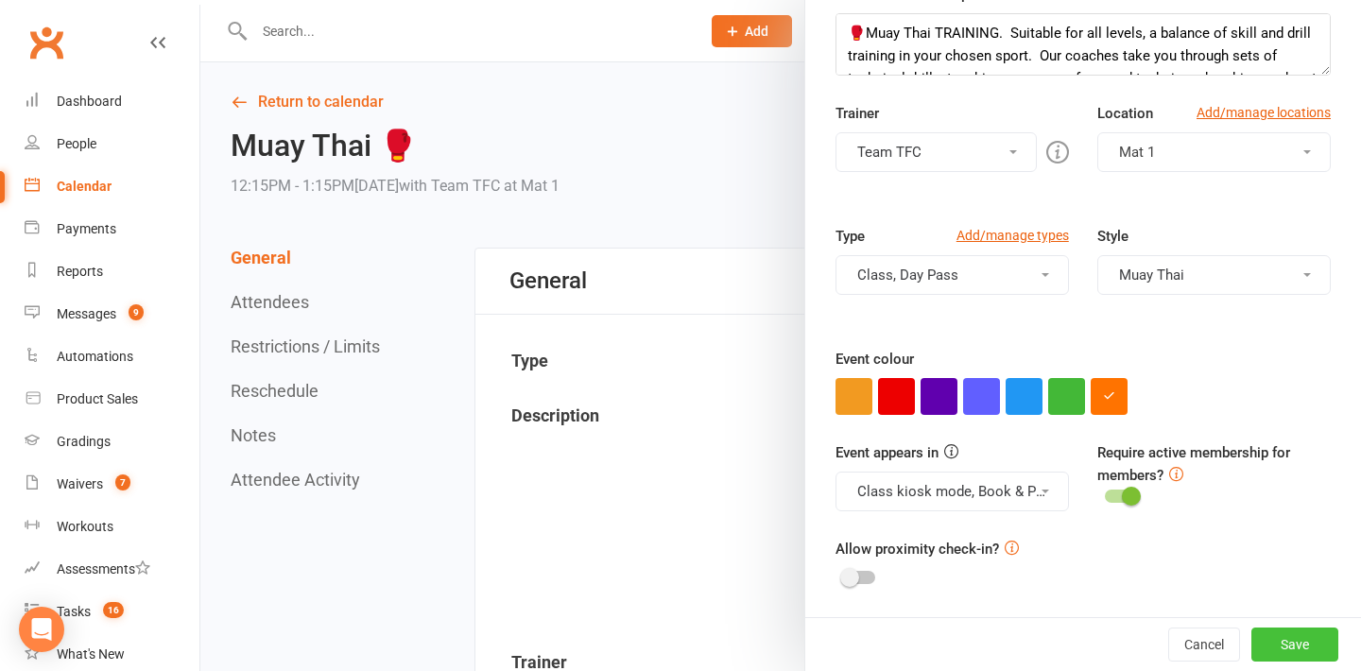
click at [1300, 638] on button "Save" at bounding box center [1294, 644] width 87 height 34
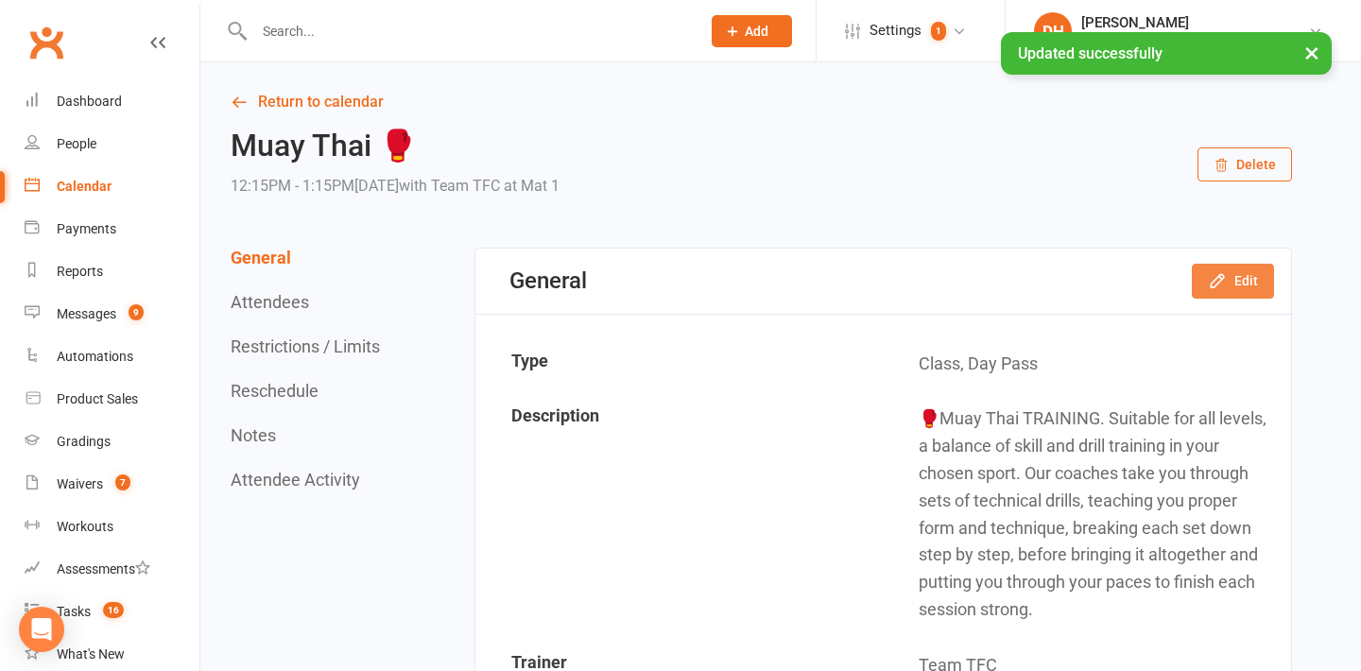
click at [1246, 286] on button "Edit" at bounding box center [1233, 281] width 82 height 34
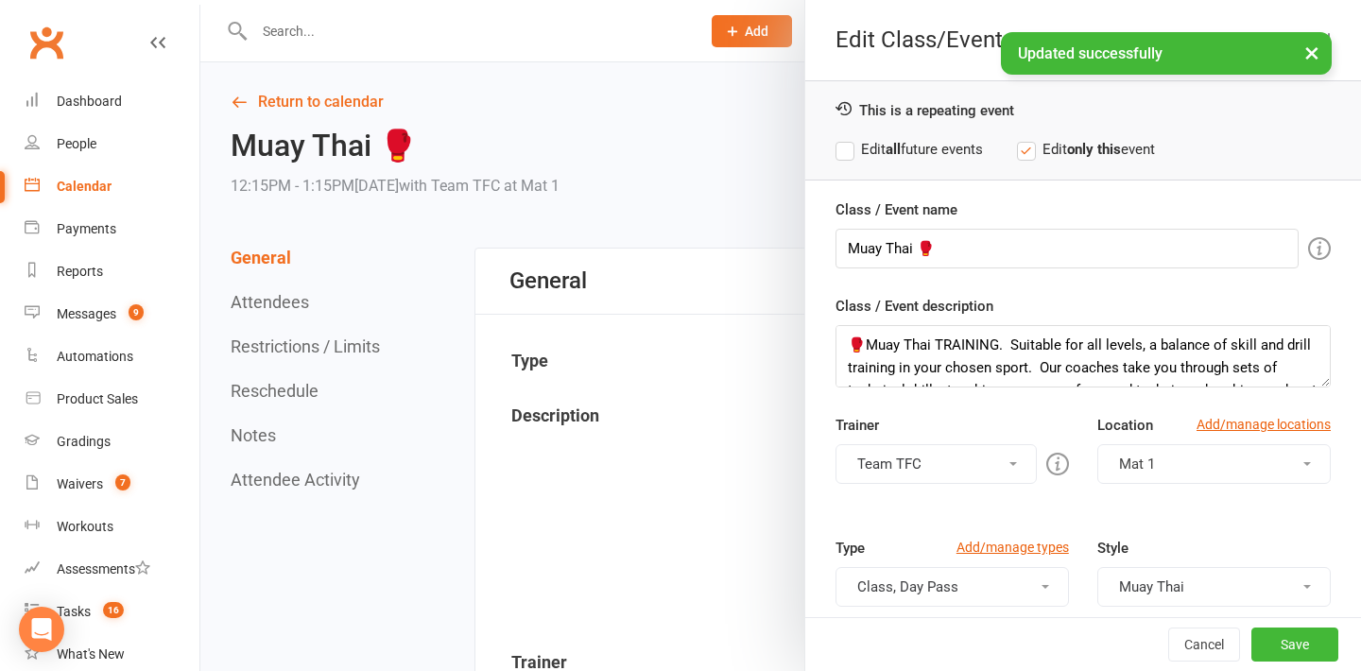
click at [896, 131] on div "This is a repeating event Edit all future events Edit only this event" at bounding box center [1083, 130] width 556 height 100
click at [896, 145] on strong "all" at bounding box center [892, 149] width 15 height 17
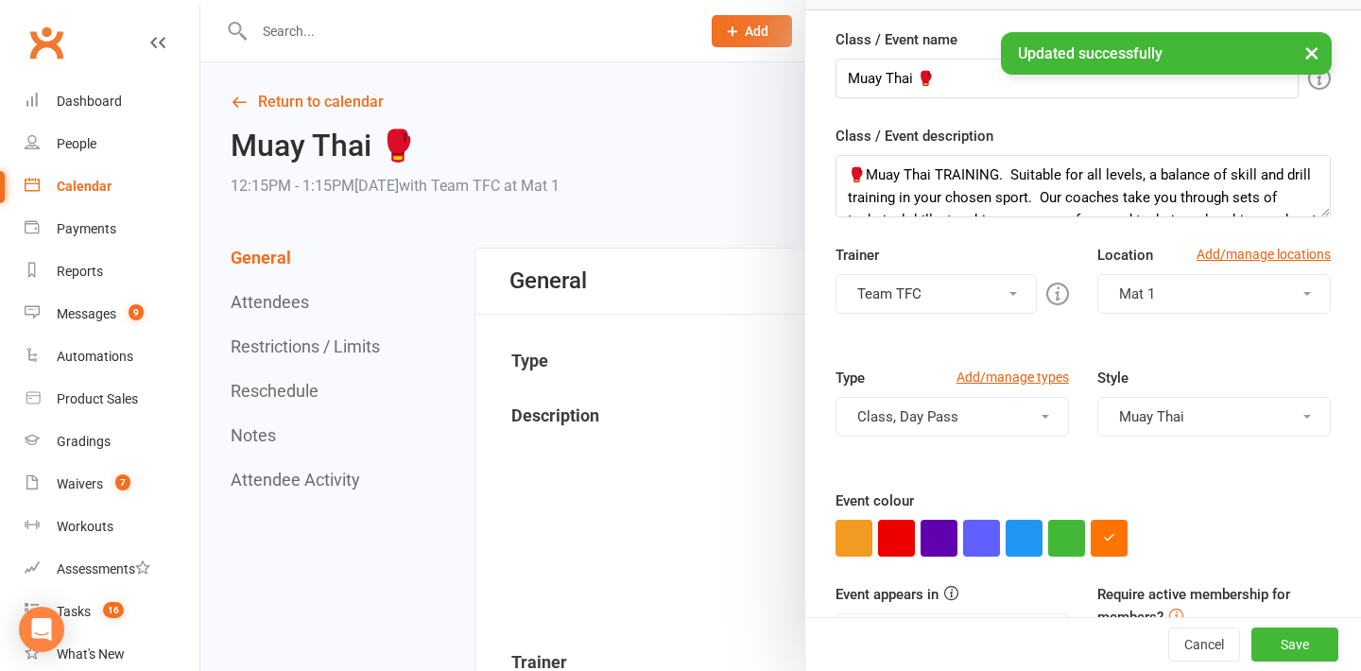
scroll to position [171, 0]
click at [1264, 641] on button "Save" at bounding box center [1294, 644] width 87 height 34
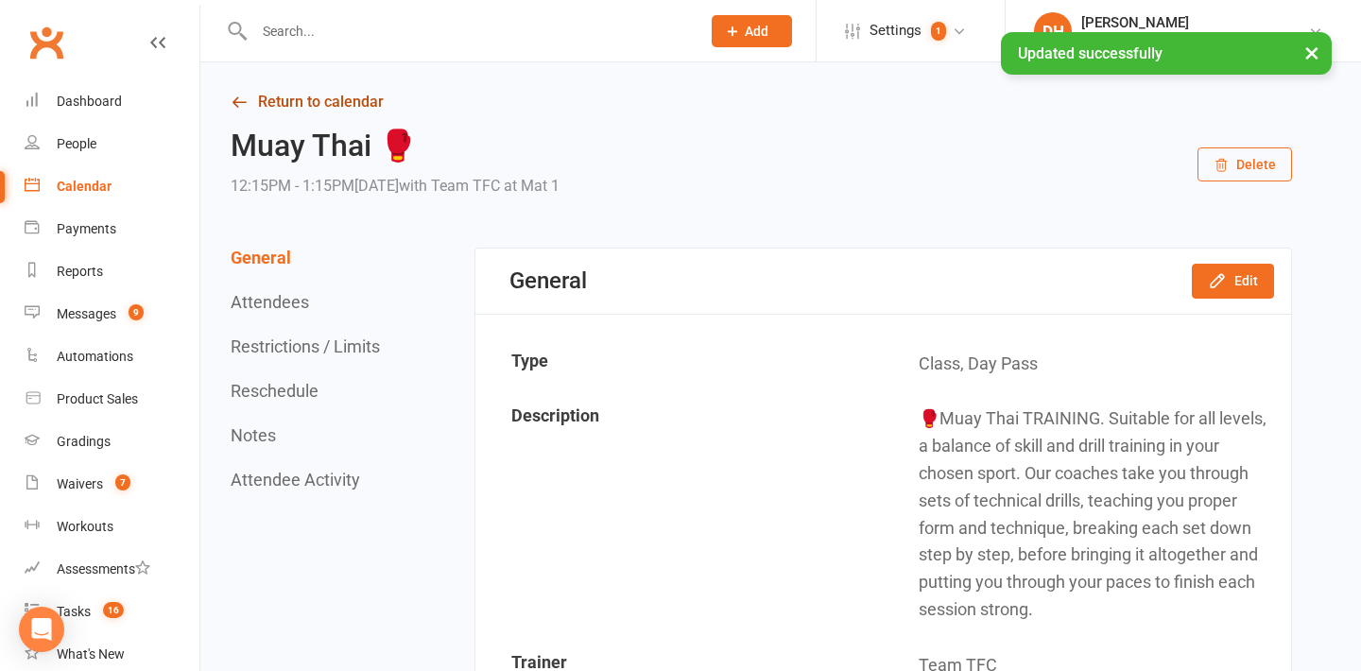
click at [291, 101] on link "Return to calendar" at bounding box center [761, 102] width 1061 height 26
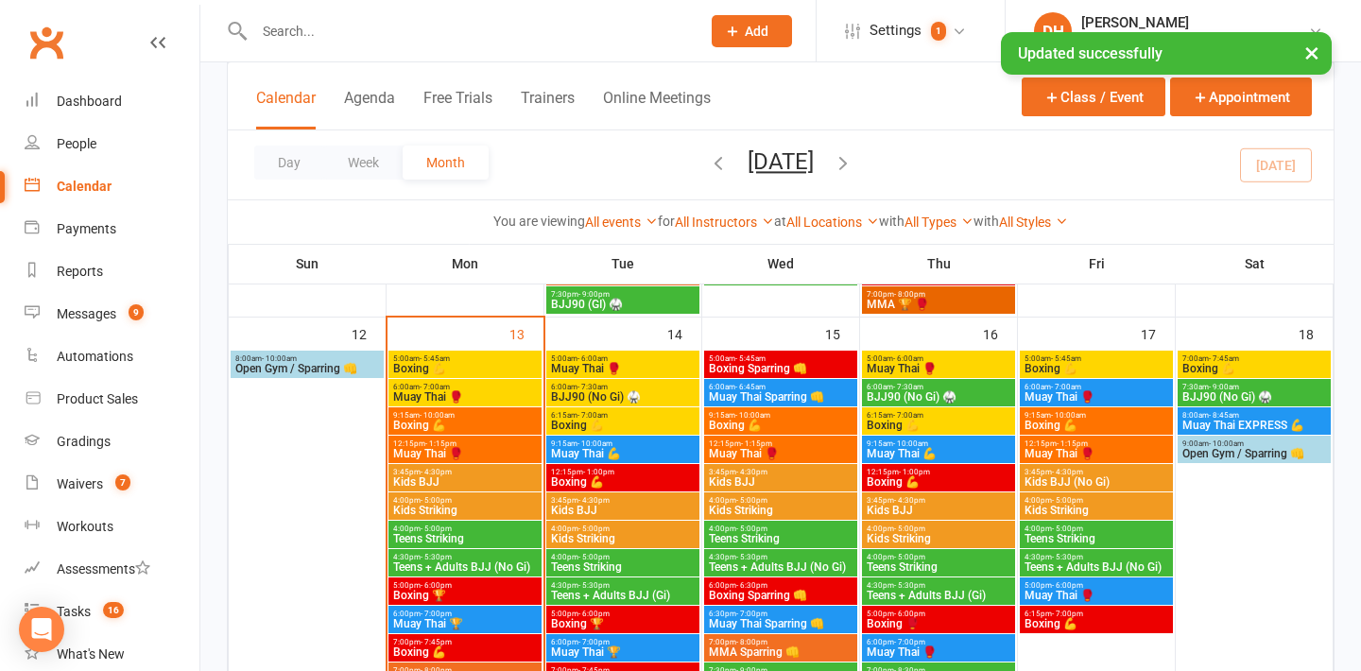
scroll to position [1111, 0]
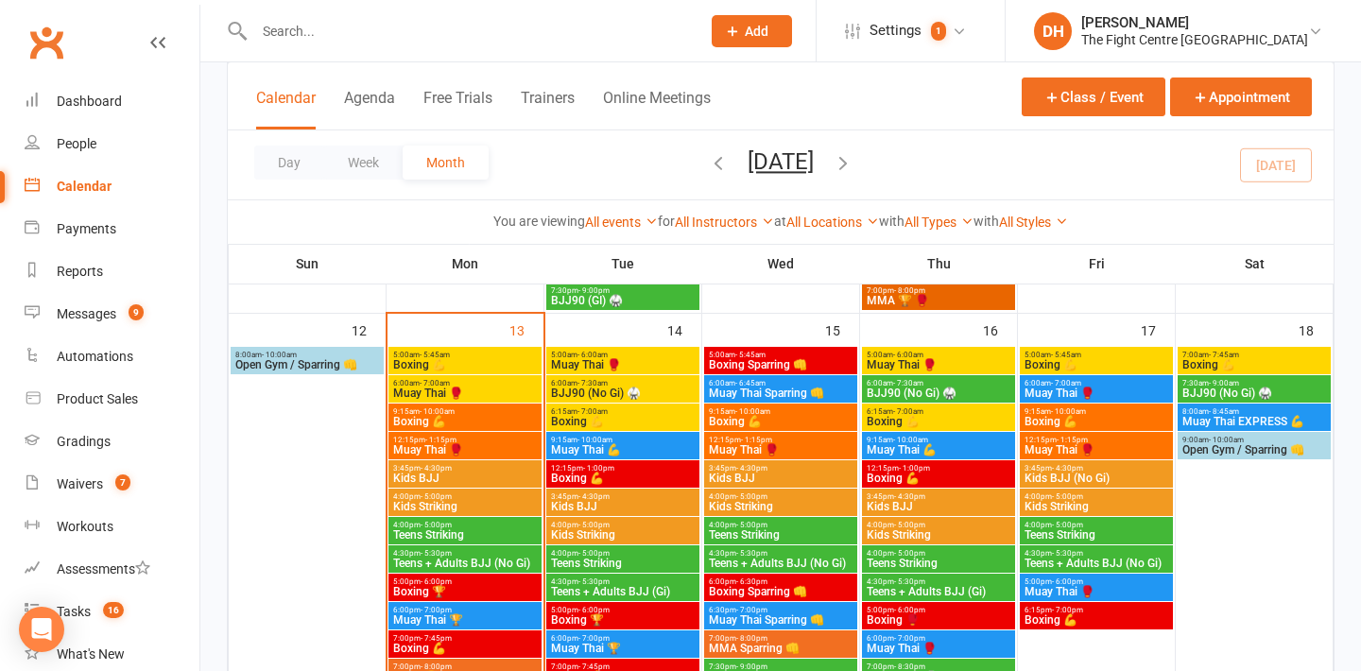
click at [643, 447] on span "Muay Thai 💪" at bounding box center [623, 449] width 146 height 11
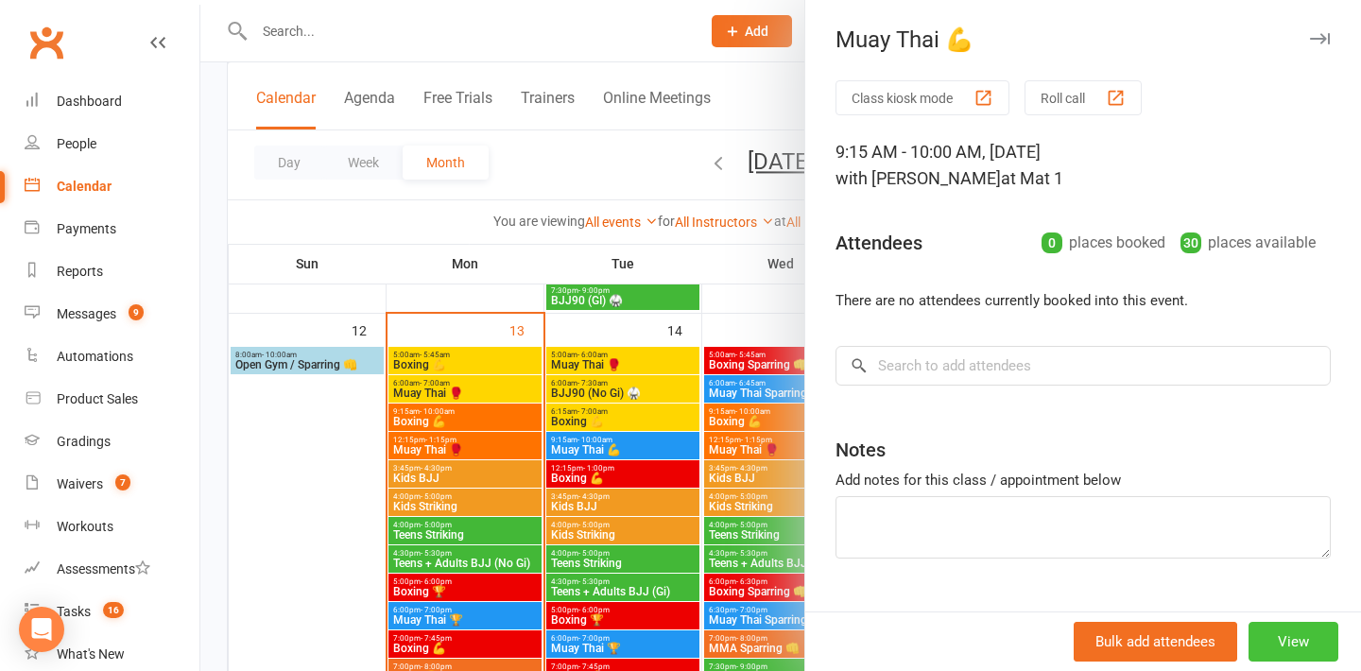
click at [1275, 643] on button "View" at bounding box center [1293, 642] width 90 height 40
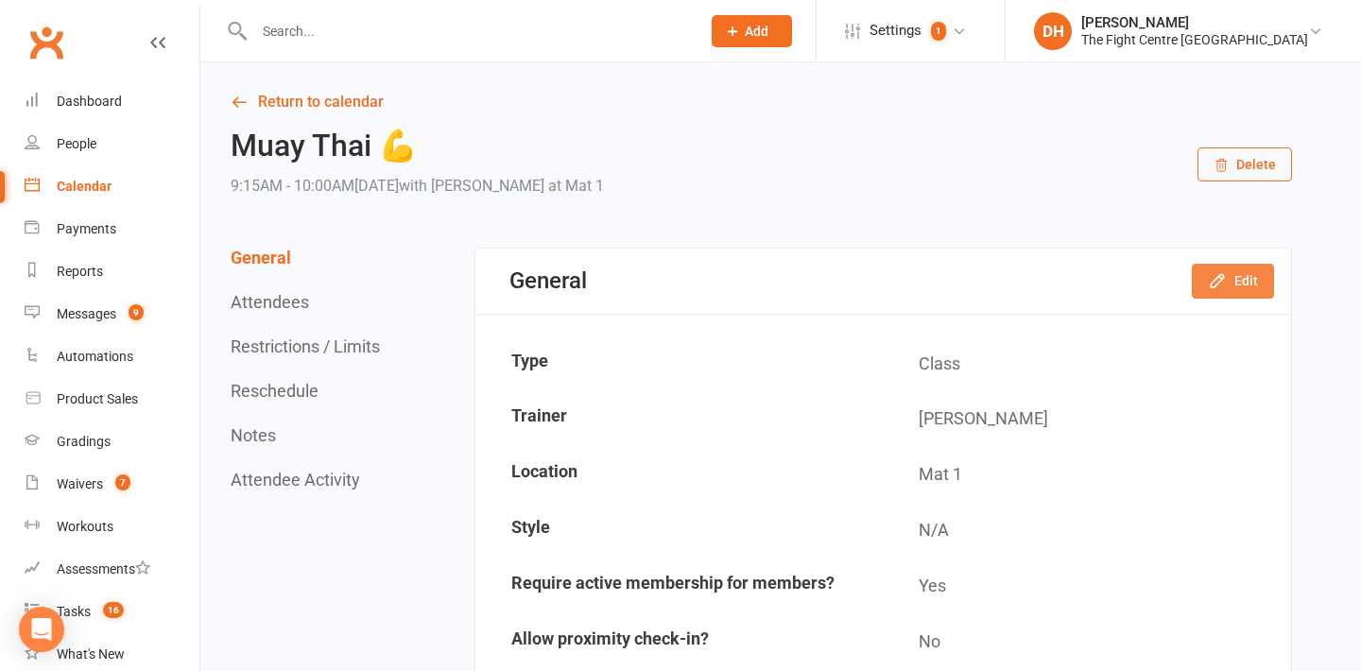
click at [1224, 283] on icon "button" at bounding box center [1217, 280] width 19 height 19
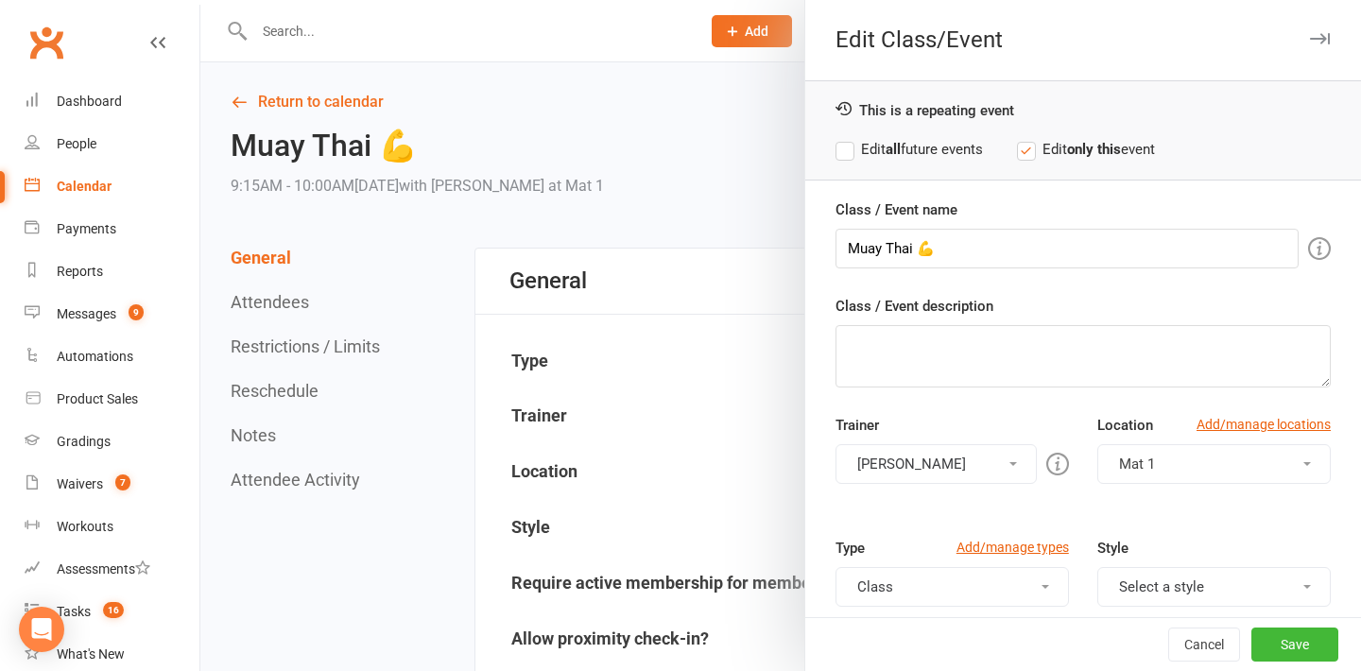
click at [946, 149] on label "Edit all future events" at bounding box center [908, 149] width 147 height 23
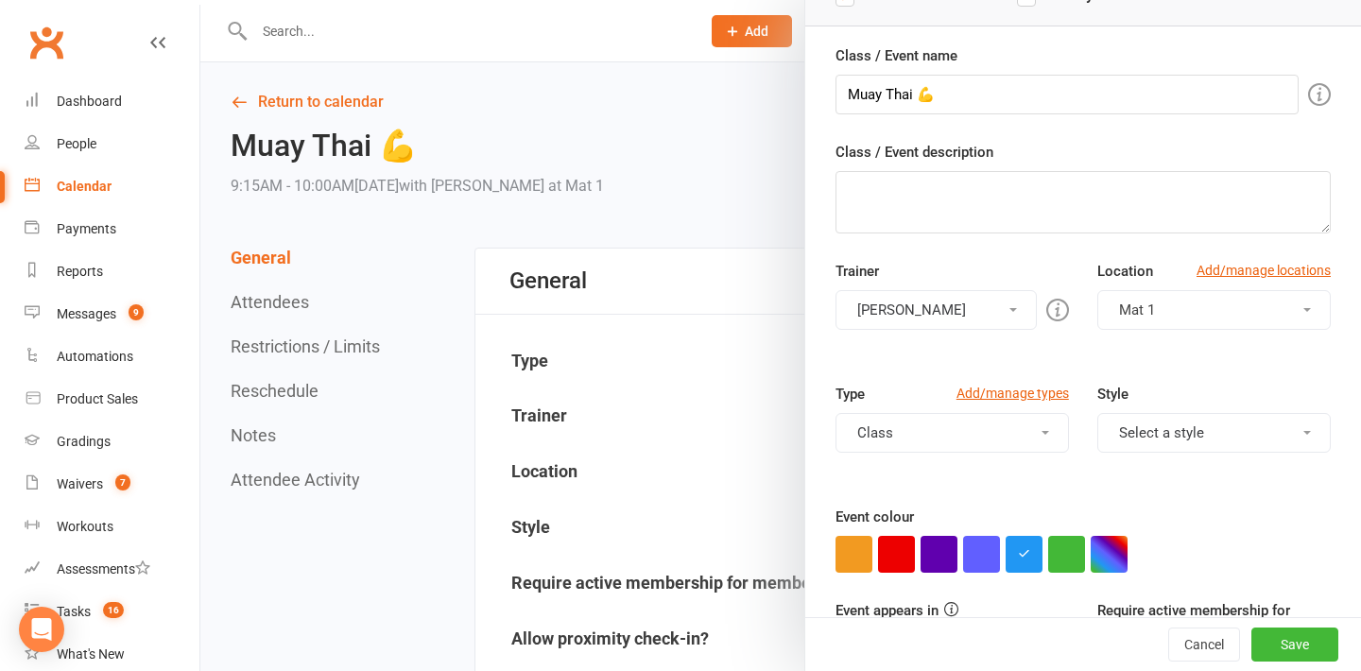
scroll to position [163, 0]
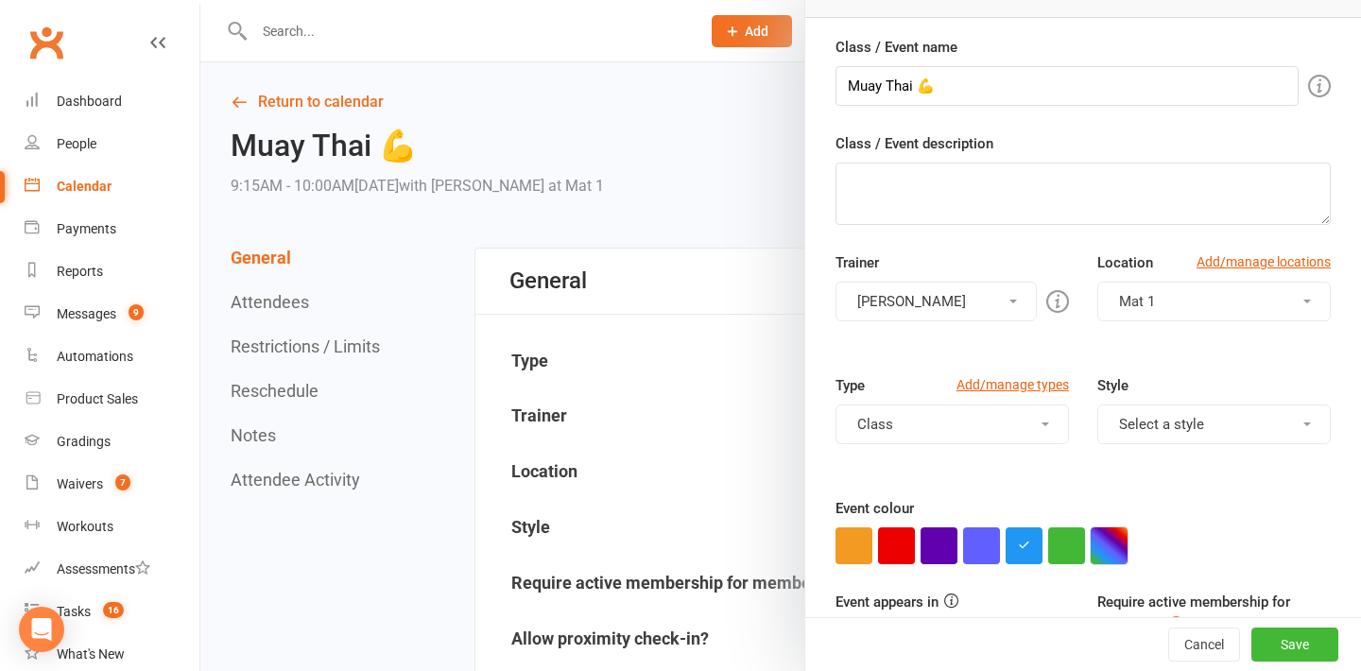
click at [1107, 545] on button "button" at bounding box center [1108, 545] width 37 height 37
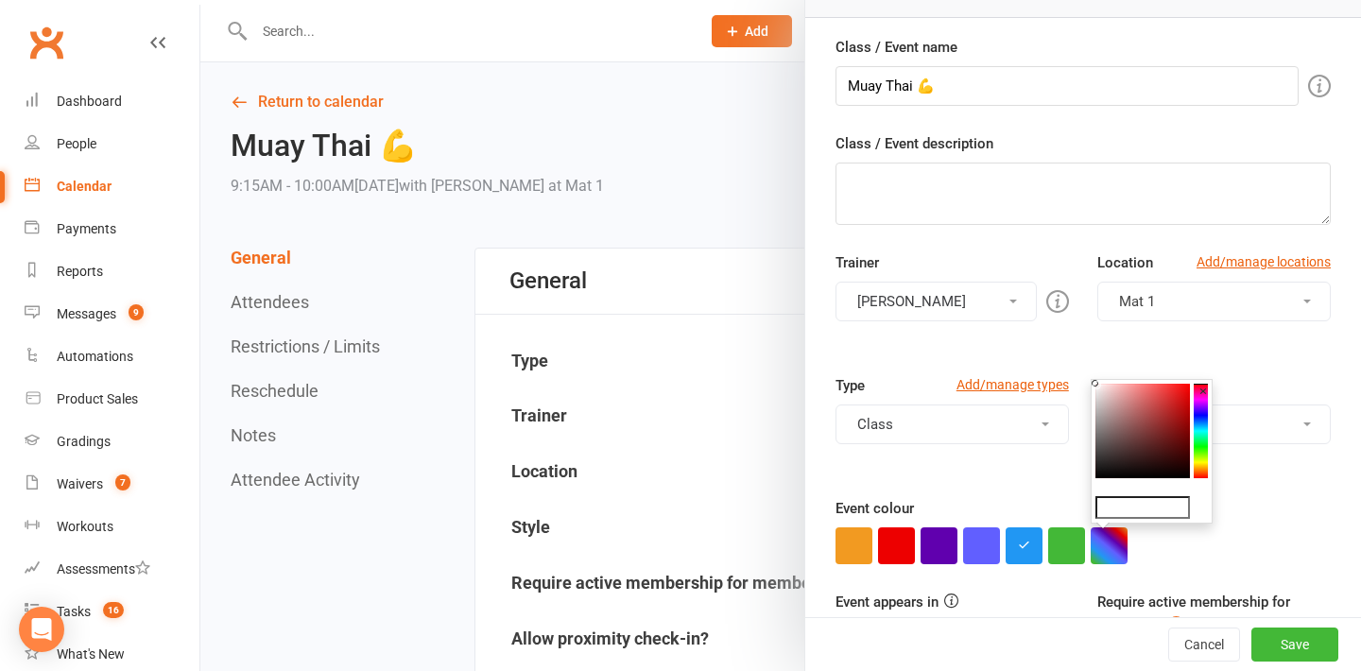
click at [1128, 499] on input "text" at bounding box center [1142, 507] width 94 height 23
paste input "#ff7300"
type input "#ff7300"
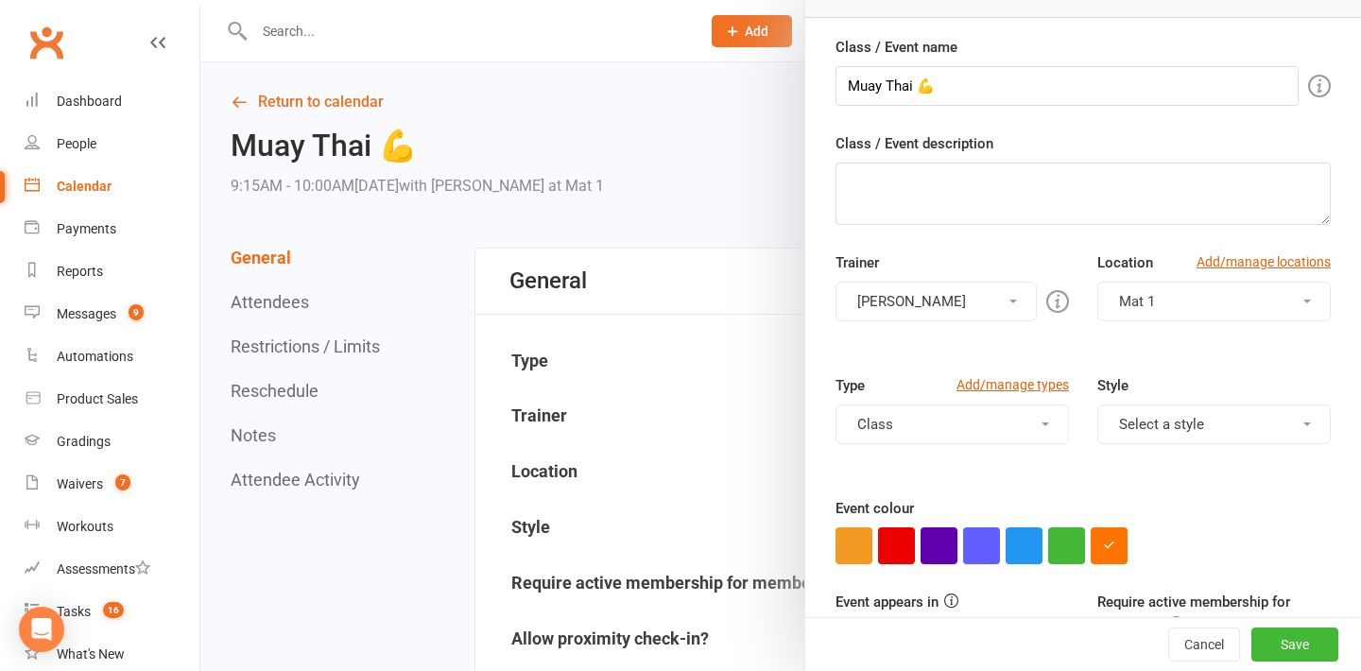
click at [1284, 499] on div "Event colour" at bounding box center [1082, 530] width 495 height 67
click at [1299, 645] on button "Save" at bounding box center [1294, 644] width 87 height 34
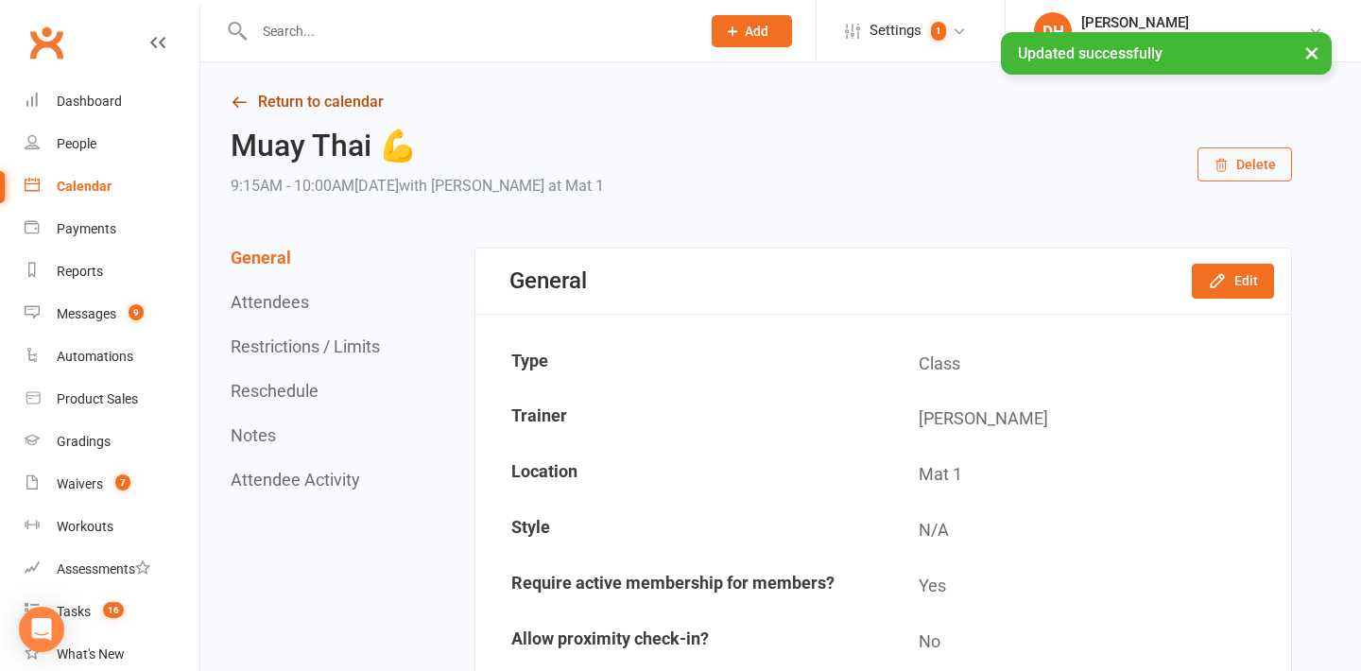
click at [356, 111] on link "Return to calendar" at bounding box center [761, 102] width 1061 height 26
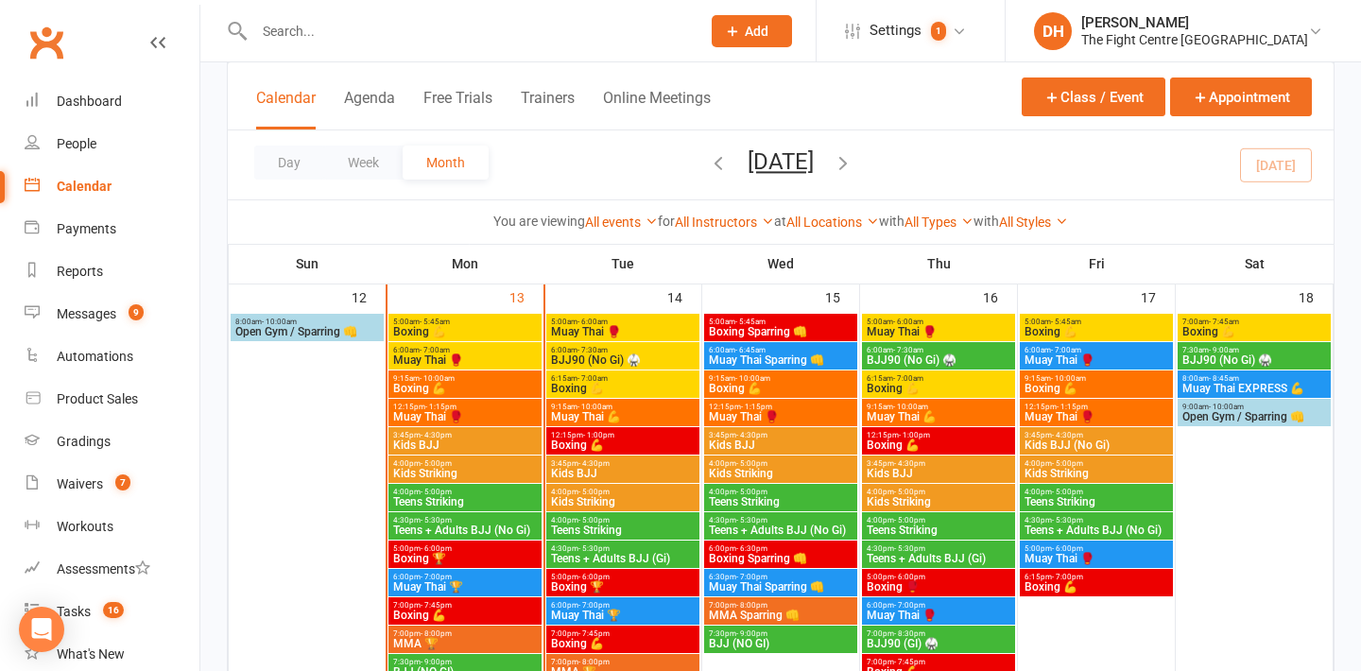
scroll to position [1140, 0]
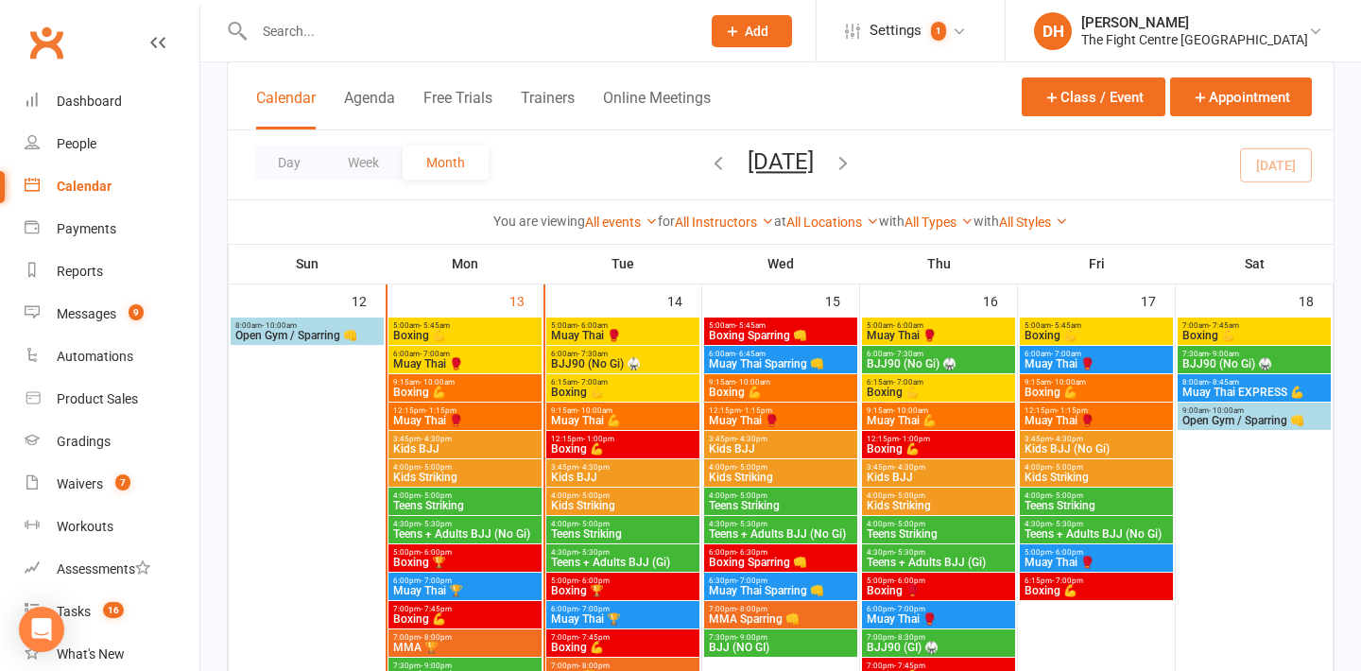
click at [650, 441] on span "12:15pm - 1:00pm" at bounding box center [623, 439] width 146 height 9
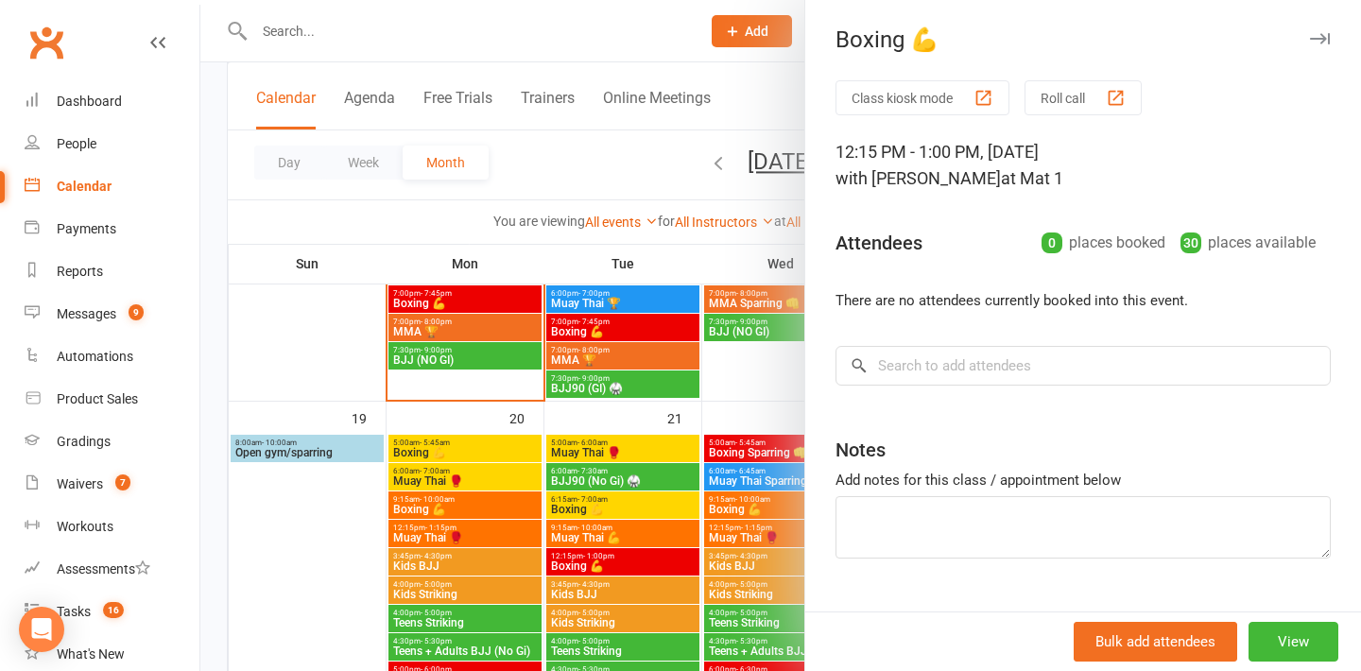
scroll to position [1470, 0]
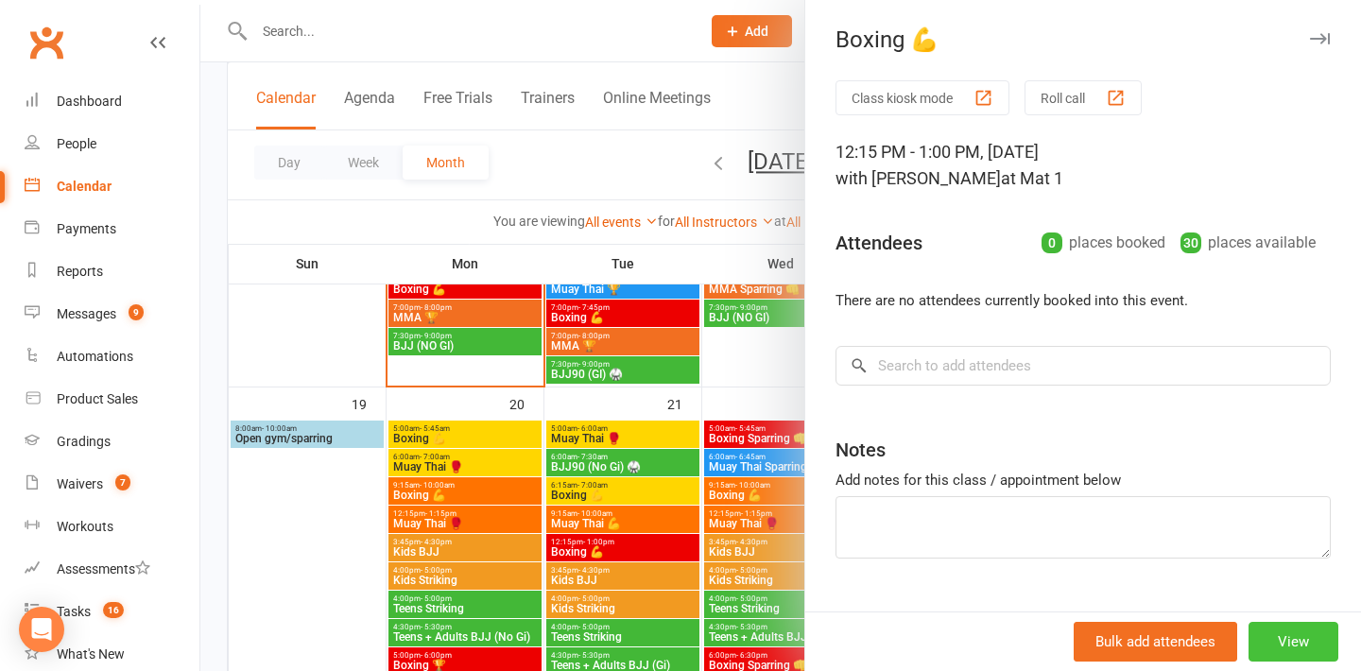
click at [1277, 623] on button "View" at bounding box center [1293, 642] width 90 height 40
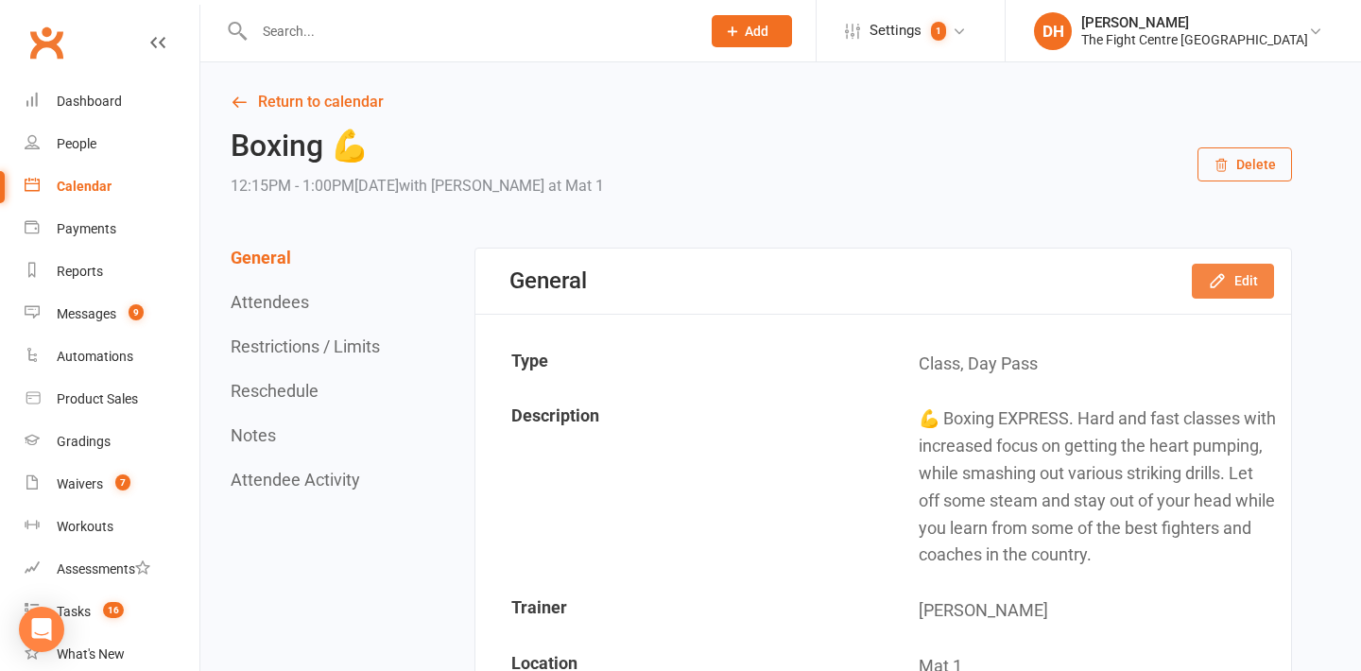
click at [1224, 280] on icon "button" at bounding box center [1217, 280] width 19 height 19
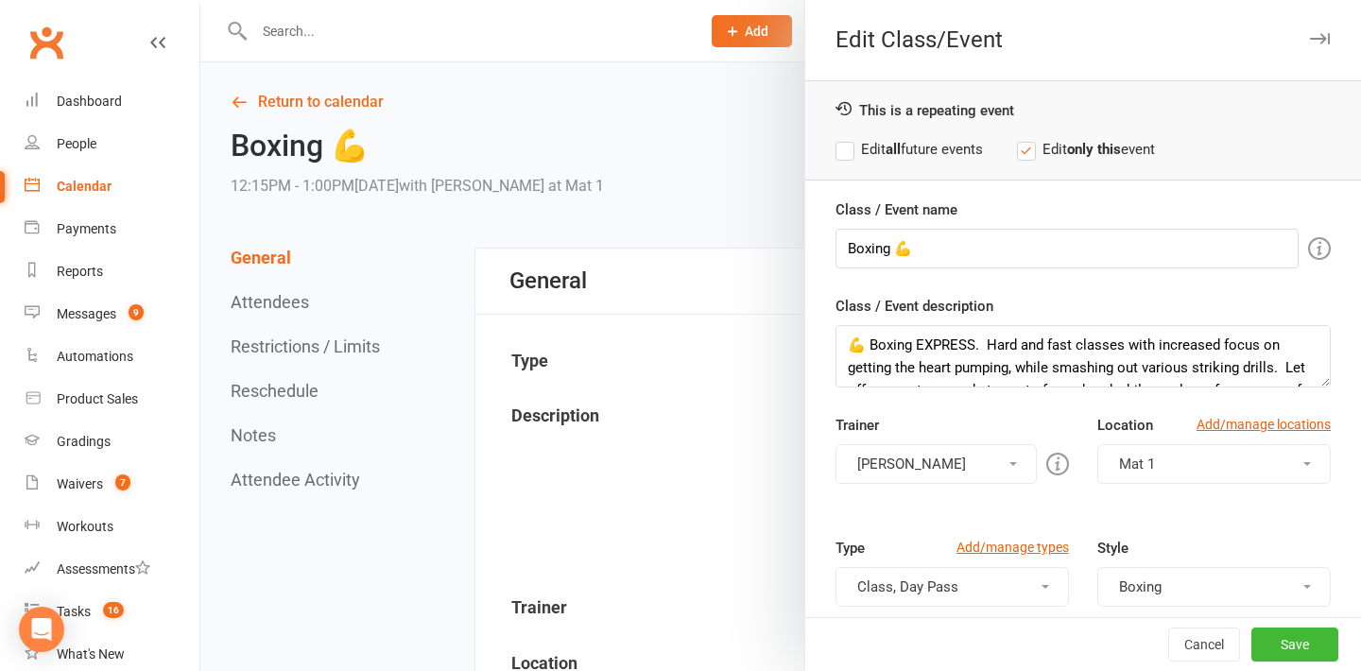
click at [917, 151] on label "Edit all future events" at bounding box center [908, 149] width 147 height 23
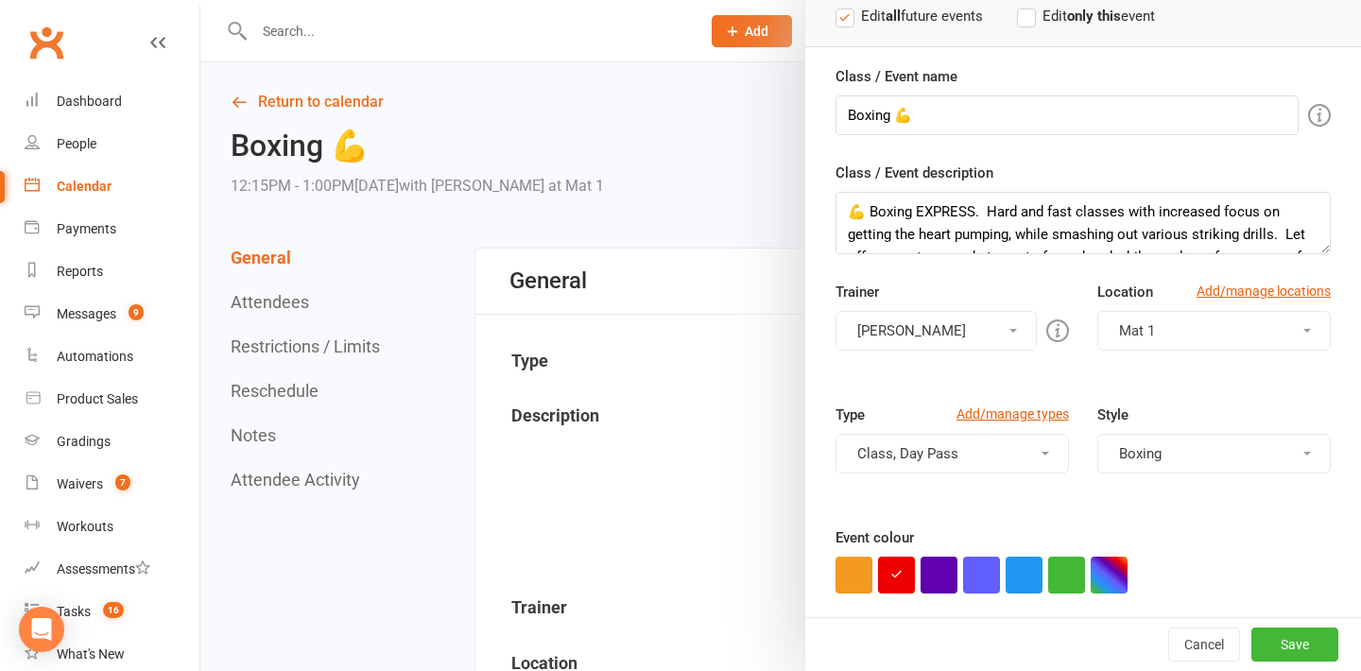
scroll to position [170, 0]
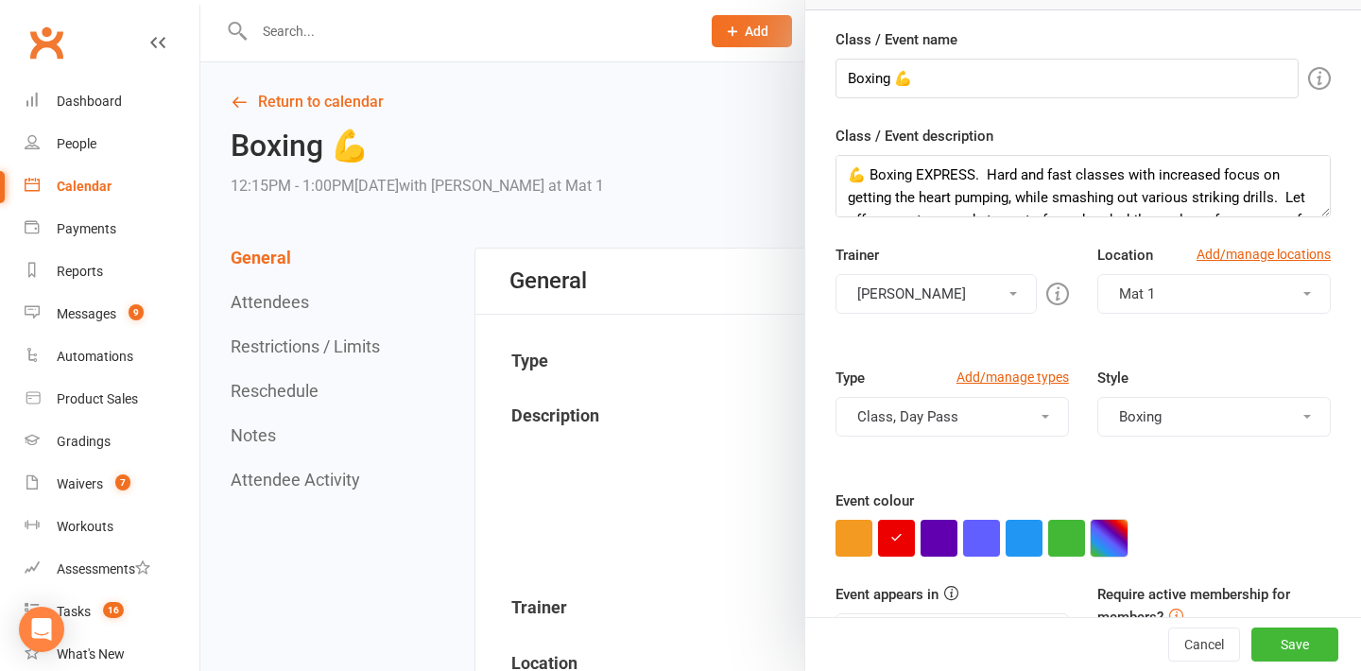
click at [1106, 534] on button "button" at bounding box center [1108, 538] width 37 height 37
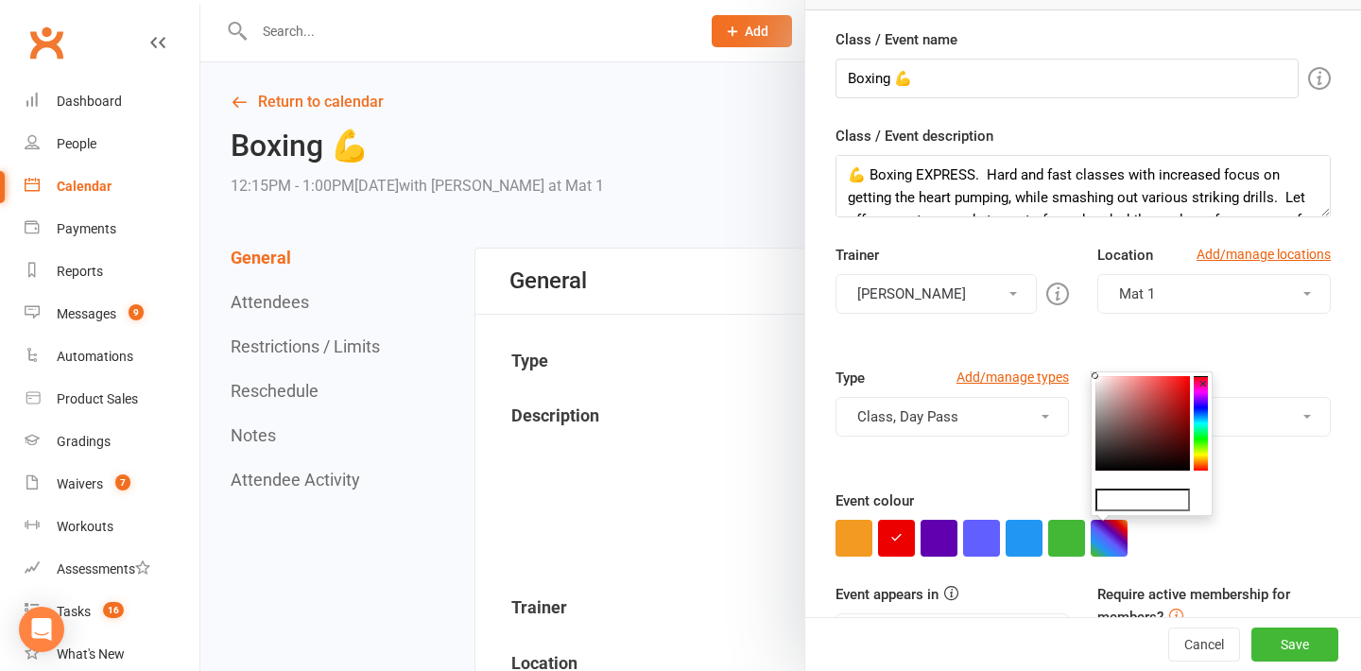
click at [1136, 492] on input "text" at bounding box center [1142, 500] width 94 height 23
paste input "#ff7300"
type input "#ff7300"
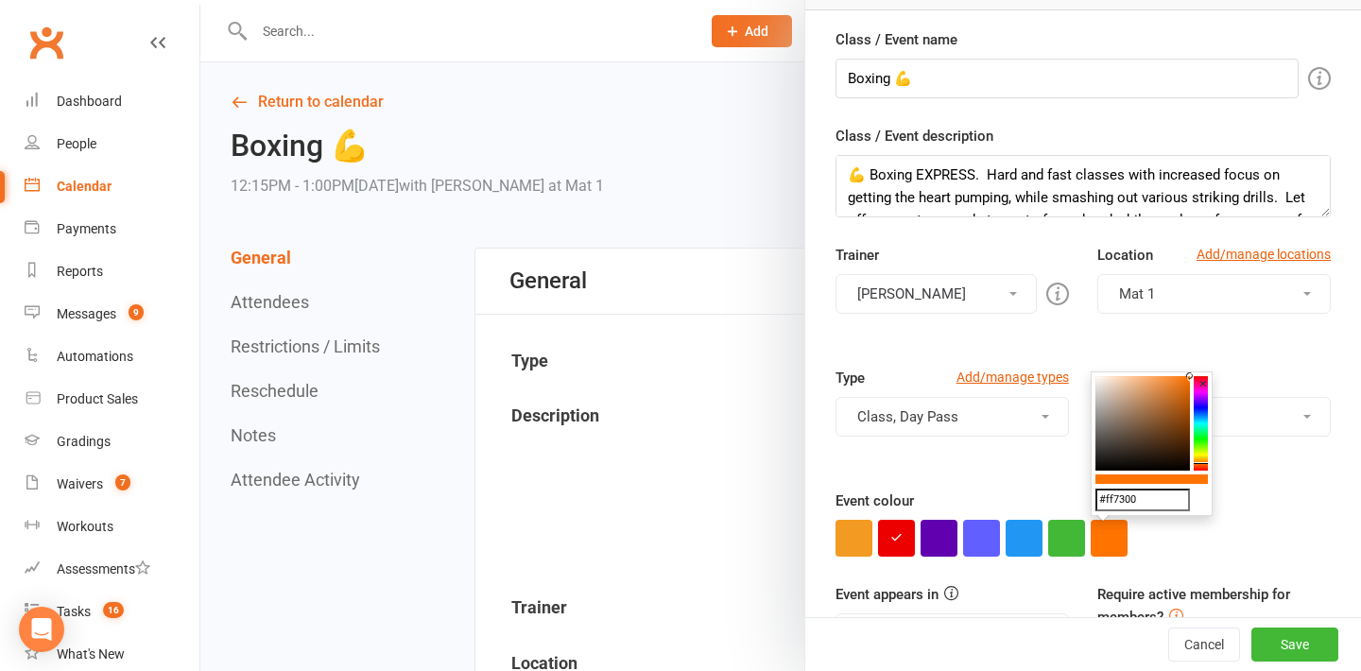
click at [1283, 489] on div "Event colour" at bounding box center [1082, 522] width 495 height 67
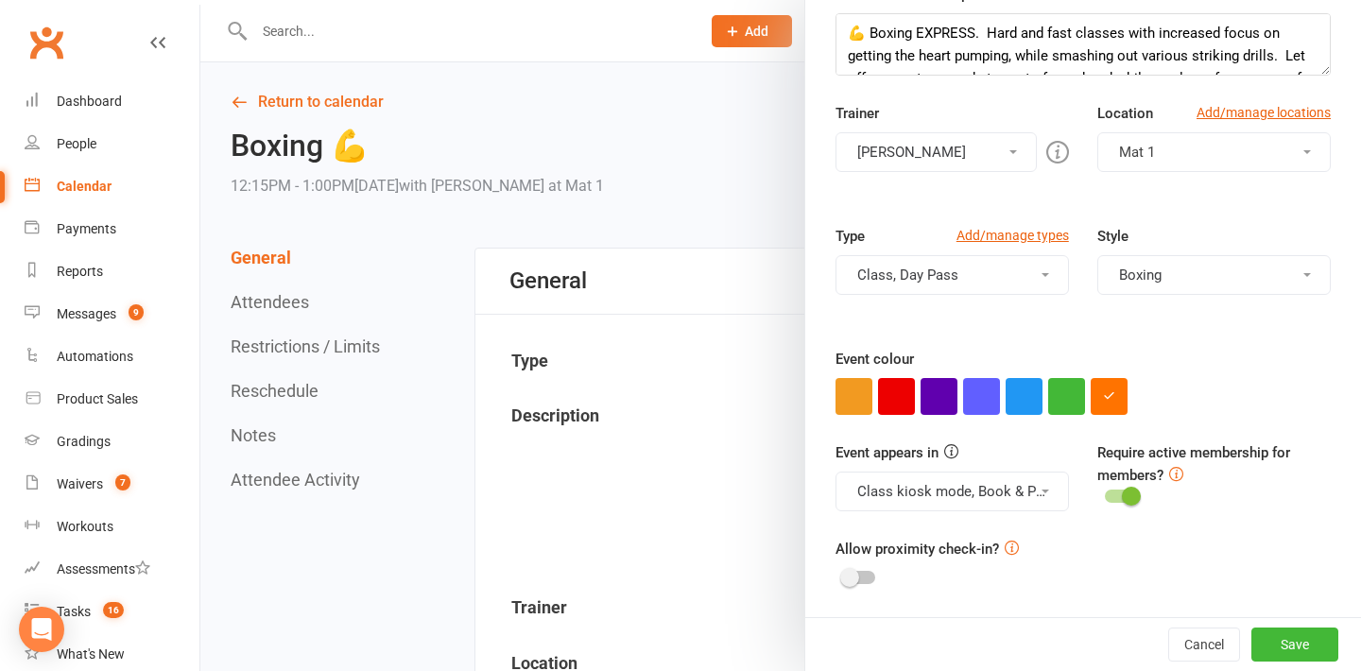
scroll to position [0, 0]
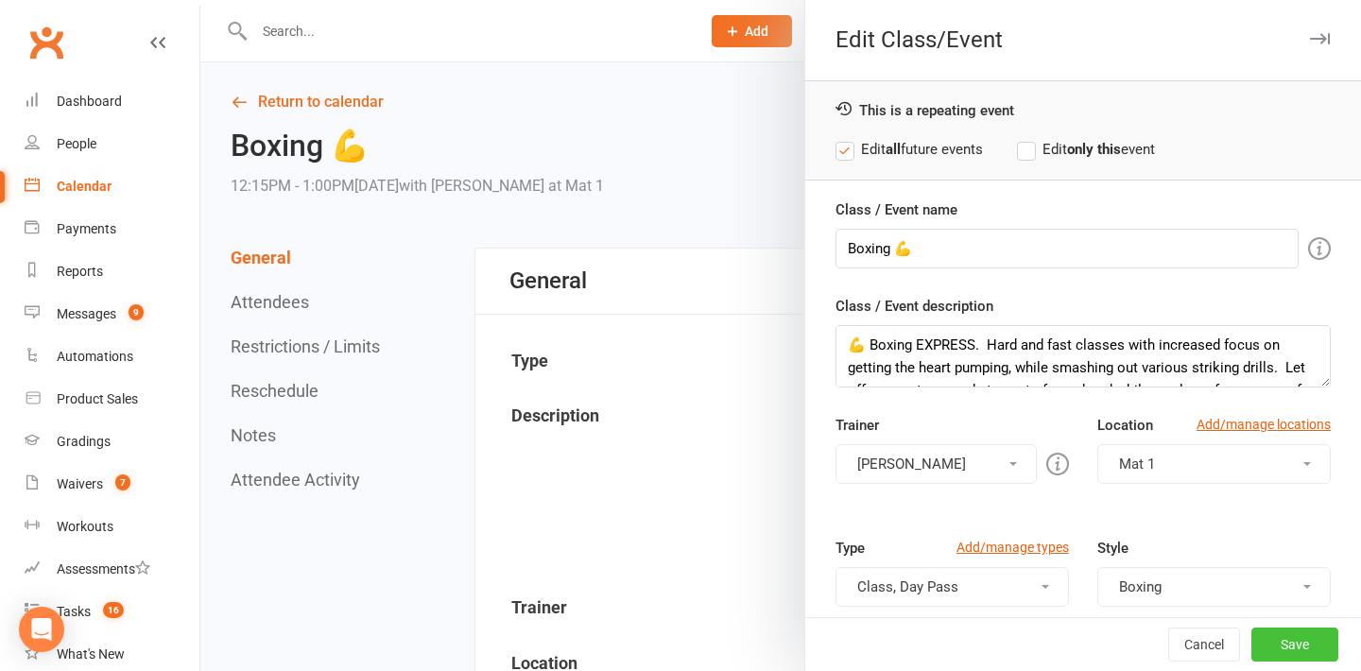
click at [1287, 660] on button "Save" at bounding box center [1294, 644] width 87 height 34
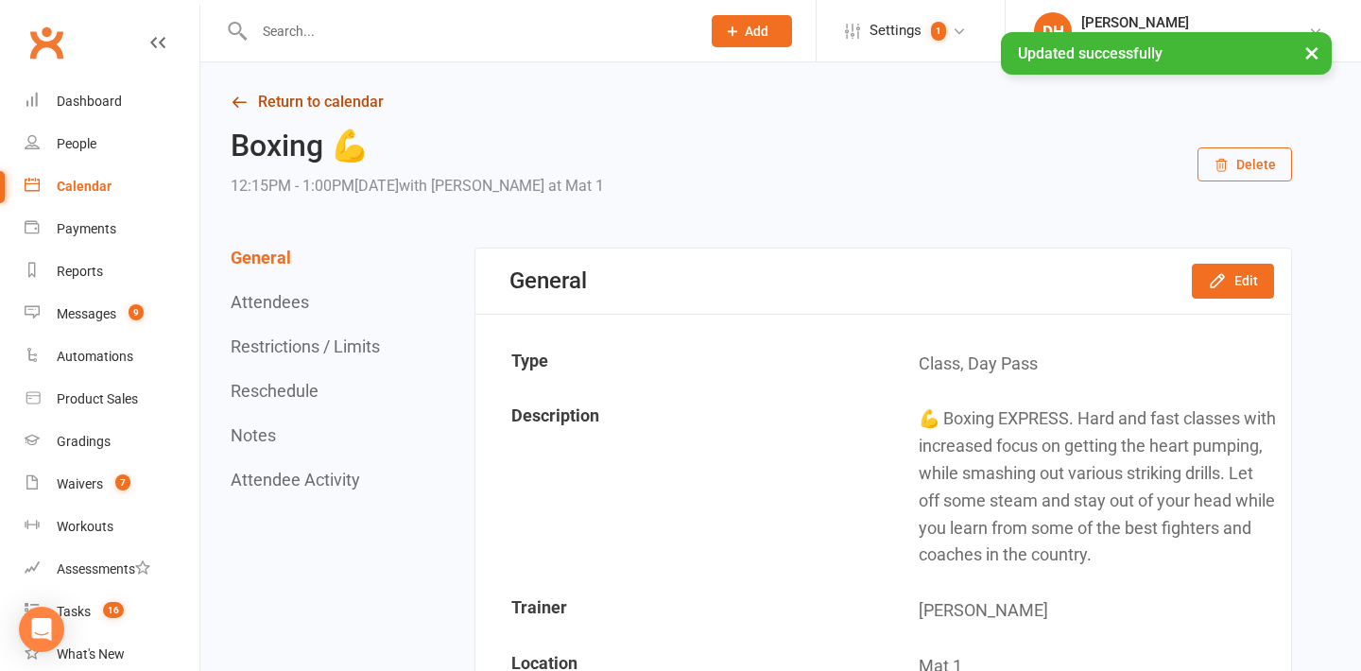
click at [325, 97] on link "Return to calendar" at bounding box center [761, 102] width 1061 height 26
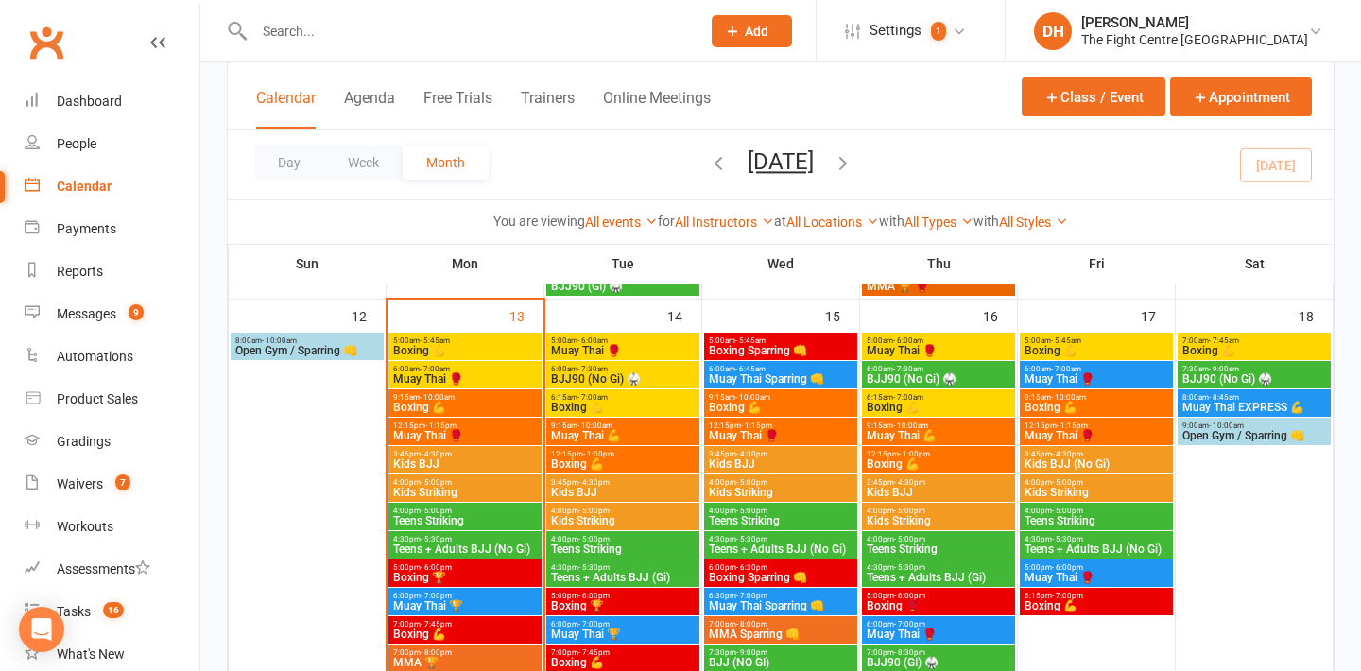
scroll to position [1126, 0]
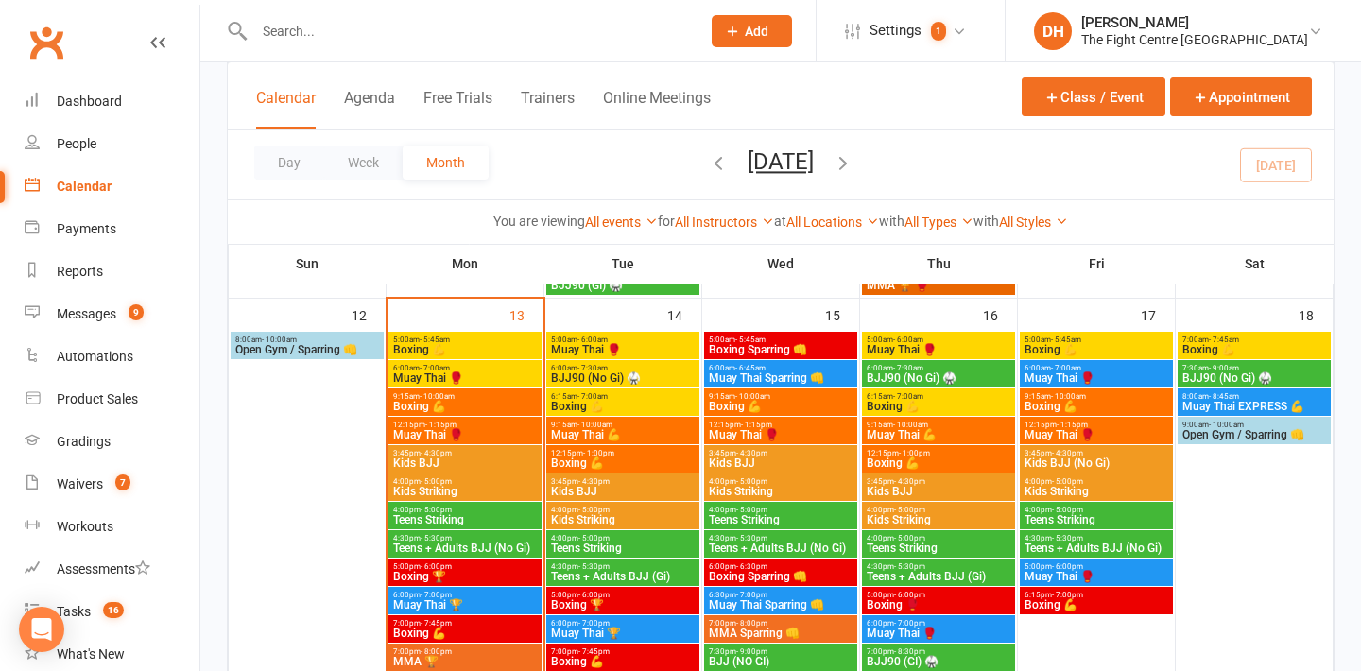
click at [452, 457] on span "Kids BJJ" at bounding box center [465, 462] width 146 height 11
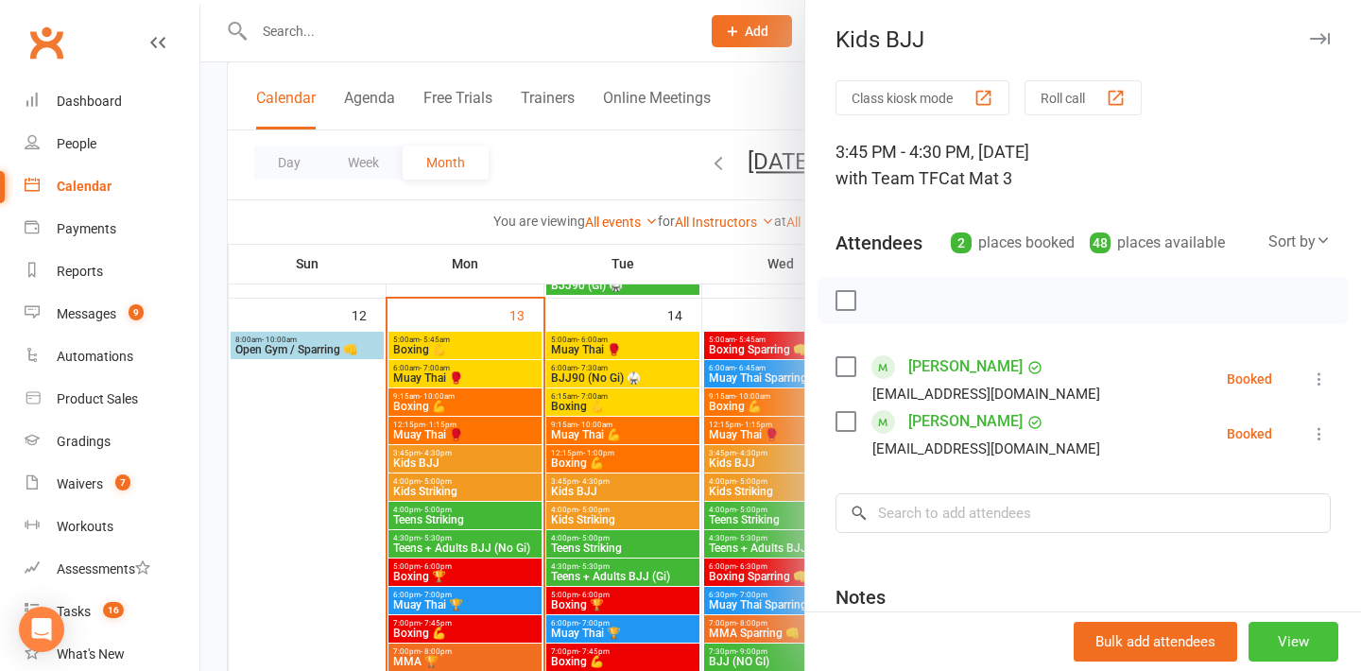
click at [1318, 637] on button "View" at bounding box center [1293, 642] width 90 height 40
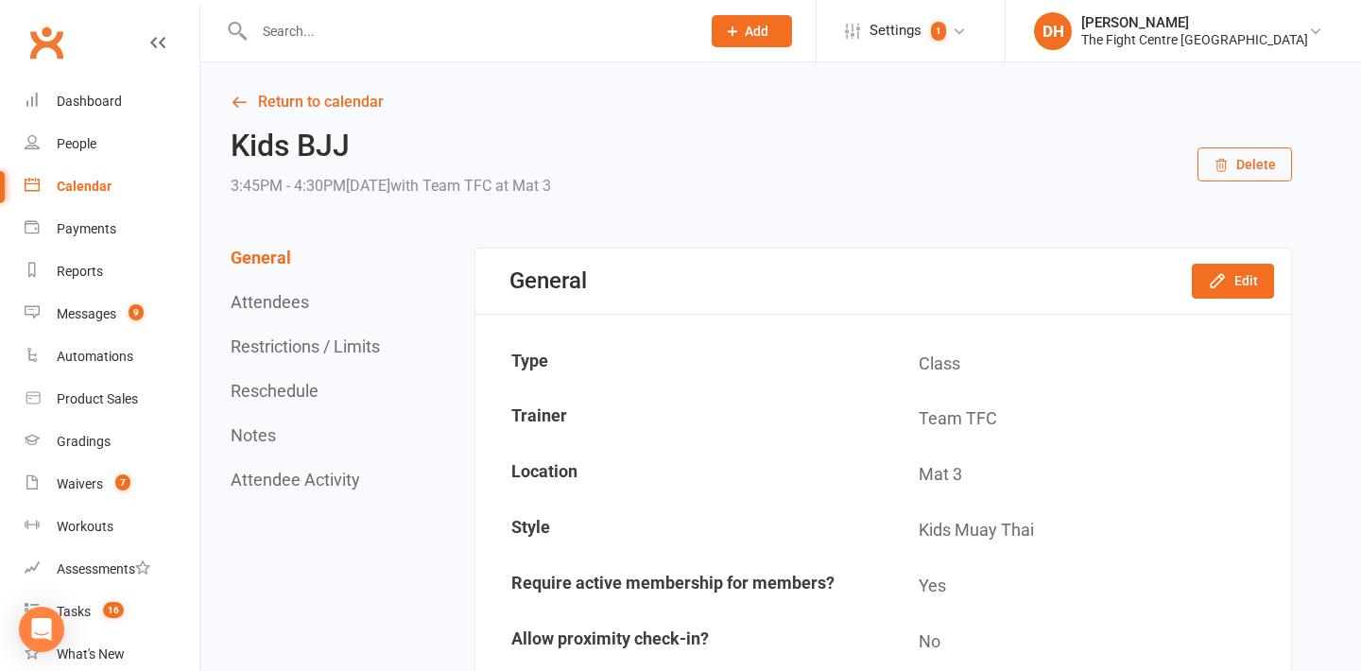
click at [1247, 285] on button "Edit" at bounding box center [1233, 281] width 82 height 34
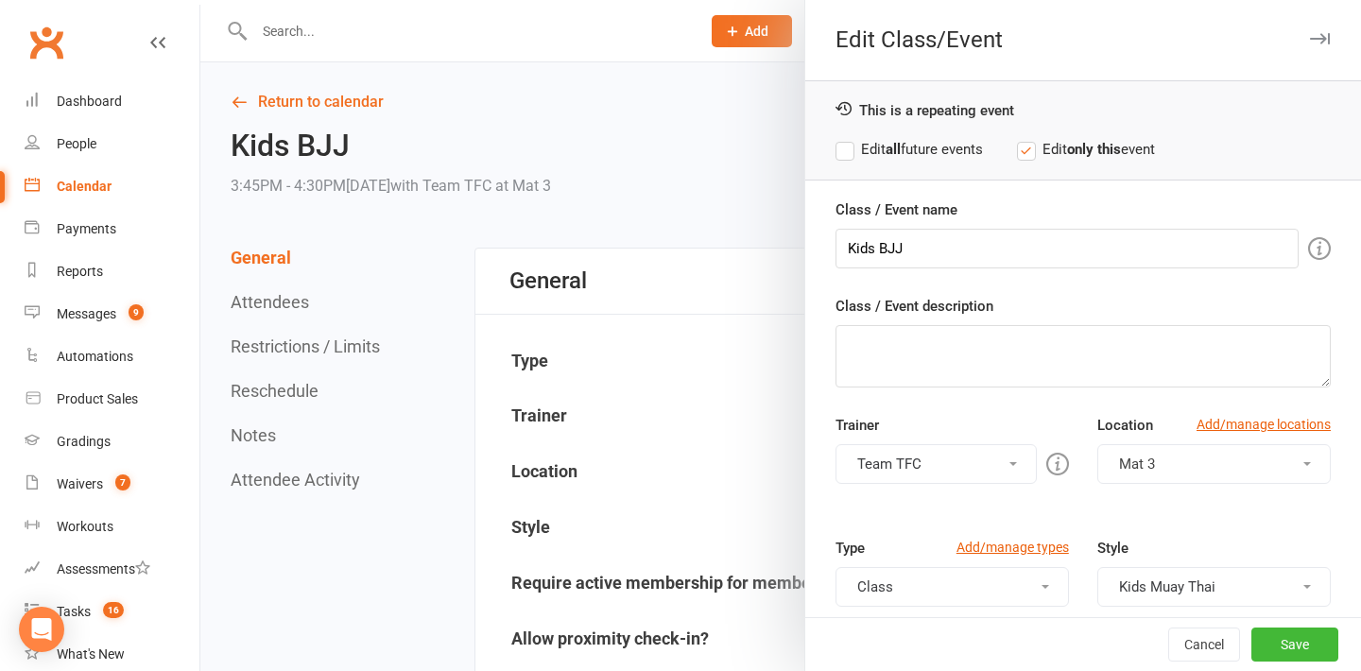
click at [902, 158] on label "Edit all future events" at bounding box center [908, 149] width 147 height 23
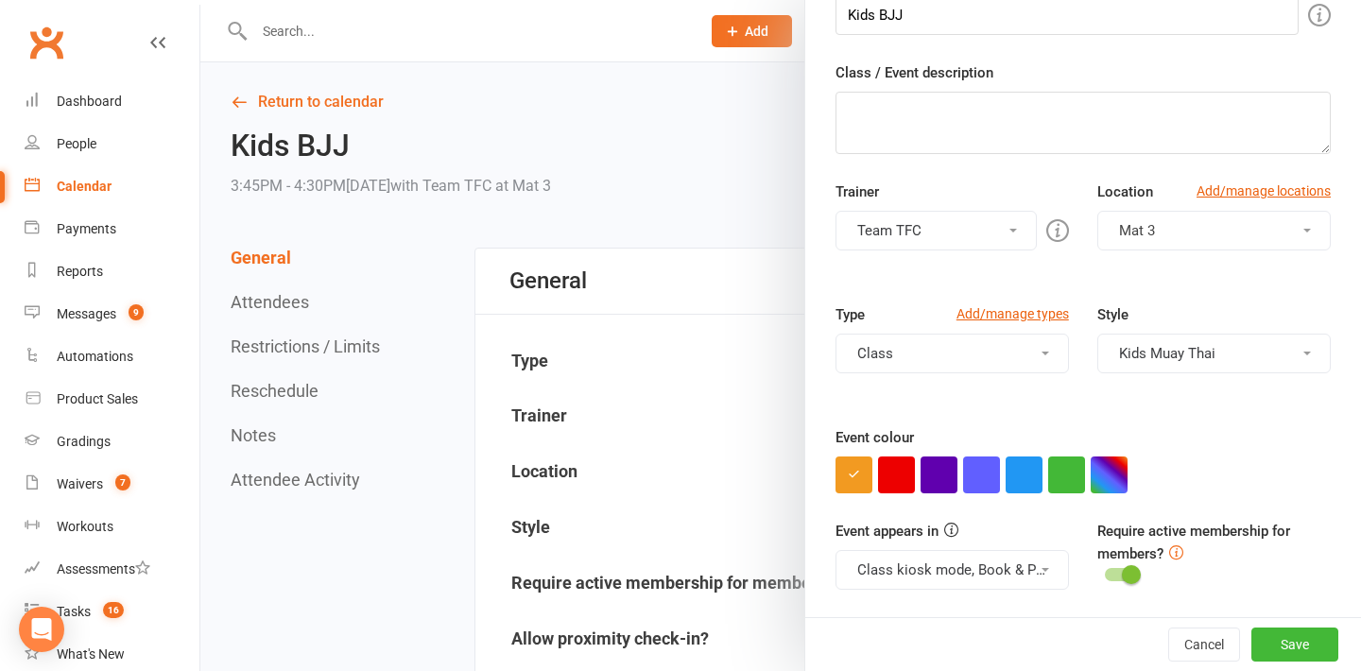
scroll to position [312, 0]
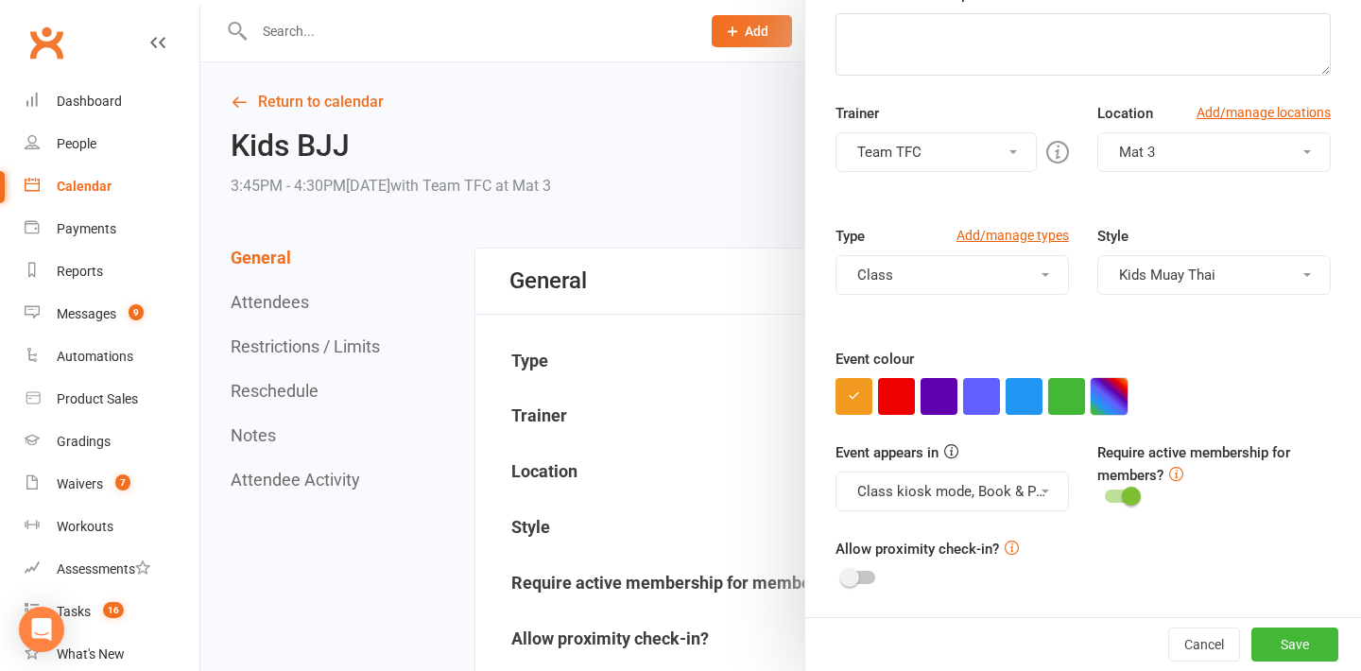
click at [1114, 389] on button "button" at bounding box center [1108, 396] width 37 height 37
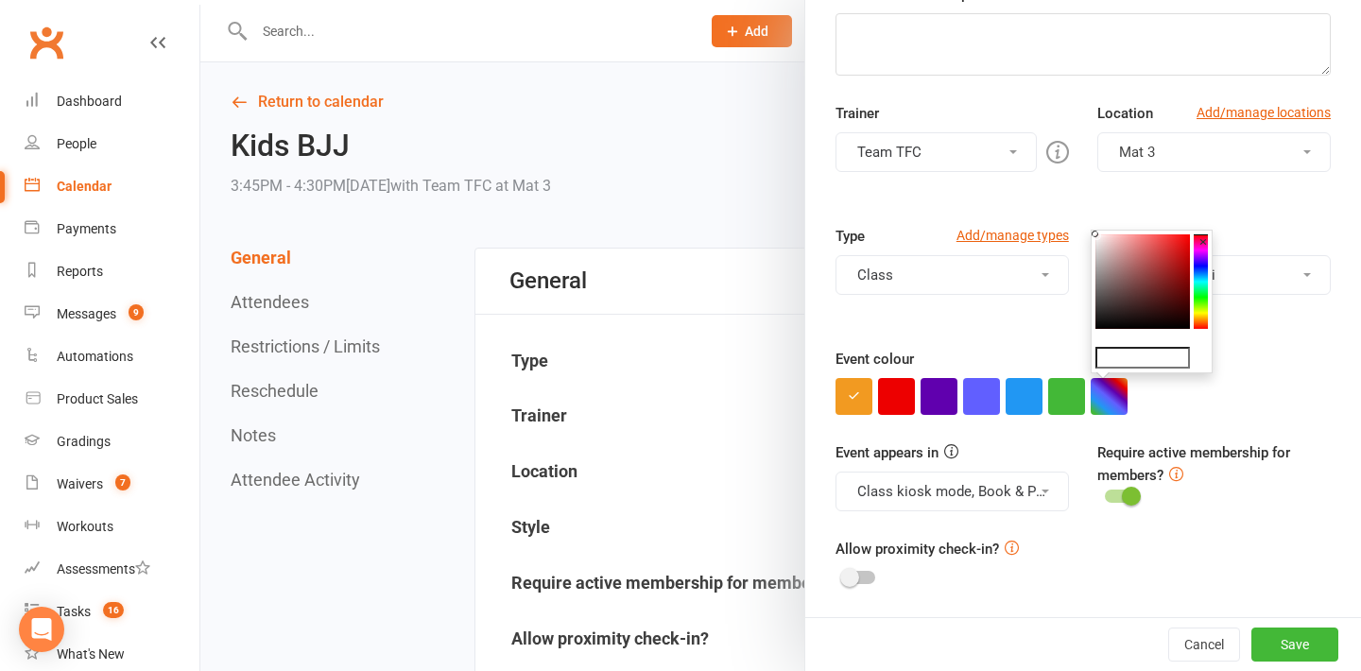
click at [1199, 294] on colorpicker-hue at bounding box center [1200, 281] width 14 height 94
type input "#ffffff"
click at [1069, 398] on button "button" at bounding box center [1066, 396] width 37 height 37
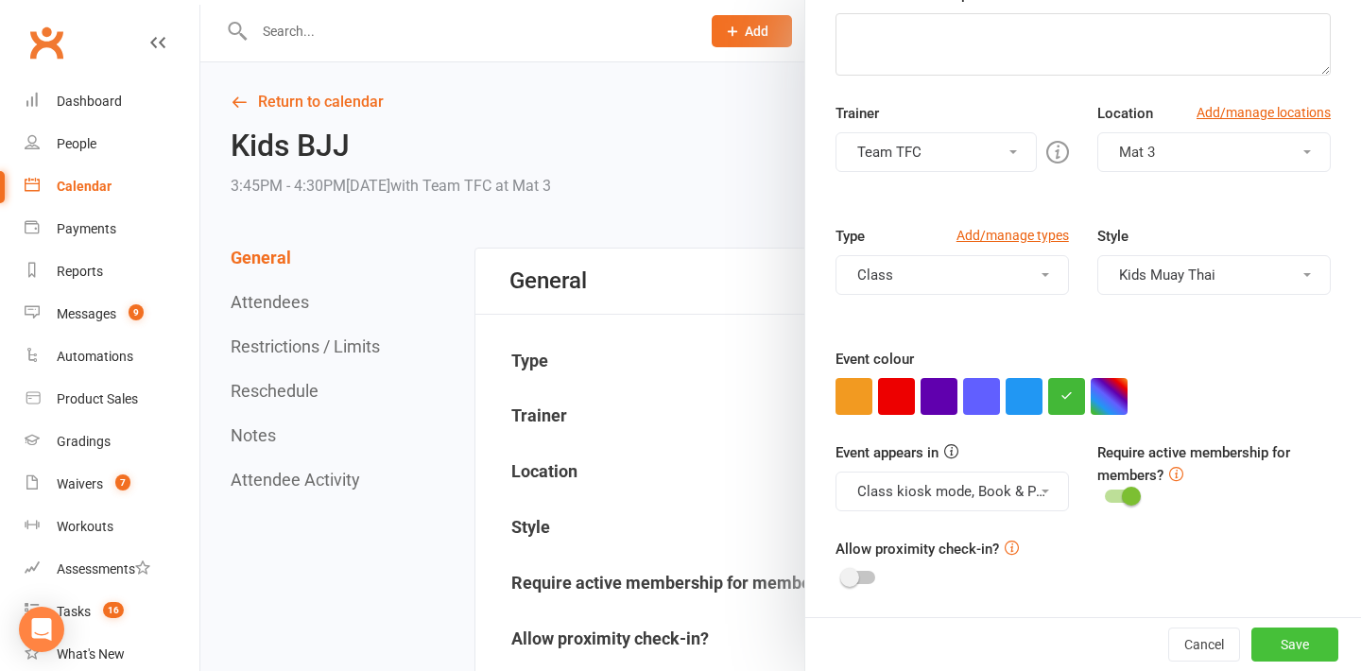
click at [1298, 633] on button "Save" at bounding box center [1294, 644] width 87 height 34
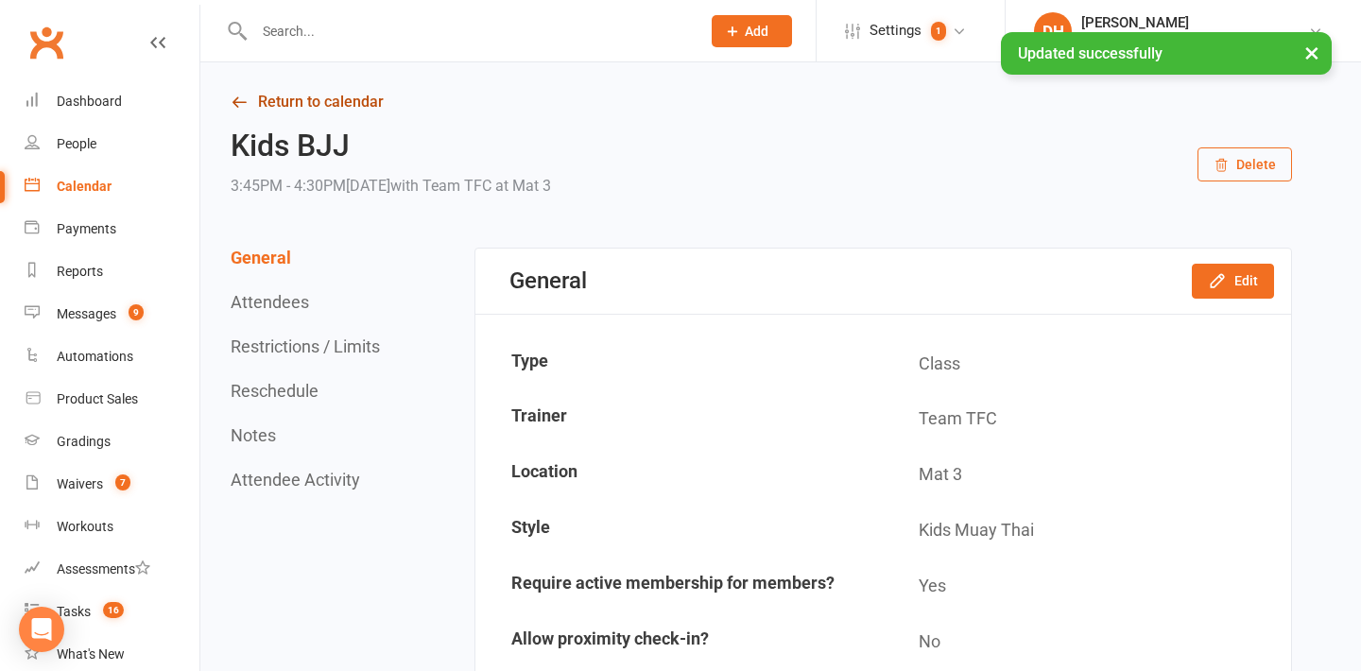
click at [331, 106] on link "Return to calendar" at bounding box center [761, 102] width 1061 height 26
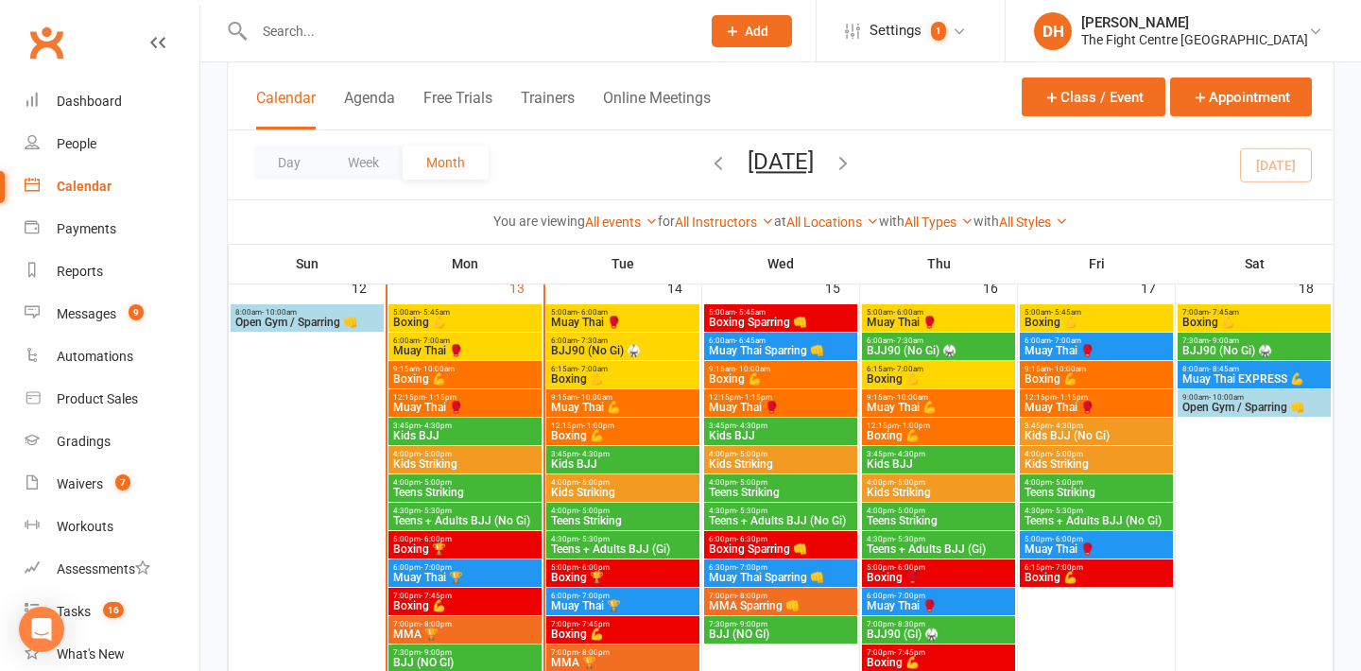
scroll to position [1155, 0]
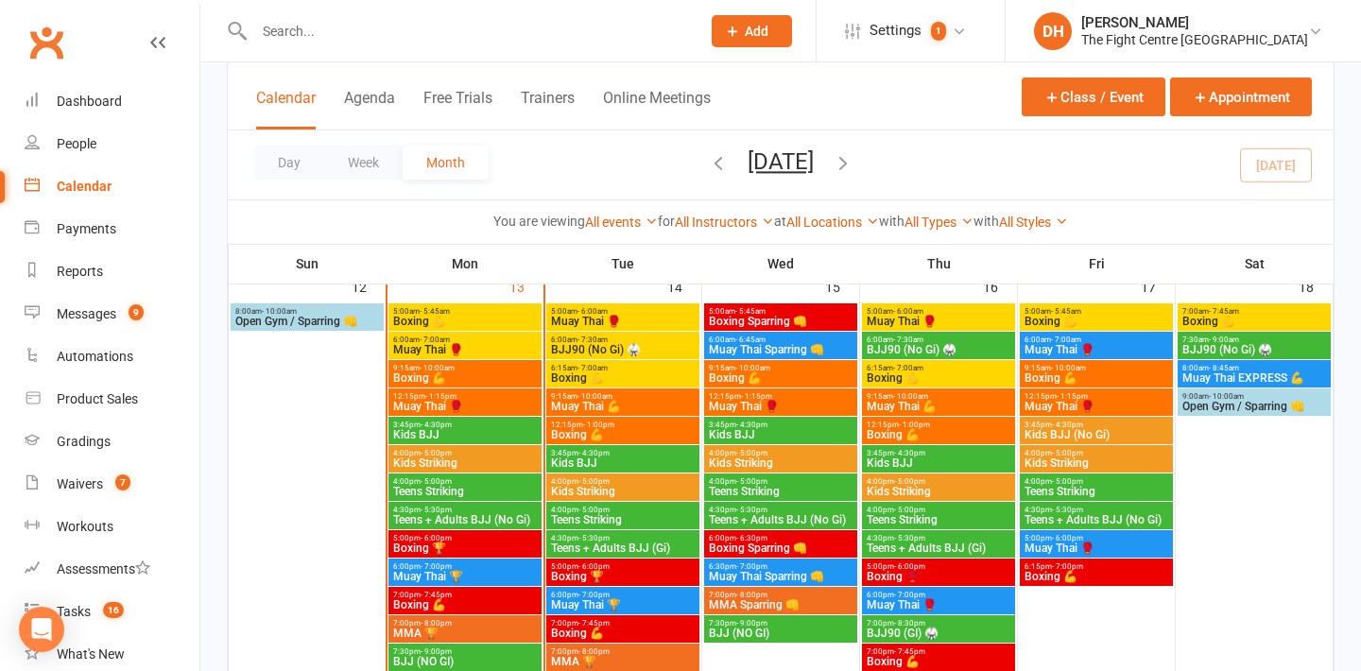
click at [437, 453] on span "- 5:00pm" at bounding box center [435, 453] width 31 height 9
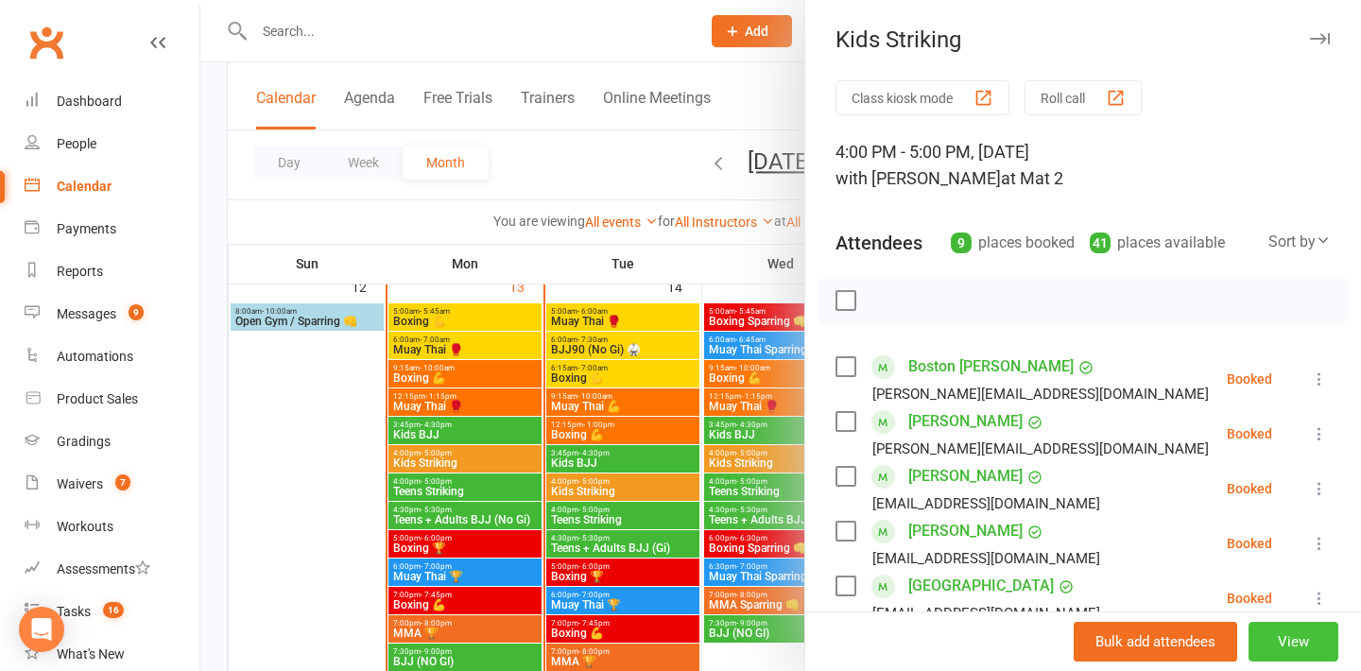
click at [1276, 639] on button "View" at bounding box center [1293, 642] width 90 height 40
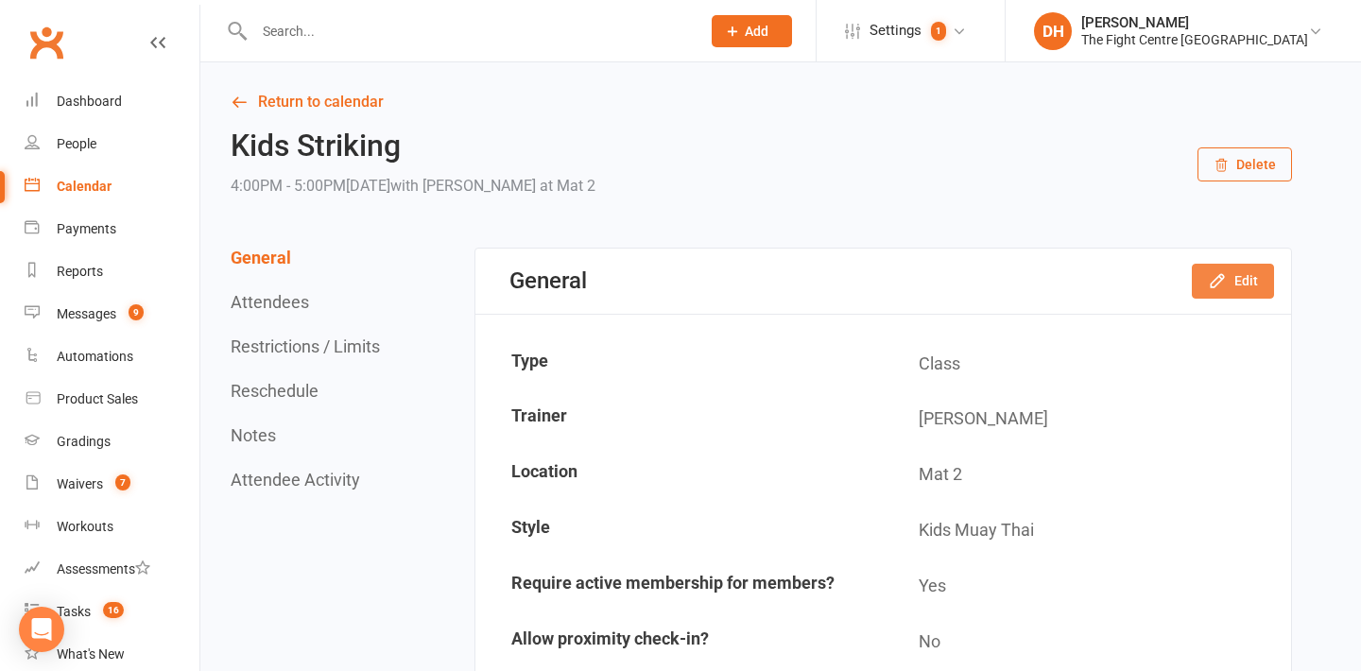
click at [1247, 277] on button "Edit" at bounding box center [1233, 281] width 82 height 34
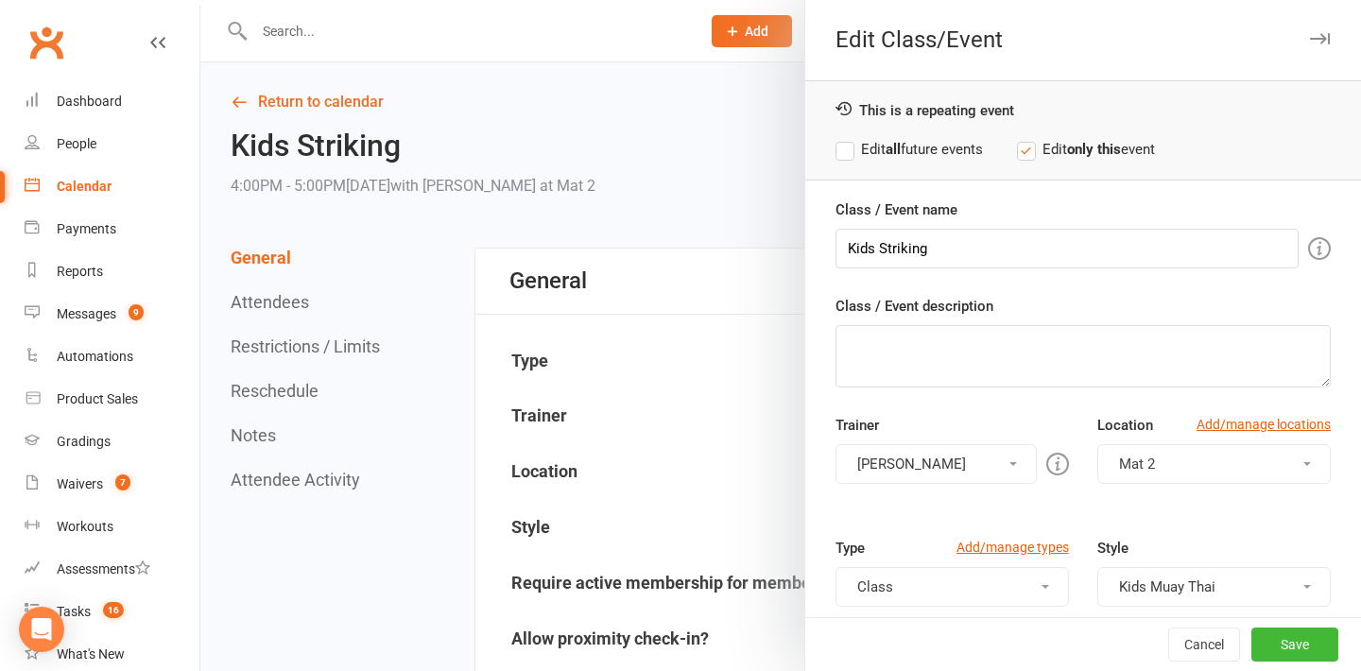
click at [902, 155] on label "Edit all future events" at bounding box center [908, 149] width 147 height 23
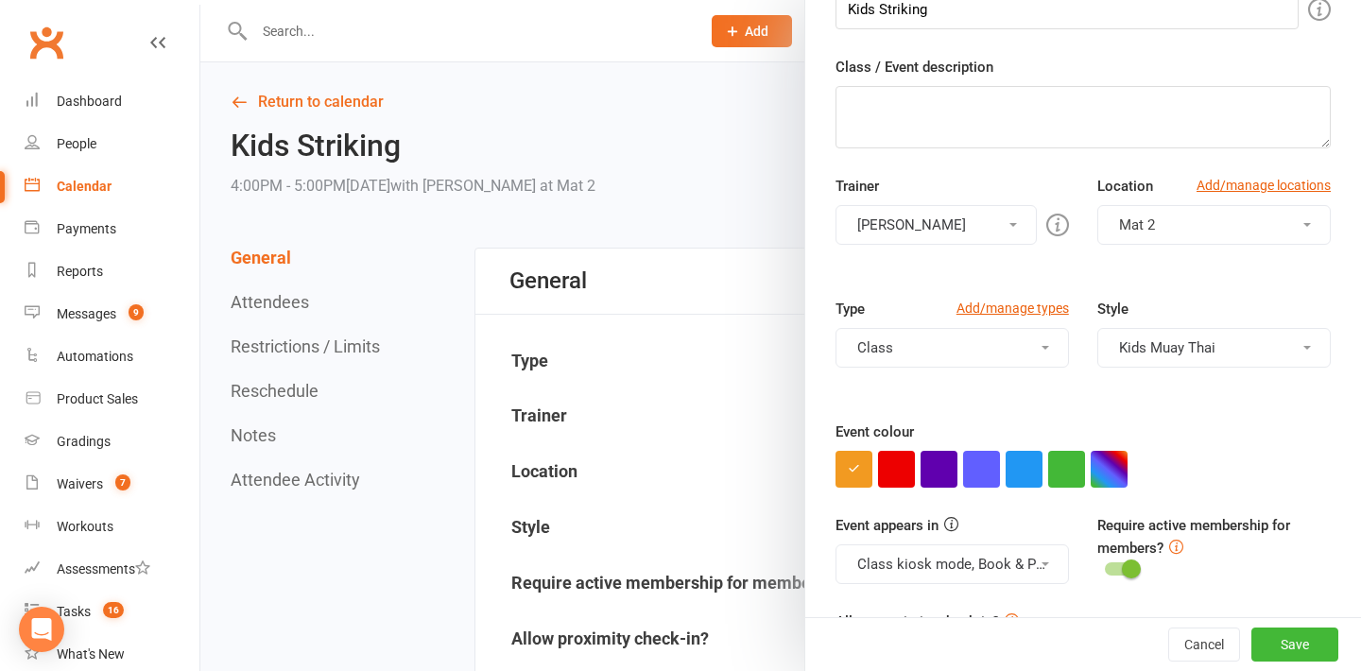
scroll to position [241, 0]
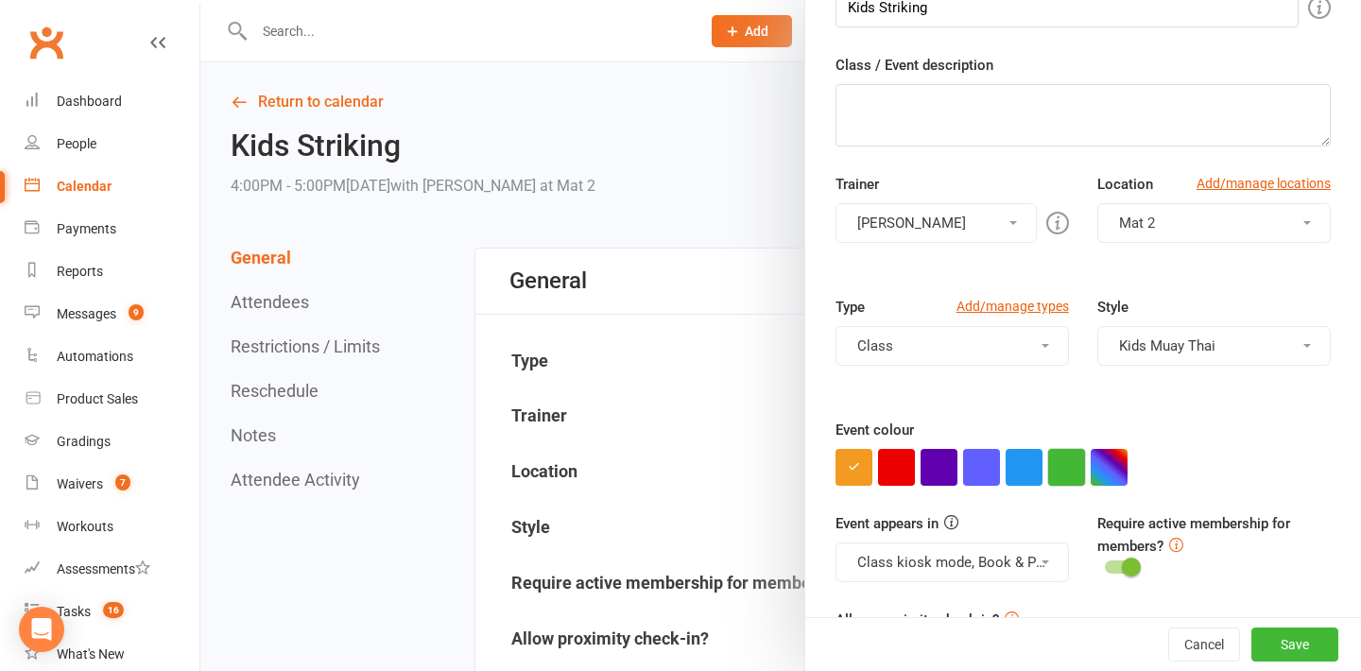
click at [1062, 457] on button "button" at bounding box center [1066, 467] width 37 height 37
click at [1298, 647] on button "Save" at bounding box center [1294, 644] width 87 height 34
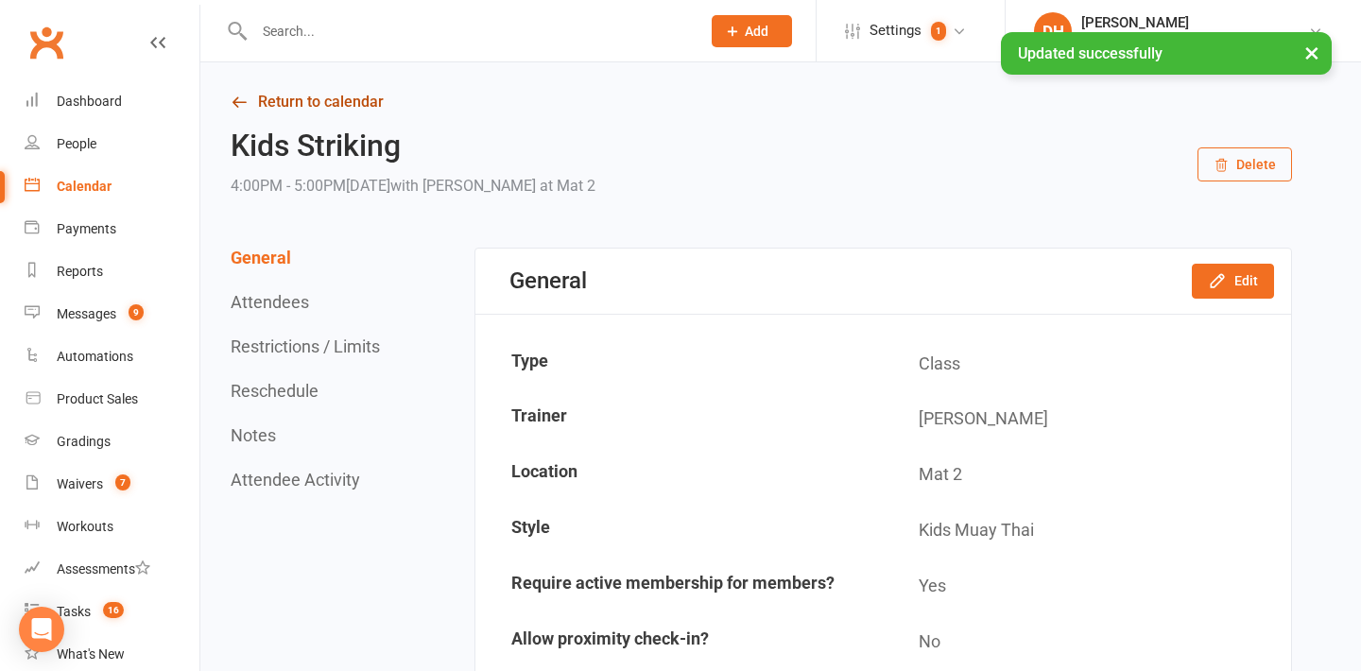
click at [278, 110] on link "Return to calendar" at bounding box center [761, 102] width 1061 height 26
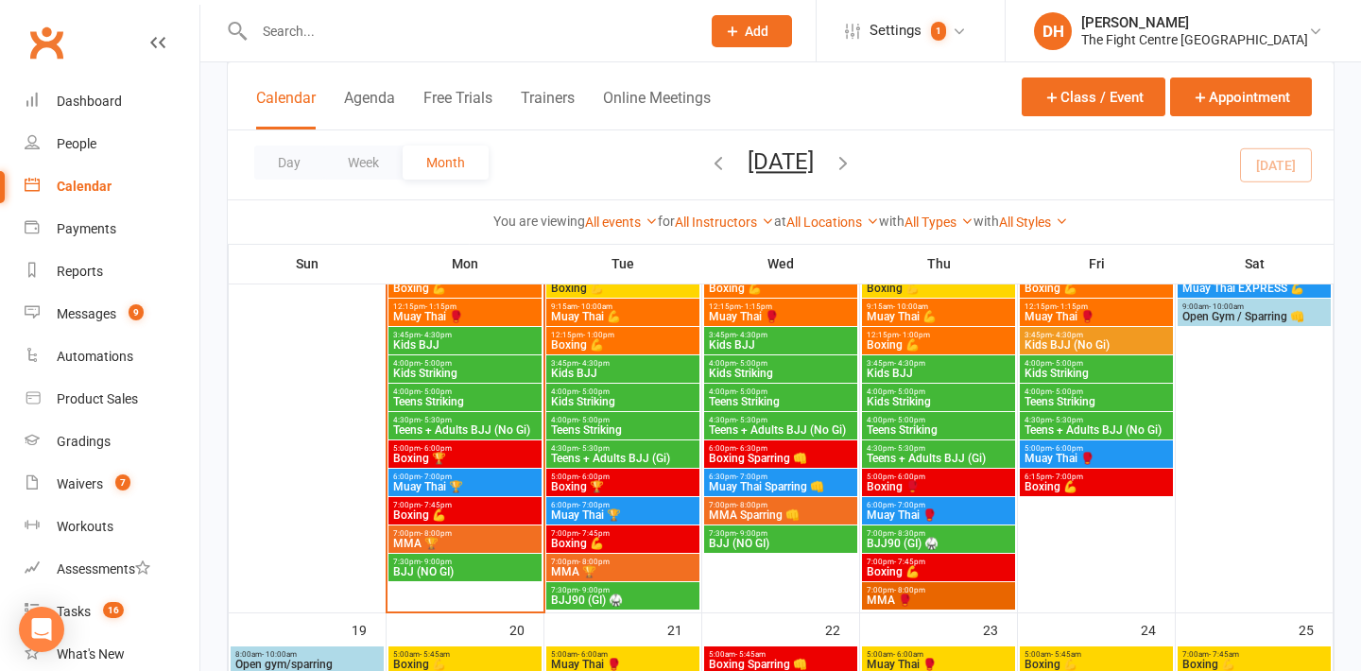
scroll to position [1248, 0]
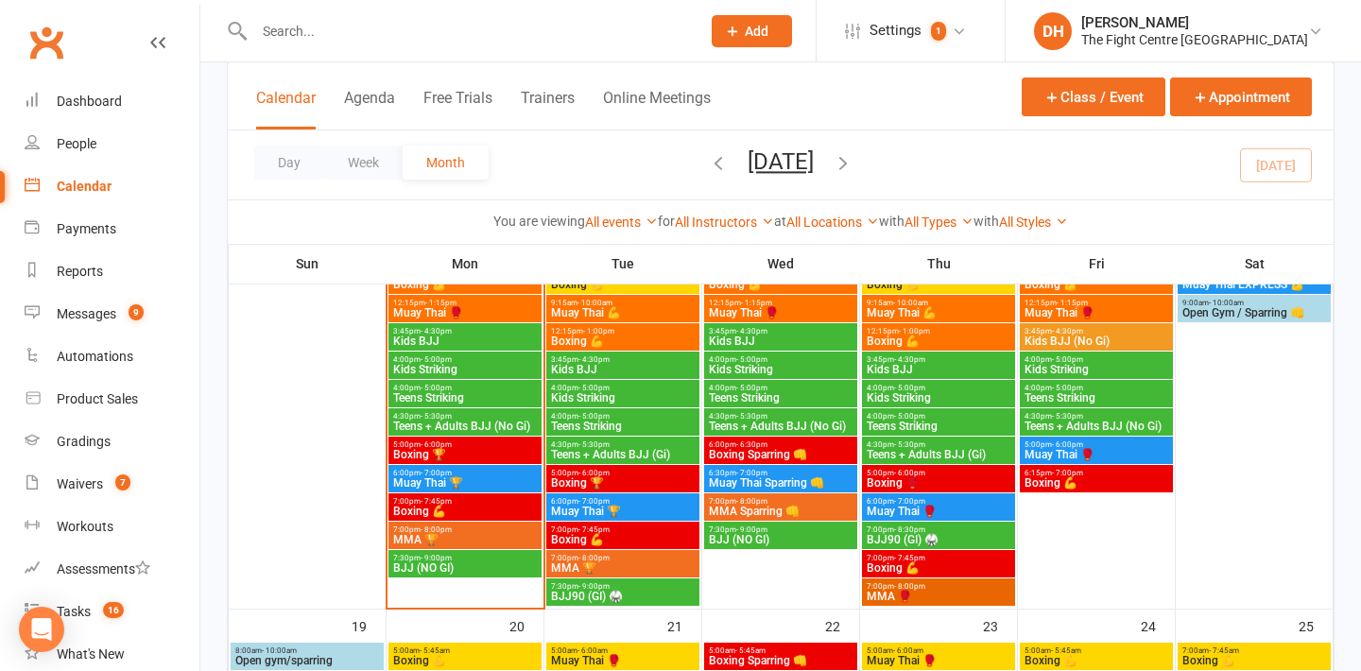
click at [495, 485] on span "Muay Thai 🏆" at bounding box center [465, 482] width 146 height 11
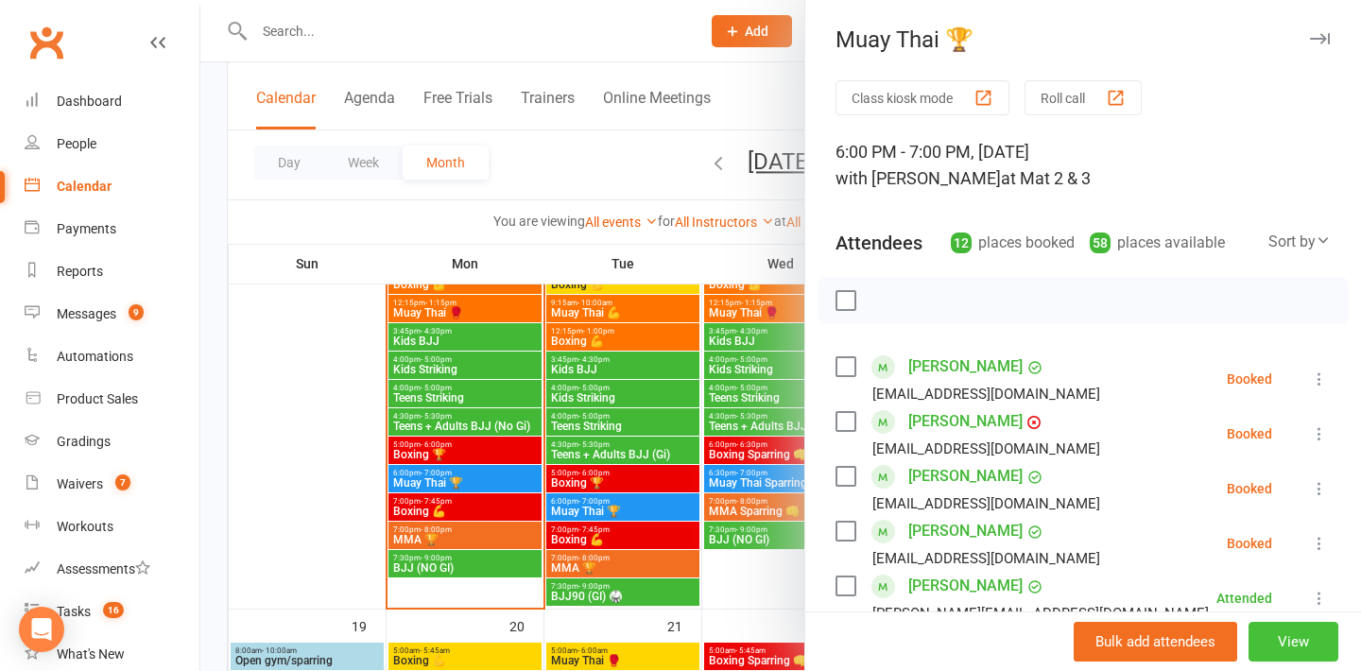
click at [1281, 638] on button "View" at bounding box center [1293, 642] width 90 height 40
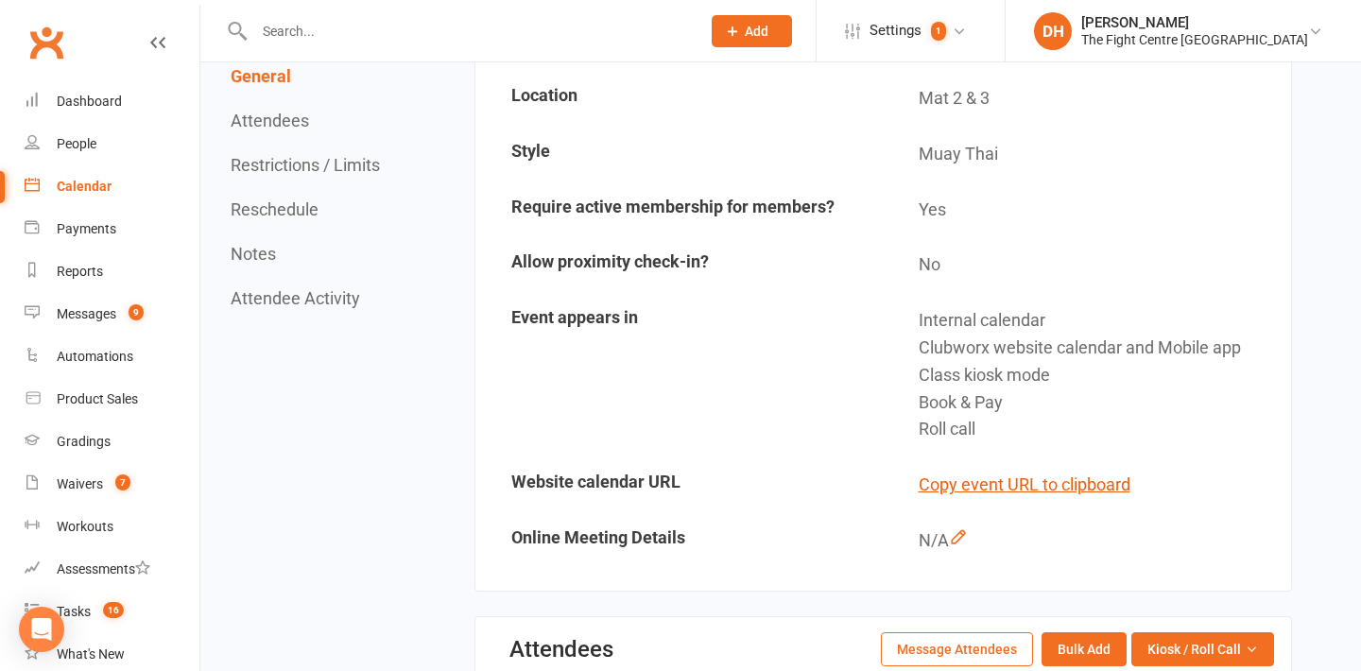
scroll to position [161, 0]
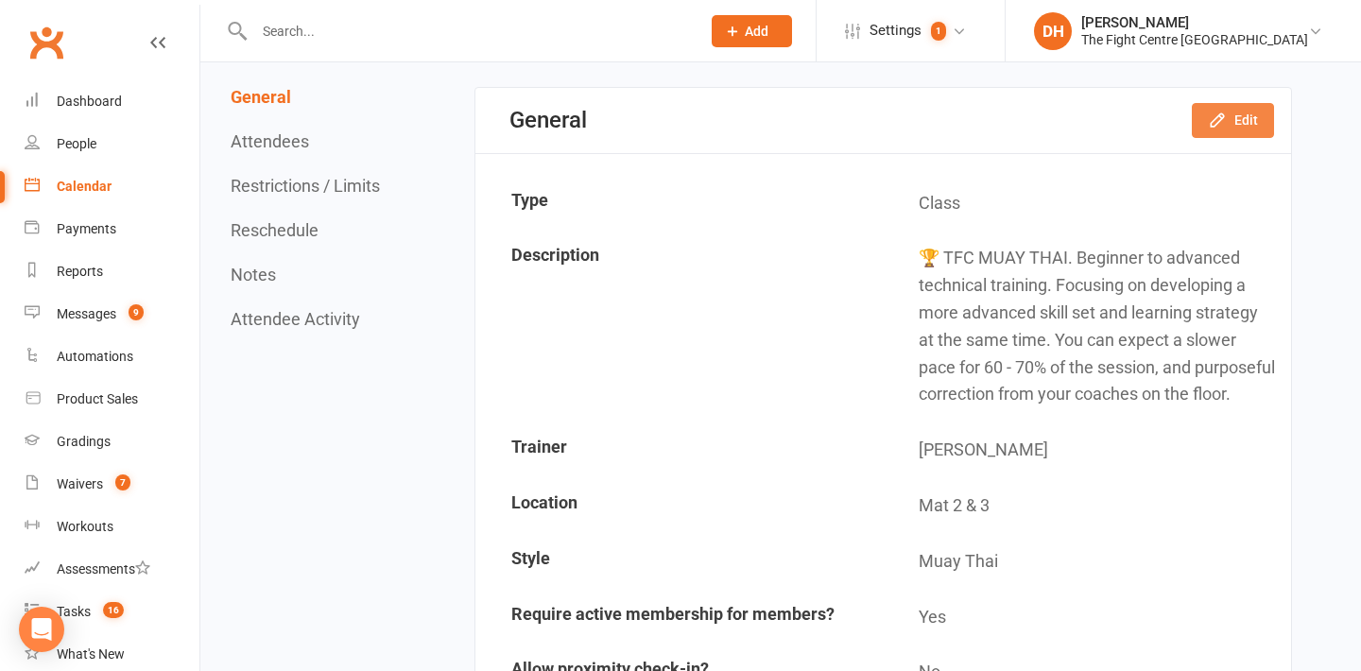
click at [1241, 134] on button "Edit" at bounding box center [1233, 120] width 82 height 34
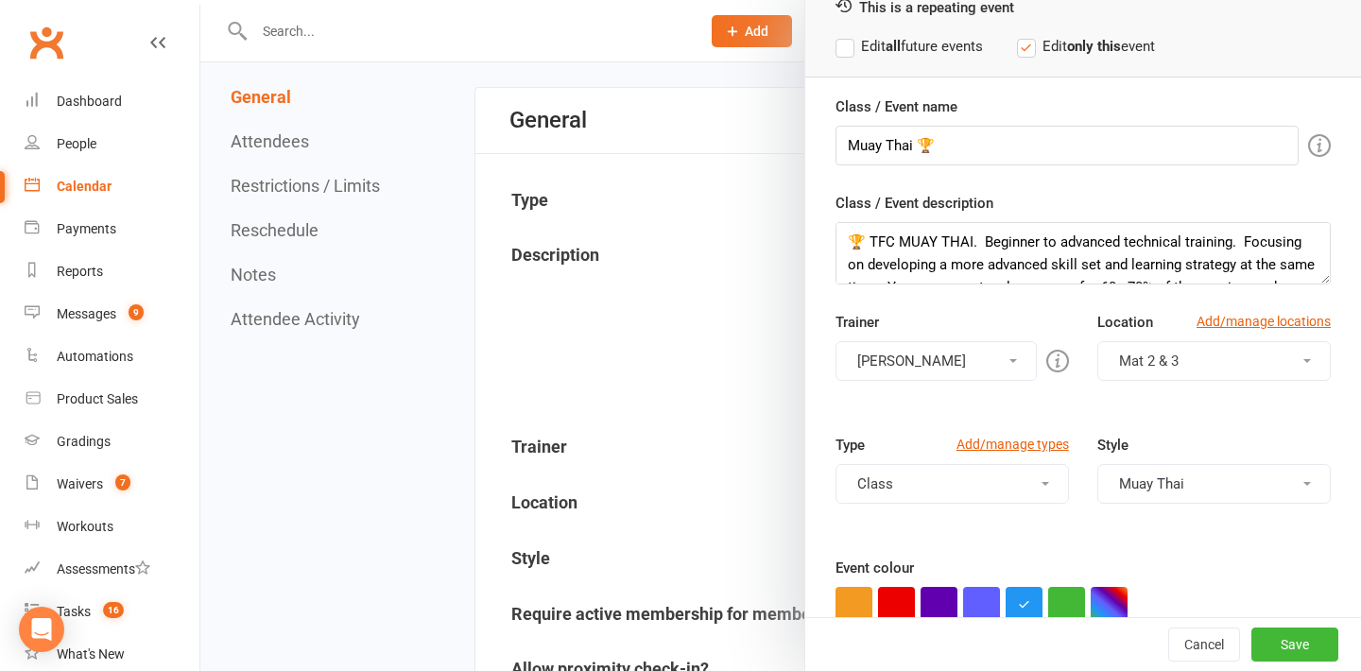
scroll to position [312, 0]
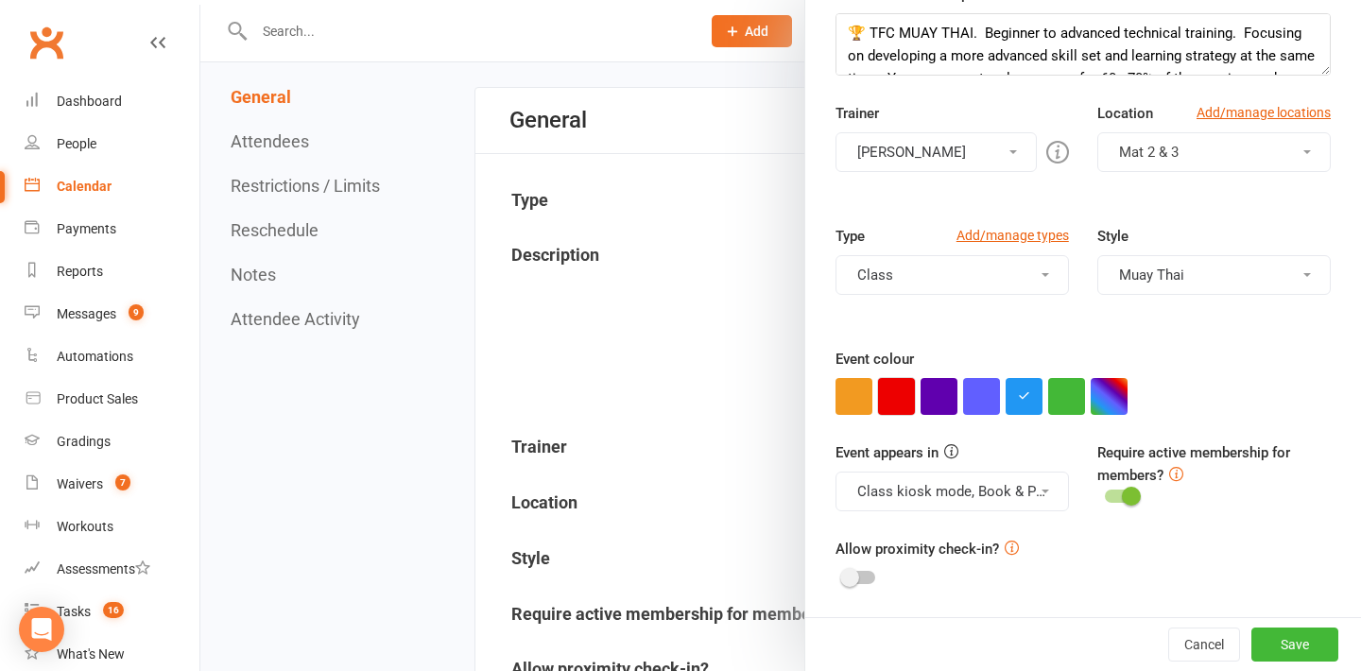
click at [892, 403] on button "button" at bounding box center [896, 396] width 37 height 37
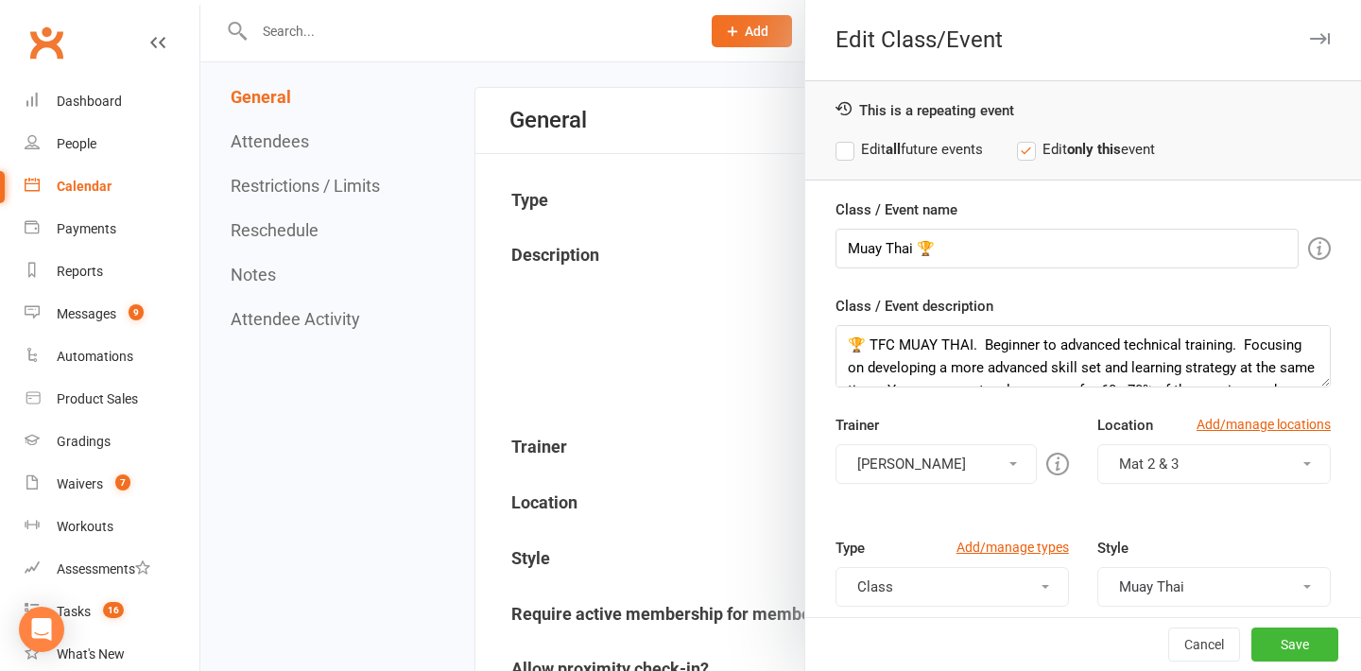
click at [967, 140] on label "Edit all future events" at bounding box center [908, 149] width 147 height 23
click at [1273, 652] on button "Save" at bounding box center [1294, 644] width 87 height 34
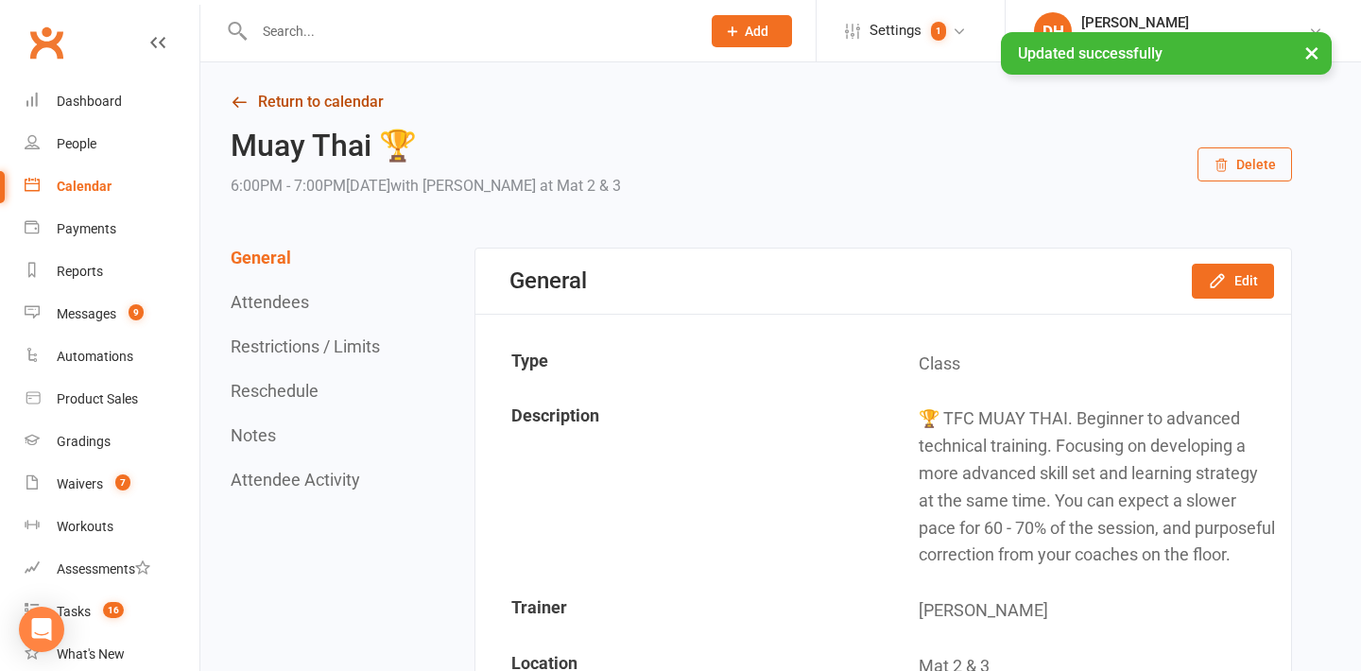
click at [328, 102] on link "Return to calendar" at bounding box center [761, 102] width 1061 height 26
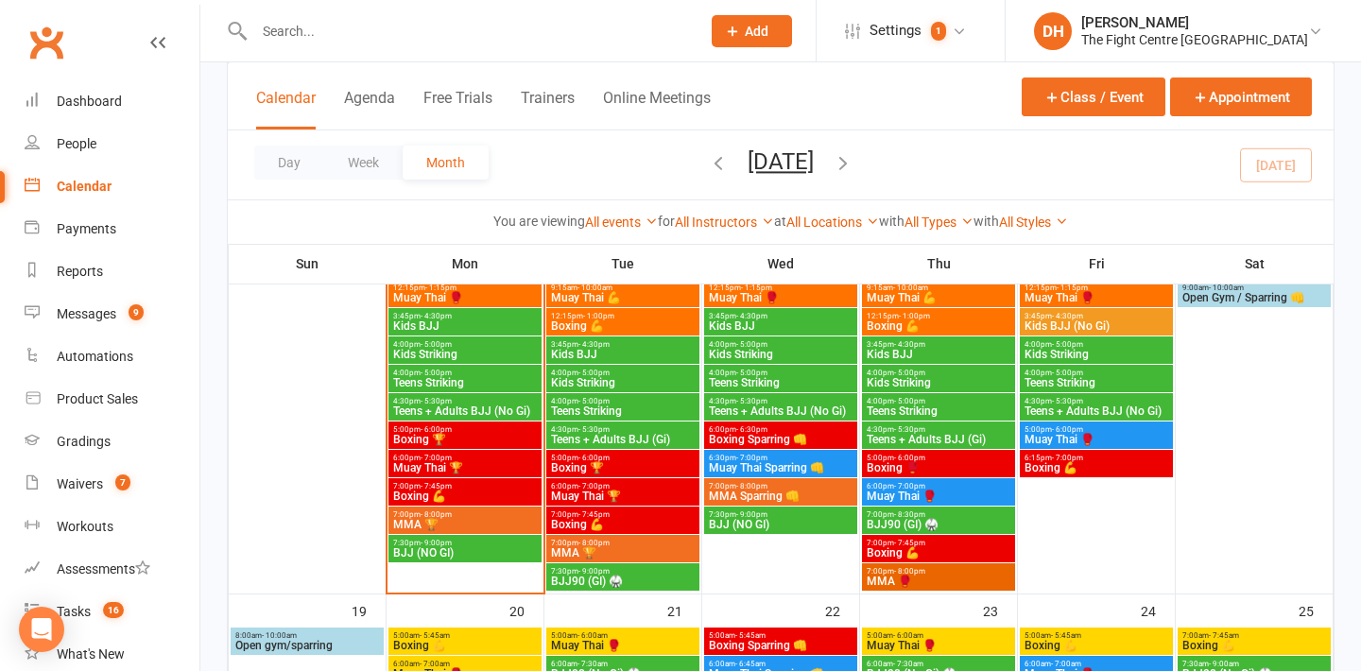
scroll to position [1298, 0]
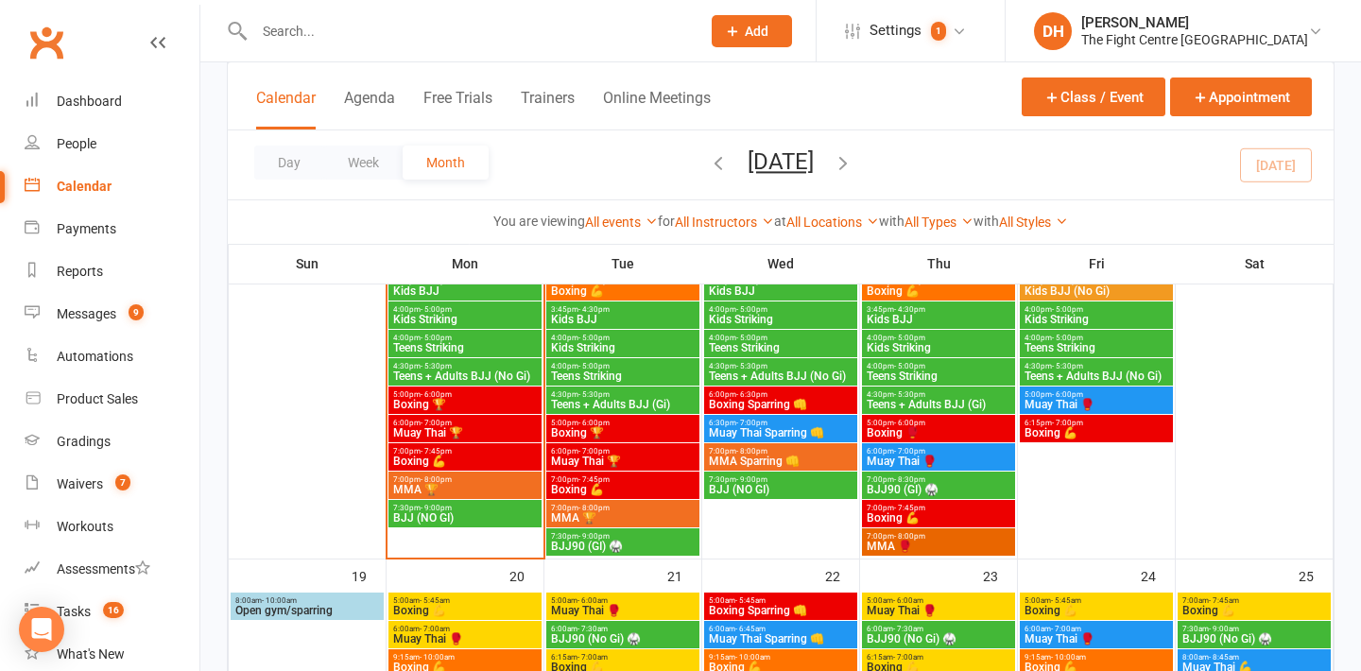
click at [426, 489] on span "MMA 🏆" at bounding box center [465, 489] width 146 height 11
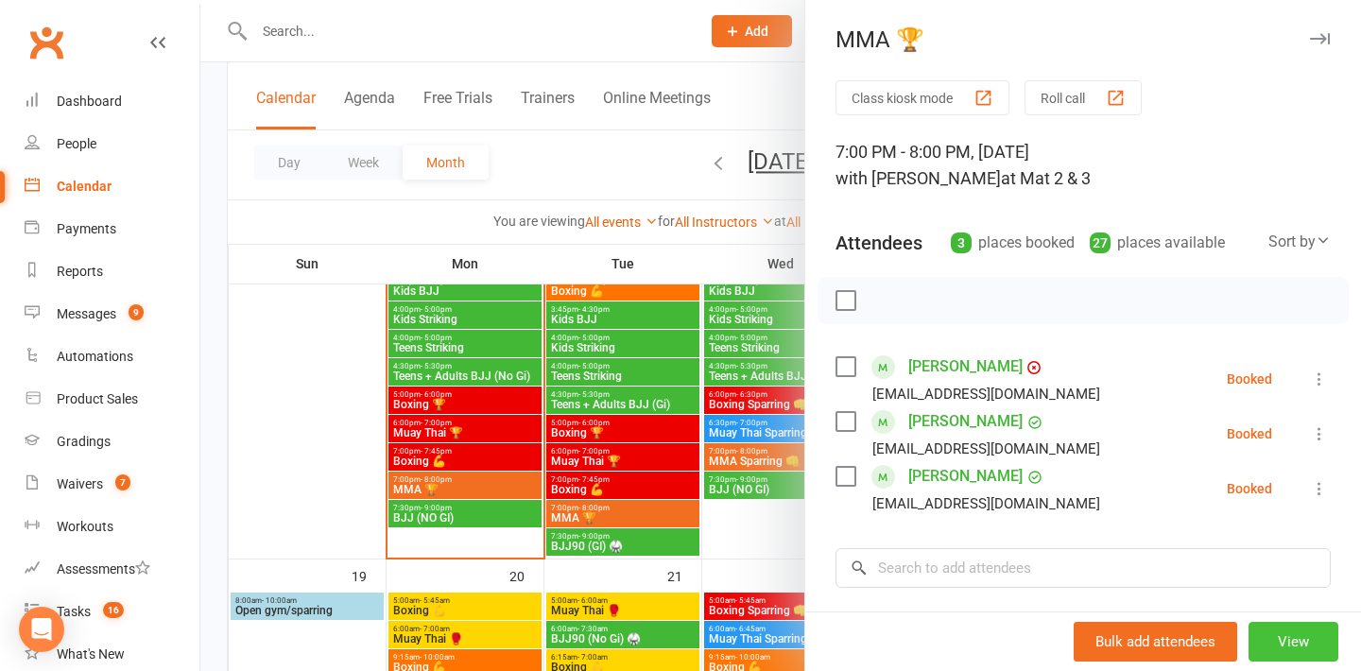
click at [1298, 633] on button "View" at bounding box center [1293, 642] width 90 height 40
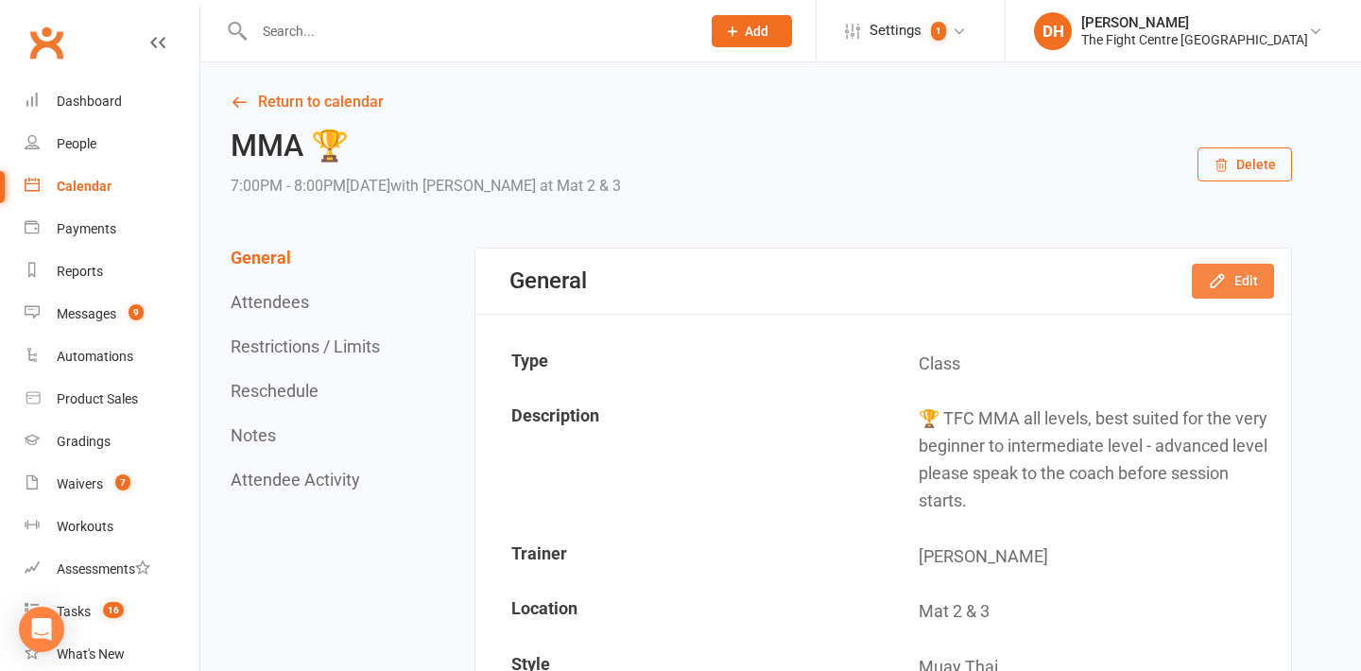
click at [1232, 283] on button "Edit" at bounding box center [1233, 281] width 82 height 34
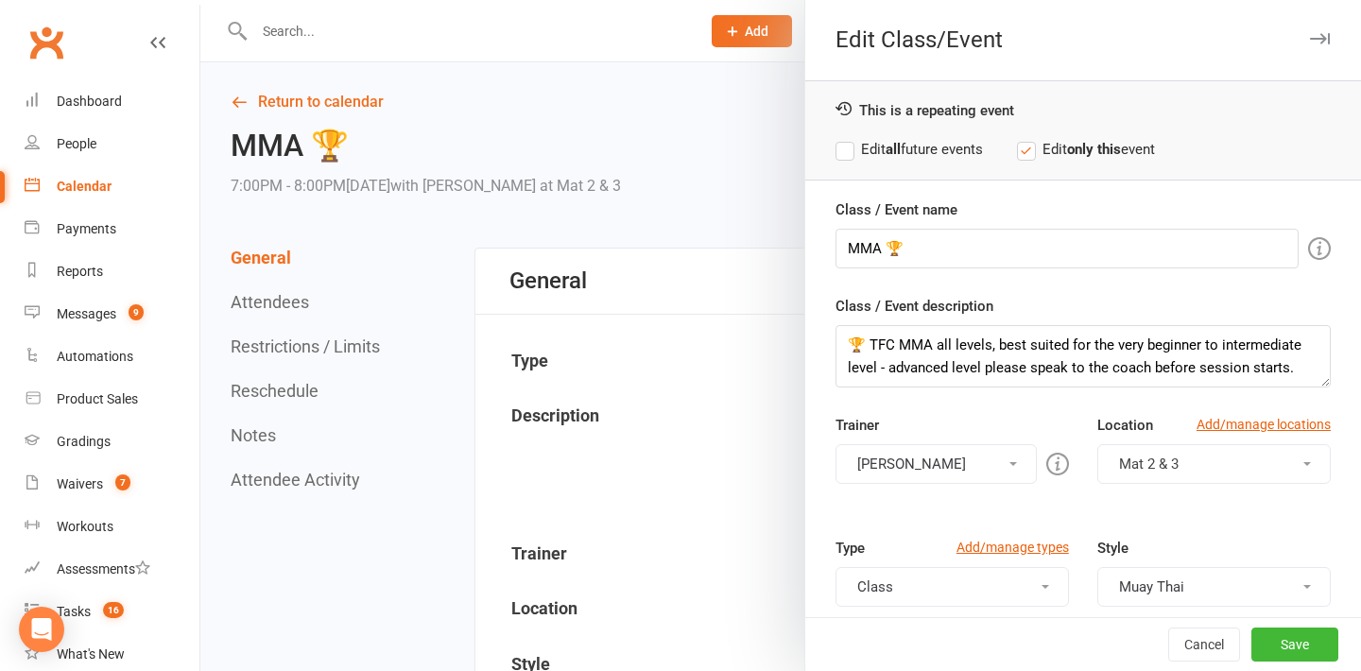
click at [950, 140] on label "Edit all future events" at bounding box center [908, 149] width 147 height 23
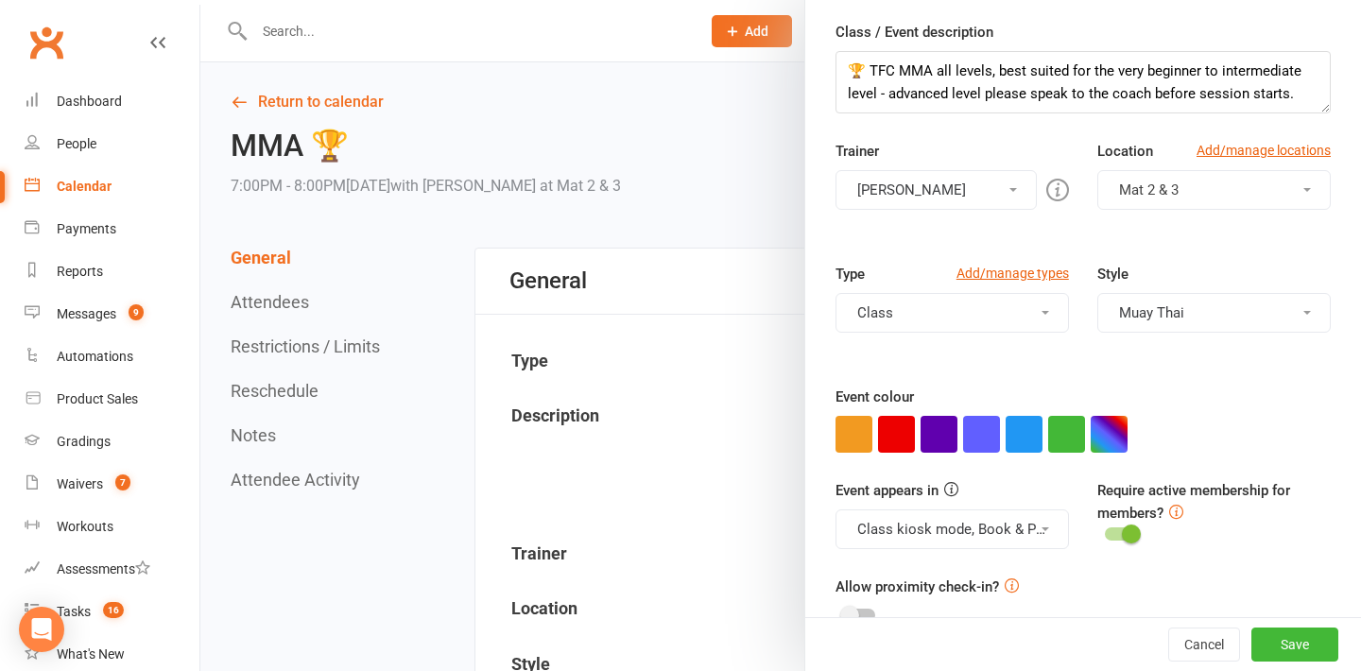
scroll to position [312, 0]
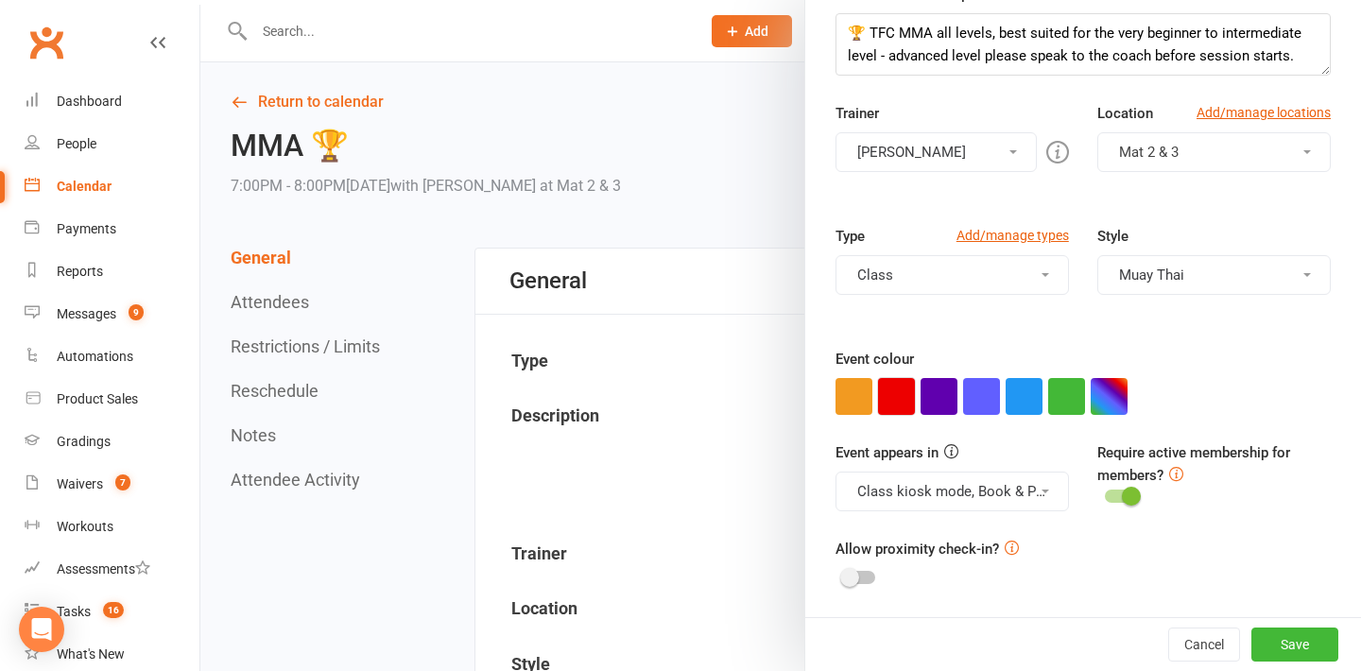
click at [894, 409] on button "button" at bounding box center [896, 396] width 37 height 37
click at [1276, 643] on button "Save" at bounding box center [1294, 644] width 87 height 34
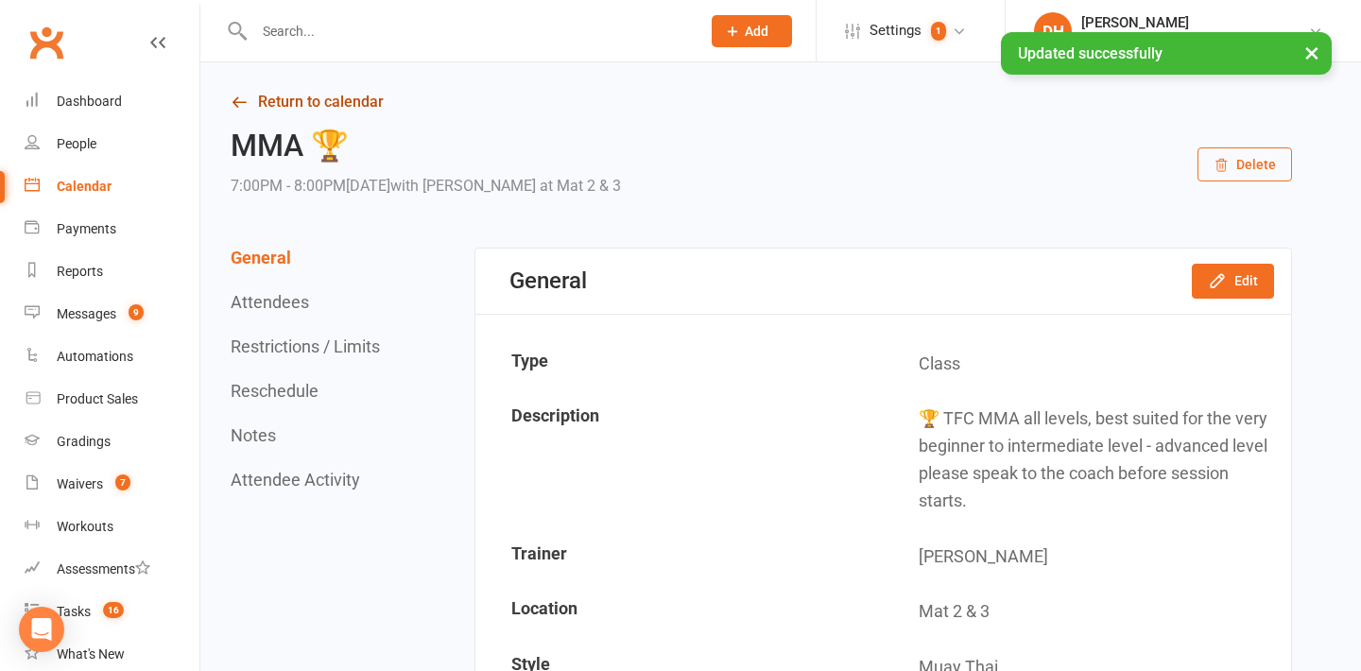
click at [332, 104] on link "Return to calendar" at bounding box center [761, 102] width 1061 height 26
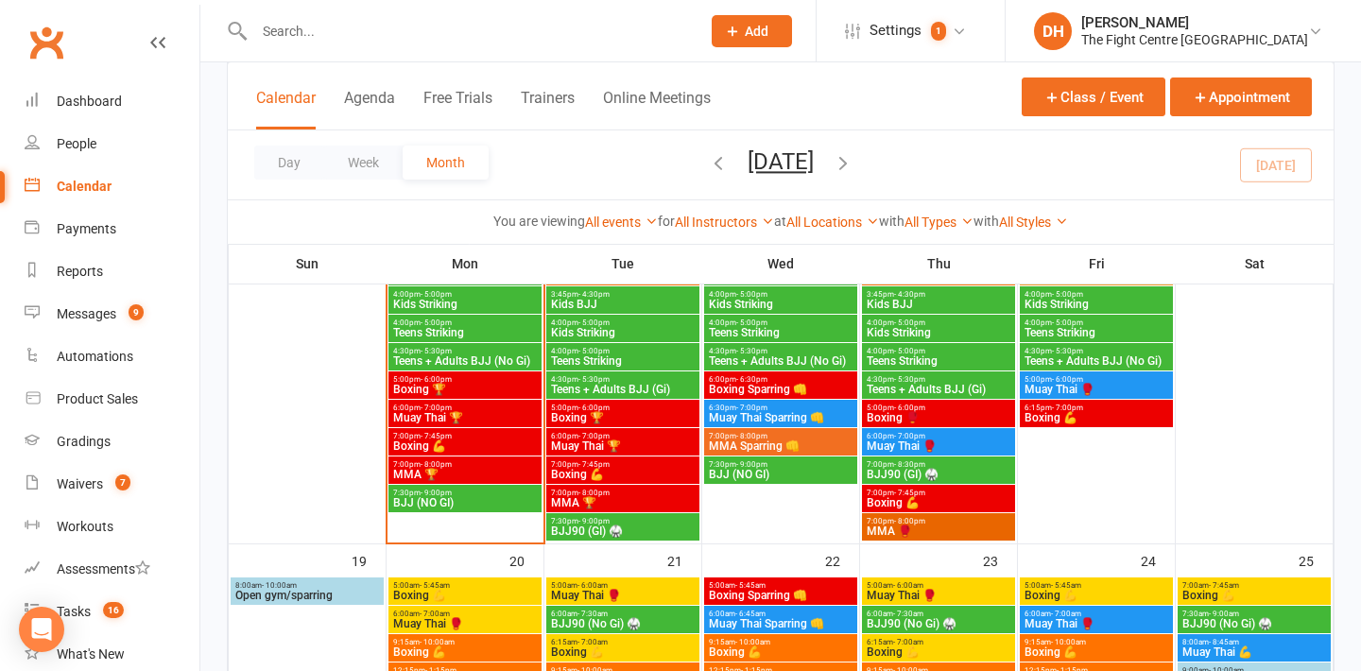
scroll to position [1312, 0]
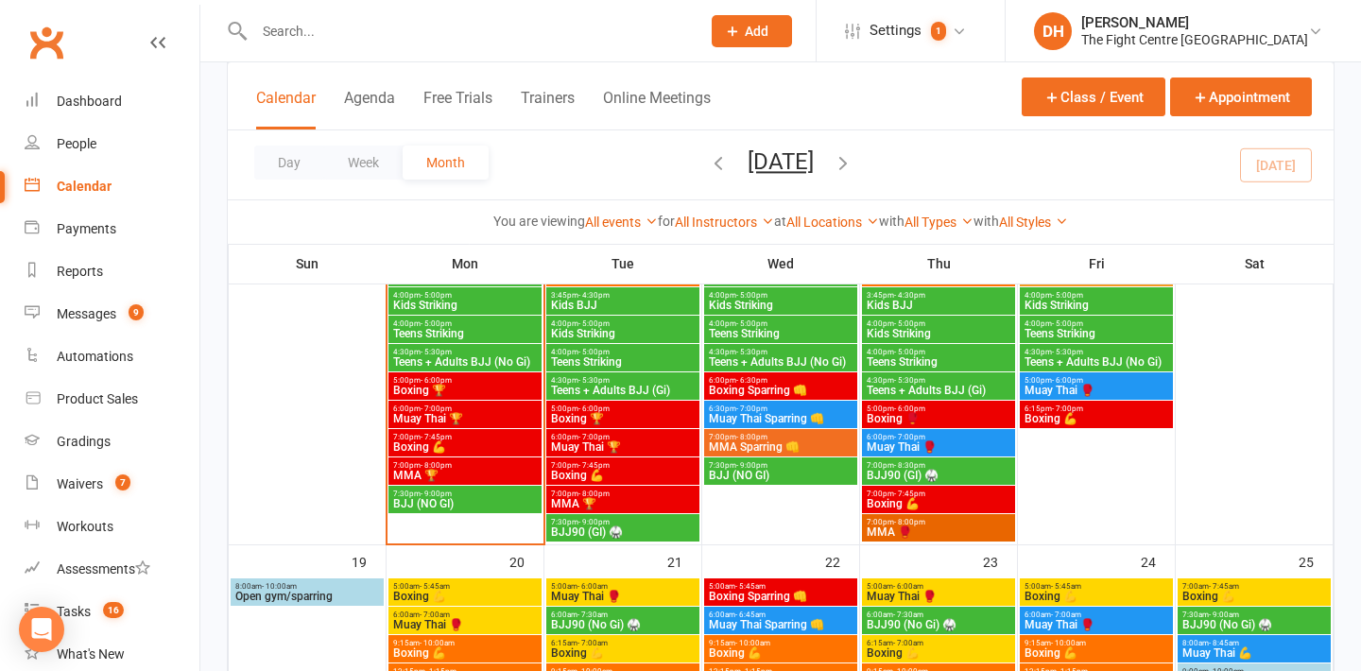
click at [468, 505] on span "BJJ (NO GI)" at bounding box center [465, 503] width 146 height 11
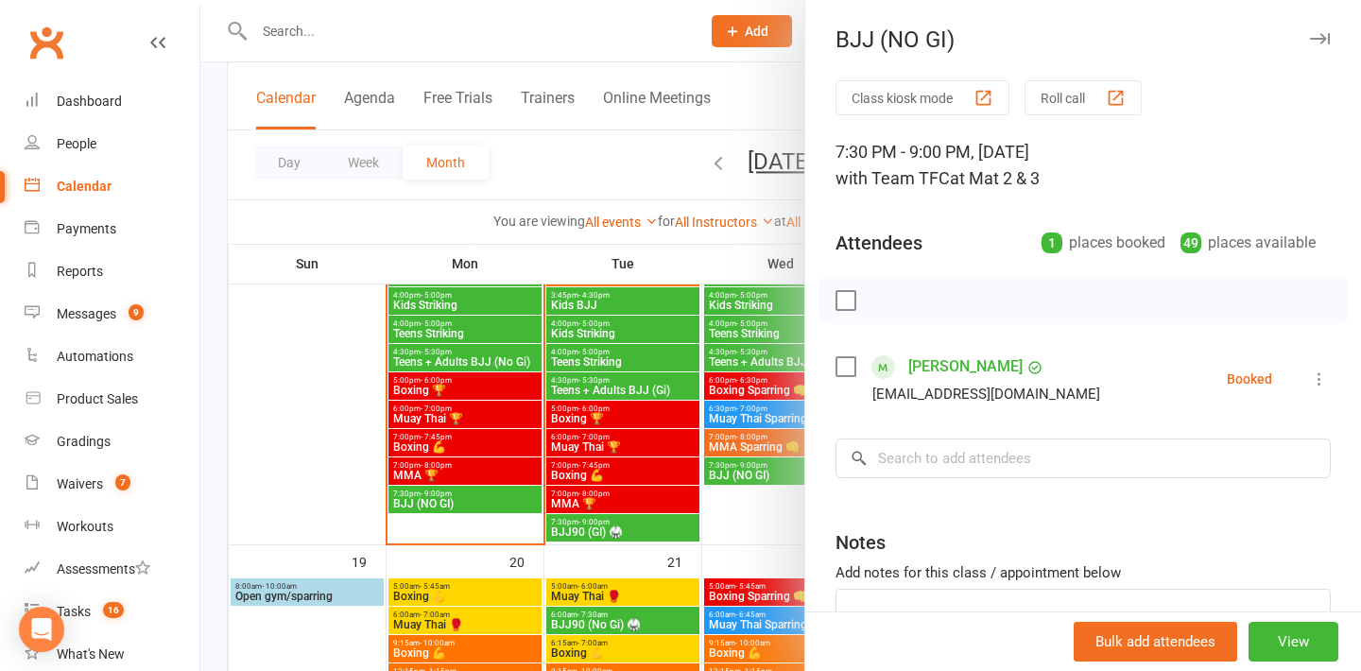
click at [1287, 662] on div "Bulk add attendees View" at bounding box center [1083, 641] width 556 height 60
click at [1278, 637] on button "View" at bounding box center [1293, 642] width 90 height 40
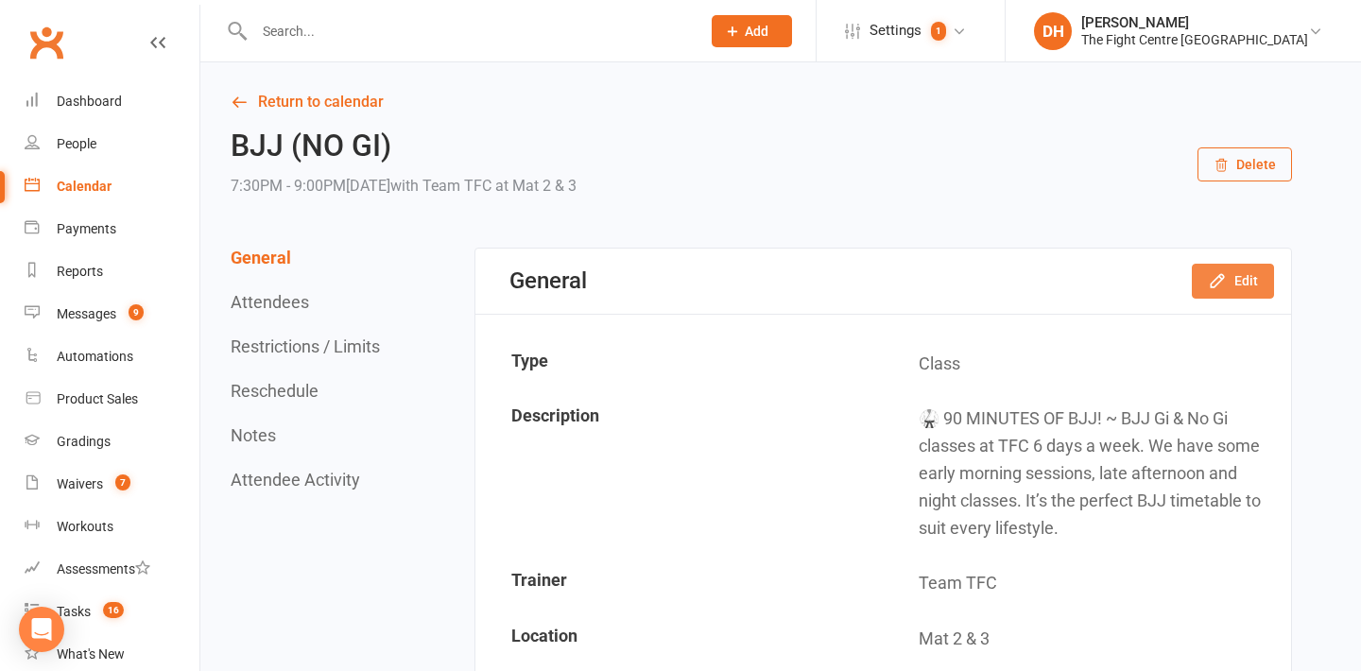
click at [1235, 268] on button "Edit" at bounding box center [1233, 281] width 82 height 34
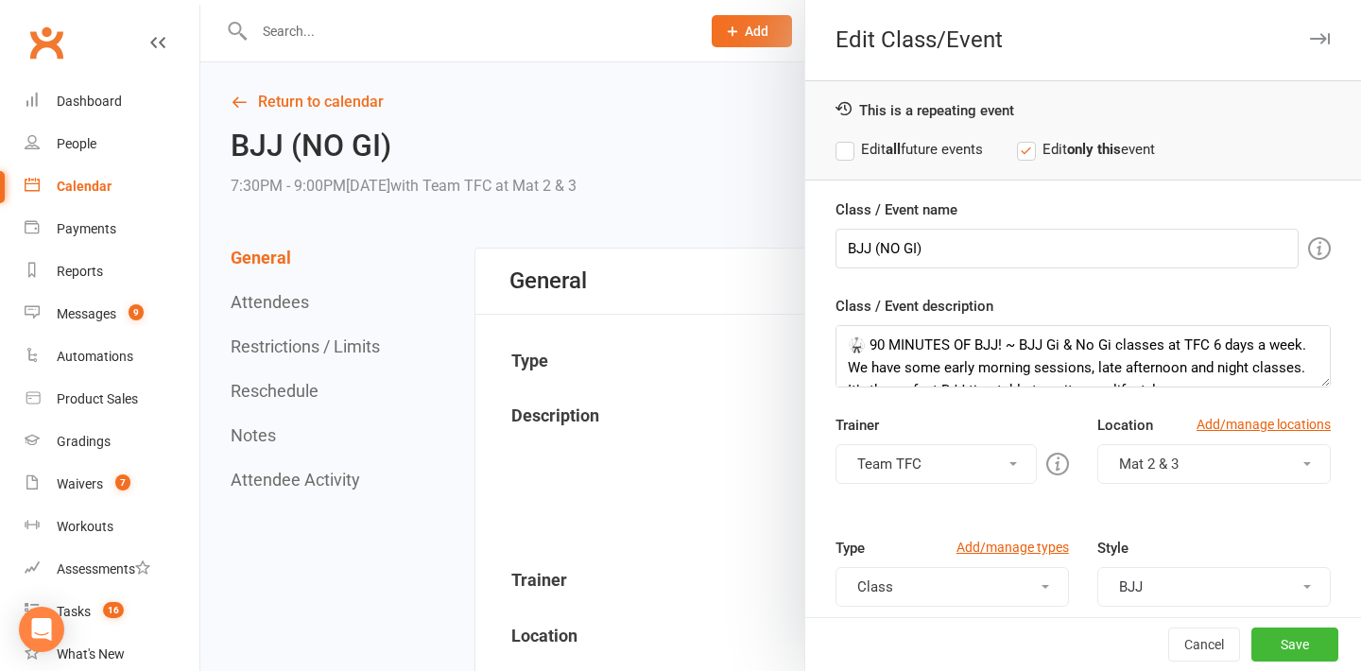
click at [935, 152] on label "Edit all future events" at bounding box center [908, 149] width 147 height 23
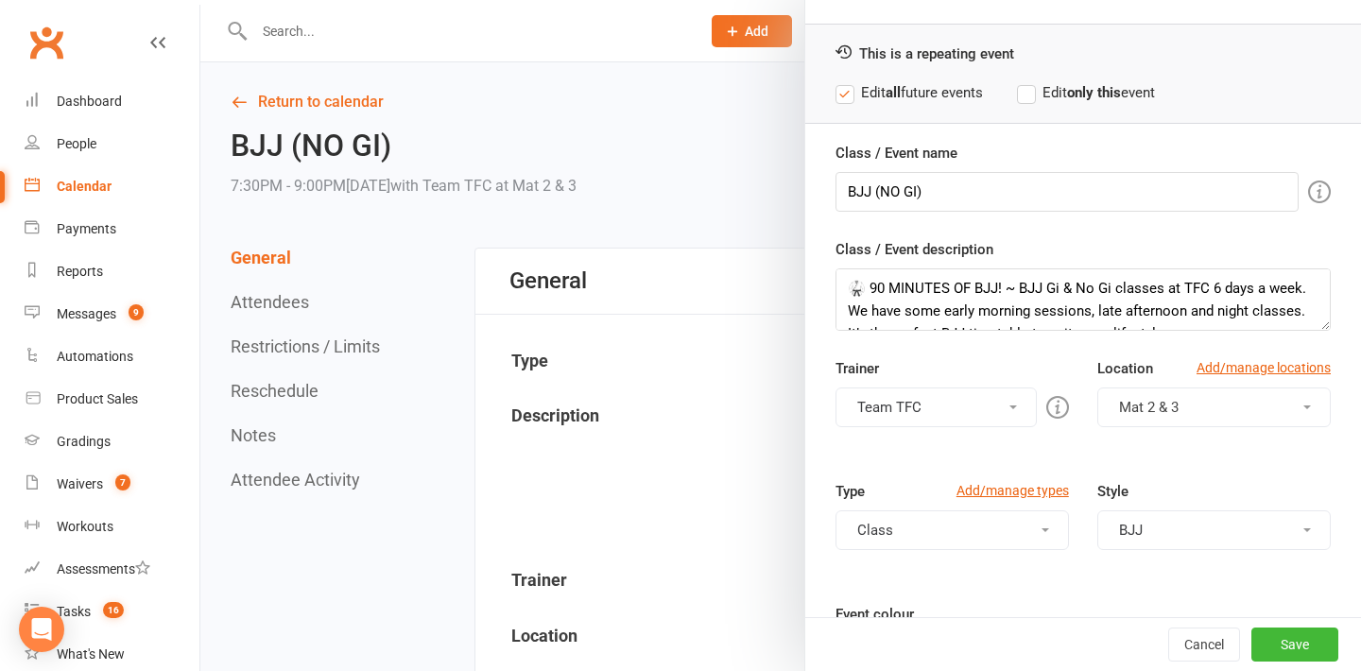
scroll to position [312, 0]
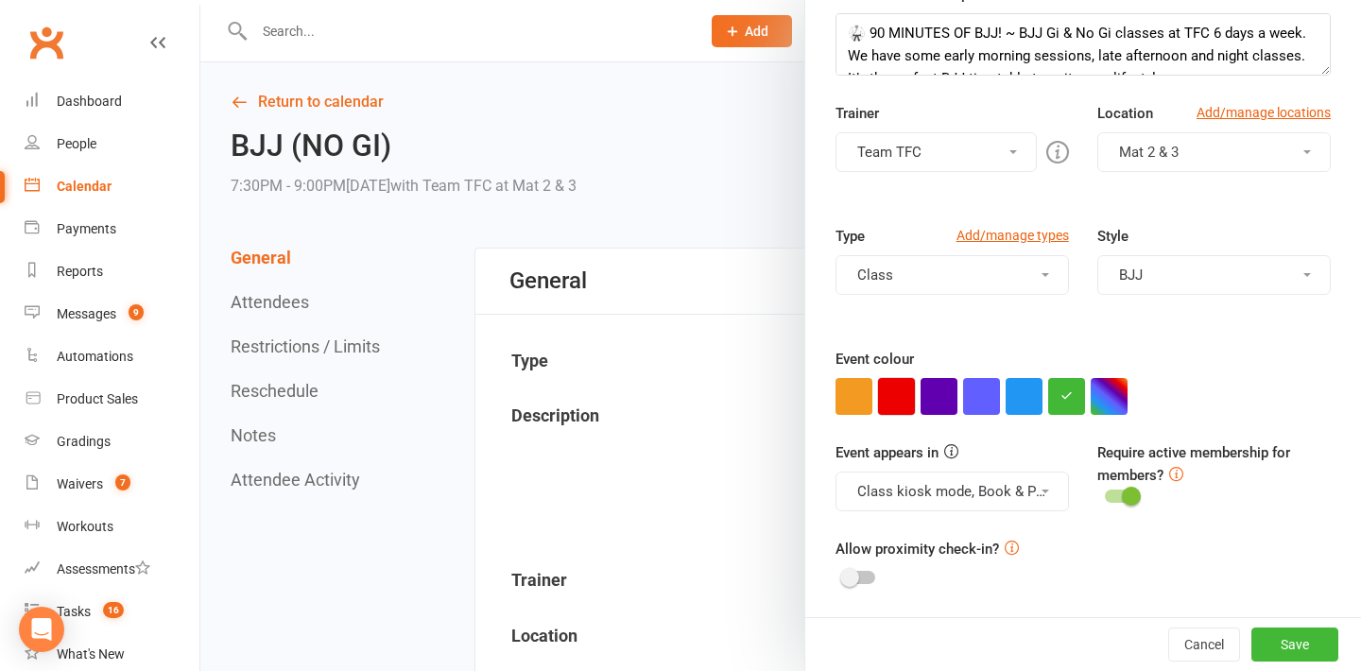
click at [900, 403] on button "button" at bounding box center [896, 396] width 37 height 37
click at [1274, 646] on button "Save" at bounding box center [1294, 644] width 87 height 34
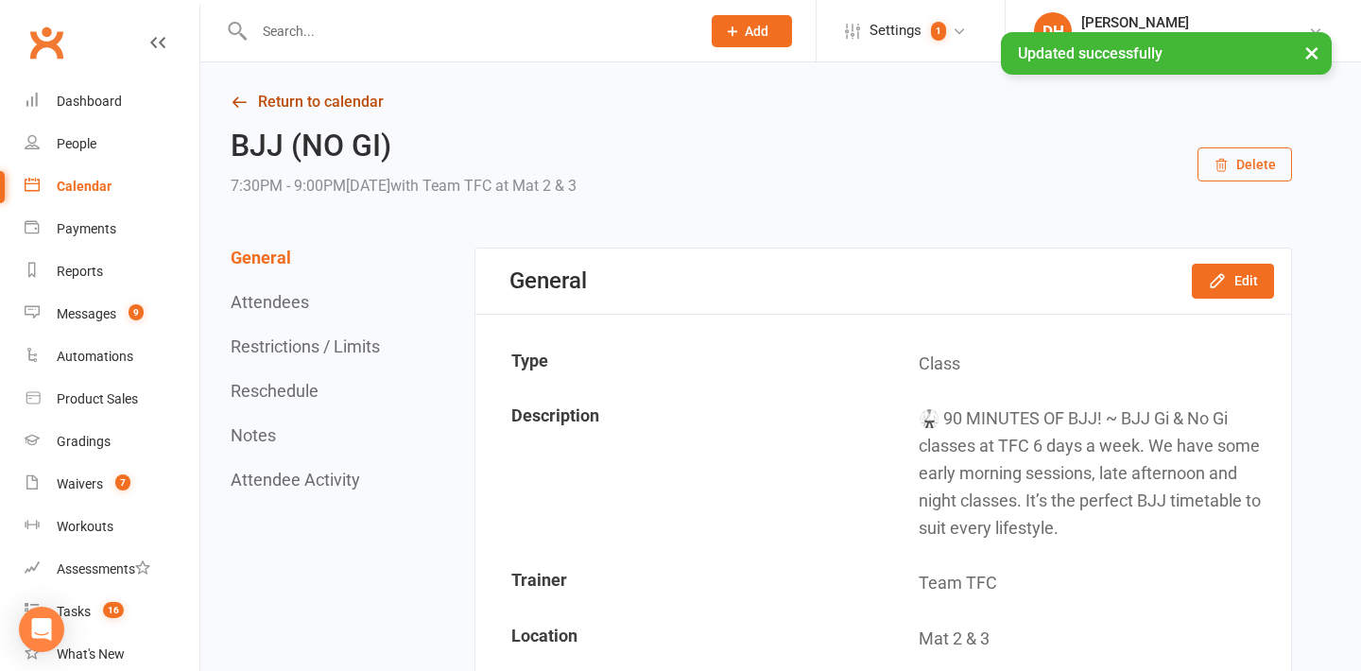
click at [304, 104] on link "Return to calendar" at bounding box center [761, 102] width 1061 height 26
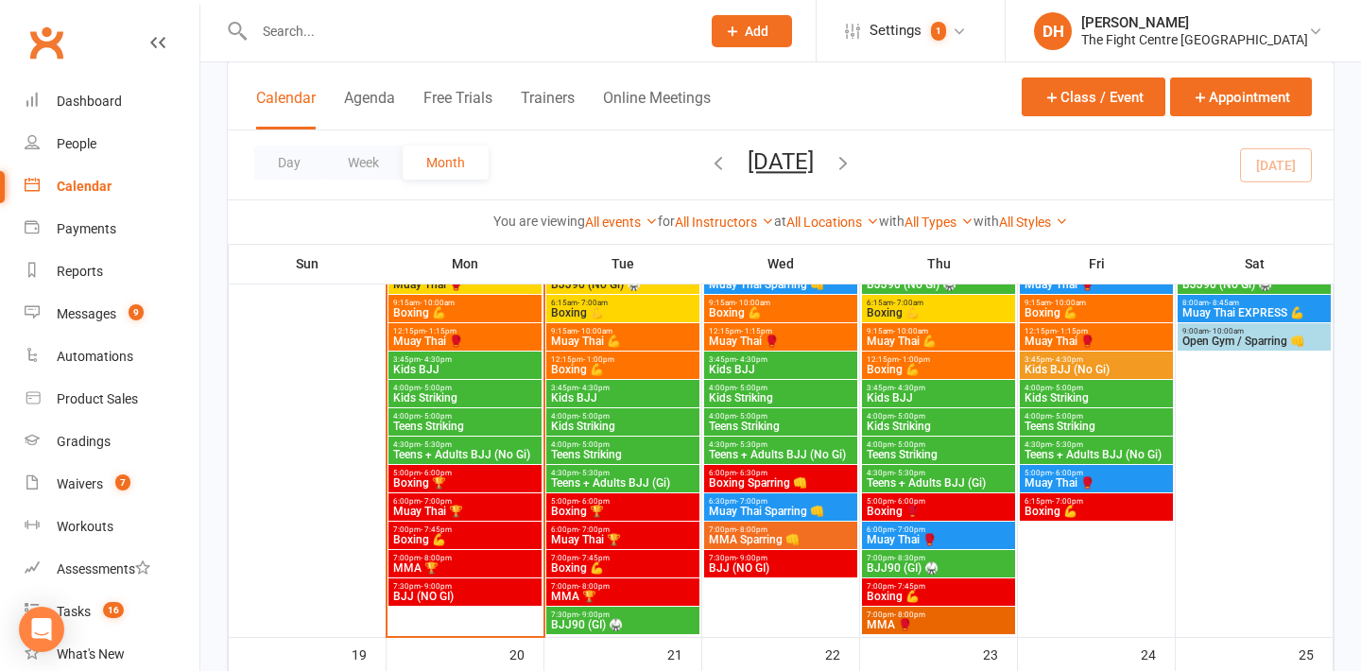
scroll to position [1221, 0]
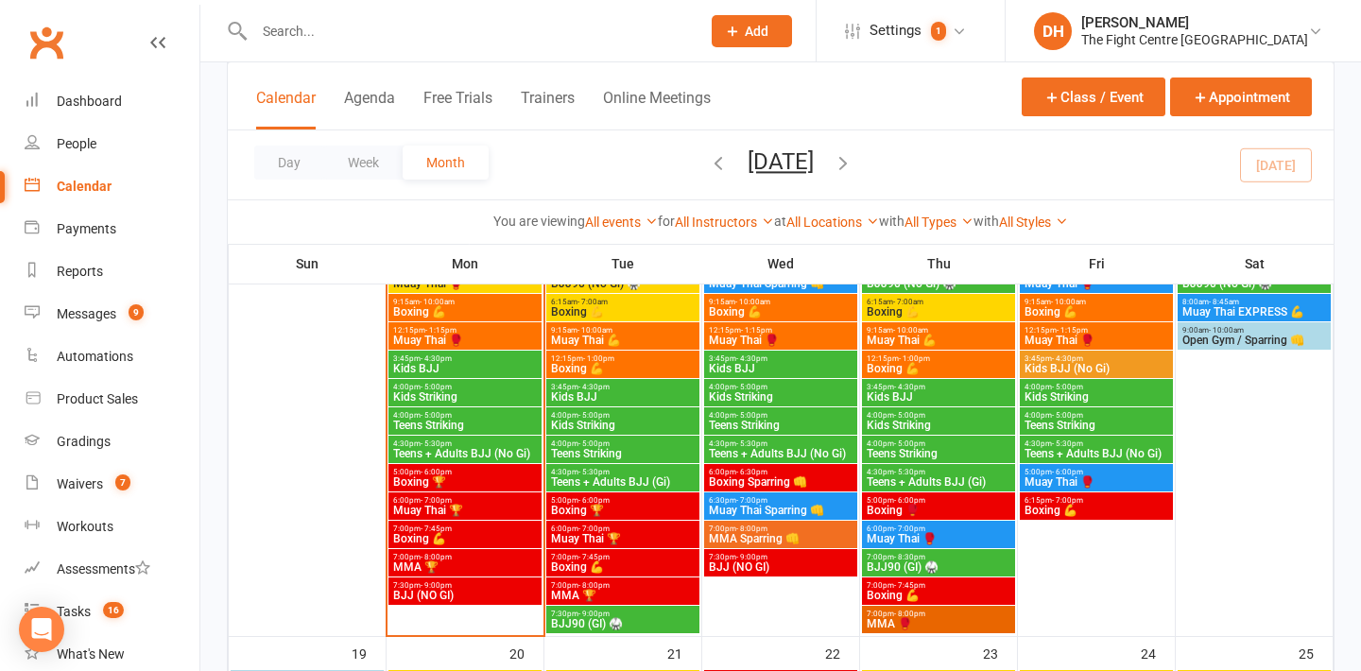
click at [620, 623] on span "BJJ90 (GI) 🥋" at bounding box center [623, 623] width 146 height 11
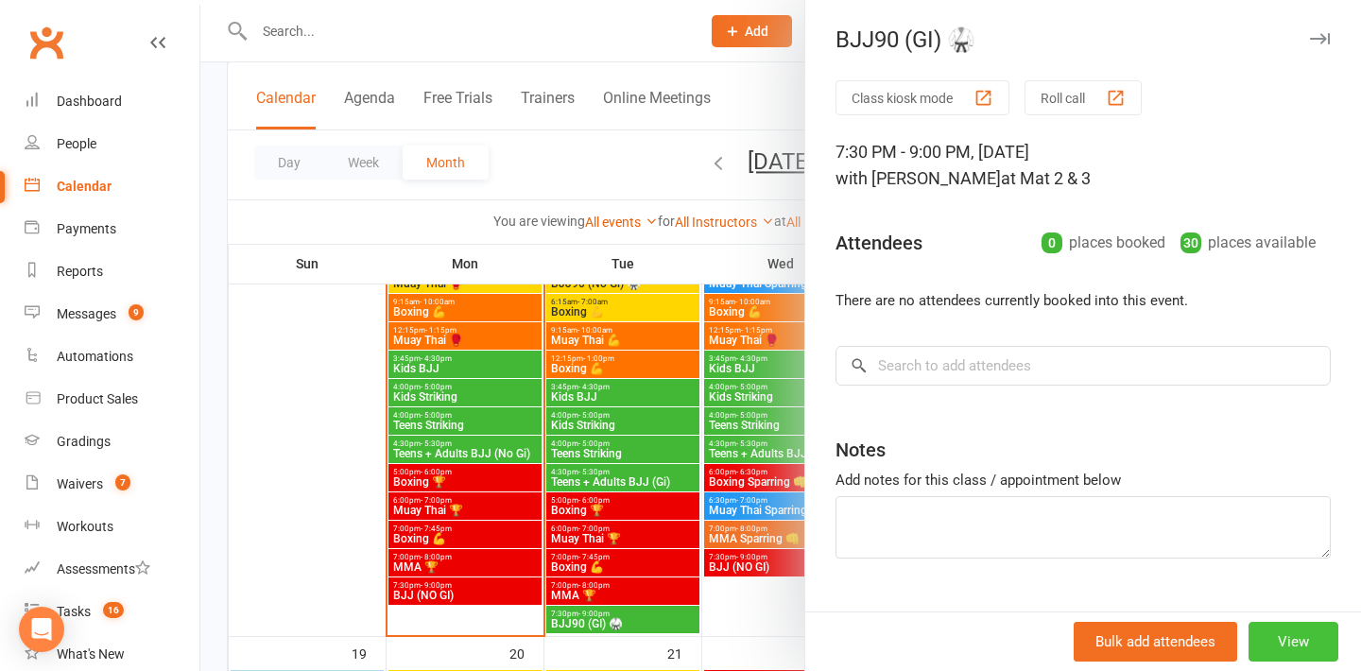
click at [1291, 648] on button "View" at bounding box center [1293, 642] width 90 height 40
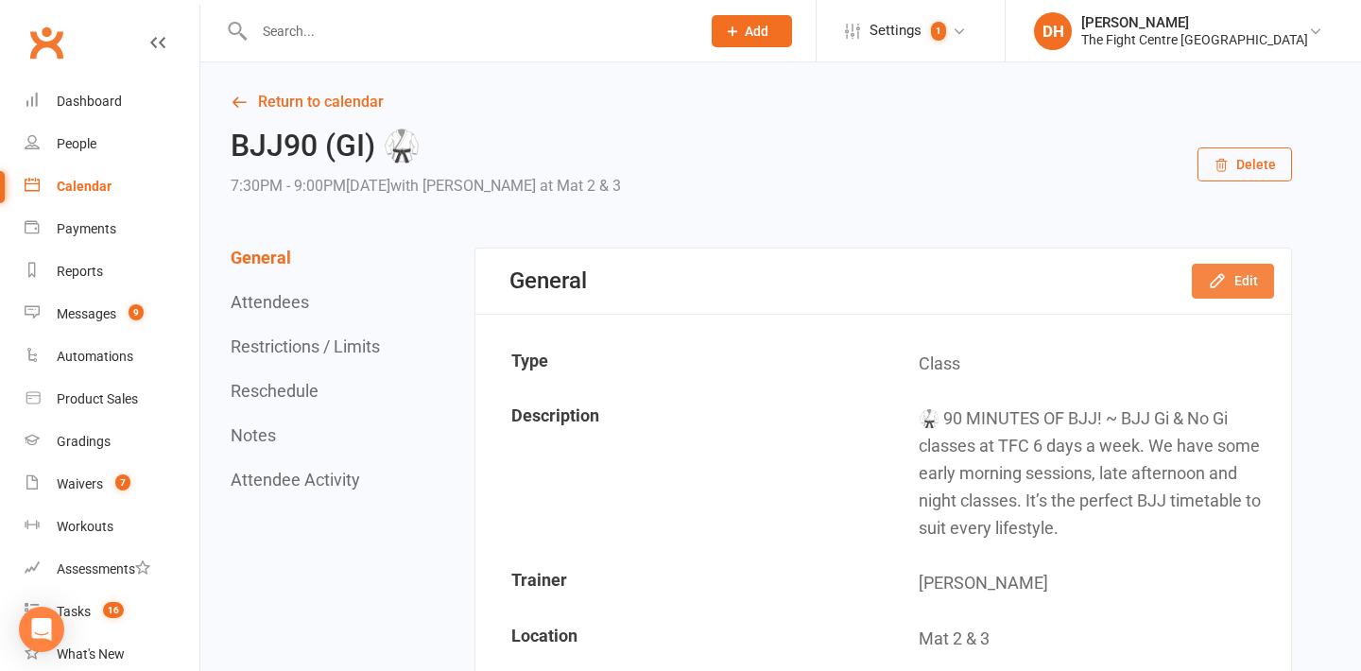
click at [1226, 269] on button "Edit" at bounding box center [1233, 281] width 82 height 34
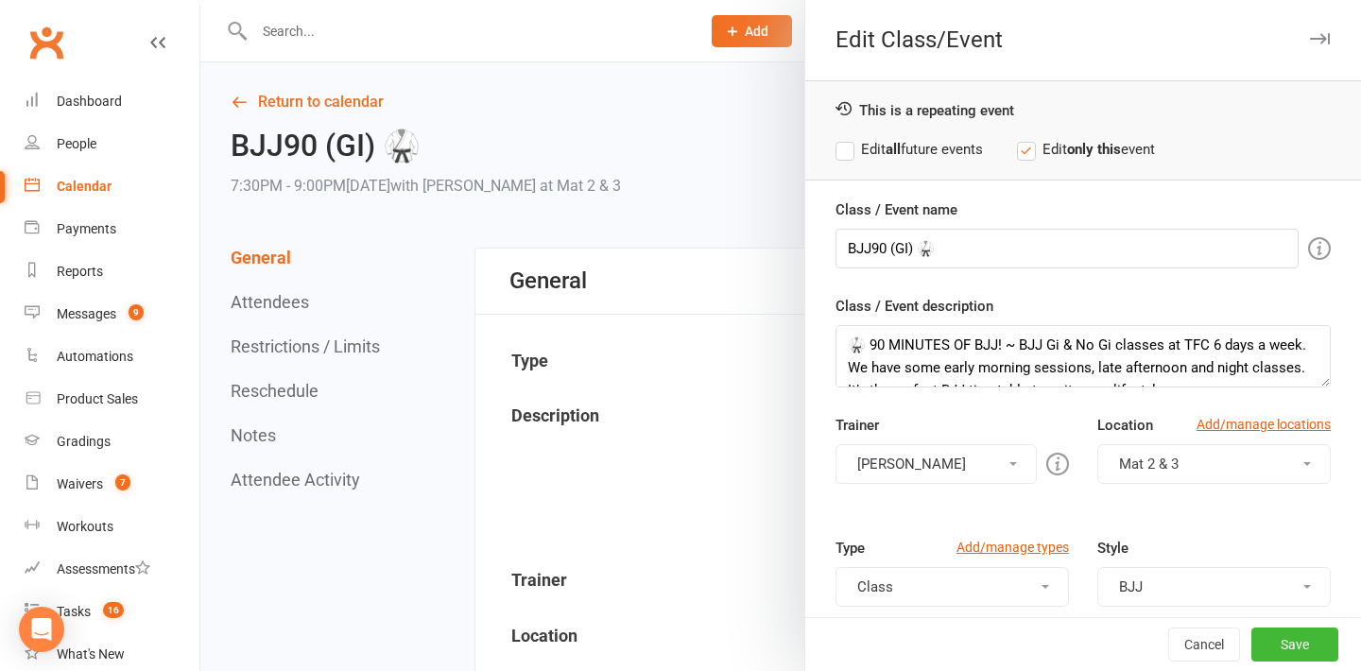
scroll to position [23, 0]
click at [874, 152] on label "Edit all future events" at bounding box center [908, 149] width 147 height 23
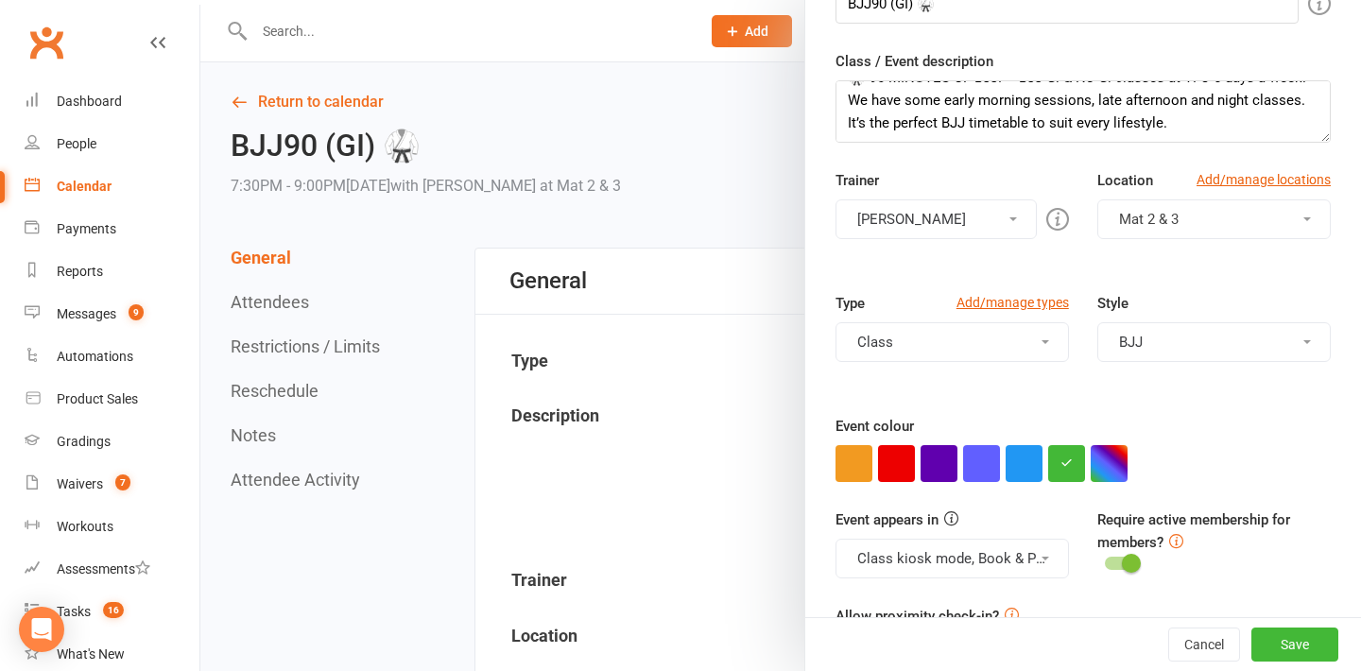
scroll to position [312, 0]
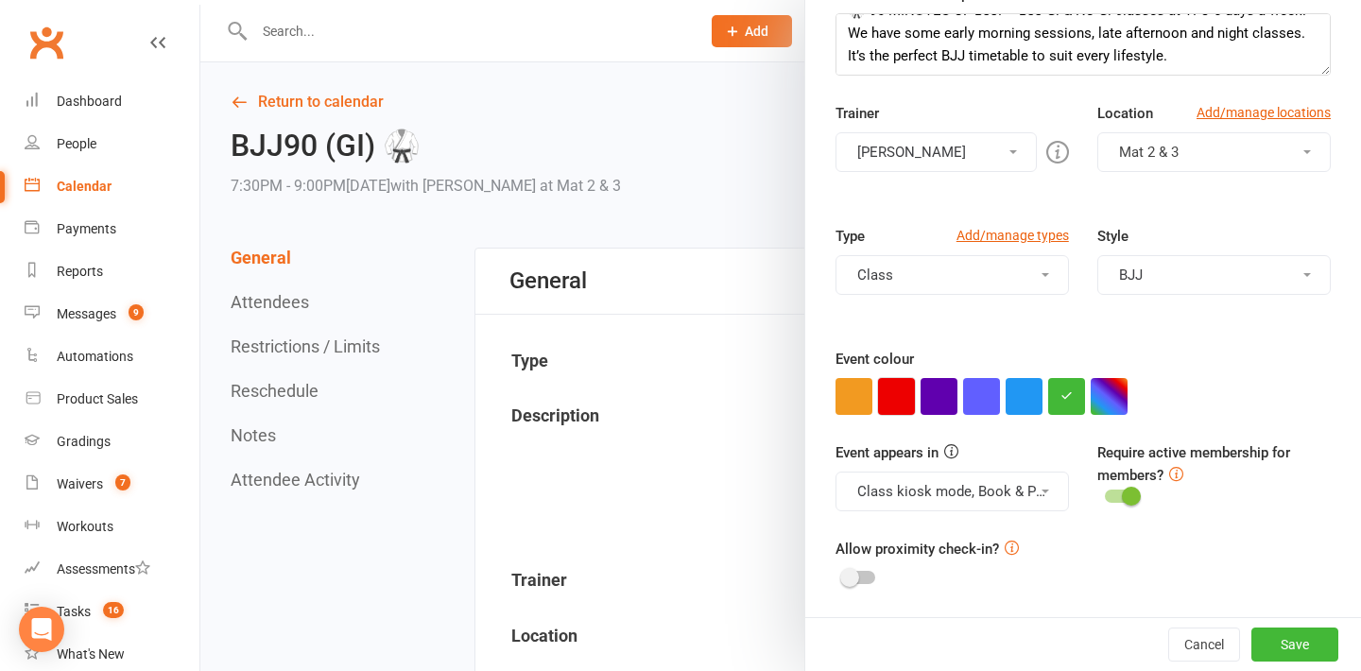
click at [890, 409] on button "button" at bounding box center [896, 396] width 37 height 37
click at [1275, 645] on button "Save" at bounding box center [1294, 644] width 87 height 34
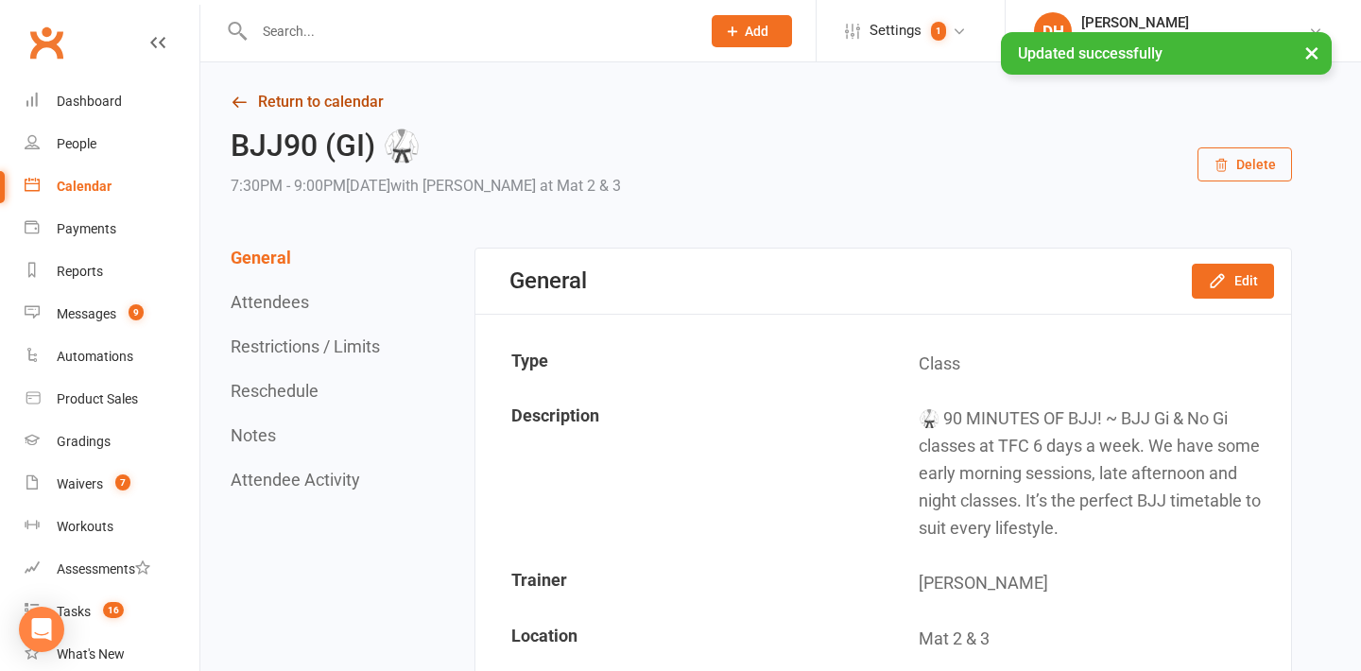
click at [344, 105] on link "Return to calendar" at bounding box center [761, 102] width 1061 height 26
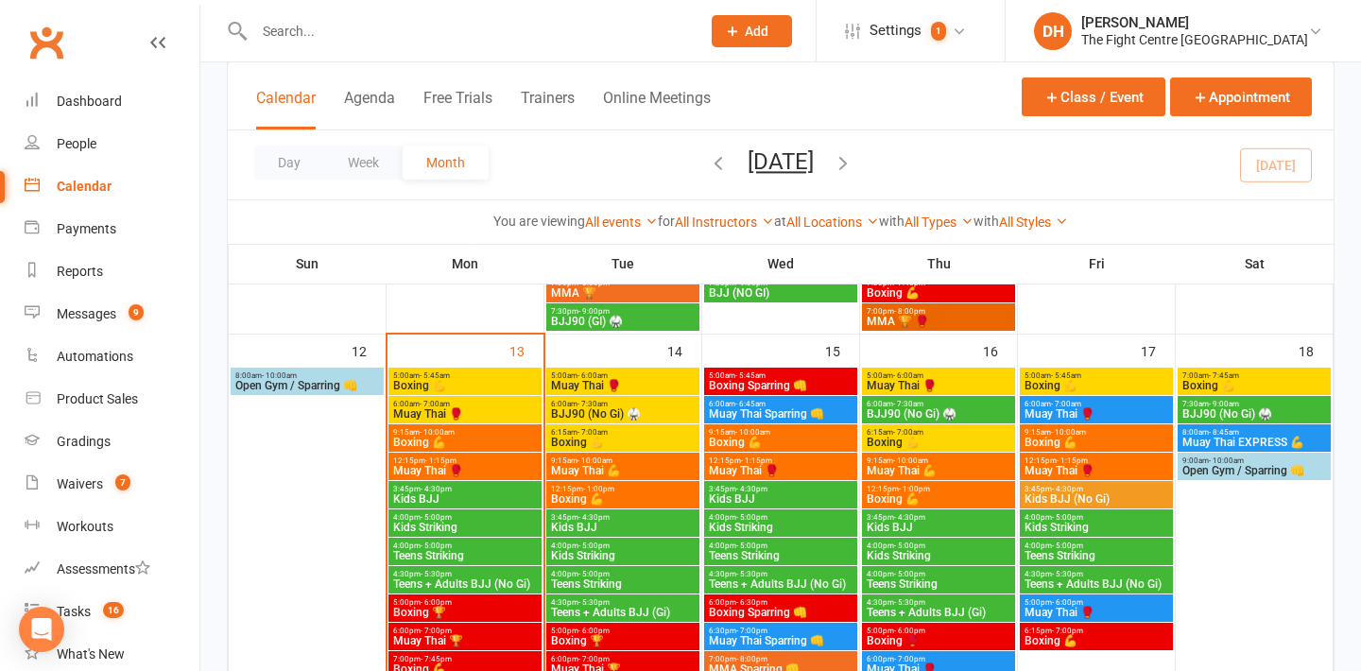
scroll to position [1089, 0]
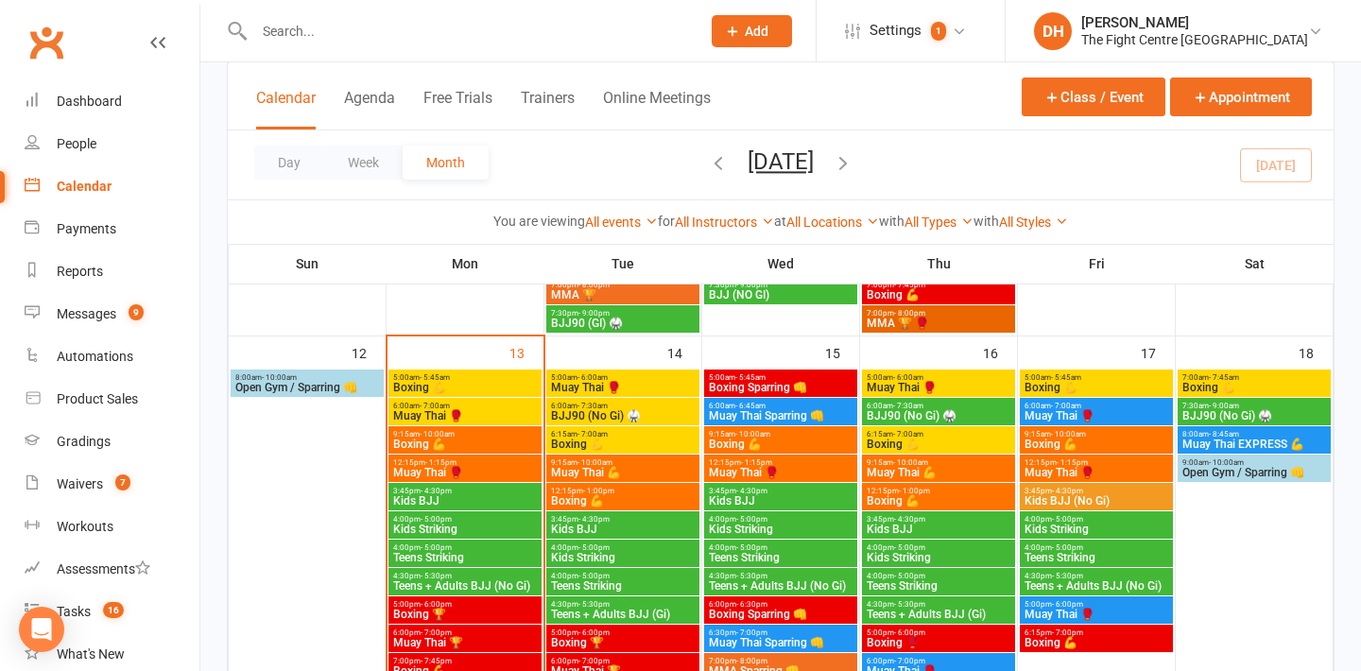
click at [905, 402] on span "- 7:30am" at bounding box center [908, 406] width 30 height 9
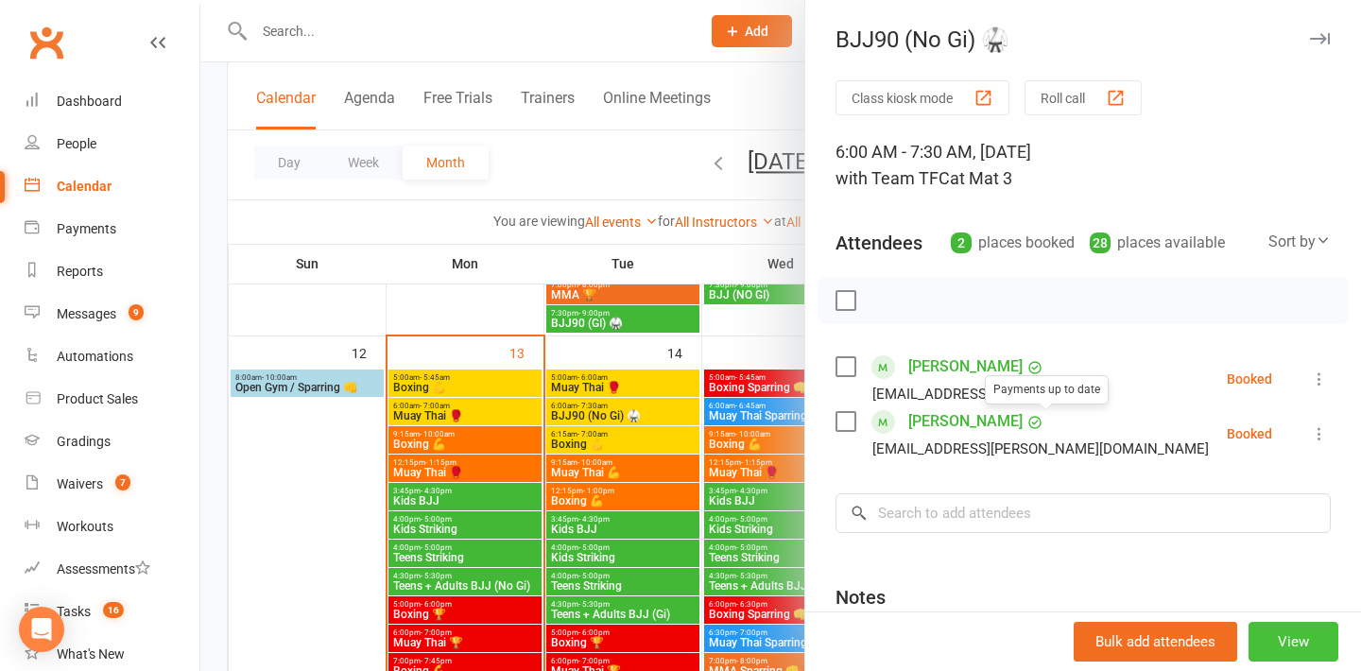
click at [1296, 648] on button "View" at bounding box center [1293, 642] width 90 height 40
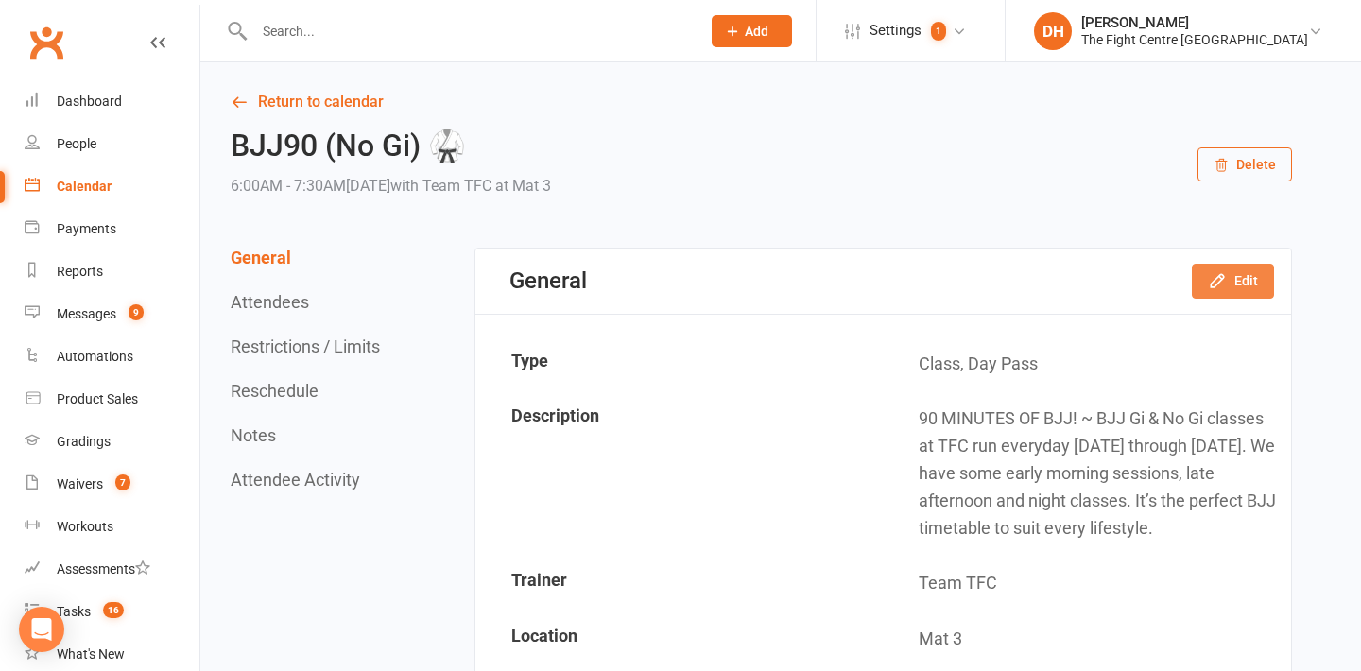
click at [1231, 276] on button "Edit" at bounding box center [1233, 281] width 82 height 34
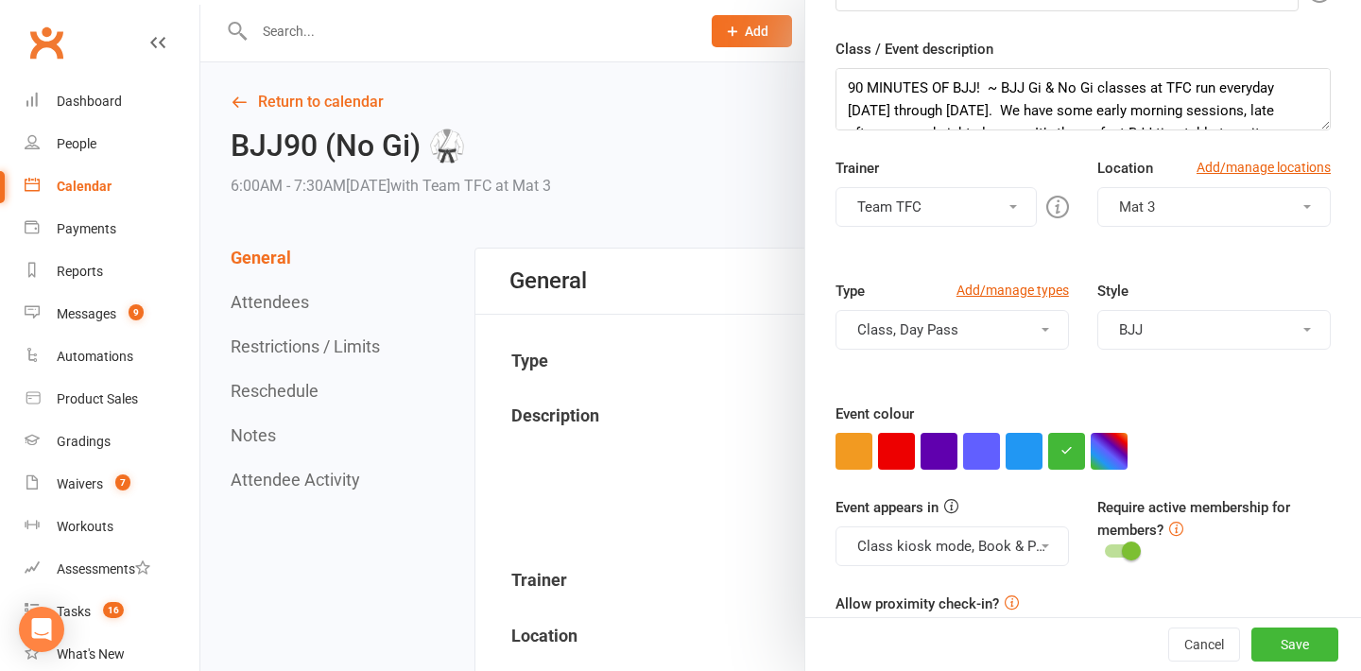
scroll to position [259, 0]
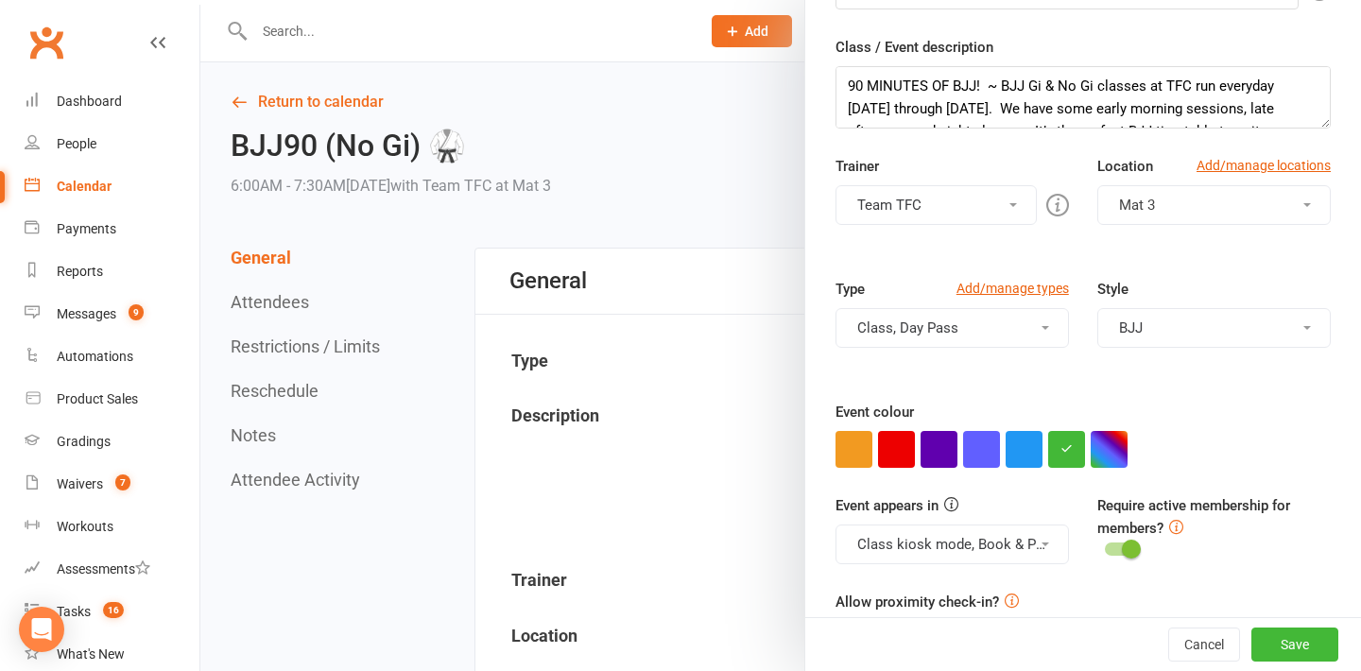
click at [765, 180] on div at bounding box center [780, 335] width 1160 height 671
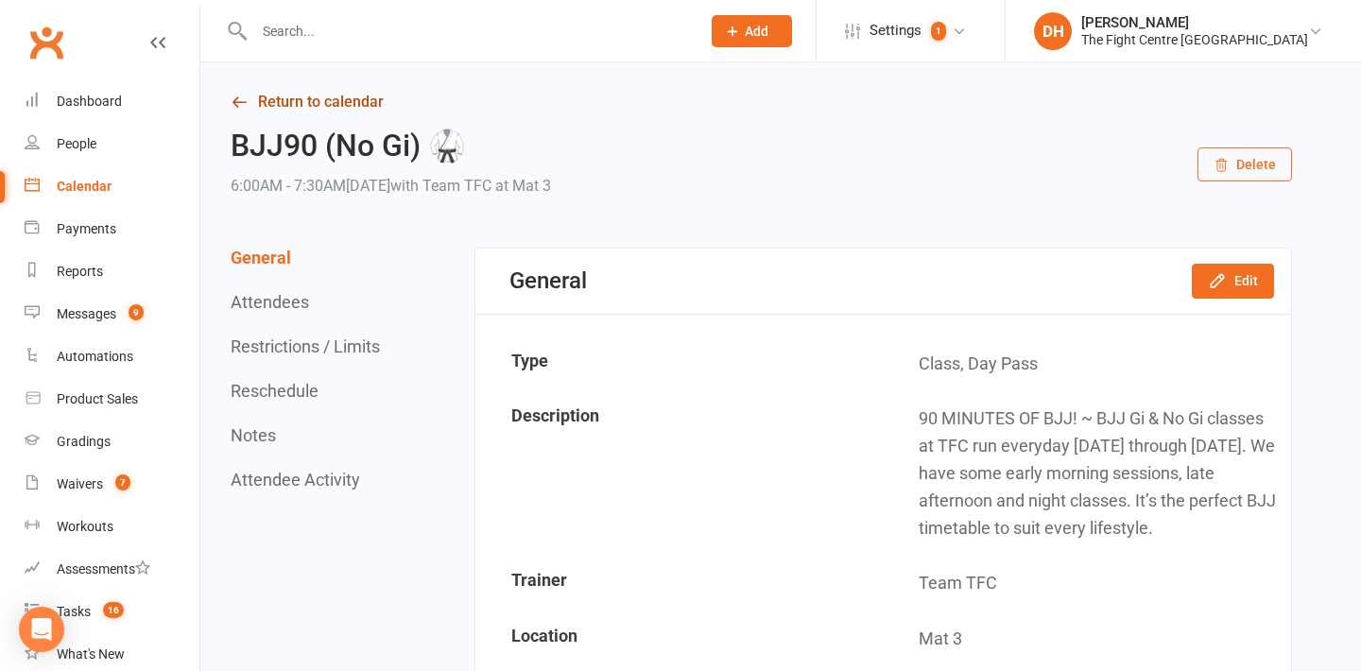
click at [329, 98] on link "Return to calendar" at bounding box center [761, 102] width 1061 height 26
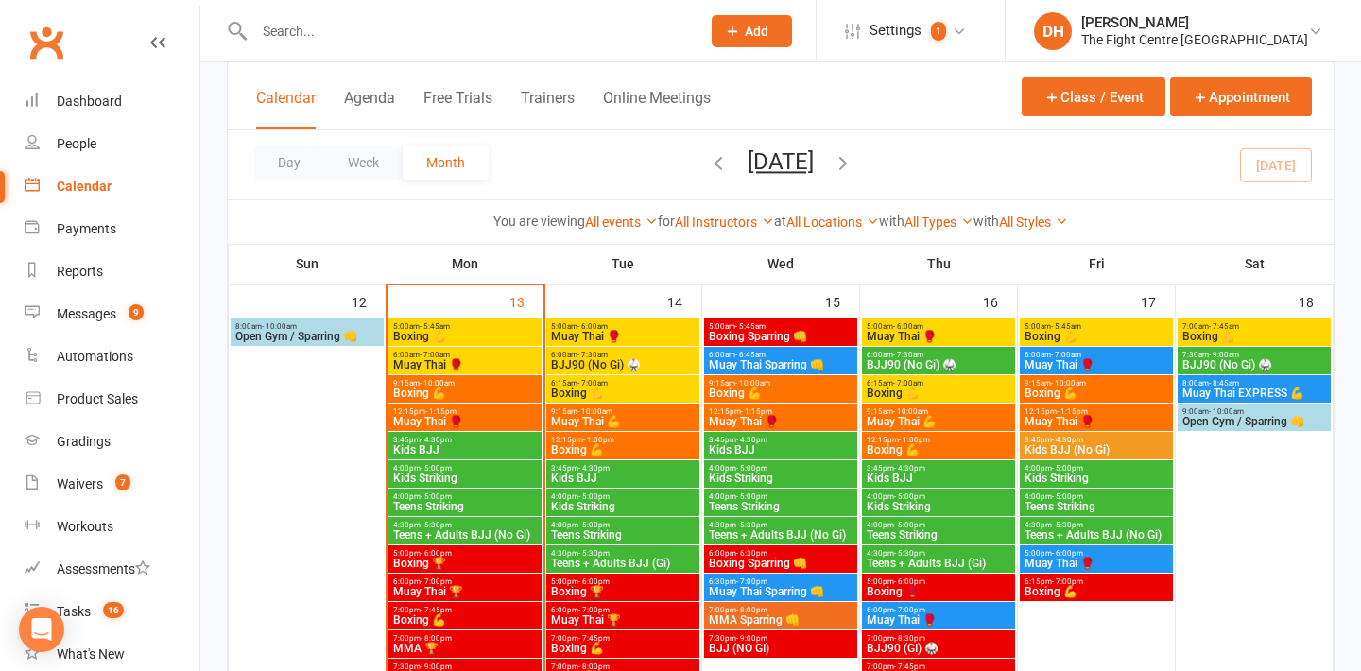
scroll to position [1119, 0]
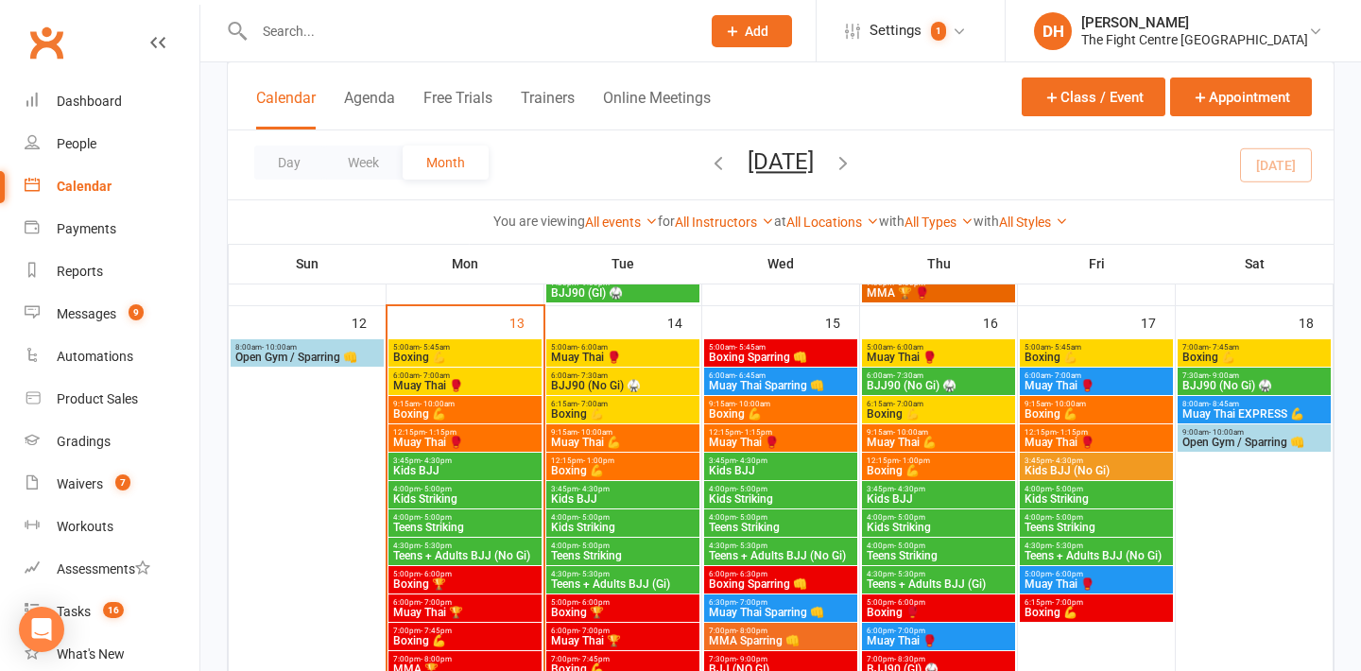
click at [626, 373] on span "6:00am - 7:30am" at bounding box center [623, 375] width 146 height 9
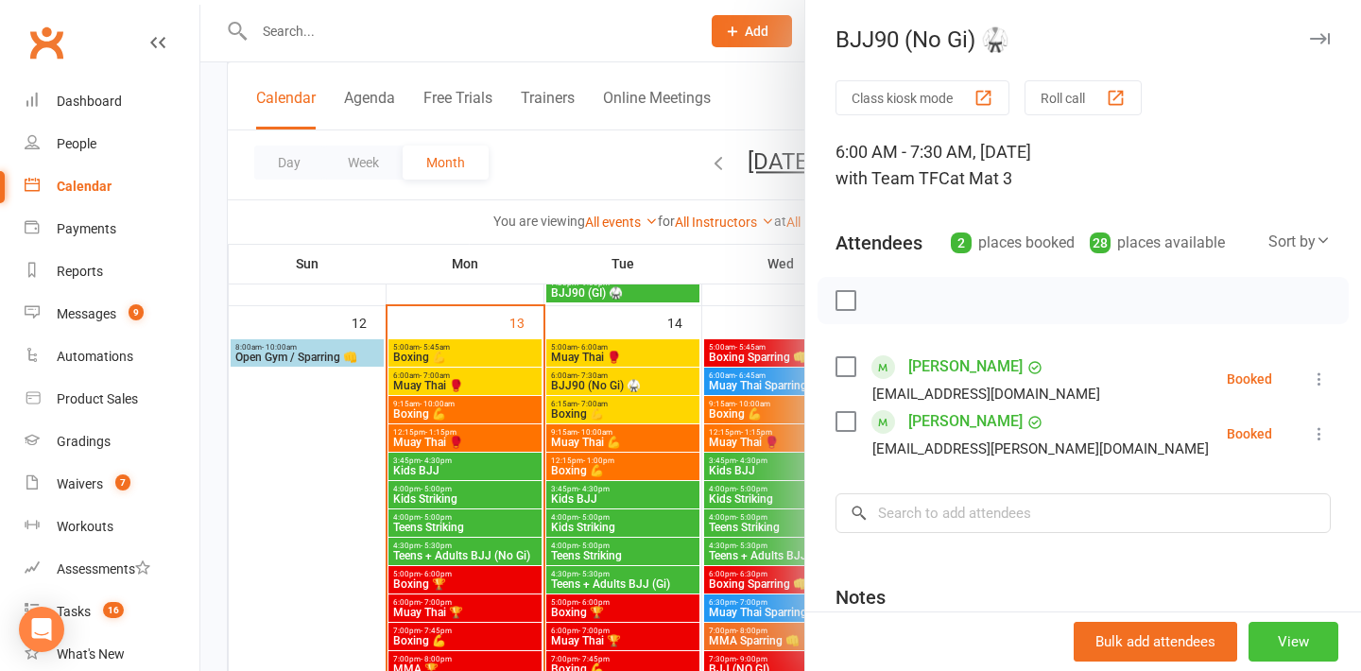
click at [1294, 646] on button "View" at bounding box center [1293, 642] width 90 height 40
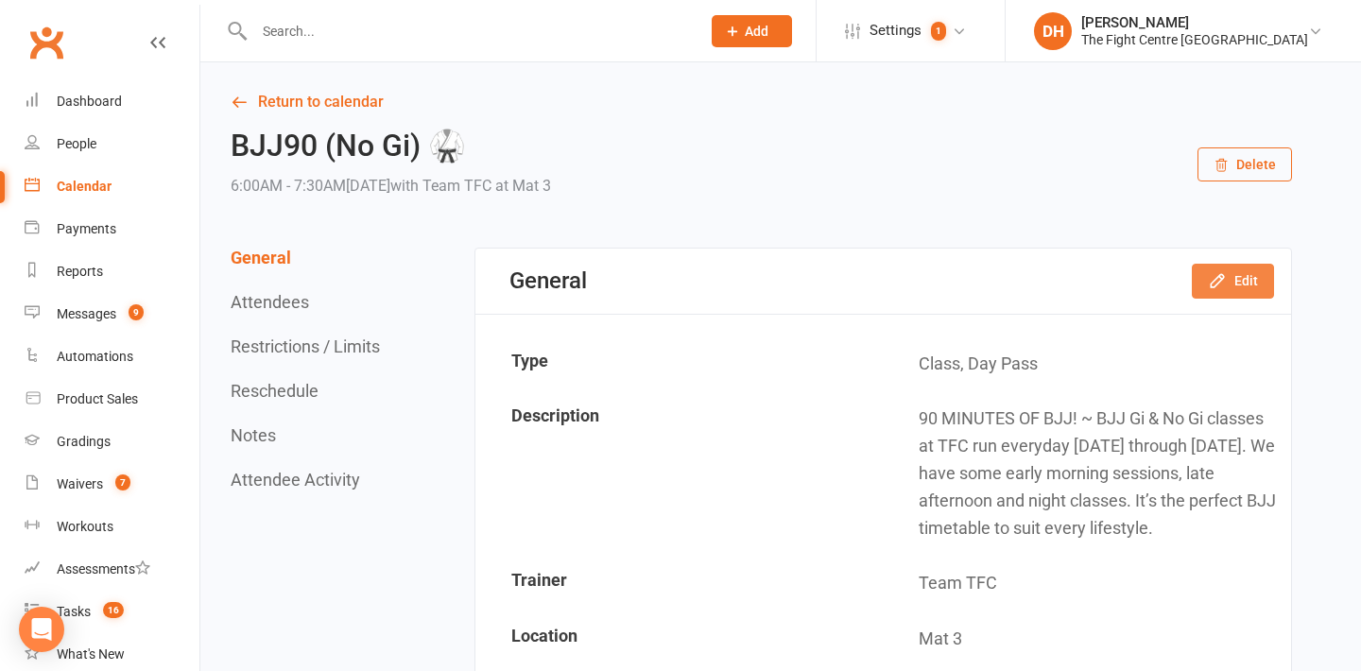
click at [1221, 290] on button "Edit" at bounding box center [1233, 281] width 82 height 34
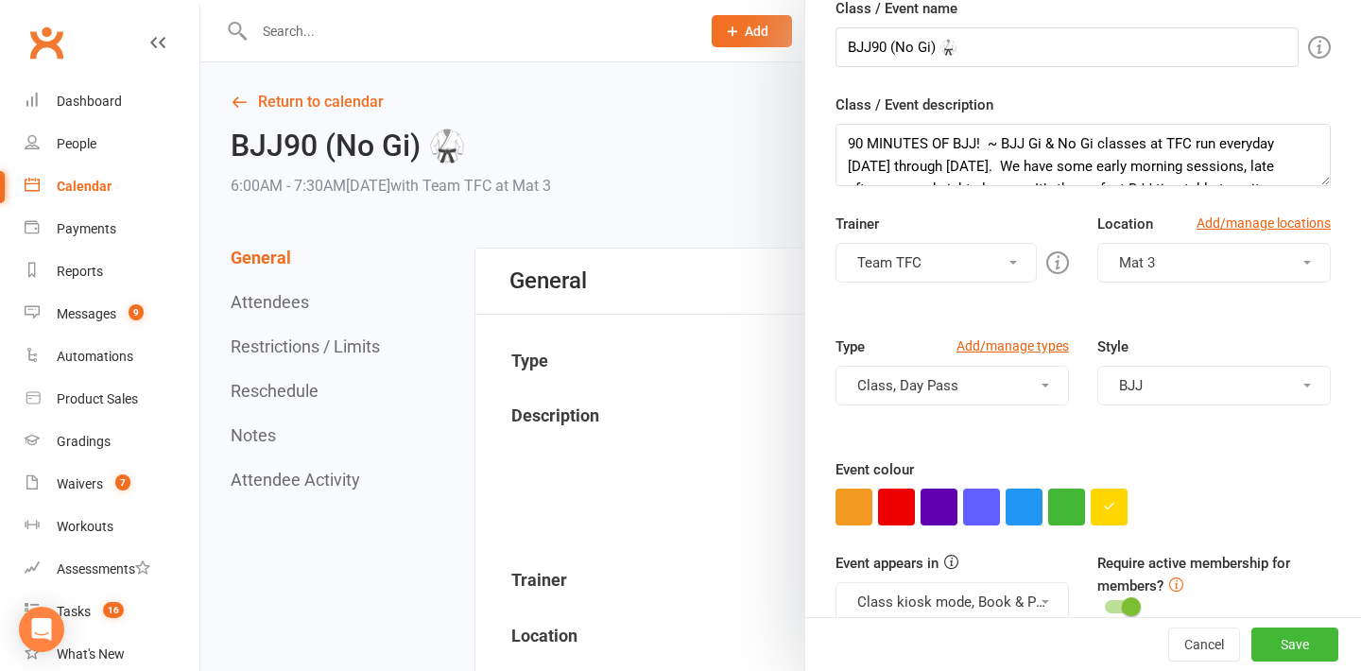
scroll to position [312, 0]
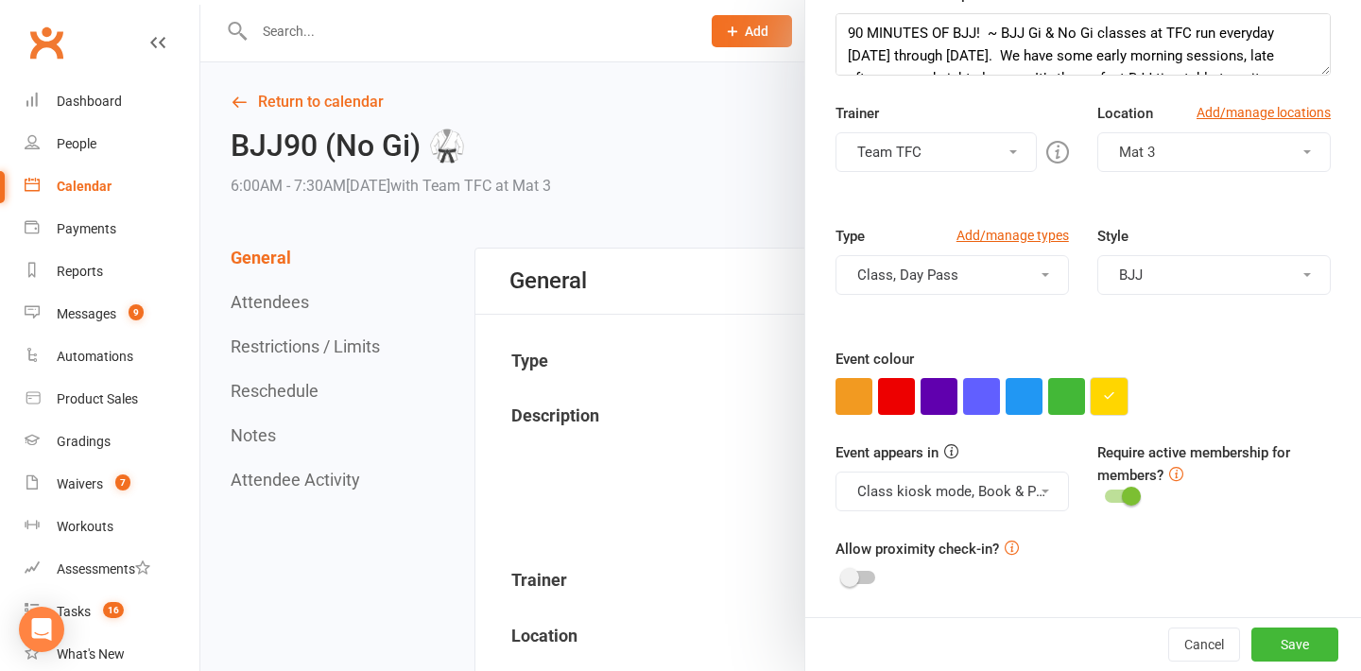
click at [1121, 395] on button "button" at bounding box center [1108, 396] width 37 height 37
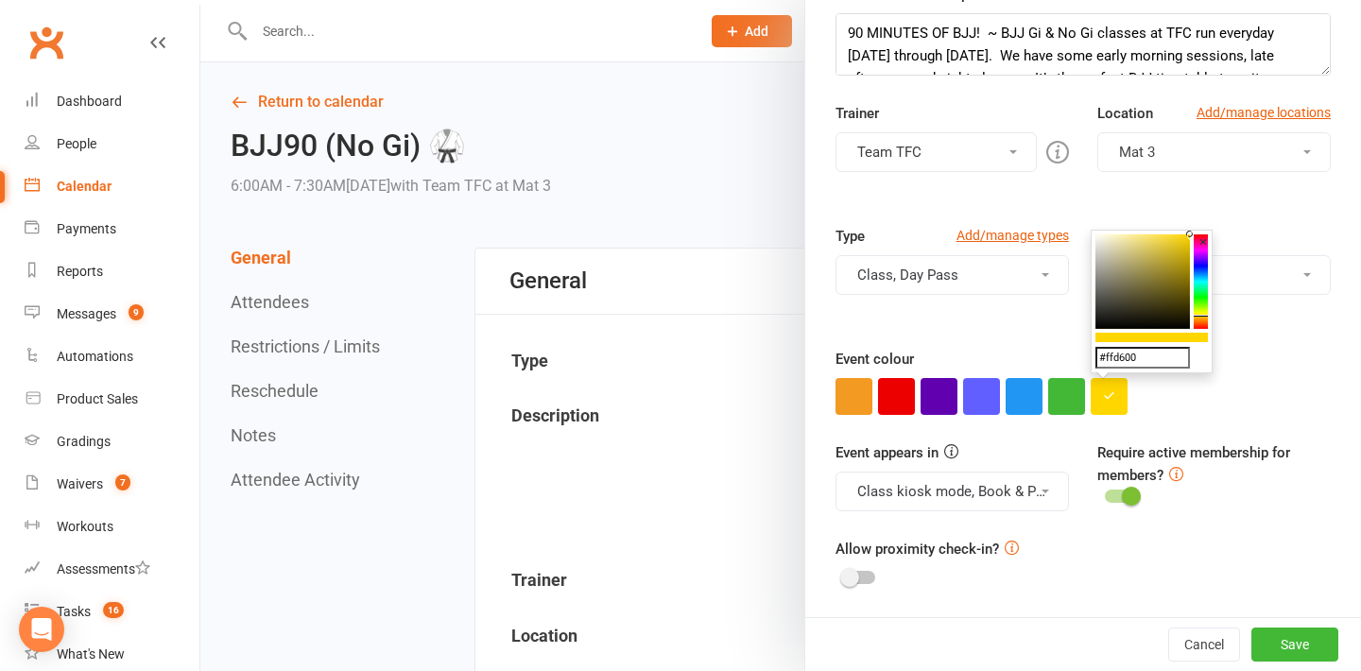
drag, startPoint x: 1140, startPoint y: 356, endPoint x: 1094, endPoint y: 356, distance: 46.3
click at [1095, 356] on input "#ffd600" at bounding box center [1142, 358] width 94 height 23
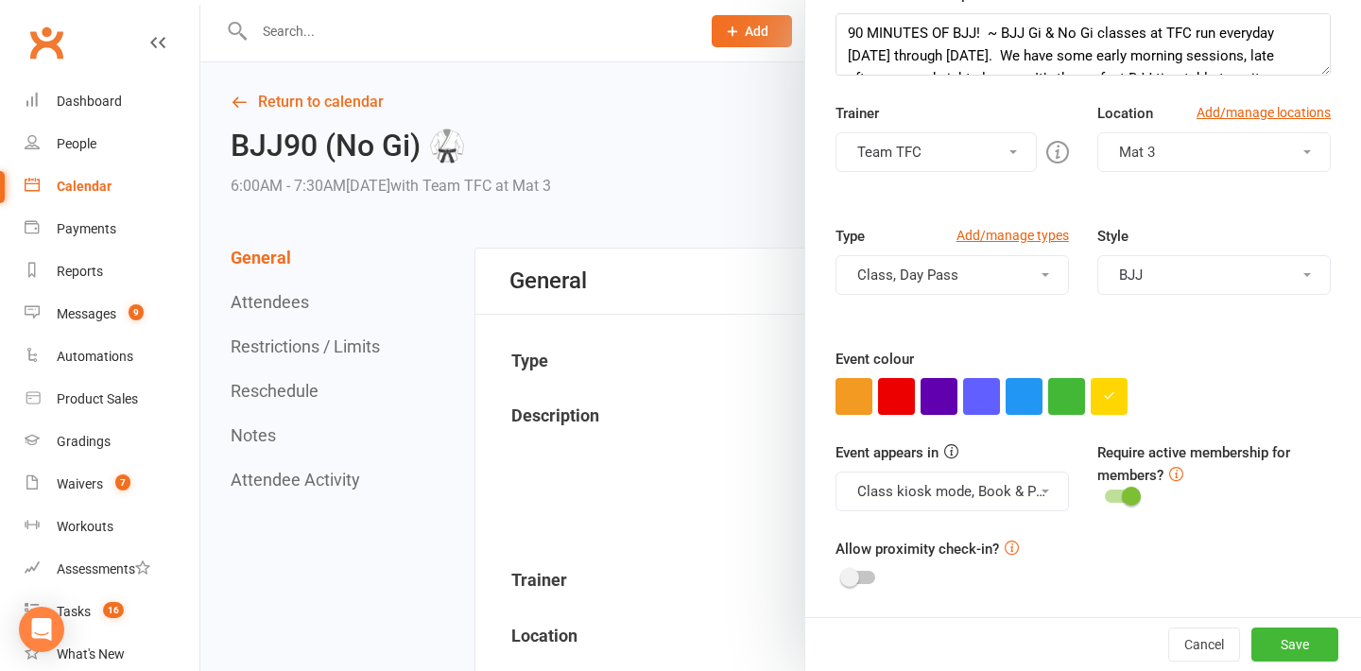
click at [352, 98] on div at bounding box center [780, 335] width 1160 height 671
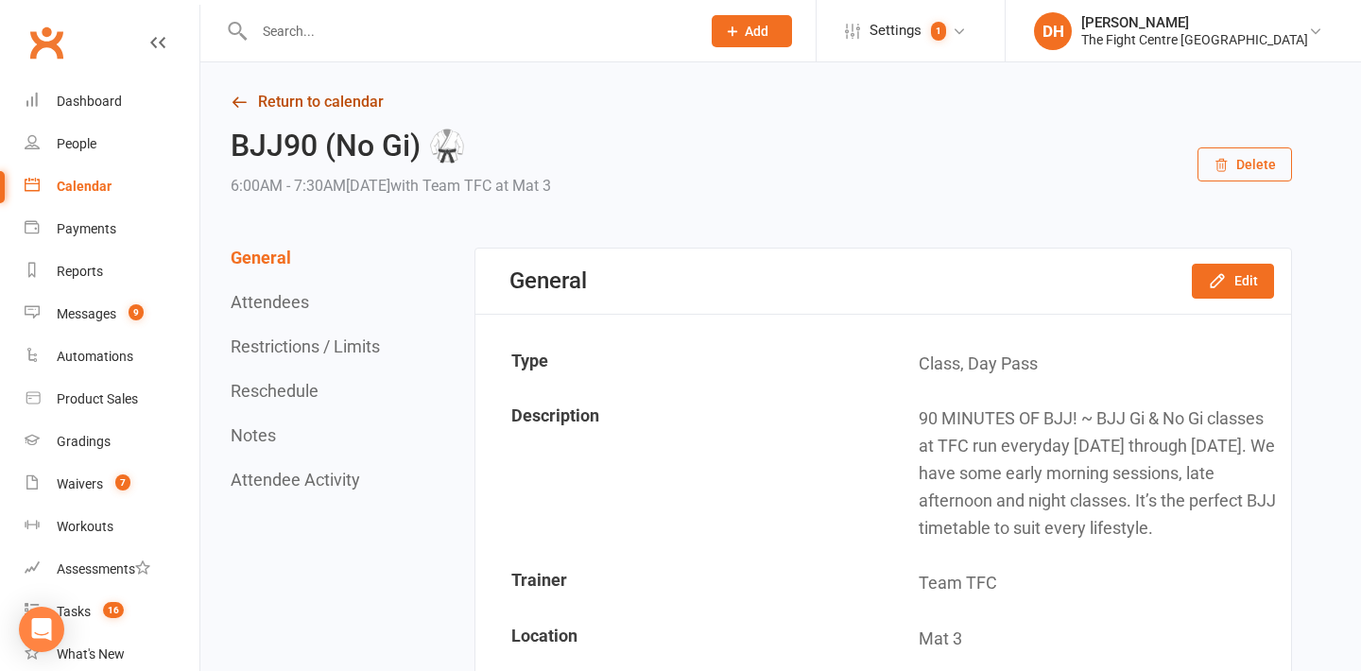
click at [348, 104] on link "Return to calendar" at bounding box center [761, 102] width 1061 height 26
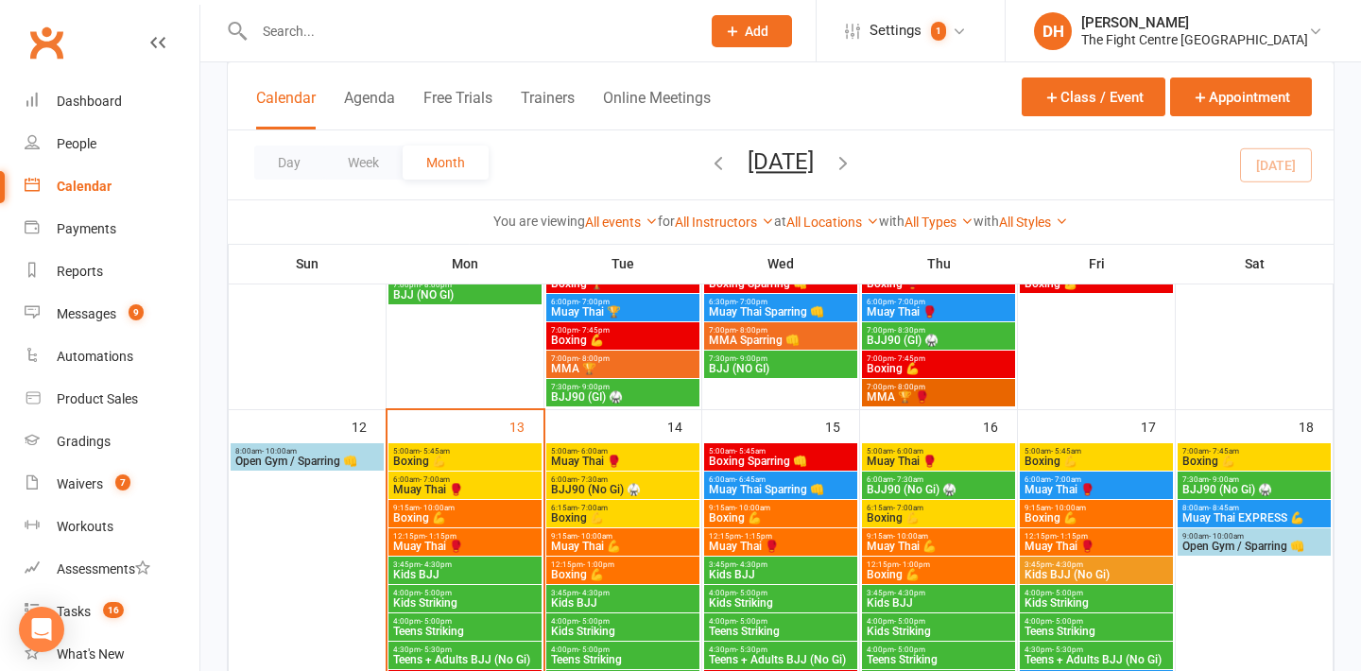
scroll to position [1023, 0]
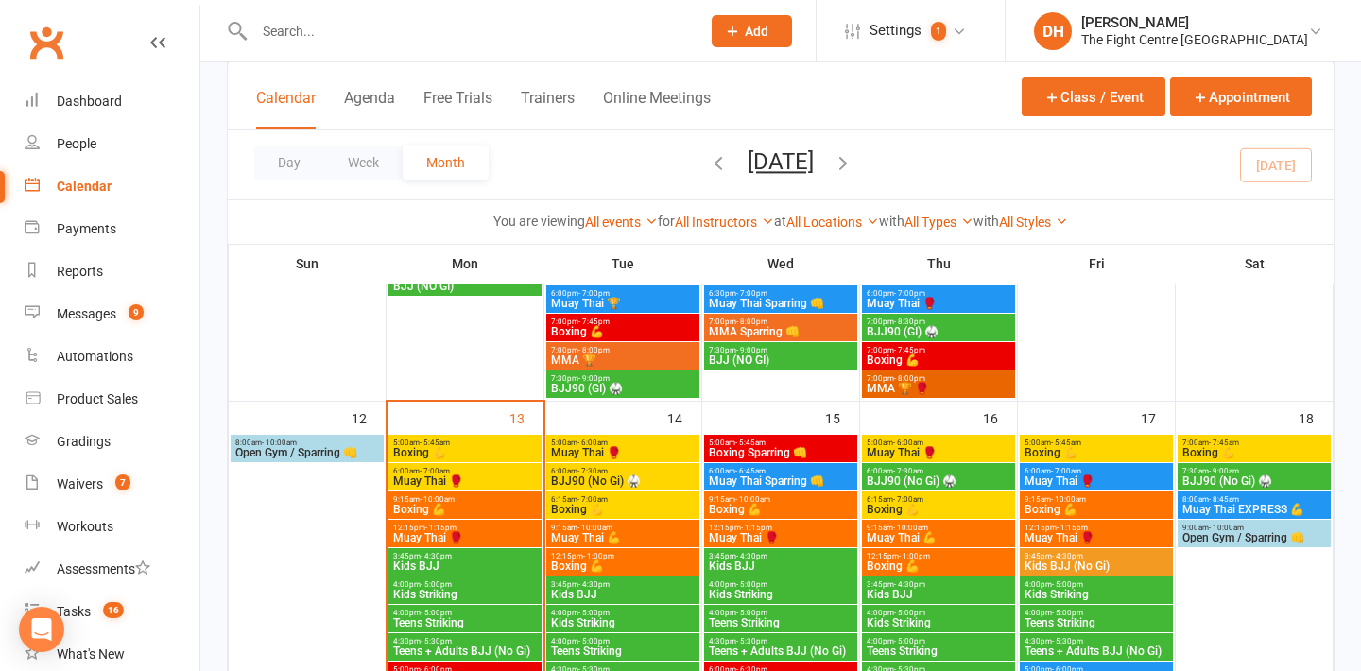
click at [944, 479] on span "BJJ90 (No Gi) 🥋" at bounding box center [939, 480] width 146 height 11
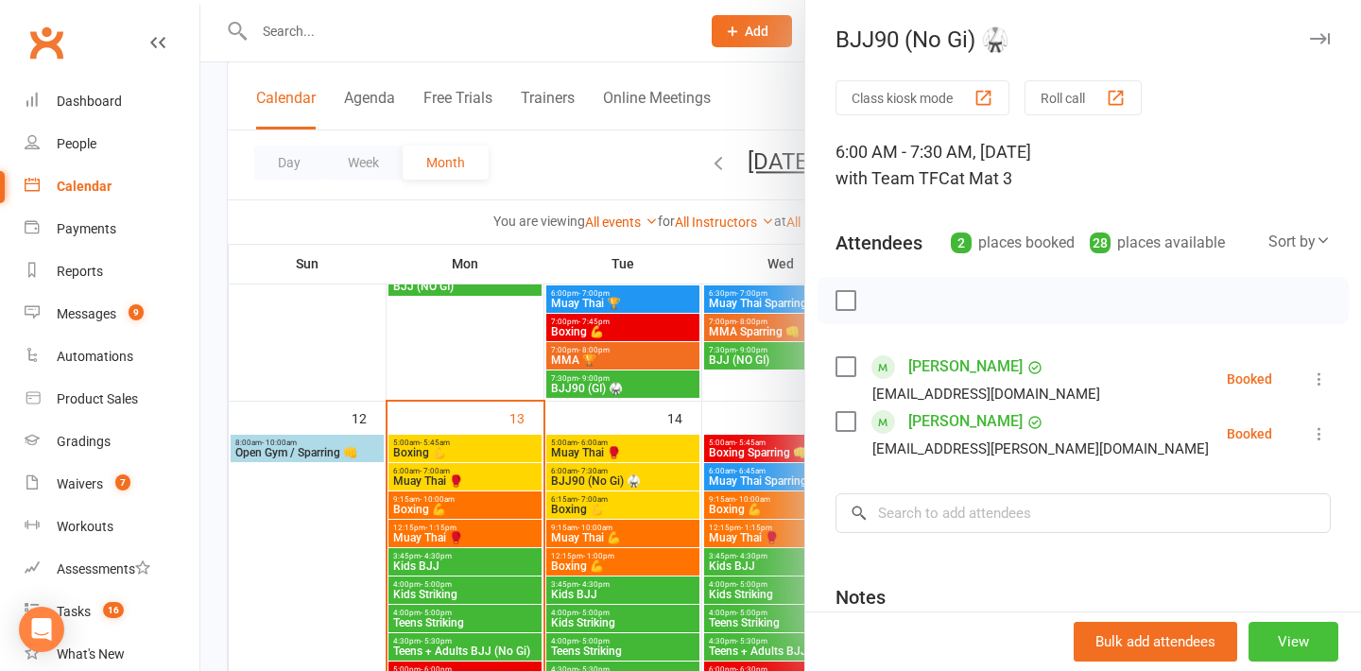
click at [1277, 642] on button "View" at bounding box center [1293, 642] width 90 height 40
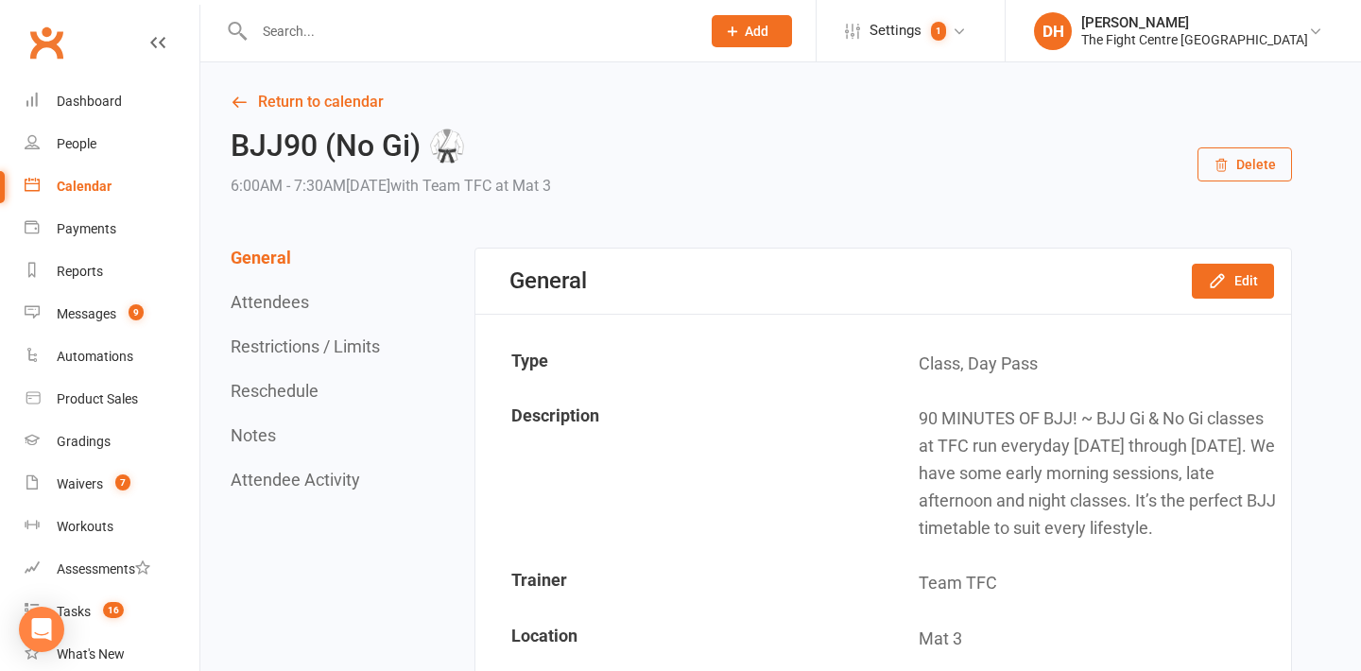
click at [1239, 262] on div "General Edit" at bounding box center [882, 281] width 815 height 65
click at [1231, 274] on button "Edit" at bounding box center [1233, 281] width 82 height 34
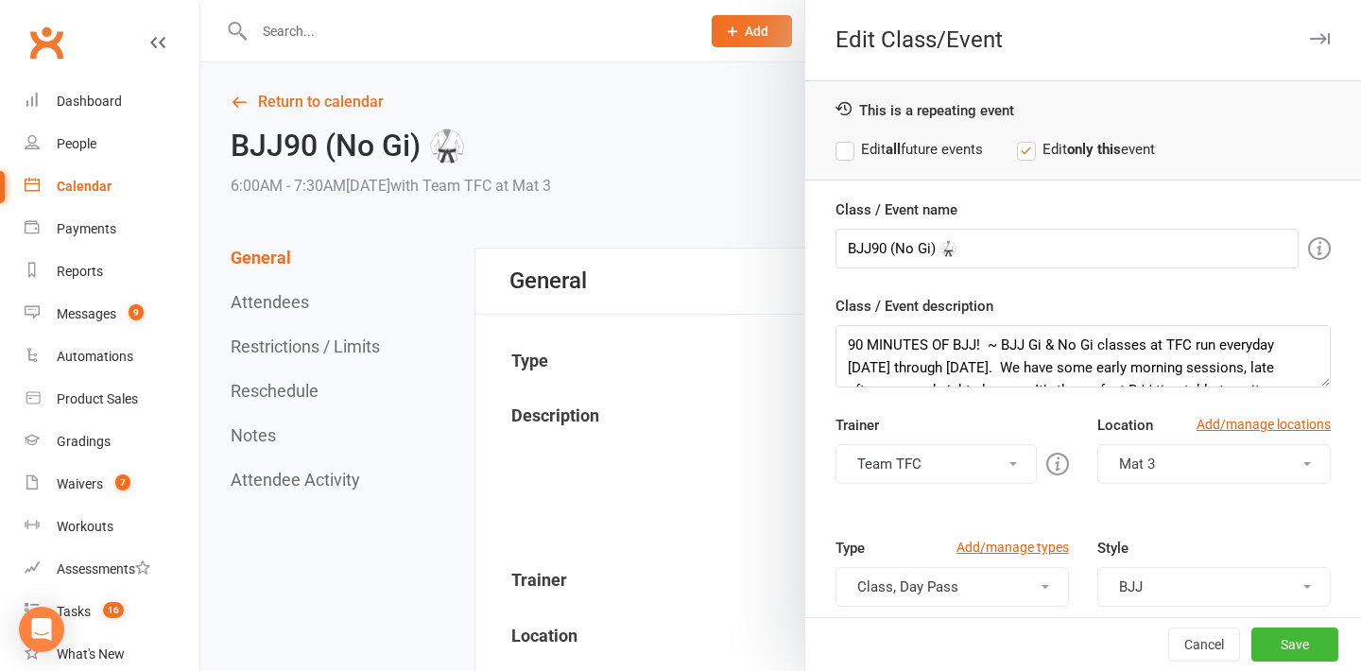
click at [955, 144] on label "Edit all future events" at bounding box center [908, 149] width 147 height 23
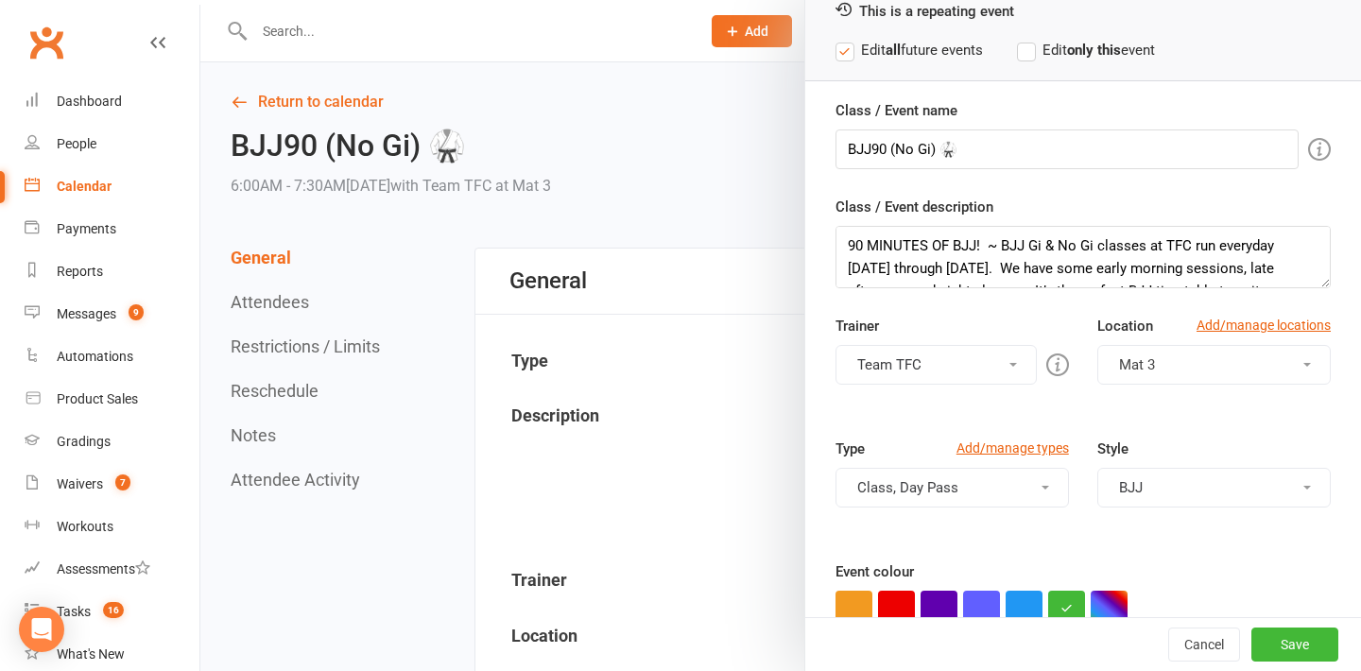
scroll to position [312, 0]
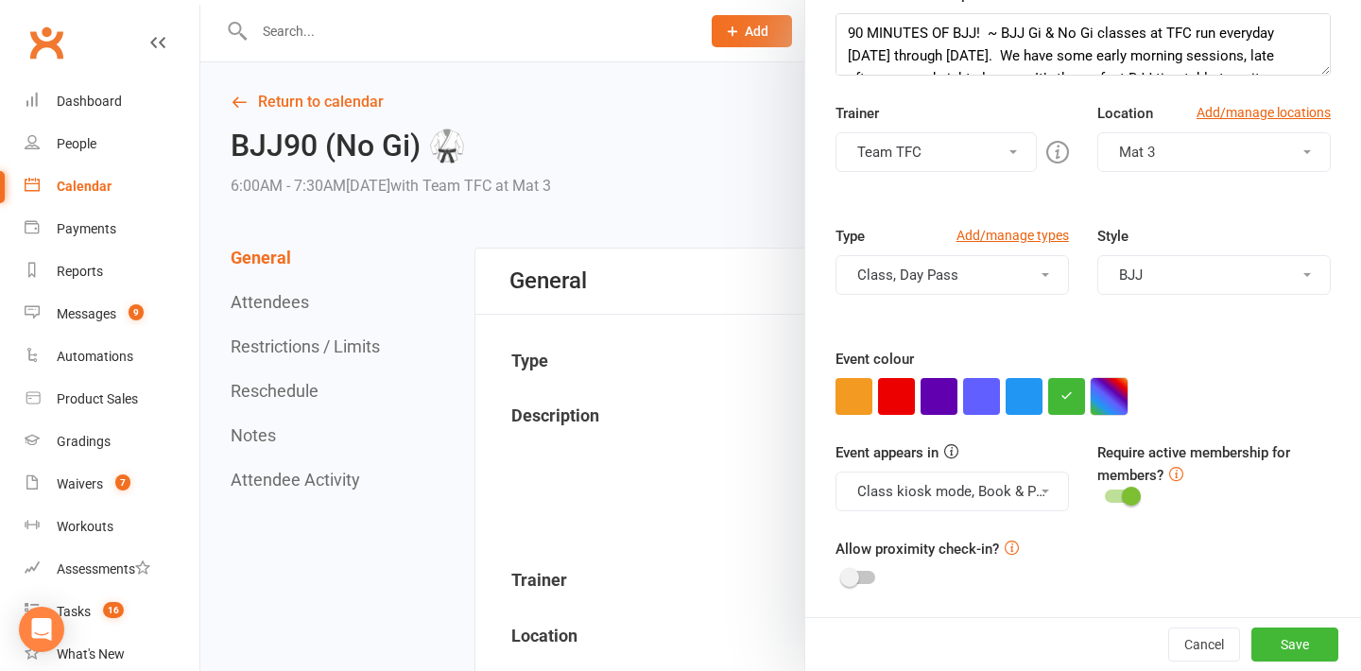
click at [1115, 398] on button "button" at bounding box center [1108, 396] width 37 height 37
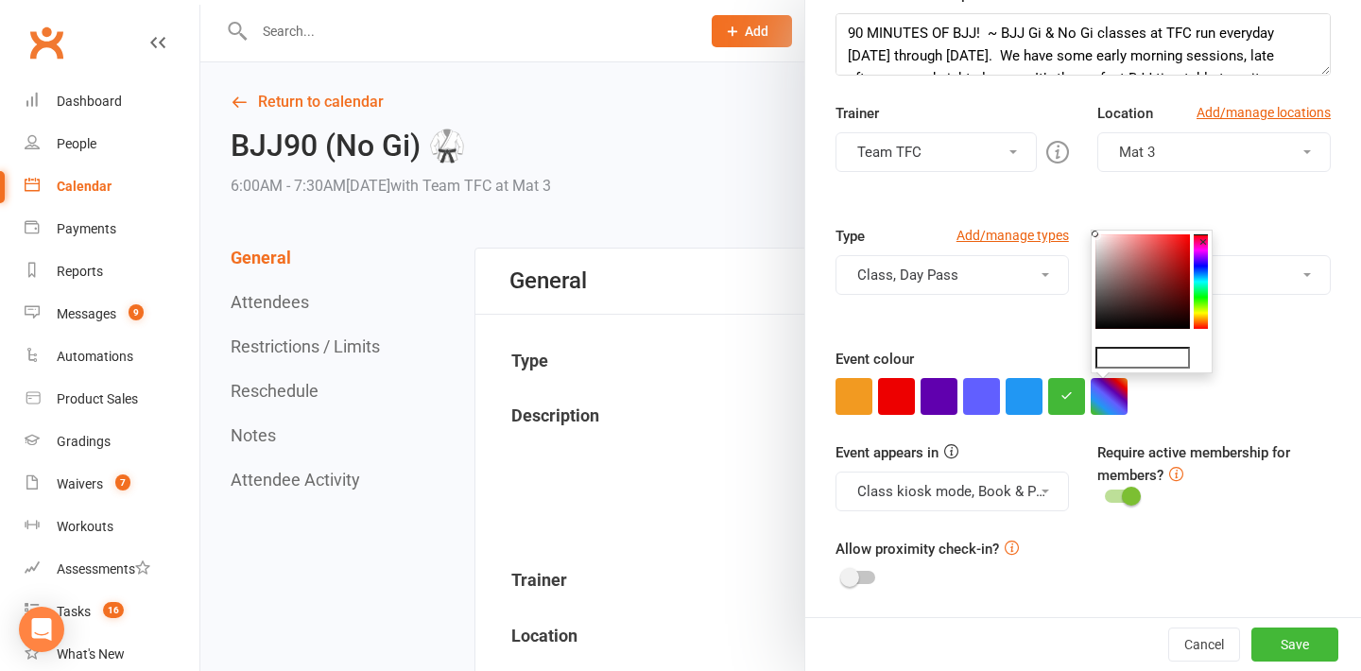
click at [1131, 362] on input "text" at bounding box center [1142, 358] width 94 height 23
paste input "#ffd600"
type input "#ffd600"
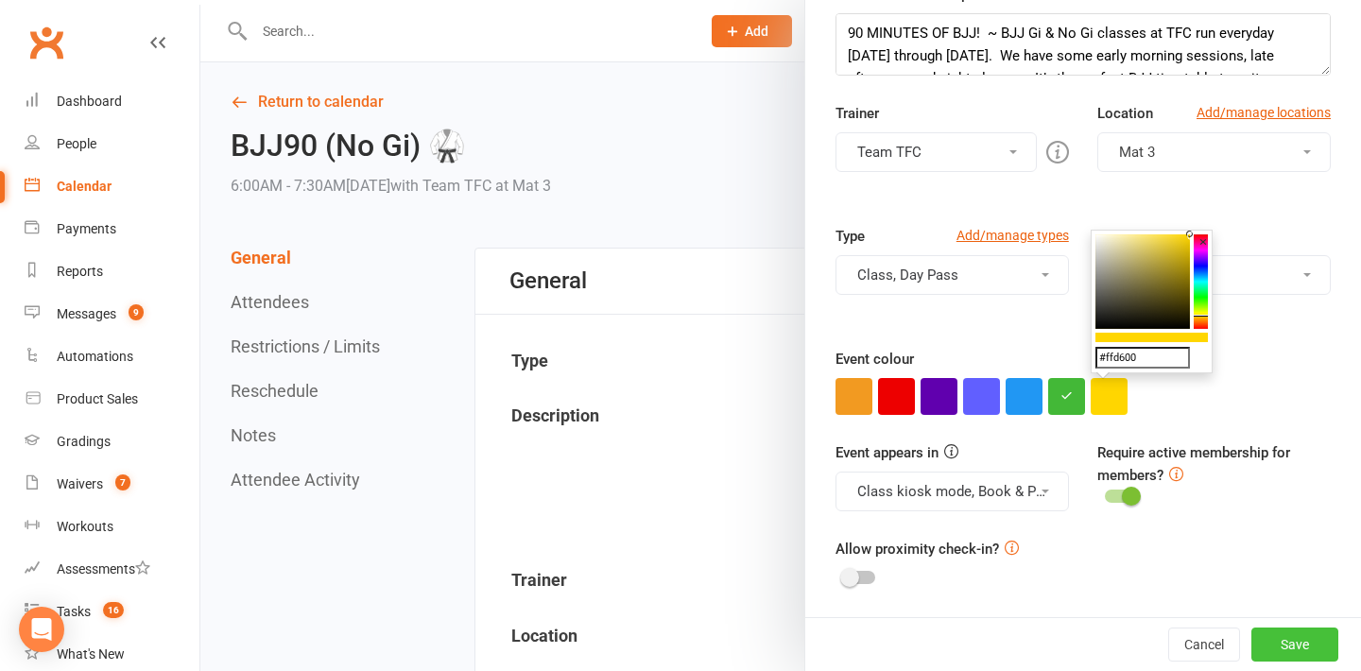
click at [1268, 643] on button "Save" at bounding box center [1294, 644] width 87 height 34
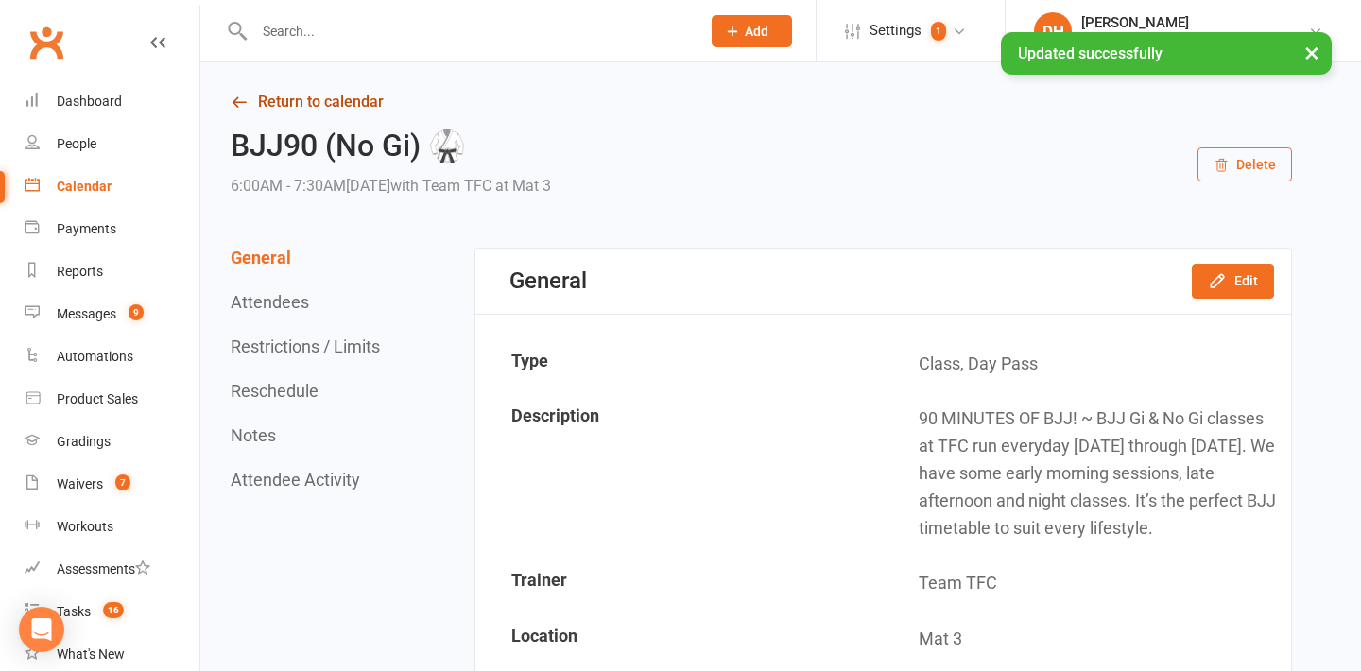
click at [332, 98] on link "Return to calendar" at bounding box center [761, 102] width 1061 height 26
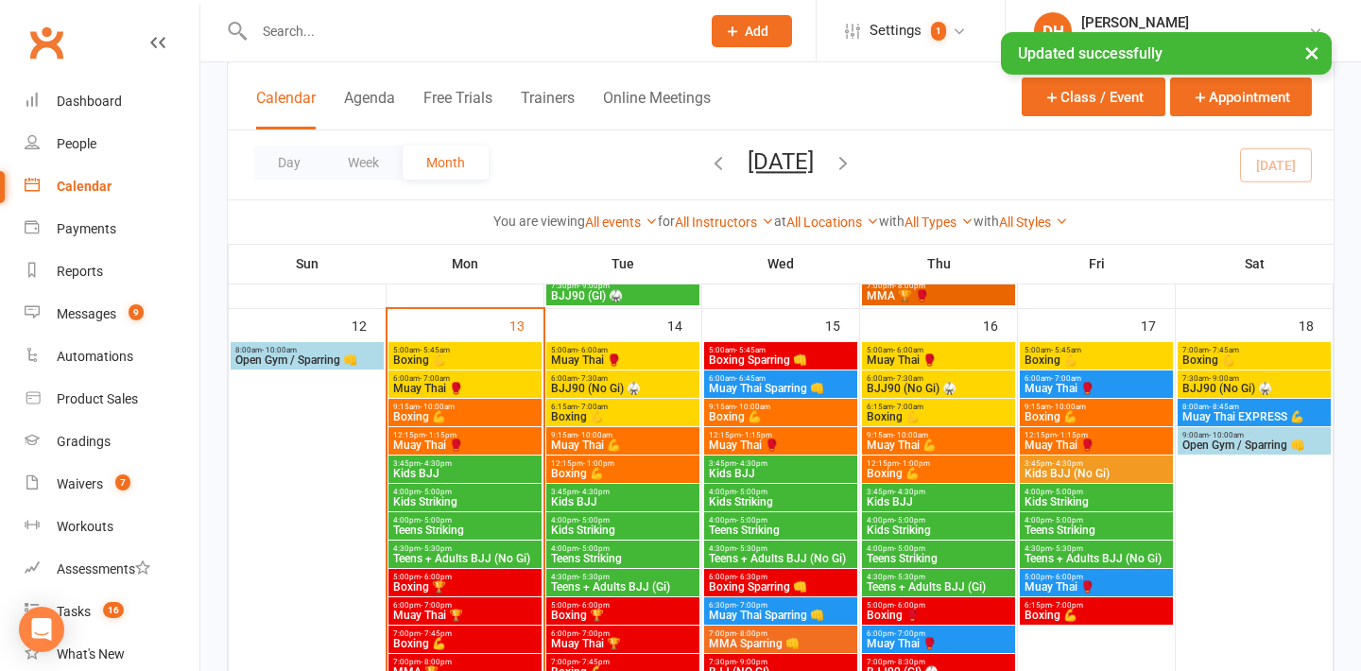
scroll to position [1106, 0]
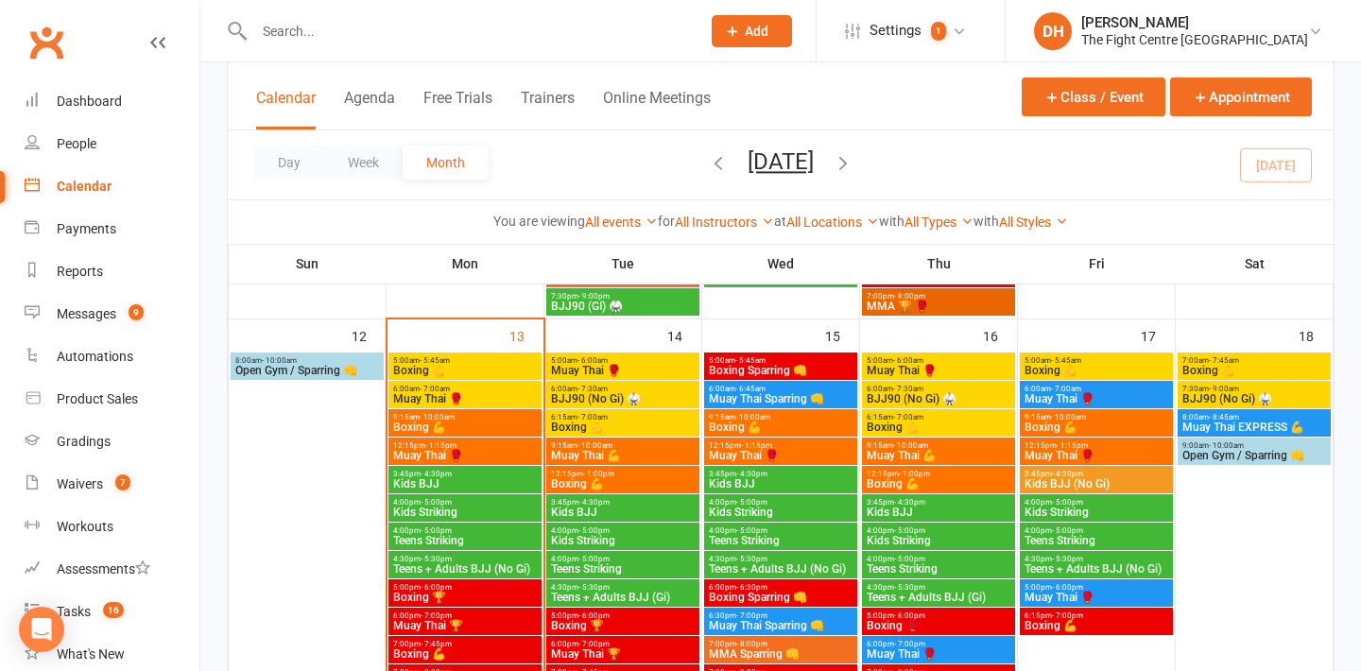
click at [1083, 396] on span "Muay Thai 🥊" at bounding box center [1096, 398] width 146 height 11
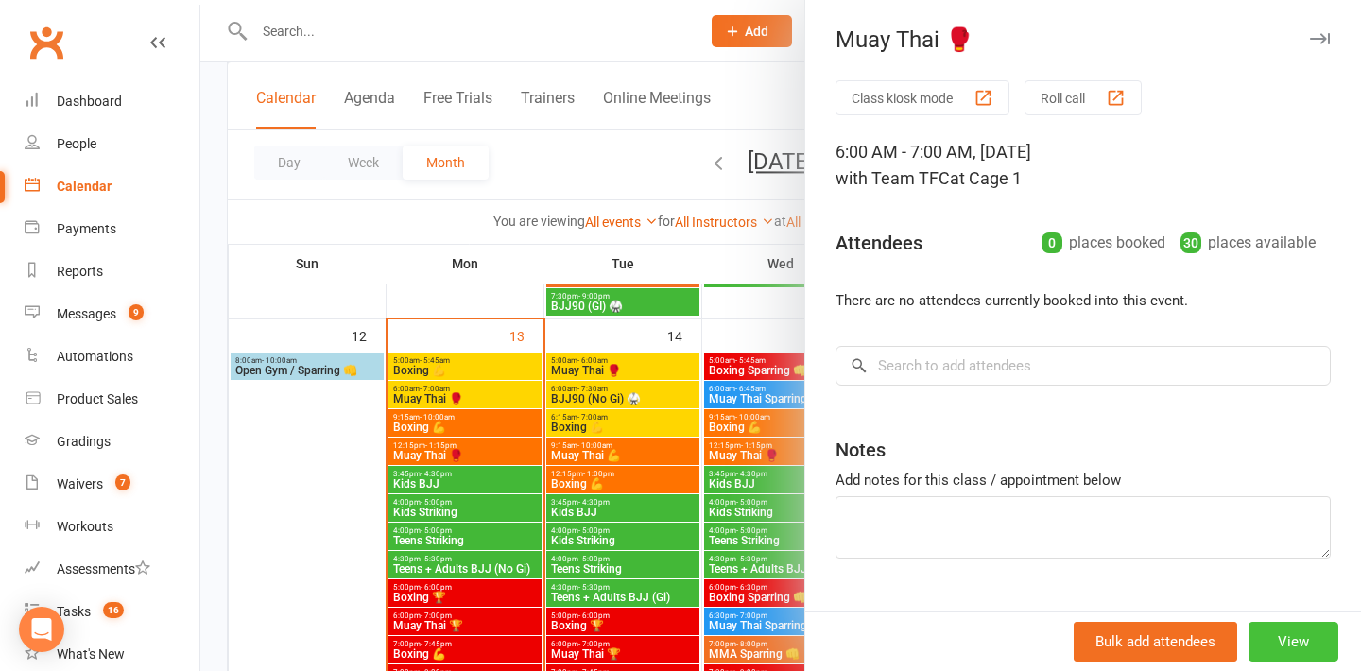
click at [1319, 643] on button "View" at bounding box center [1293, 642] width 90 height 40
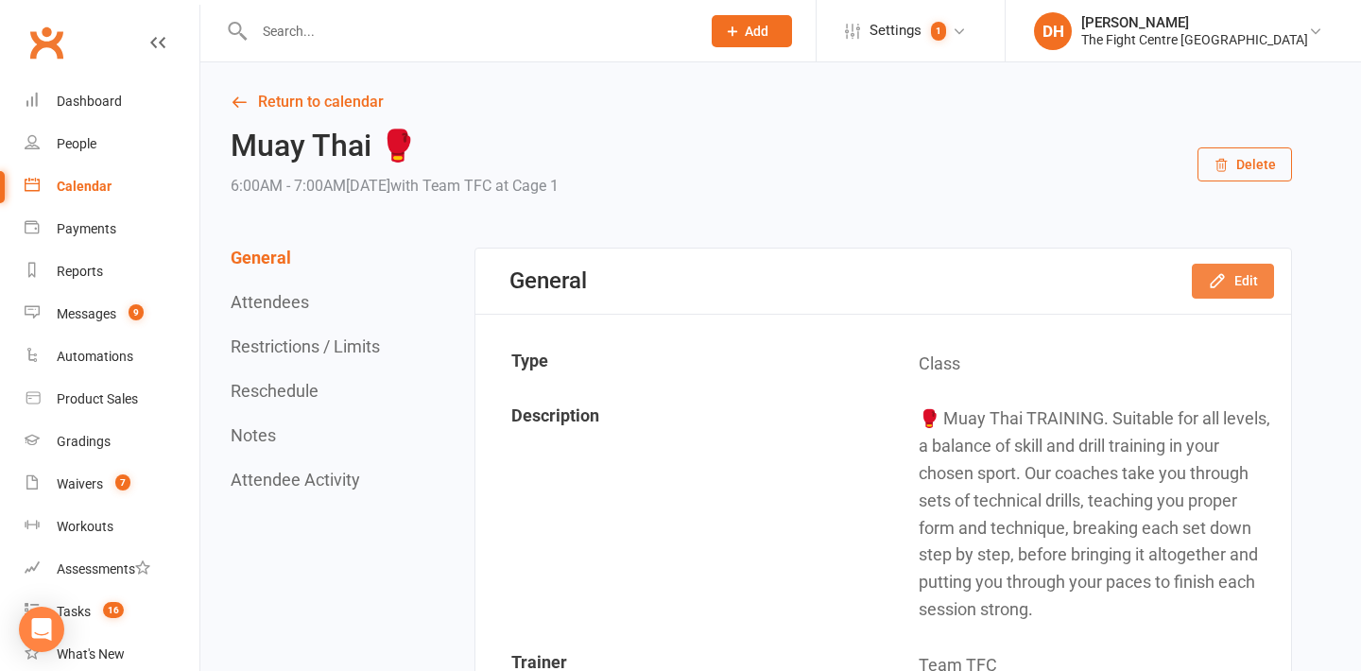
click at [1252, 285] on button "Edit" at bounding box center [1233, 281] width 82 height 34
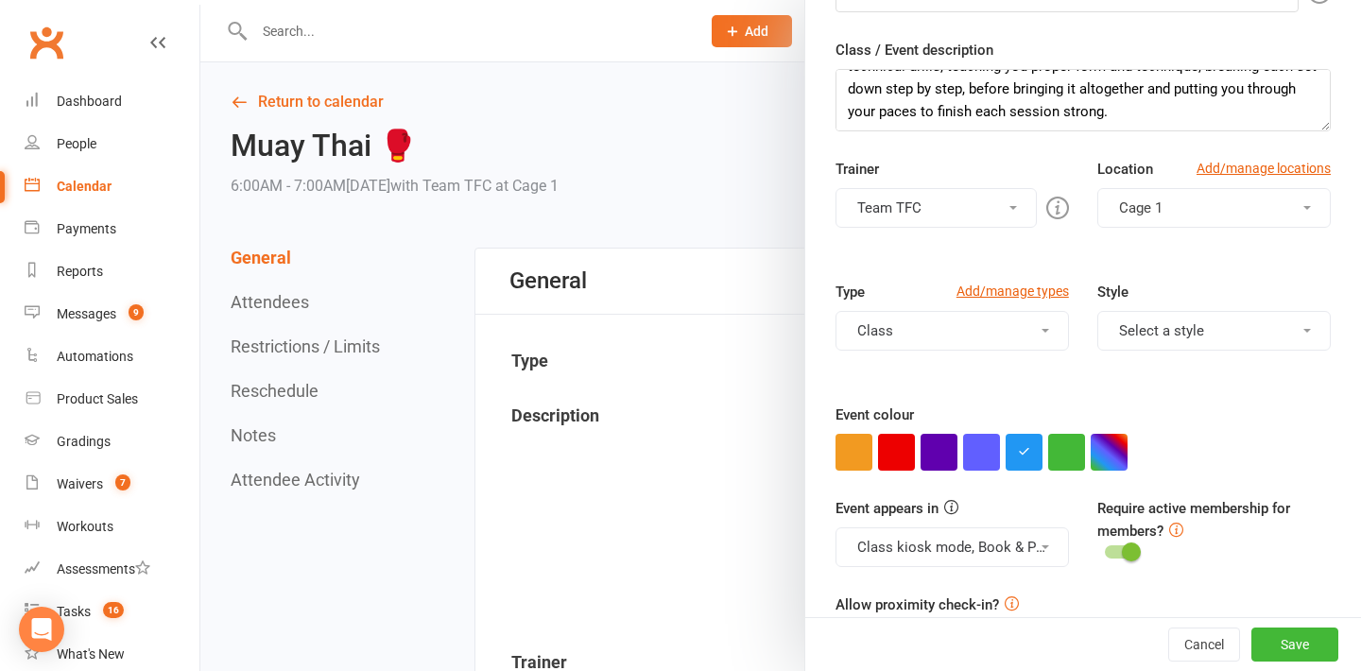
scroll to position [312, 0]
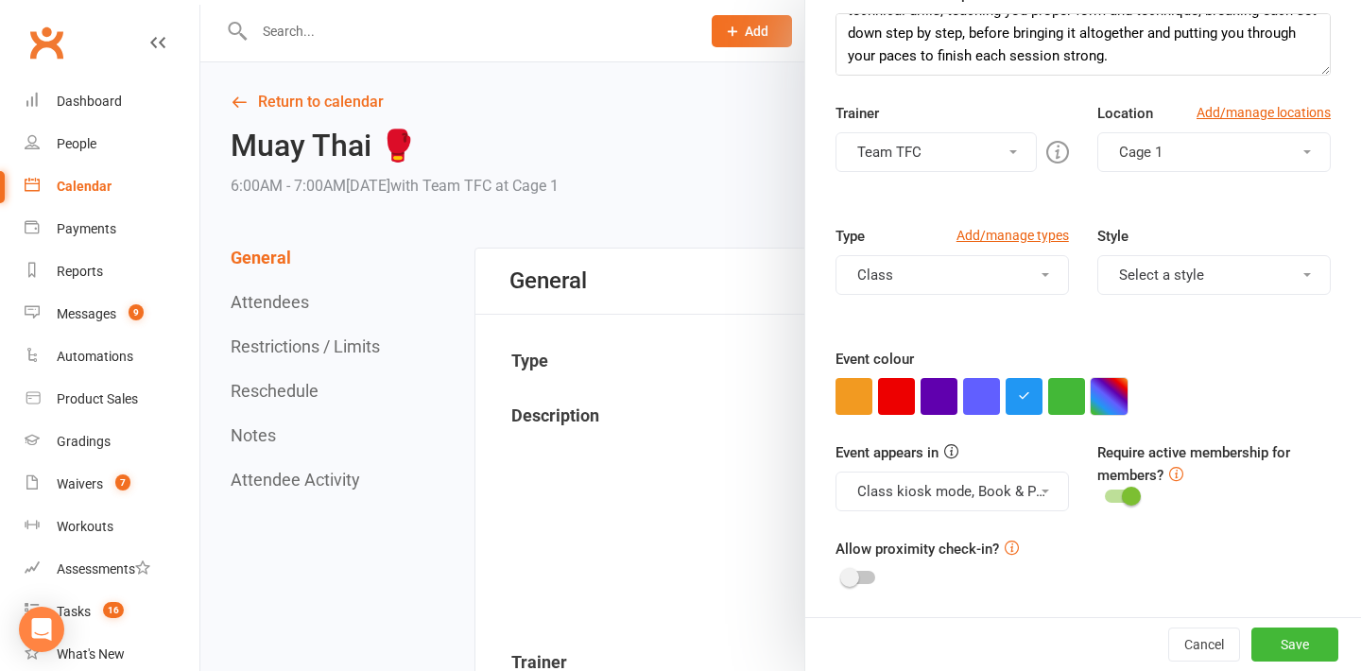
click at [1100, 411] on button "button" at bounding box center [1108, 396] width 37 height 37
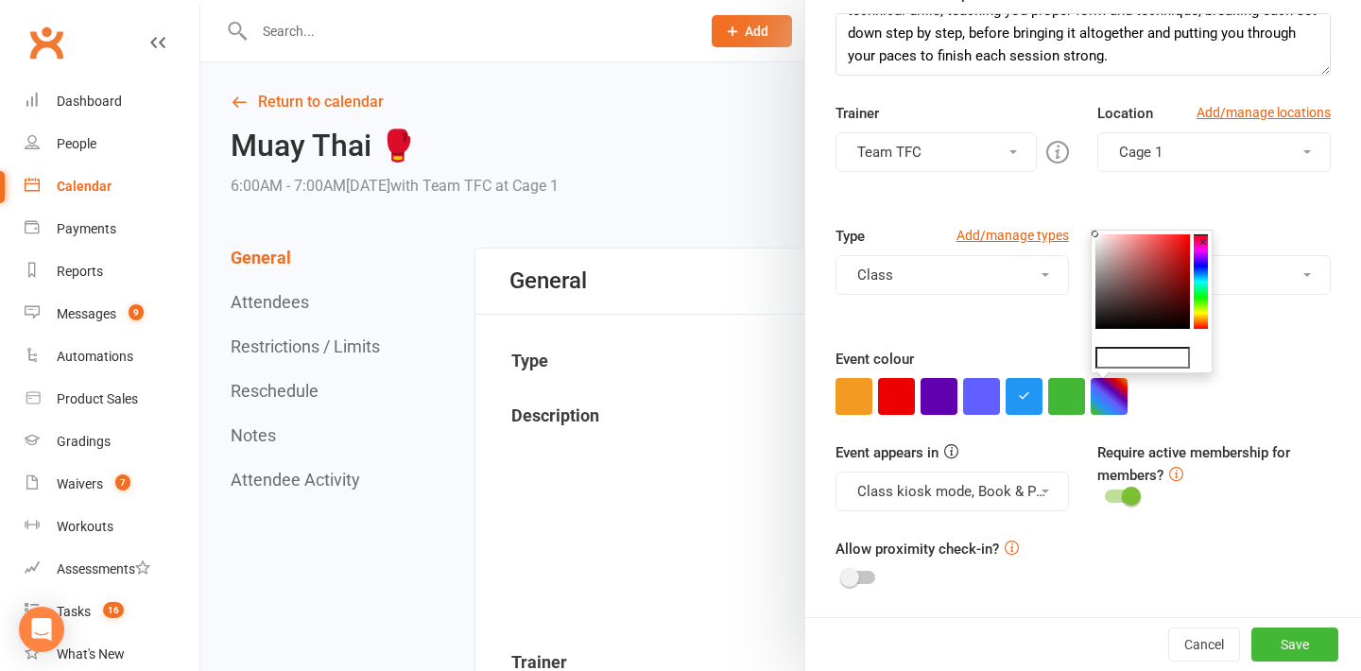
click at [1126, 359] on input "text" at bounding box center [1142, 358] width 94 height 23
paste input "#ffd600"
type input "#ffd600"
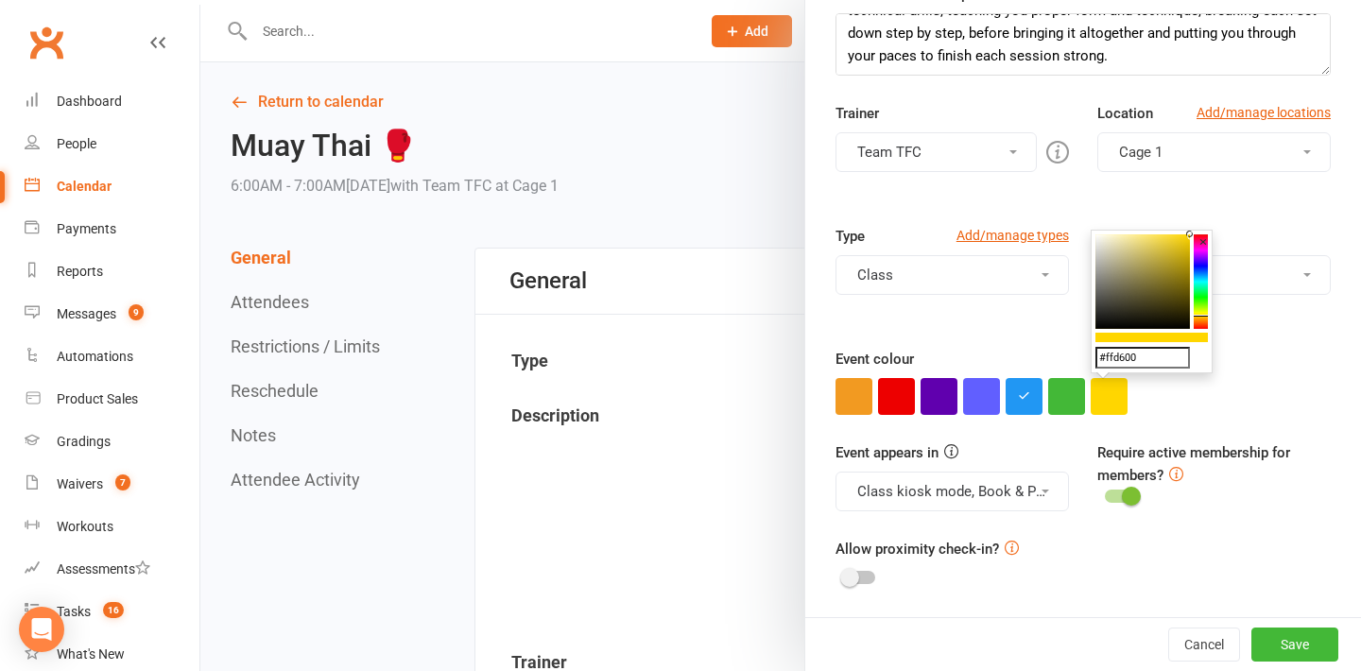
scroll to position [0, 0]
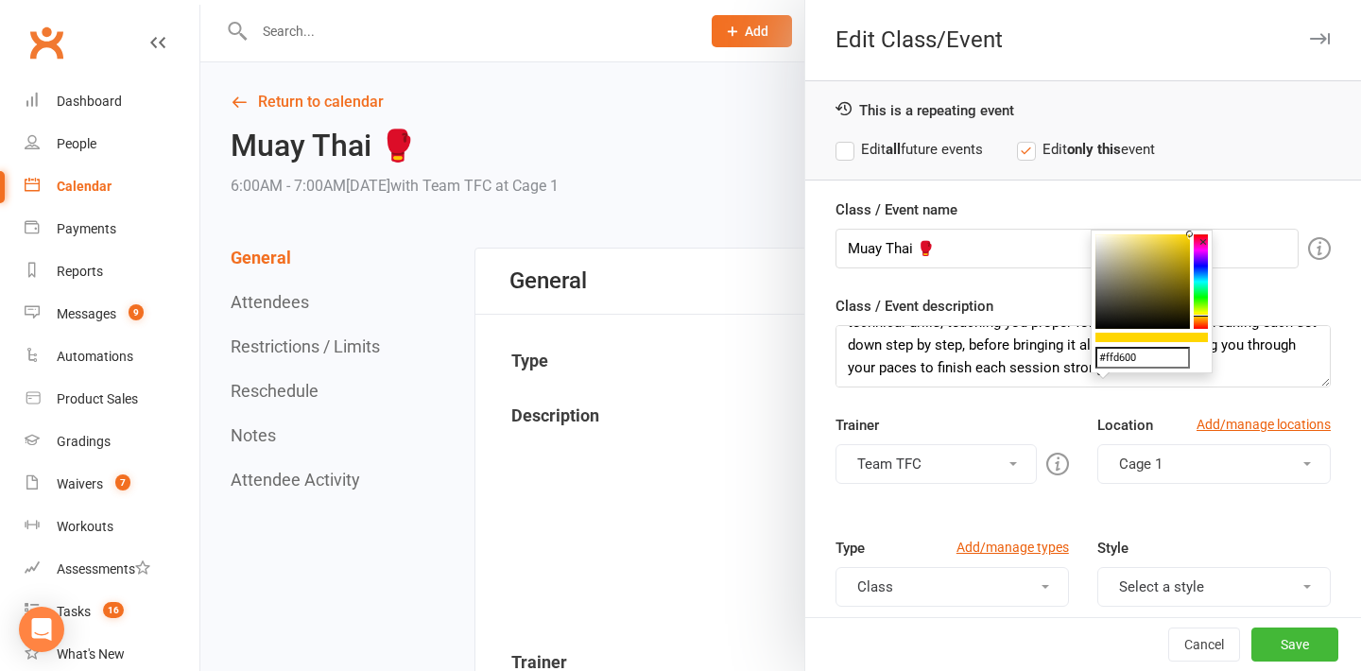
click at [881, 151] on label "Edit all future events" at bounding box center [908, 149] width 147 height 23
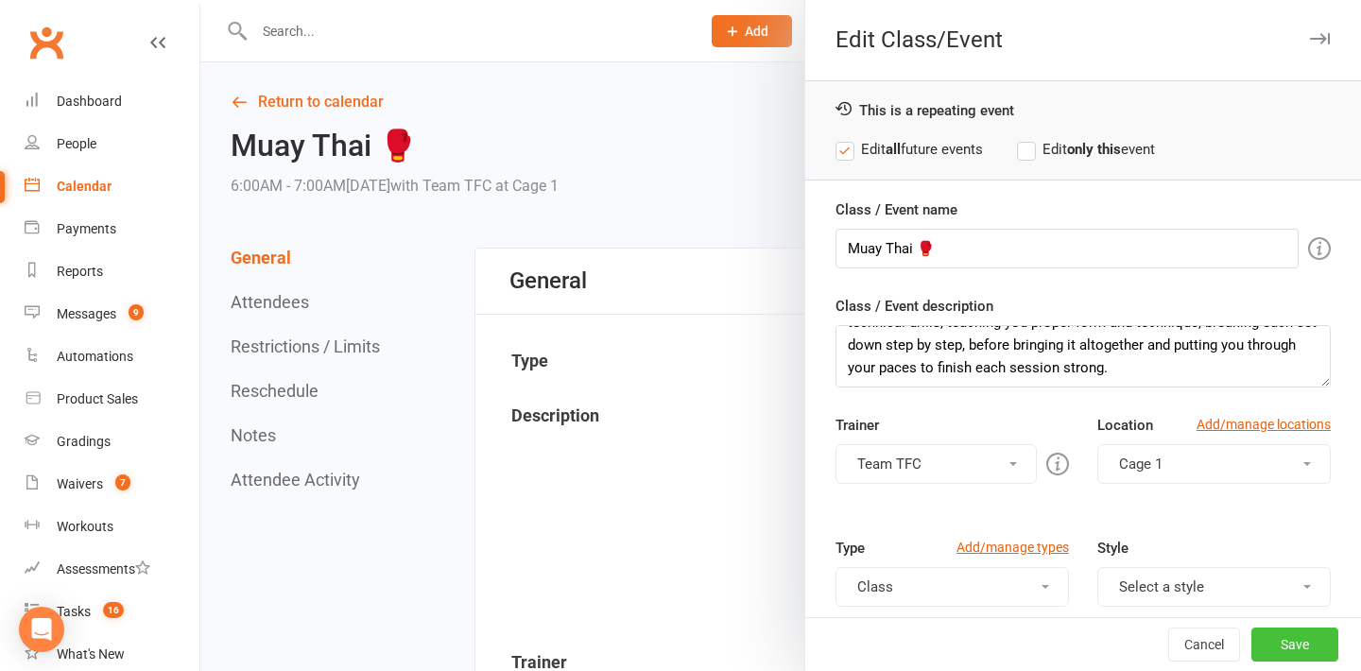
click at [1298, 645] on button "Save" at bounding box center [1294, 644] width 87 height 34
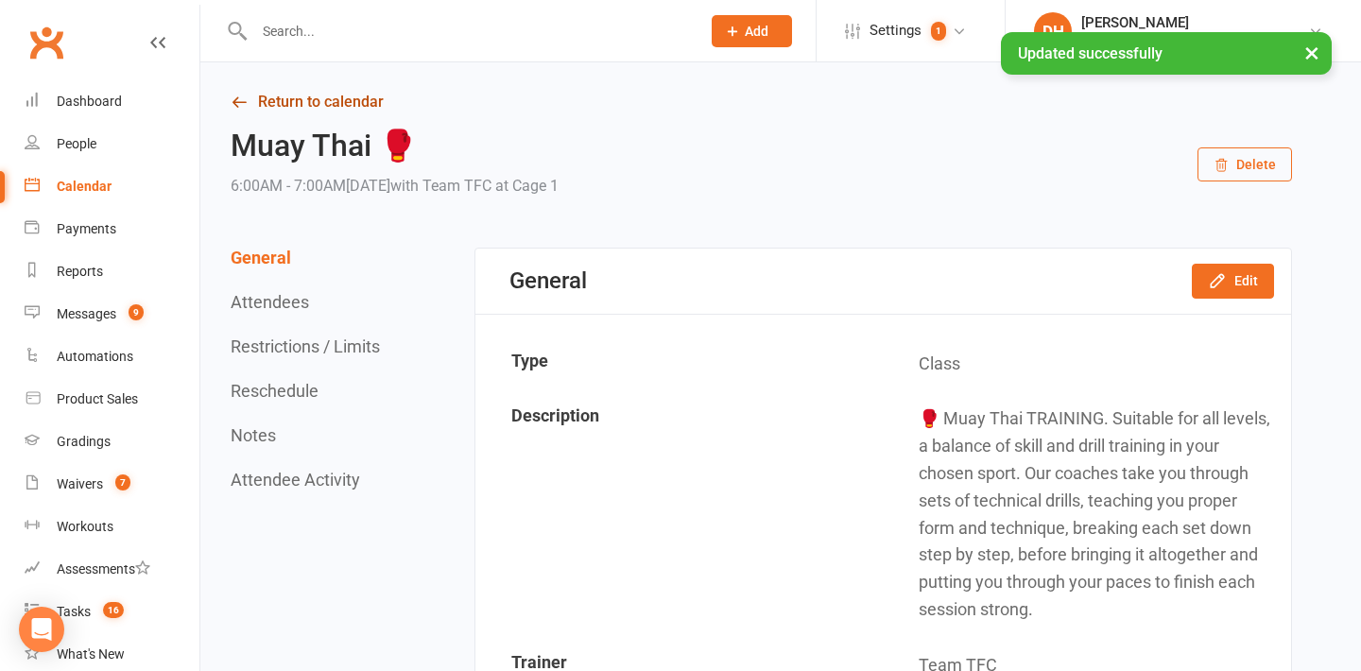
click at [275, 95] on link "Return to calendar" at bounding box center [761, 102] width 1061 height 26
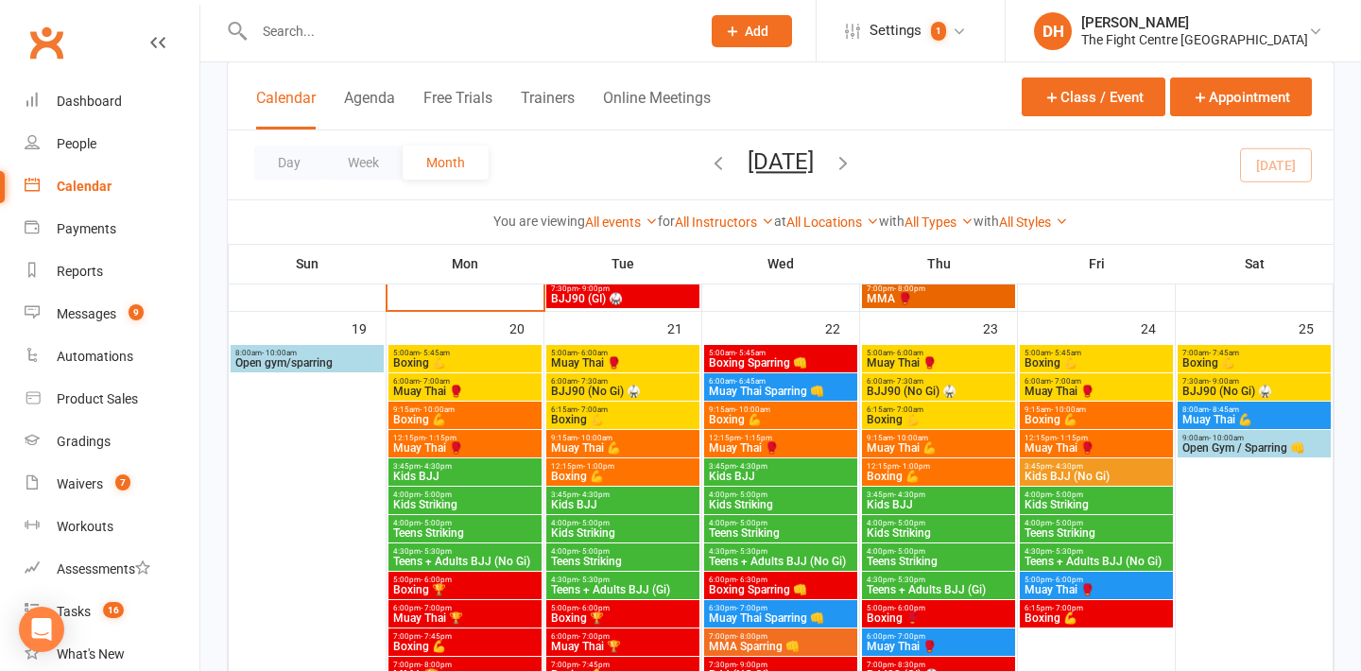
scroll to position [1550, 0]
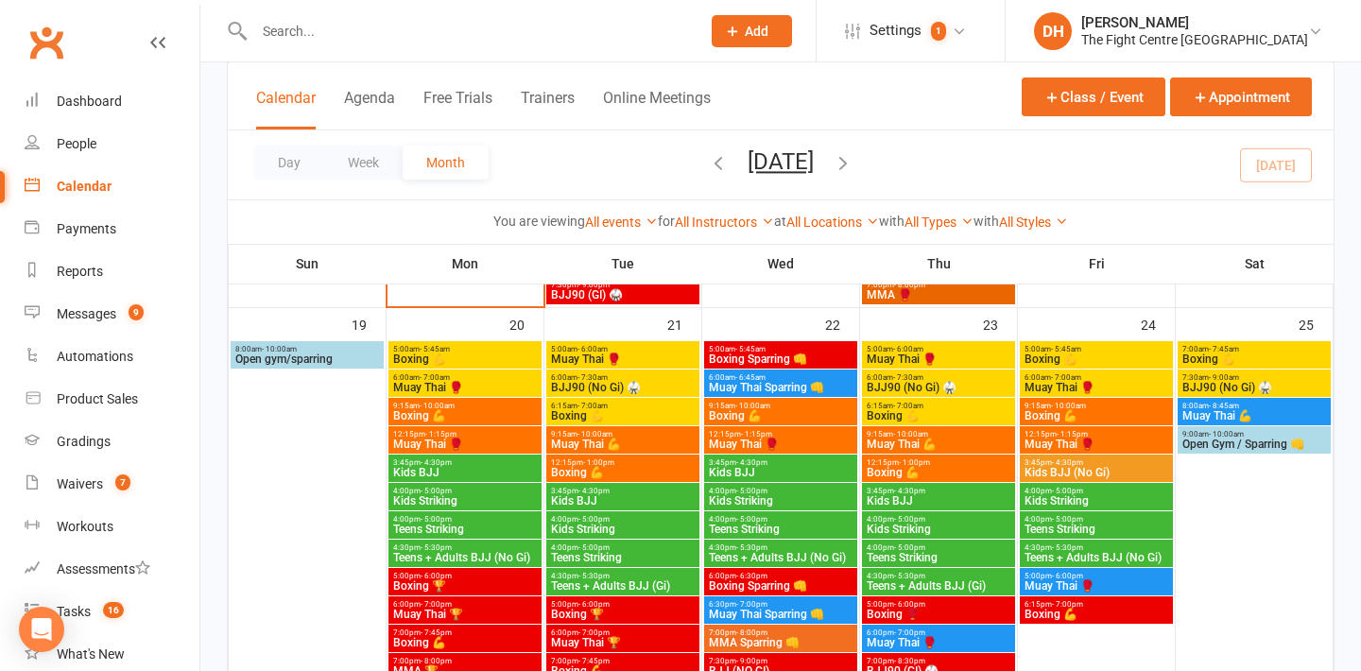
click at [1270, 412] on span "Muay Thai 💪" at bounding box center [1254, 415] width 146 height 11
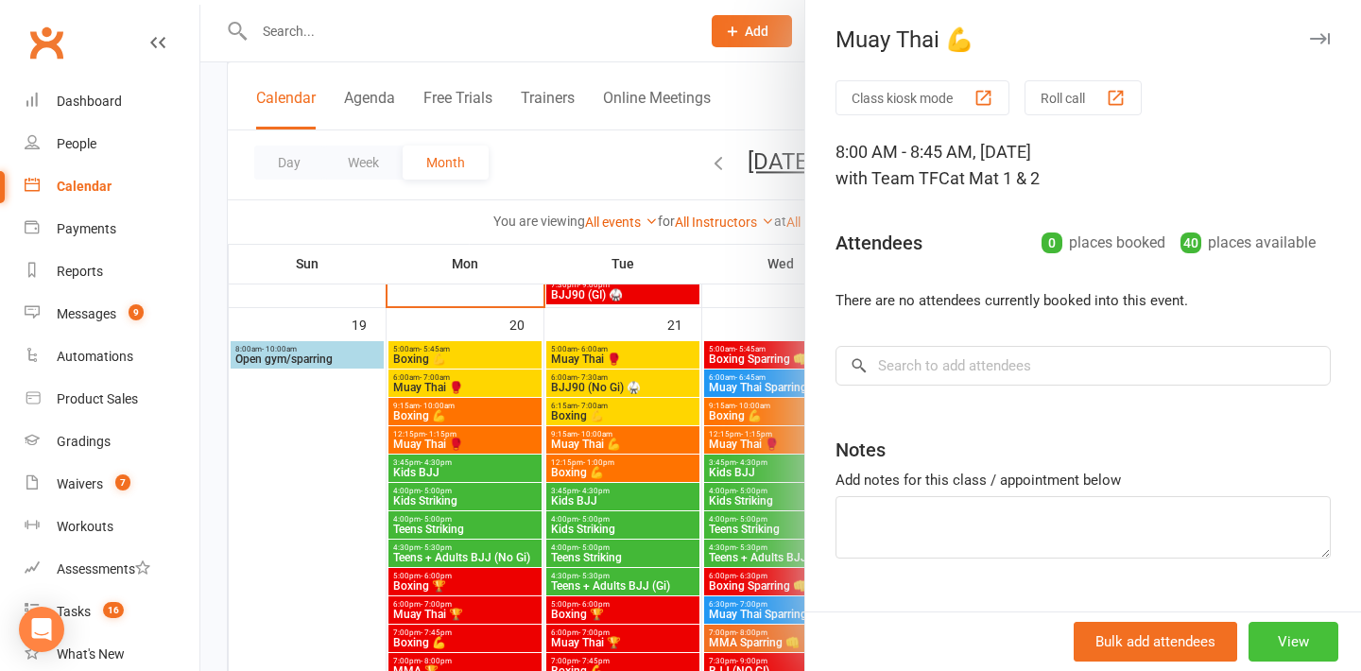
click at [1289, 643] on button "View" at bounding box center [1293, 642] width 90 height 40
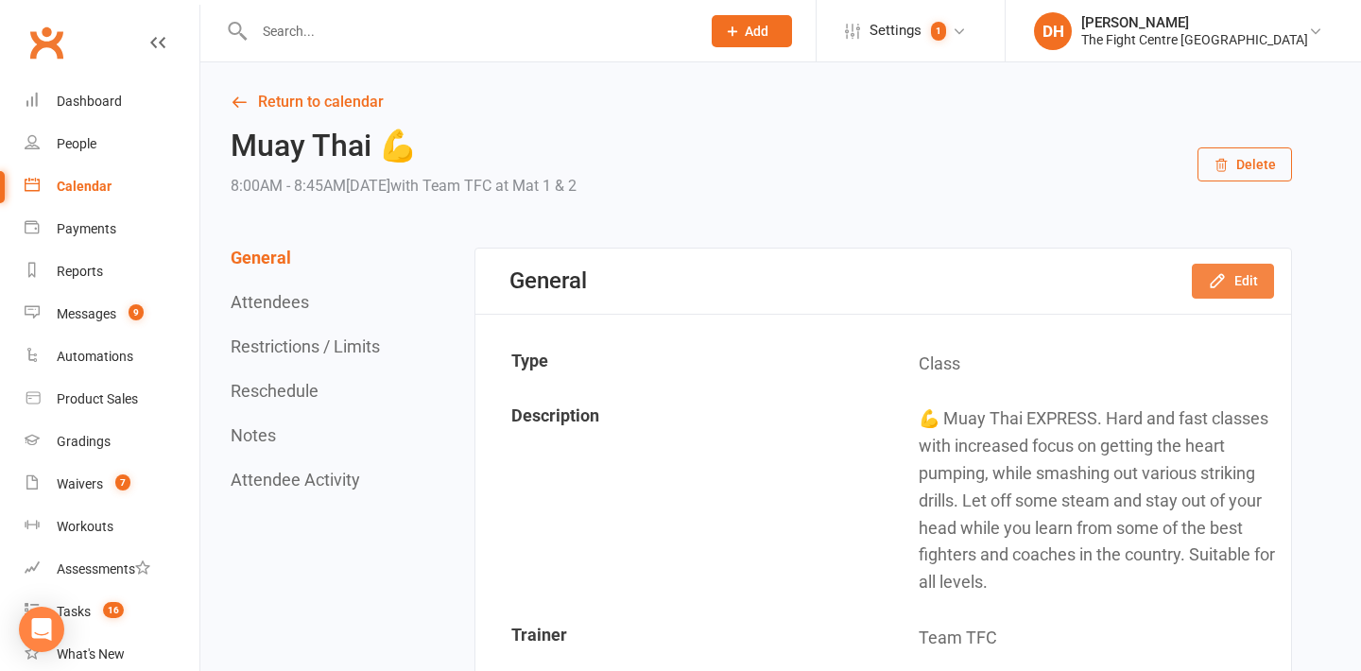
click at [1227, 288] on button "Edit" at bounding box center [1233, 281] width 82 height 34
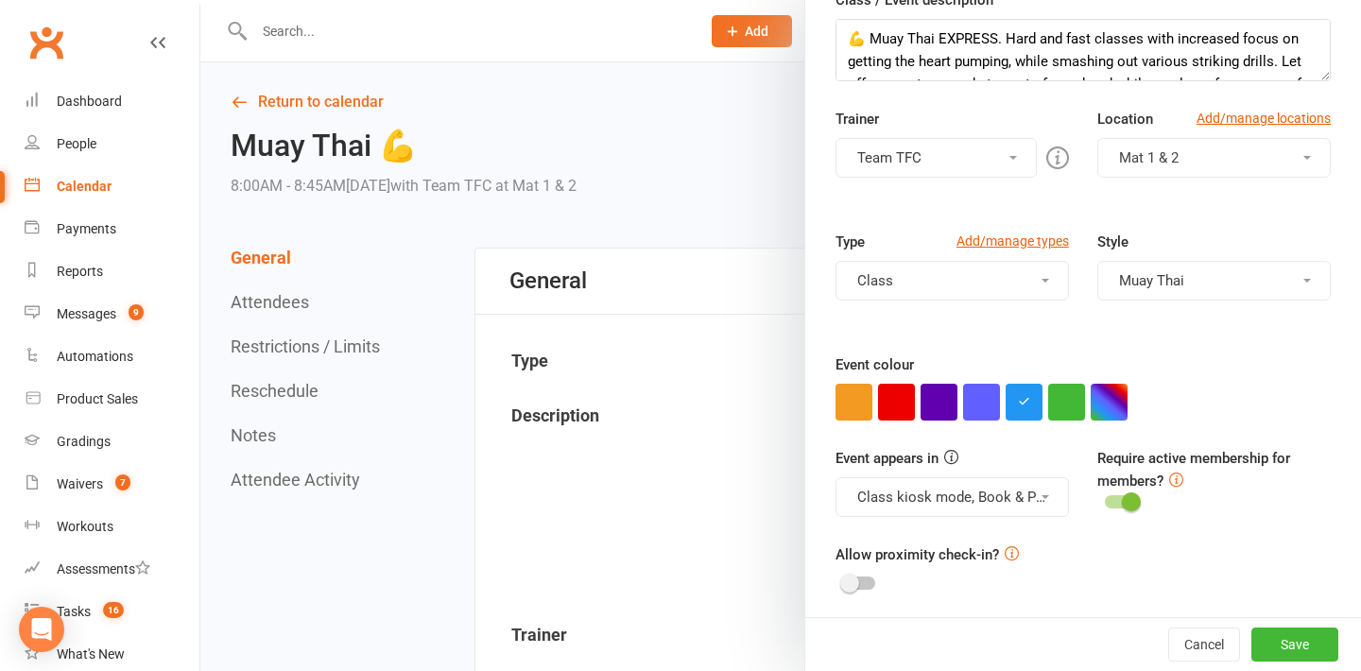
scroll to position [312, 0]
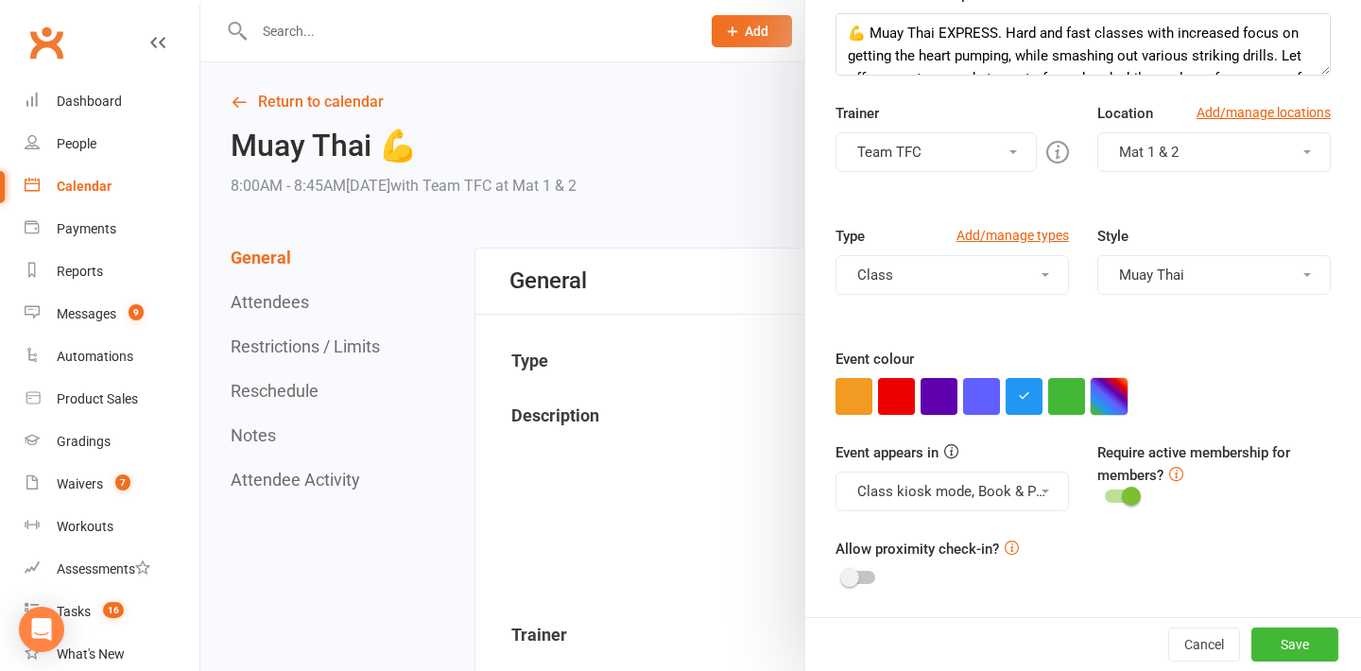
click at [1101, 382] on button "button" at bounding box center [1108, 396] width 37 height 37
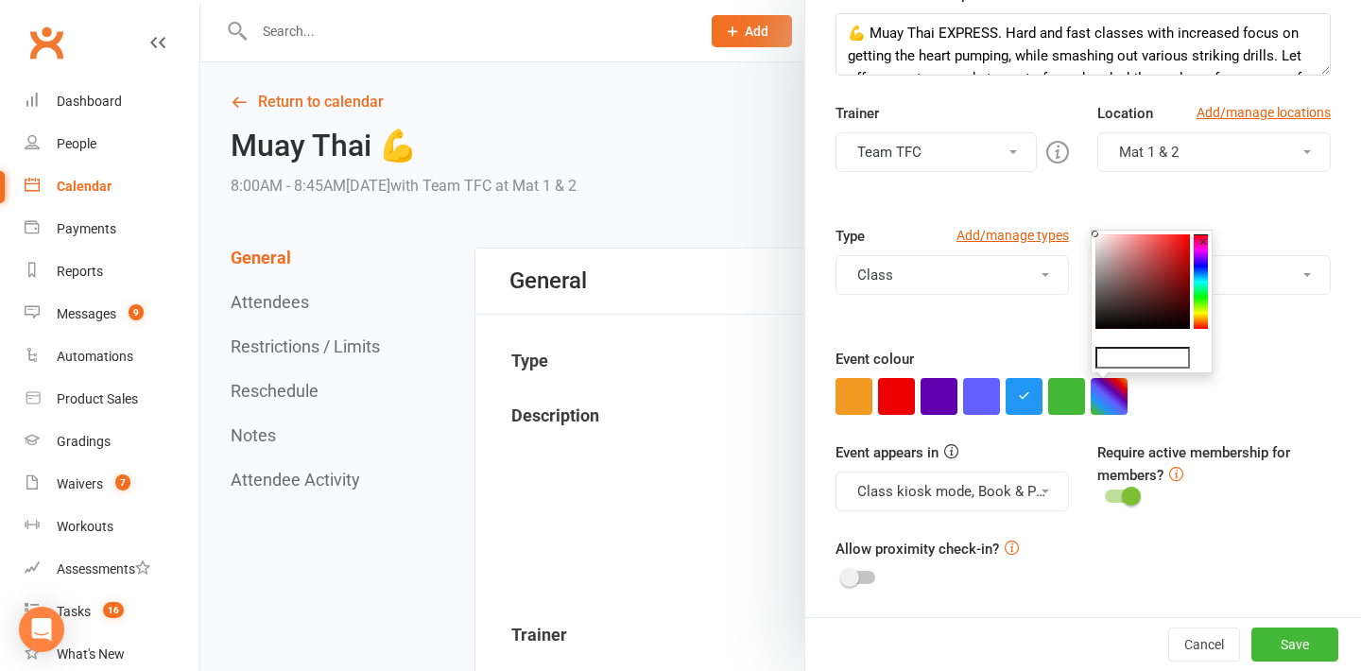
click at [1129, 358] on input "text" at bounding box center [1142, 358] width 94 height 23
paste input "#ffd600"
type input "#ffd600"
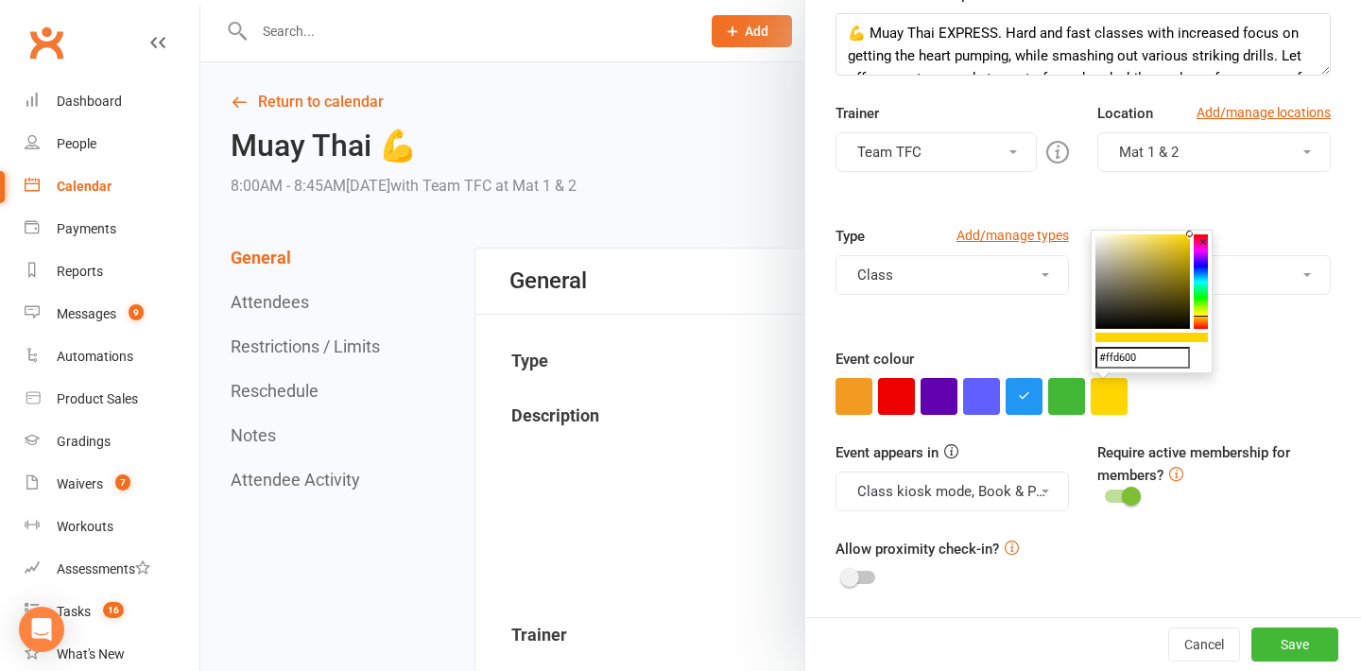
scroll to position [0, 0]
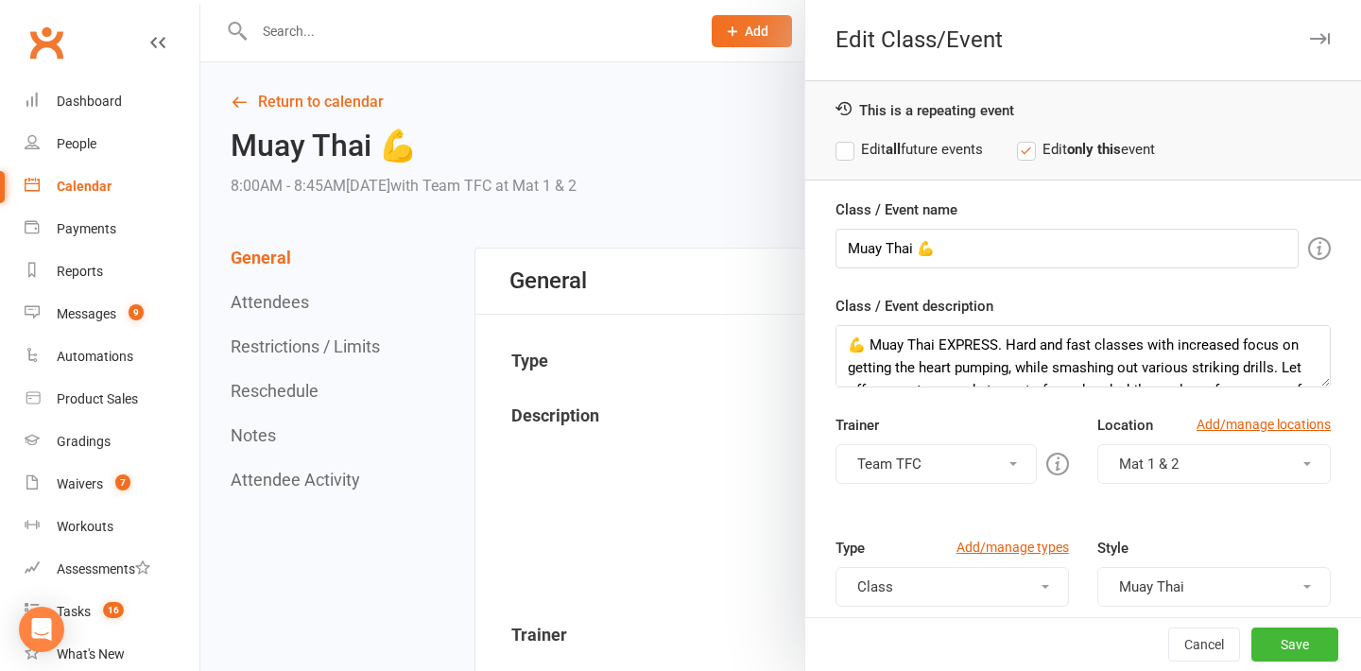
click at [928, 146] on label "Edit all future events" at bounding box center [908, 149] width 147 height 23
click at [1296, 638] on button "Save" at bounding box center [1294, 644] width 87 height 34
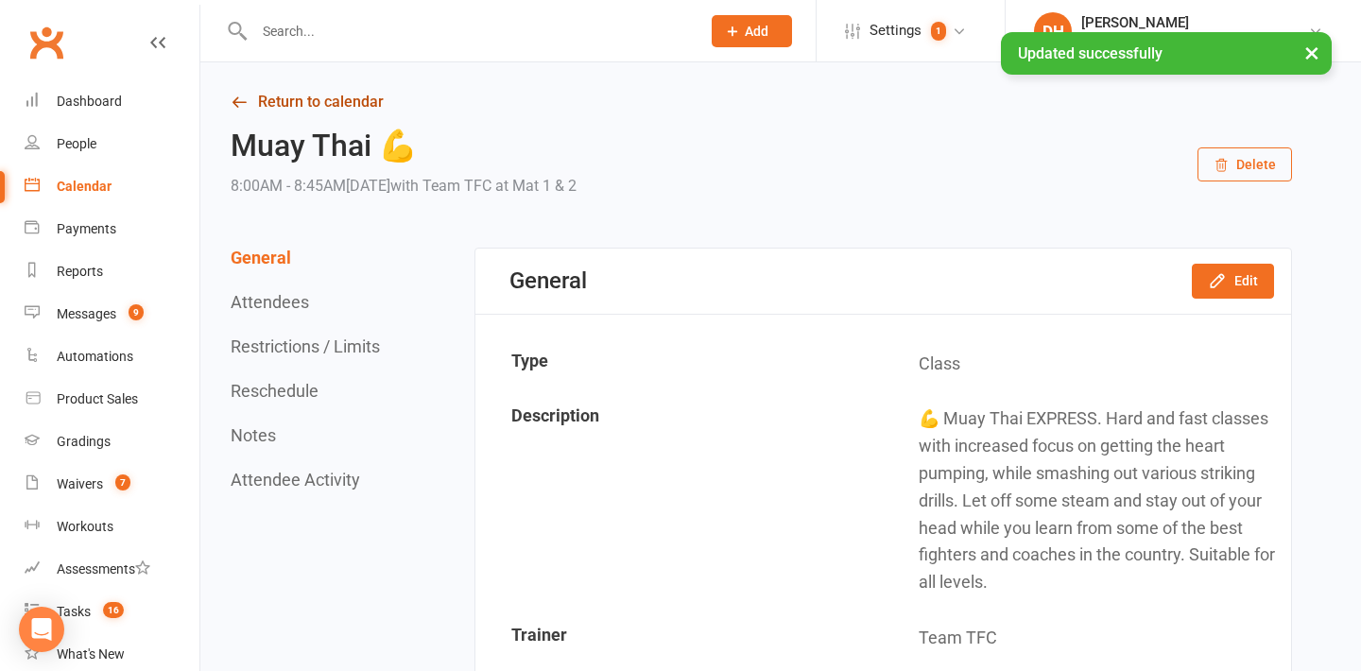
click at [317, 111] on link "Return to calendar" at bounding box center [761, 102] width 1061 height 26
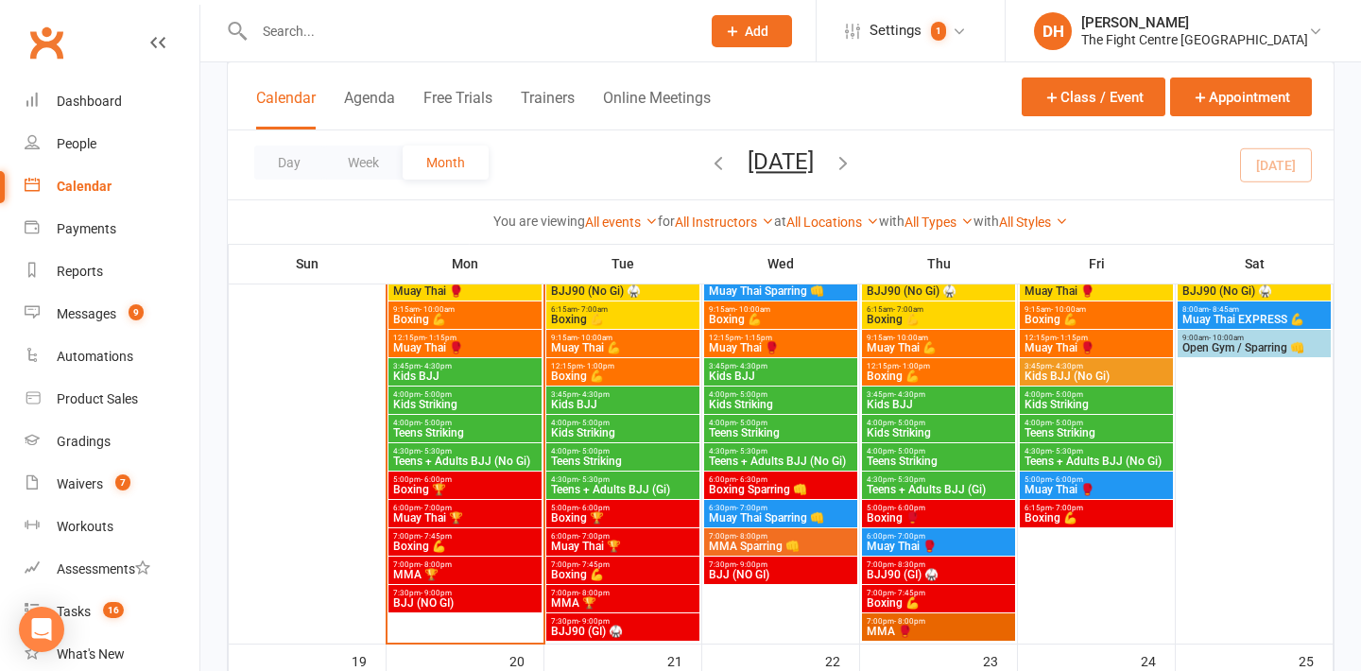
scroll to position [1215, 0]
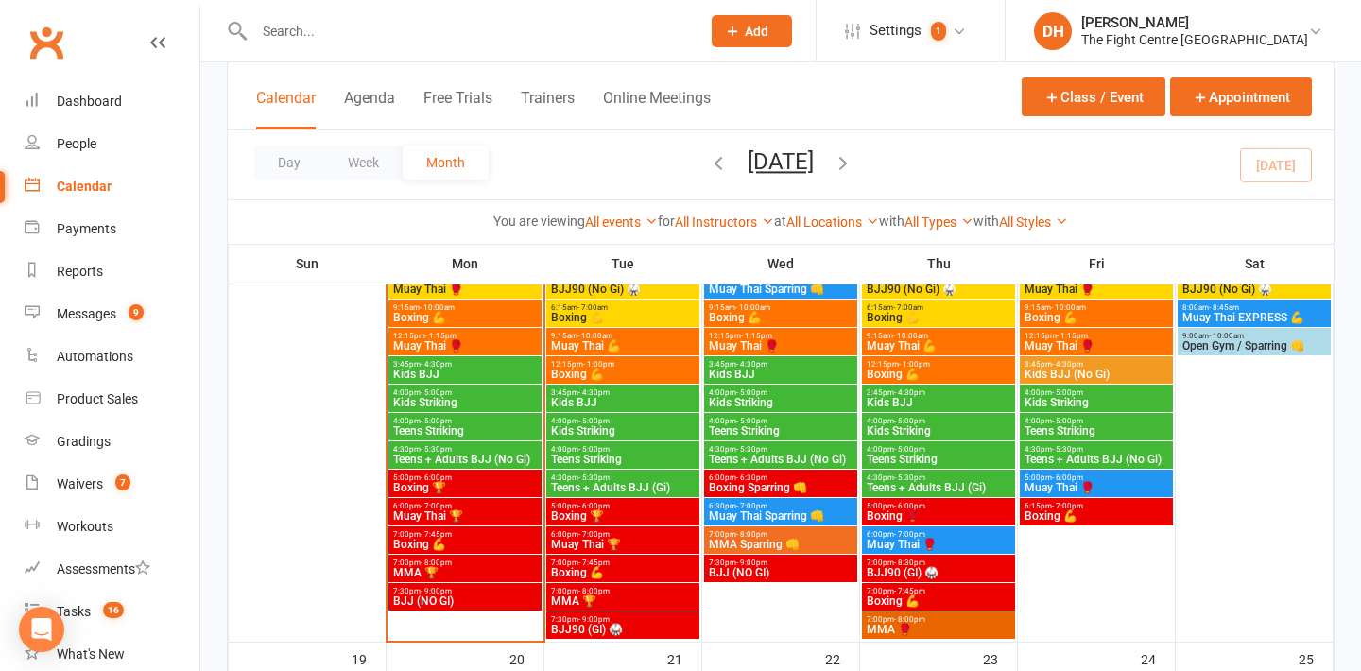
click at [1226, 304] on span "- 8:45am" at bounding box center [1224, 307] width 30 height 9
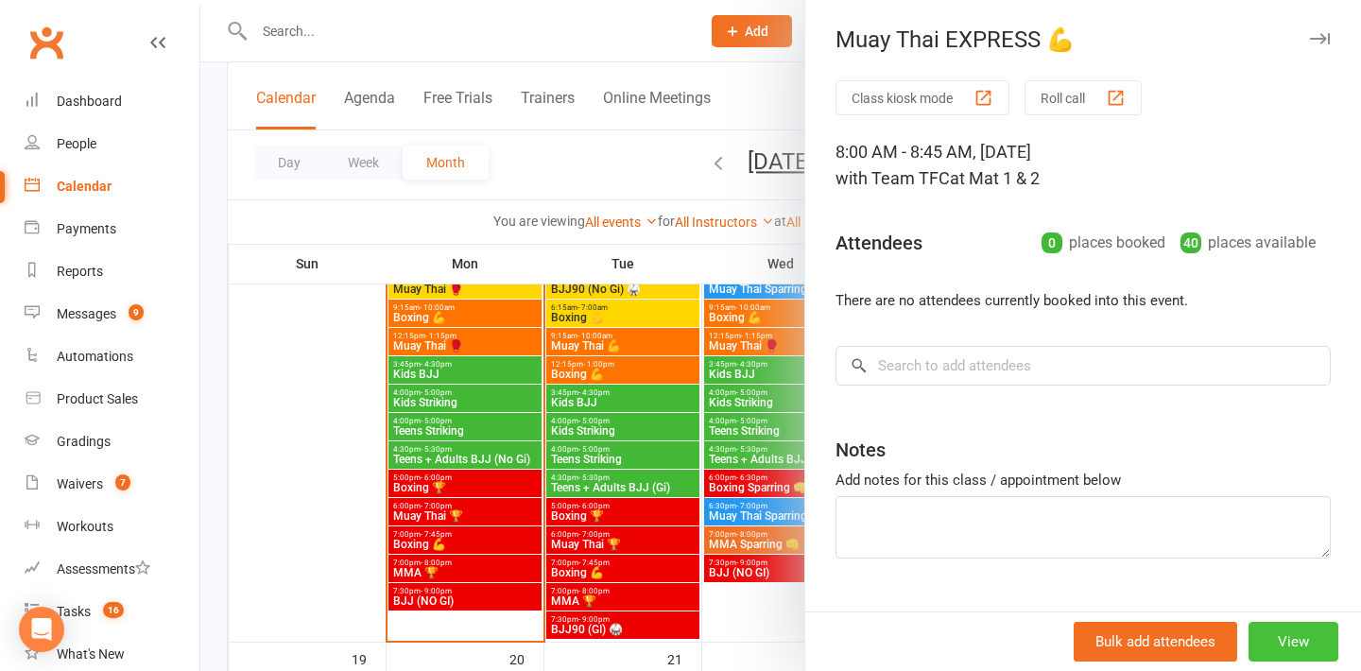
click at [1288, 645] on button "View" at bounding box center [1293, 642] width 90 height 40
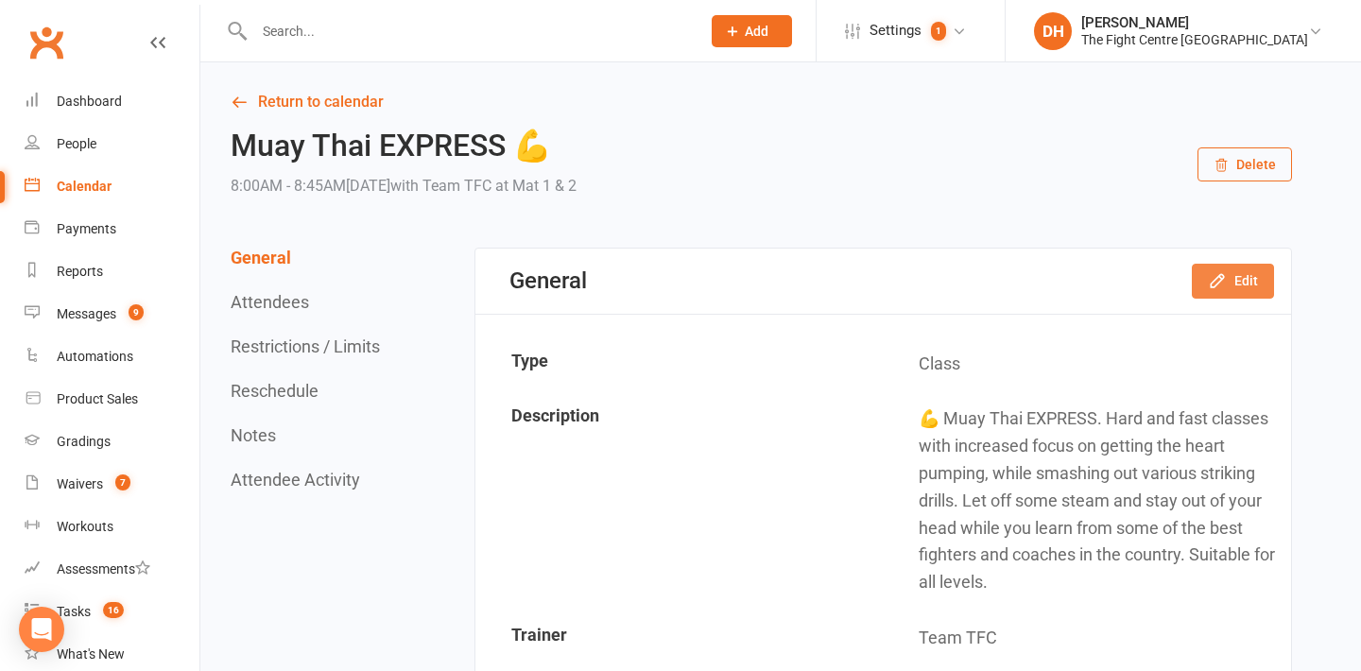
click at [1241, 287] on button "Edit" at bounding box center [1233, 281] width 82 height 34
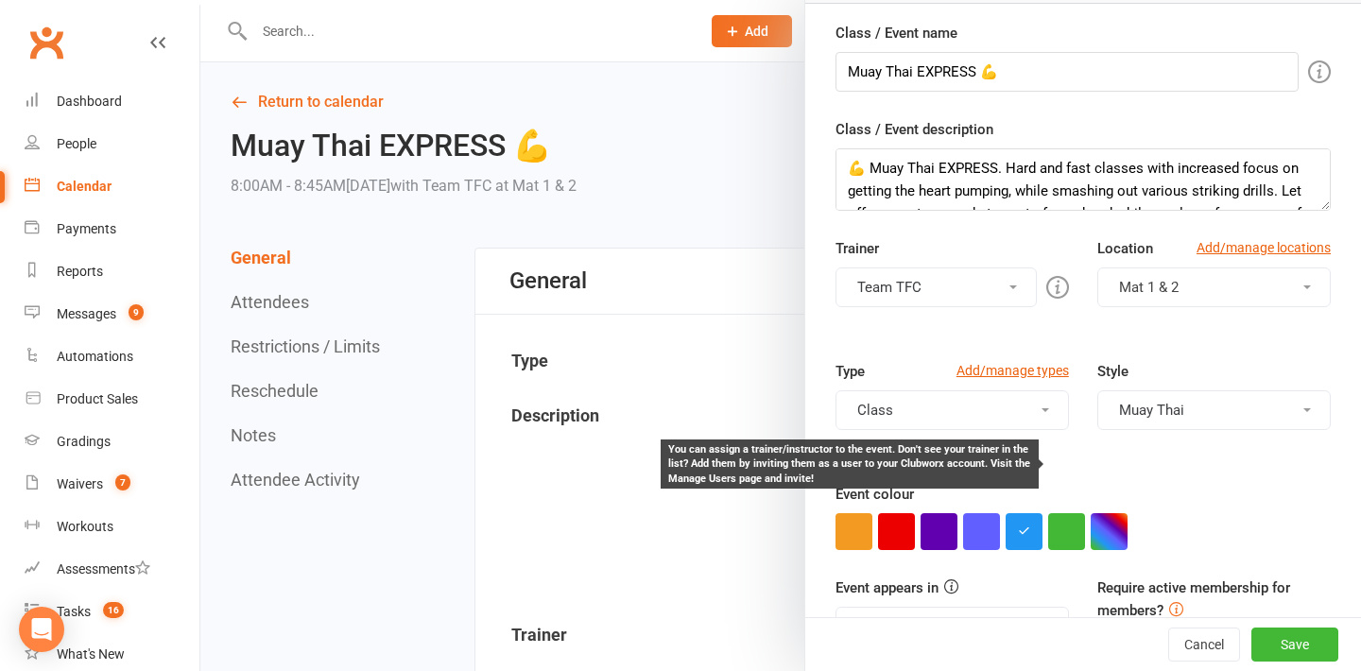
scroll to position [179, 0]
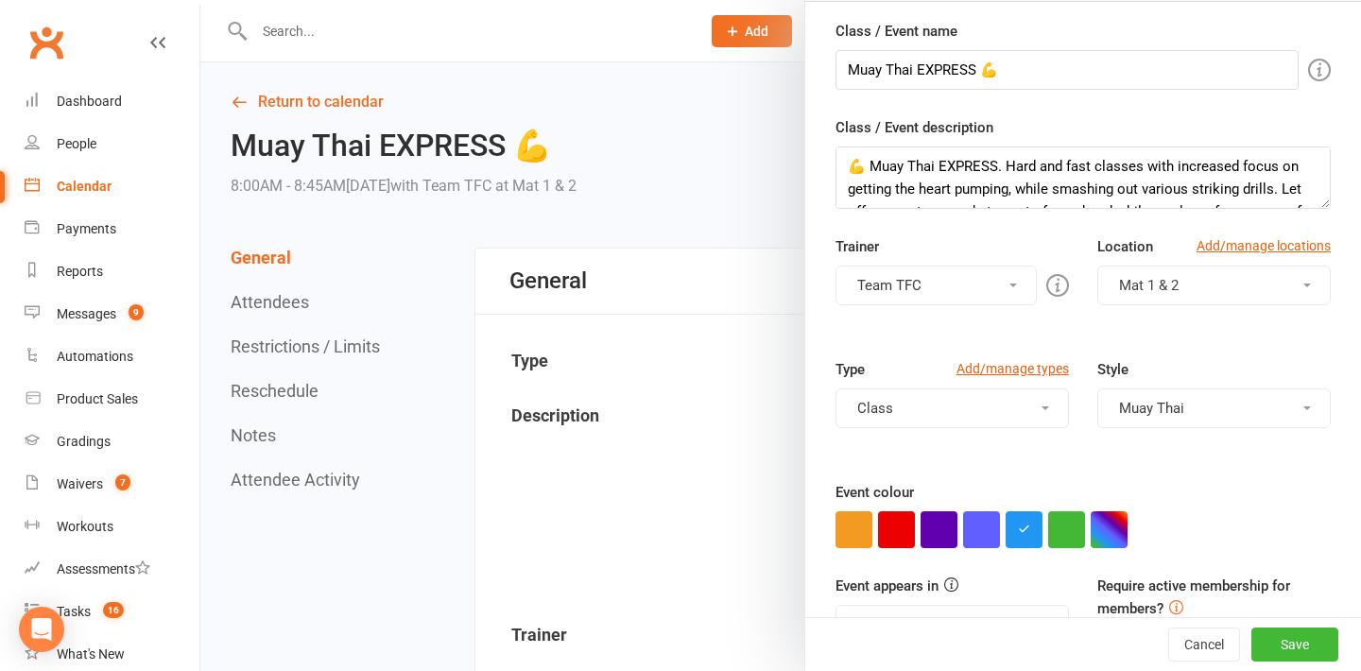
click at [1106, 550] on div "Class / Event name Muay Thai EXPRESS 💪 Class / Event description 💪 Muay Thai EX…" at bounding box center [1083, 385] width 556 height 730
click at [1106, 542] on button "button" at bounding box center [1108, 529] width 37 height 37
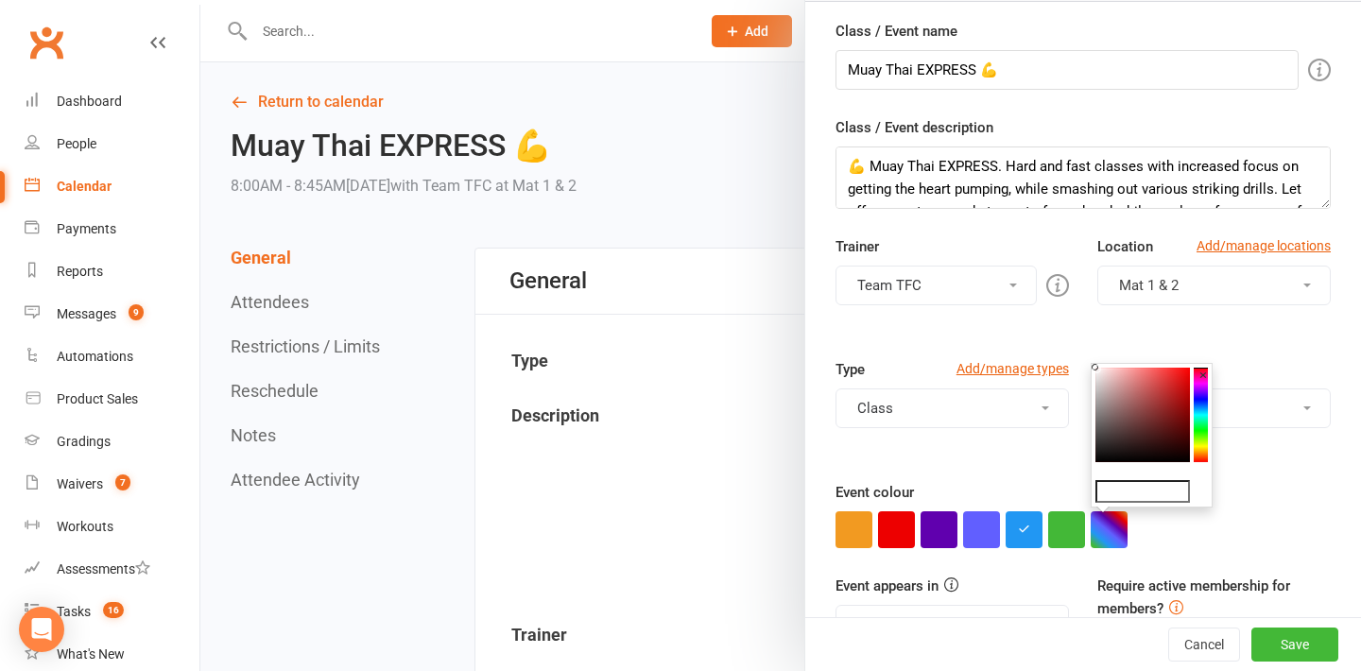
click at [1140, 489] on input "text" at bounding box center [1142, 491] width 94 height 23
paste input "#ffd600"
type input "#ffd600"
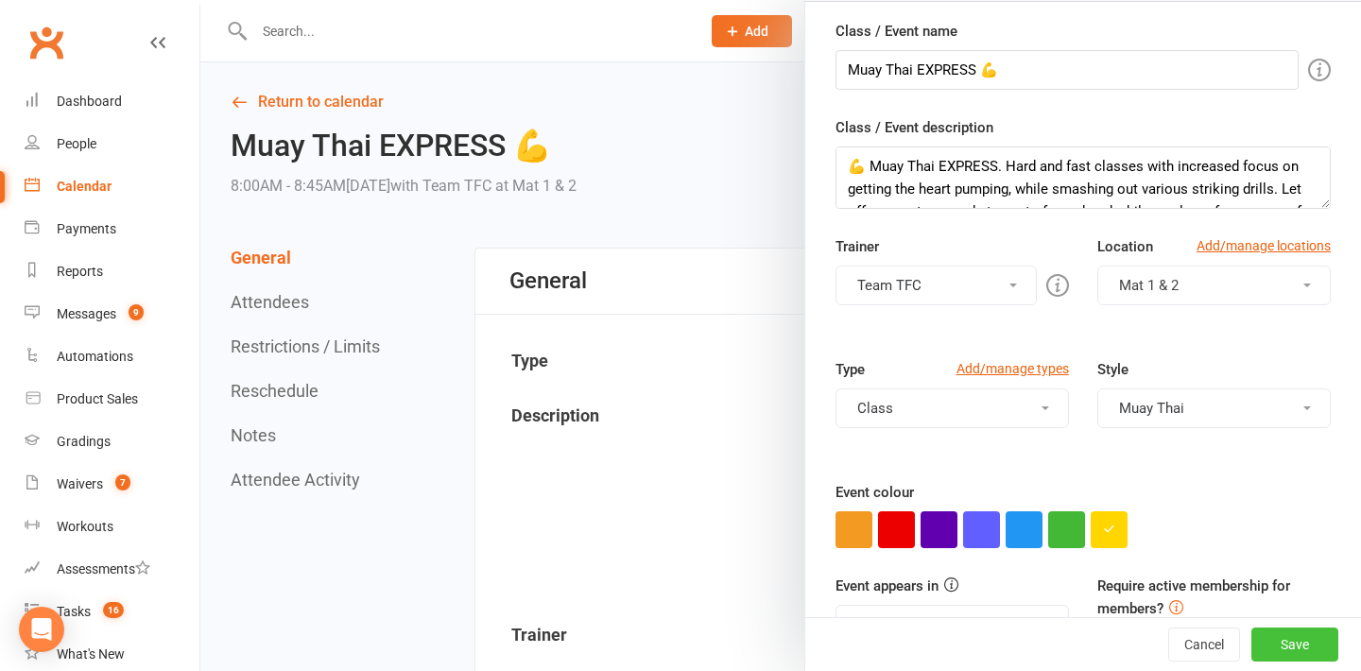
click at [1302, 629] on button "Save" at bounding box center [1294, 644] width 87 height 34
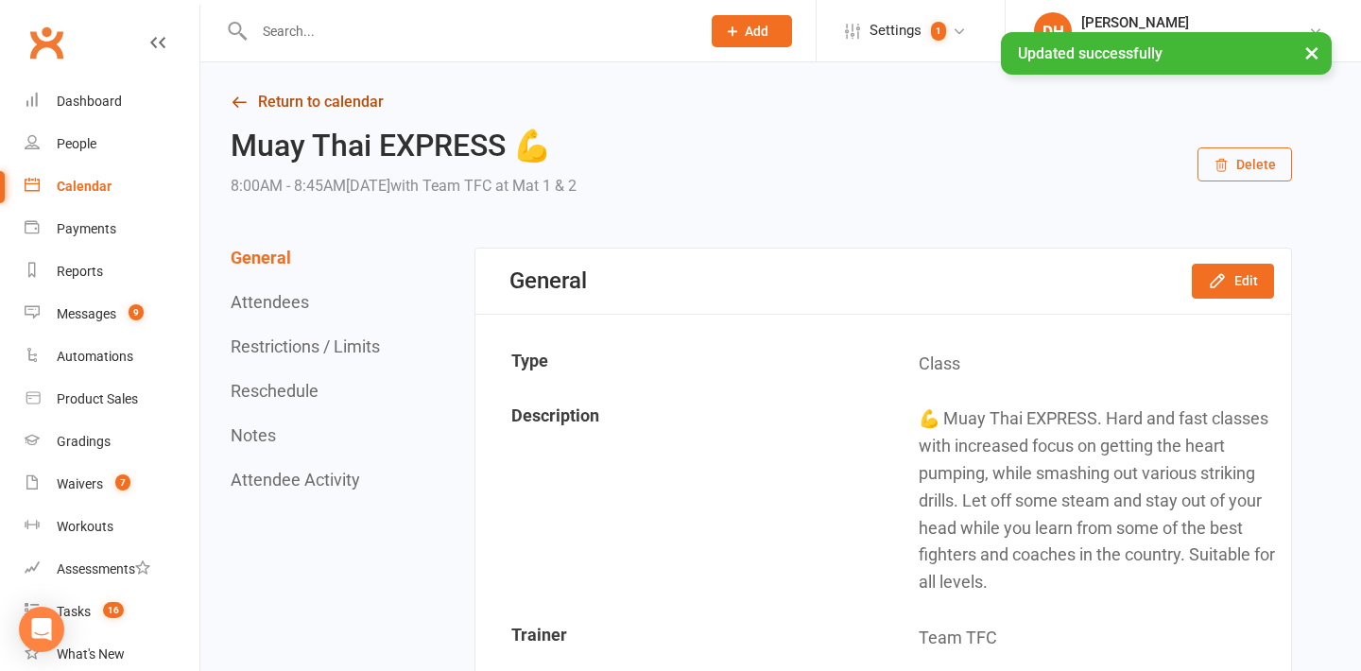
click at [333, 109] on link "Return to calendar" at bounding box center [761, 102] width 1061 height 26
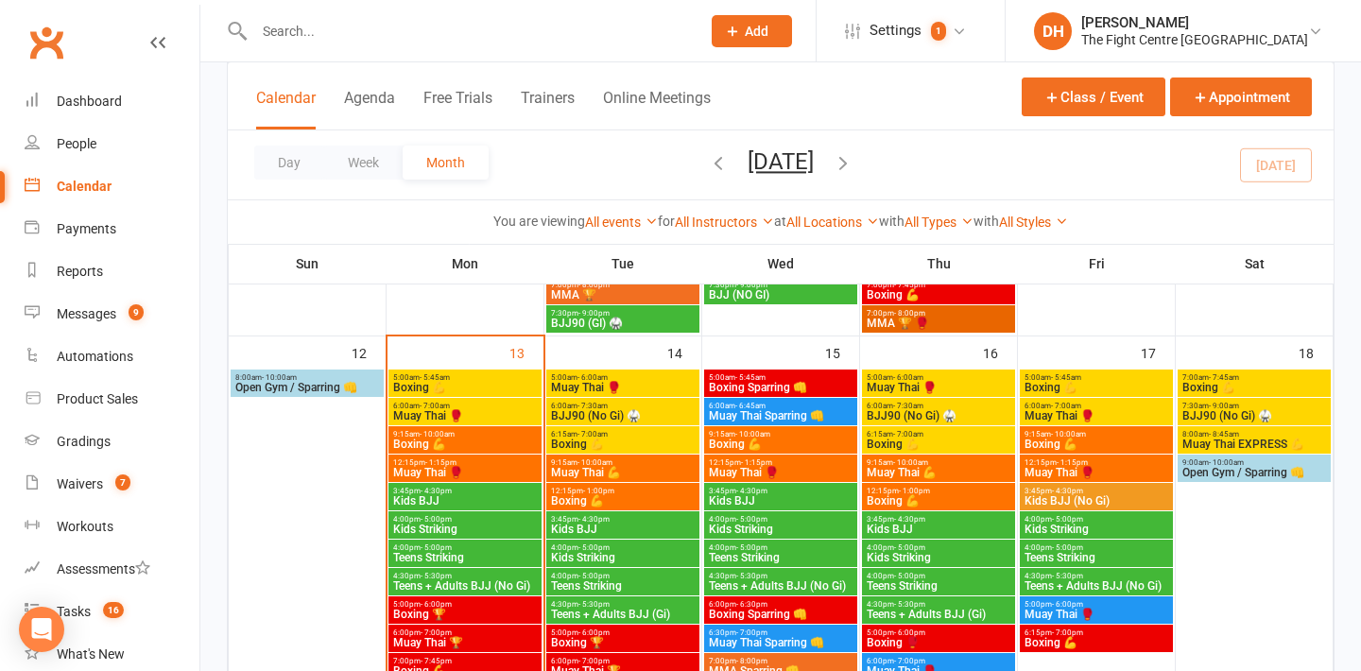
scroll to position [1102, 0]
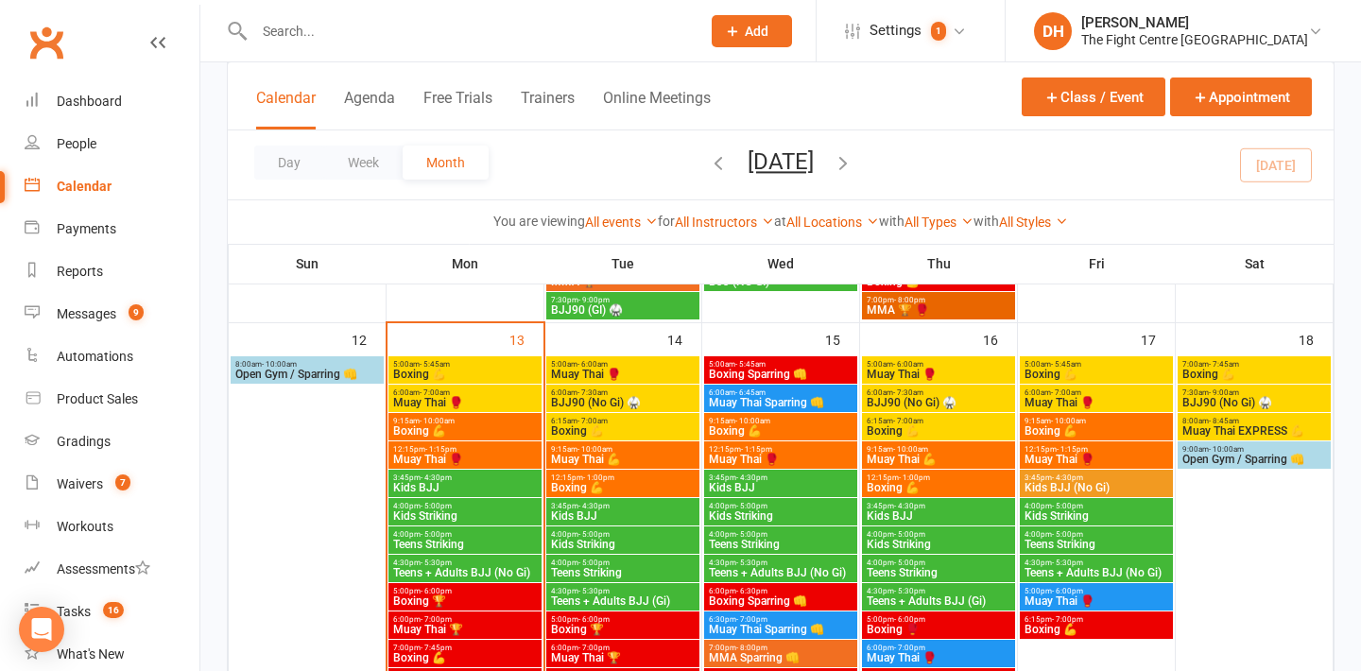
click at [1220, 460] on span "Open Gym / Sparring 👊" at bounding box center [1254, 459] width 146 height 11
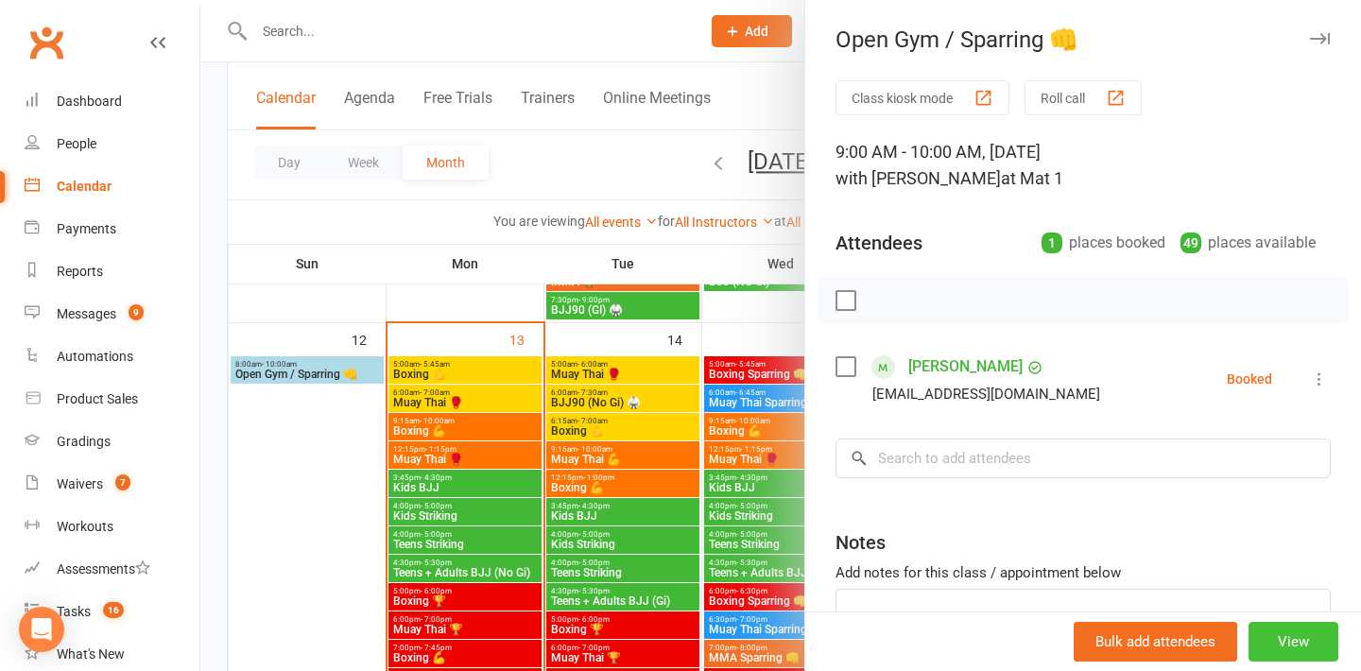
click at [1283, 631] on button "View" at bounding box center [1293, 642] width 90 height 40
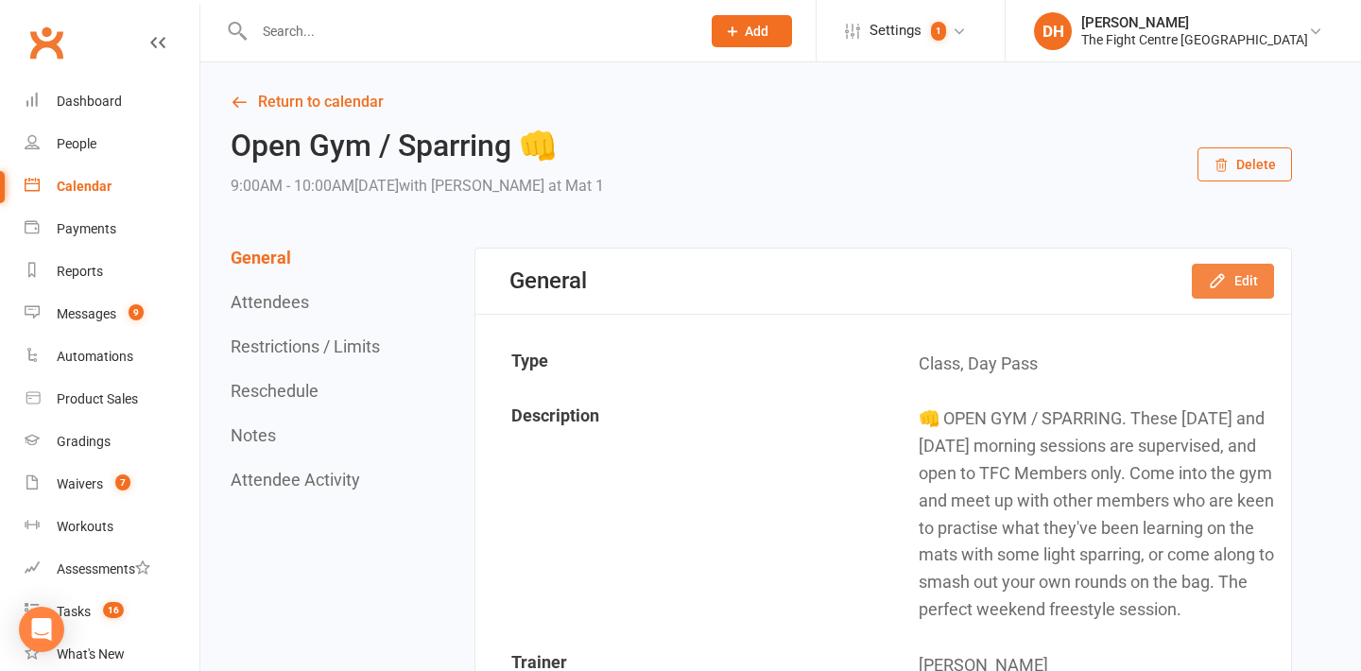
click at [1226, 279] on icon "button" at bounding box center [1217, 280] width 19 height 19
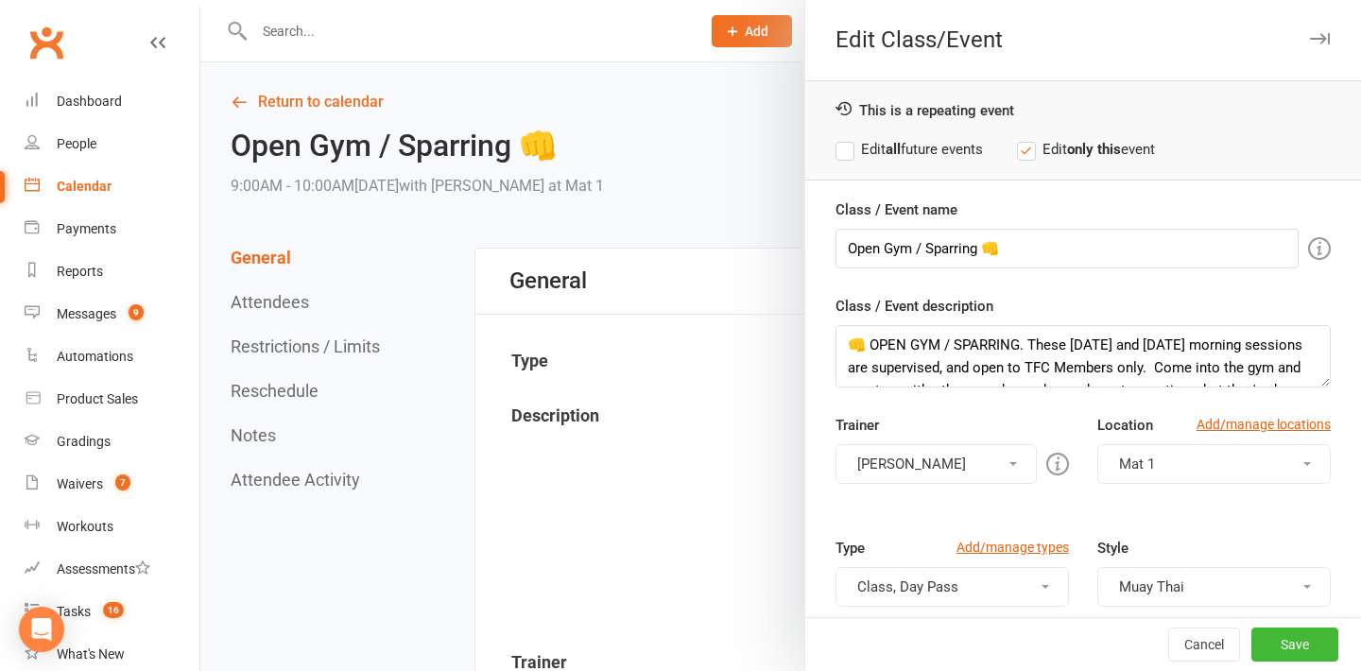
click at [923, 156] on label "Edit all future events" at bounding box center [908, 149] width 147 height 23
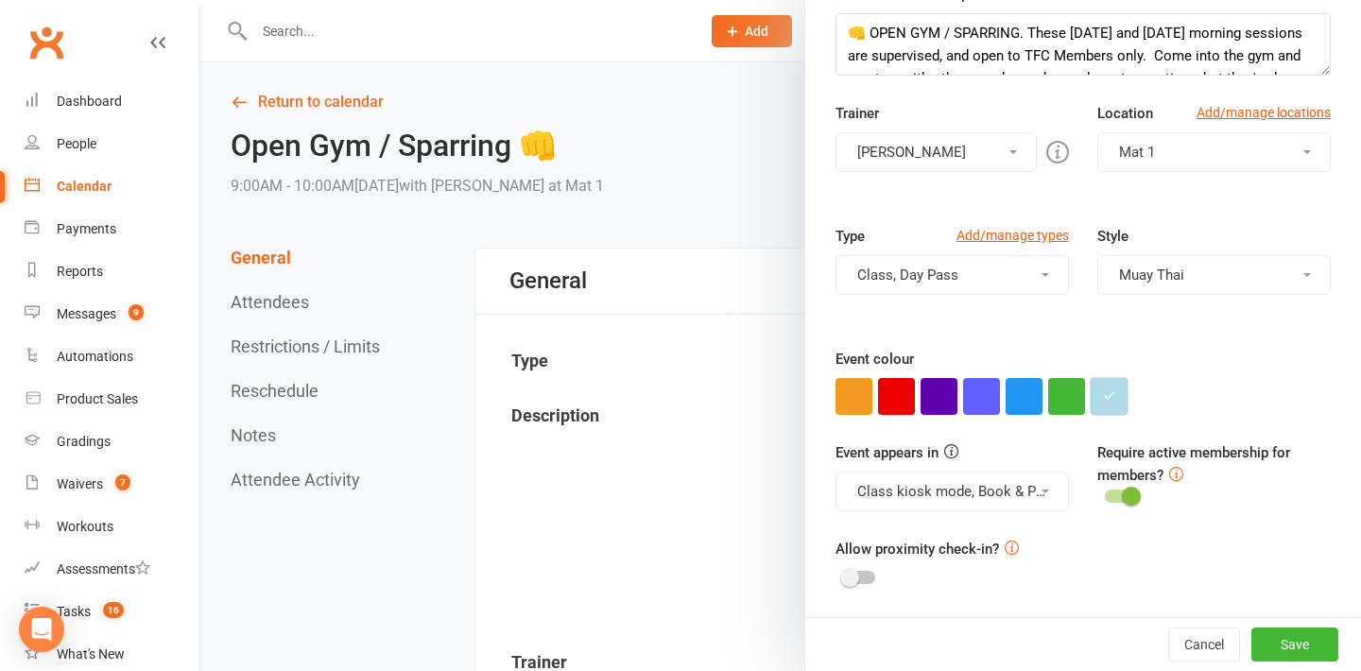
click at [1109, 406] on button "button" at bounding box center [1108, 396] width 37 height 37
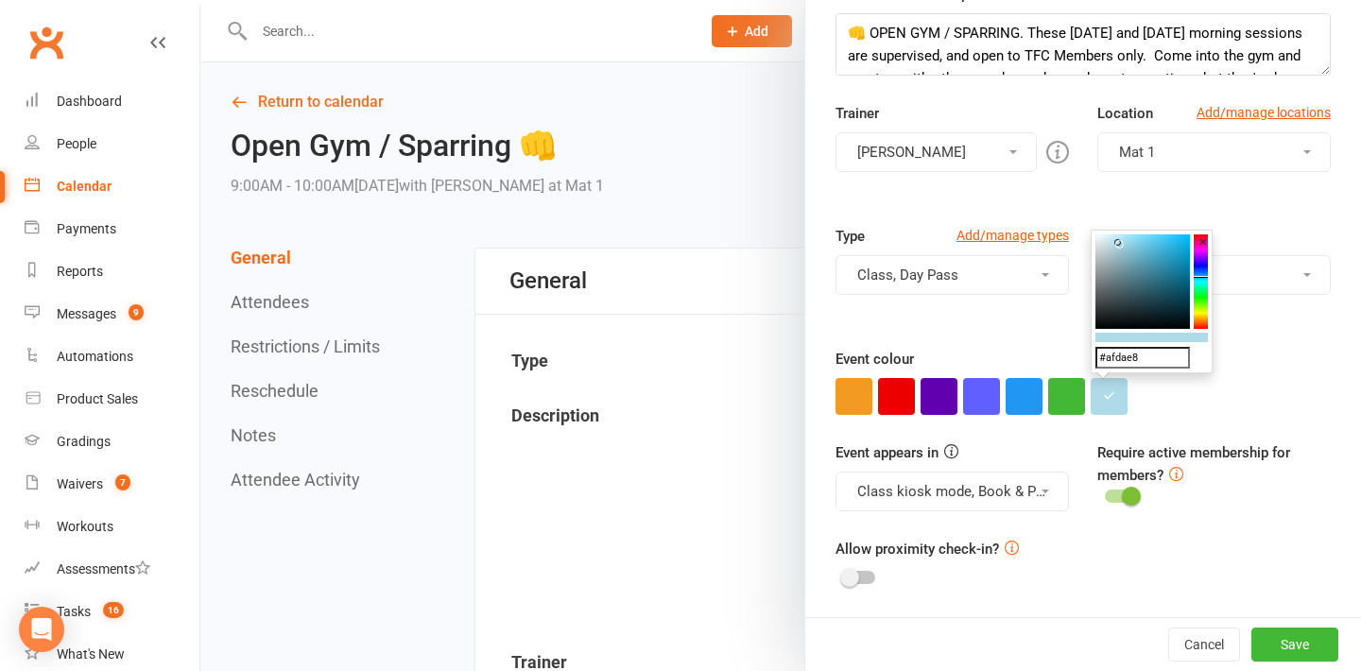
drag, startPoint x: 1147, startPoint y: 359, endPoint x: 1052, endPoint y: 351, distance: 95.8
paste input "ffd600"
type input "#ffd600"
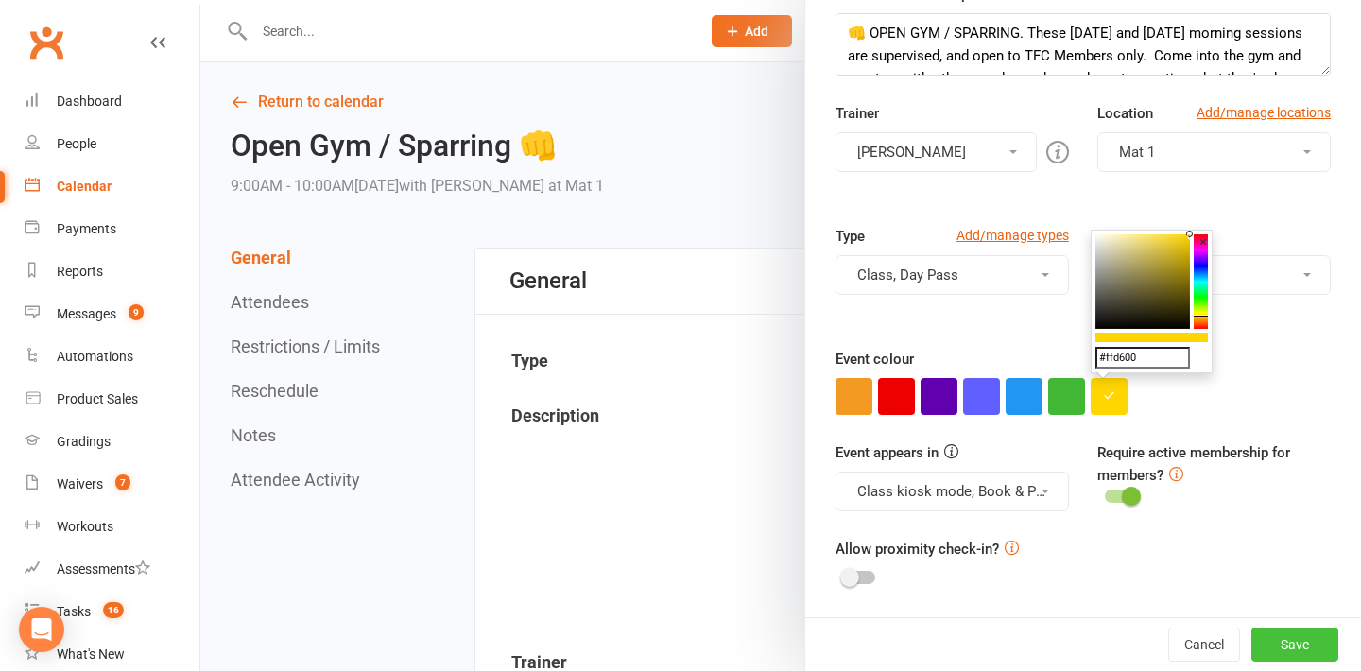
click at [1304, 642] on button "Save" at bounding box center [1294, 644] width 87 height 34
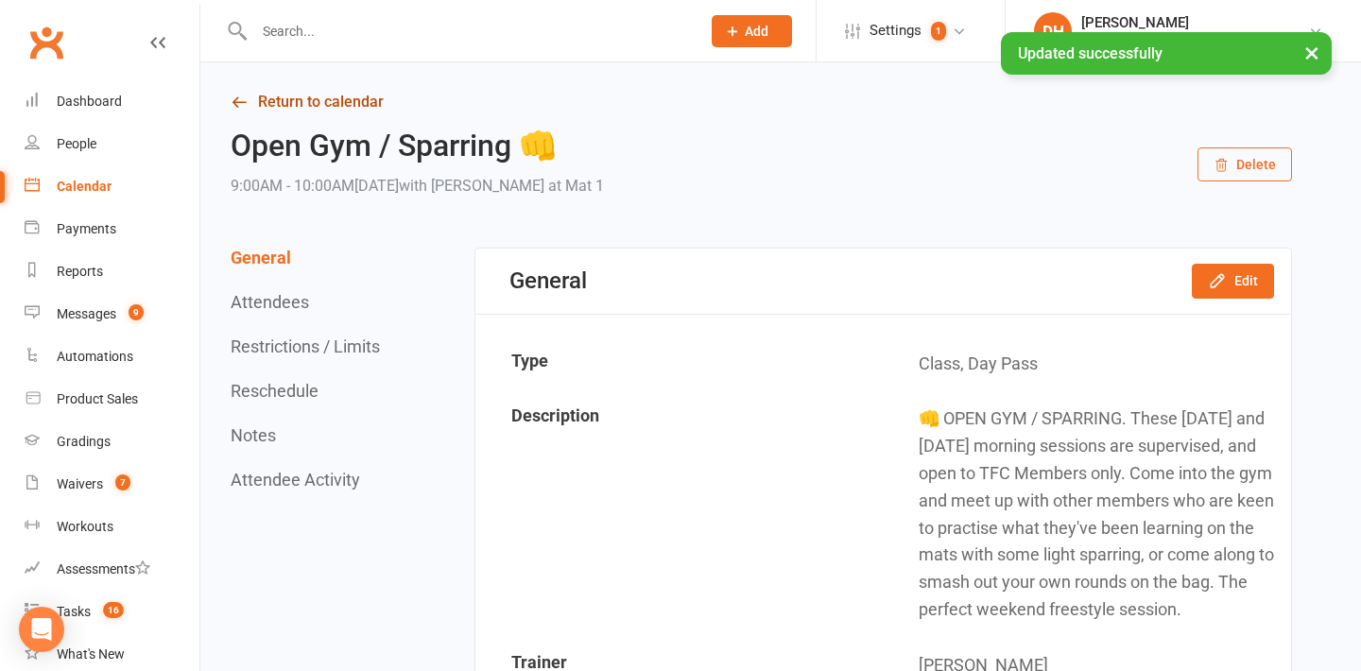
click at [302, 111] on link "Return to calendar" at bounding box center [761, 102] width 1061 height 26
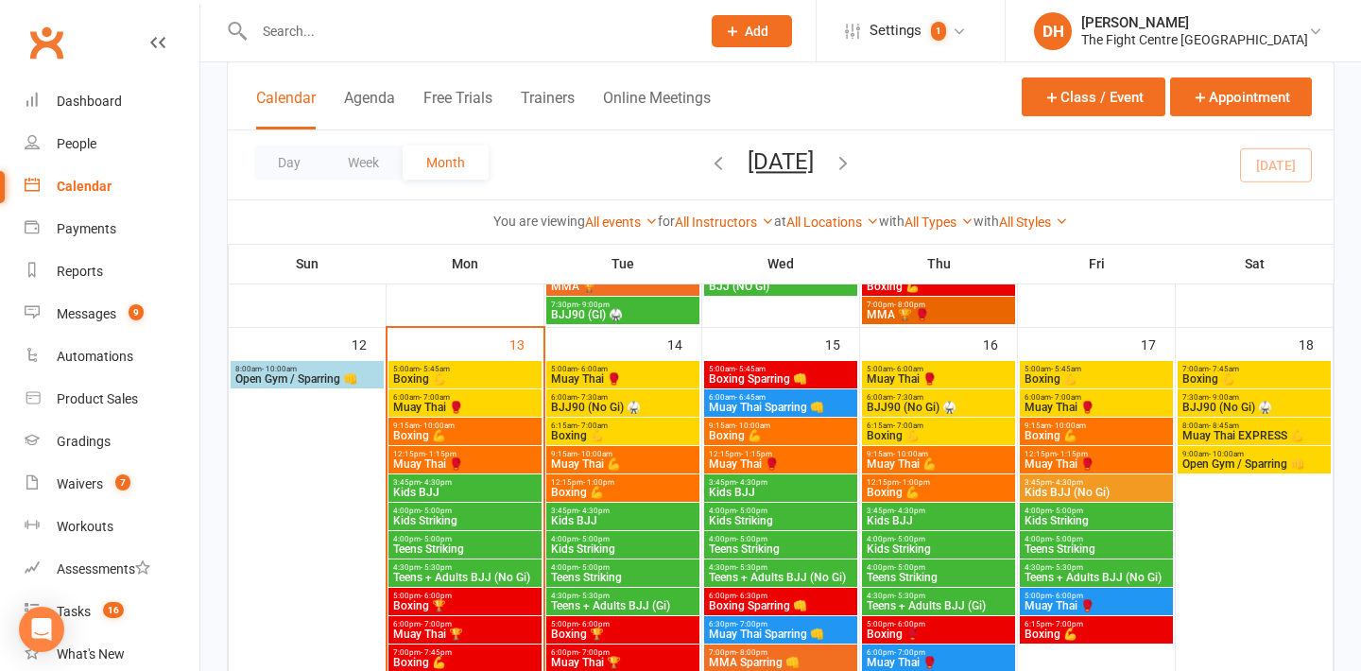
scroll to position [1116, 0]
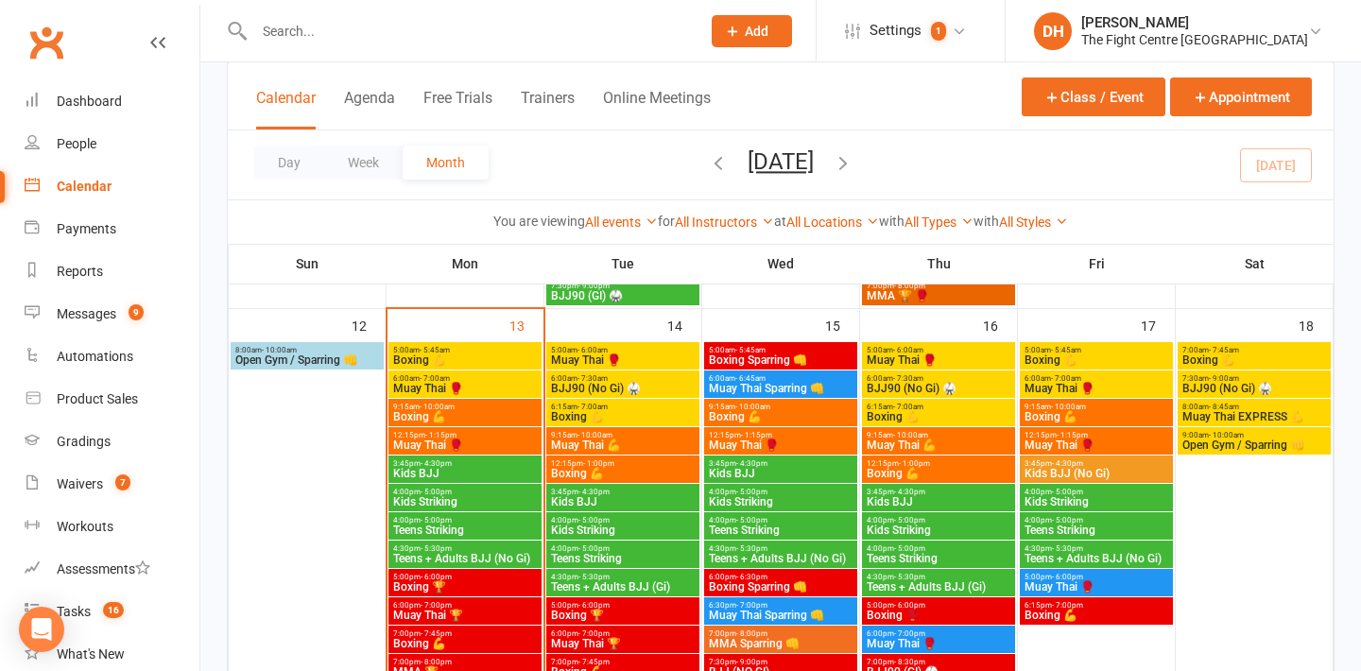
click at [813, 355] on span "Boxing Sparring 👊" at bounding box center [781, 359] width 146 height 11
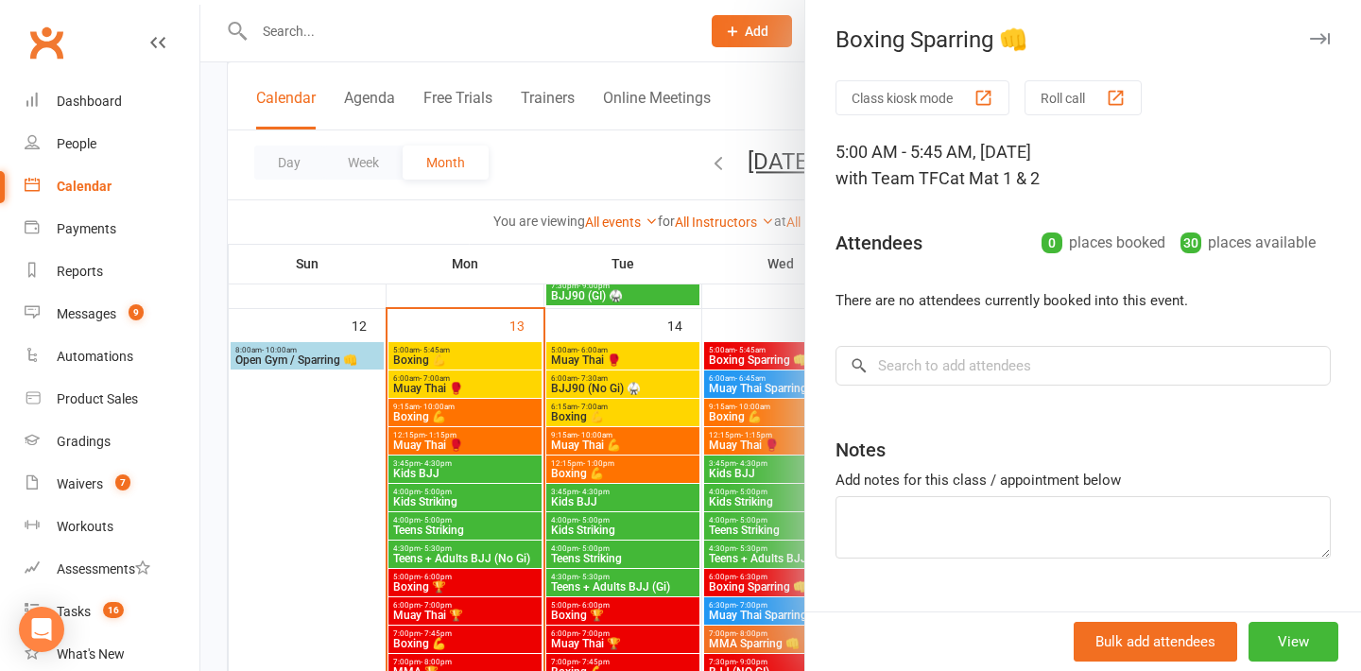
click at [751, 58] on div at bounding box center [780, 335] width 1160 height 671
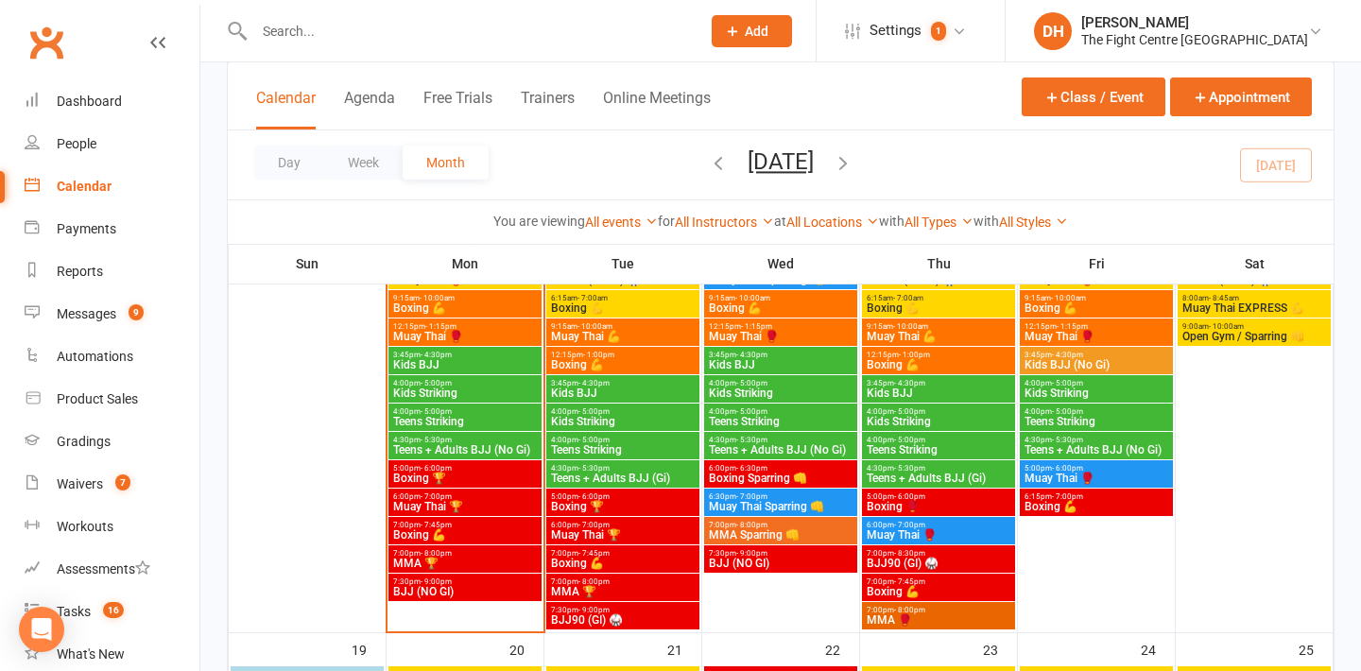
scroll to position [1218, 0]
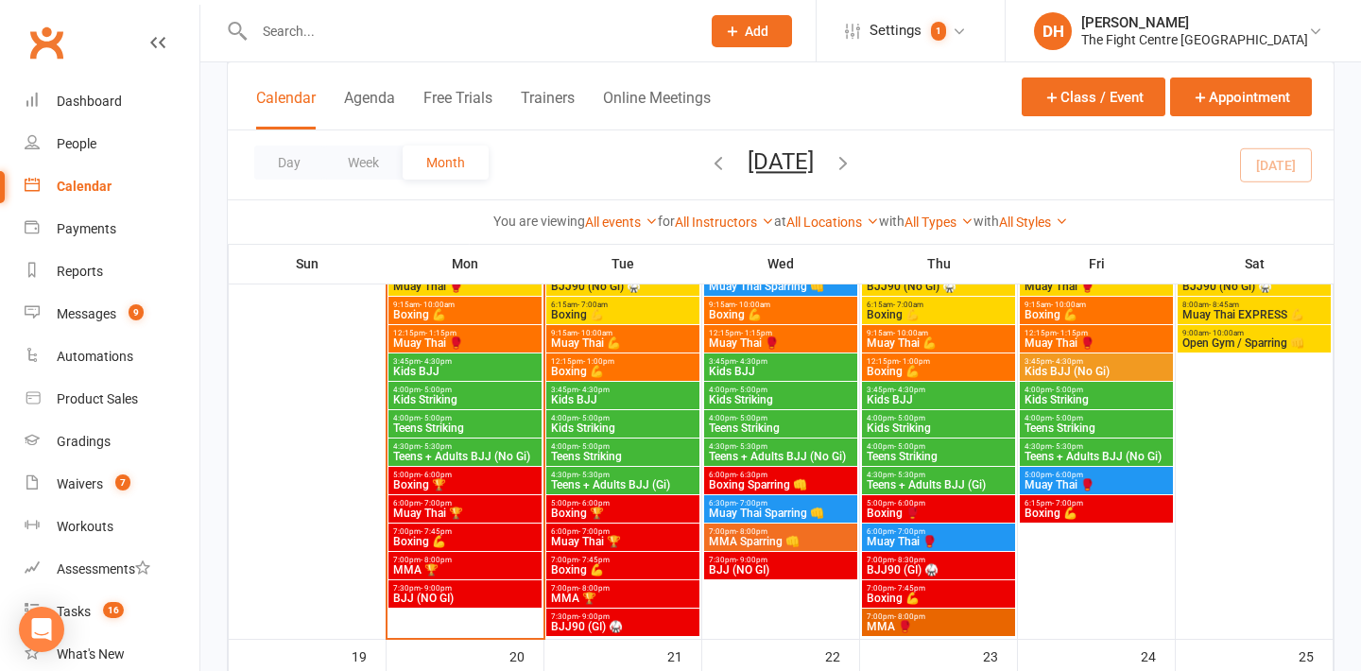
click at [984, 152] on div "Day Week Month October 2025 October 2025 Sun Mon Tue Wed Thu Fri Sat 28 29 30 0…" at bounding box center [781, 164] width 1106 height 69
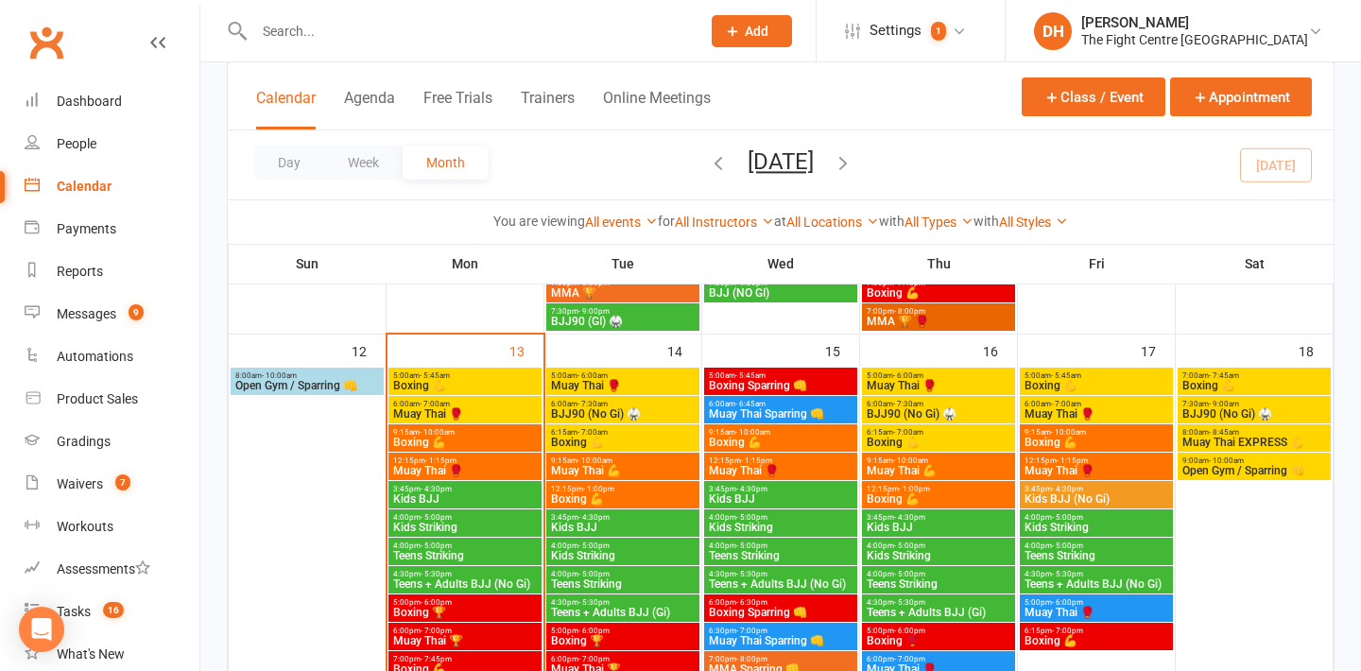
scroll to position [1092, 0]
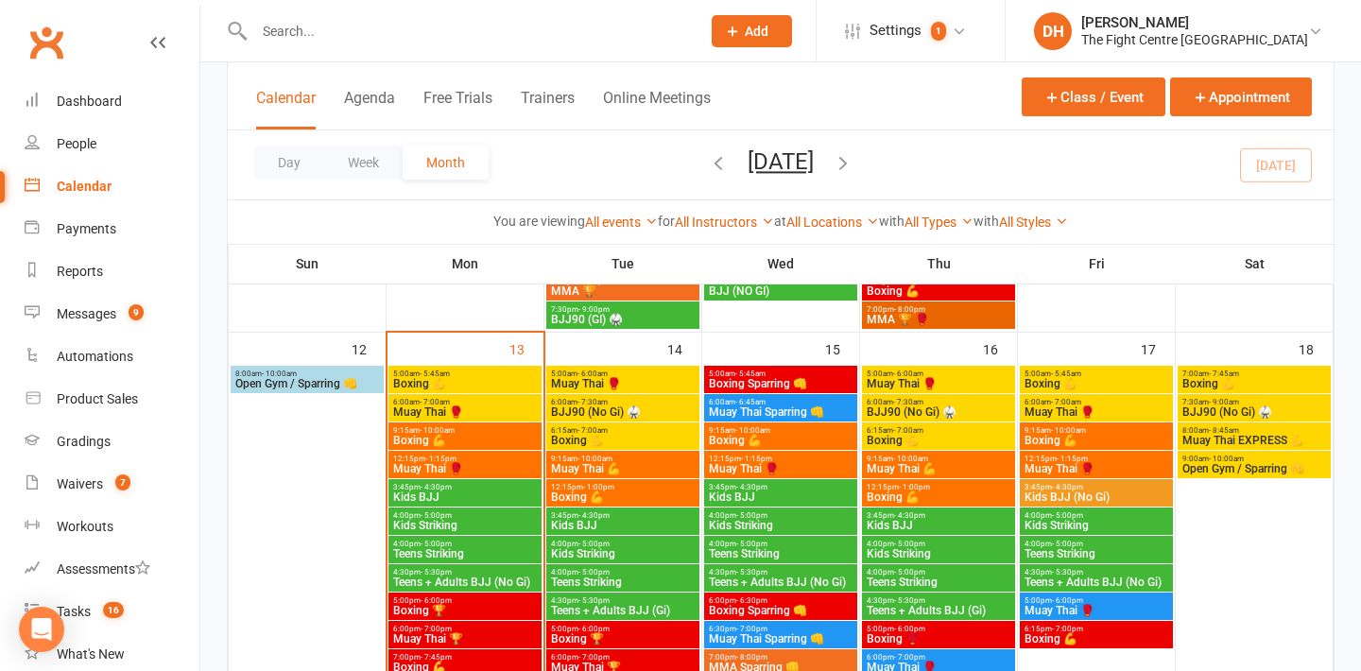
click at [777, 386] on span "Boxing Sparring 👊" at bounding box center [781, 383] width 146 height 11
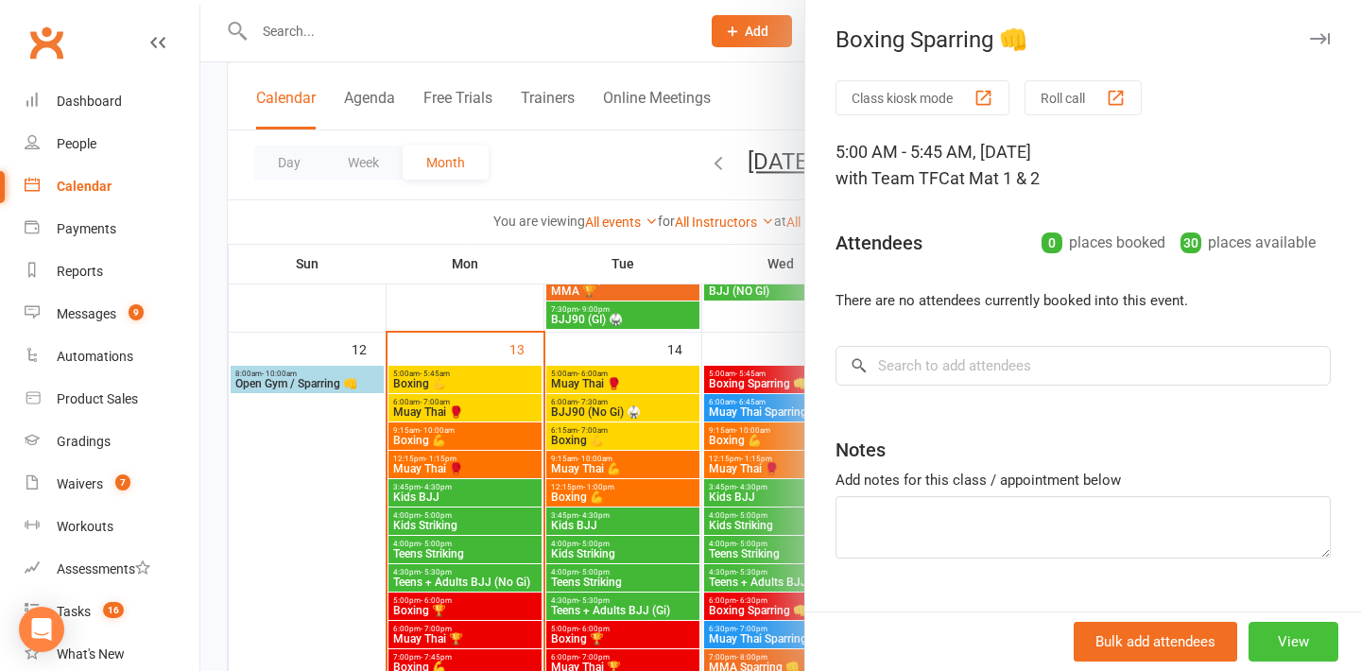
click at [1302, 631] on button "View" at bounding box center [1293, 642] width 90 height 40
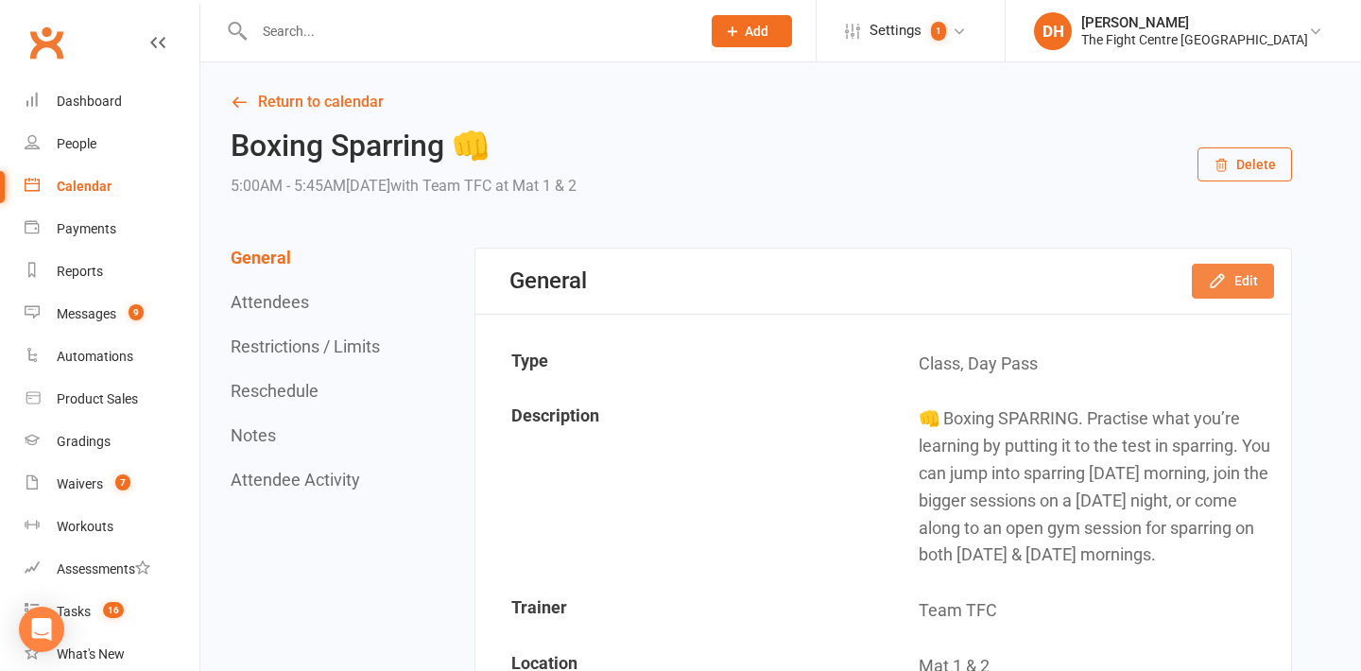
click at [1249, 285] on button "Edit" at bounding box center [1233, 281] width 82 height 34
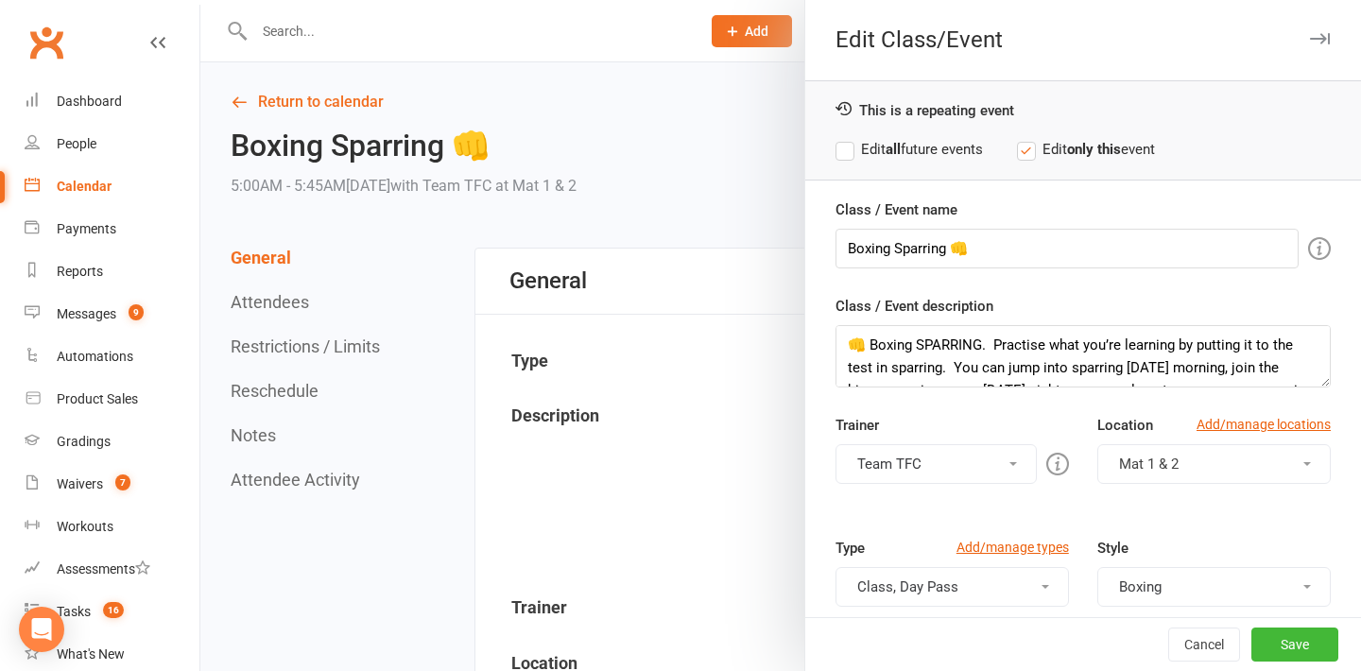
scroll to position [45, 0]
click at [924, 144] on label "Edit all future events" at bounding box center [908, 149] width 147 height 23
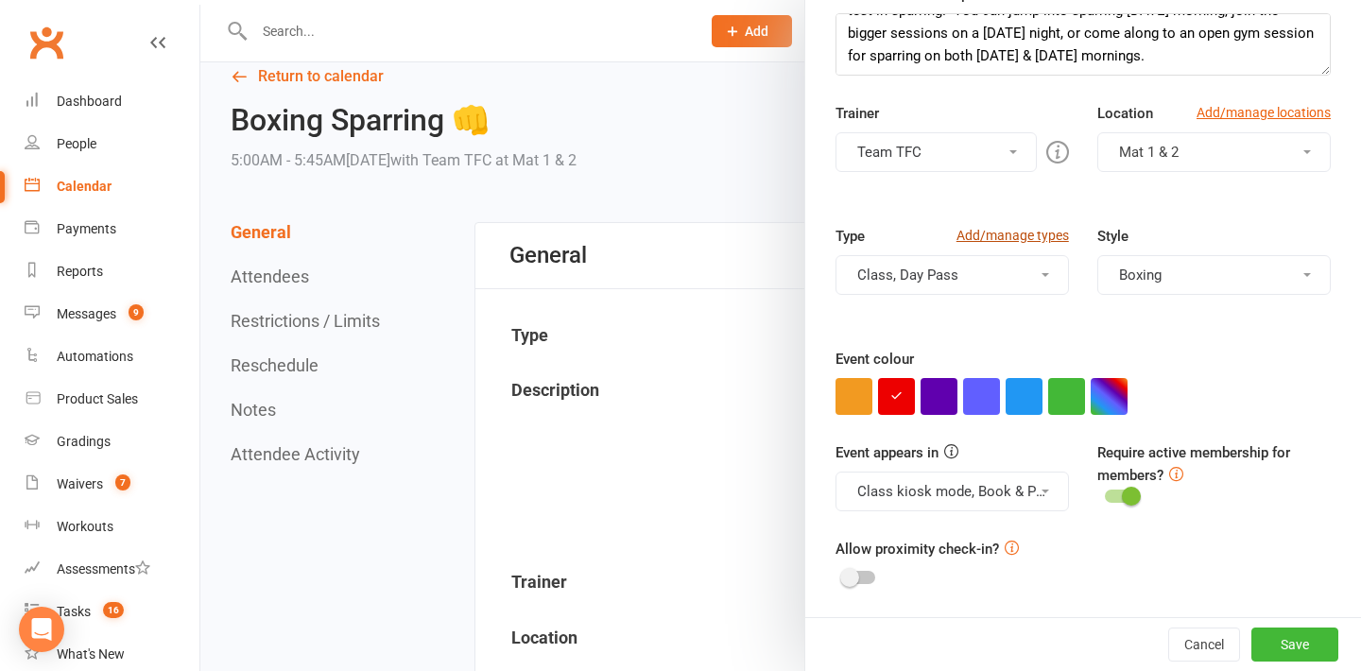
scroll to position [29, 0]
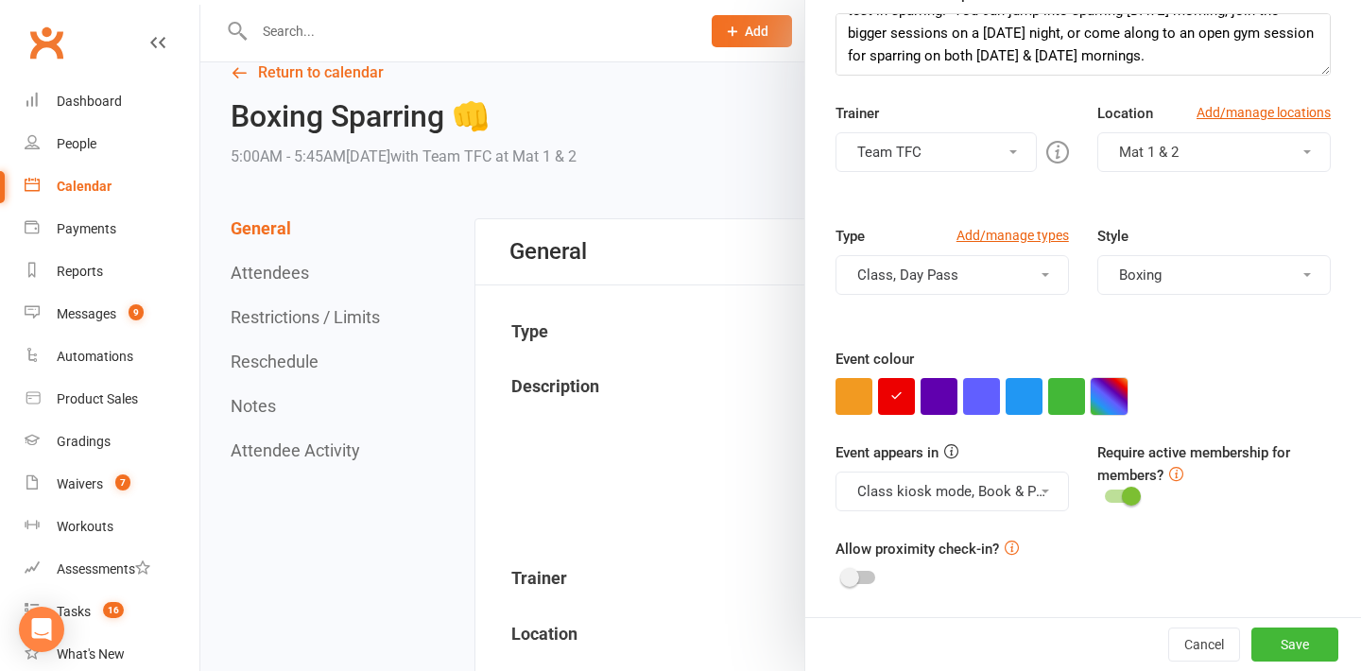
click at [1119, 398] on button "button" at bounding box center [1108, 396] width 37 height 37
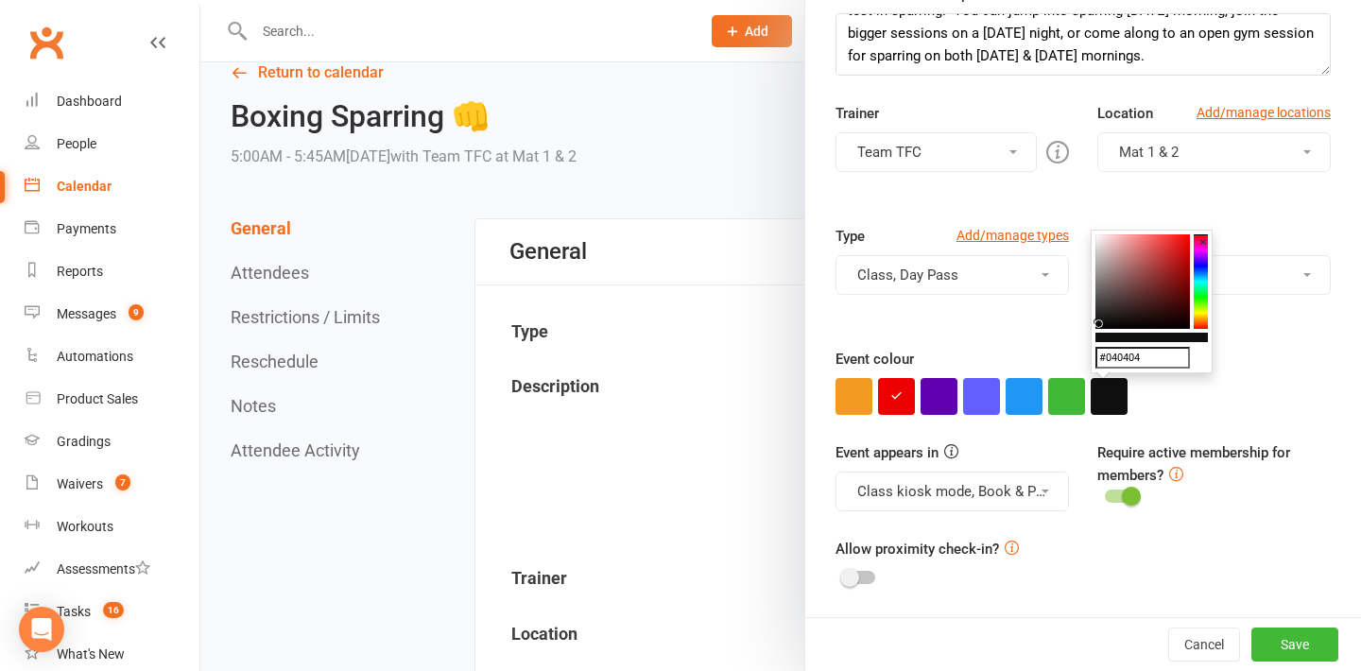
type input "#000000"
drag, startPoint x: 1104, startPoint y: 270, endPoint x: 1092, endPoint y: 334, distance: 65.2
click at [1092, 334] on div "#000000 ×" at bounding box center [1151, 302] width 122 height 145
click at [1279, 647] on button "Save" at bounding box center [1294, 644] width 87 height 34
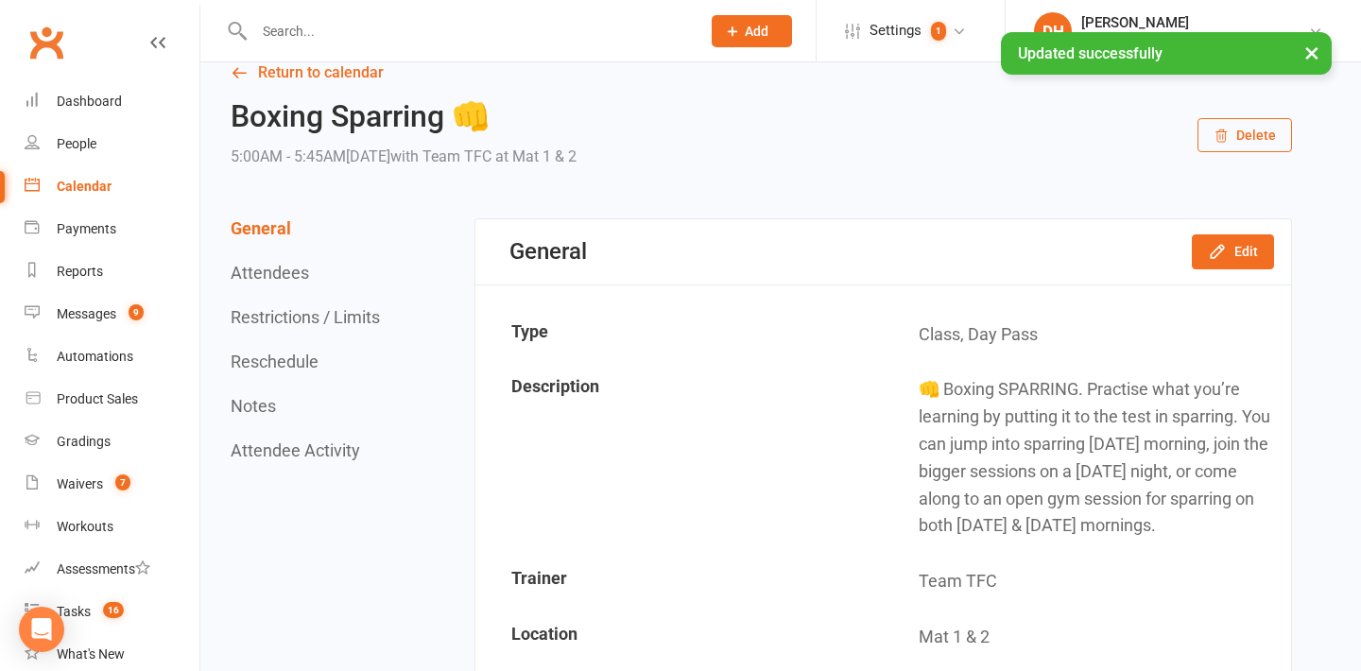
click at [341, 32] on div "× Updated successfully" at bounding box center [668, 32] width 1336 height 0
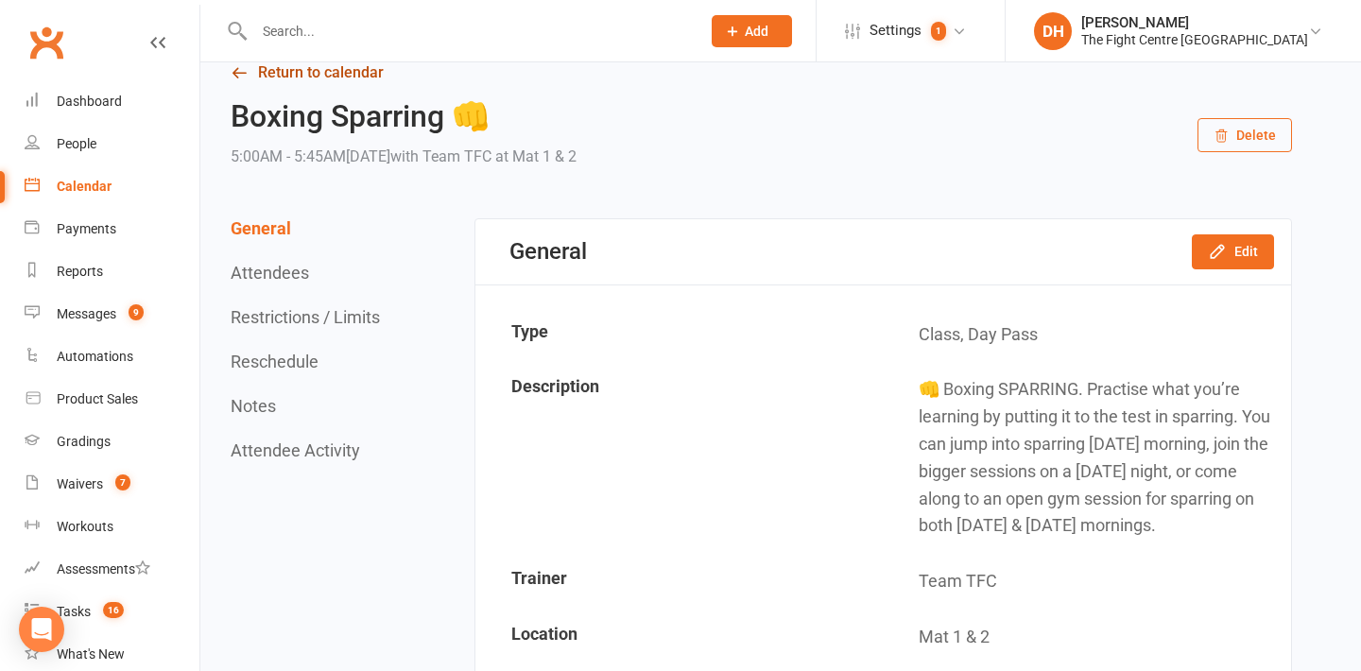
click at [312, 76] on link "Return to calendar" at bounding box center [761, 73] width 1061 height 26
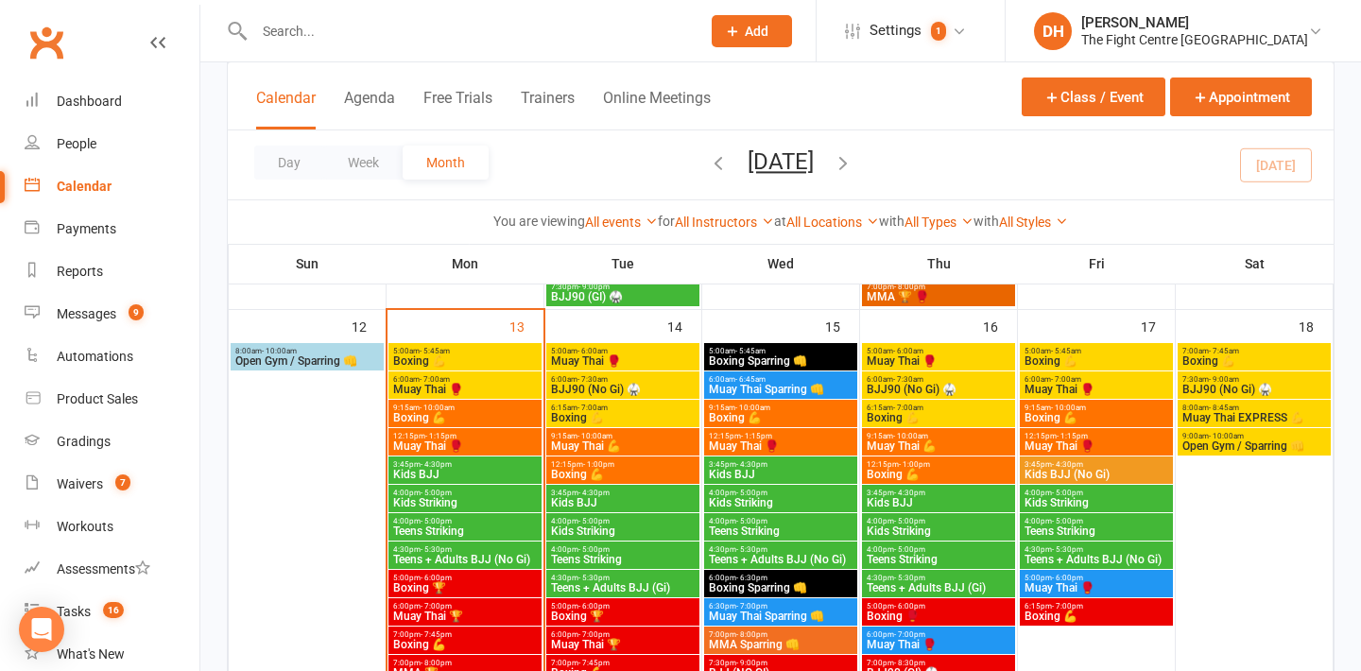
scroll to position [1116, 0]
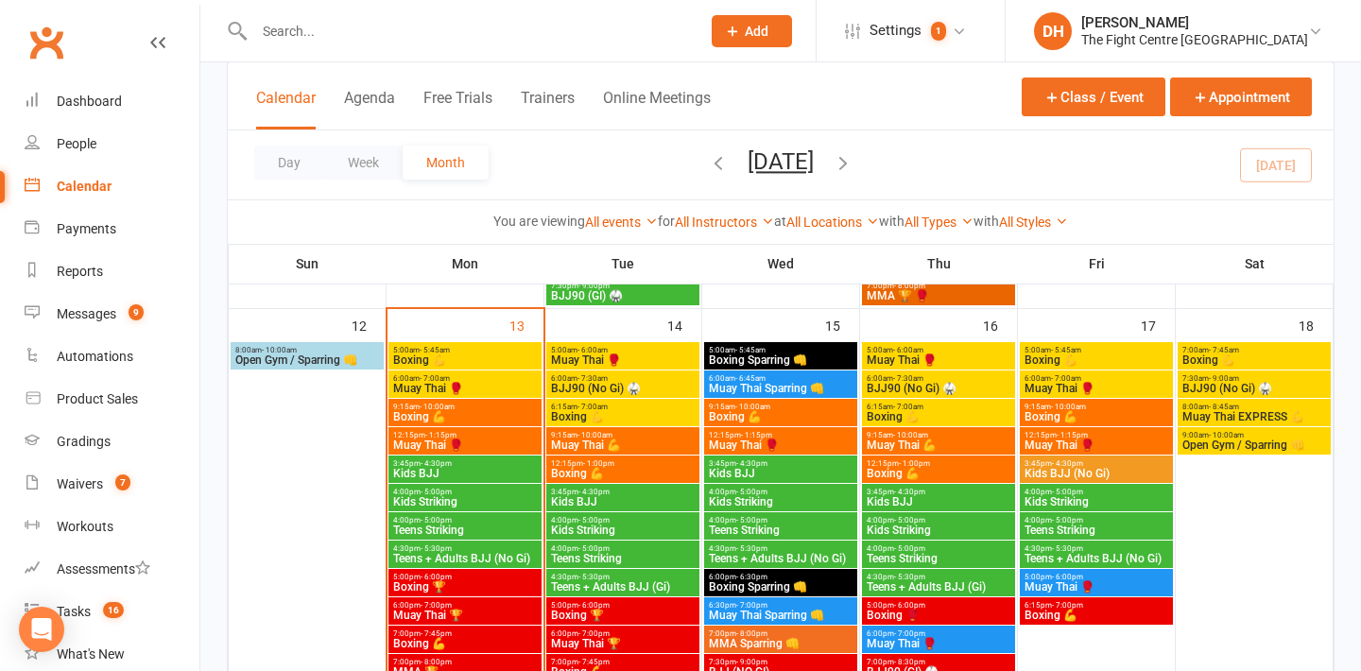
click at [766, 383] on span "Muay Thai Sparring 👊" at bounding box center [781, 388] width 146 height 11
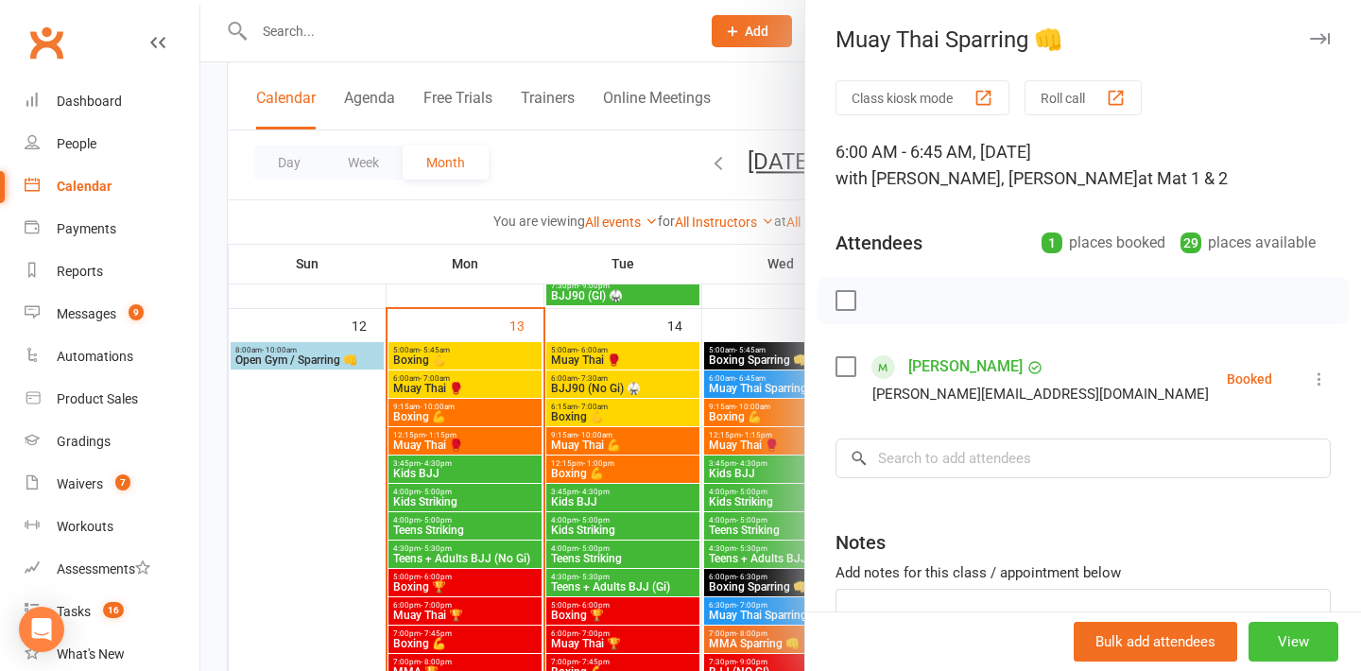
click at [1292, 635] on button "View" at bounding box center [1293, 642] width 90 height 40
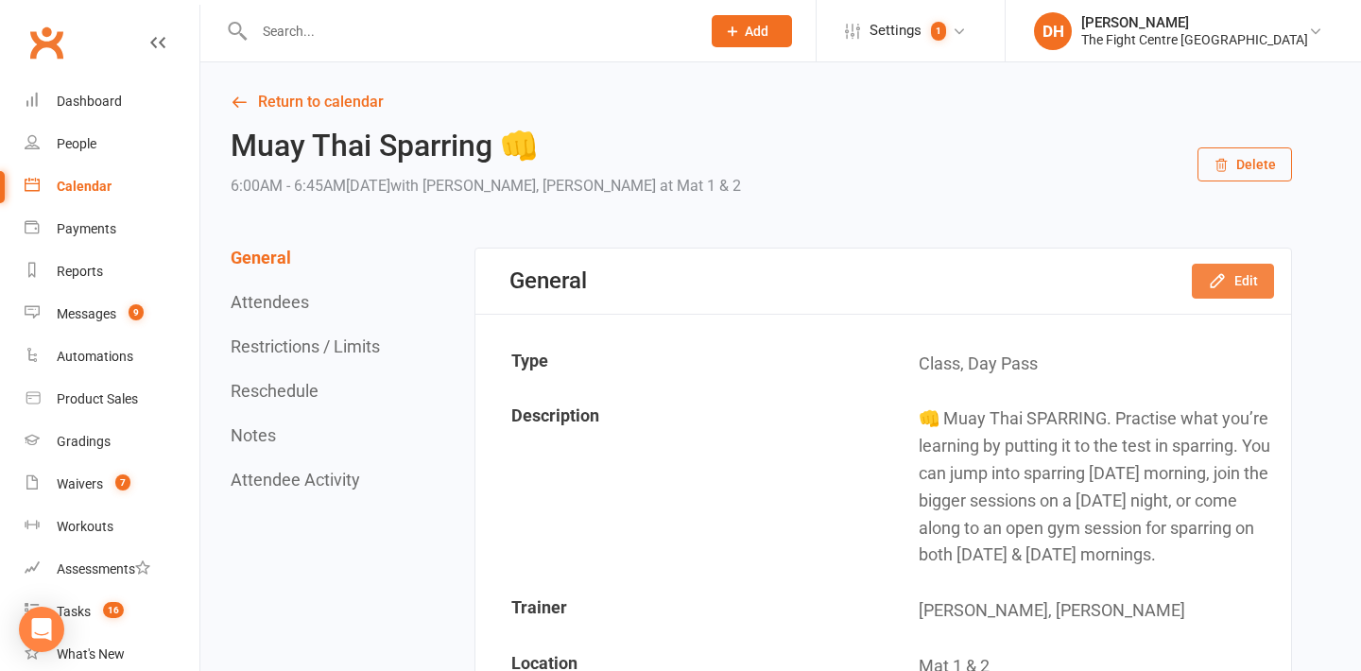
click at [1228, 291] on button "Edit" at bounding box center [1233, 281] width 82 height 34
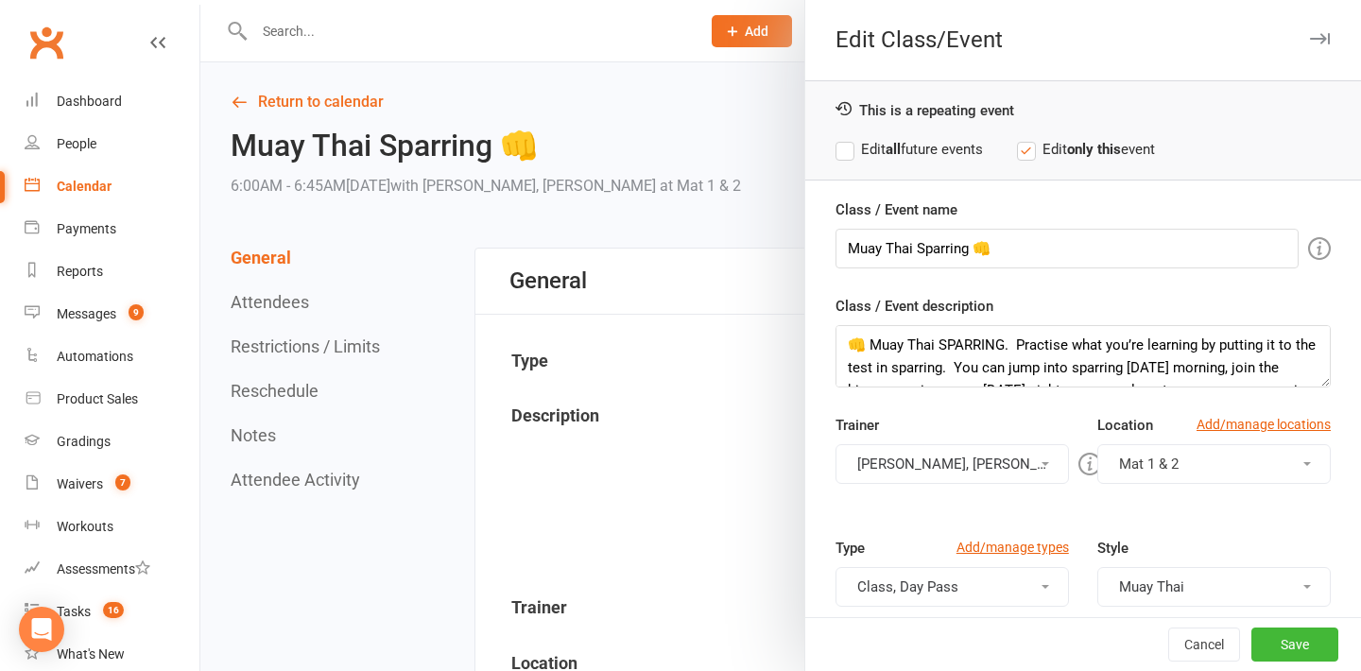
scroll to position [45, 0]
click at [1024, 468] on button "[PERSON_NAME], [PERSON_NAME]" at bounding box center [951, 464] width 233 height 40
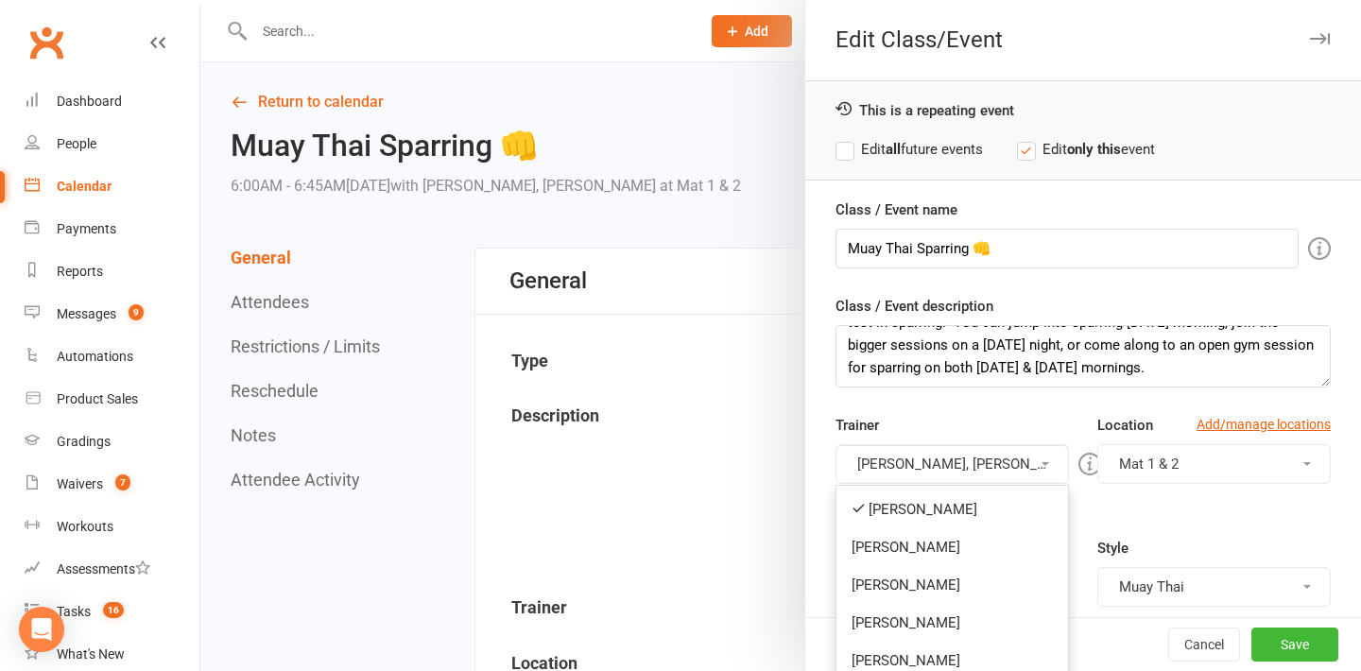
click at [1024, 468] on button "[PERSON_NAME], [PERSON_NAME]" at bounding box center [951, 464] width 233 height 40
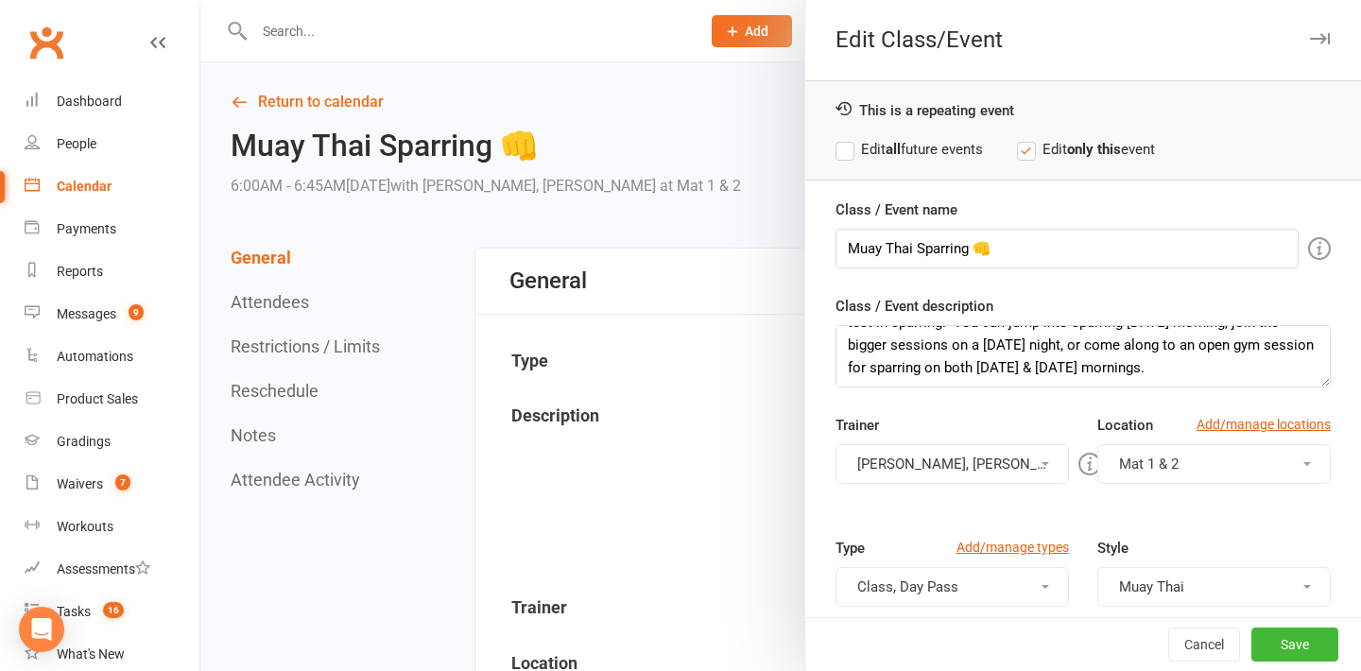
scroll to position [312, 0]
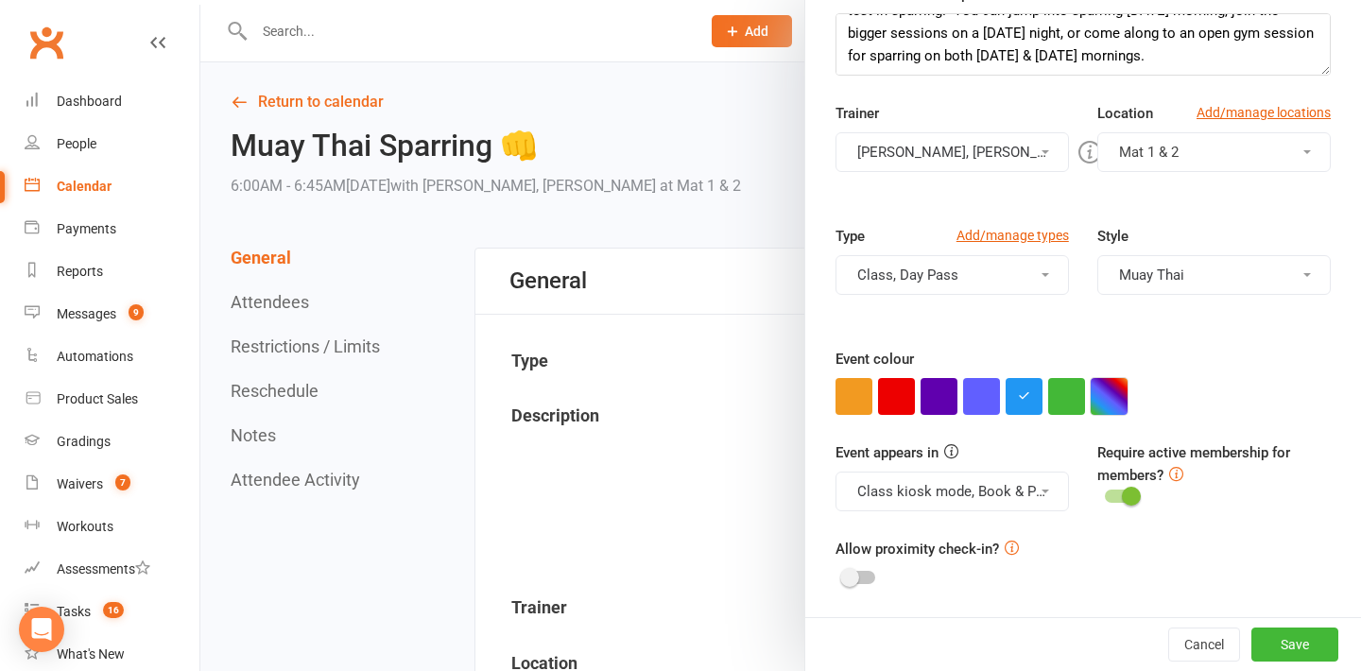
click at [1107, 409] on button "button" at bounding box center [1108, 396] width 37 height 37
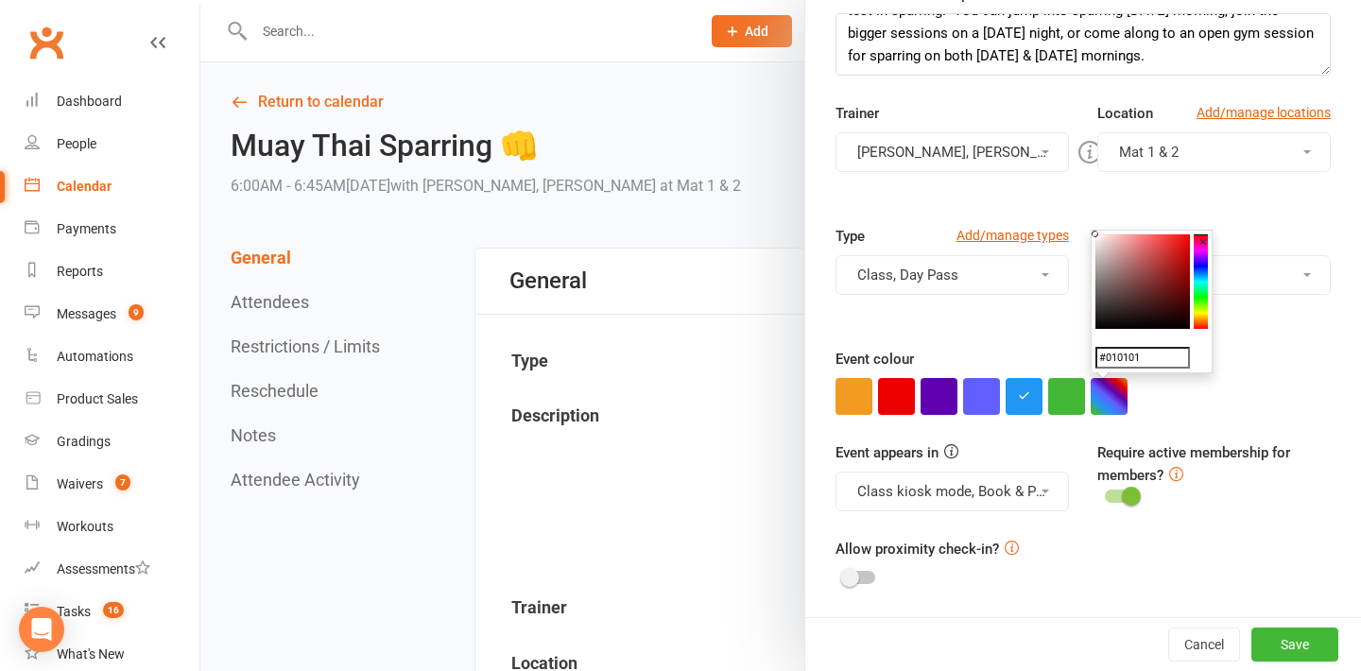
type input "#000000"
drag, startPoint x: 1107, startPoint y: 321, endPoint x: 1076, endPoint y: 339, distance: 36.0
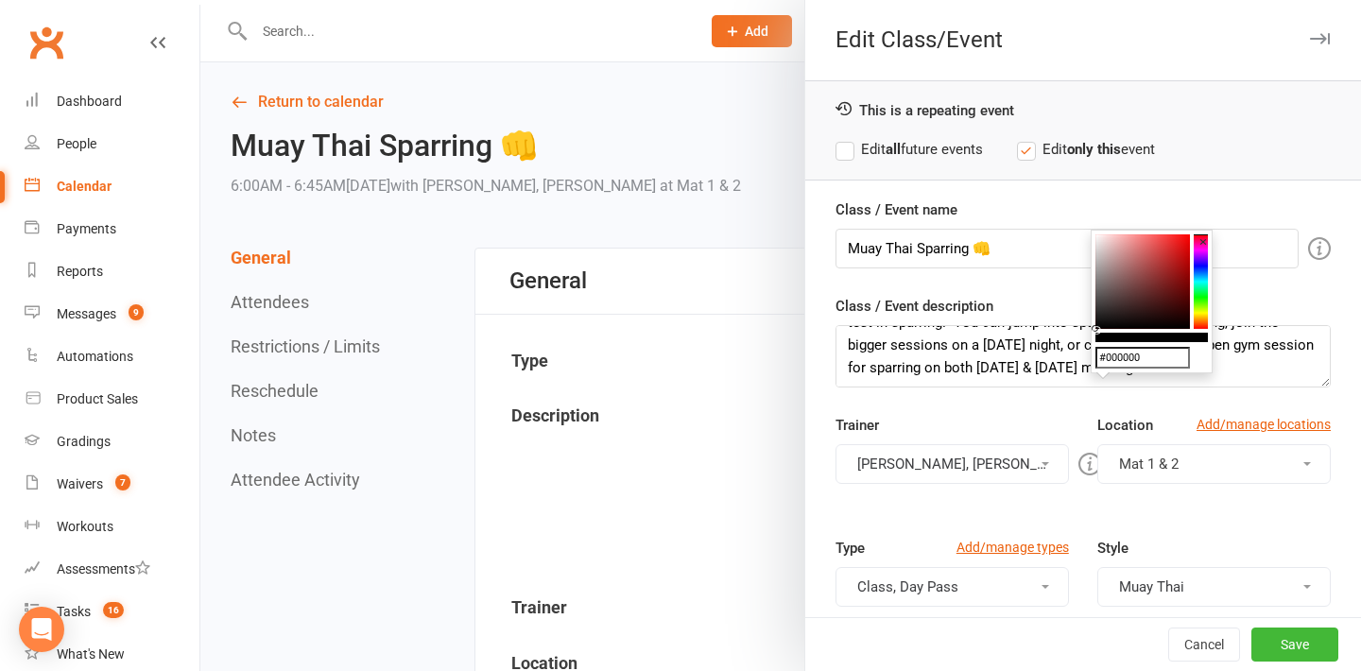
click at [911, 142] on label "Edit all future events" at bounding box center [908, 149] width 147 height 23
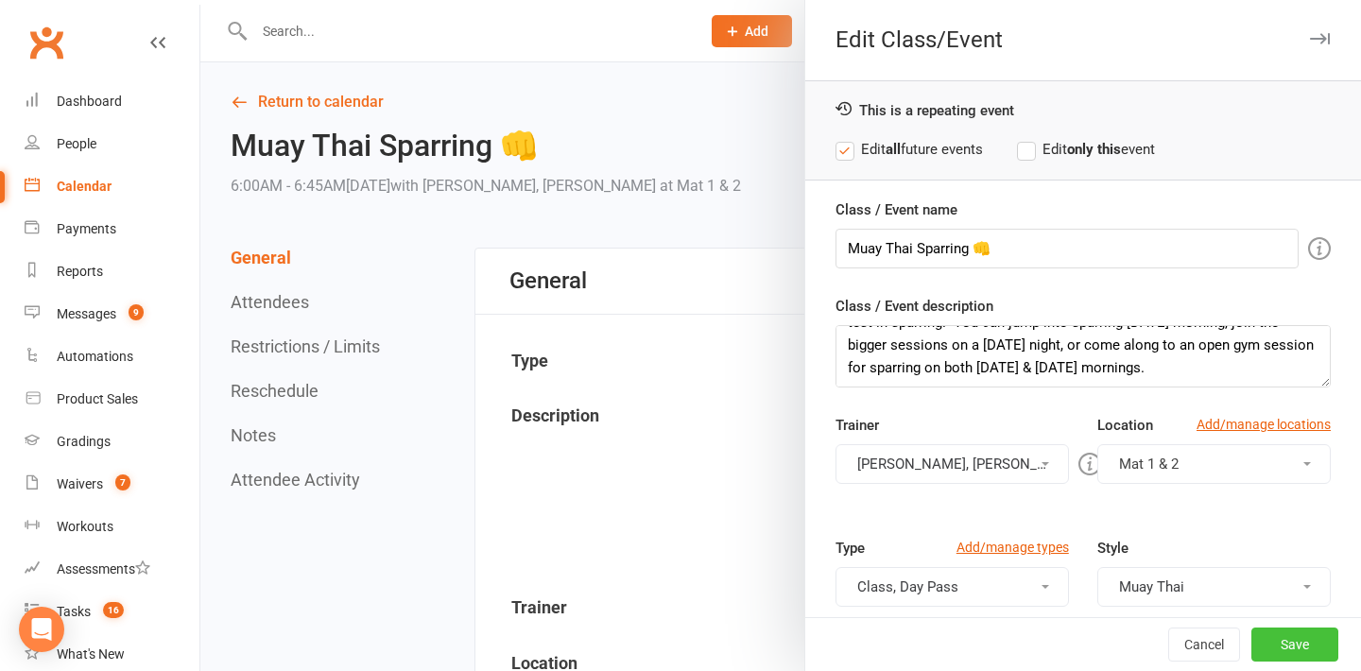
click at [1276, 651] on button "Save" at bounding box center [1294, 644] width 87 height 34
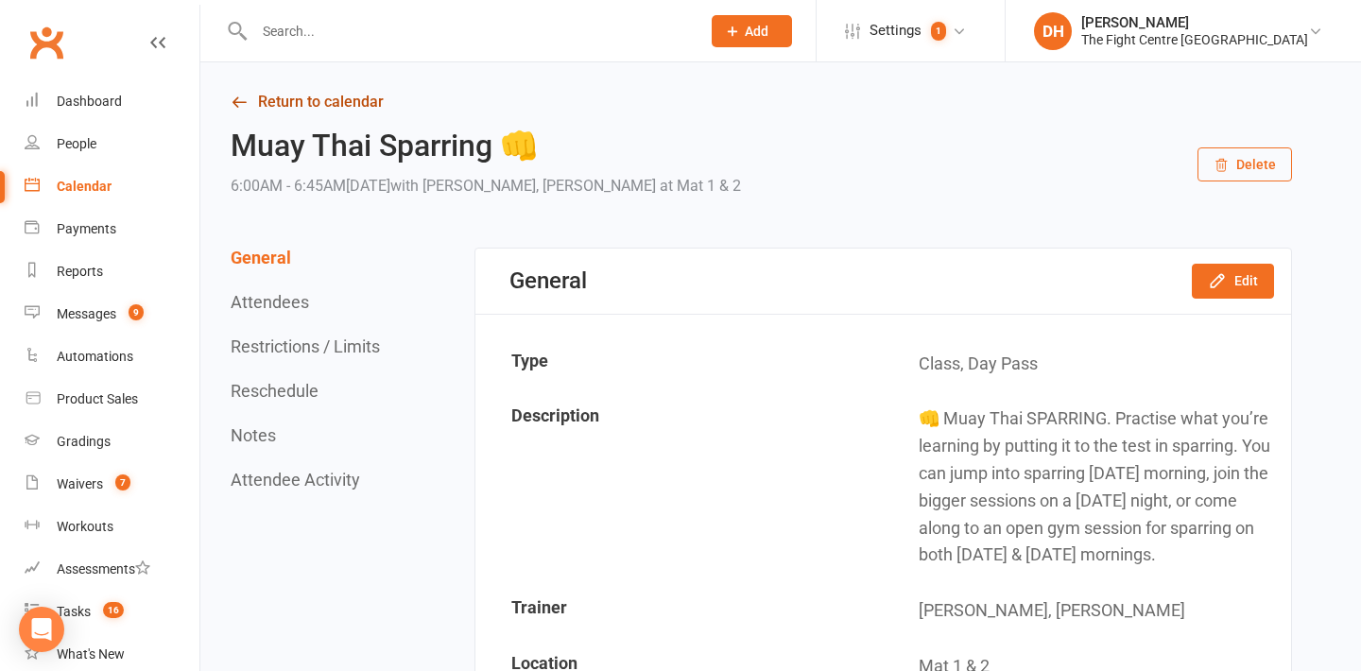
click at [346, 95] on link "Return to calendar" at bounding box center [761, 102] width 1061 height 26
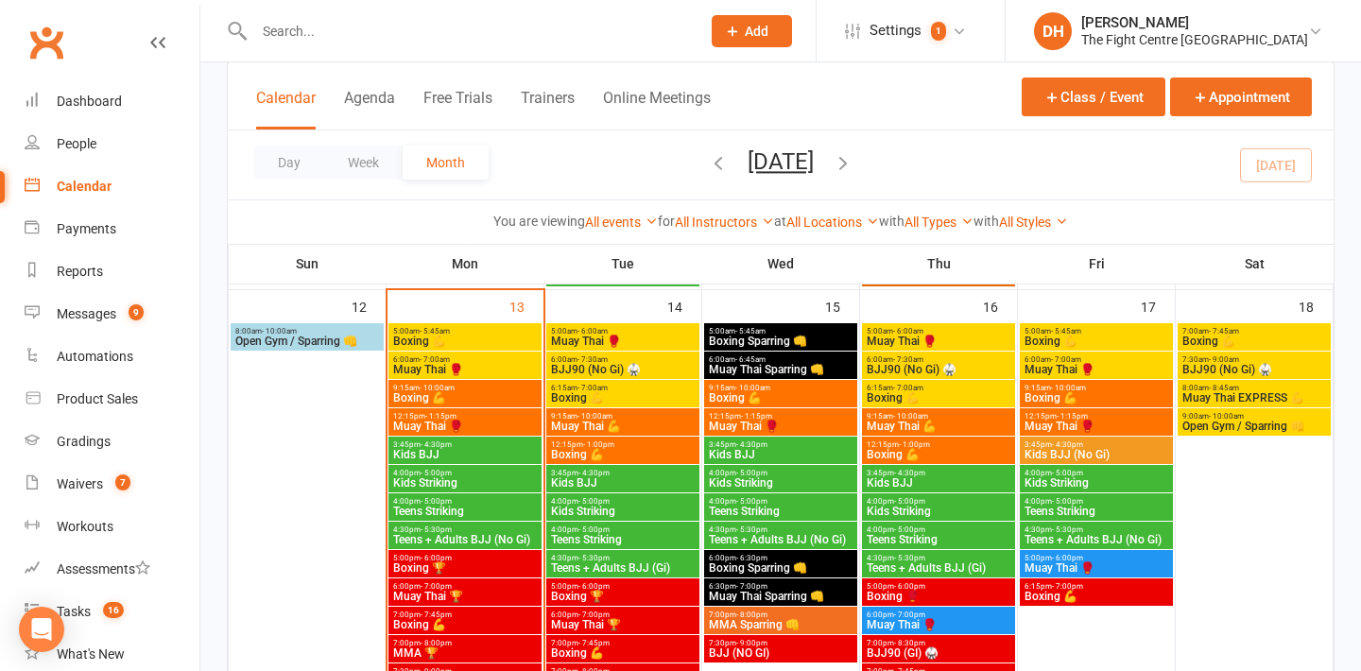
scroll to position [1167, 0]
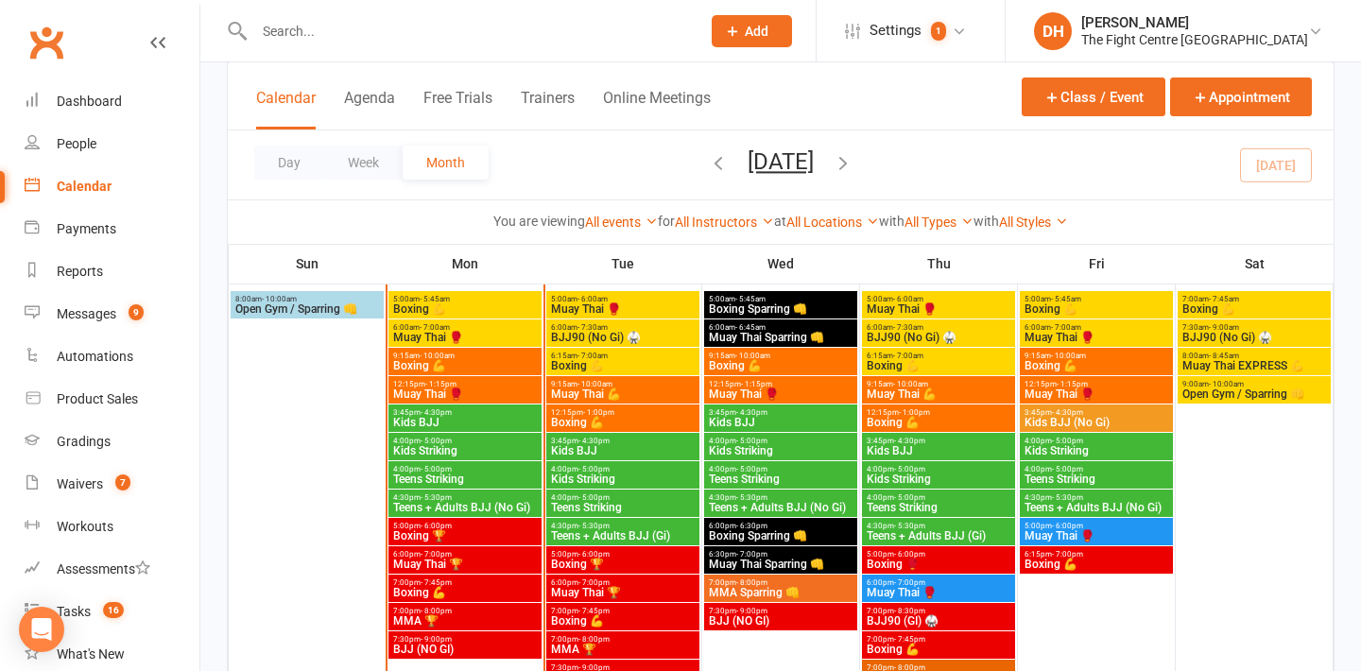
click at [748, 590] on span "MMA Sparring 👊" at bounding box center [781, 592] width 146 height 11
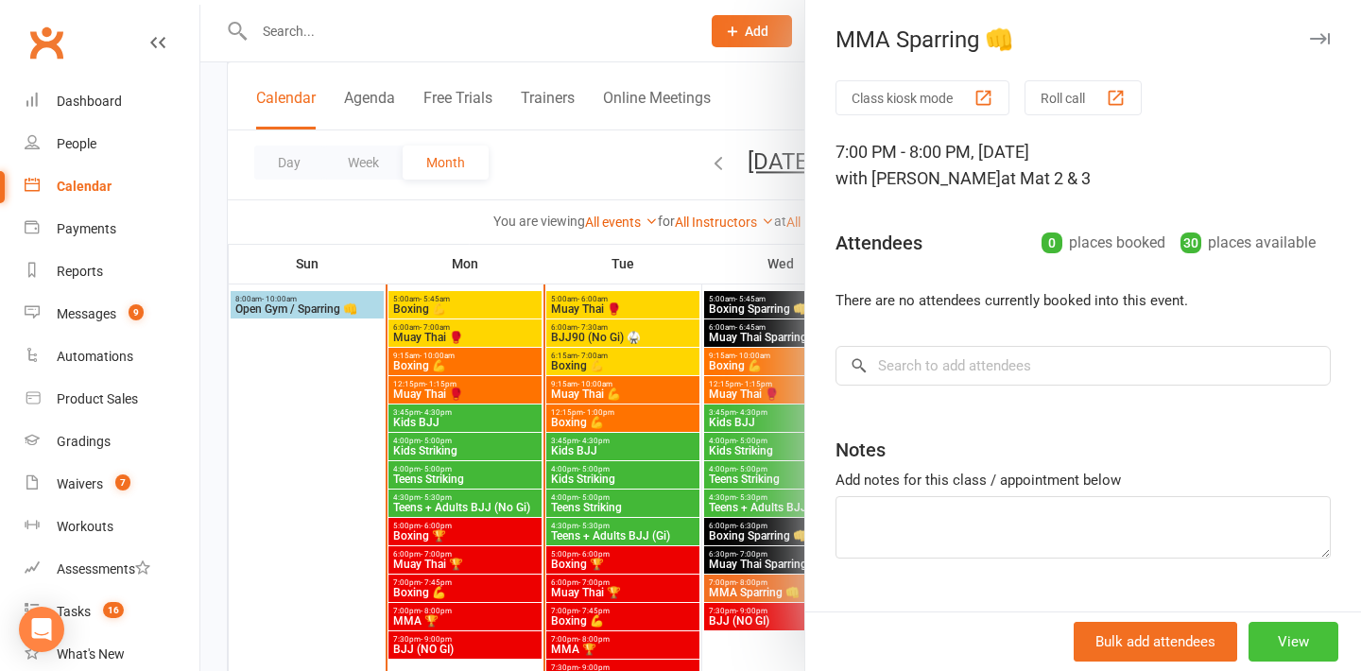
click at [1277, 641] on button "View" at bounding box center [1293, 642] width 90 height 40
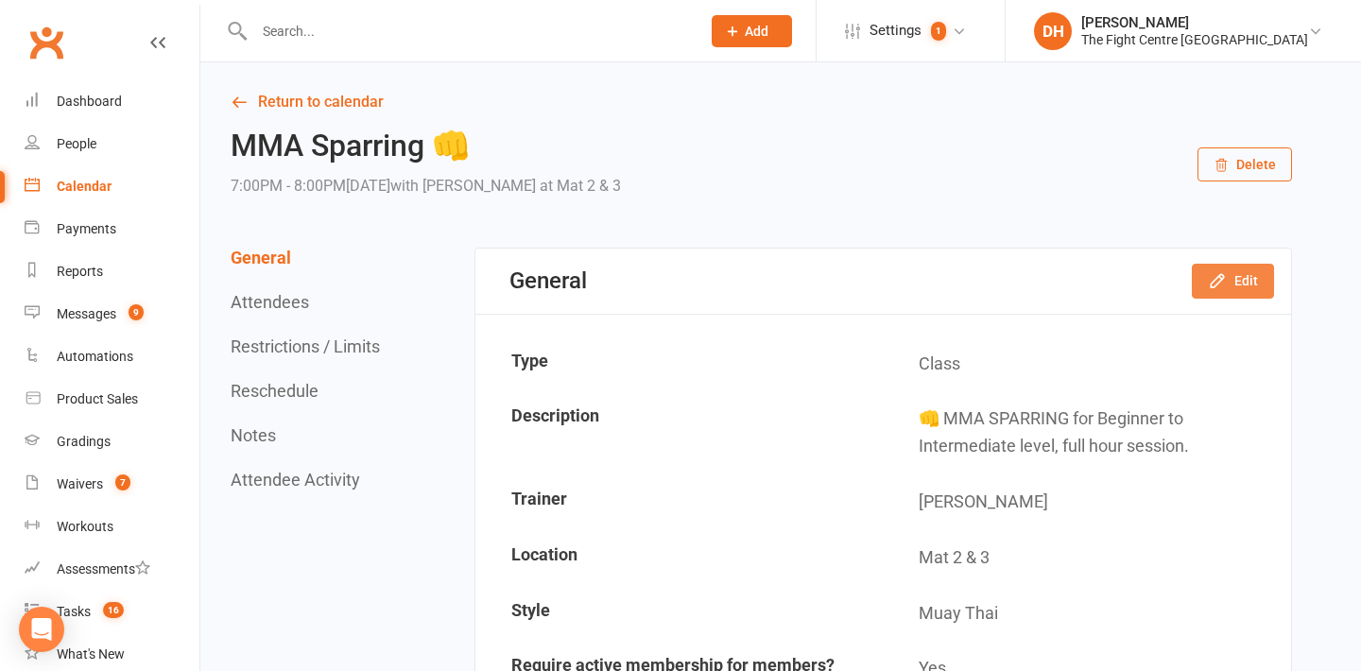
click at [1211, 289] on icon "button" at bounding box center [1217, 280] width 19 height 19
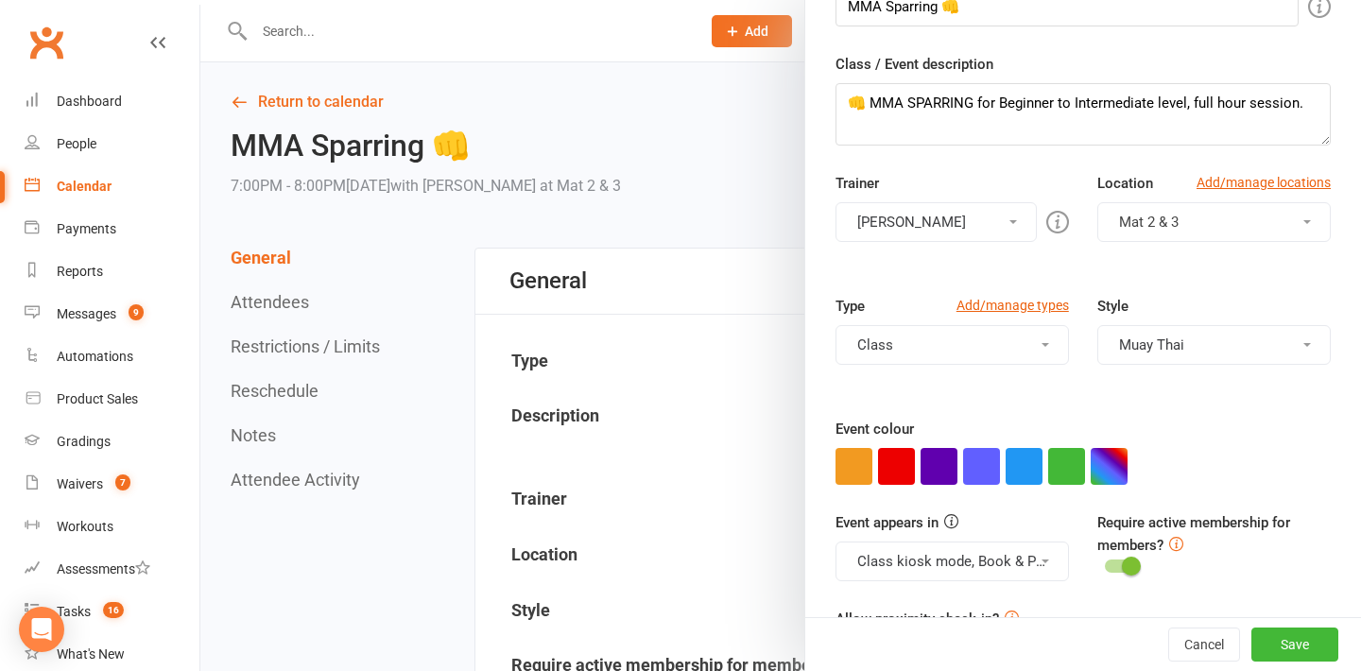
scroll to position [312, 0]
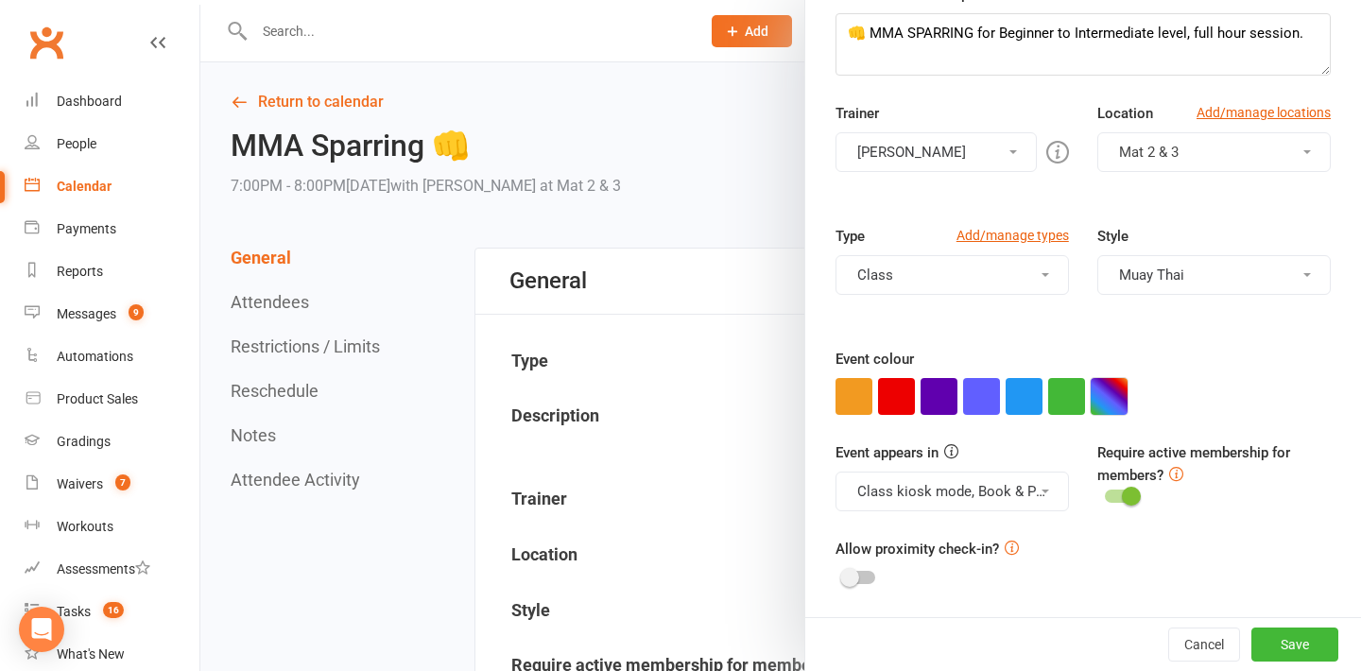
click at [1106, 409] on button "button" at bounding box center [1108, 396] width 37 height 37
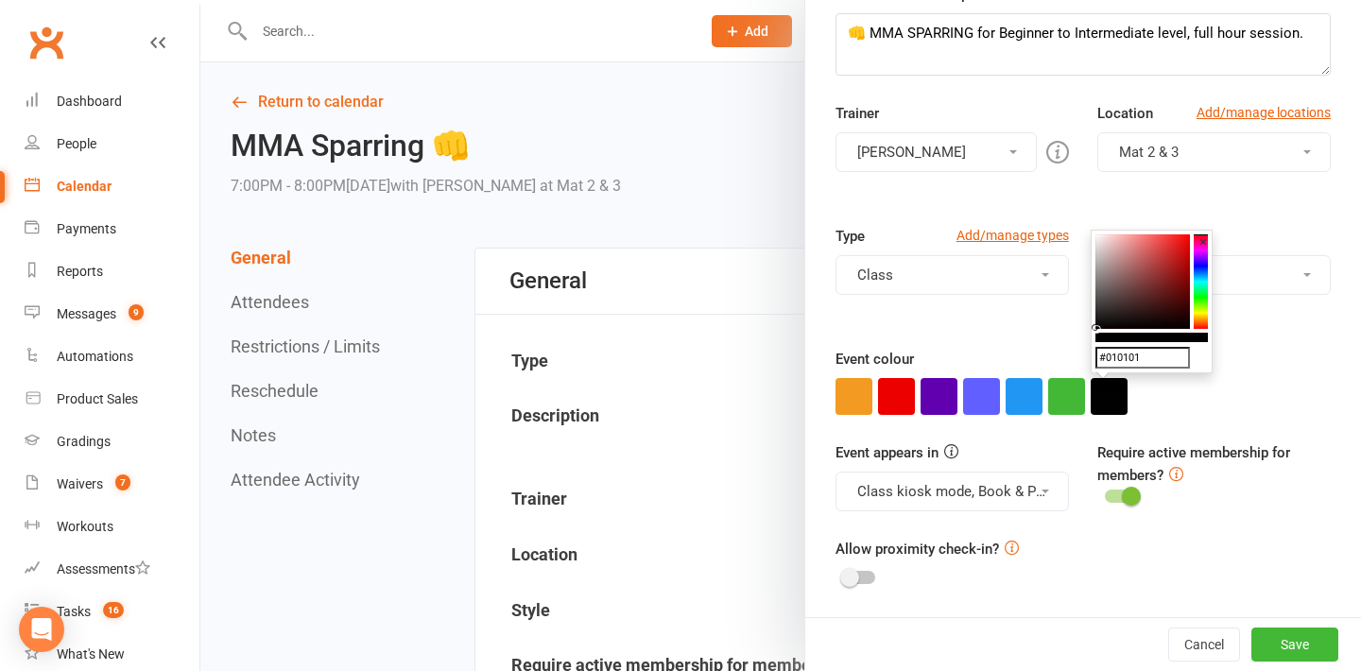
type input "#000000"
drag, startPoint x: 1123, startPoint y: 322, endPoint x: 1064, endPoint y: 336, distance: 60.3
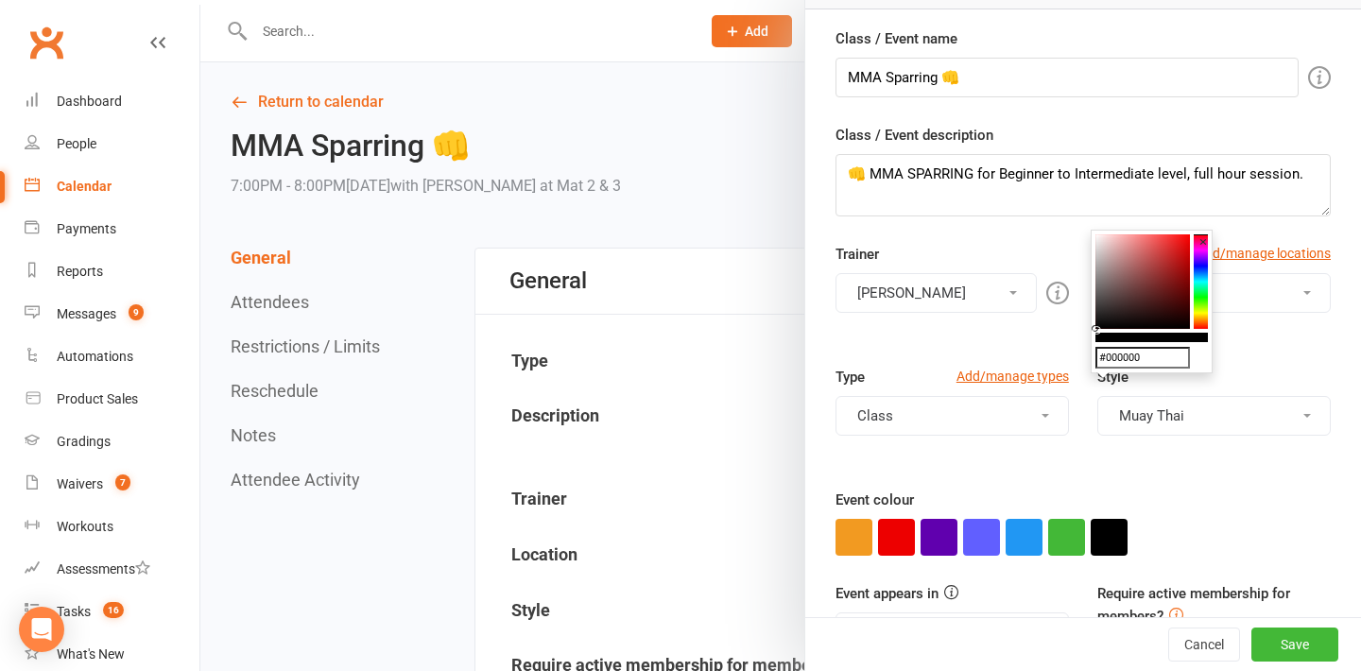
scroll to position [0, 0]
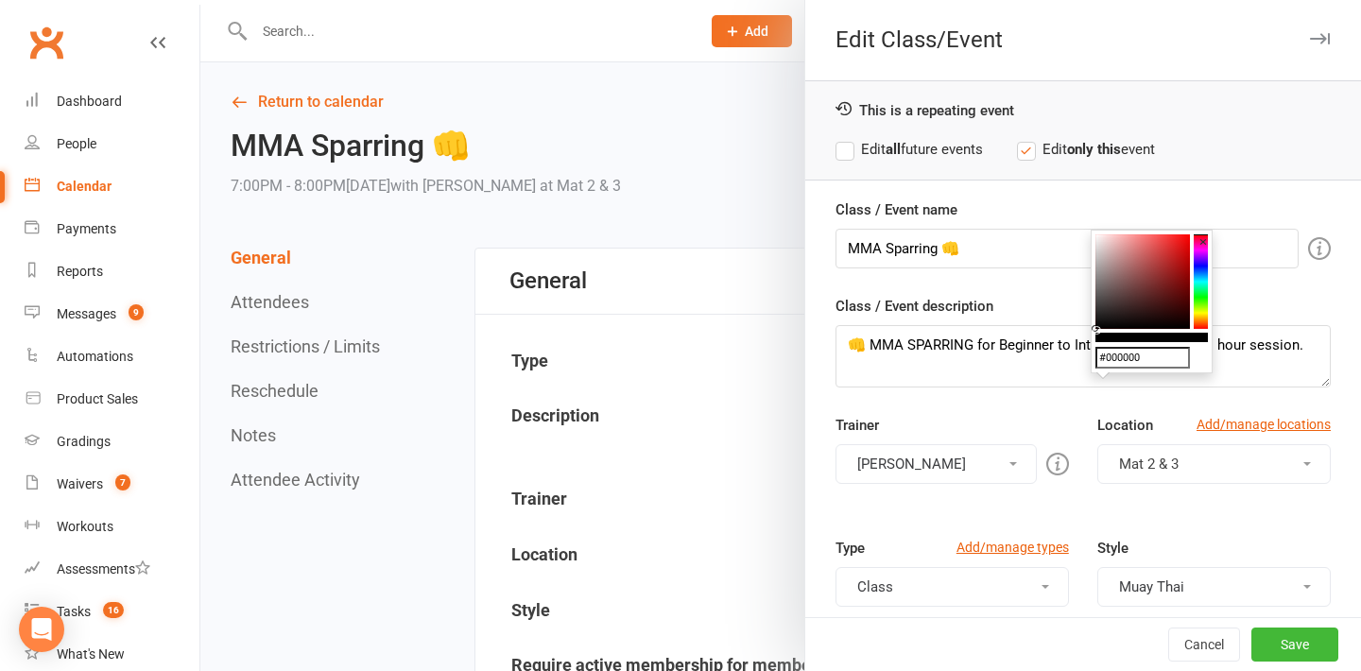
click at [904, 152] on label "Edit all future events" at bounding box center [908, 149] width 147 height 23
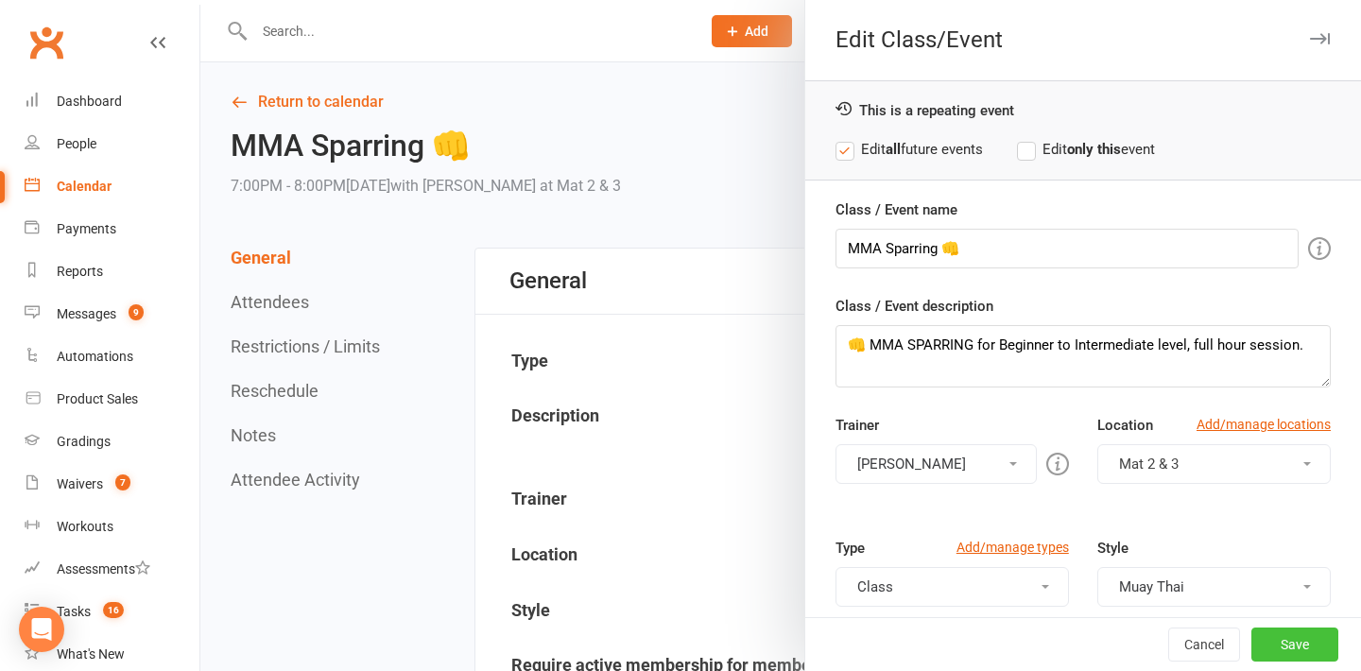
click at [1303, 643] on button "Save" at bounding box center [1294, 644] width 87 height 34
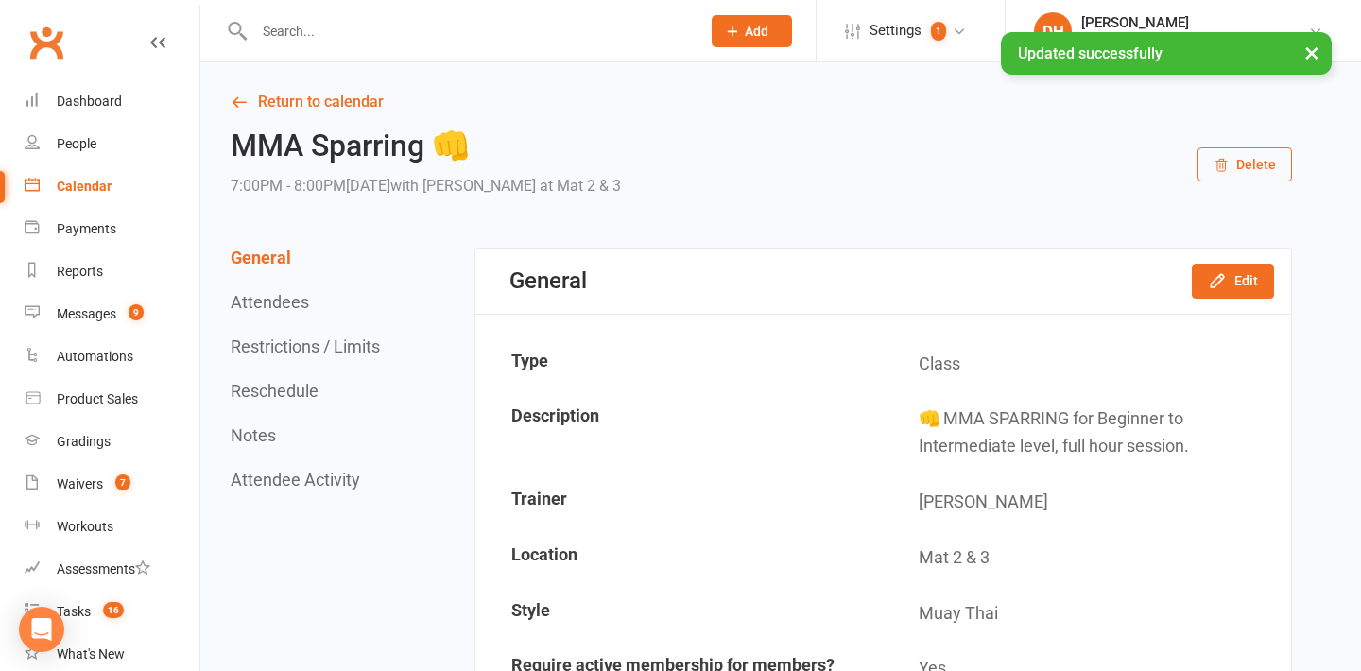
click at [591, 146] on h2 "MMA Sparring 👊" at bounding box center [426, 145] width 390 height 33
click at [303, 110] on link "Return to calendar" at bounding box center [761, 102] width 1061 height 26
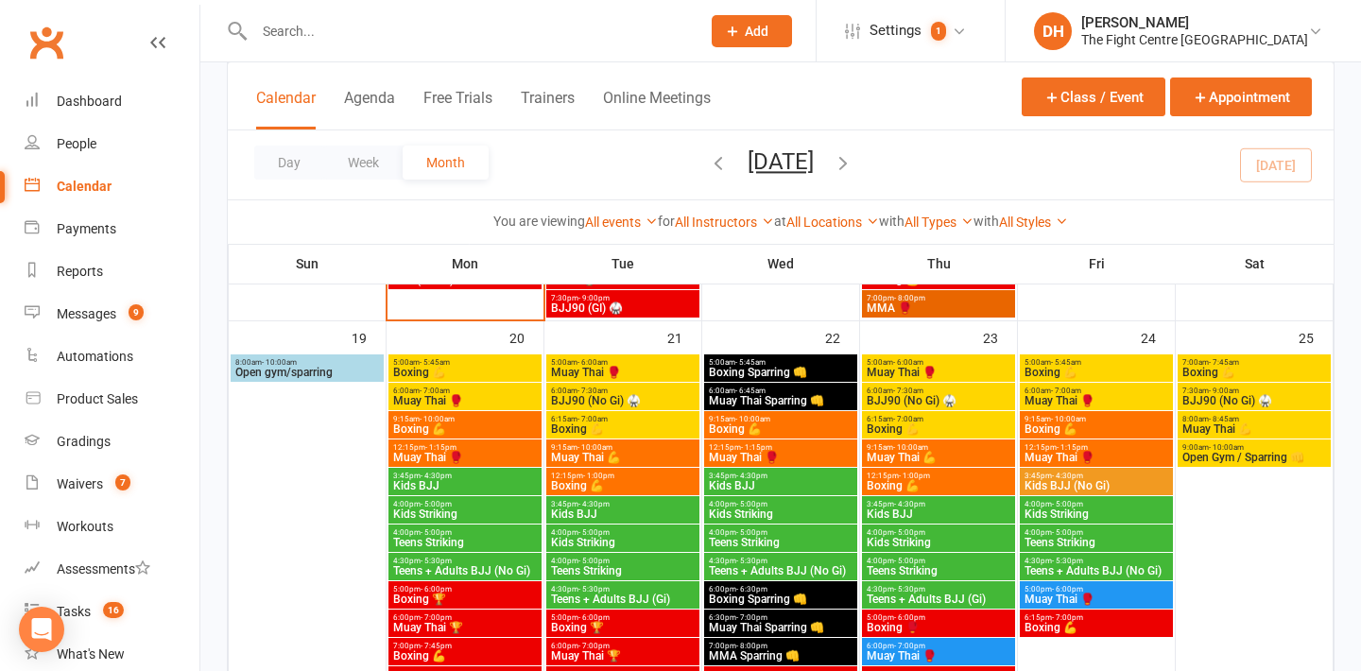
scroll to position [1333, 0]
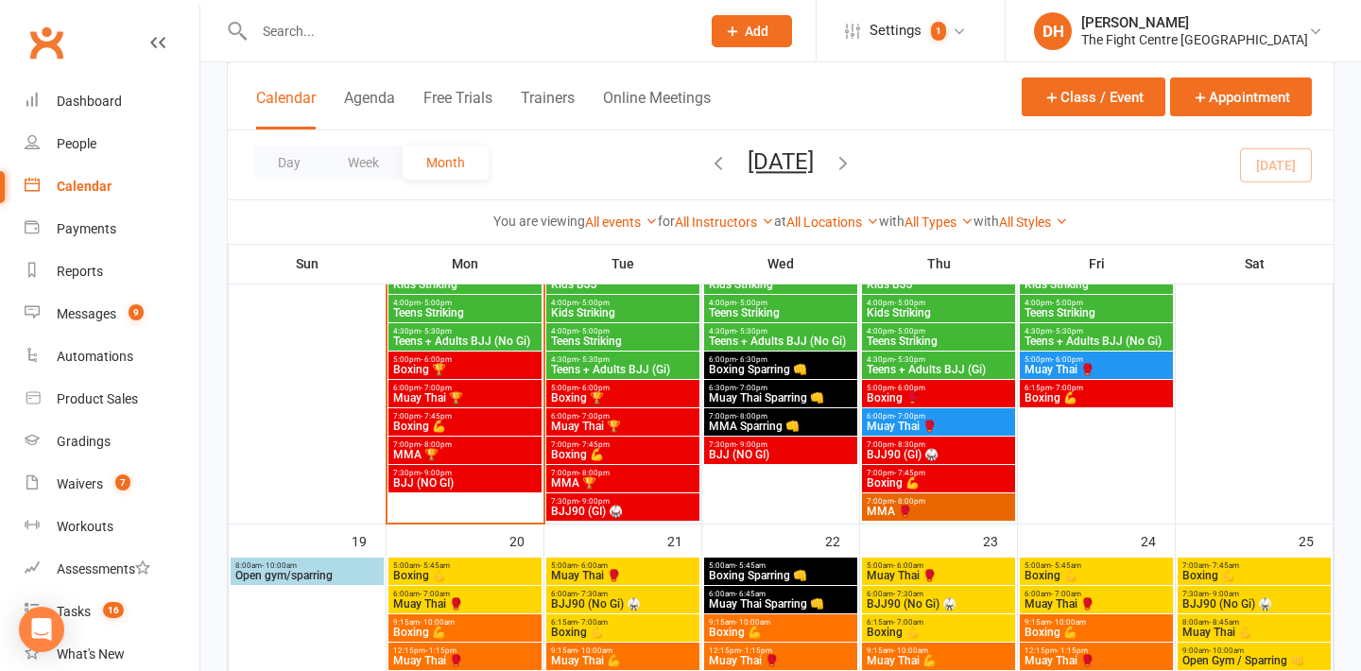
click at [909, 424] on span "Muay Thai 🥊" at bounding box center [939, 425] width 146 height 11
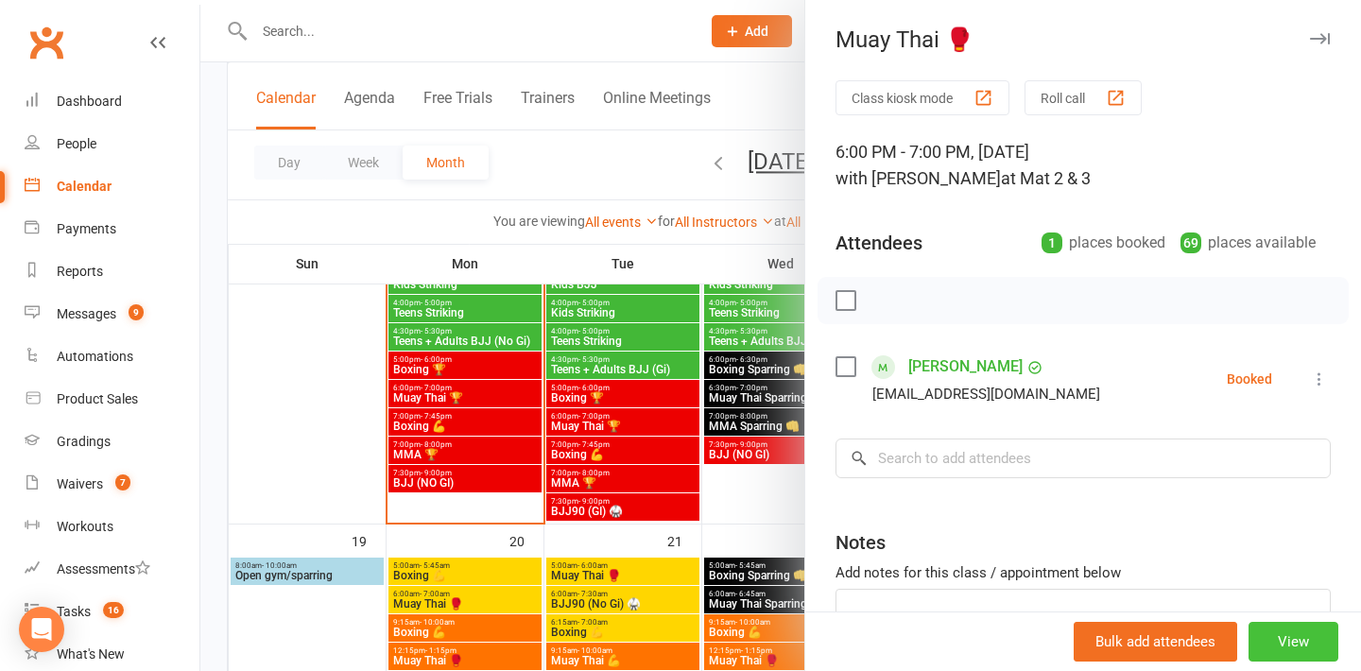
click at [1273, 626] on button "View" at bounding box center [1293, 642] width 90 height 40
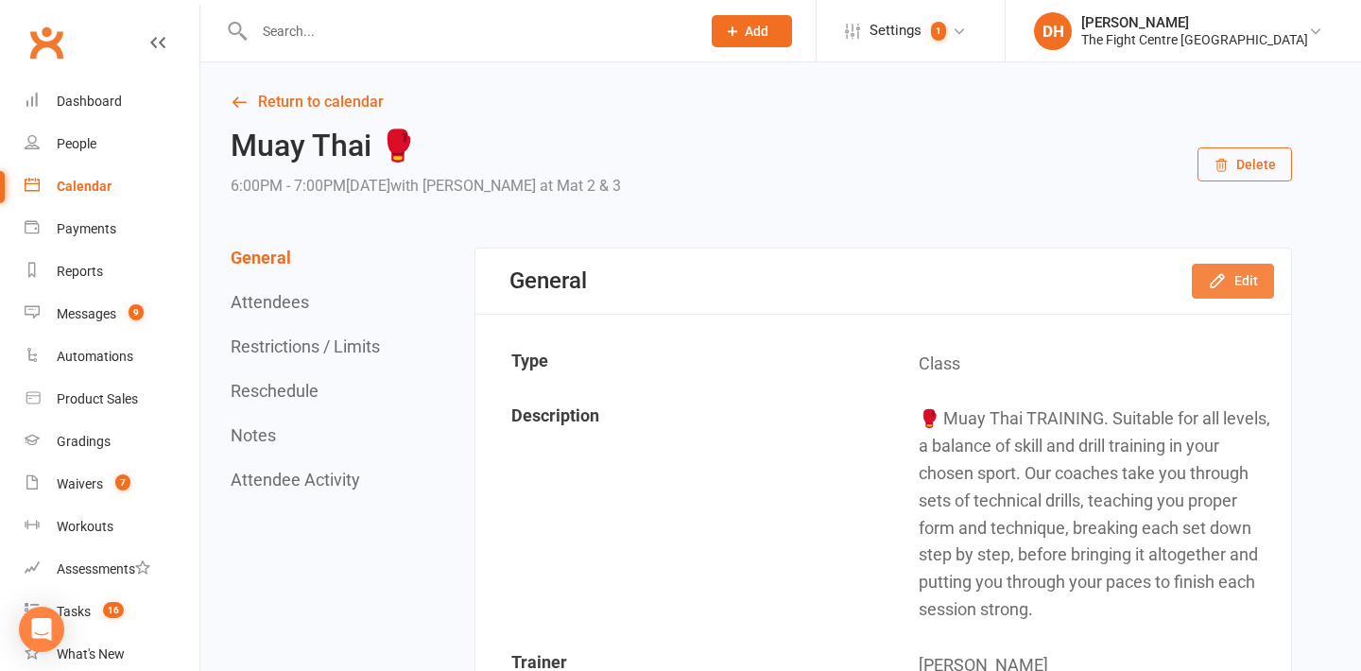
click at [1243, 273] on button "Edit" at bounding box center [1233, 281] width 82 height 34
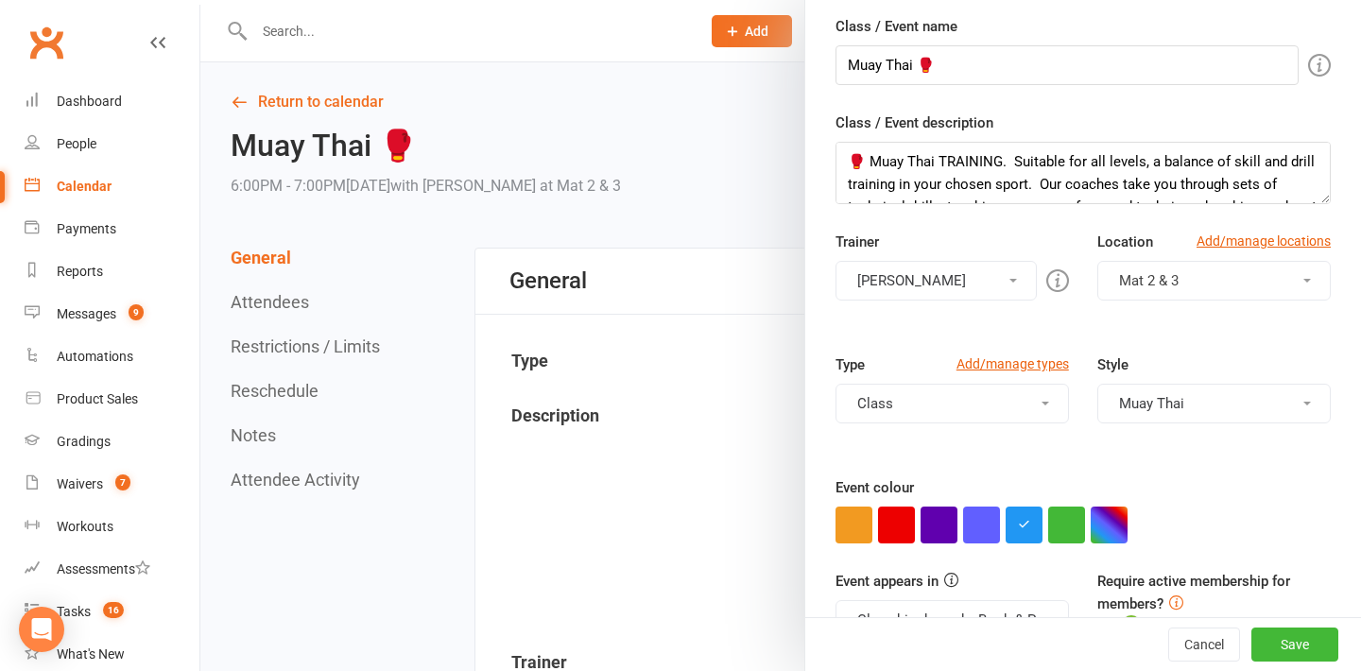
scroll to position [187, 0]
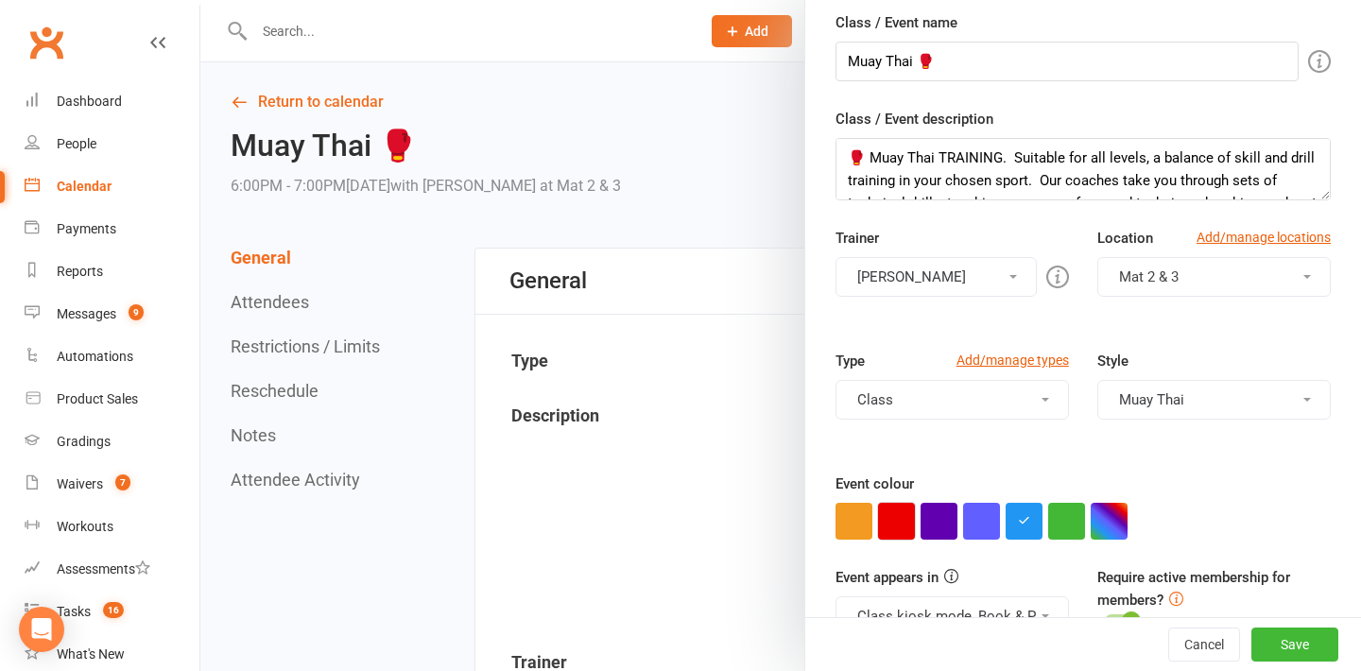
click at [898, 524] on button "button" at bounding box center [896, 521] width 37 height 37
click at [1280, 640] on button "Save" at bounding box center [1294, 644] width 87 height 34
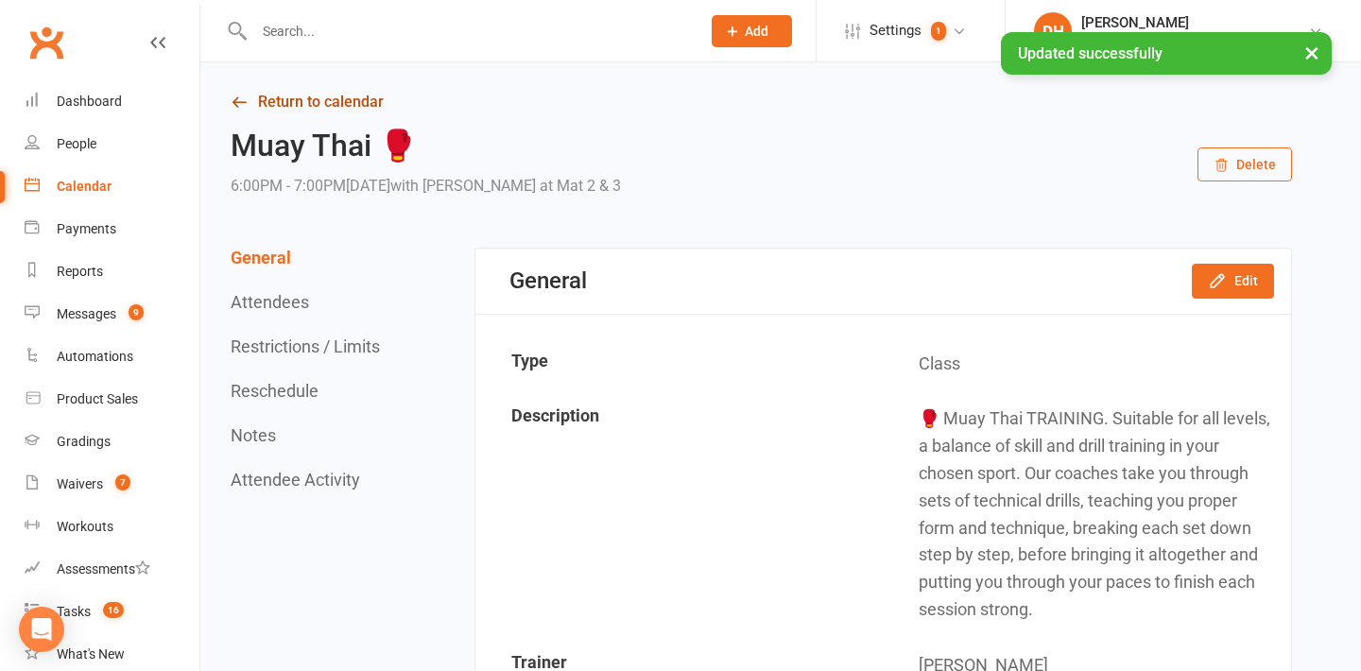
click at [311, 94] on link "Return to calendar" at bounding box center [761, 102] width 1061 height 26
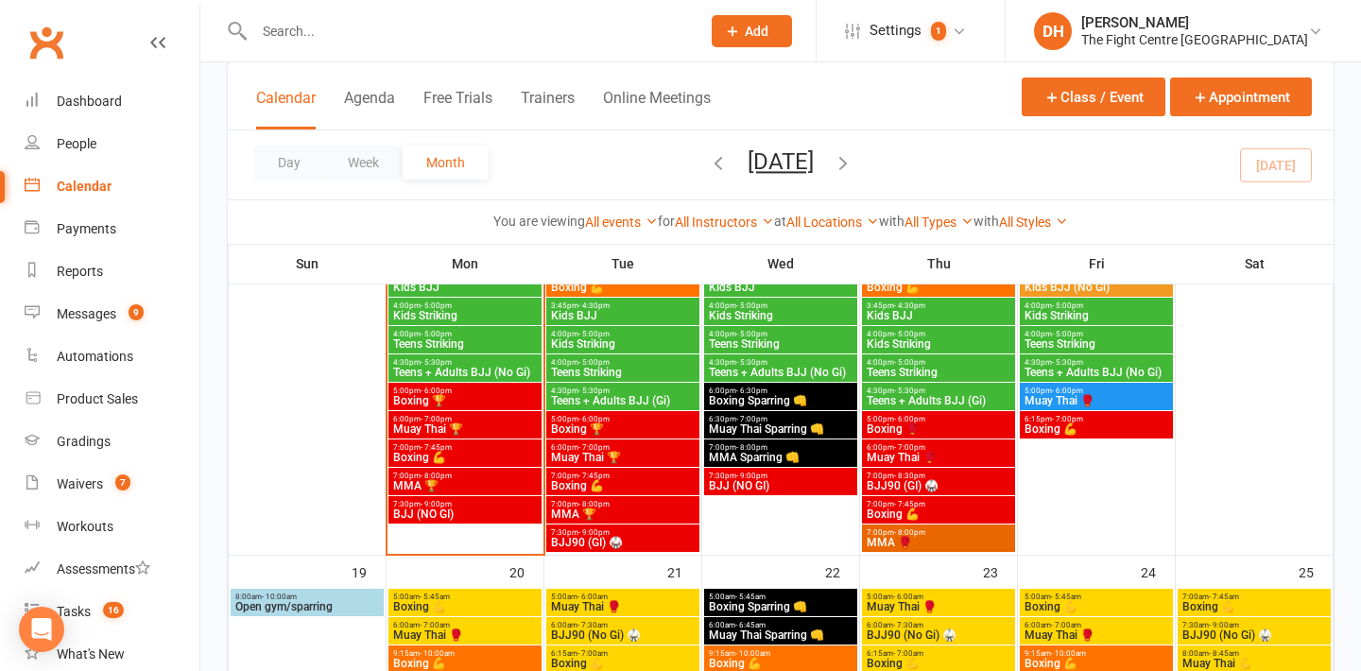
scroll to position [1303, 0]
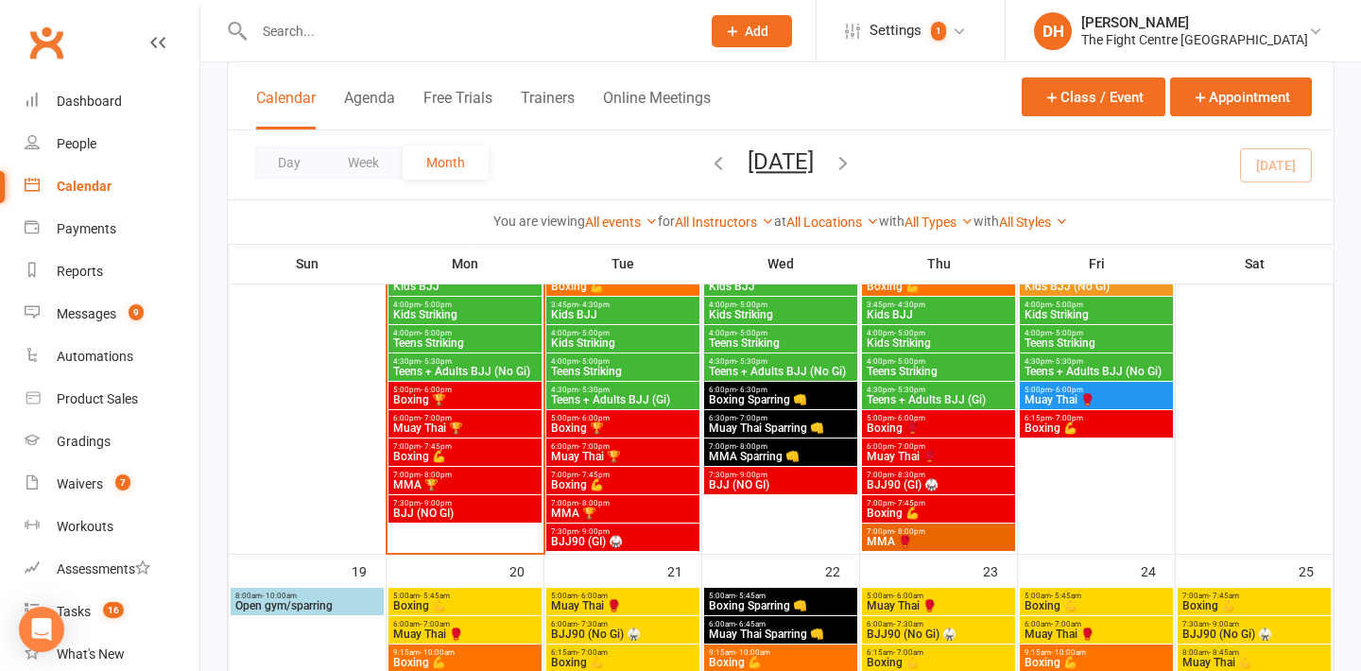
click at [906, 543] on span "MMA 🥊" at bounding box center [939, 541] width 146 height 11
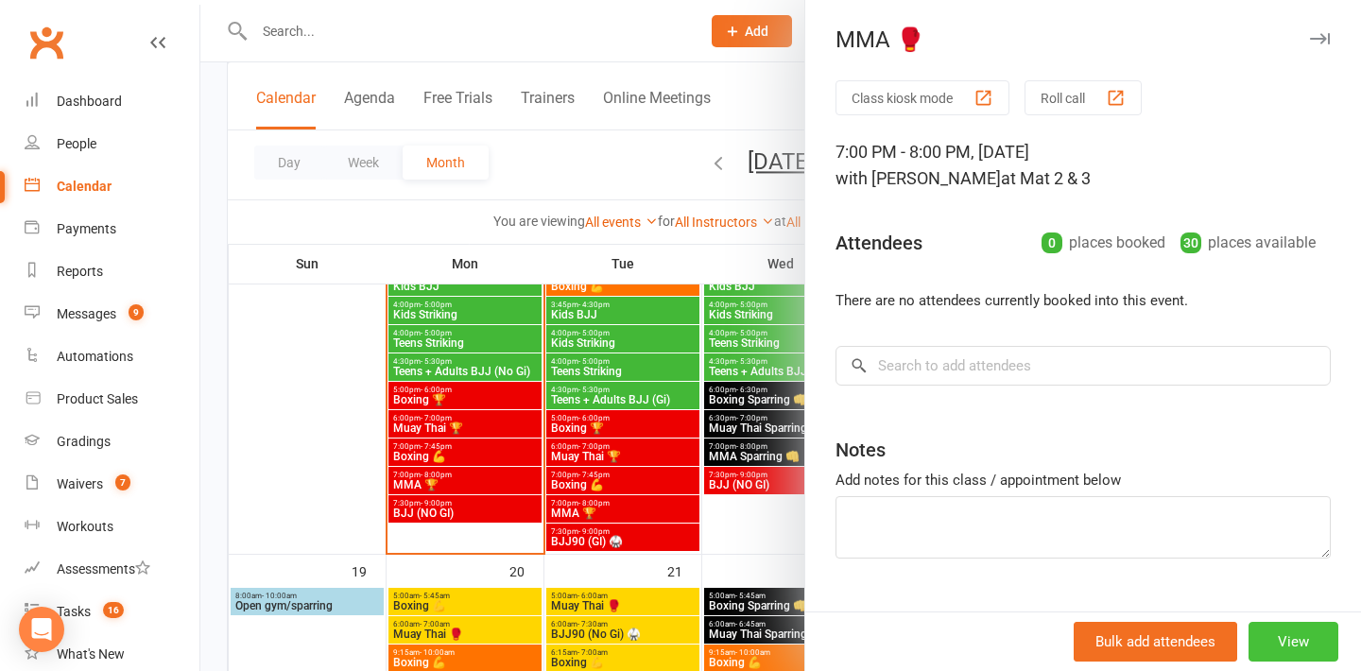
click at [1304, 641] on button "View" at bounding box center [1293, 642] width 90 height 40
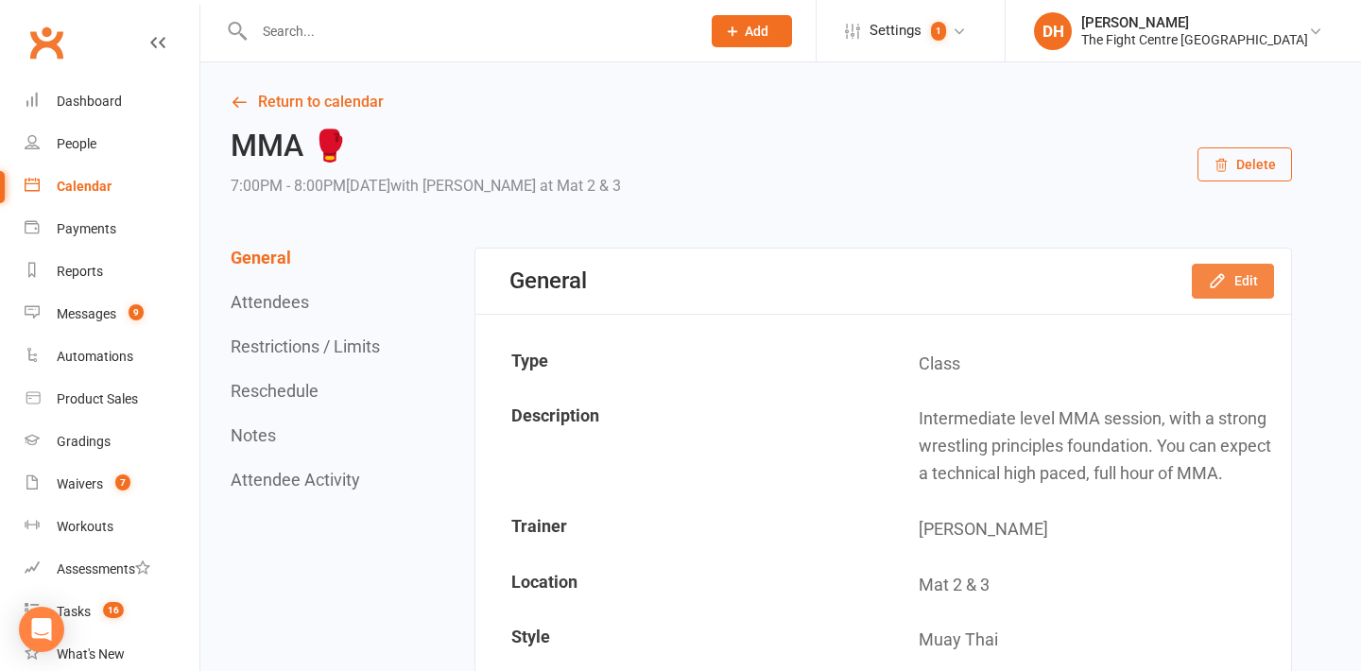
click at [1235, 279] on button "Edit" at bounding box center [1233, 281] width 82 height 34
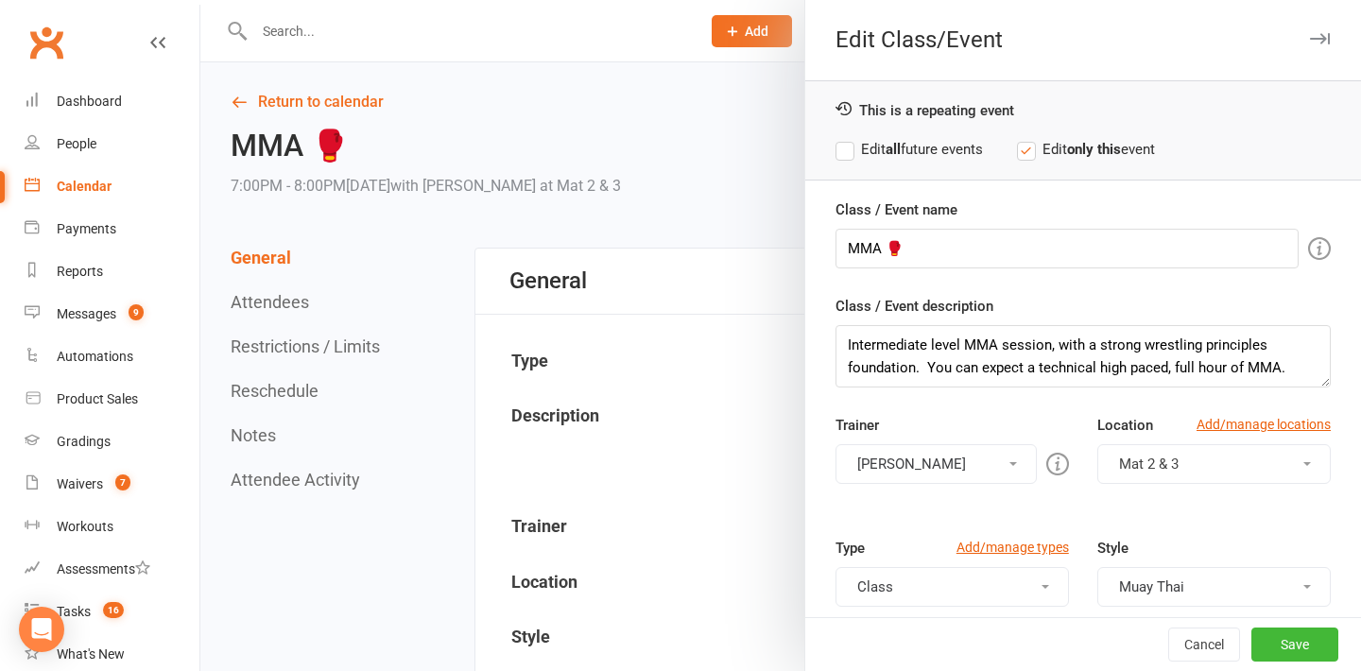
click at [922, 144] on label "Edit all future events" at bounding box center [908, 149] width 147 height 23
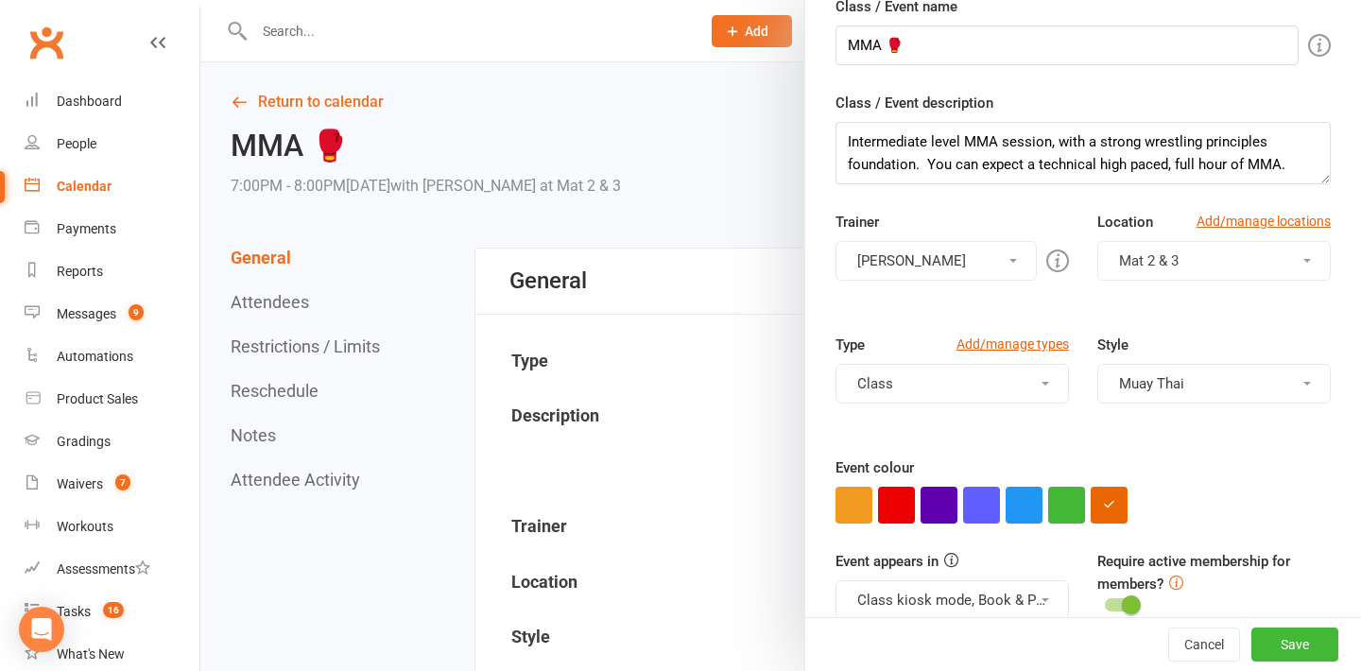
scroll to position [217, 0]
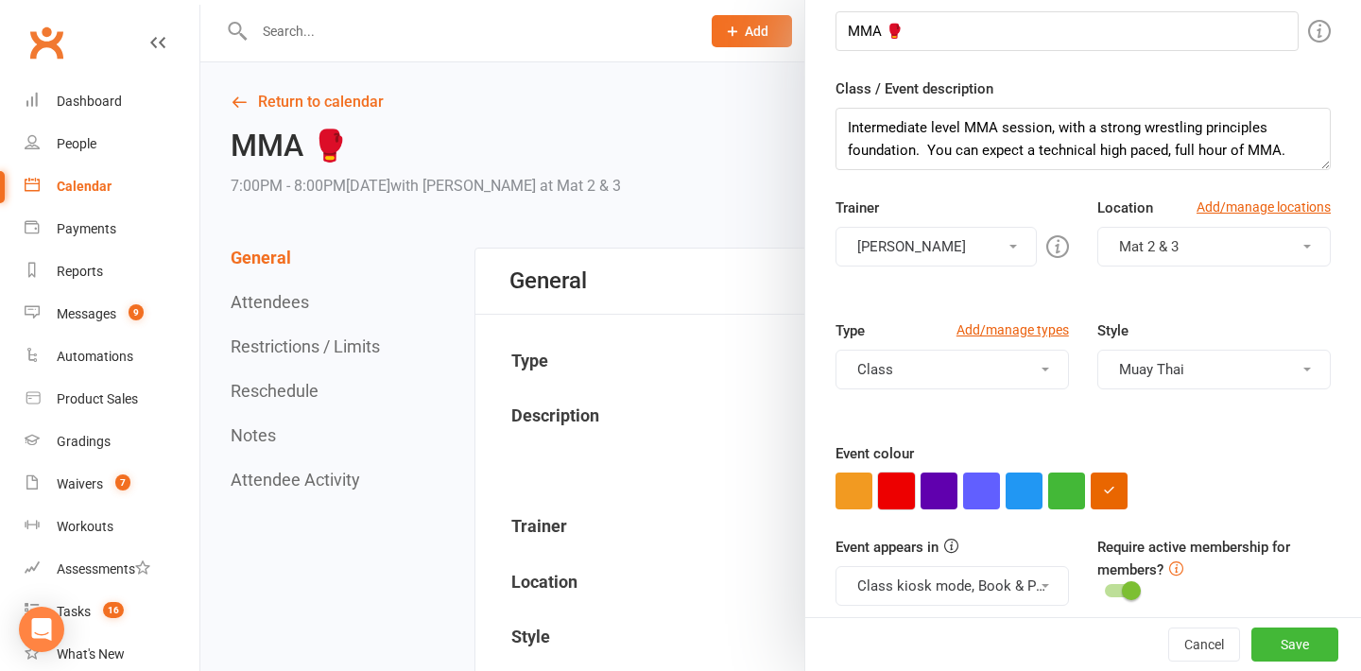
click at [899, 483] on button "button" at bounding box center [896, 490] width 37 height 37
click at [1307, 651] on button "Save" at bounding box center [1294, 644] width 87 height 34
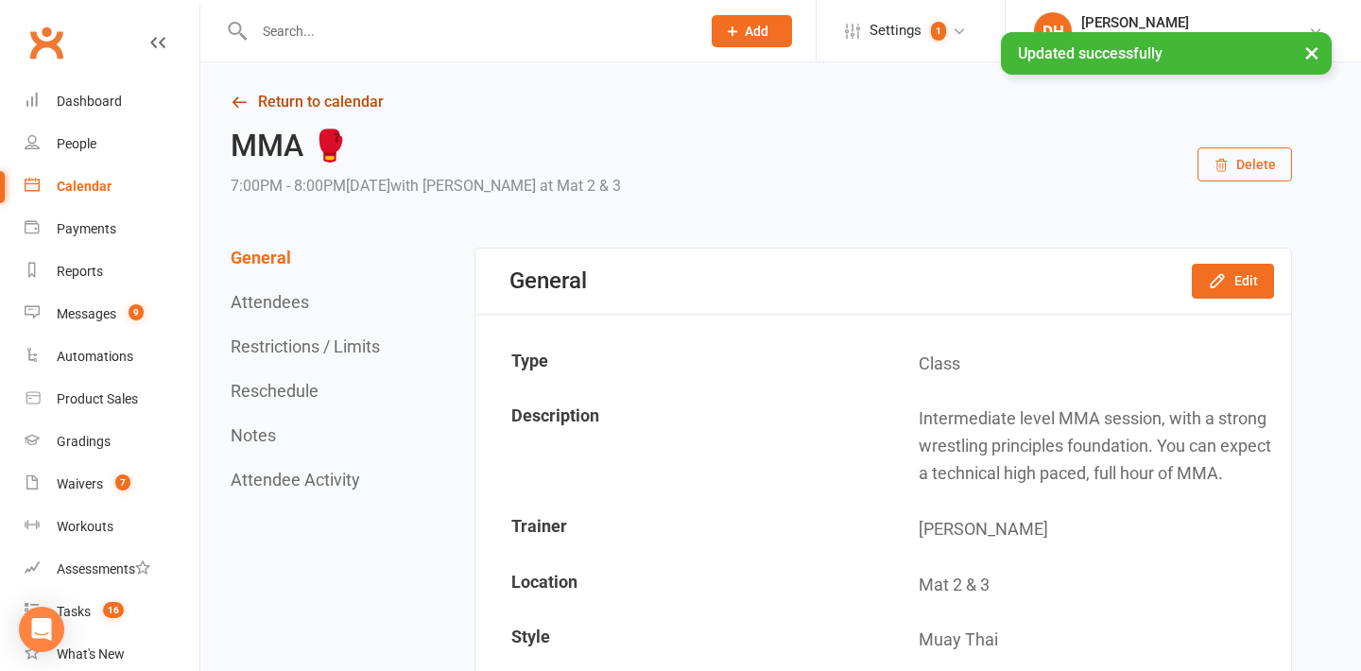
click at [350, 102] on link "Return to calendar" at bounding box center [761, 102] width 1061 height 26
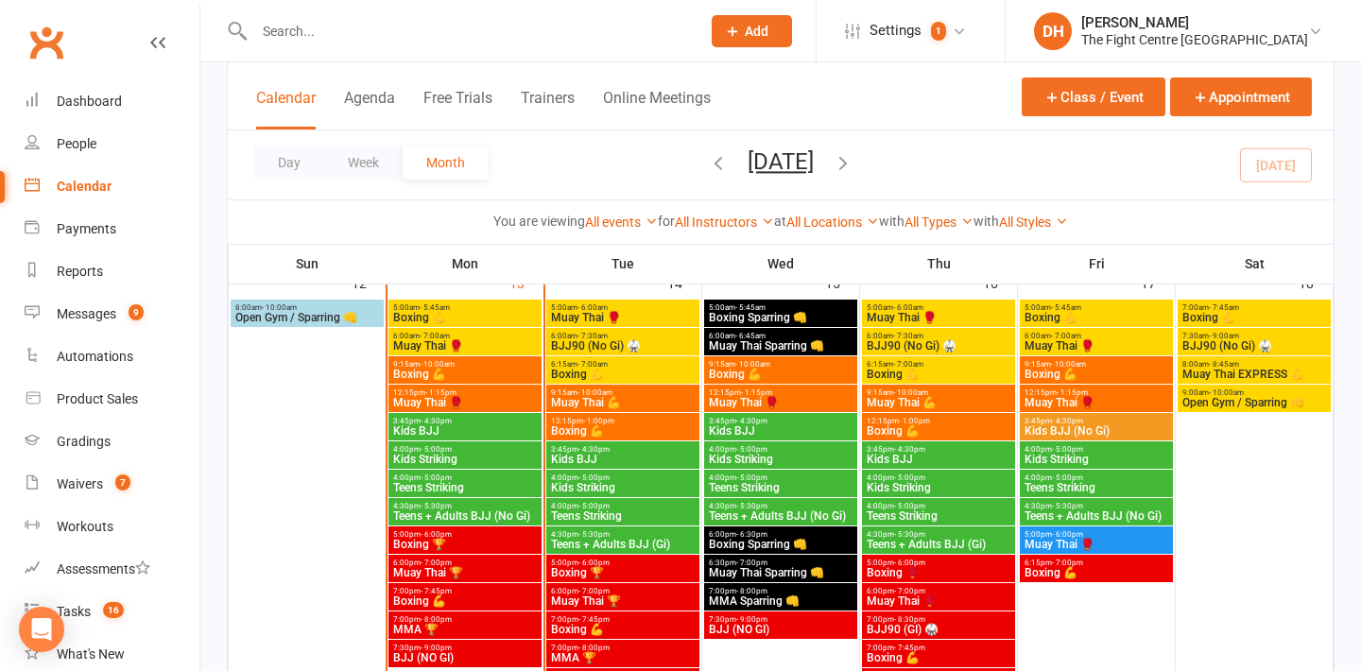
scroll to position [1157, 0]
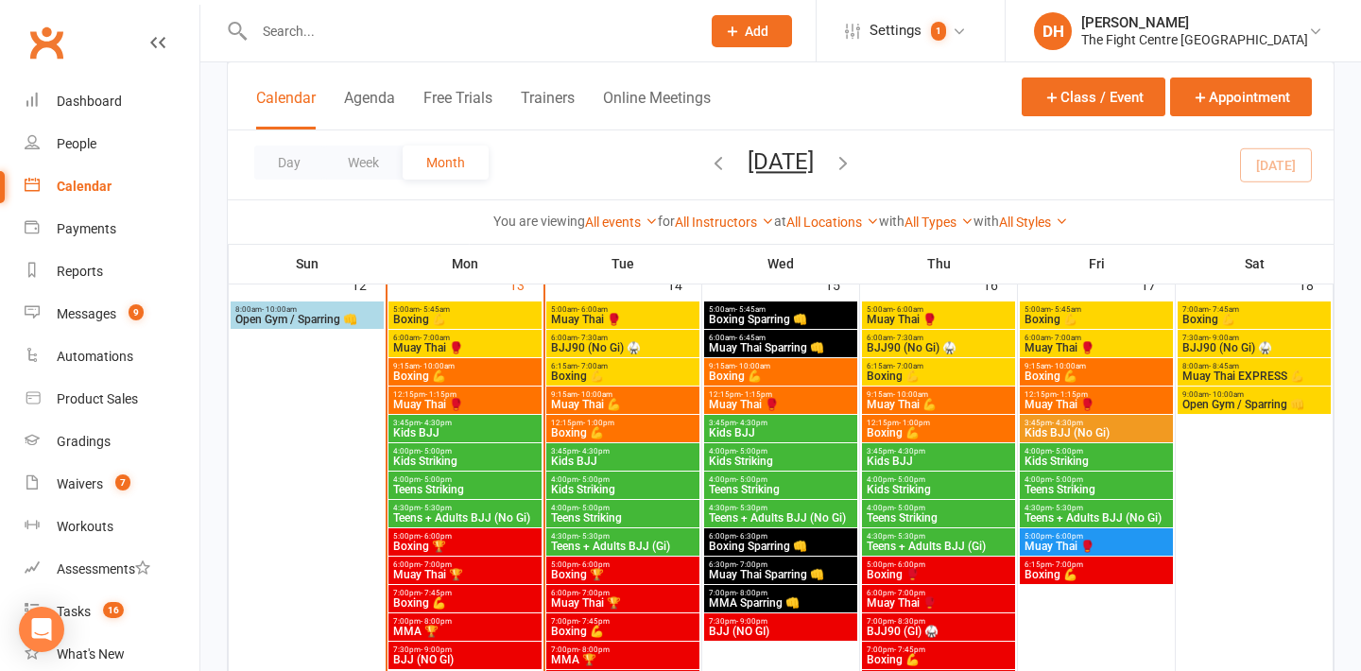
click at [1064, 547] on span "Muay Thai 🥊" at bounding box center [1096, 545] width 146 height 11
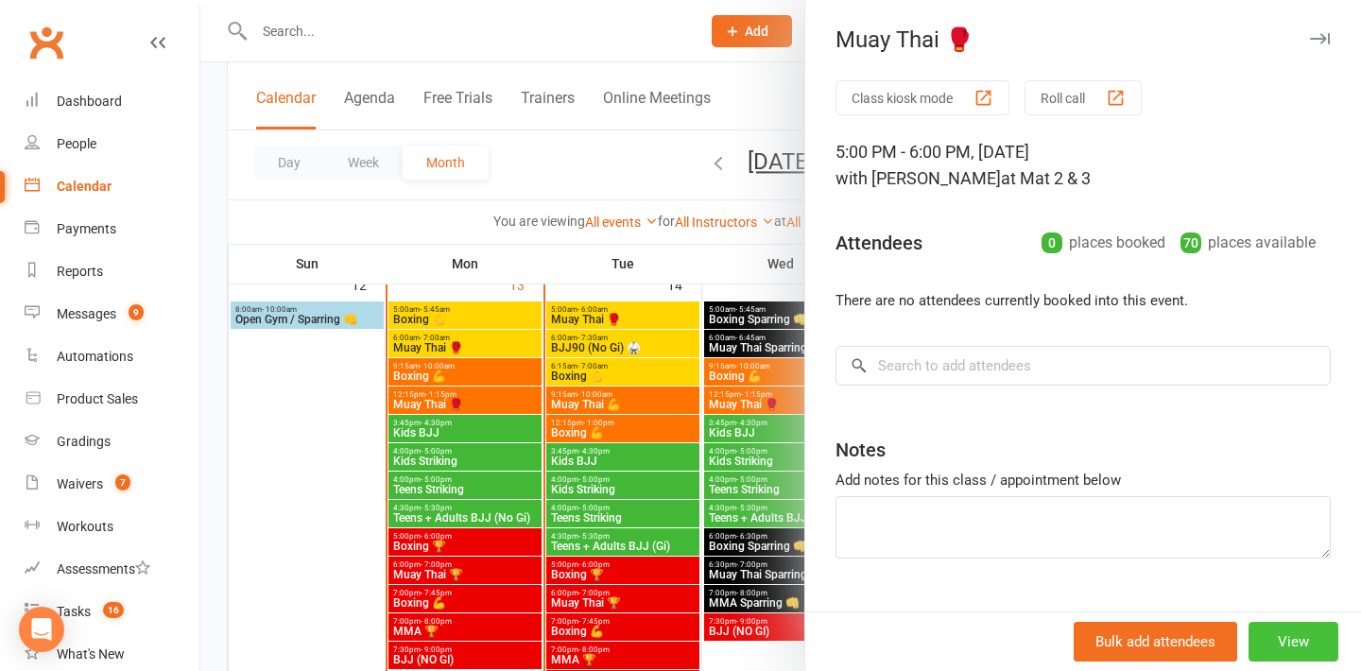
click at [1287, 648] on button "View" at bounding box center [1293, 642] width 90 height 40
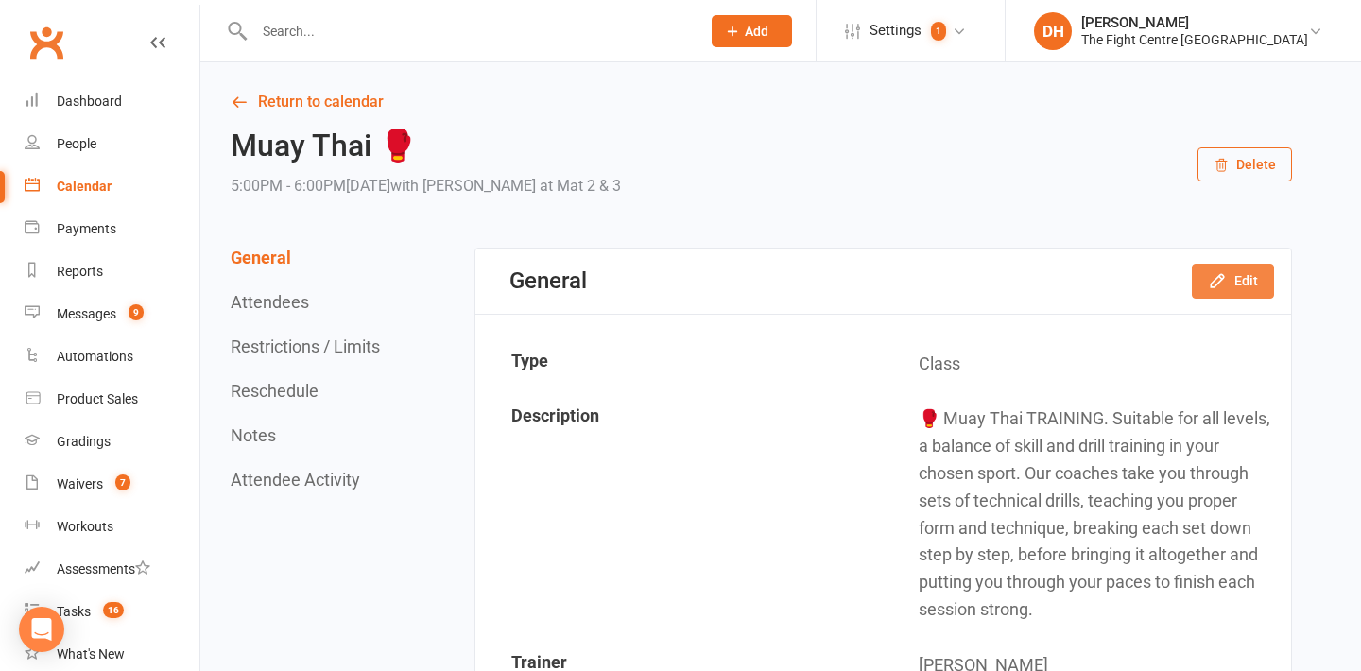
click at [1239, 283] on button "Edit" at bounding box center [1233, 281] width 82 height 34
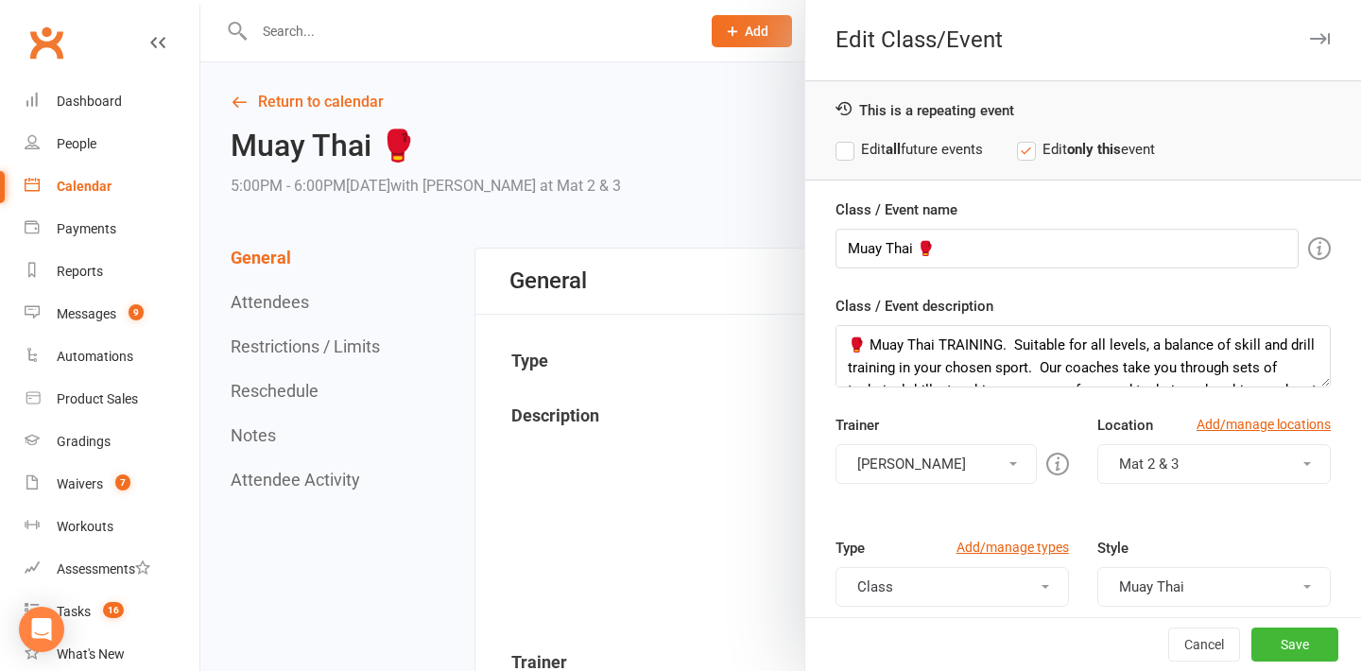
click at [873, 147] on label "Edit all future events" at bounding box center [908, 149] width 147 height 23
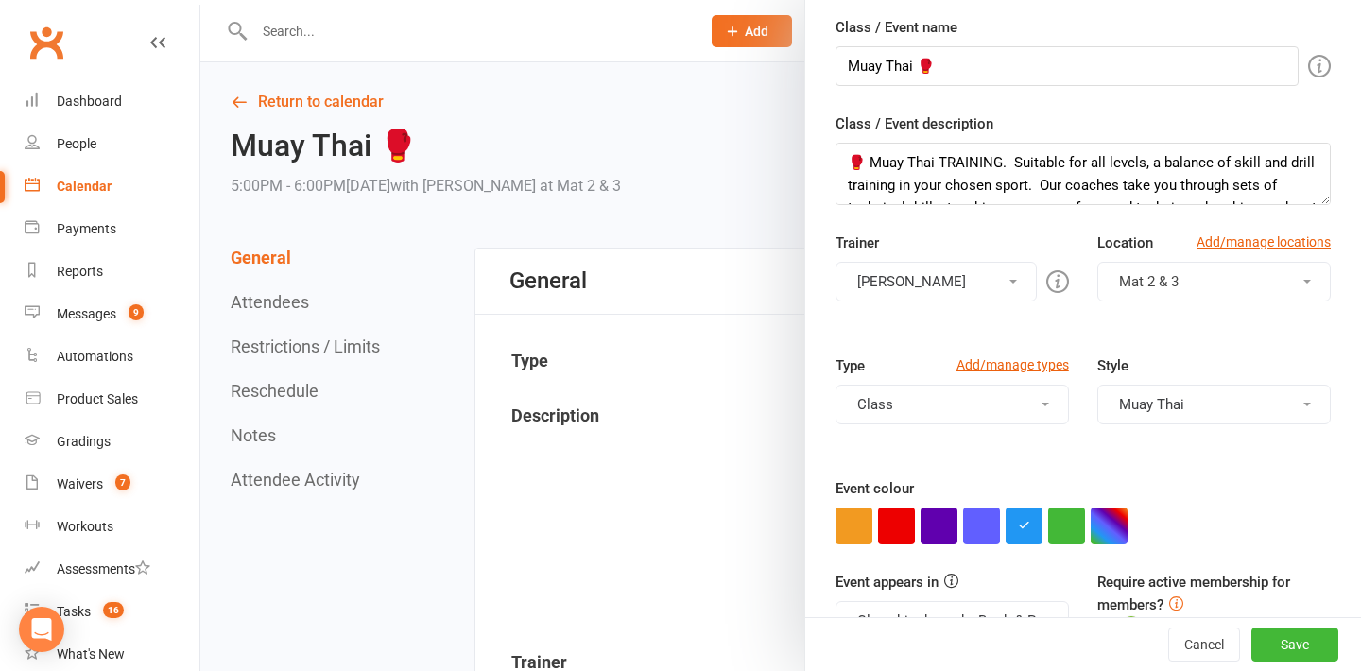
scroll to position [199, 0]
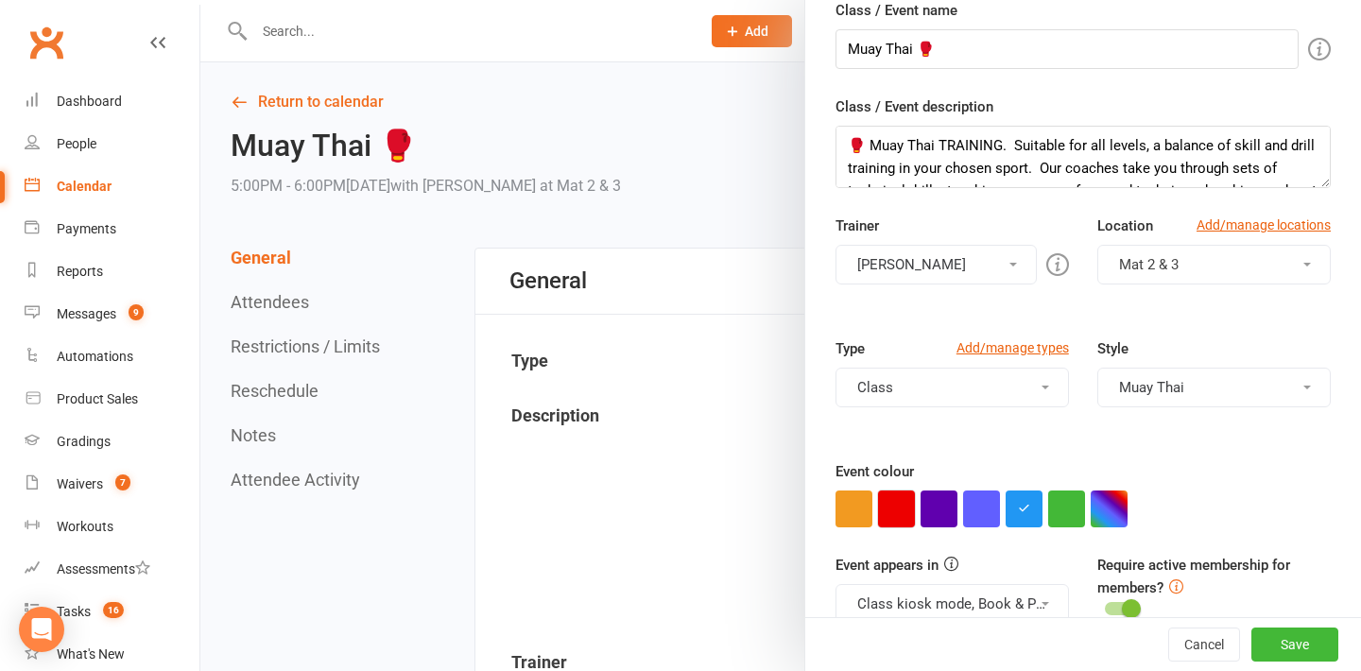
click at [892, 504] on button "button" at bounding box center [896, 508] width 37 height 37
click at [1301, 641] on button "Save" at bounding box center [1294, 644] width 87 height 34
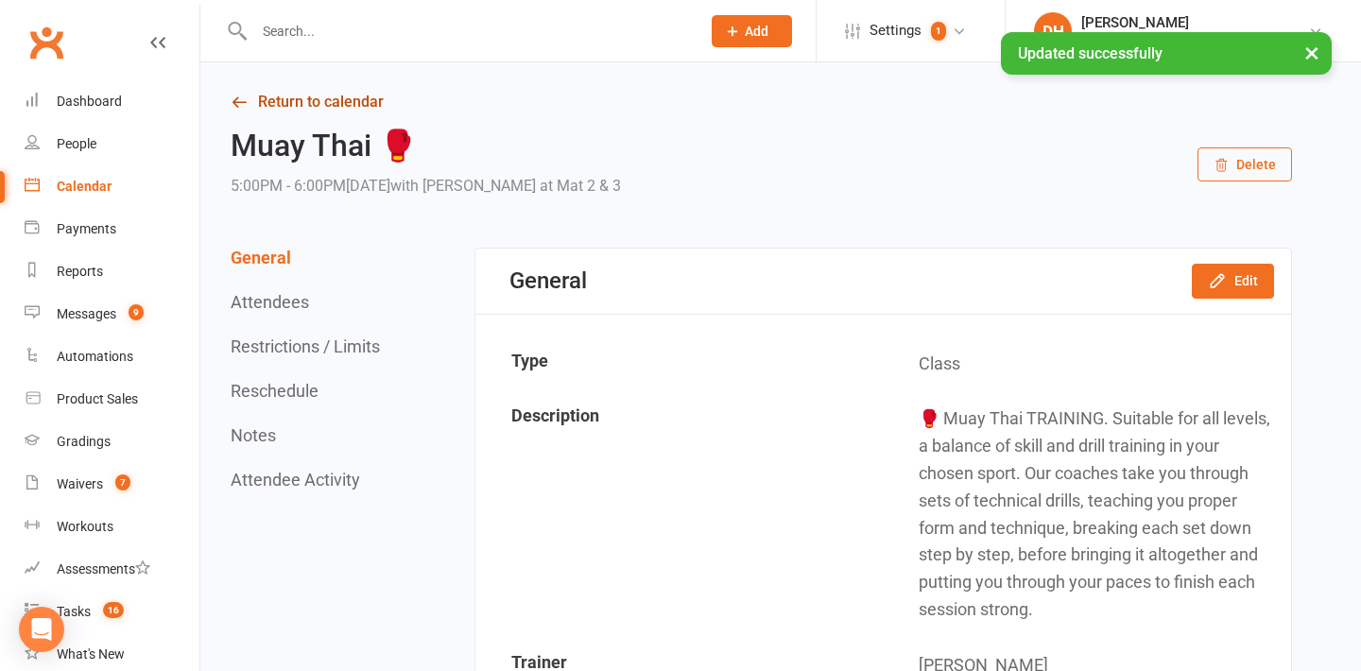
click at [303, 104] on link "Return to calendar" at bounding box center [761, 102] width 1061 height 26
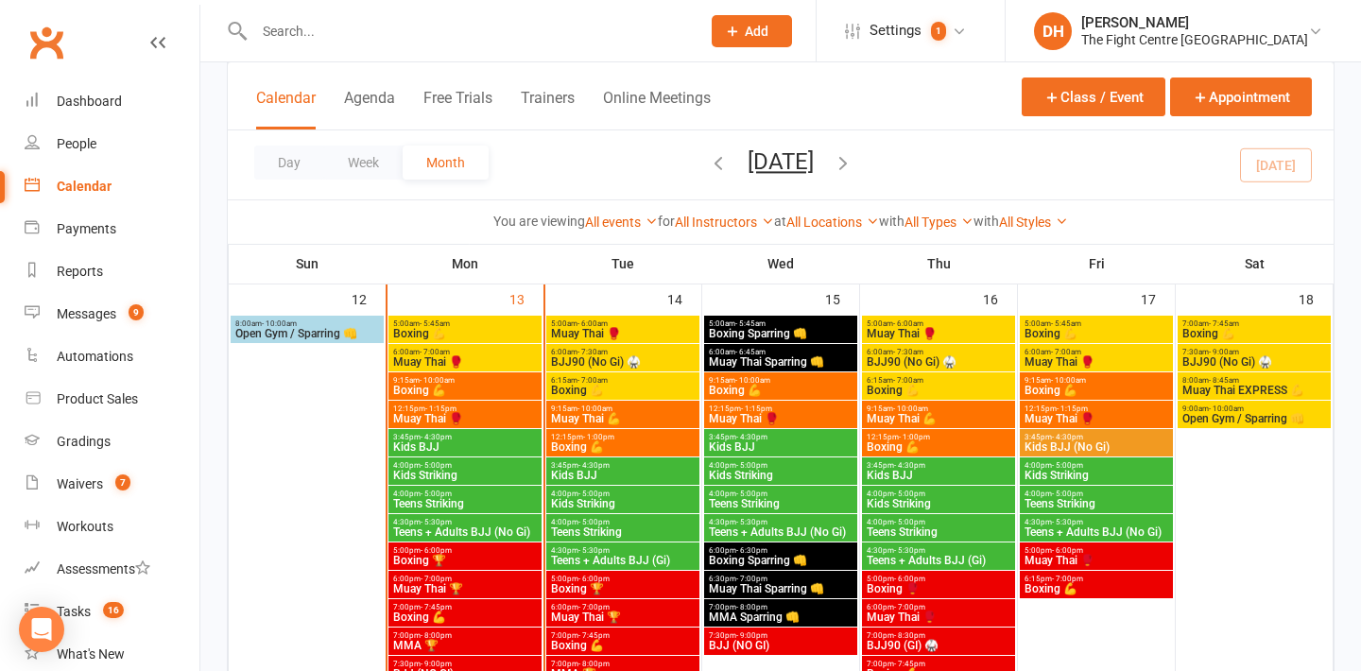
scroll to position [1141, 0]
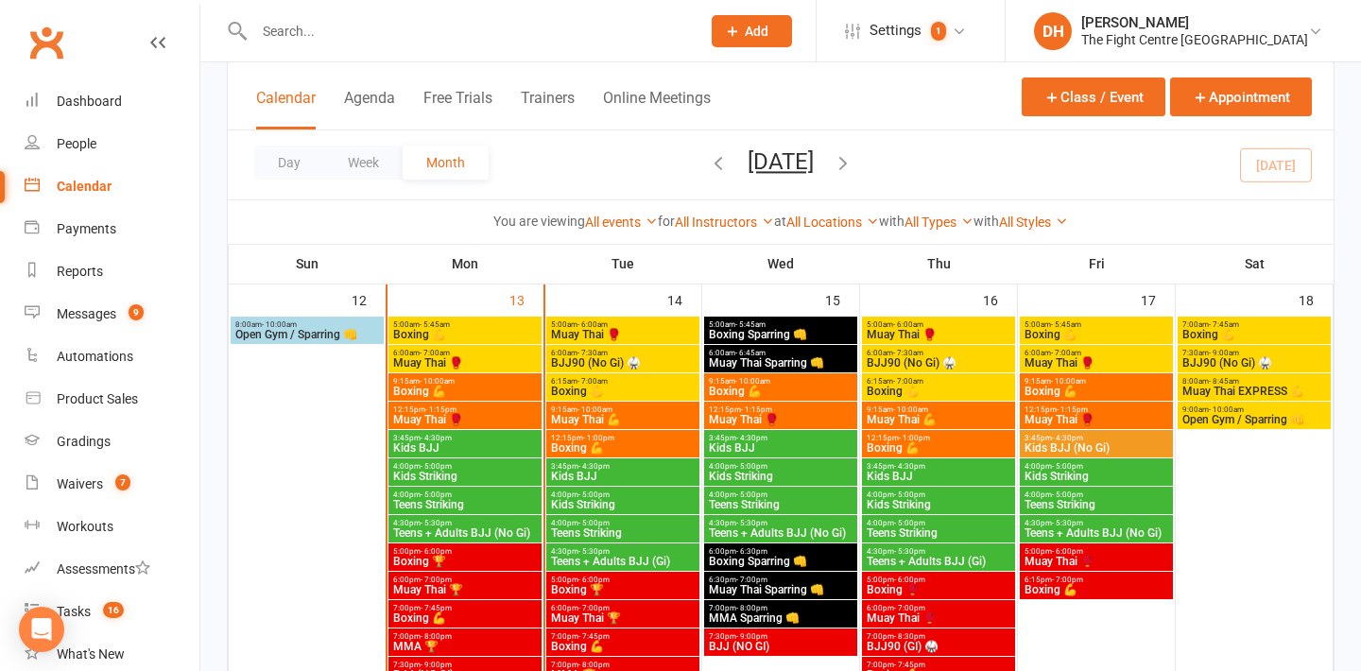
click at [507, 334] on span "Boxing 💪" at bounding box center [465, 334] width 146 height 11
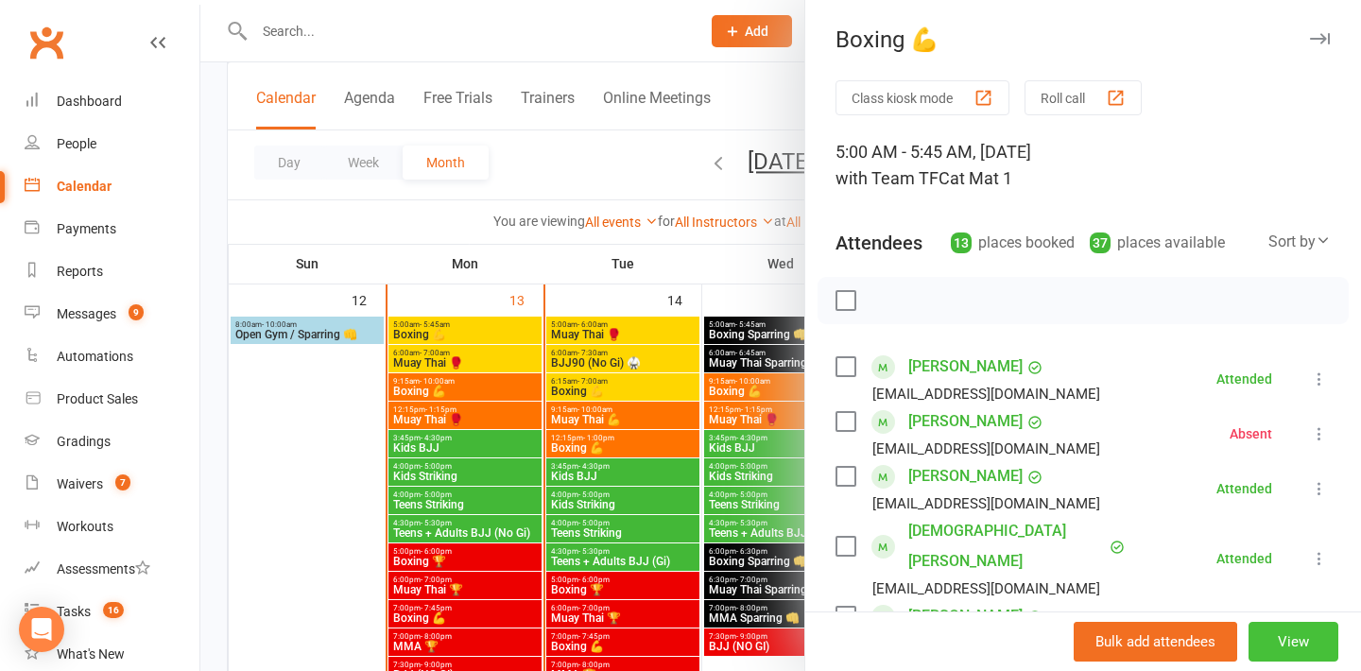
click at [1290, 636] on button "View" at bounding box center [1293, 642] width 90 height 40
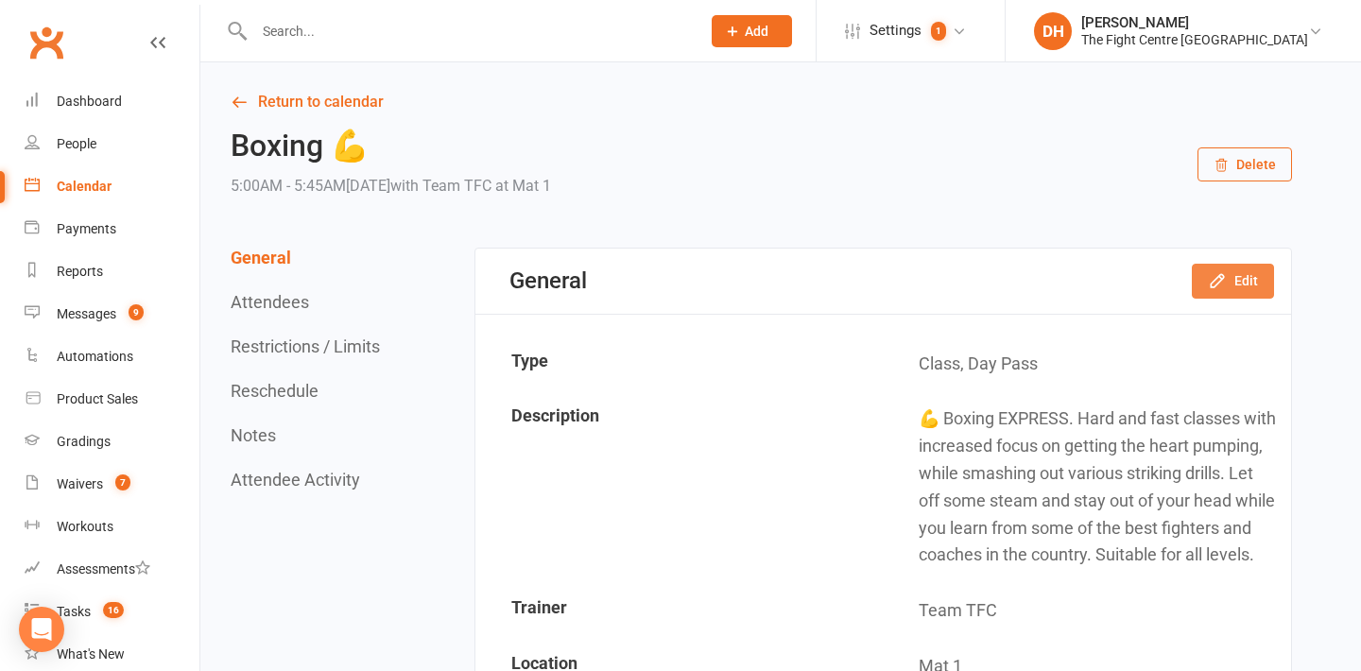
click at [1243, 283] on button "Edit" at bounding box center [1233, 281] width 82 height 34
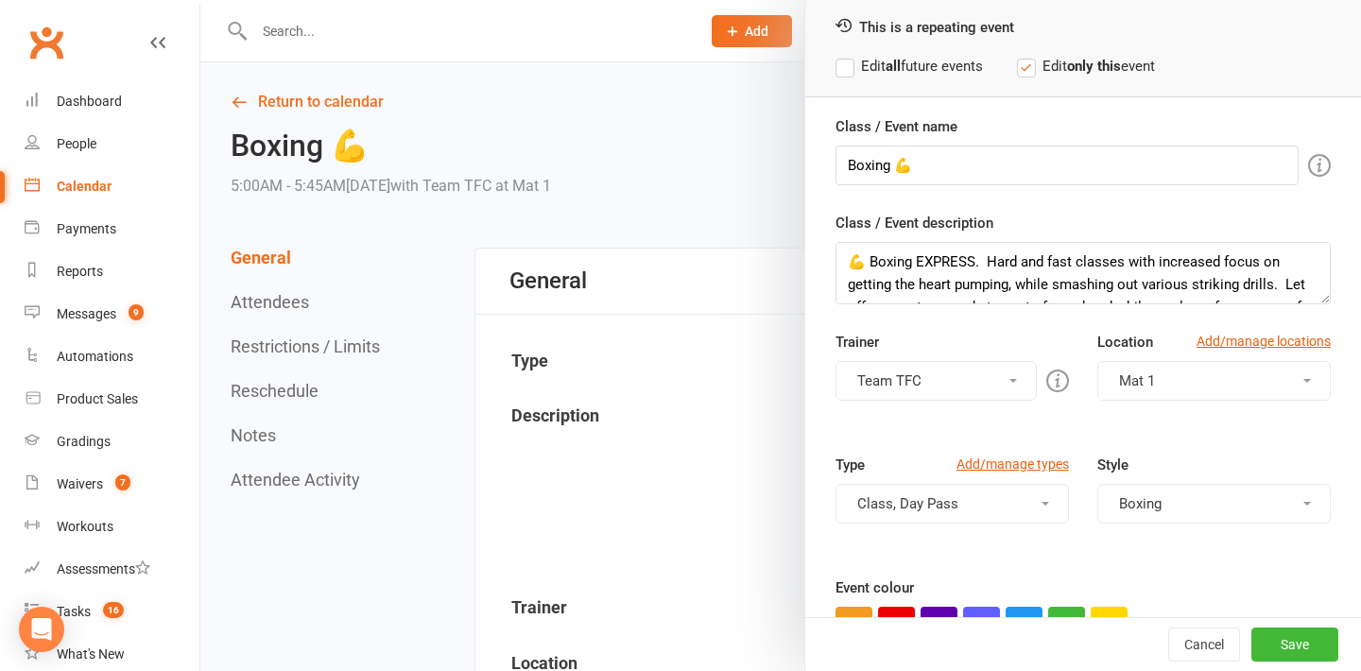
scroll to position [312, 0]
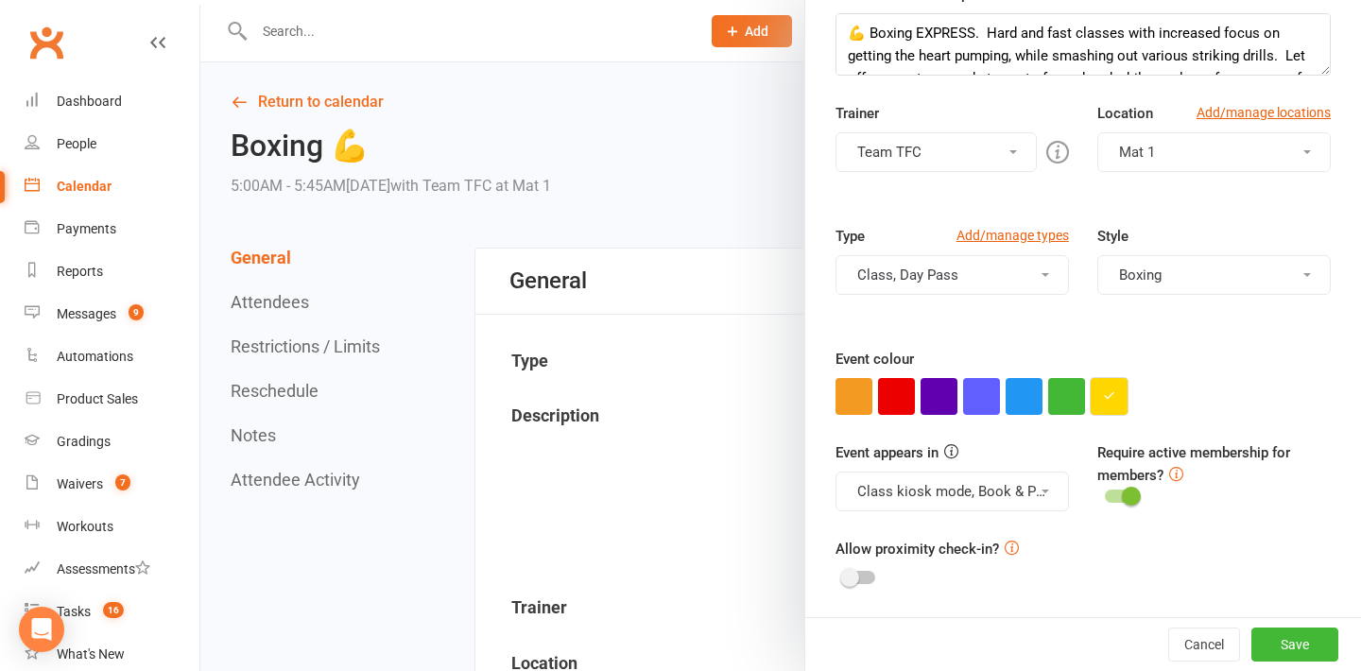
click at [1107, 396] on icon "button" at bounding box center [1109, 395] width 12 height 12
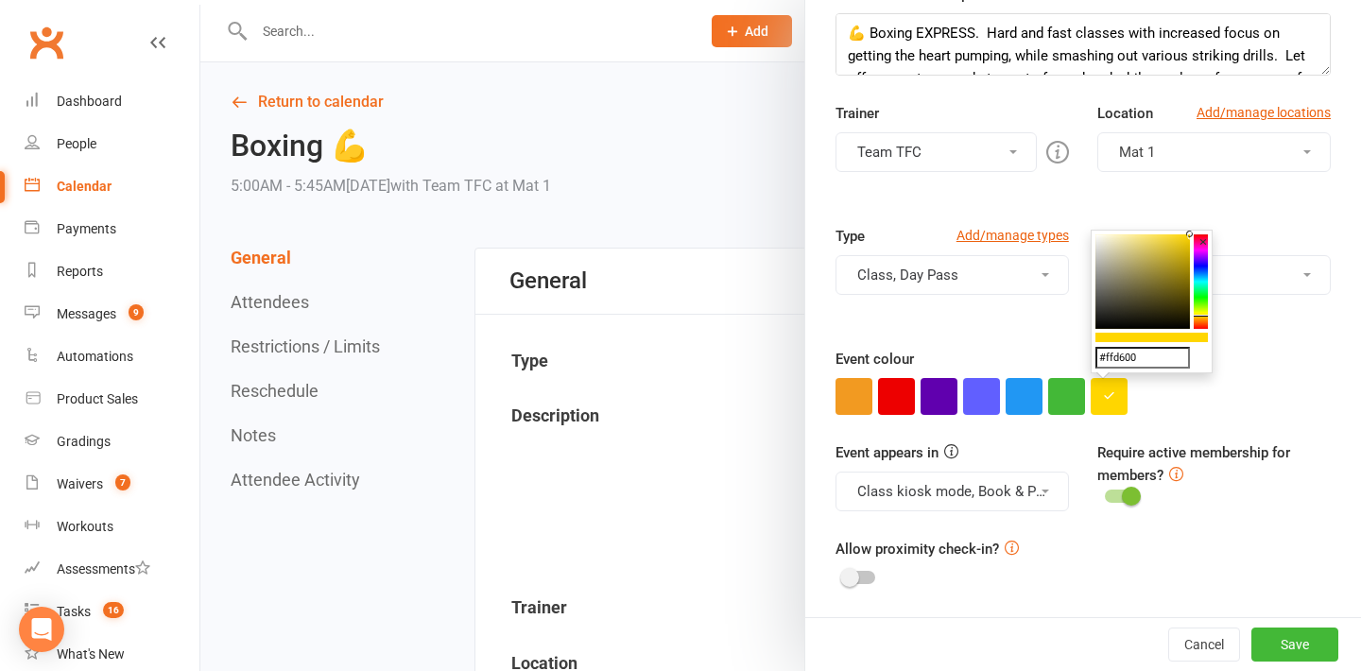
drag, startPoint x: 1148, startPoint y: 361, endPoint x: 1086, endPoint y: 361, distance: 62.4
click at [1291, 639] on button "Save" at bounding box center [1294, 644] width 87 height 34
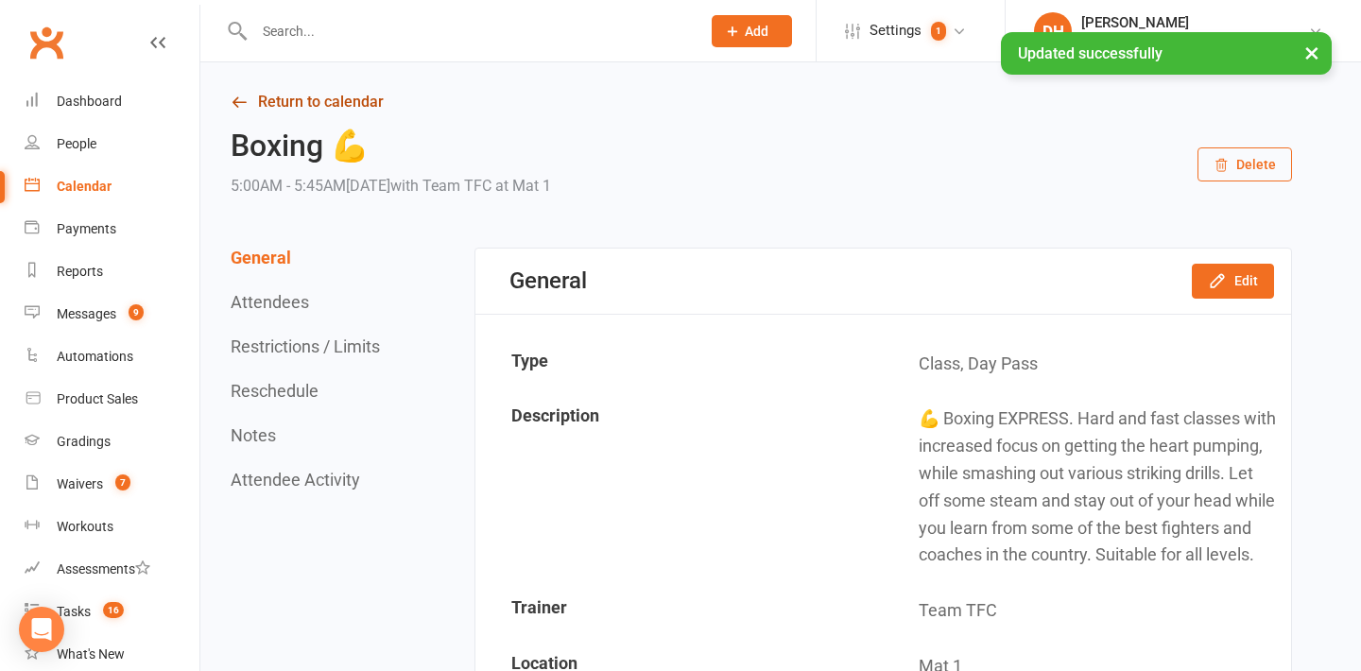
click at [291, 96] on link "Return to calendar" at bounding box center [761, 102] width 1061 height 26
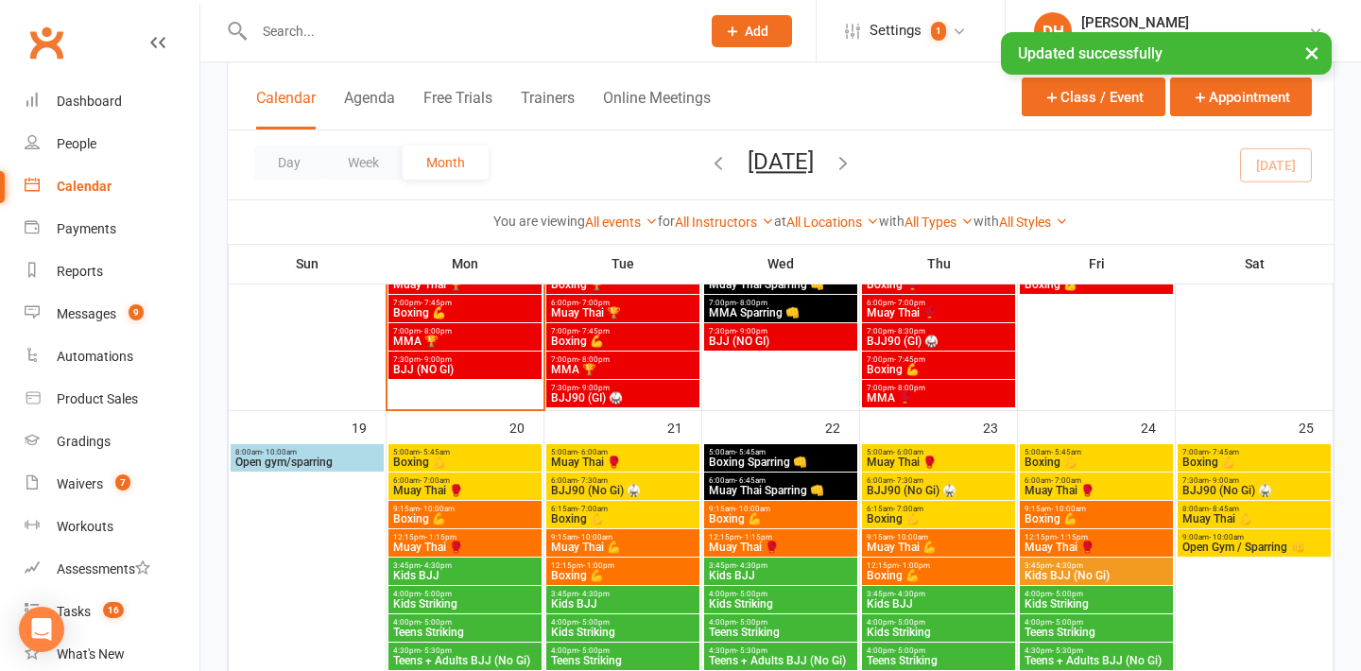
scroll to position [1449, 0]
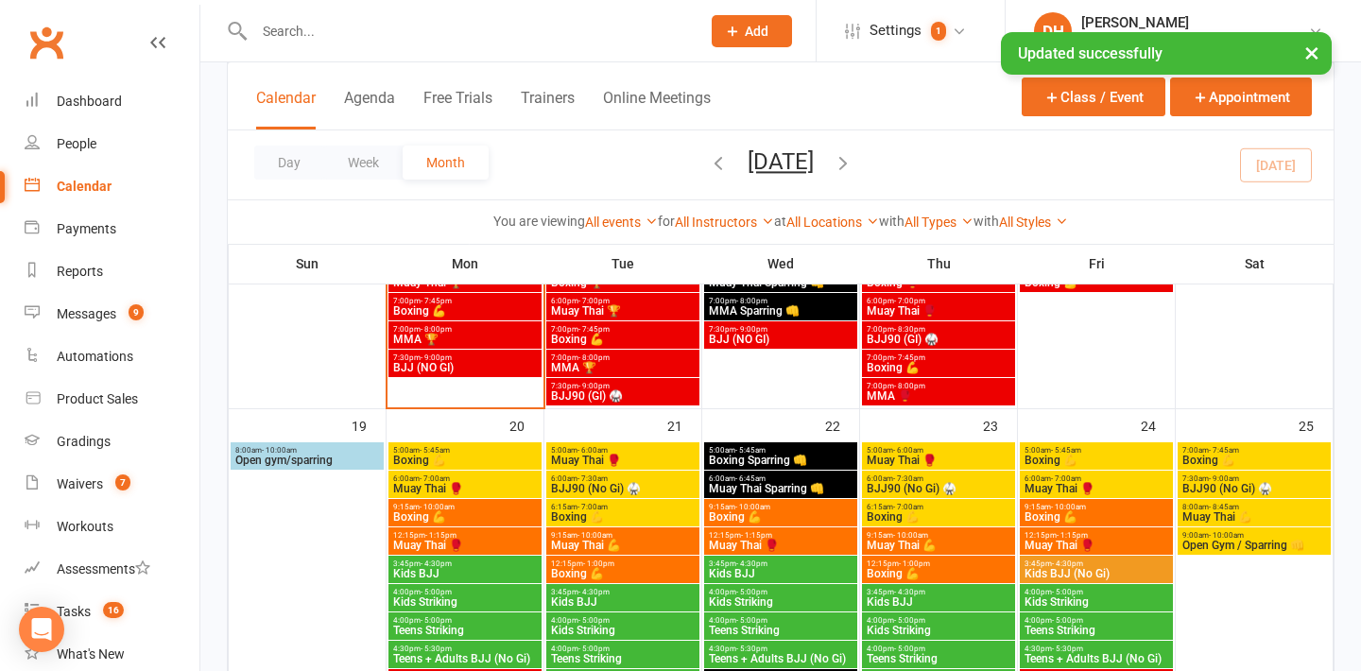
click at [318, 464] on span "Open gym/sparring" at bounding box center [307, 459] width 146 height 11
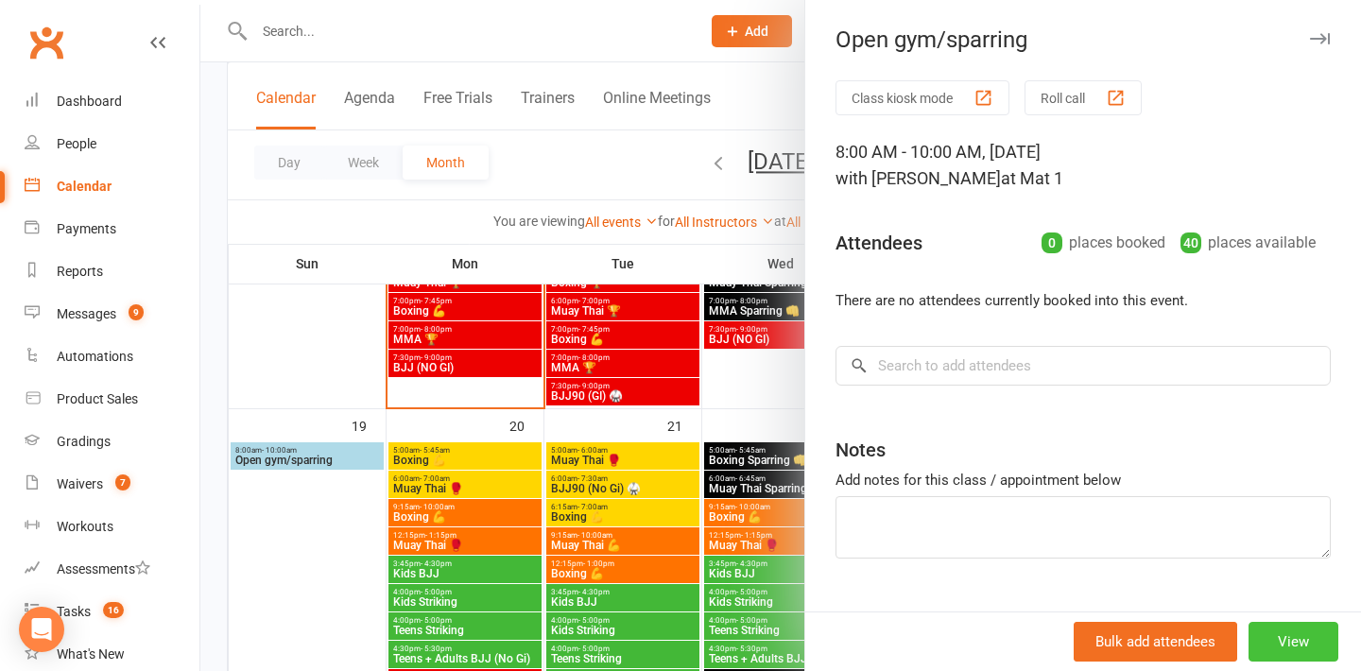
click at [1313, 622] on button "View" at bounding box center [1293, 642] width 90 height 40
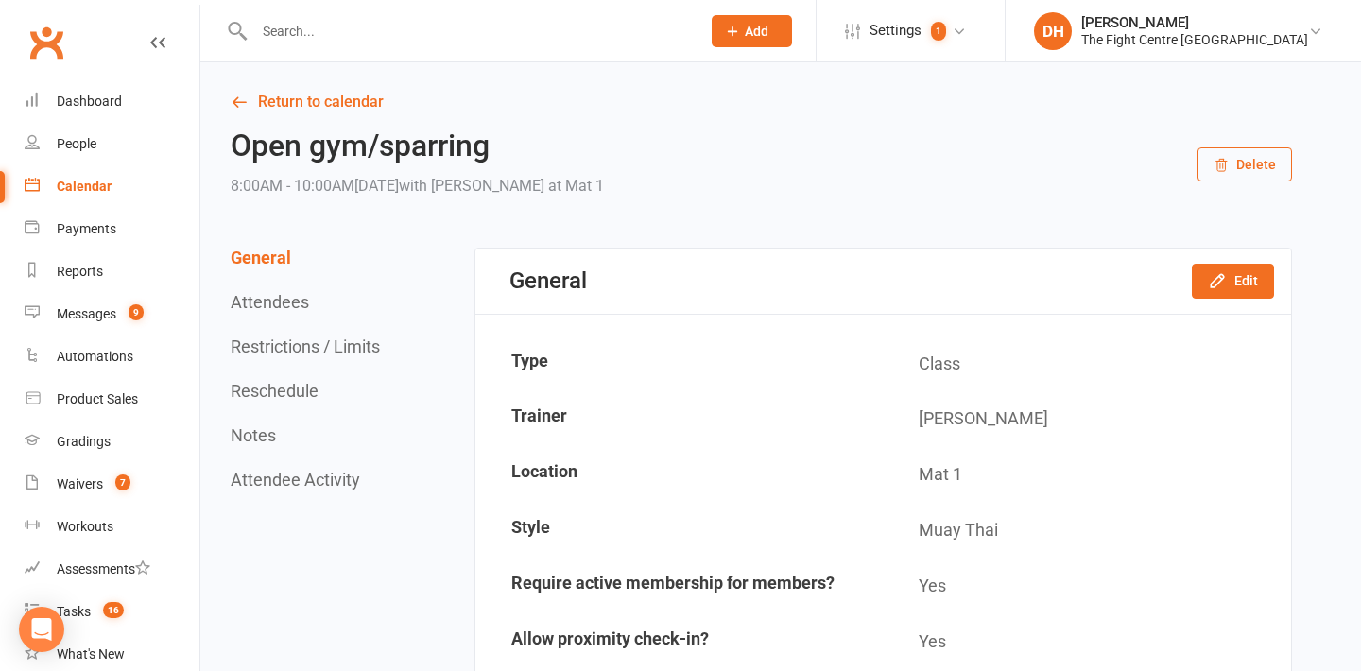
click at [1233, 262] on div "General Edit" at bounding box center [882, 281] width 815 height 65
click at [1231, 267] on button "Edit" at bounding box center [1233, 281] width 82 height 34
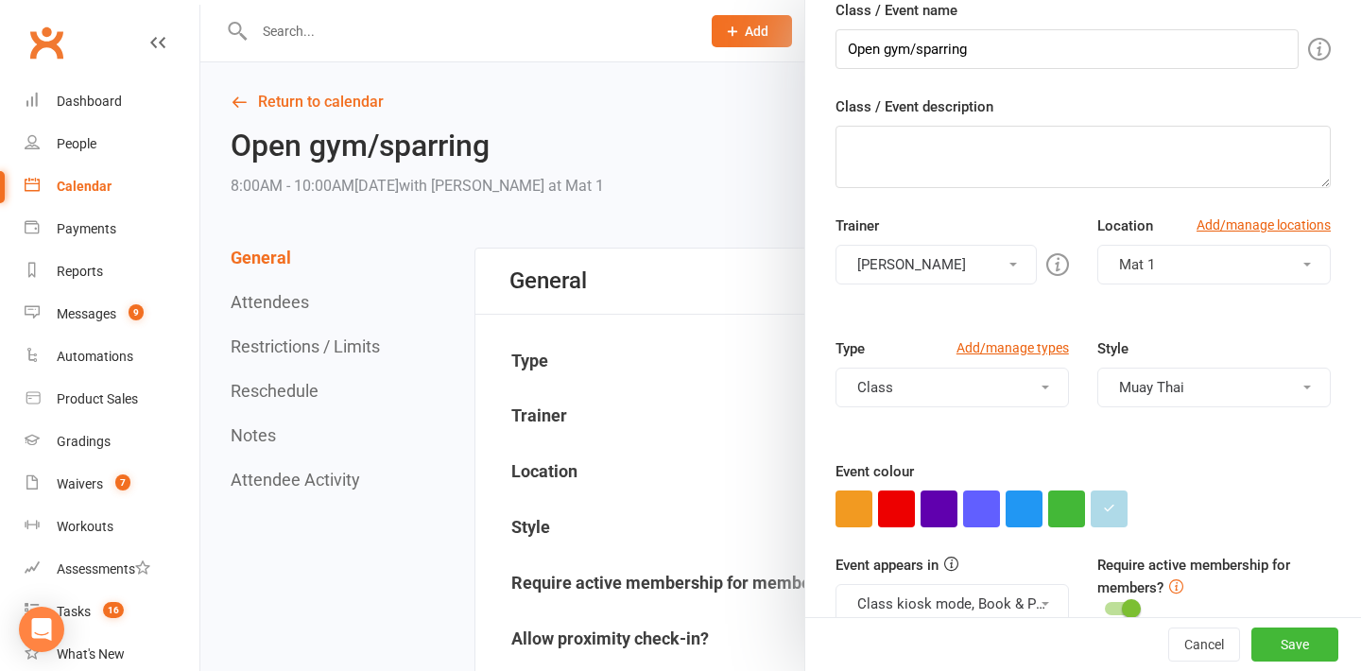
scroll to position [200, 0]
click at [1121, 506] on button "button" at bounding box center [1108, 507] width 37 height 37
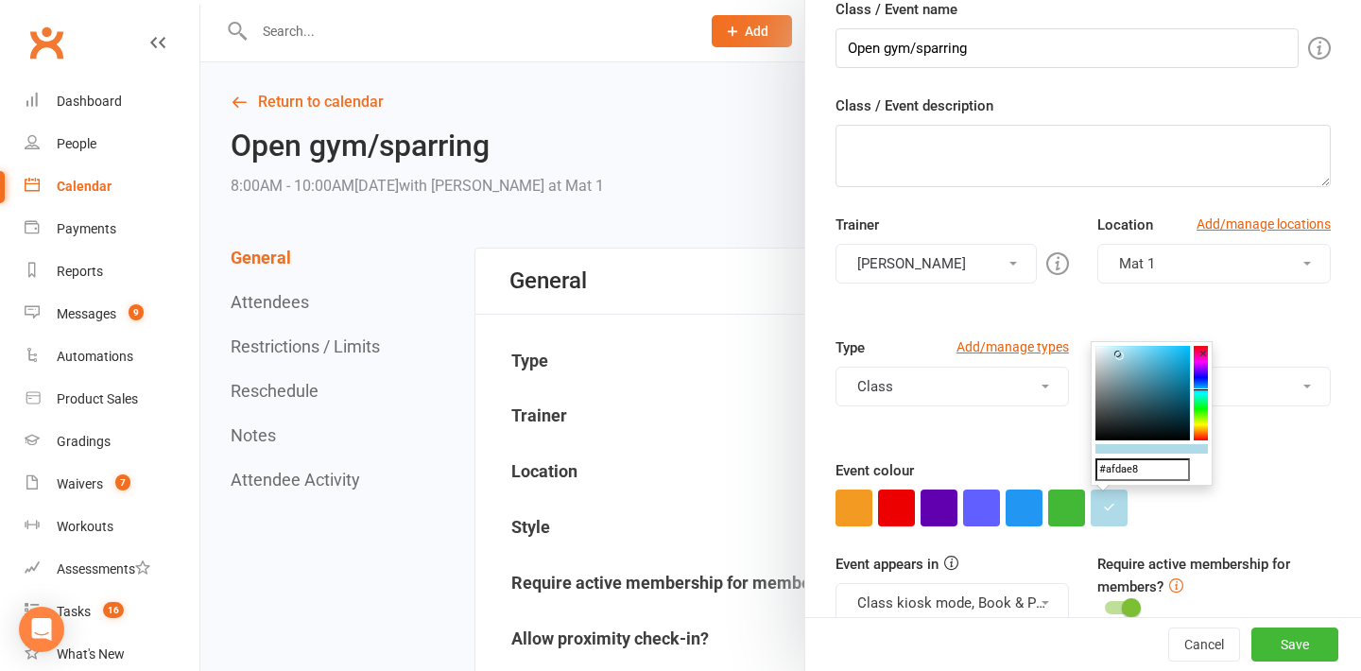
drag, startPoint x: 1151, startPoint y: 475, endPoint x: 1018, endPoint y: 471, distance: 133.3
paste input "ffd600"
type input "#ffd600"
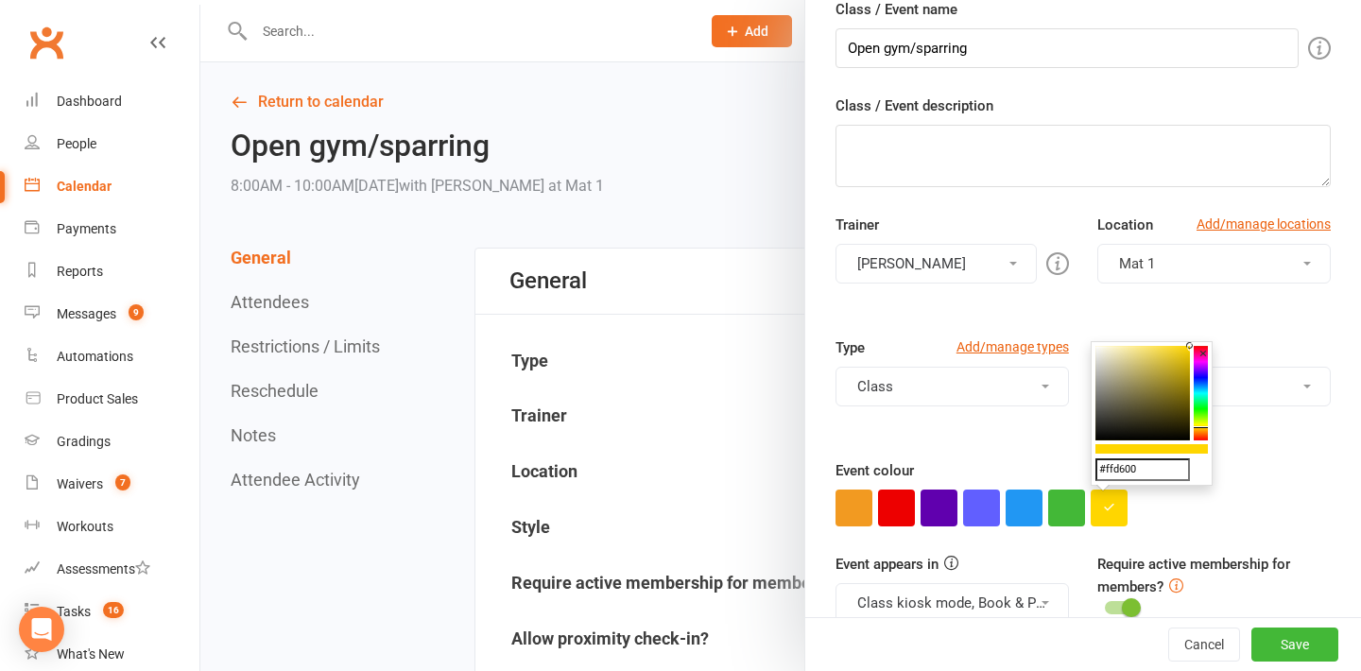
click at [1263, 500] on div at bounding box center [1082, 507] width 495 height 37
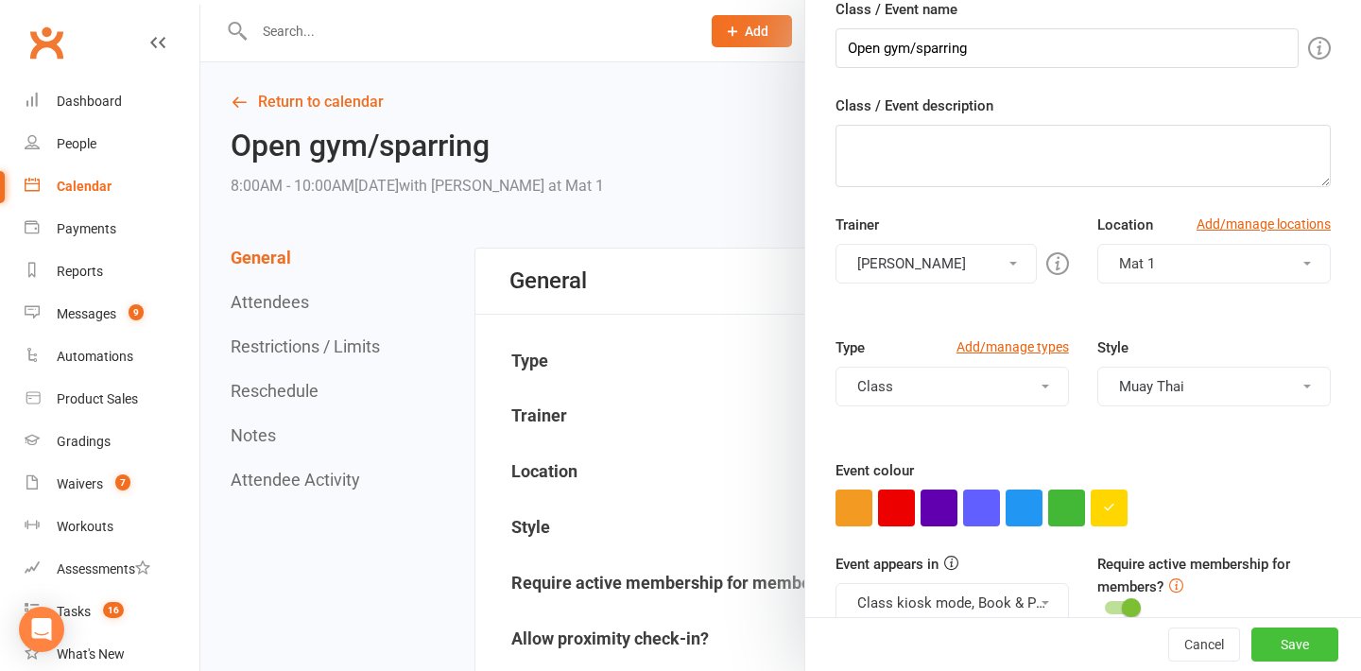
click at [1302, 648] on button "Save" at bounding box center [1294, 644] width 87 height 34
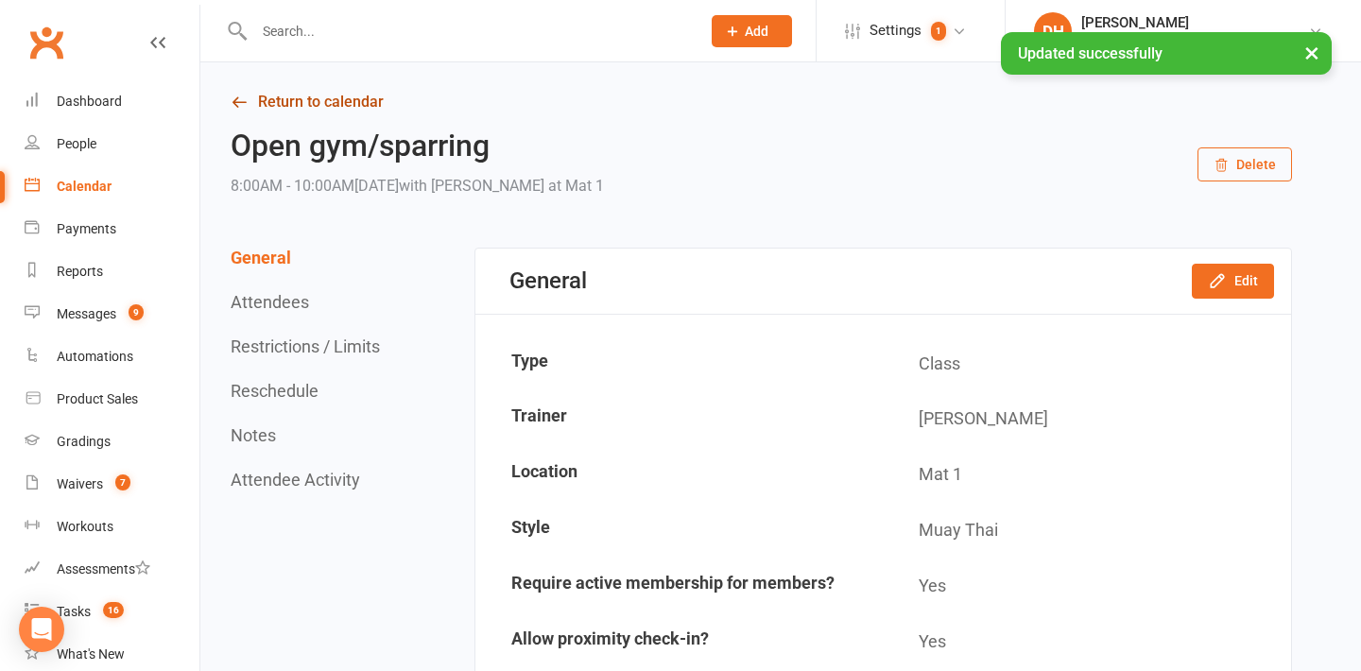
click at [362, 96] on link "Return to calendar" at bounding box center [761, 102] width 1061 height 26
